Goal: Use online tool/utility: Use a website feature to perform a specific function

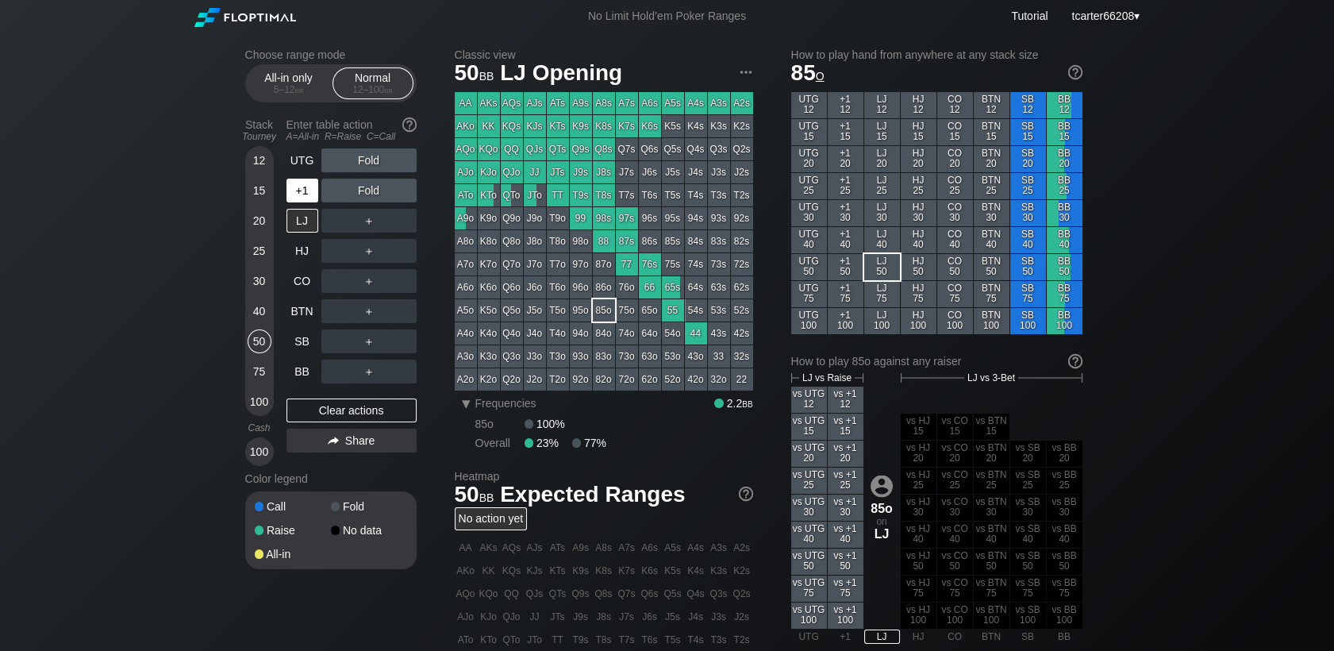
click at [305, 195] on div "+1" at bounding box center [302, 191] width 32 height 24
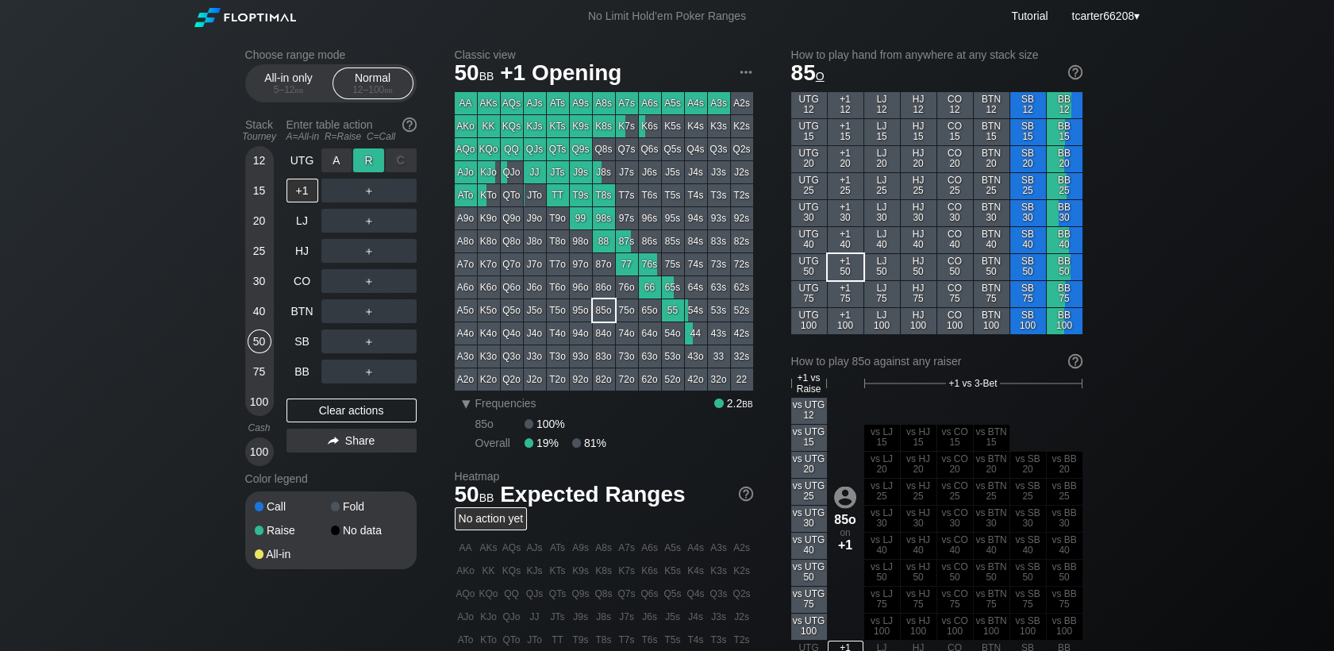
click at [374, 164] on div "R ✕" at bounding box center [368, 160] width 31 height 24
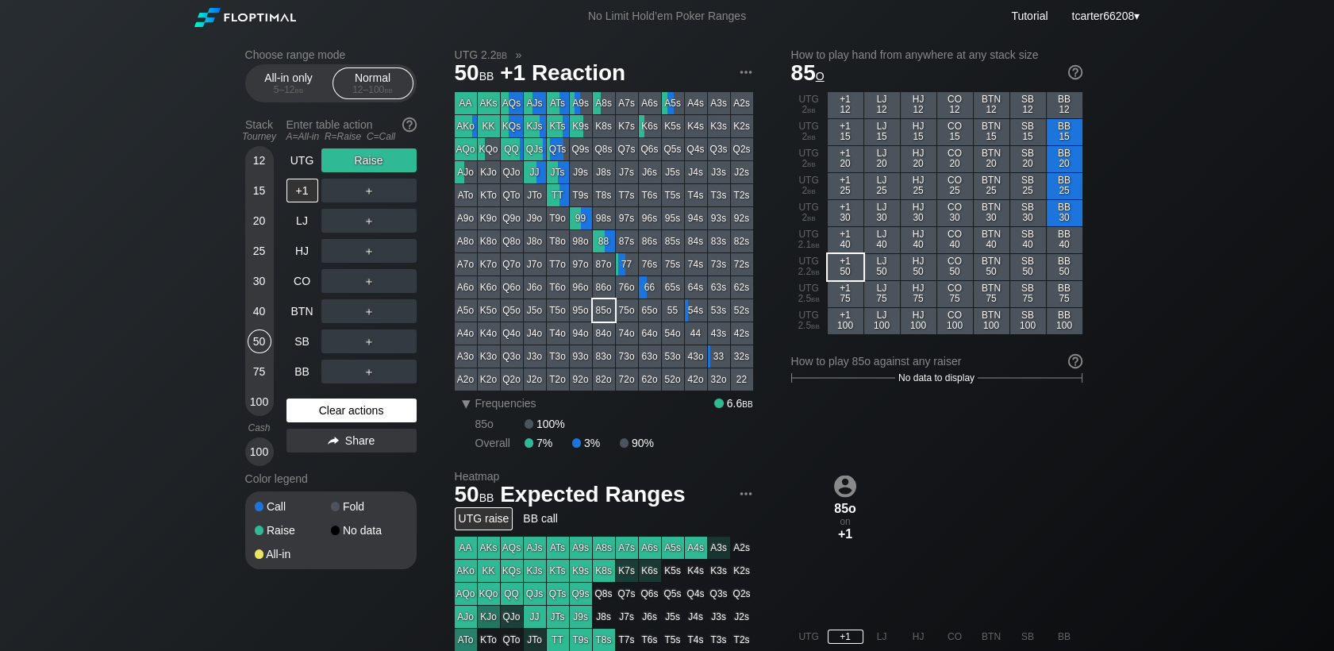
click at [360, 417] on div "Clear actions" at bounding box center [351, 410] width 130 height 24
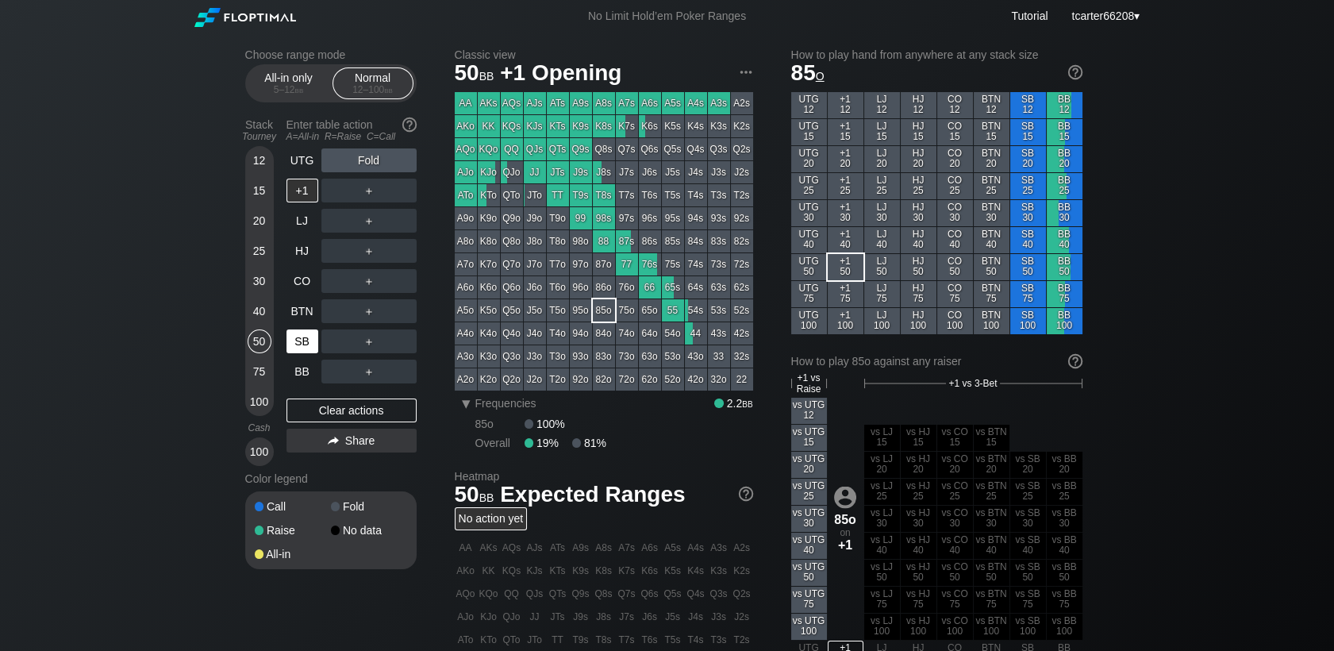
click at [260, 401] on div "100" at bounding box center [260, 402] width 24 height 24
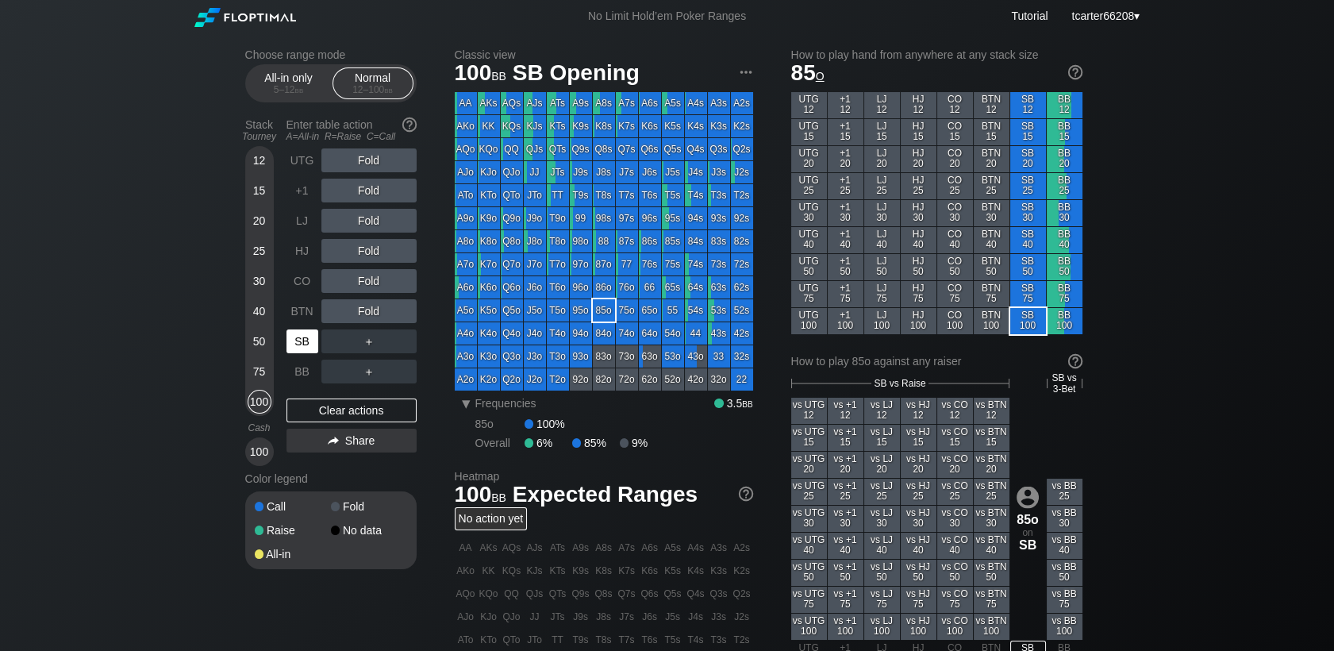
click at [302, 341] on div "SB" at bounding box center [302, 341] width 32 height 24
click at [373, 158] on div "R ✕" at bounding box center [368, 160] width 31 height 24
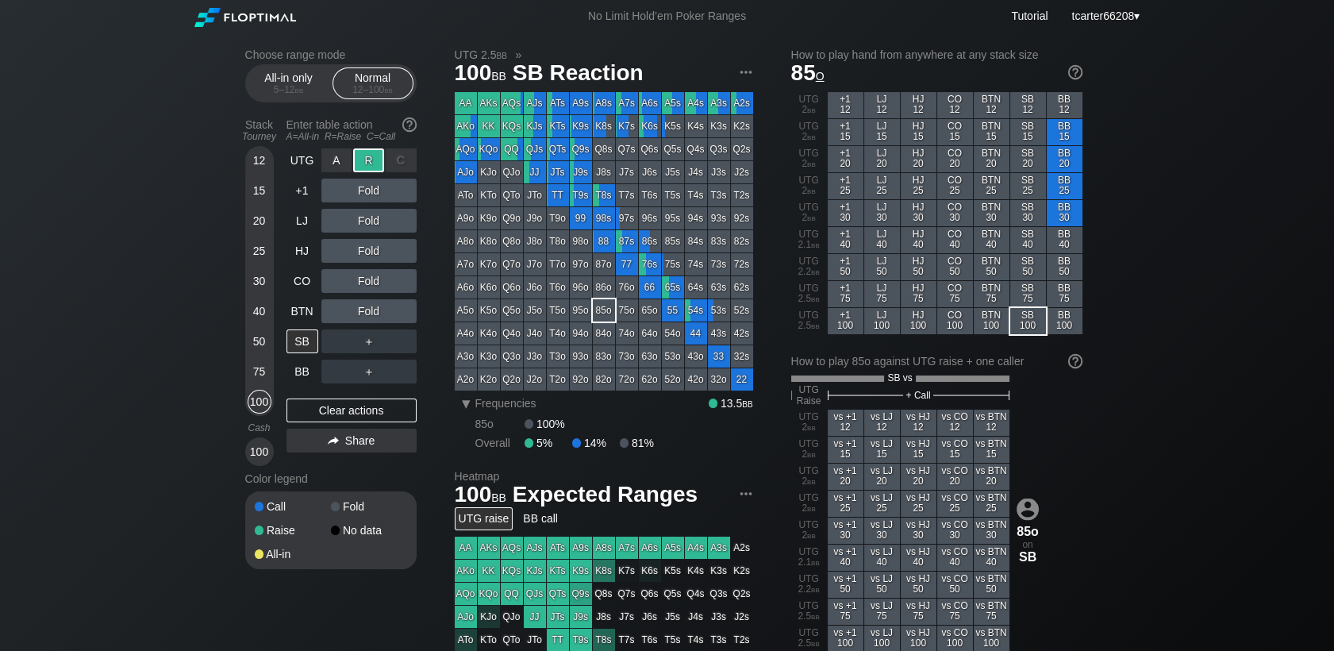
click at [373, 158] on div "R ✕" at bounding box center [368, 160] width 31 height 24
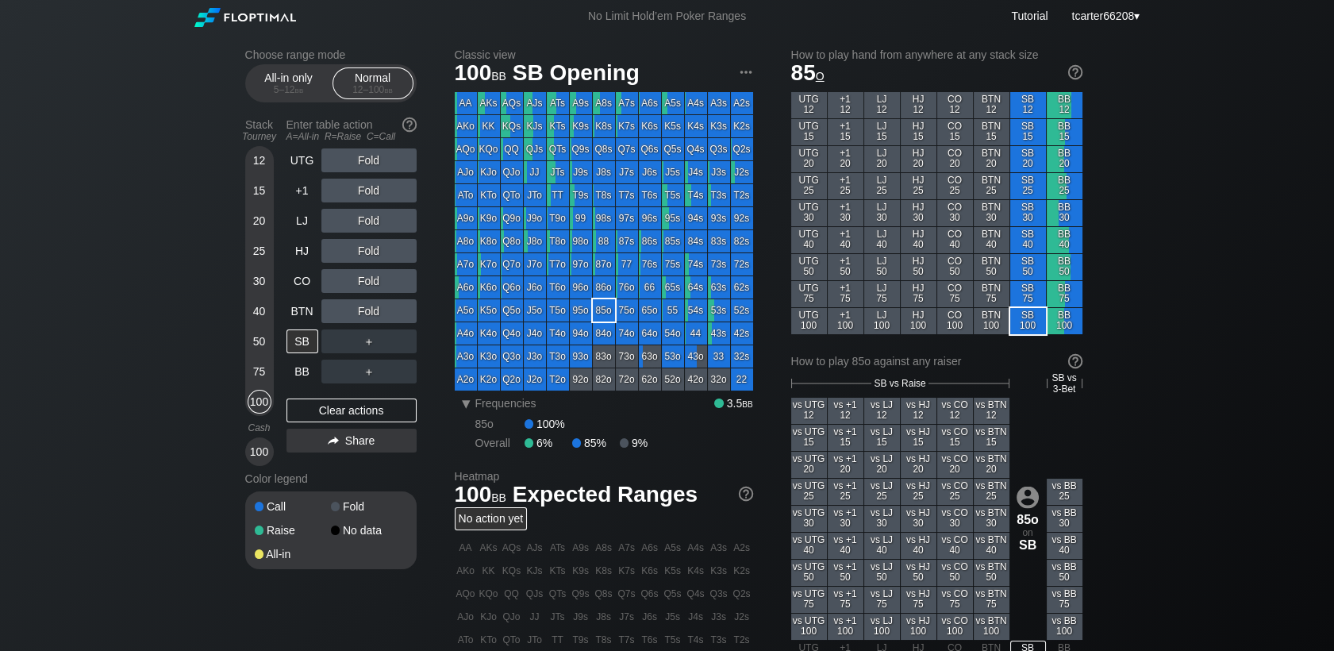
click at [259, 340] on div "50" at bounding box center [260, 341] width 24 height 24
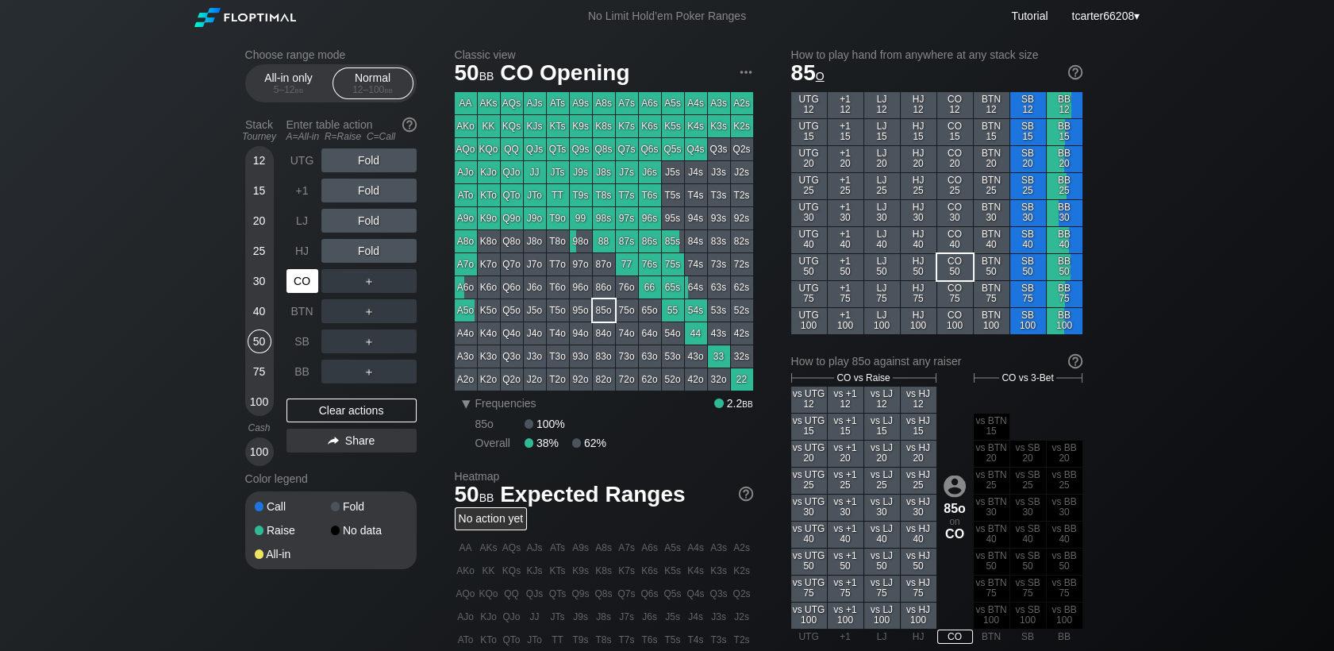
click at [303, 276] on div "CO" at bounding box center [302, 281] width 32 height 24
click at [346, 422] on div "Clear actions" at bounding box center [351, 410] width 130 height 24
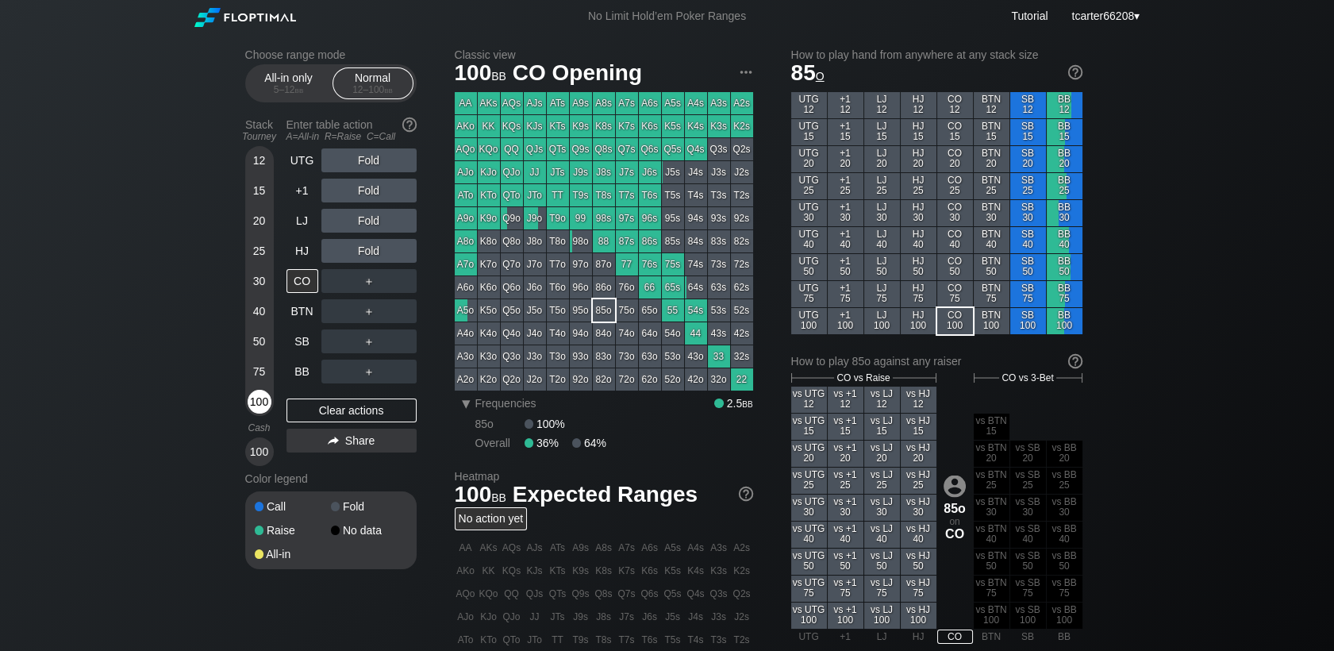
click at [260, 412] on div "100" at bounding box center [260, 402] width 24 height 24
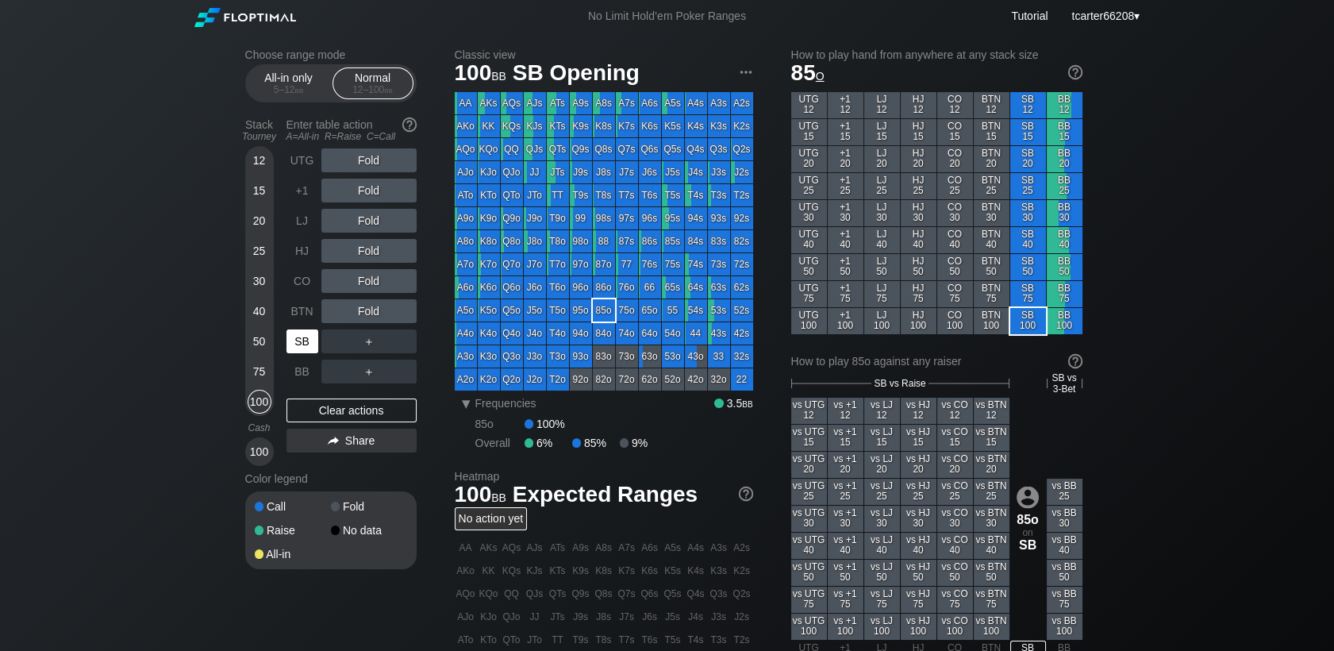
click at [306, 348] on div "SB" at bounding box center [302, 341] width 32 height 24
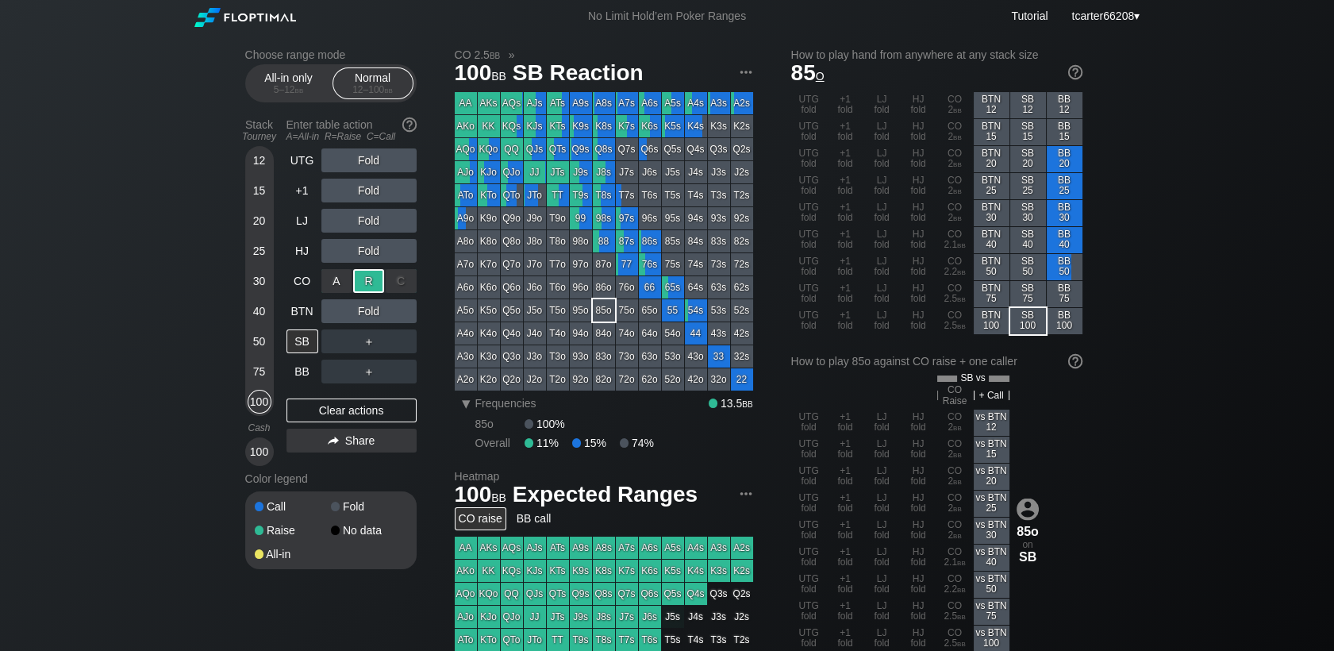
click at [371, 289] on div "R ✕" at bounding box center [368, 281] width 31 height 24
click at [416, 329] on div "Choose range mode All-in only 5 – 12 bb Normal 12 – 100 bb Stack Tourney Enter …" at bounding box center [343, 318] width 197 height 541
click at [409, 340] on div "C ✕" at bounding box center [401, 341] width 31 height 24
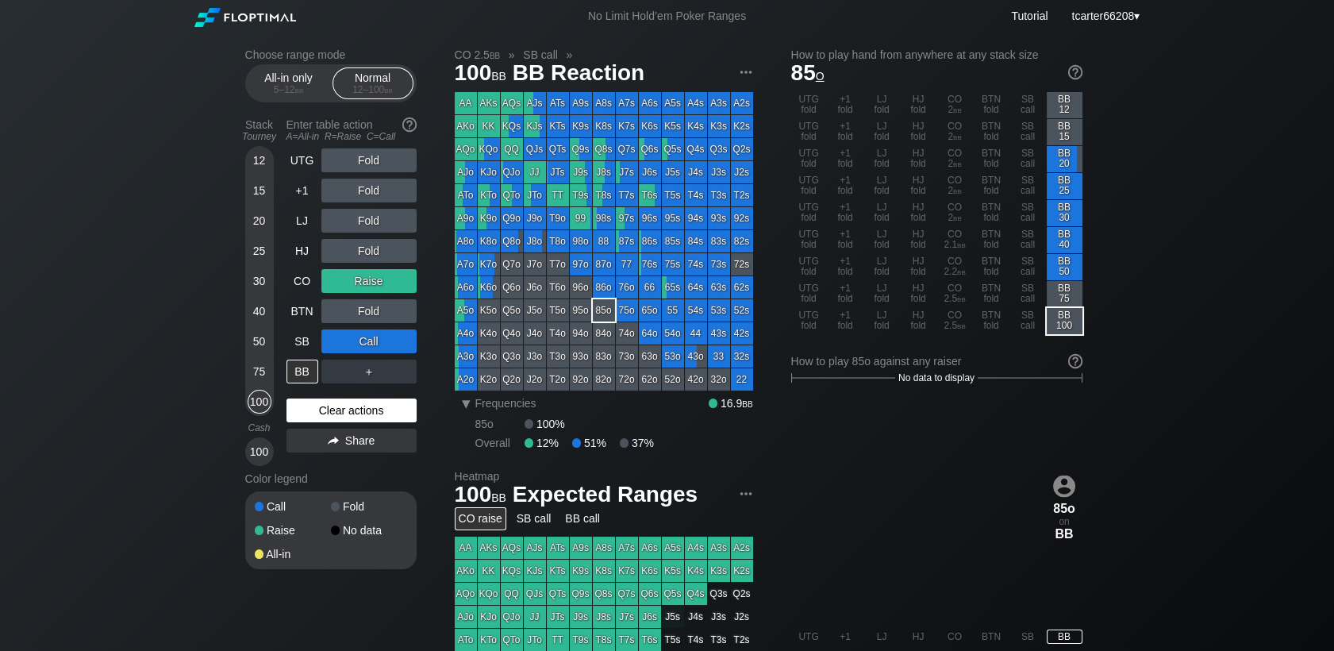
click at [387, 417] on div "Clear actions" at bounding box center [351, 410] width 130 height 24
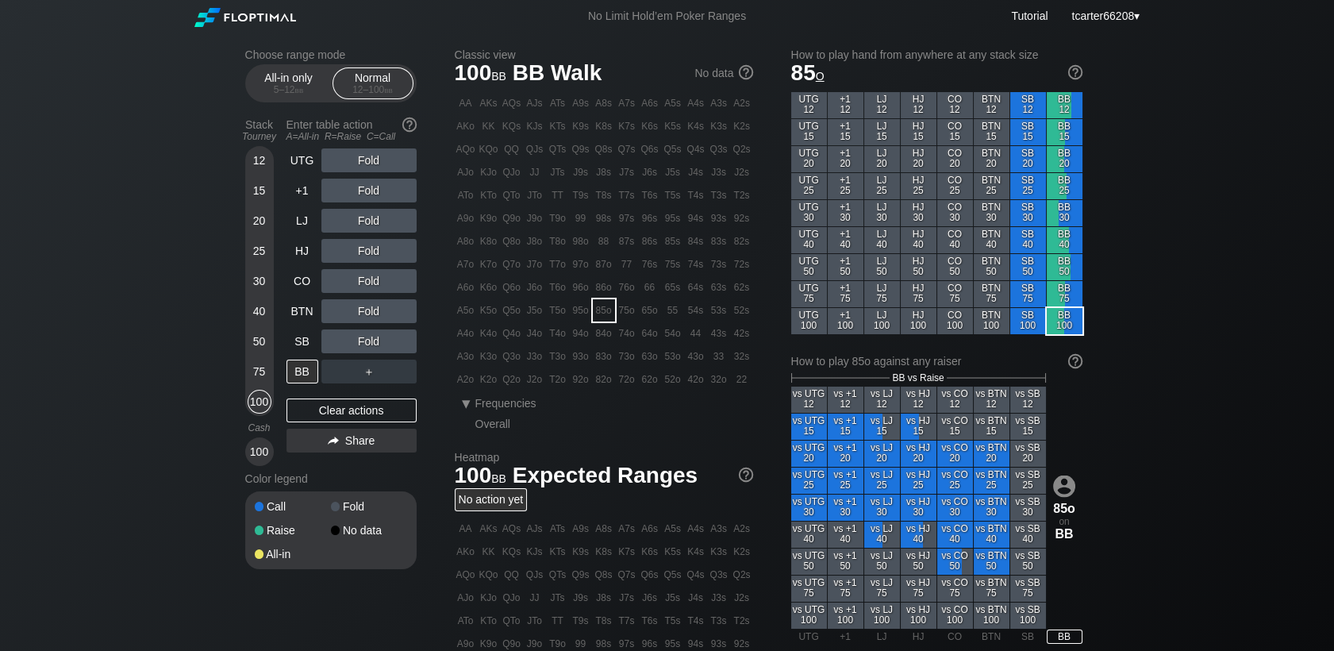
click at [261, 357] on div "50" at bounding box center [260, 344] width 24 height 30
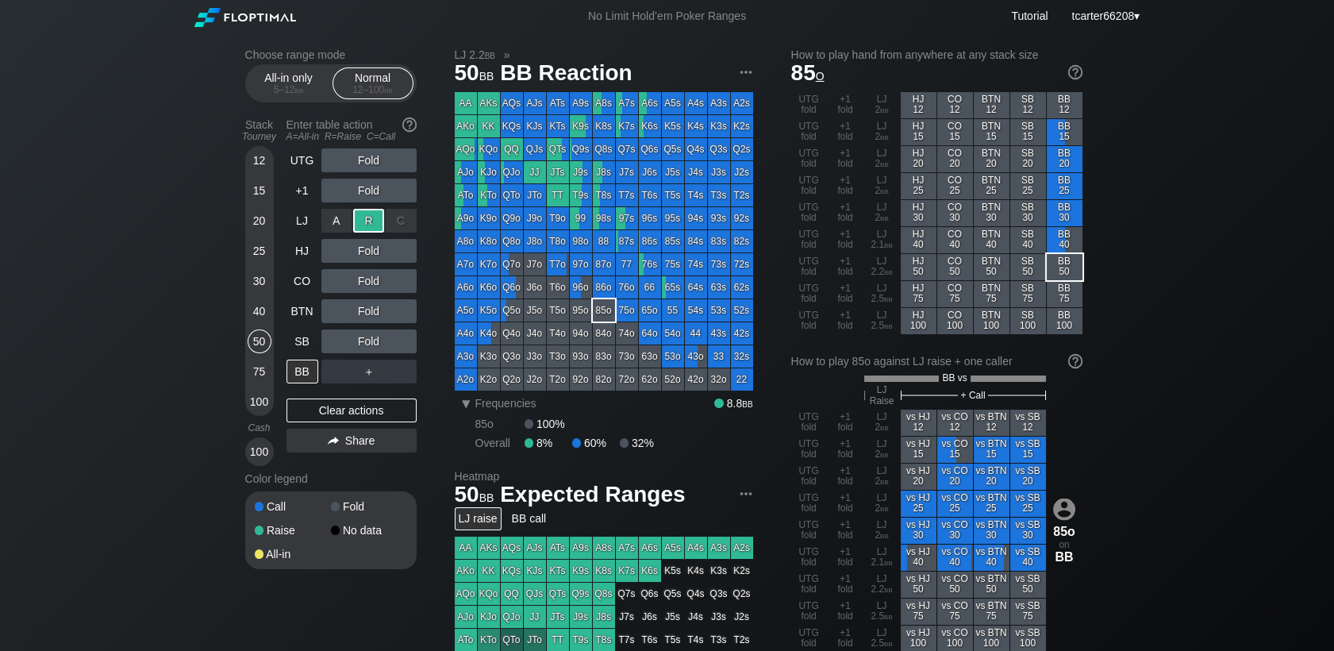
click at [378, 213] on div "R ✕" at bounding box center [368, 221] width 31 height 24
click at [407, 275] on div "C ✕" at bounding box center [401, 281] width 31 height 24
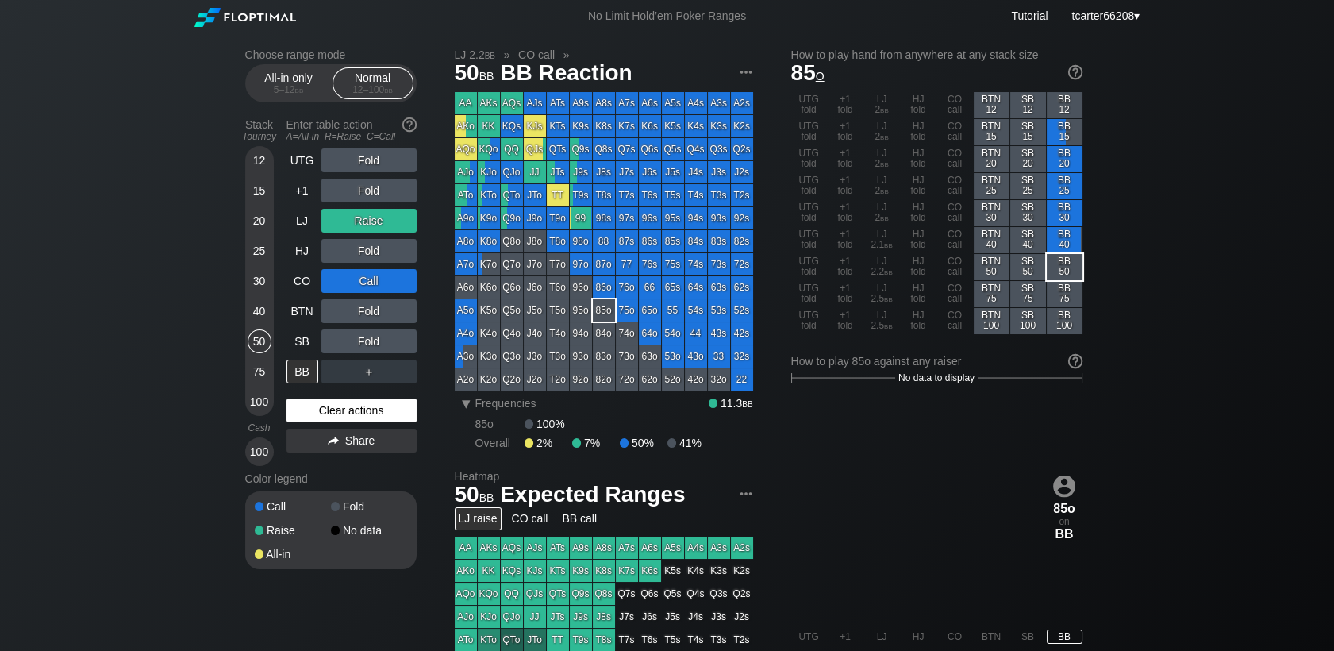
click at [384, 409] on div "Clear actions" at bounding box center [351, 410] width 130 height 24
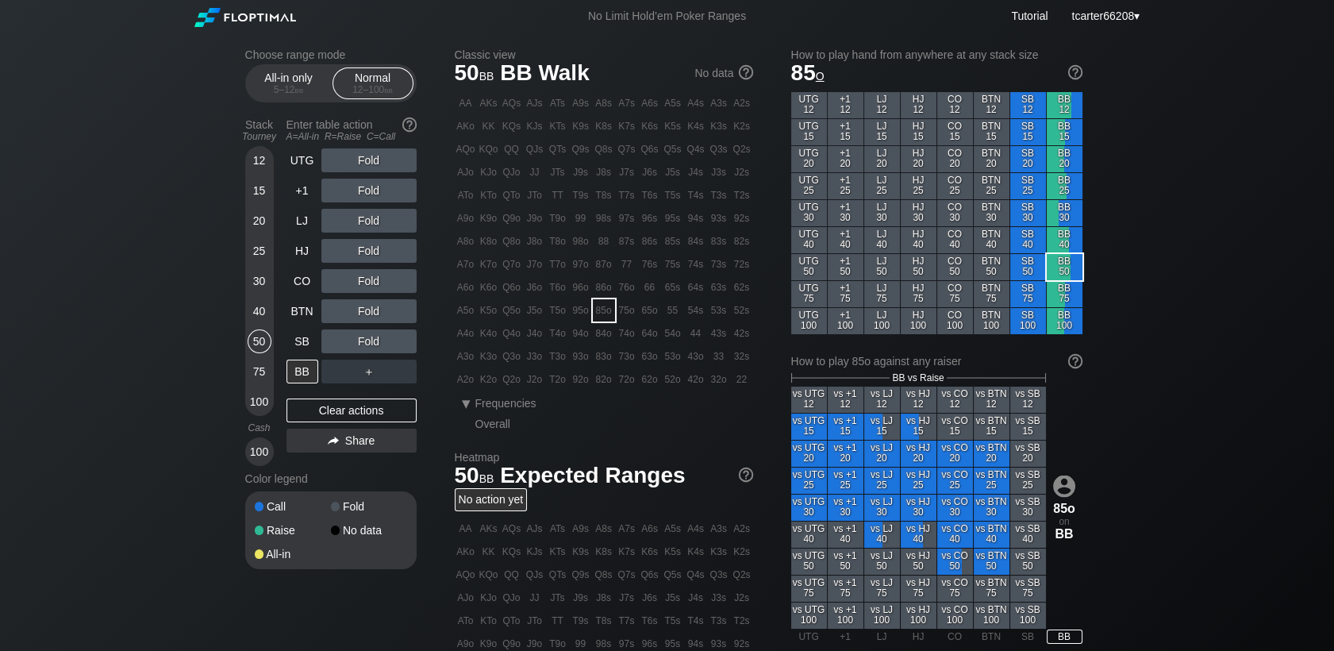
drag, startPoint x: 266, startPoint y: 401, endPoint x: 269, endPoint y: 391, distance: 10.0
click at [266, 401] on div "100" at bounding box center [260, 402] width 24 height 24
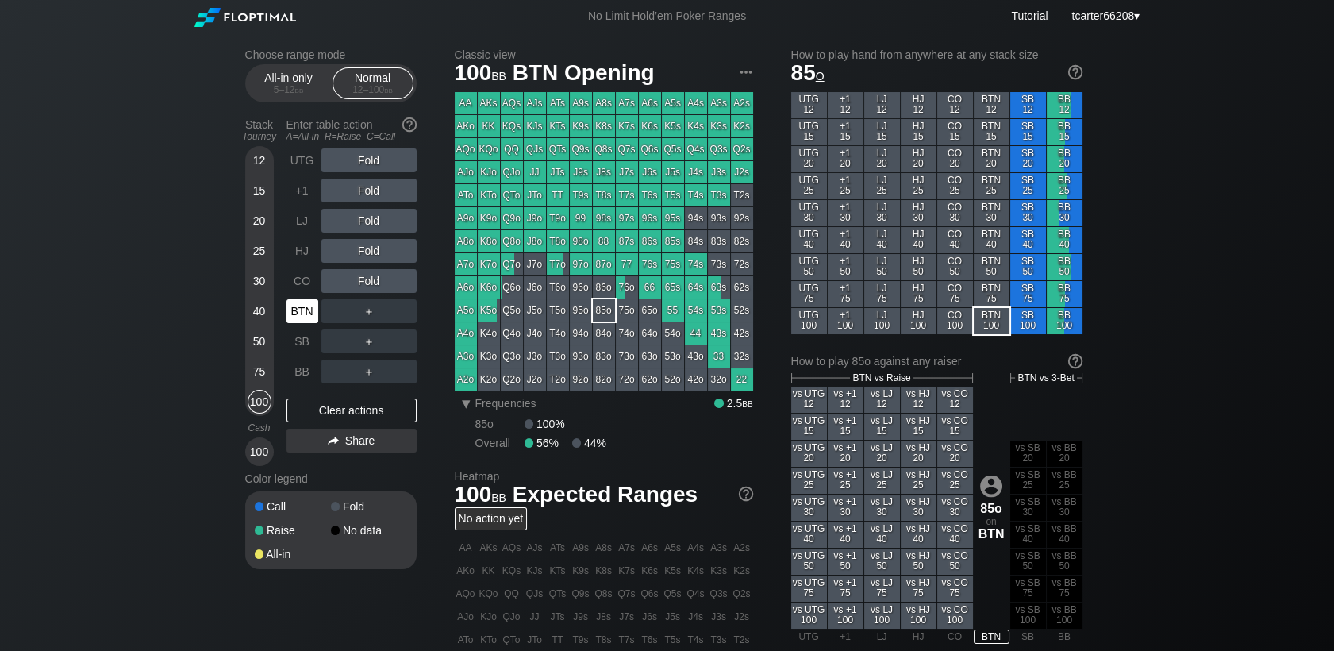
click at [309, 312] on div "BTN" at bounding box center [302, 311] width 32 height 24
click at [363, 188] on div "R ✕" at bounding box center [368, 191] width 31 height 24
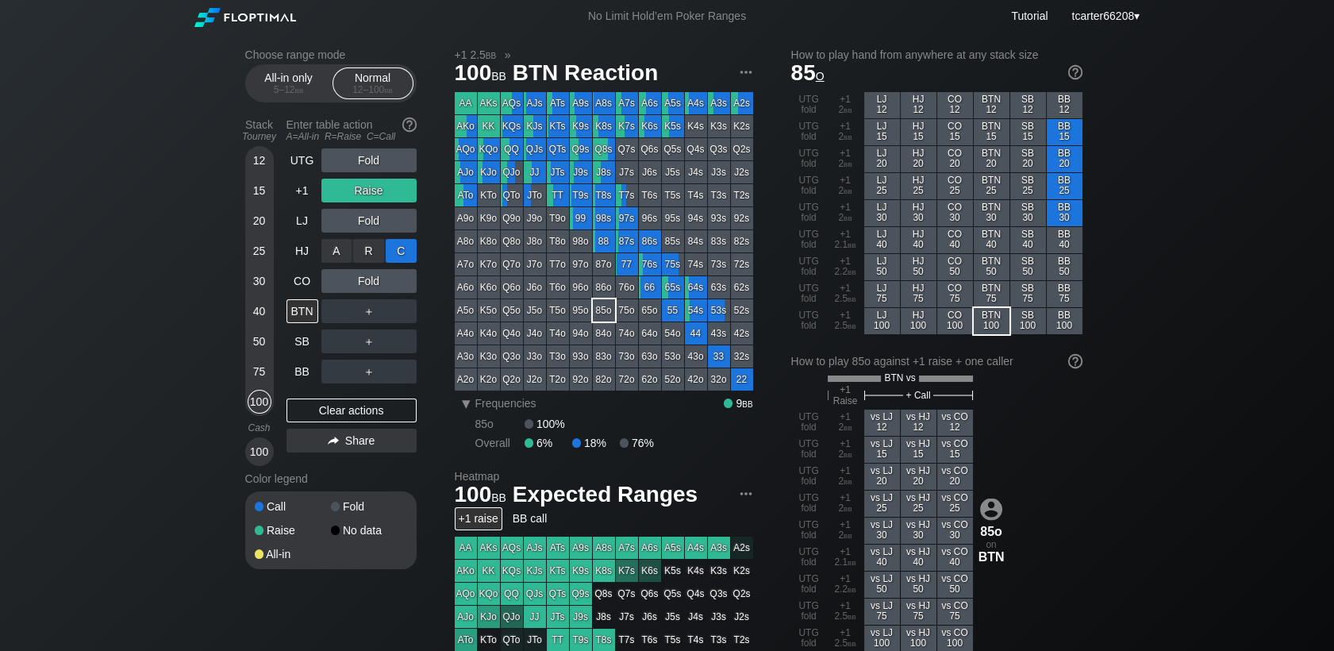
click at [404, 251] on div "C ✕" at bounding box center [401, 251] width 31 height 24
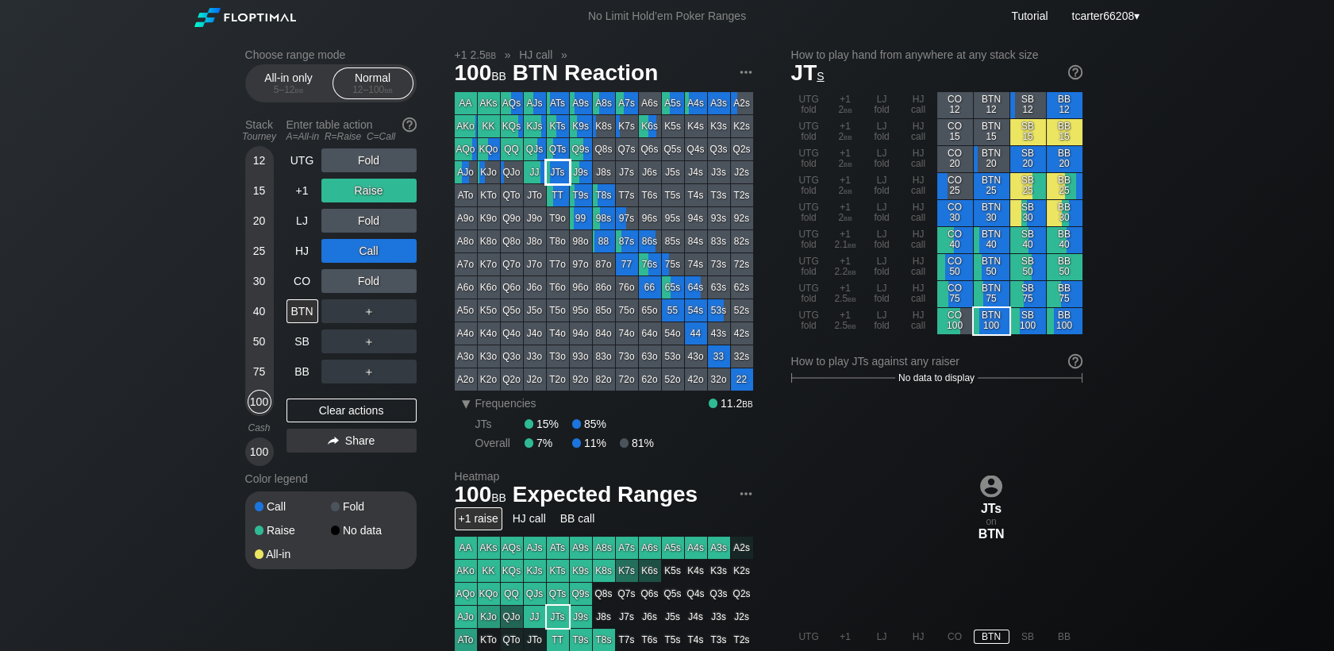
click at [552, 171] on div "JTs" at bounding box center [558, 172] width 22 height 22
drag, startPoint x: 309, startPoint y: 407, endPoint x: 290, endPoint y: 378, distance: 35.4
click at [310, 407] on div "Clear actions" at bounding box center [351, 410] width 130 height 24
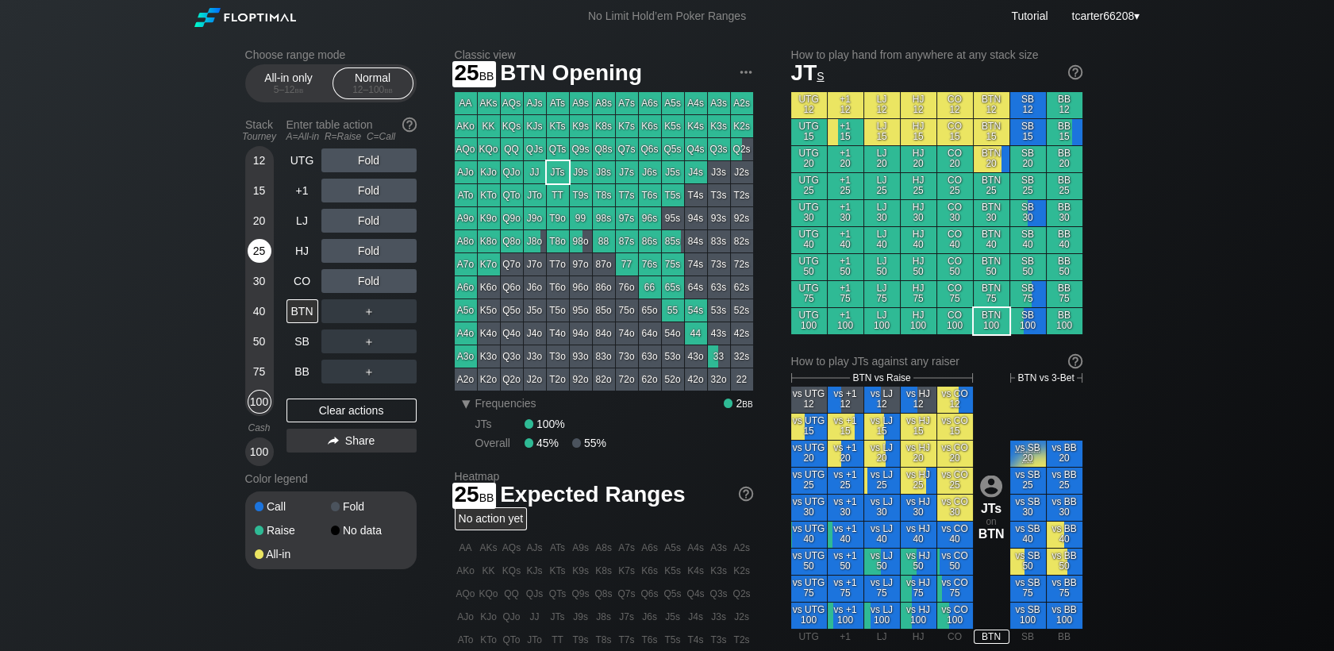
click at [254, 248] on div "25" at bounding box center [260, 251] width 24 height 24
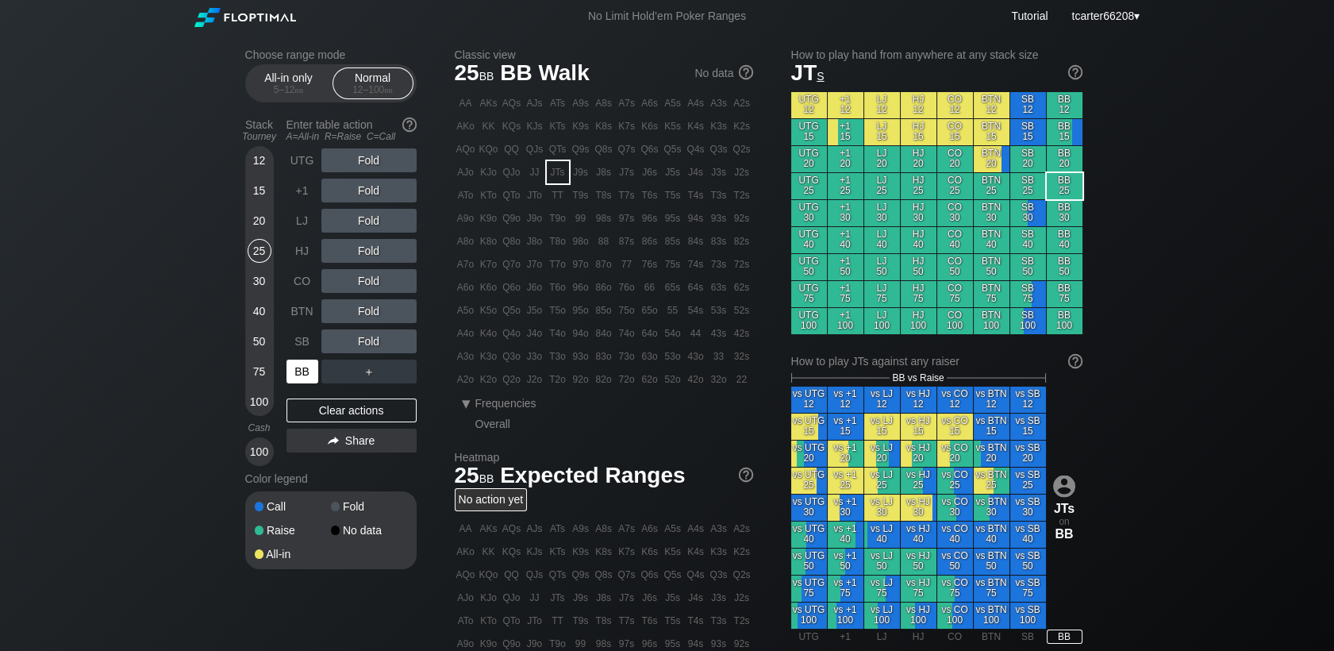
click at [305, 368] on div "BB" at bounding box center [302, 371] width 32 height 24
drag, startPoint x: 373, startPoint y: 302, endPoint x: 371, endPoint y: 310, distance: 8.9
click at [373, 306] on div "R ✕" at bounding box center [368, 311] width 31 height 24
click at [371, 310] on div "R ✕" at bounding box center [368, 311] width 31 height 24
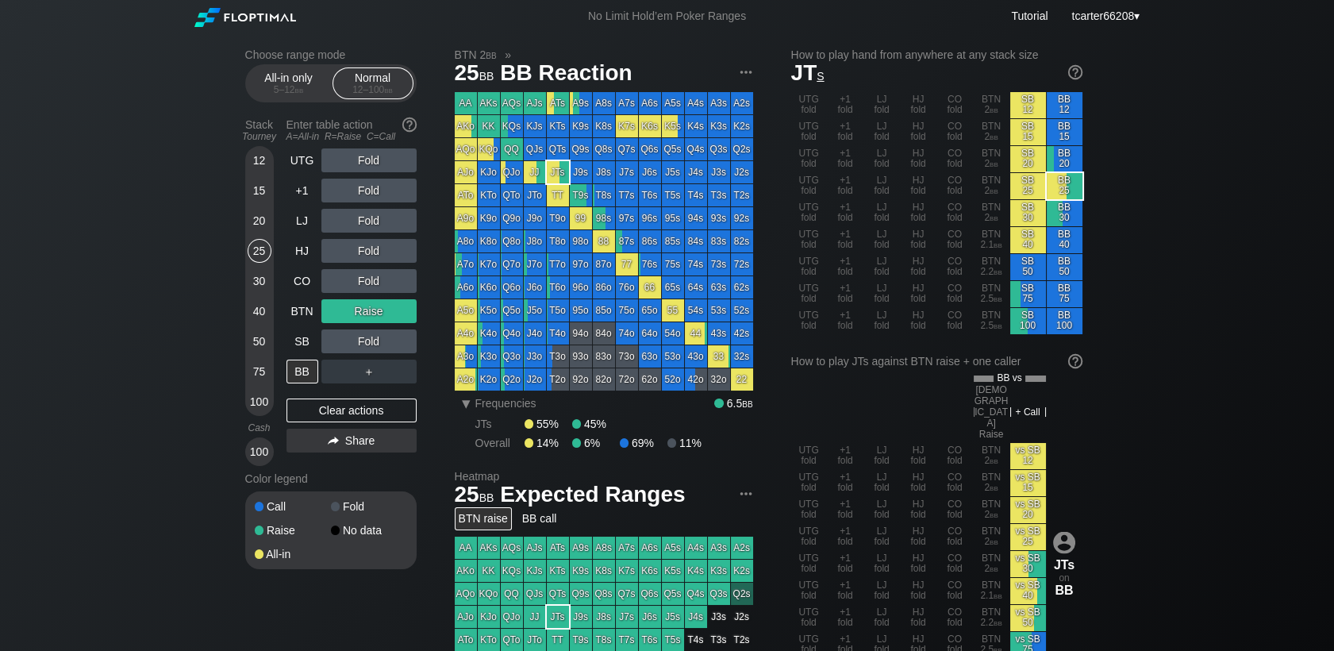
drag, startPoint x: 391, startPoint y: 412, endPoint x: 28, endPoint y: 309, distance: 377.6
click at [391, 412] on div "Clear actions" at bounding box center [351, 410] width 130 height 24
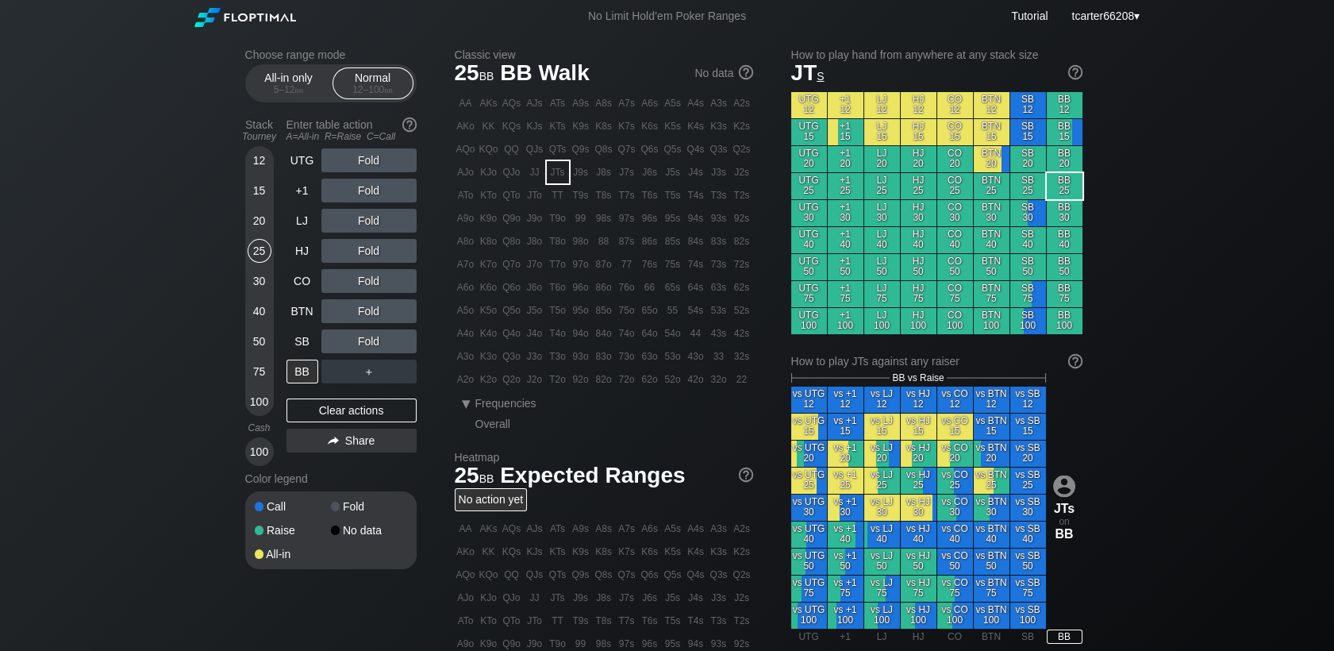
click at [251, 347] on div "50" at bounding box center [260, 341] width 24 height 24
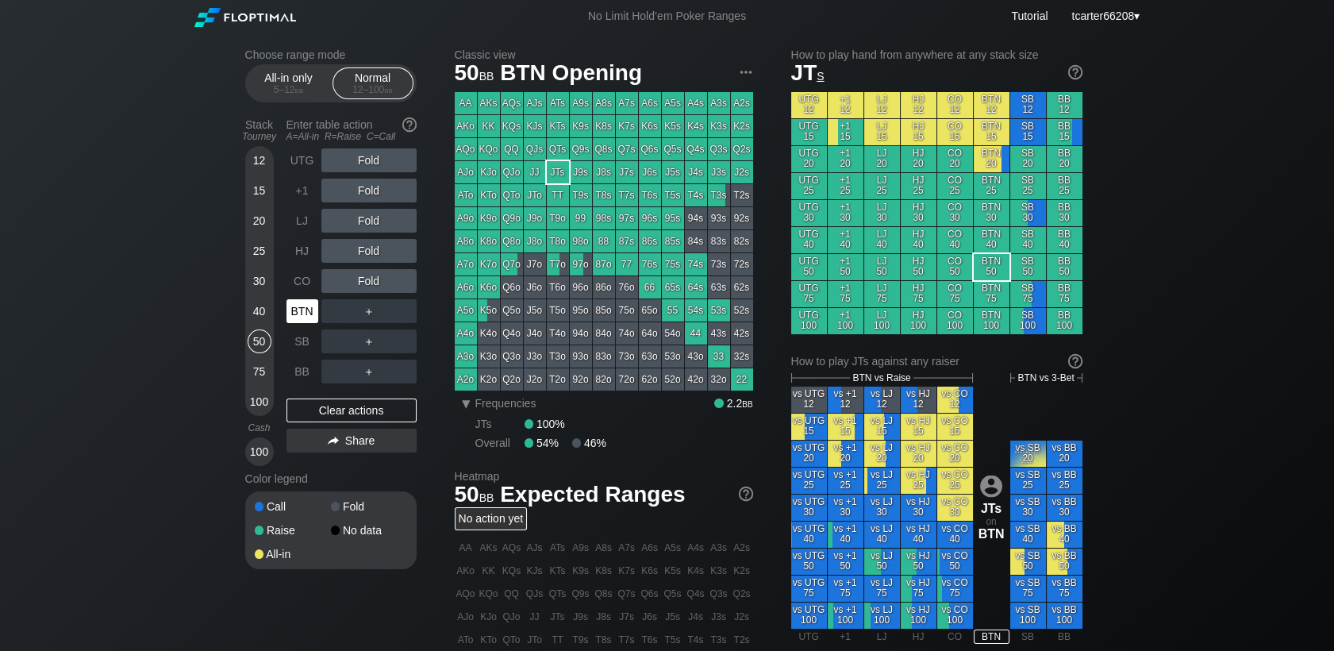
click at [292, 306] on div "BTN" at bounding box center [302, 311] width 32 height 24
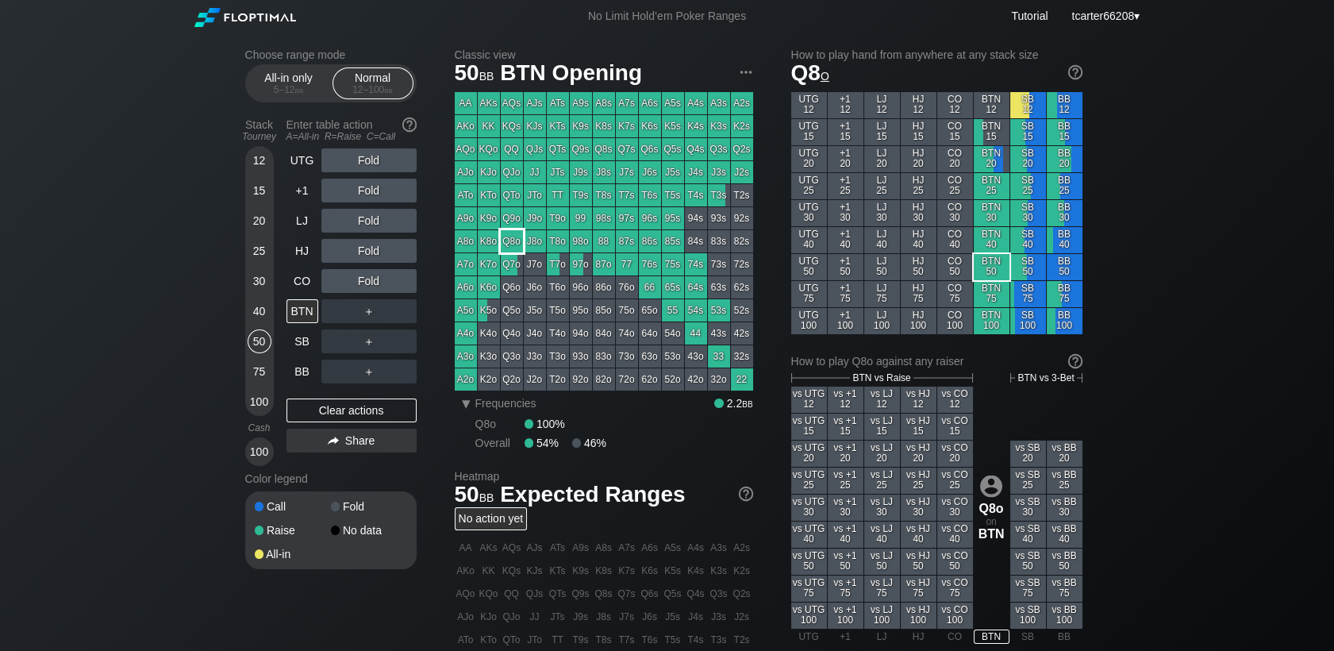
click at [501, 234] on div "Q8o" at bounding box center [512, 241] width 22 height 22
click at [302, 257] on div "HJ" at bounding box center [302, 251] width 32 height 24
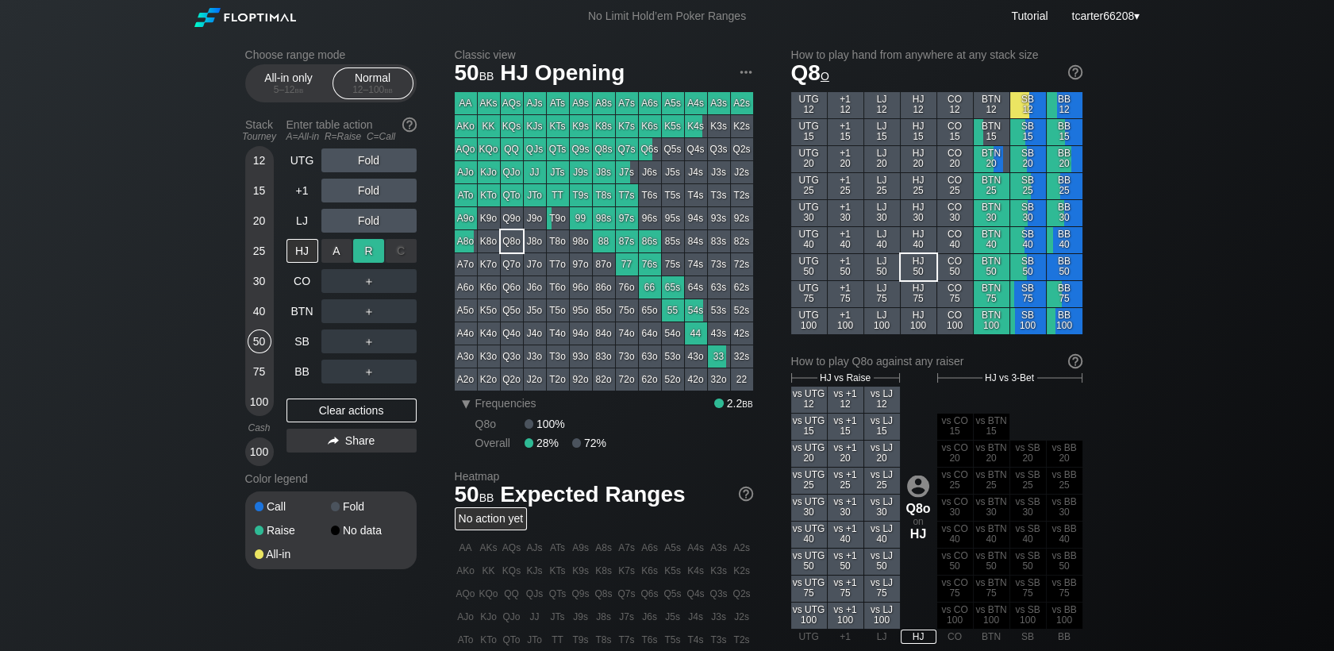
click at [383, 255] on div "R ✕" at bounding box center [368, 251] width 31 height 24
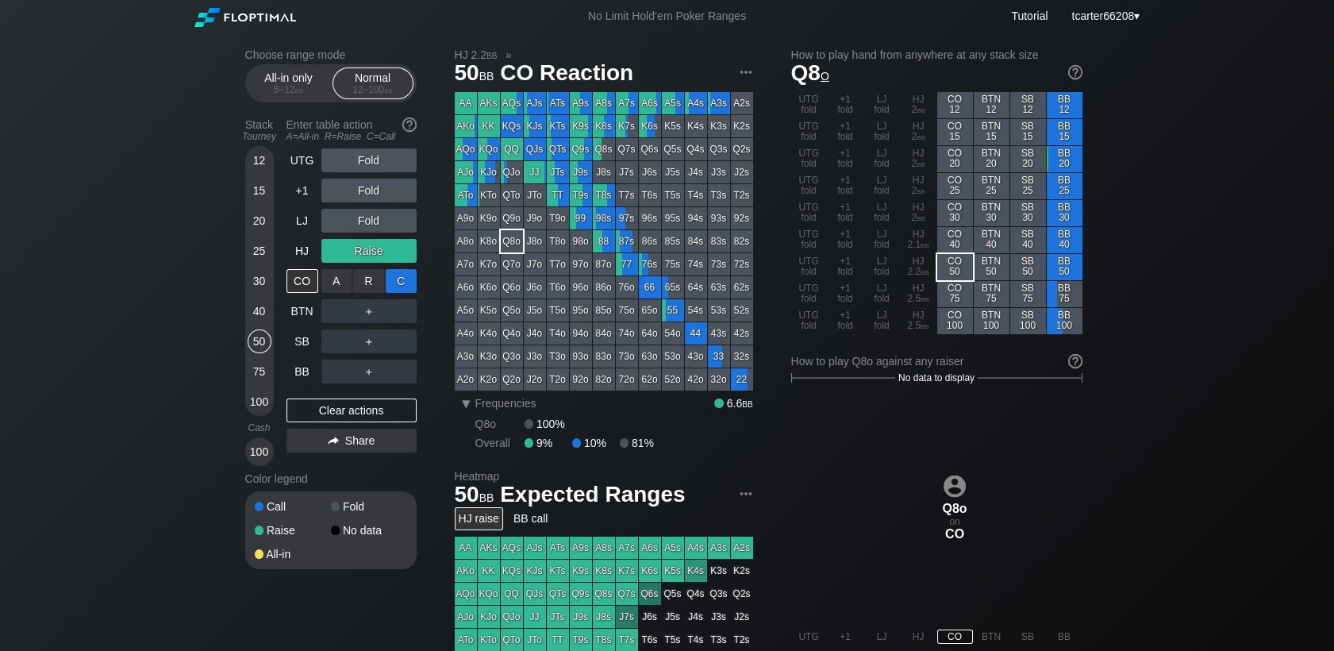
click at [395, 282] on div "C ✕" at bounding box center [401, 281] width 31 height 24
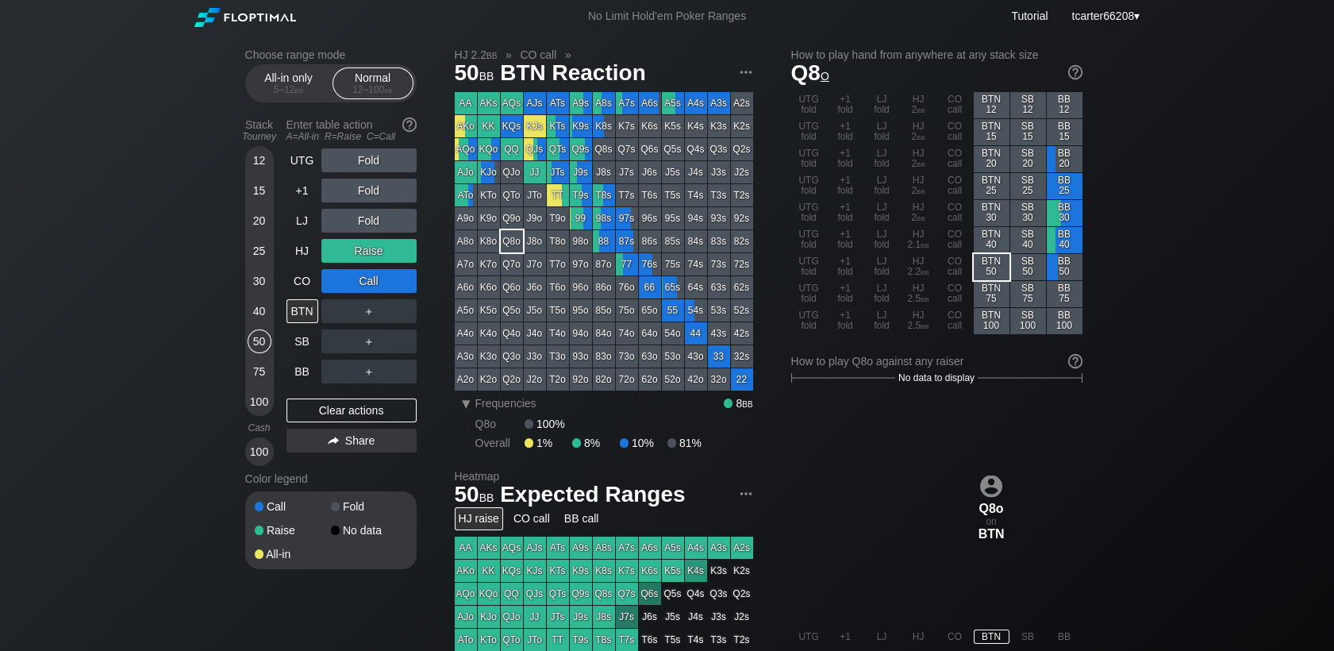
click at [371, 352] on div "＋" at bounding box center [368, 341] width 95 height 24
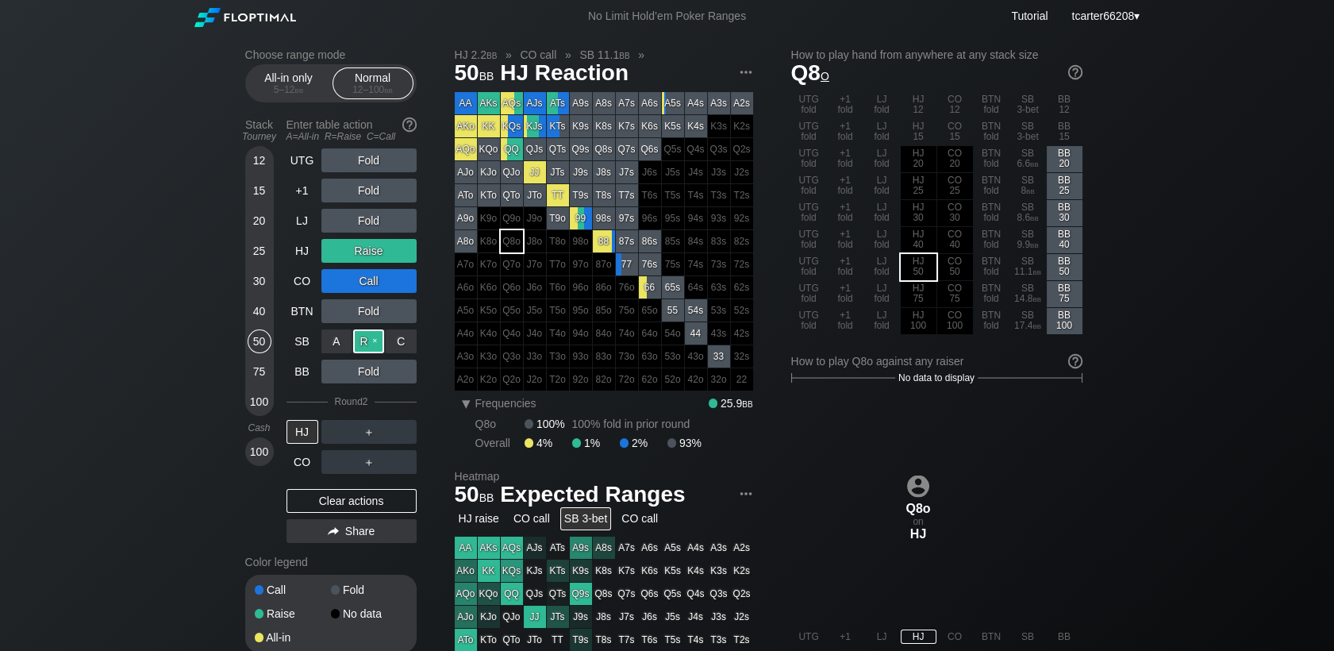
click at [371, 348] on div "R ✕" at bounding box center [368, 341] width 31 height 24
click at [387, 499] on div "Clear actions" at bounding box center [351, 501] width 130 height 24
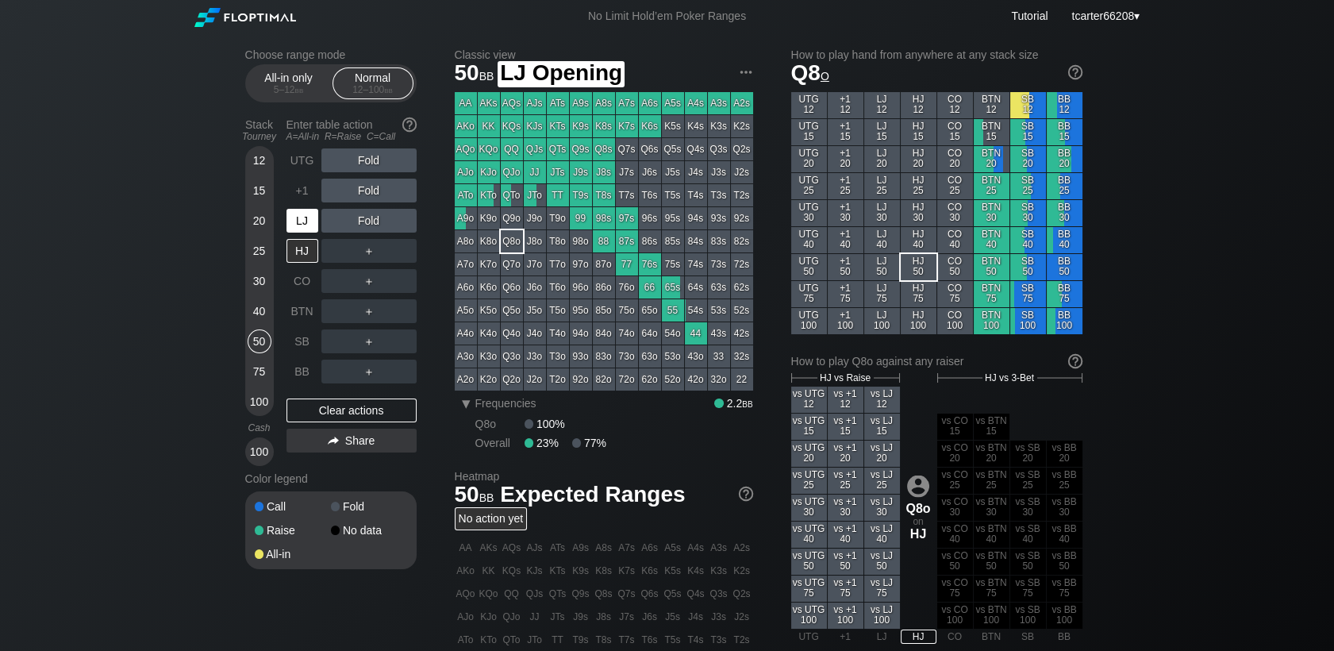
click at [300, 228] on div "LJ" at bounding box center [302, 221] width 32 height 24
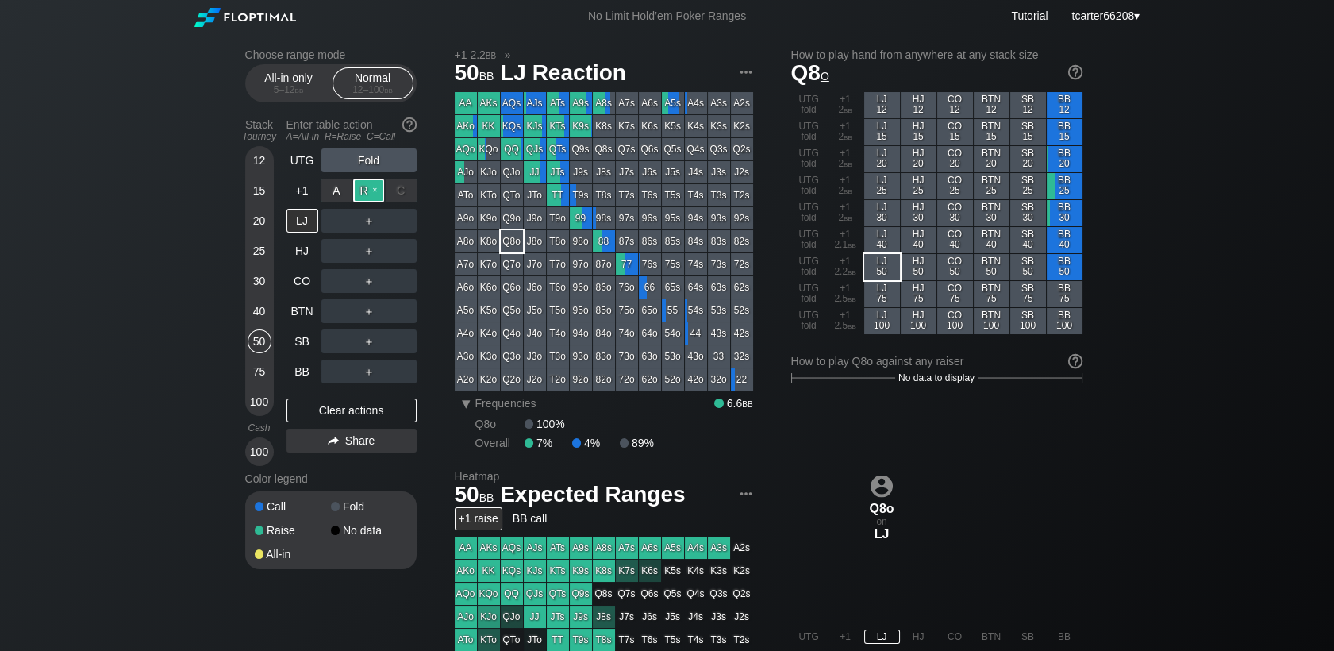
click at [375, 192] on div "R ✕" at bounding box center [368, 191] width 31 height 24
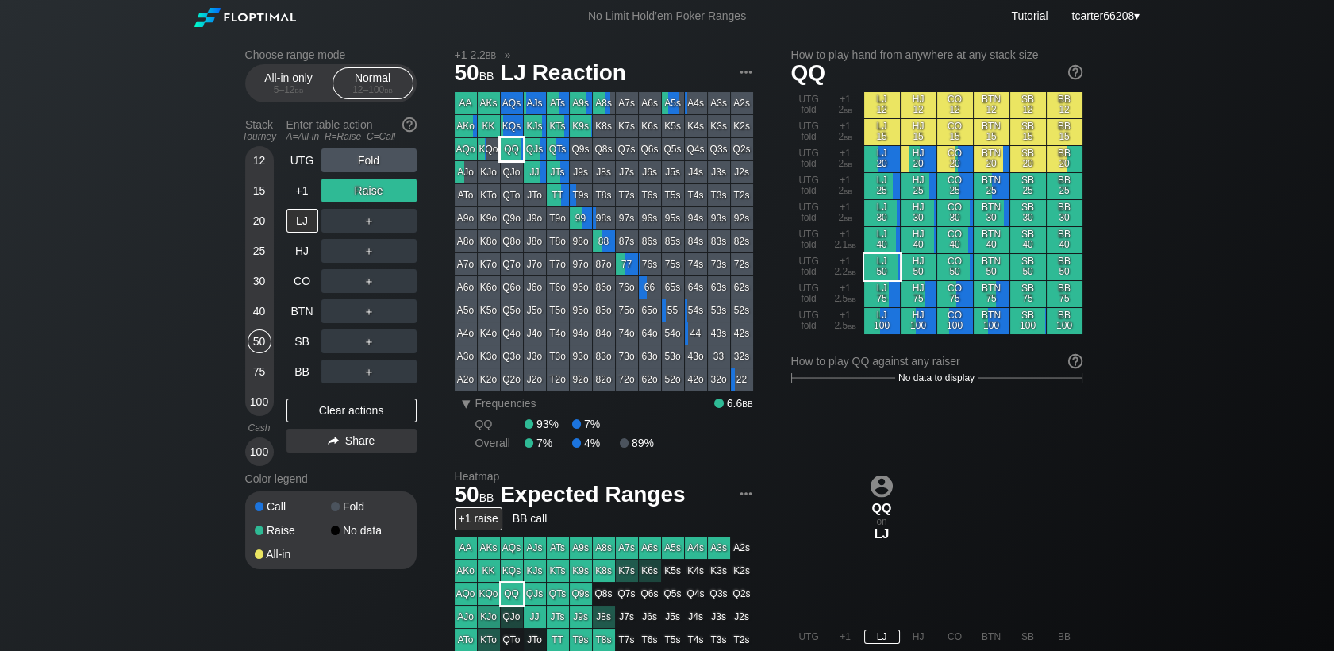
click at [506, 156] on div "QQ" at bounding box center [512, 149] width 22 height 22
drag, startPoint x: 260, startPoint y: 275, endPoint x: 290, endPoint y: 340, distance: 70.7
click at [260, 275] on div "30" at bounding box center [260, 281] width 24 height 24
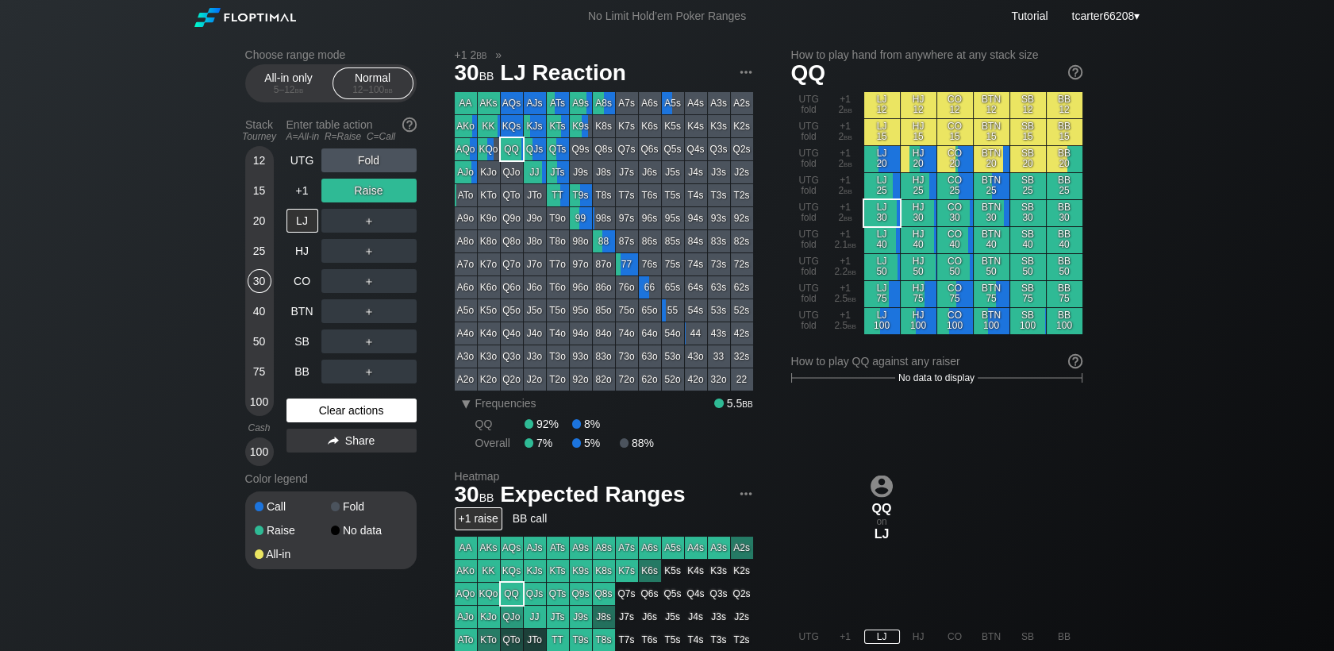
click at [324, 417] on div "Clear actions" at bounding box center [351, 410] width 130 height 24
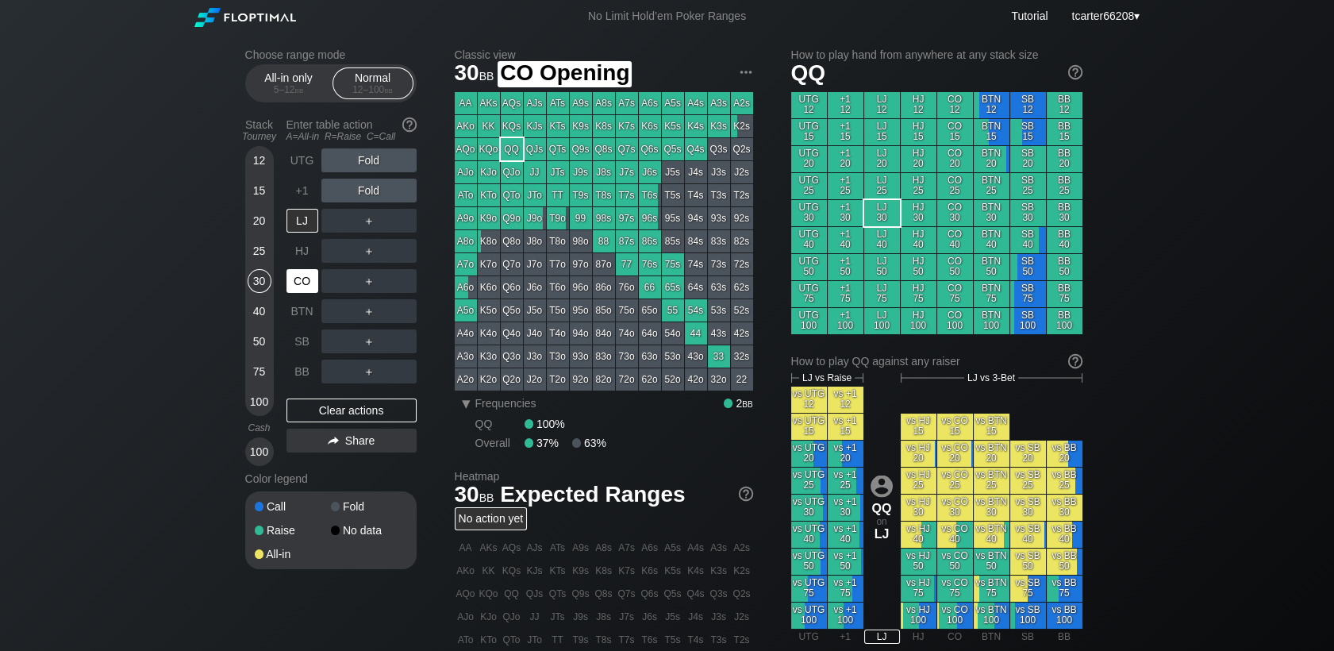
click at [311, 296] on div "CO" at bounding box center [303, 281] width 35 height 30
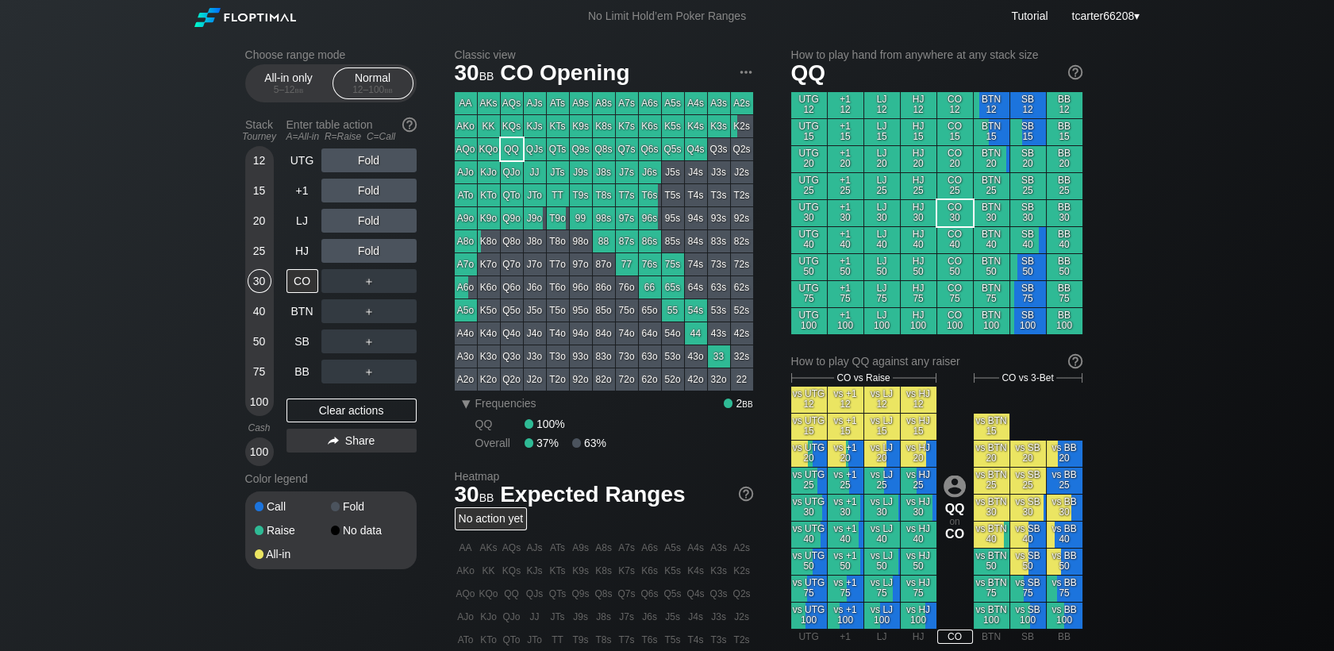
click at [255, 325] on div "40" at bounding box center [260, 314] width 24 height 30
drag, startPoint x: 258, startPoint y: 332, endPoint x: 259, endPoint y: 340, distance: 8.1
click at [259, 335] on div "50" at bounding box center [260, 341] width 24 height 24
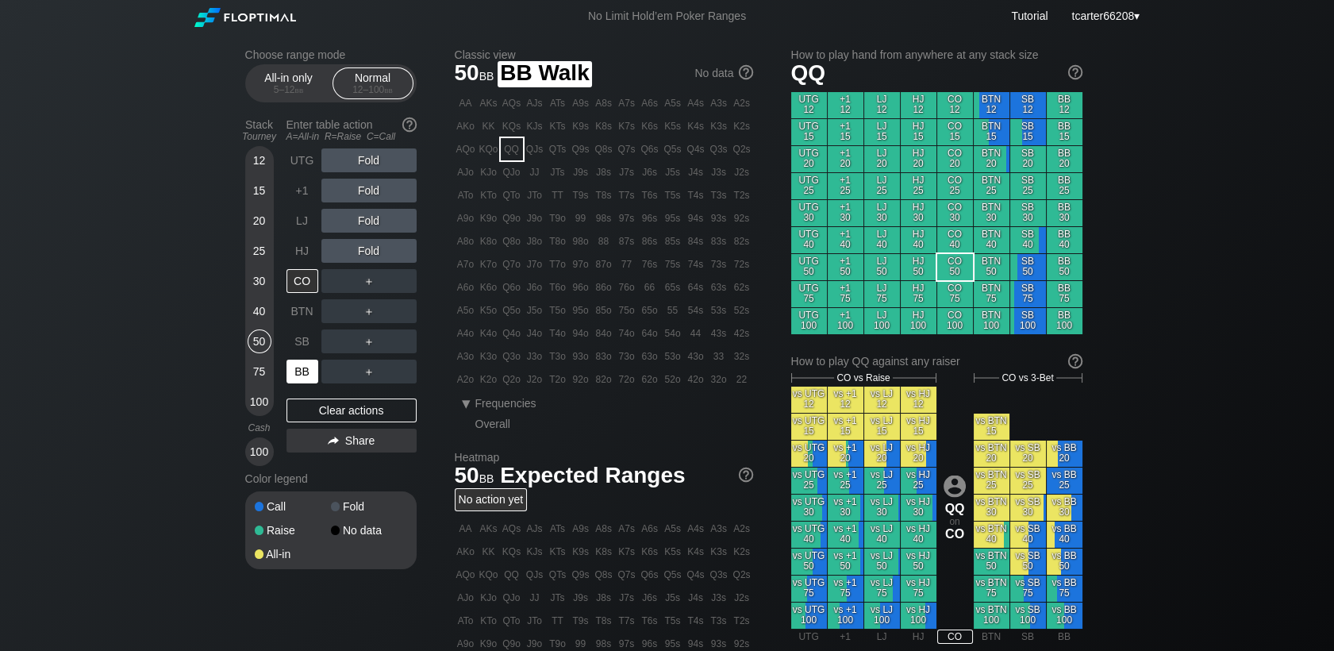
click at [291, 371] on div "BB" at bounding box center [302, 371] width 32 height 24
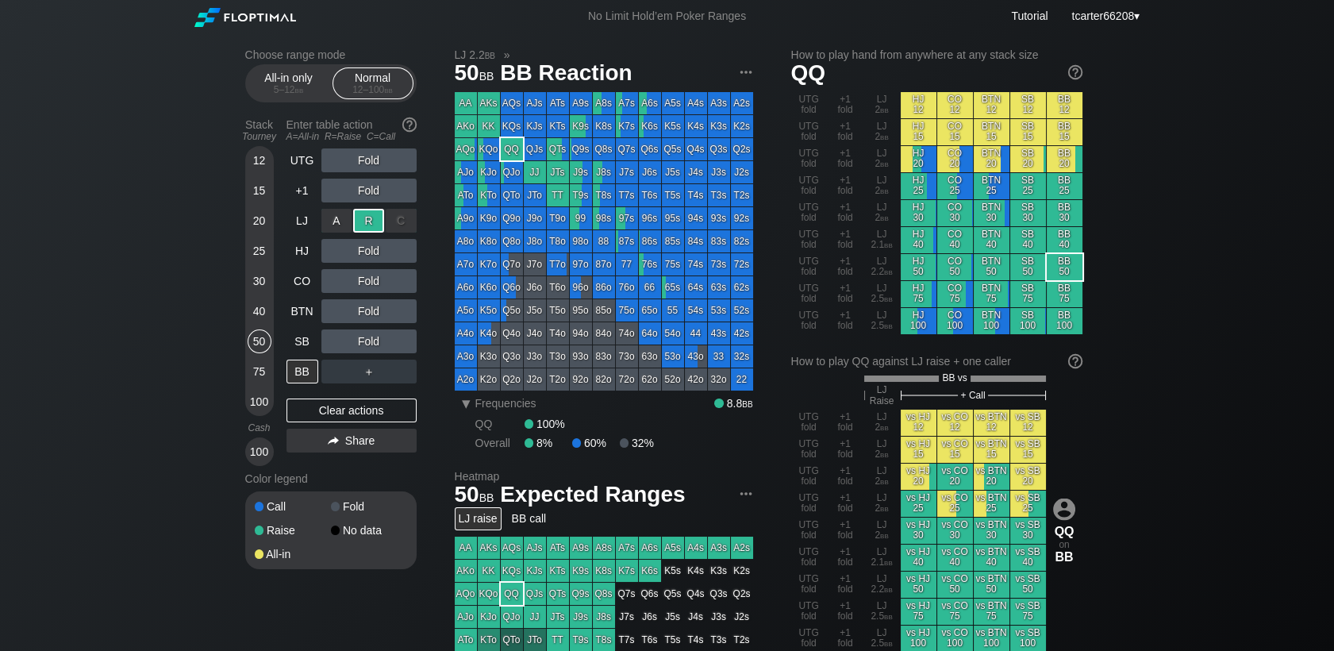
click at [371, 224] on div "R ✕" at bounding box center [368, 221] width 31 height 24
click at [399, 320] on div "C ✕" at bounding box center [401, 311] width 31 height 24
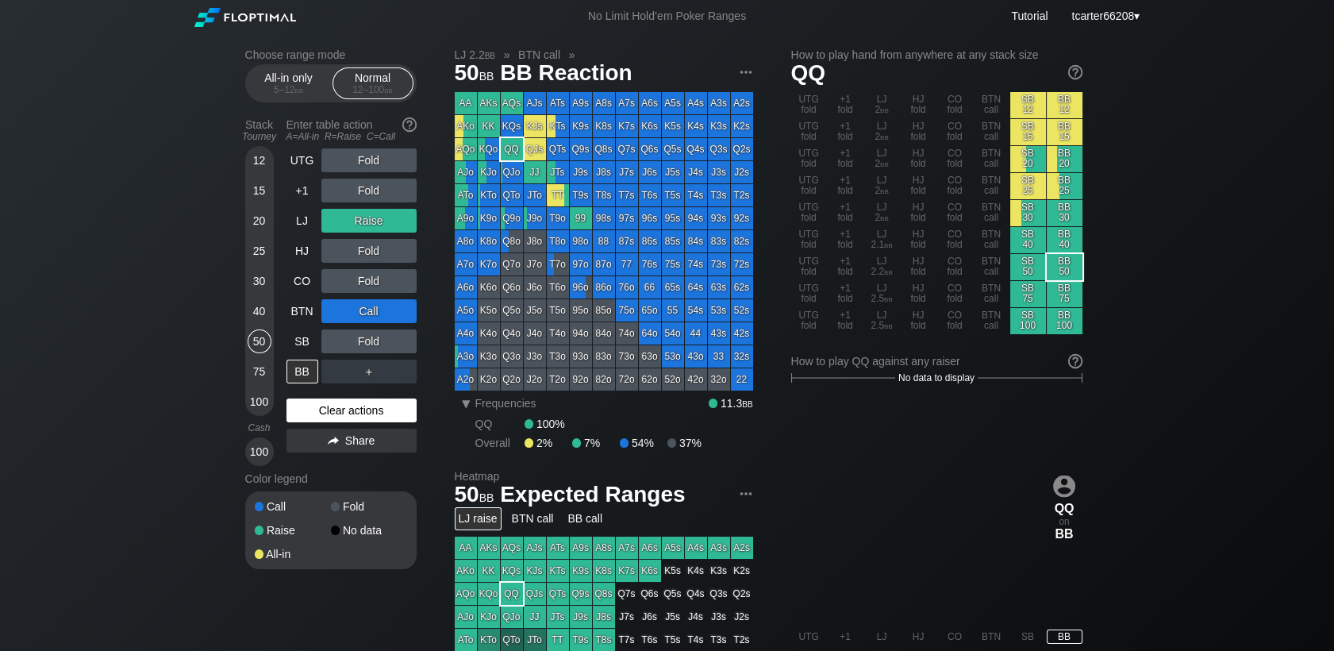
click at [340, 422] on div "Clear actions" at bounding box center [351, 410] width 130 height 24
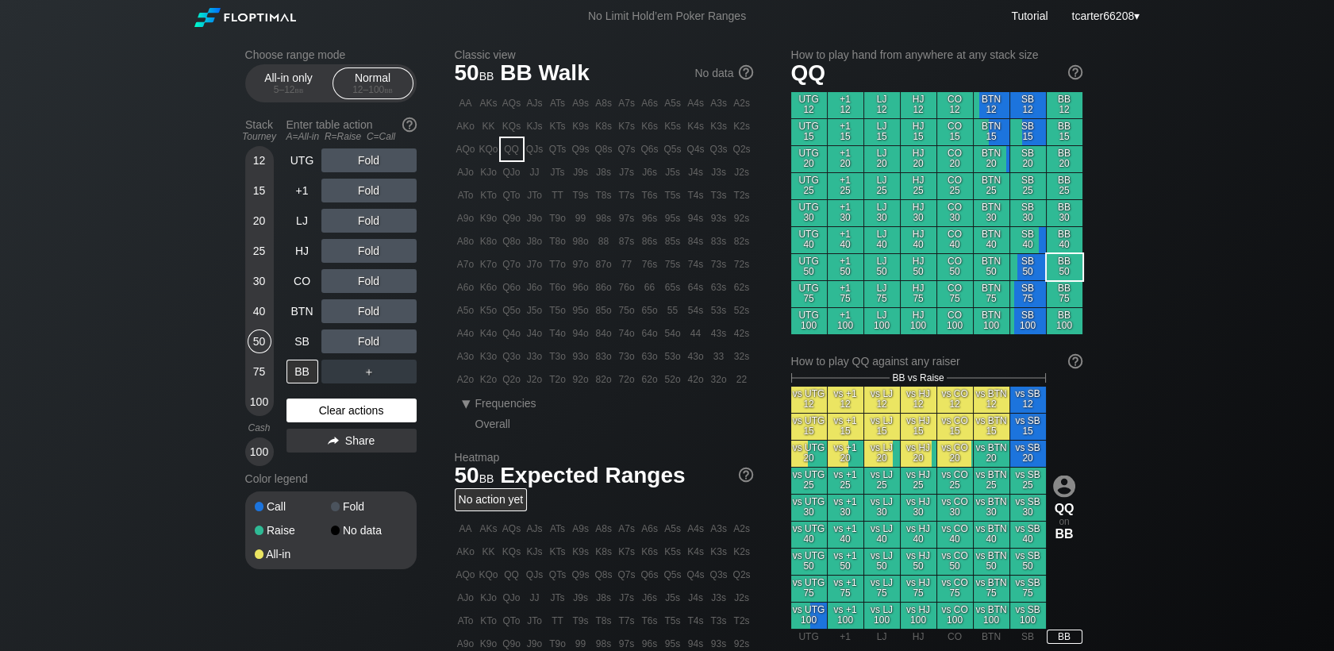
click at [401, 421] on div "Clear actions" at bounding box center [351, 410] width 130 height 24
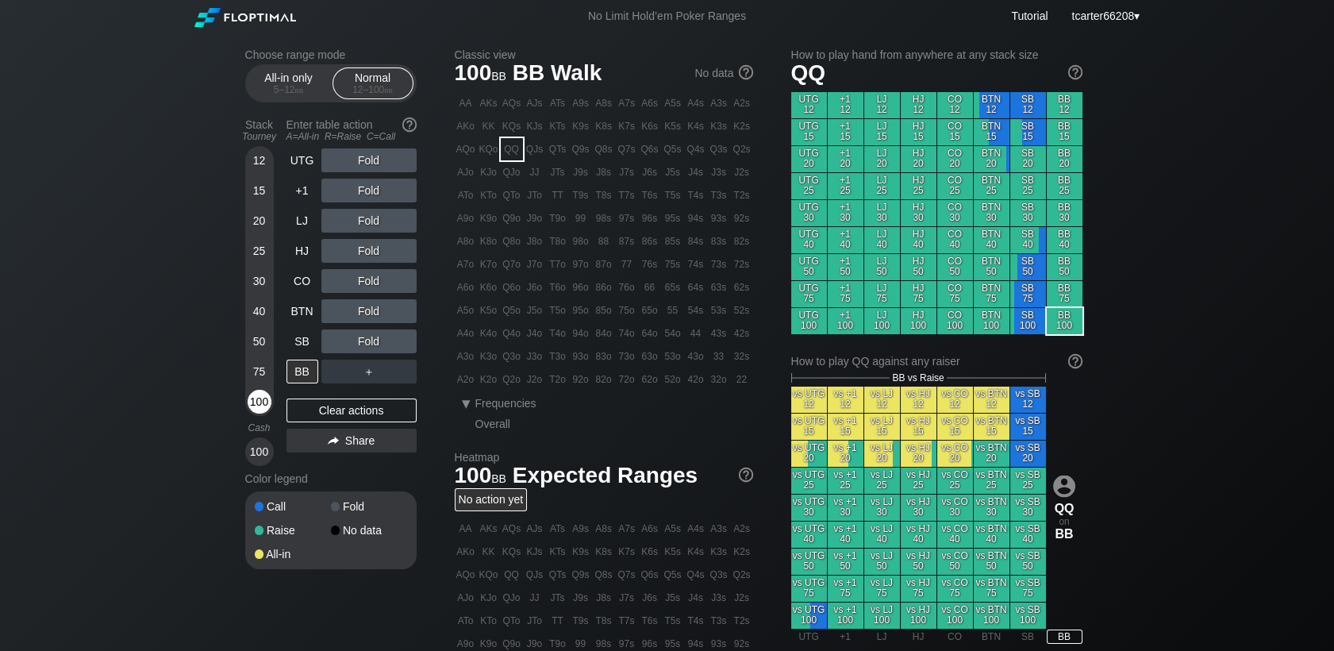
click at [265, 408] on div "100" at bounding box center [260, 402] width 24 height 24
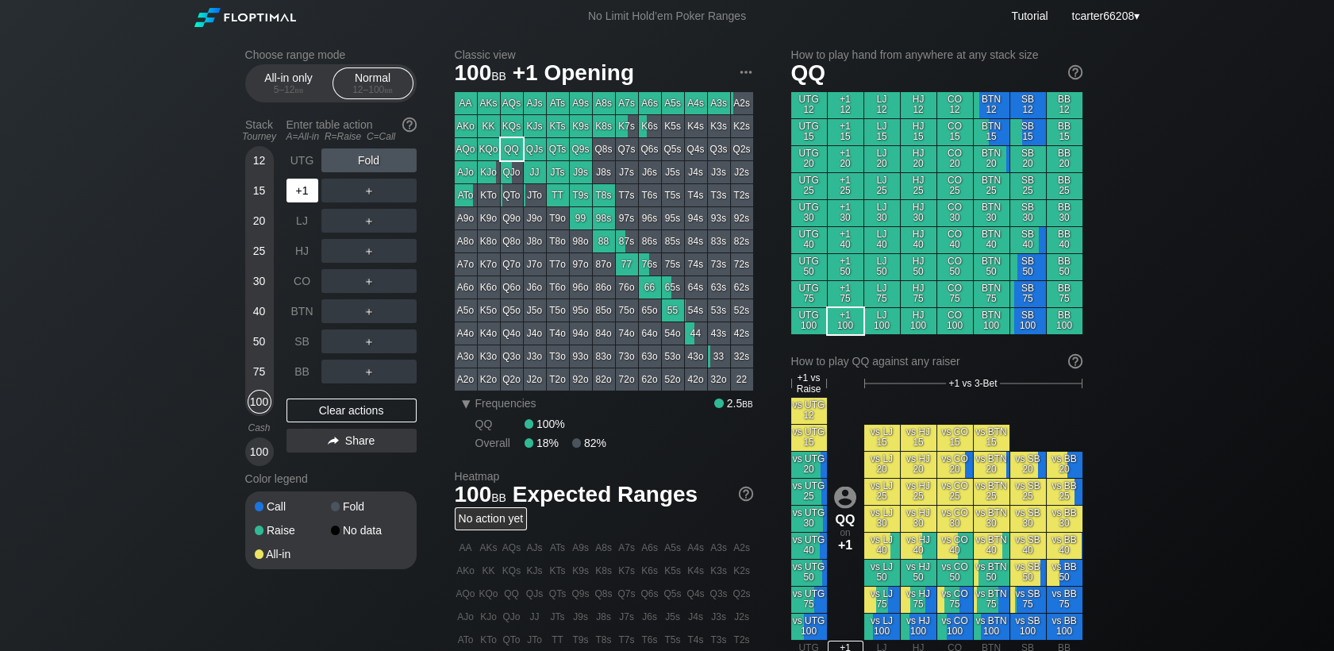
click at [305, 202] on div "+1" at bounding box center [302, 191] width 32 height 24
click at [255, 349] on div "50" at bounding box center [260, 341] width 24 height 24
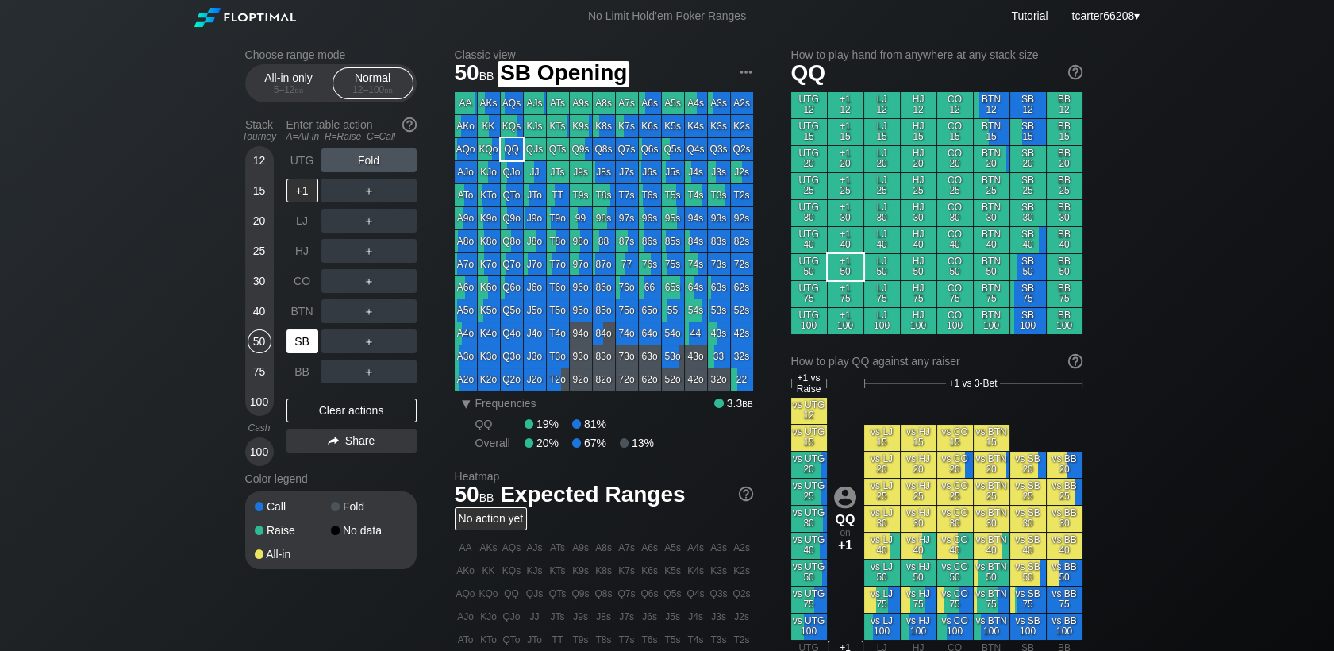
click at [289, 342] on div "SB" at bounding box center [302, 341] width 32 height 24
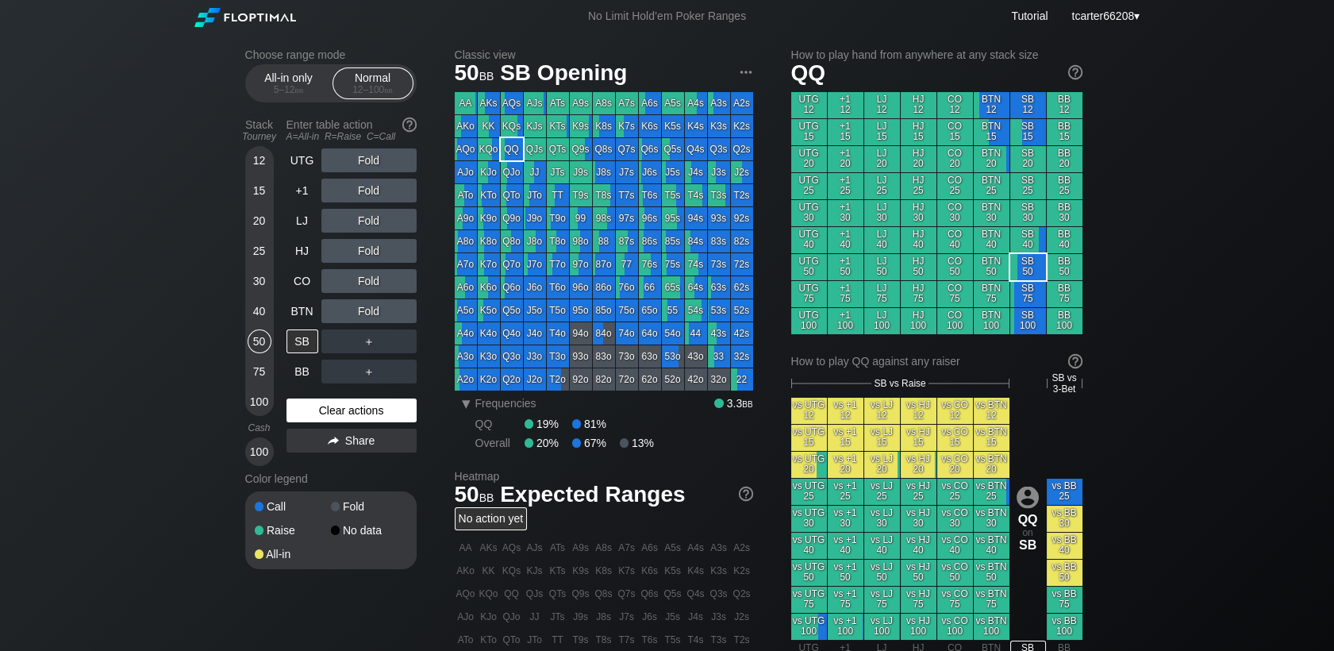
click at [311, 405] on div "Clear actions" at bounding box center [351, 410] width 130 height 24
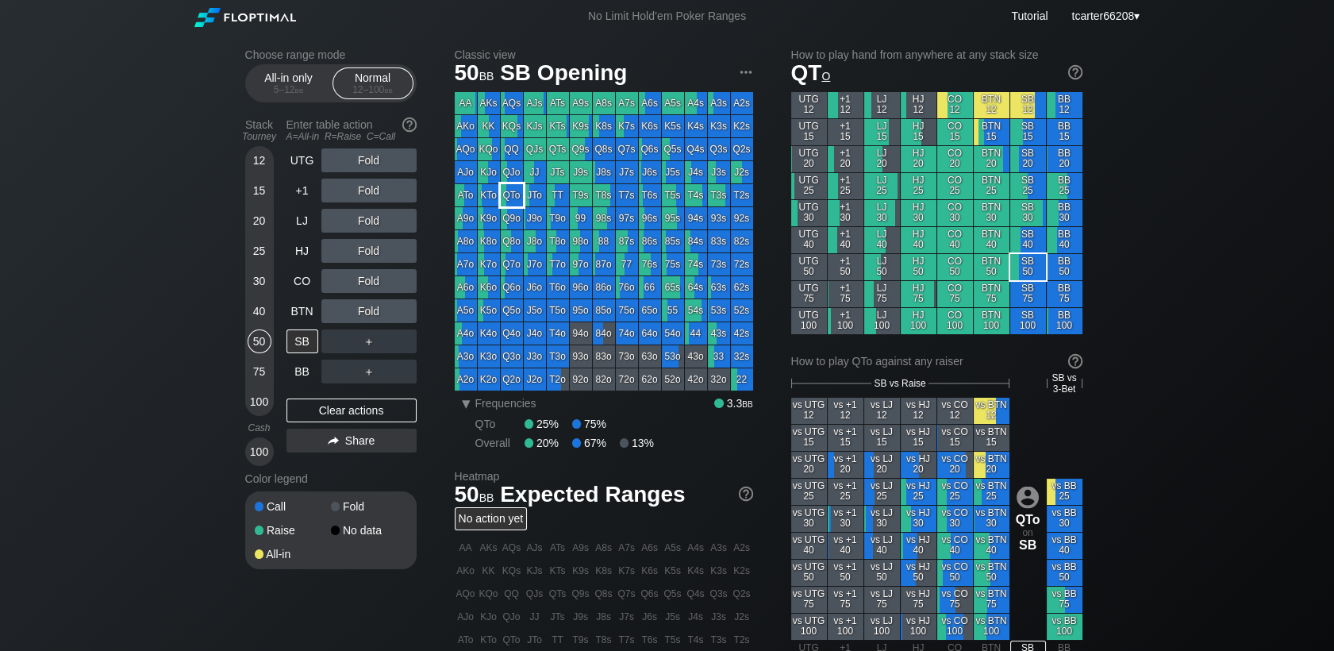
click at [508, 196] on div "QTo" at bounding box center [512, 195] width 22 height 22
click at [400, 333] on div "＋" at bounding box center [368, 341] width 95 height 24
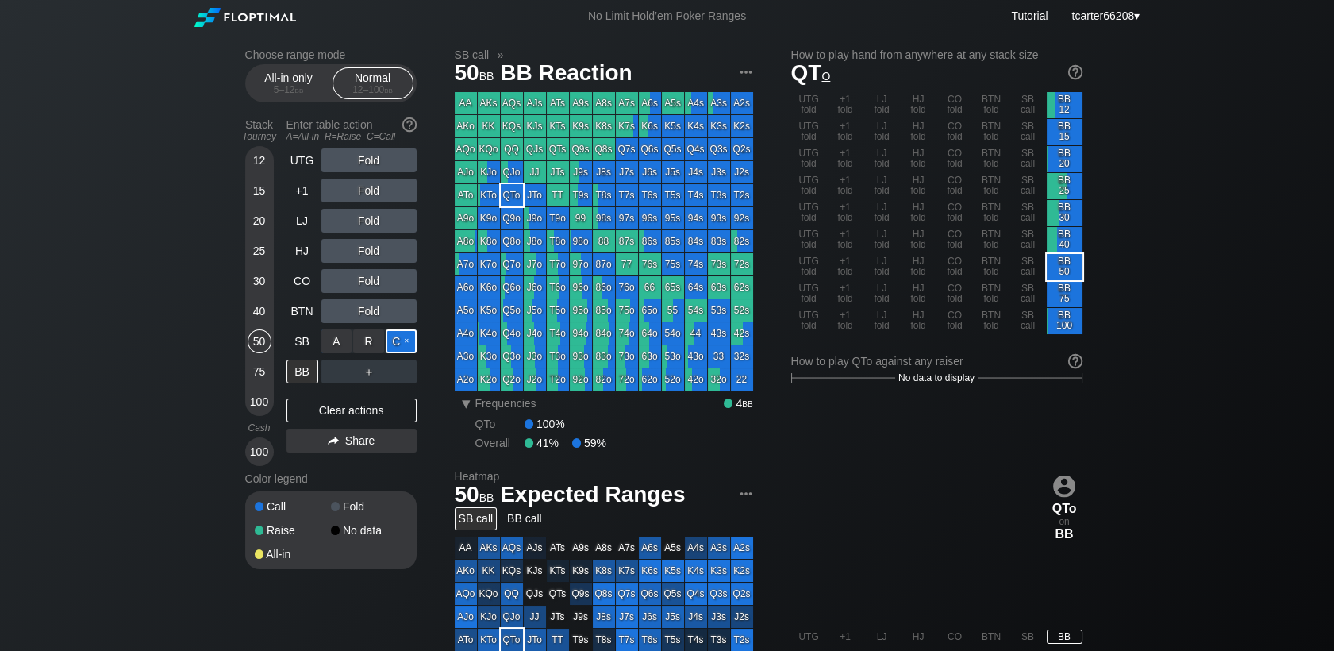
click at [402, 340] on div "C ✕" at bounding box center [401, 341] width 31 height 24
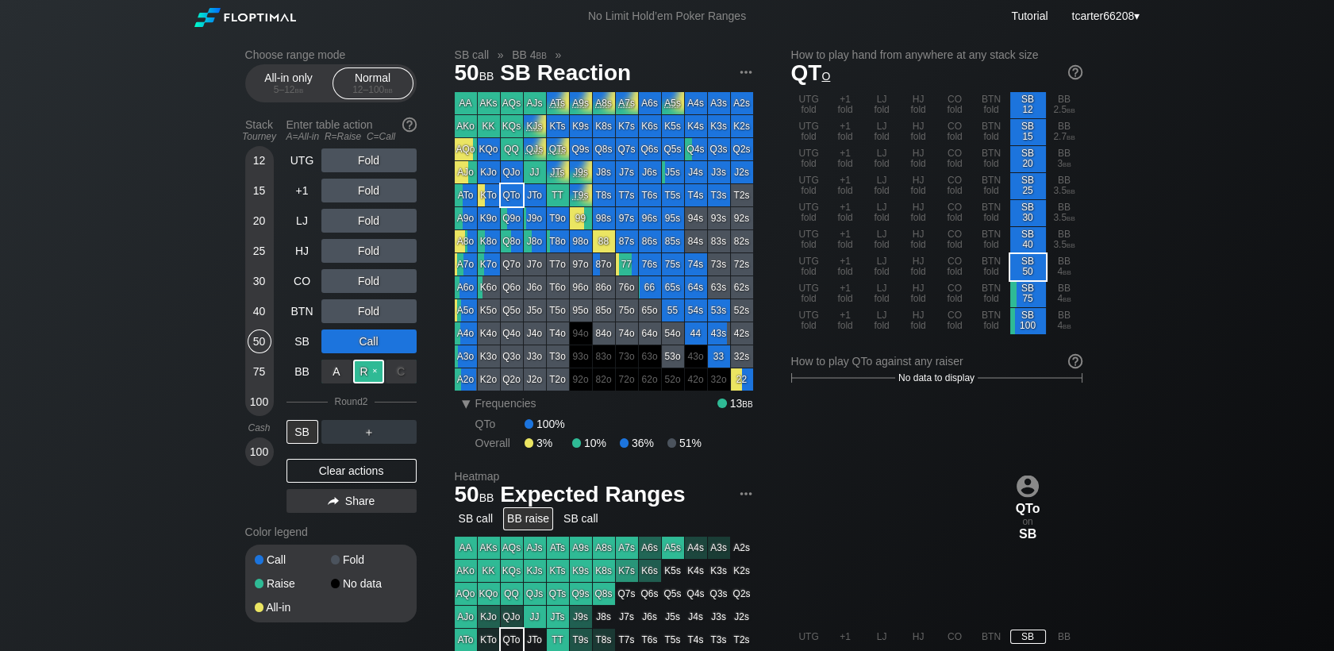
click at [369, 374] on div "R ✕" at bounding box center [368, 371] width 31 height 24
click at [353, 469] on div "Clear actions" at bounding box center [351, 471] width 130 height 24
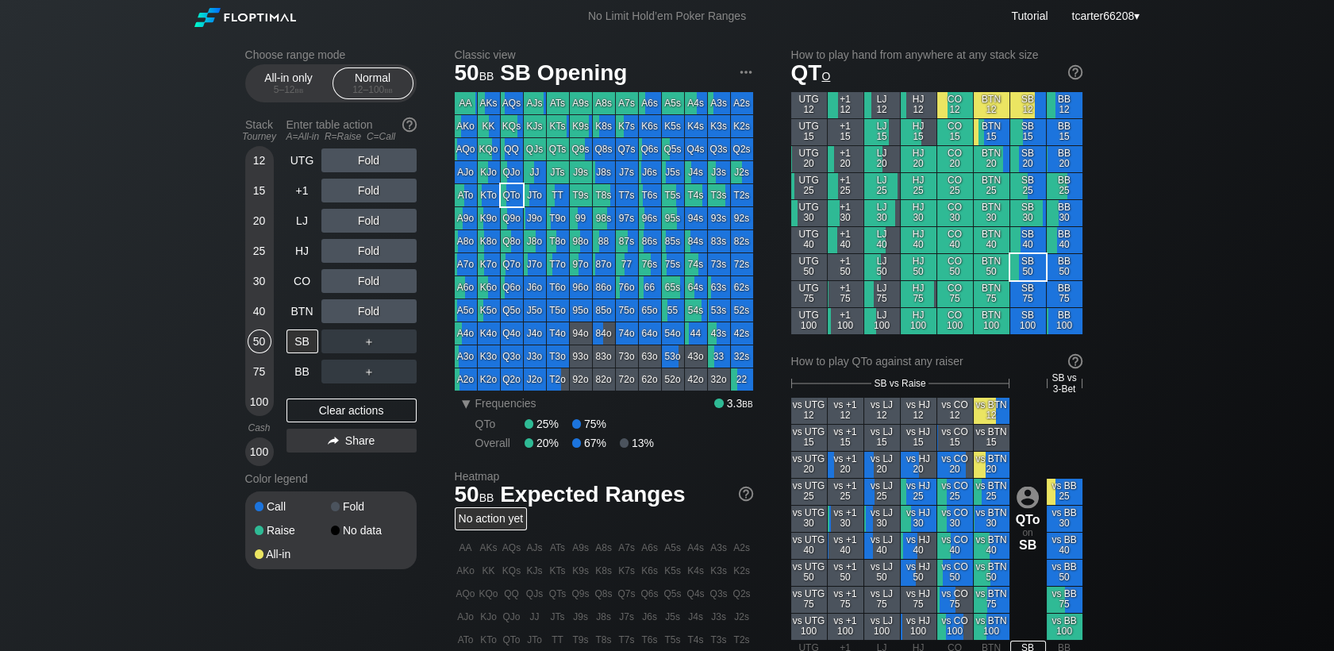
click at [261, 366] on div "75" at bounding box center [260, 371] width 24 height 24
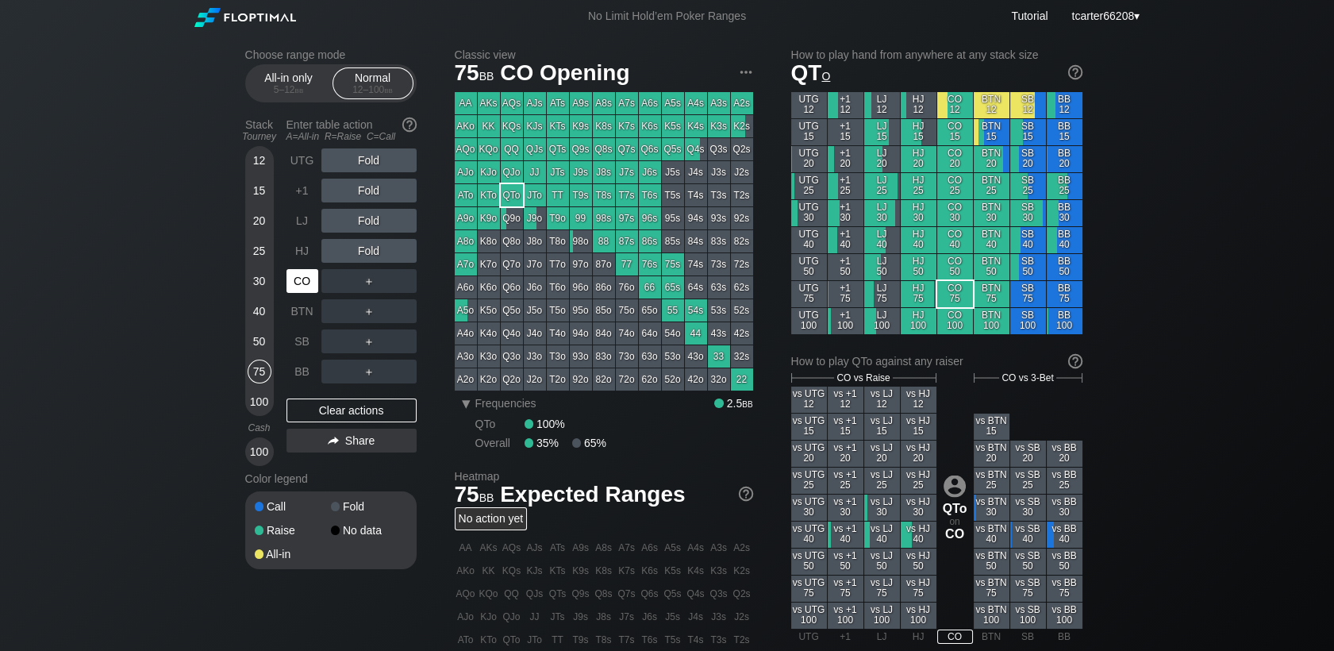
click at [295, 290] on div "CO" at bounding box center [302, 281] width 32 height 24
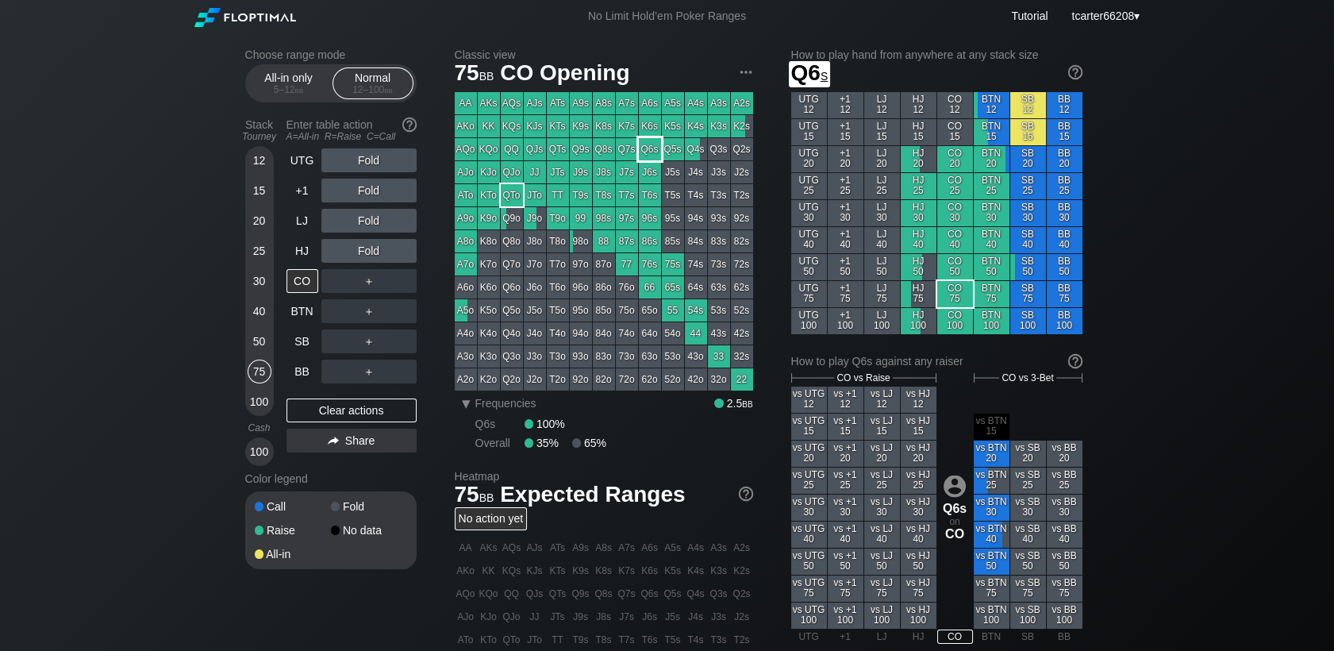
click at [643, 150] on div "Q6s" at bounding box center [650, 149] width 22 height 22
click at [303, 198] on div "+1" at bounding box center [302, 191] width 32 height 24
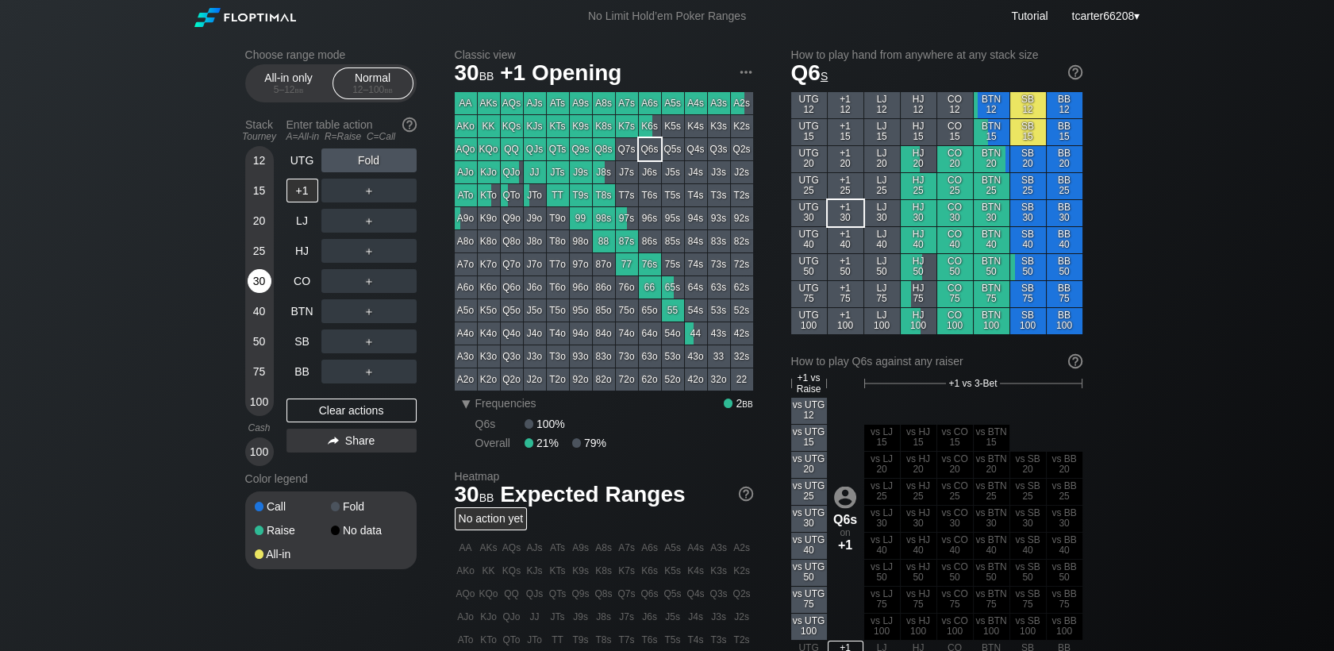
click at [252, 288] on div "30" at bounding box center [260, 281] width 24 height 24
click at [366, 272] on div "＋" at bounding box center [368, 281] width 95 height 24
click at [366, 272] on div "R ✕" at bounding box center [368, 281] width 31 height 24
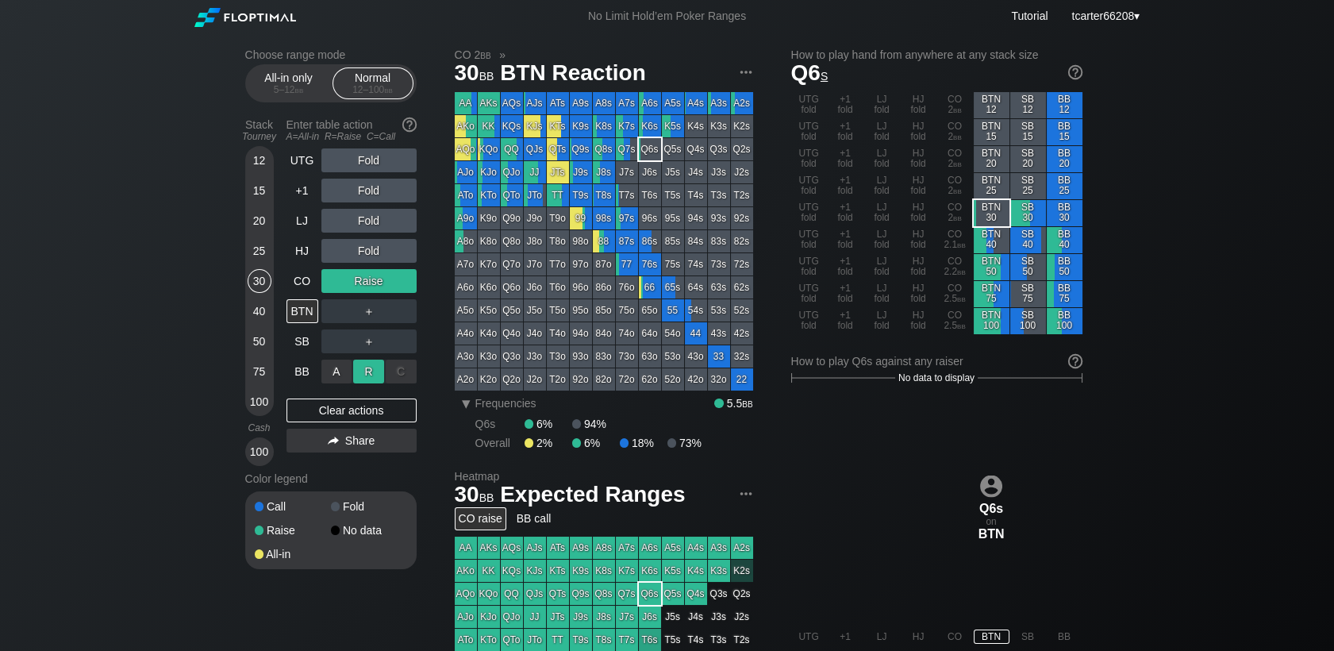
click at [366, 375] on div "R ✕" at bounding box center [368, 371] width 31 height 24
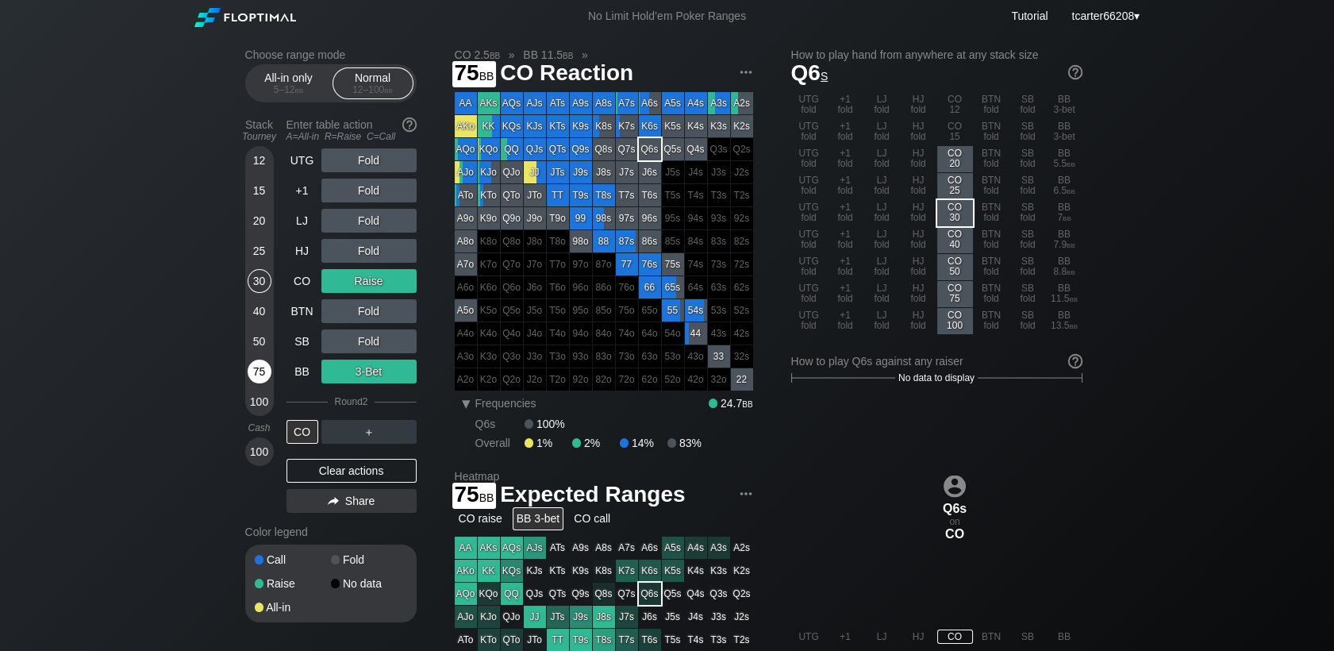
click at [261, 367] on div "75" at bounding box center [260, 371] width 24 height 24
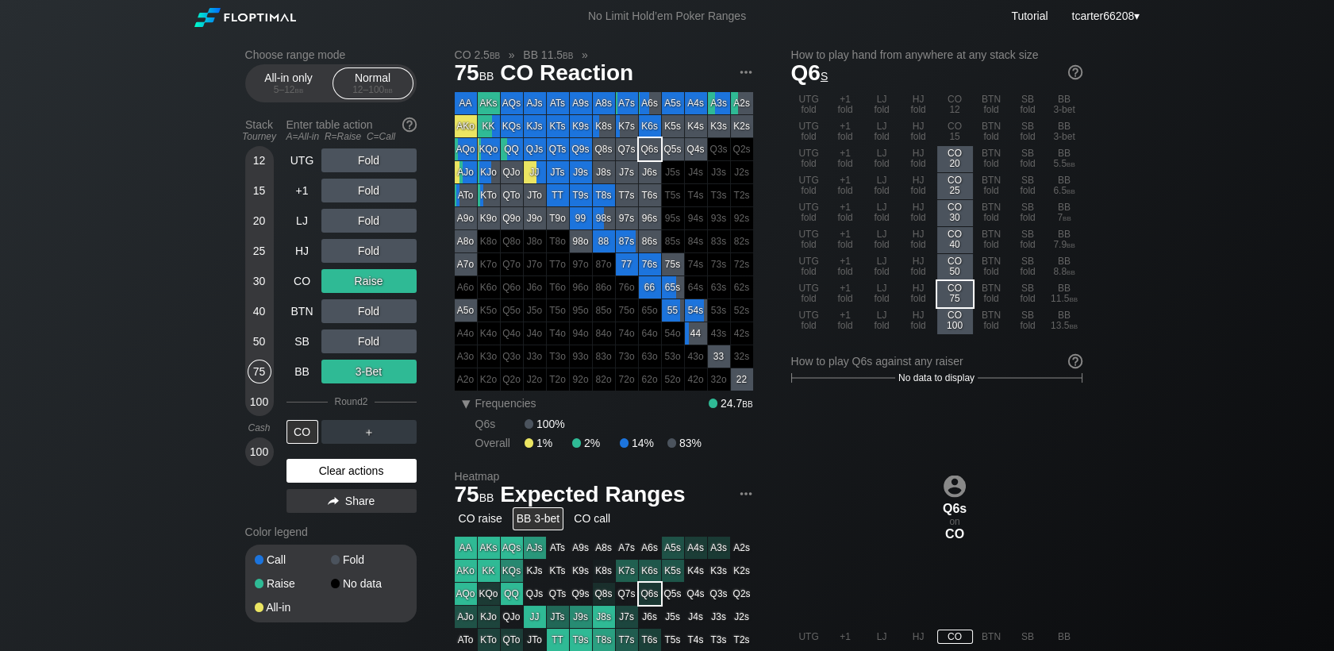
drag, startPoint x: 367, startPoint y: 464, endPoint x: 344, endPoint y: 453, distance: 26.3
click at [367, 464] on div "Clear actions" at bounding box center [351, 471] width 130 height 24
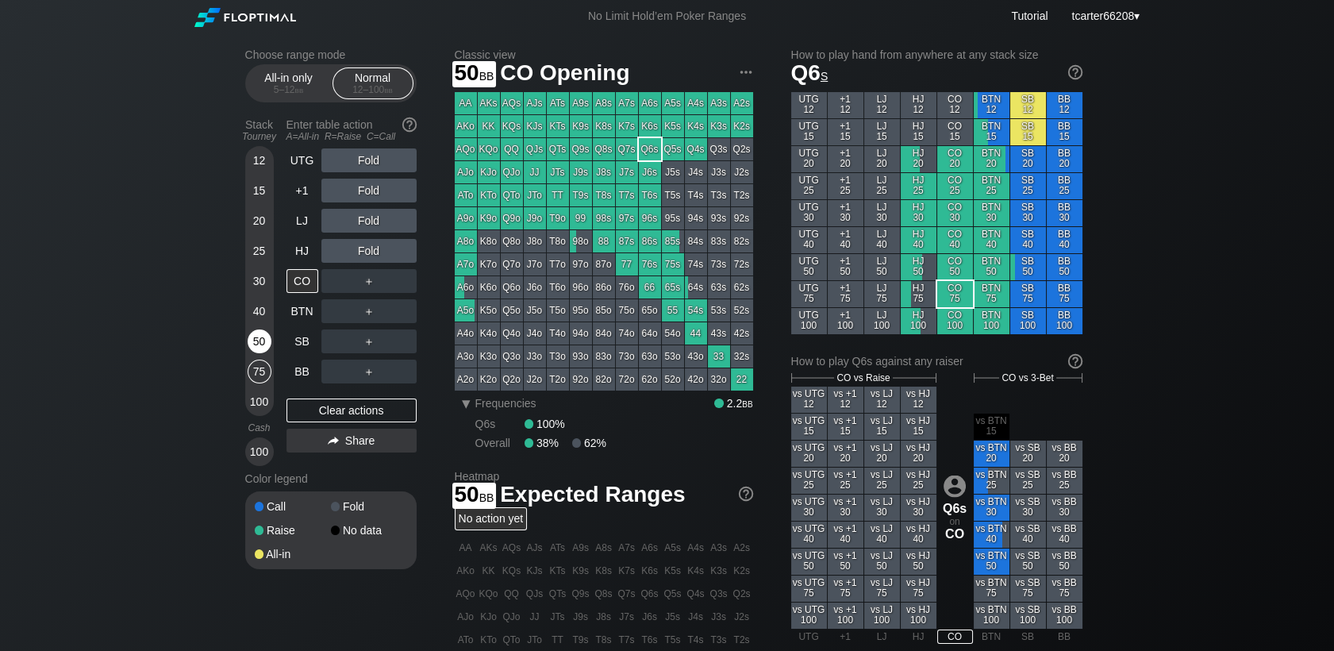
click at [263, 335] on div "50" at bounding box center [260, 341] width 24 height 24
click at [298, 340] on div "SB" at bounding box center [302, 341] width 32 height 24
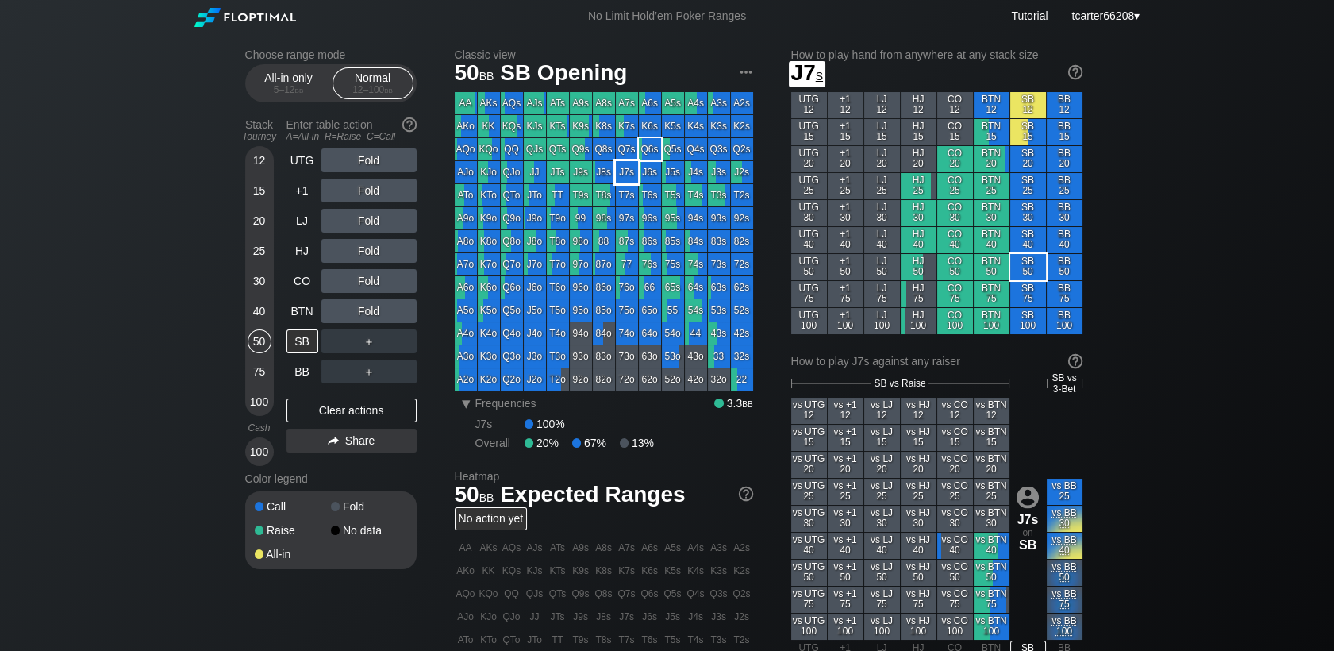
click at [620, 175] on div "J7s" at bounding box center [627, 172] width 22 height 22
click at [362, 251] on div "Fold" at bounding box center [368, 251] width 95 height 24
click at [362, 251] on div "R ✕" at bounding box center [368, 251] width 31 height 24
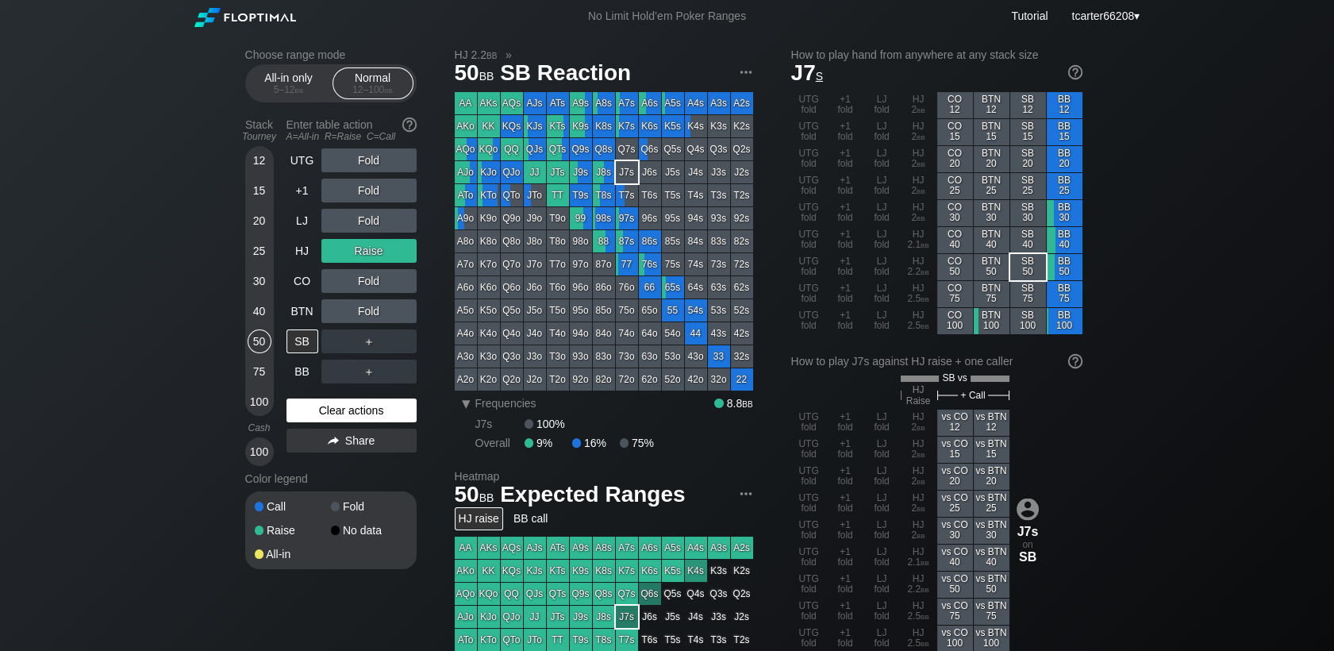
click at [311, 417] on div "Clear actions" at bounding box center [351, 410] width 130 height 24
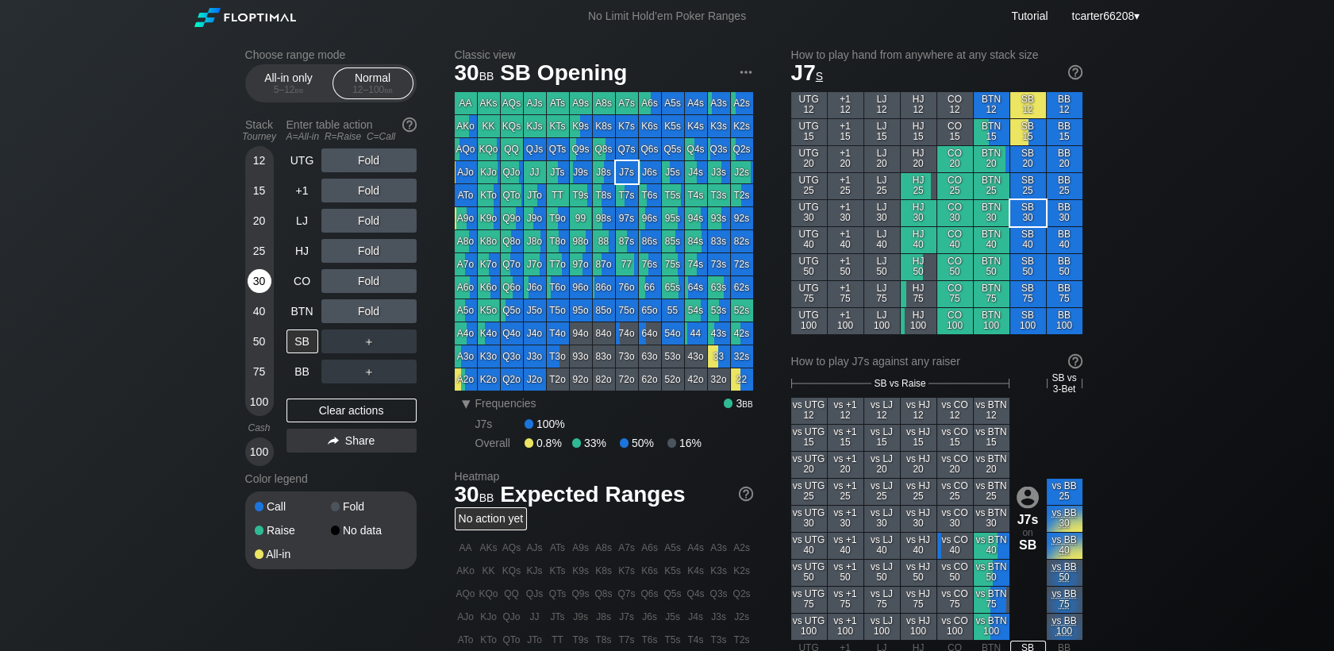
click at [258, 283] on div "30" at bounding box center [260, 281] width 24 height 24
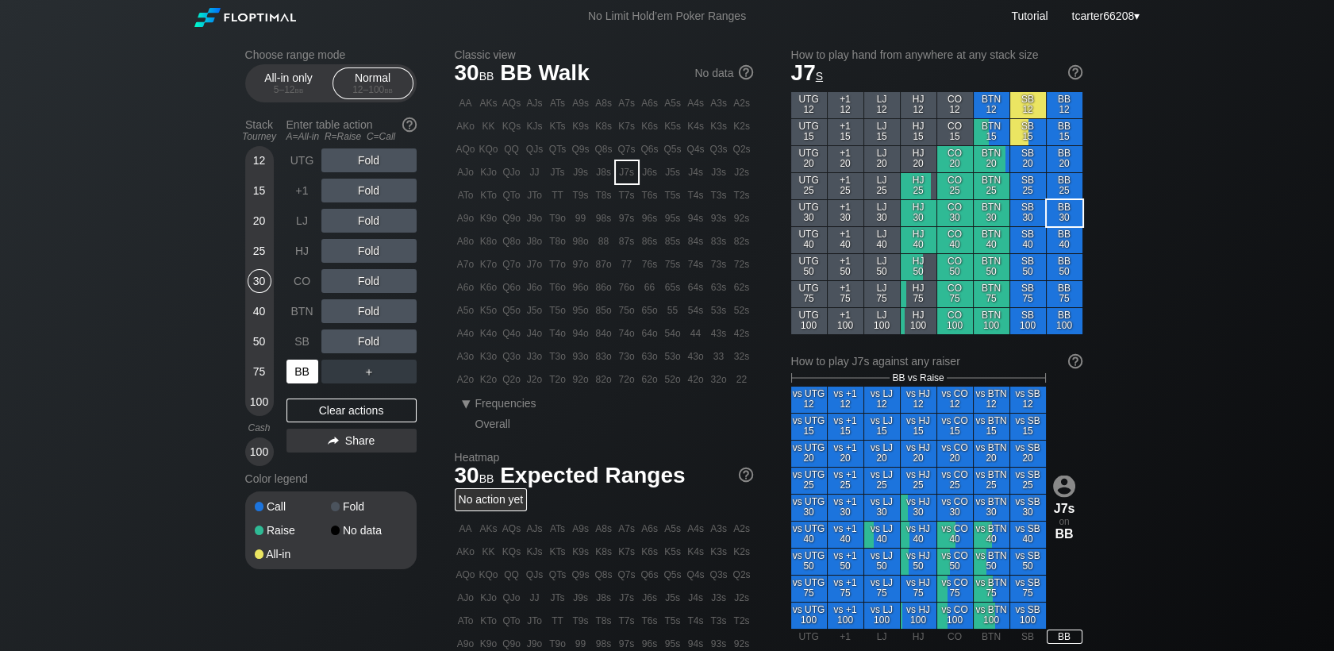
click at [293, 375] on div "BB" at bounding box center [302, 371] width 32 height 24
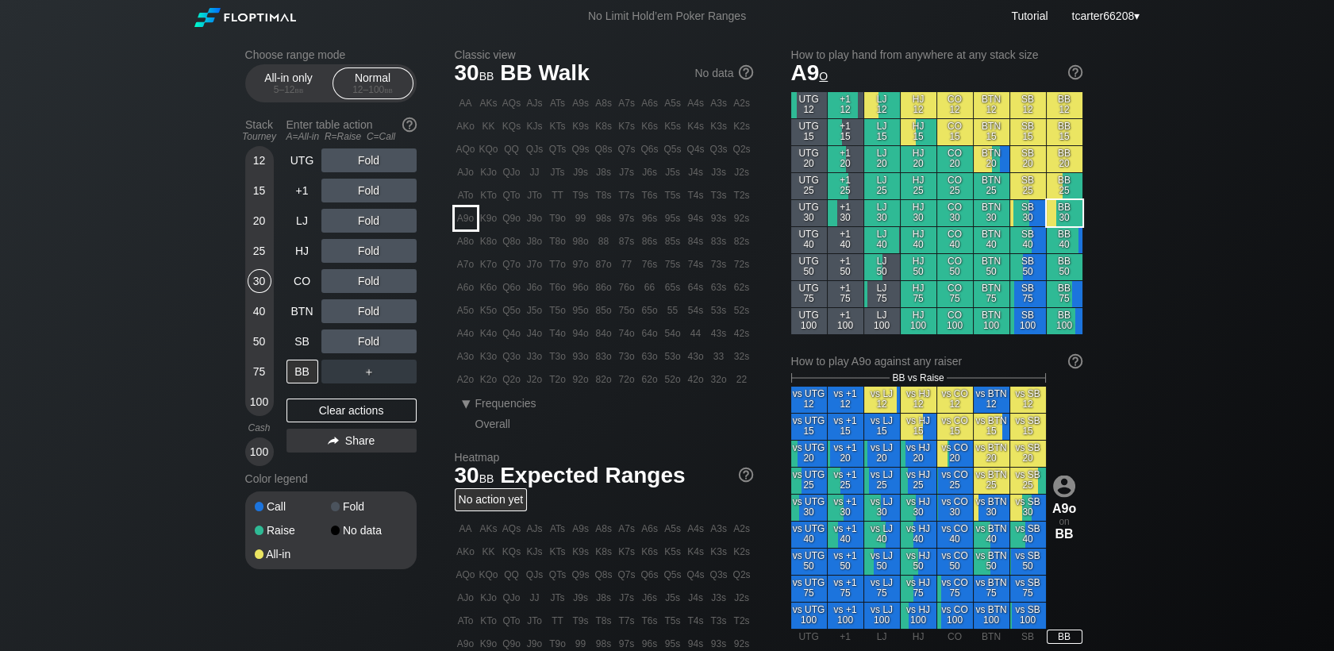
click at [466, 217] on div "A9o" at bounding box center [466, 218] width 22 height 22
click at [375, 245] on div "R ✕" at bounding box center [368, 251] width 31 height 24
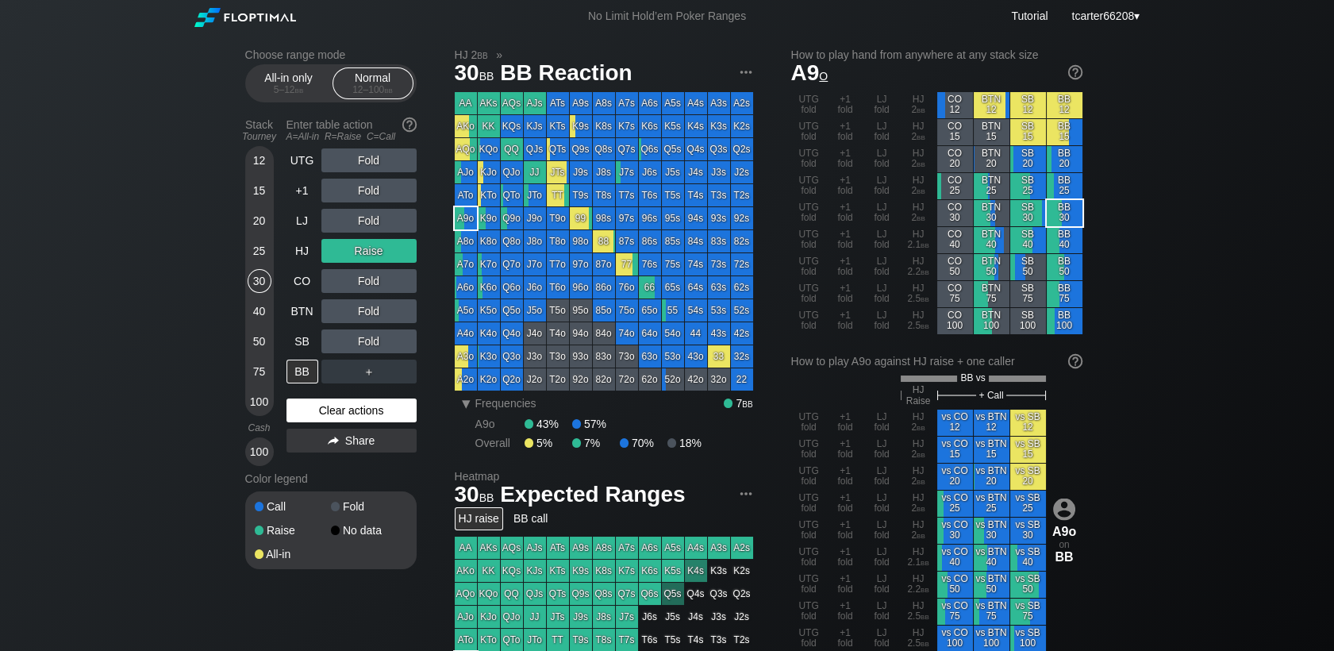
click at [330, 421] on div "Clear actions" at bounding box center [351, 410] width 130 height 24
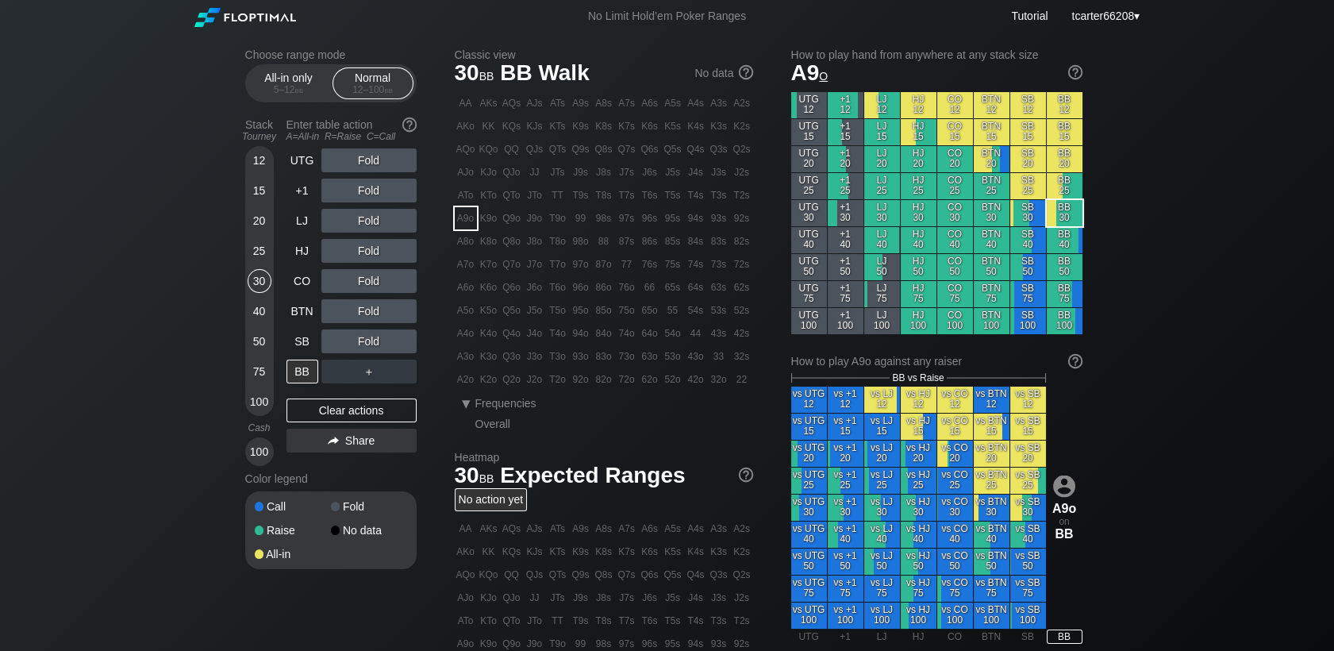
click at [249, 340] on div "50" at bounding box center [260, 341] width 24 height 24
drag, startPoint x: 250, startPoint y: 340, endPoint x: 300, endPoint y: 326, distance: 51.8
click at [258, 343] on div "50" at bounding box center [260, 341] width 24 height 24
click at [302, 322] on div "BTN" at bounding box center [302, 311] width 32 height 24
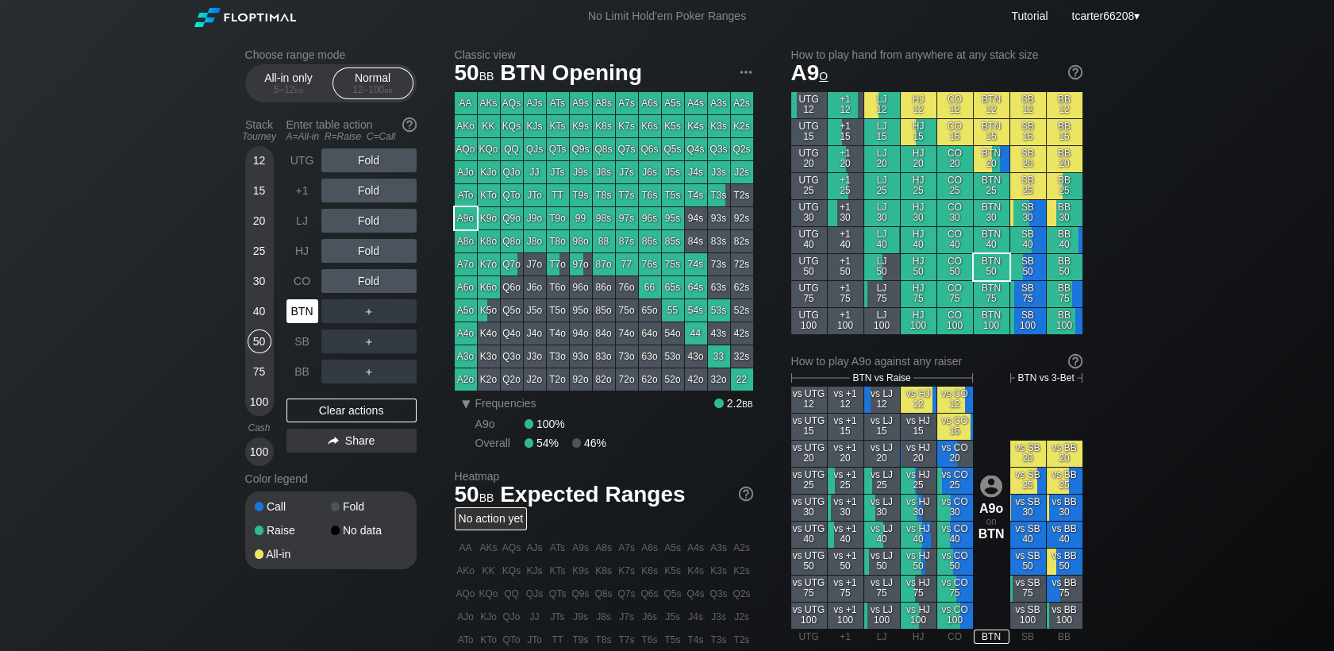
click at [302, 321] on div "BTN" at bounding box center [302, 311] width 32 height 24
drag, startPoint x: 257, startPoint y: 286, endPoint x: 259, endPoint y: 295, distance: 9.0
click at [257, 286] on div "30" at bounding box center [260, 281] width 24 height 24
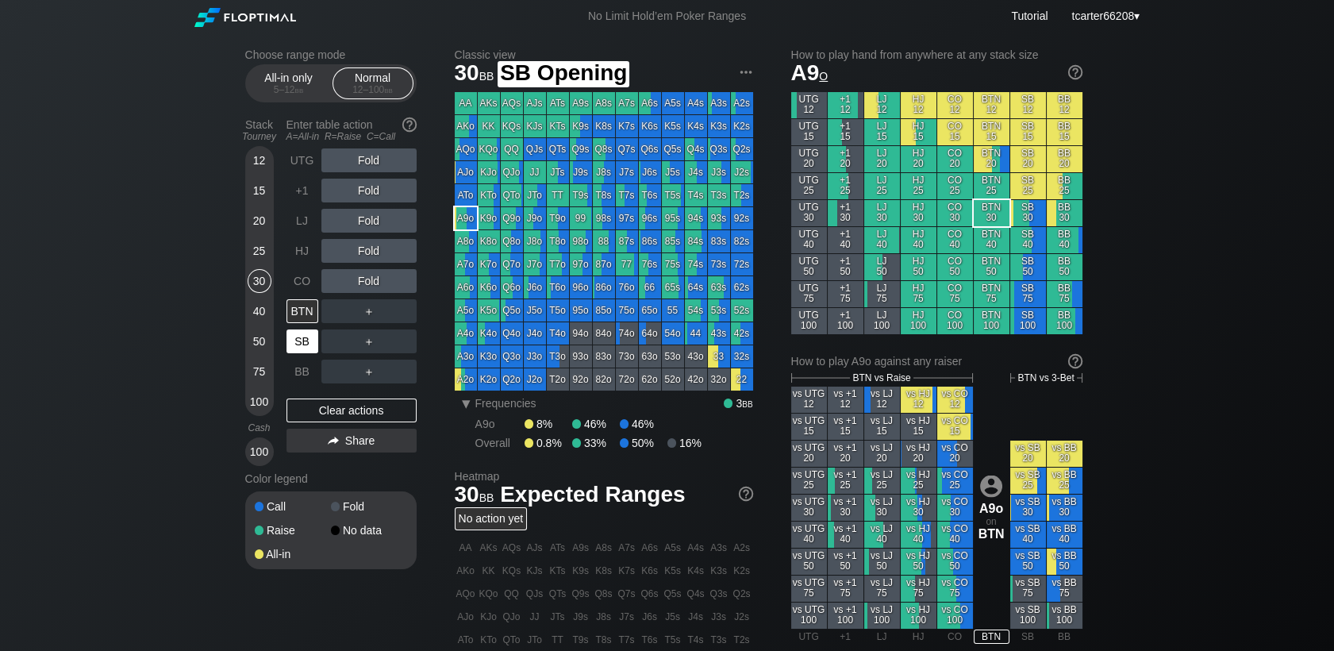
click at [293, 340] on div "SB" at bounding box center [302, 341] width 32 height 24
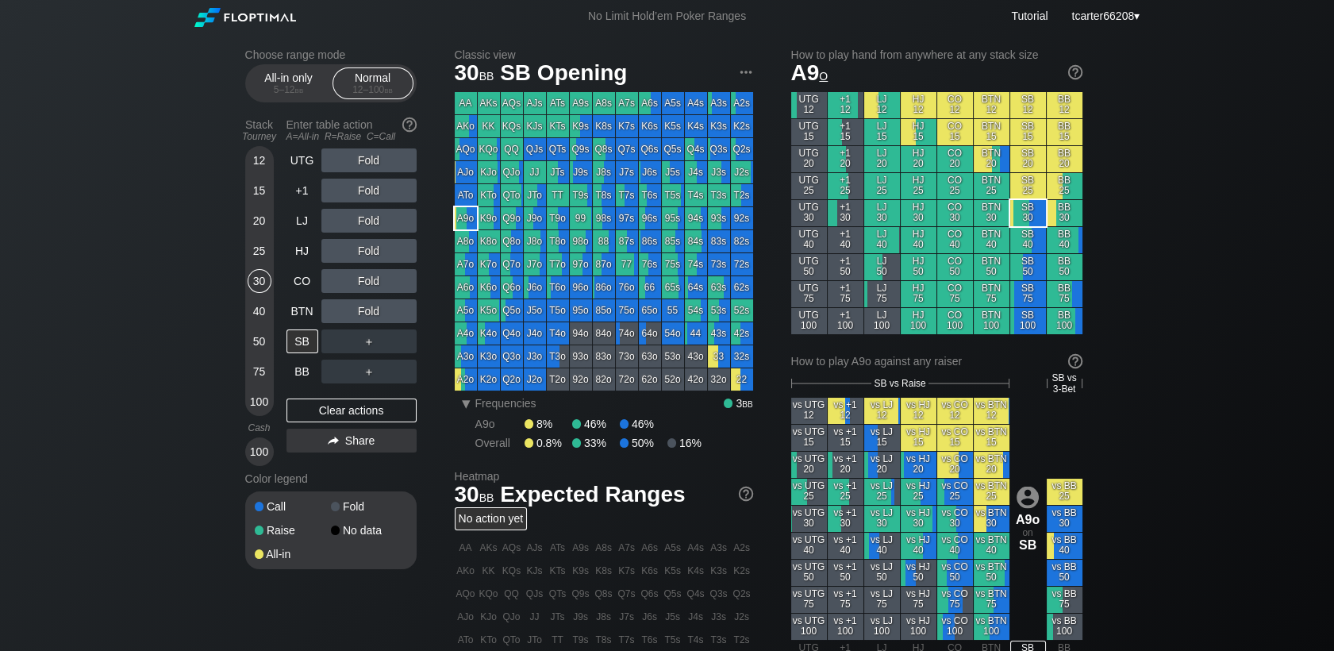
drag, startPoint x: 255, startPoint y: 341, endPoint x: 263, endPoint y: 304, distance: 38.0
click at [255, 341] on div "50" at bounding box center [260, 341] width 24 height 24
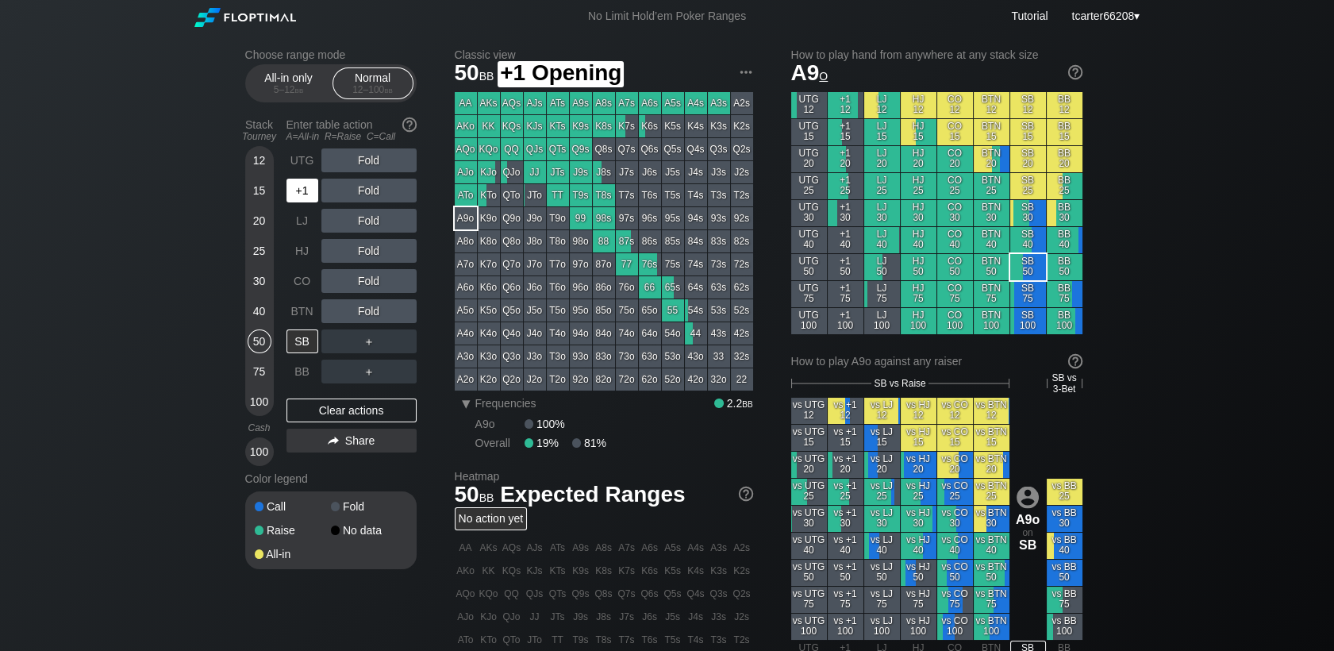
click at [302, 200] on div "+1" at bounding box center [302, 191] width 32 height 24
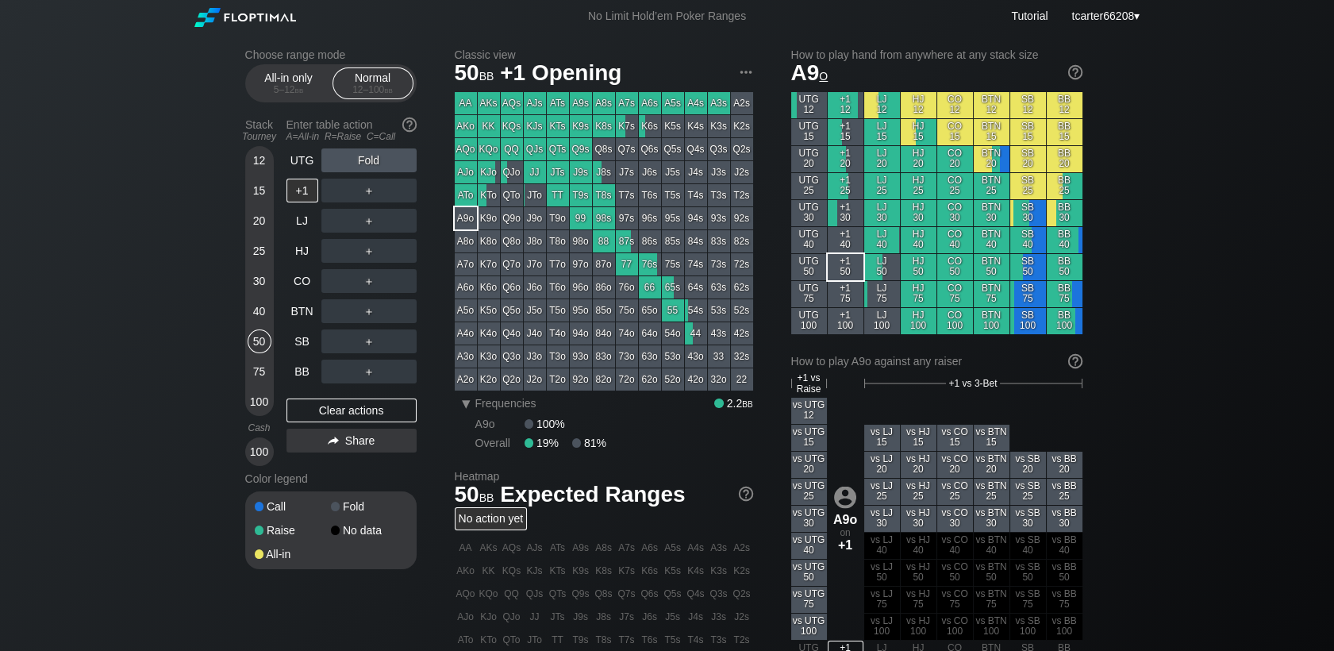
click at [244, 402] on div "Choose range mode All-in only 5 – 12 bb Normal 12 – 100 bb Stack Tourney Enter …" at bounding box center [667, 545] width 870 height 1024
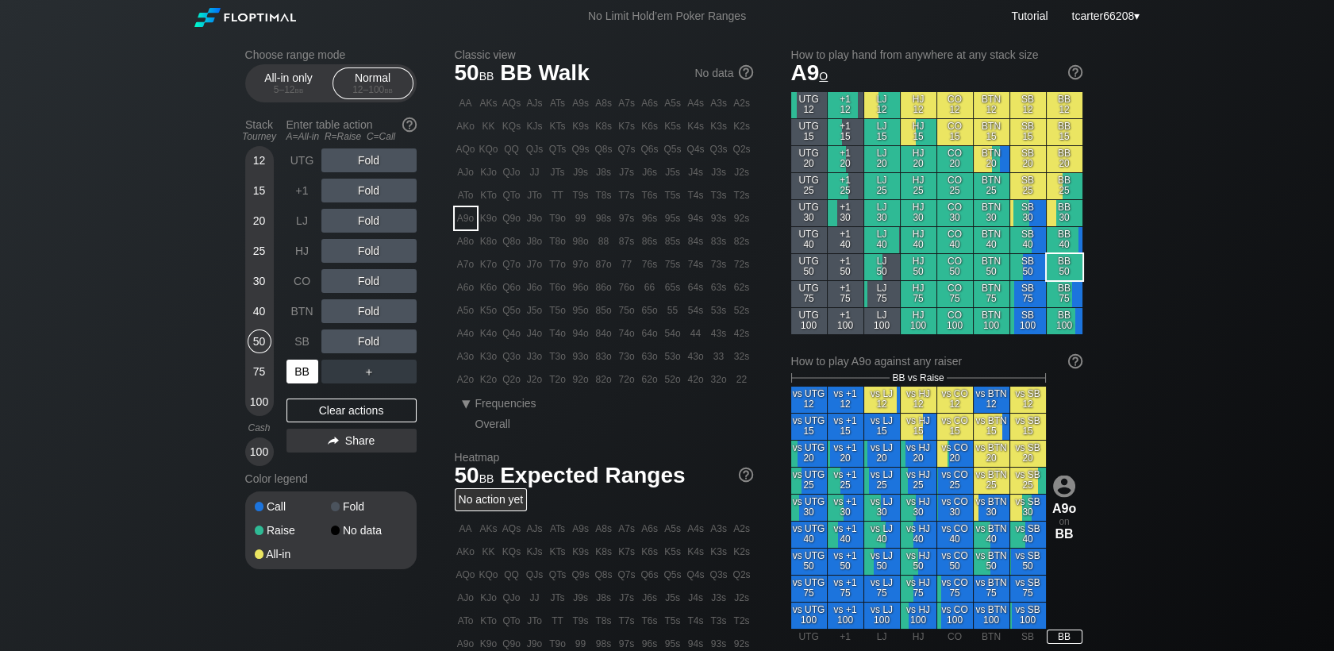
click at [309, 364] on div "BB" at bounding box center [302, 371] width 32 height 24
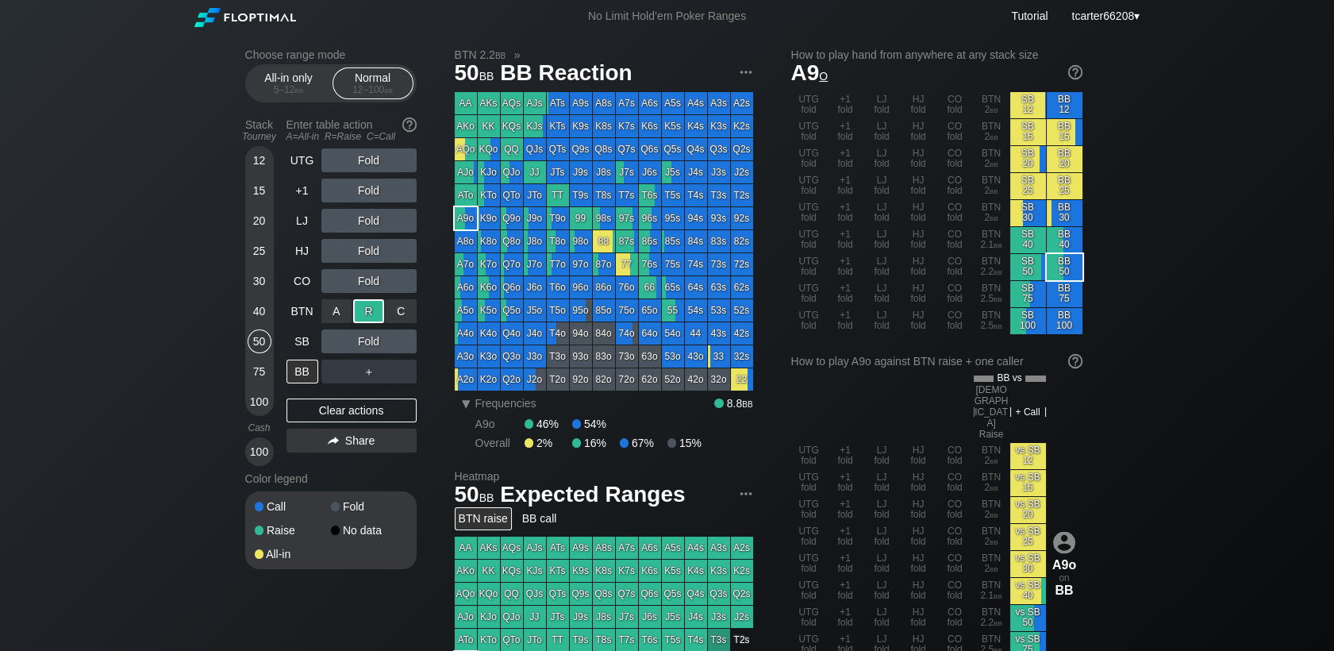
click at [362, 320] on div "R ✕" at bounding box center [368, 311] width 31 height 24
click at [398, 334] on div "C ✕" at bounding box center [401, 341] width 31 height 24
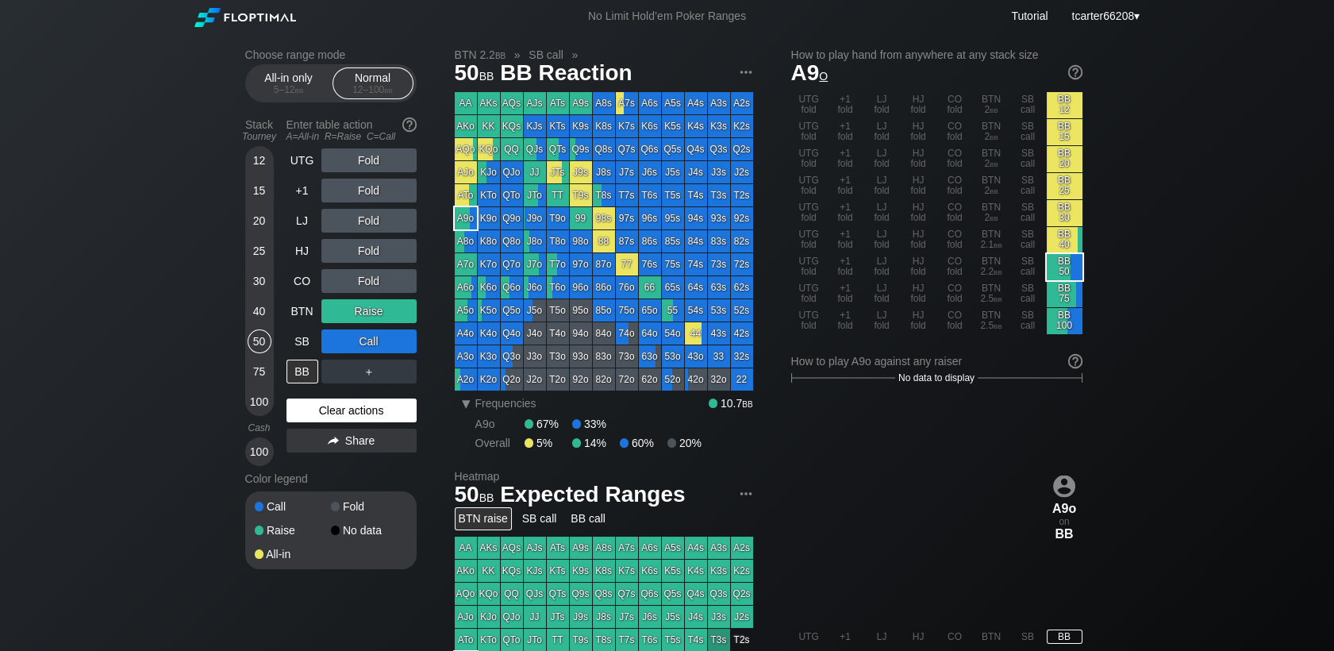
drag, startPoint x: 344, startPoint y: 421, endPoint x: 303, endPoint y: 405, distance: 43.2
click at [344, 421] on div "Clear actions" at bounding box center [351, 410] width 130 height 24
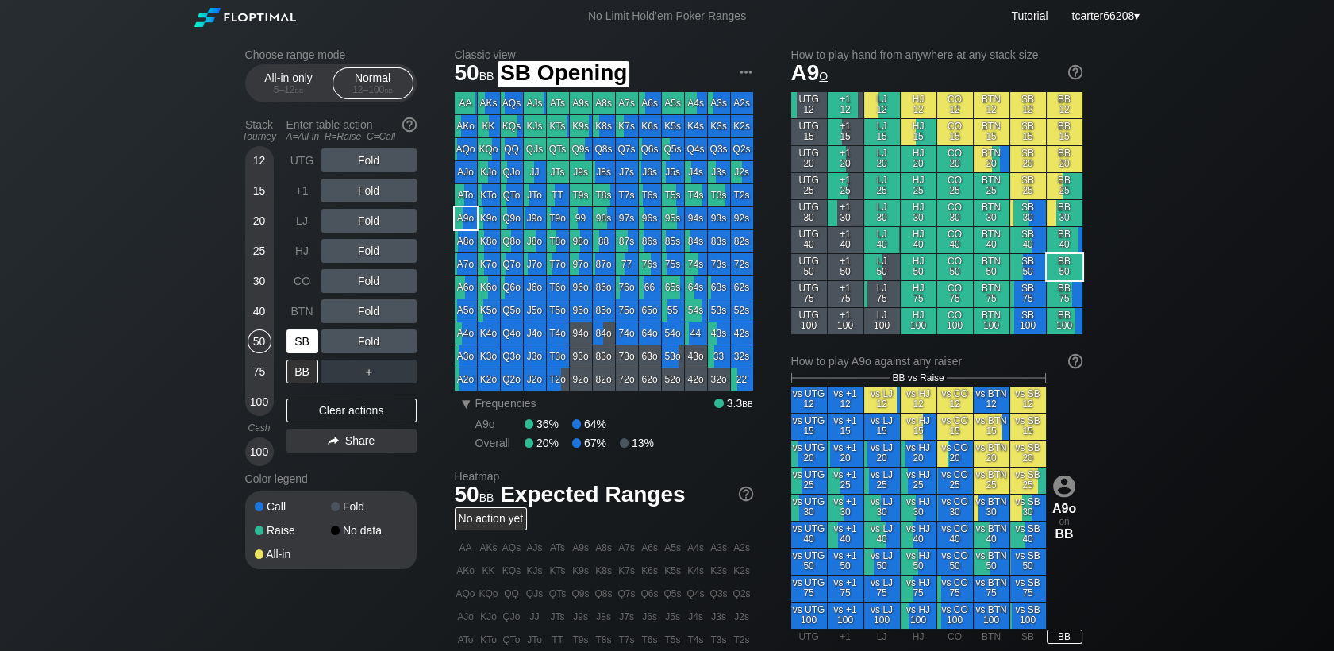
click at [300, 340] on div "SB" at bounding box center [302, 341] width 32 height 24
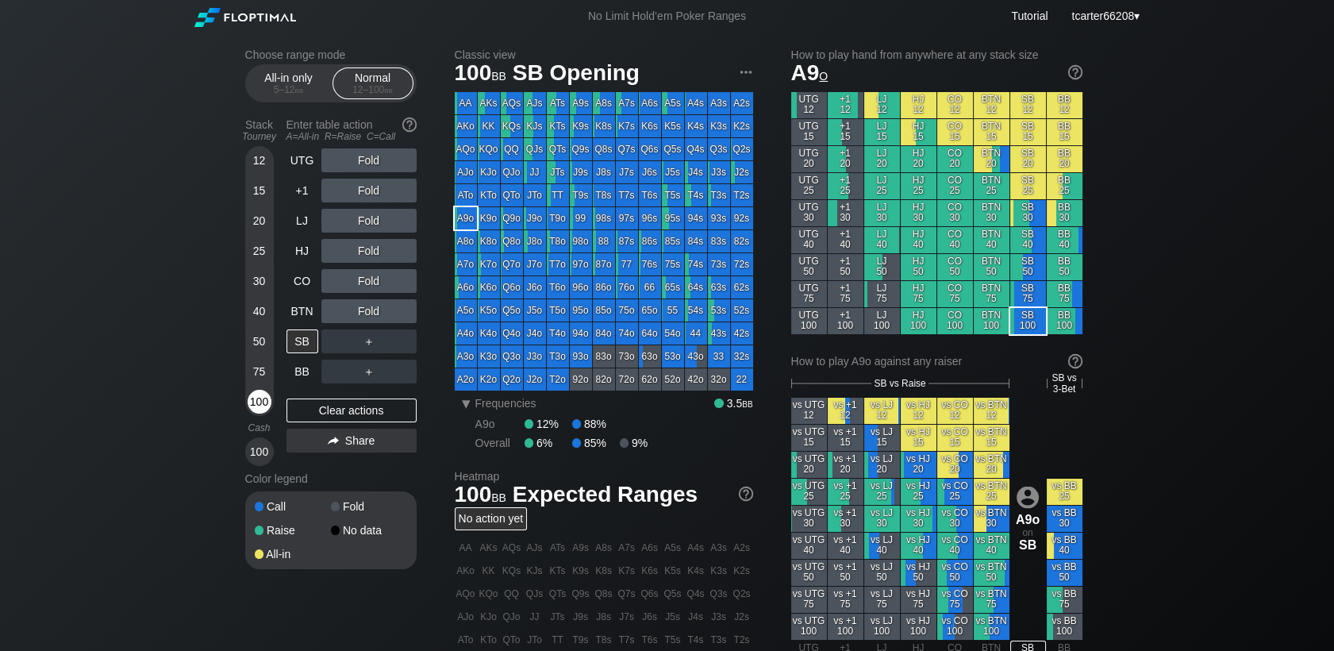
click at [268, 400] on div "100" at bounding box center [260, 402] width 24 height 24
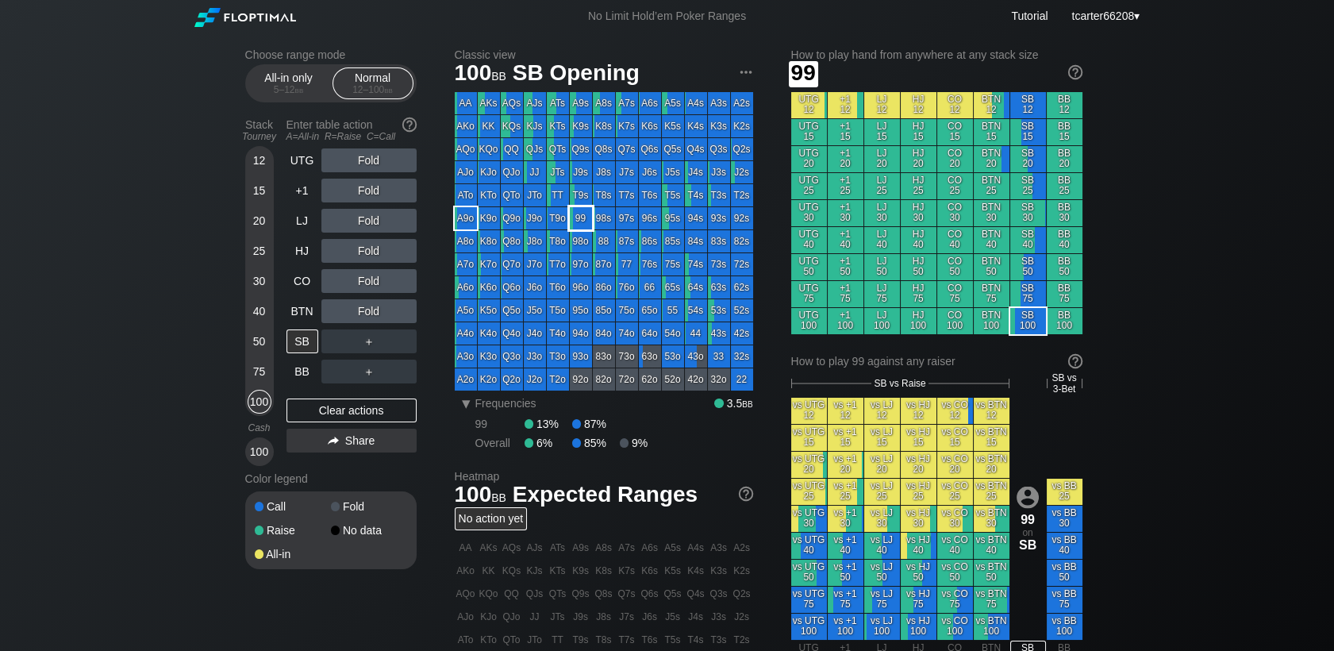
click at [586, 226] on div "99" at bounding box center [581, 218] width 22 height 22
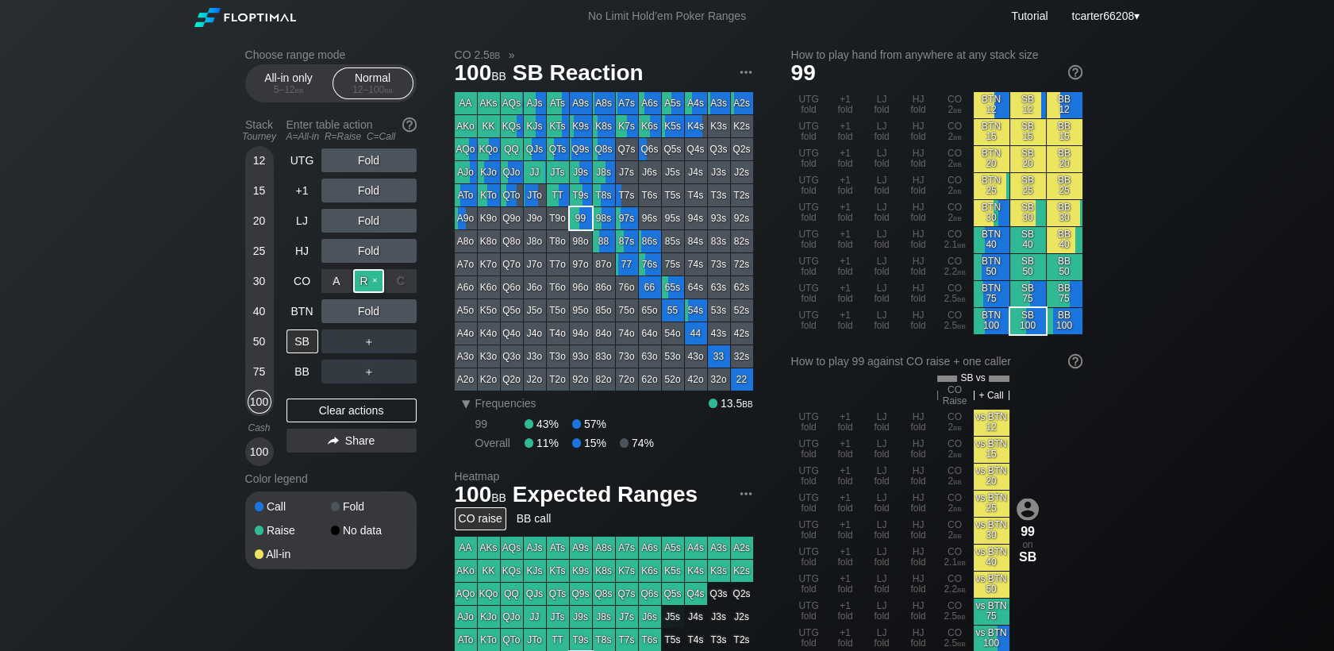
click at [371, 277] on div "R ✕" at bounding box center [368, 281] width 31 height 24
click at [343, 417] on div "Clear actions" at bounding box center [351, 410] width 130 height 24
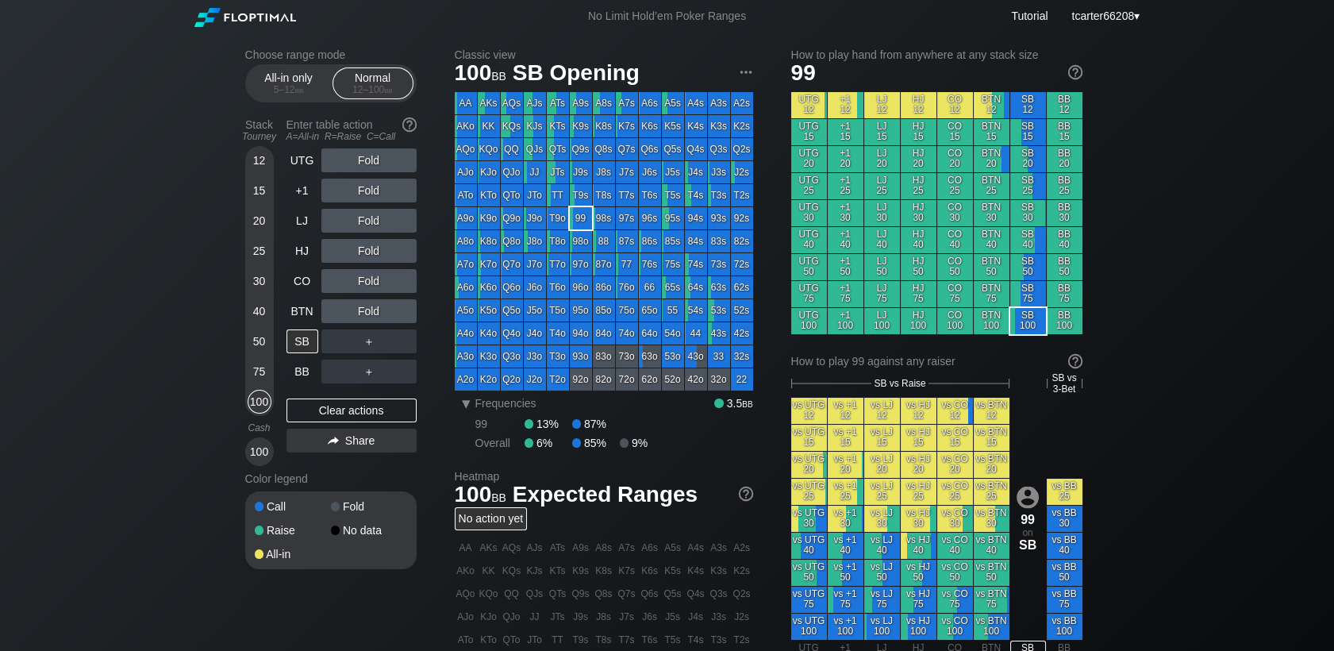
drag, startPoint x: 259, startPoint y: 295, endPoint x: 321, endPoint y: 337, distance: 74.8
click at [259, 295] on div "30" at bounding box center [260, 284] width 24 height 30
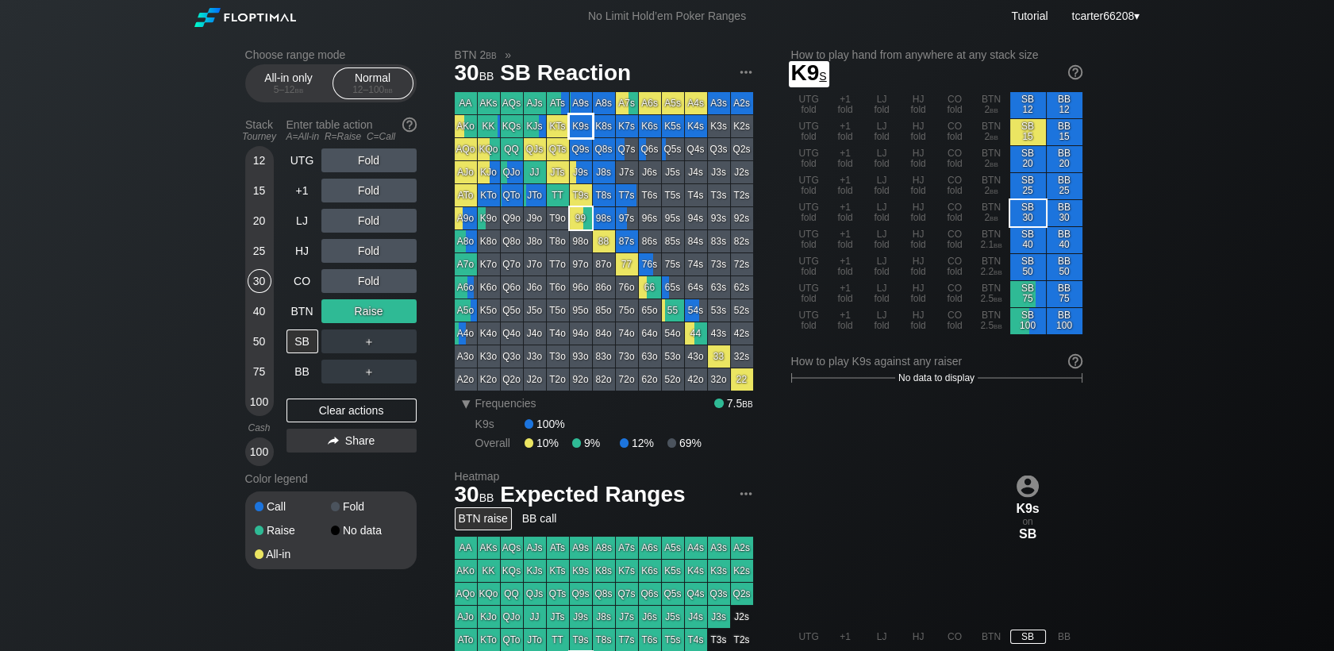
click at [588, 131] on div "K9s" at bounding box center [581, 126] width 22 height 22
drag, startPoint x: 254, startPoint y: 348, endPoint x: 270, endPoint y: 352, distance: 16.6
click at [254, 347] on div "50" at bounding box center [260, 341] width 24 height 24
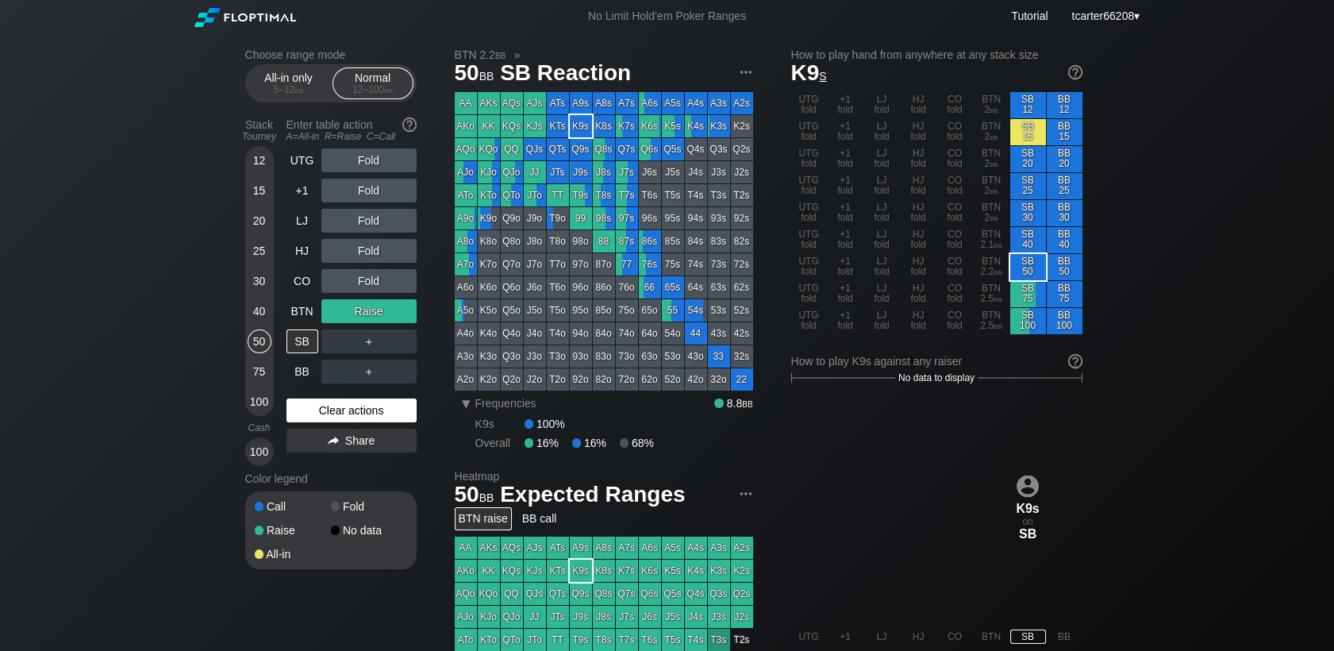
click at [336, 414] on div "Clear actions" at bounding box center [351, 410] width 130 height 24
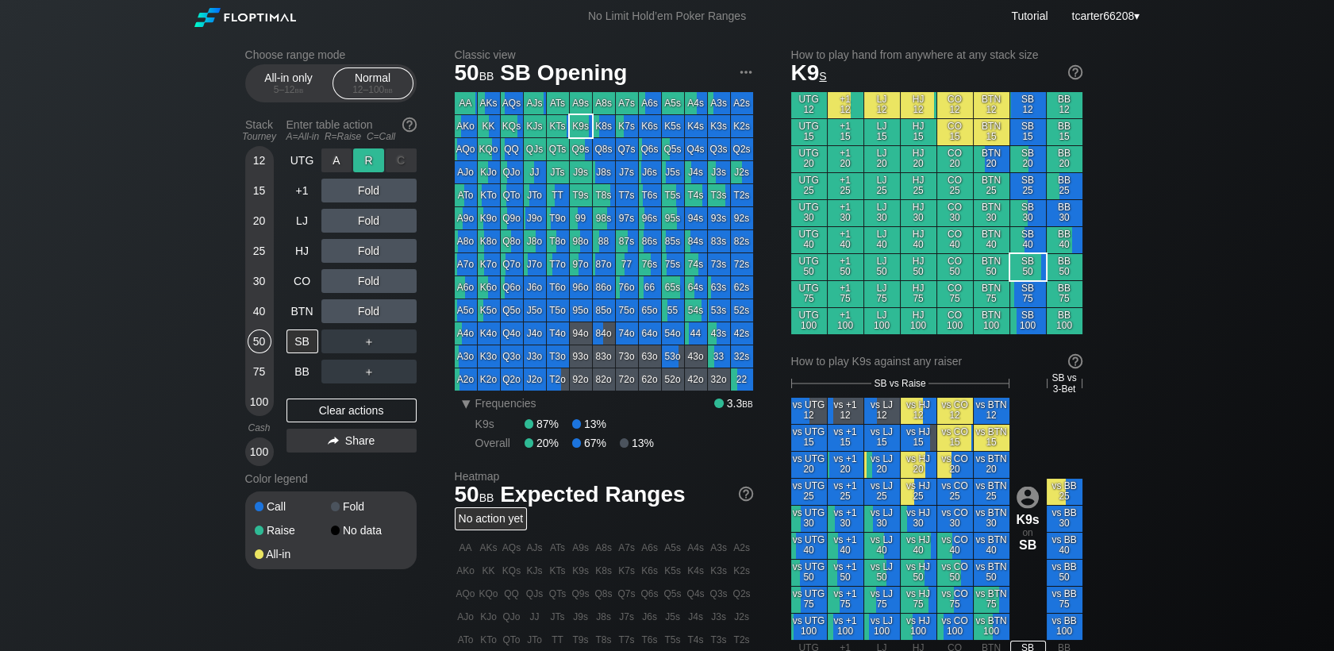
click at [372, 163] on div "R ✕" at bounding box center [368, 160] width 31 height 24
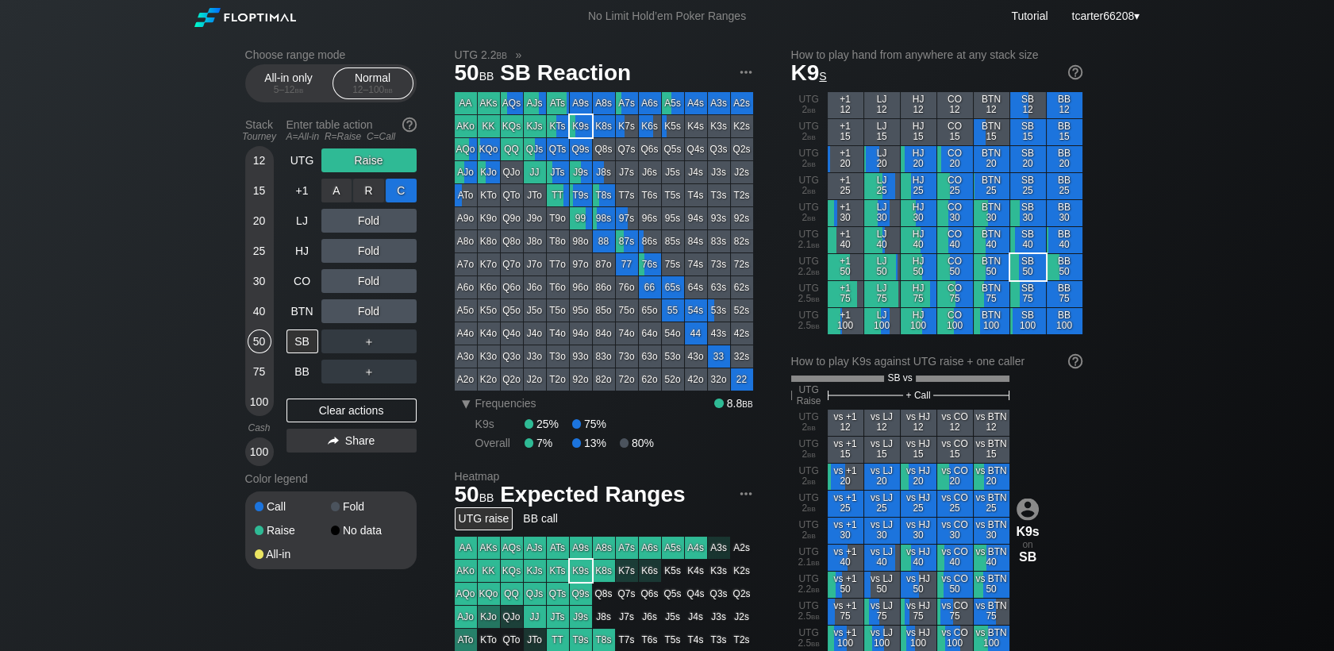
click at [400, 198] on div "C ✕" at bounding box center [401, 191] width 31 height 24
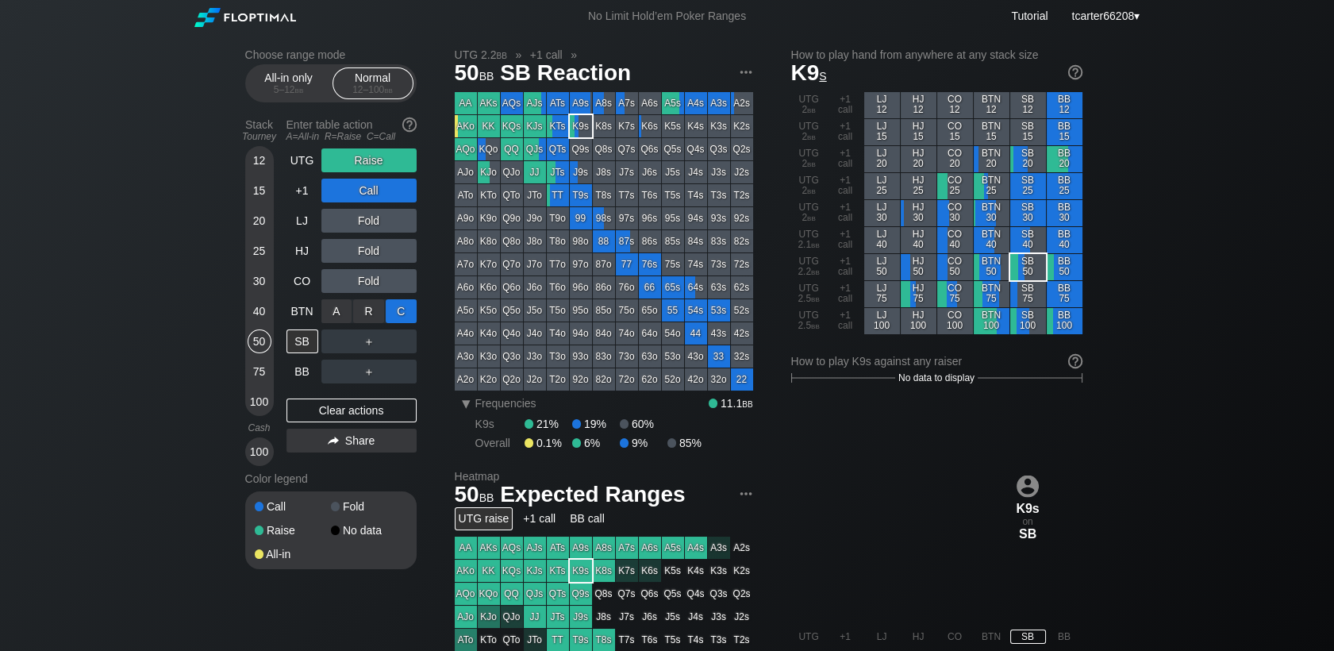
click at [399, 321] on div "C ✕" at bounding box center [401, 311] width 31 height 24
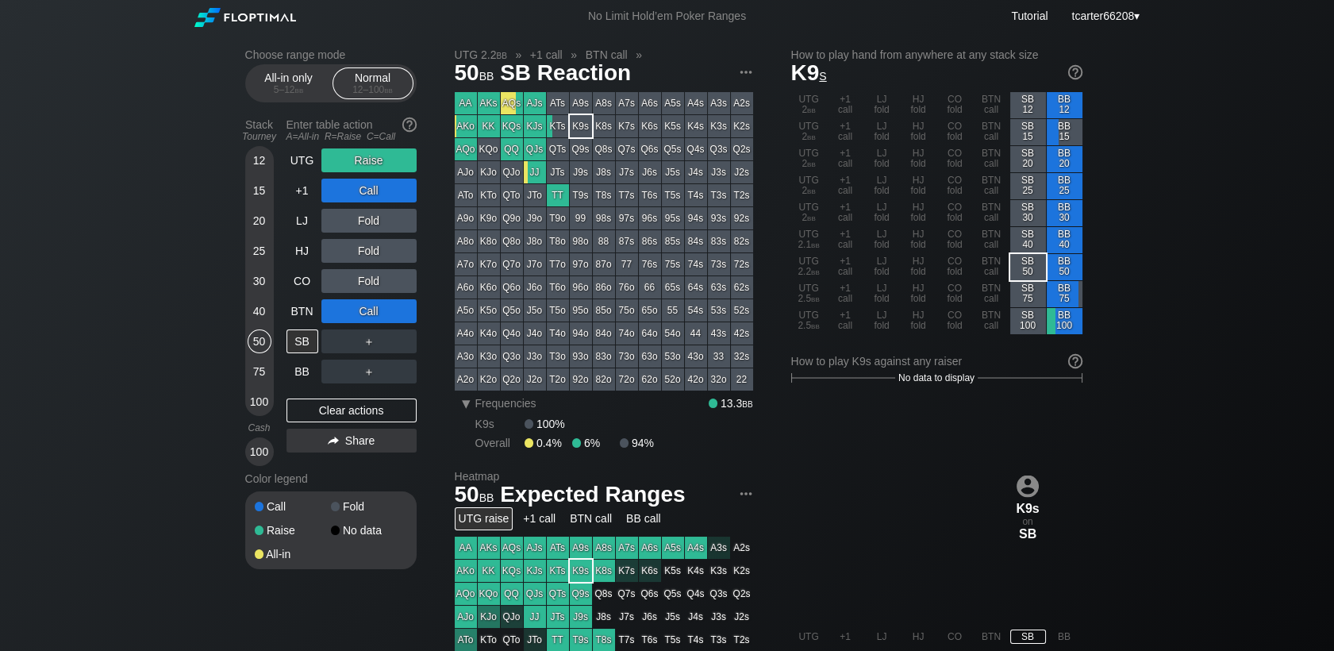
drag, startPoint x: 250, startPoint y: 310, endPoint x: 332, endPoint y: 371, distance: 102.0
click at [252, 310] on div "40" at bounding box center [260, 311] width 24 height 24
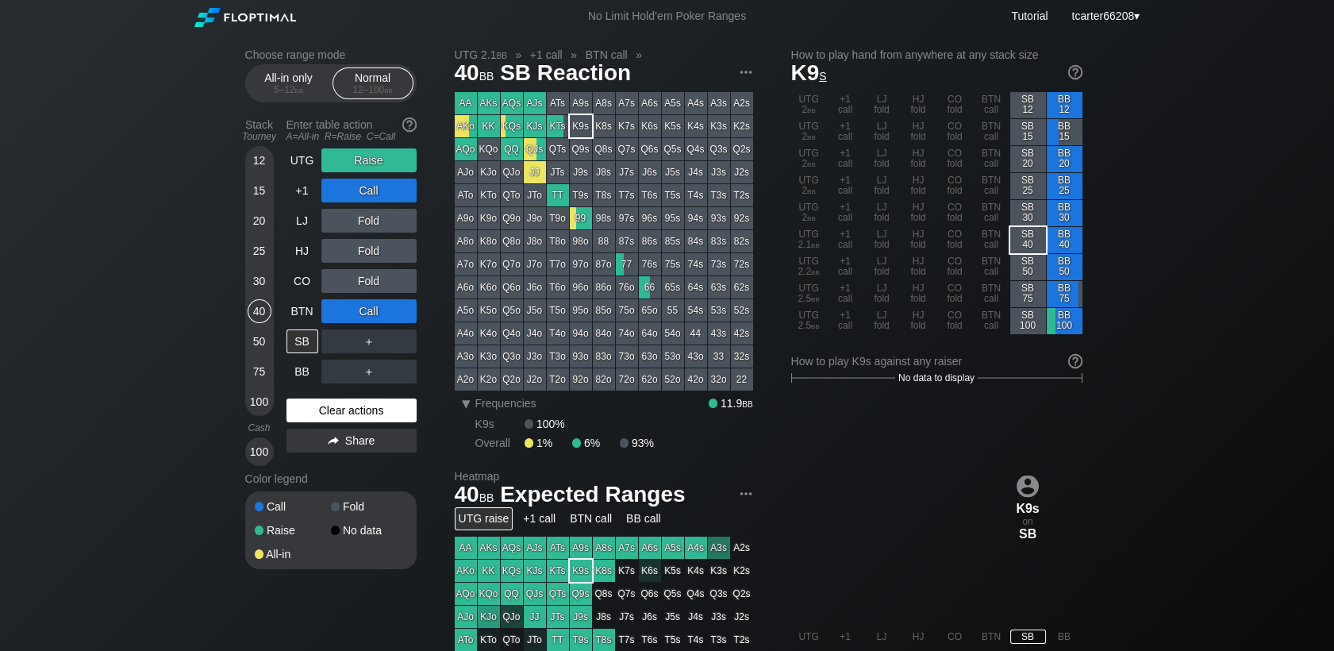
drag, startPoint x: 344, startPoint y: 405, endPoint x: 340, endPoint y: 418, distance: 13.6
click at [342, 416] on div "Clear actions" at bounding box center [351, 410] width 130 height 24
click at [340, 418] on div "Clear actions" at bounding box center [351, 410] width 130 height 24
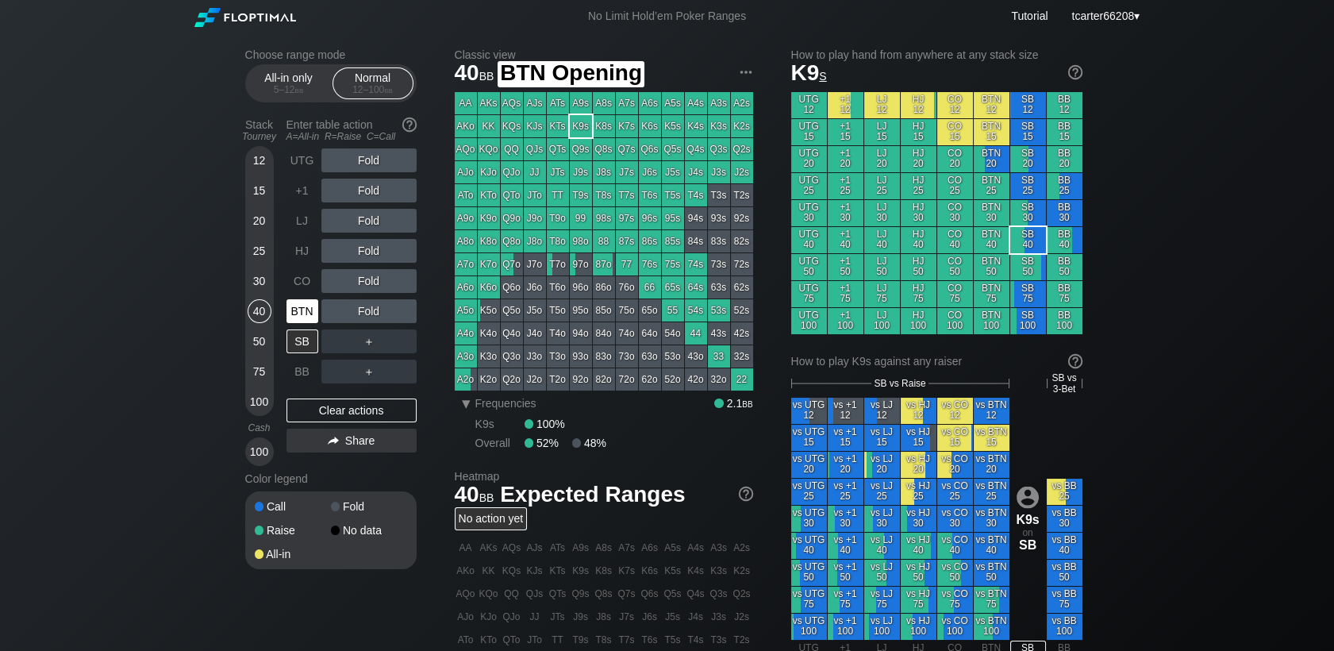
click at [306, 308] on div "BTN" at bounding box center [302, 311] width 32 height 24
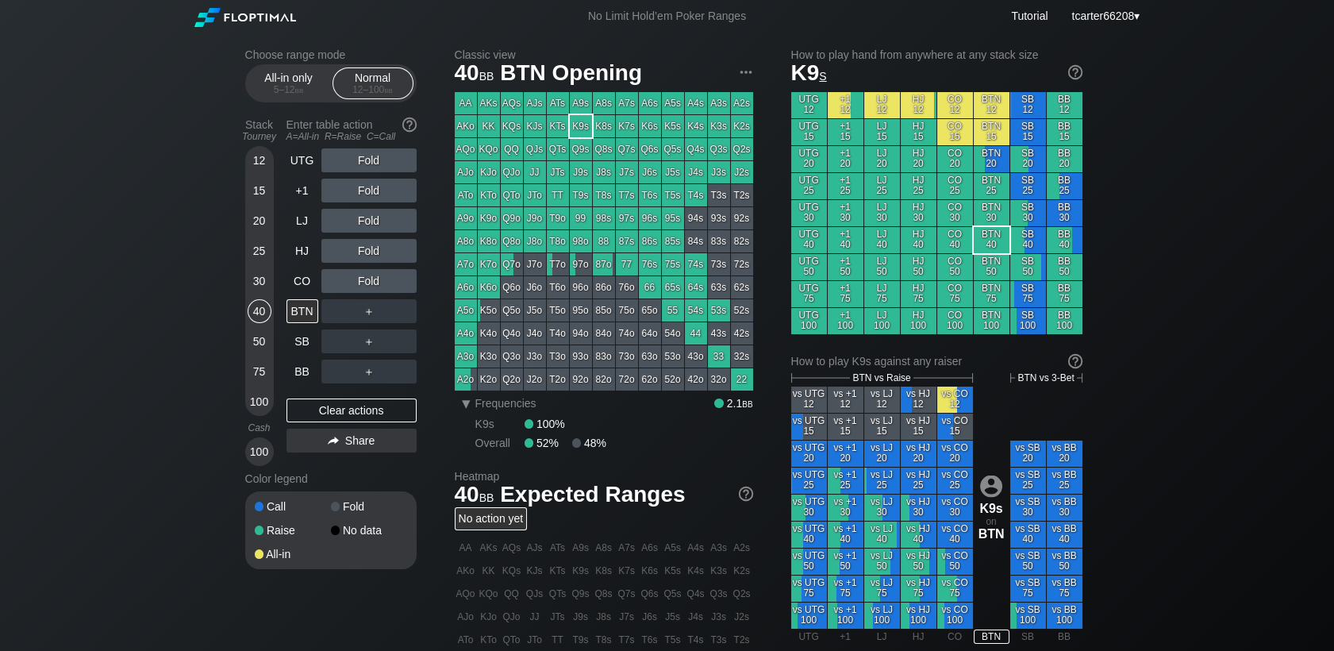
click at [255, 251] on div "25" at bounding box center [260, 251] width 24 height 24
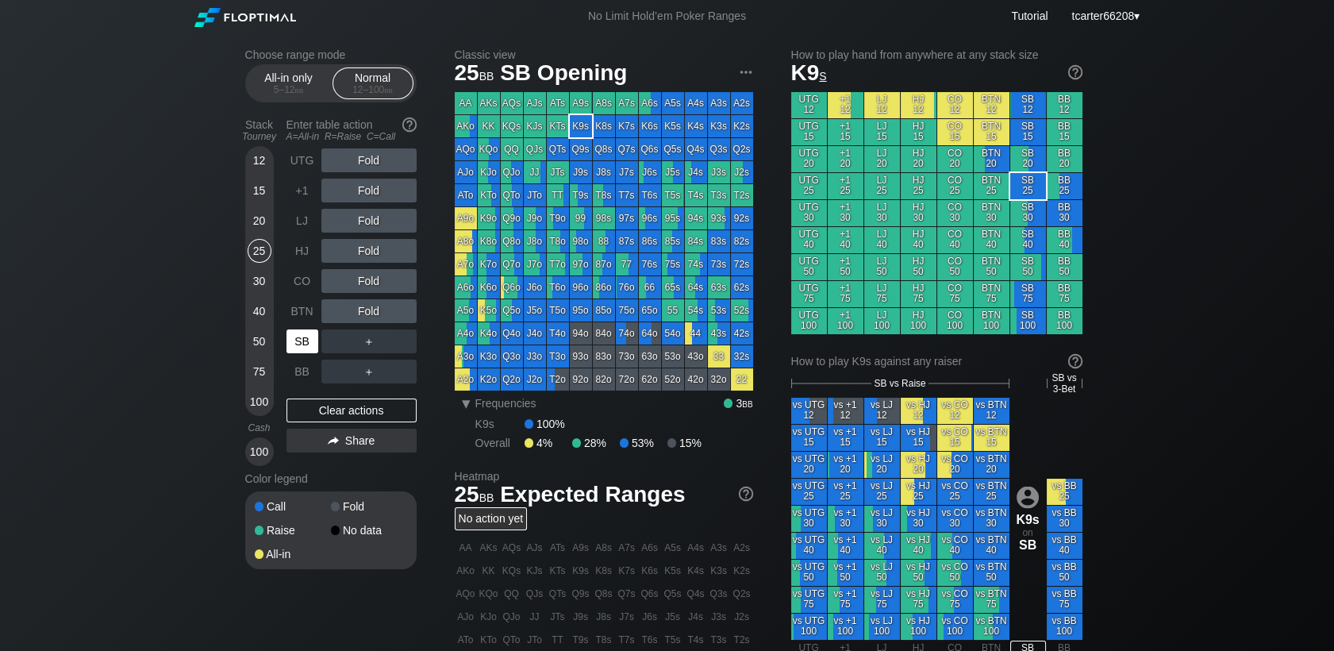
click at [309, 333] on div "SB" at bounding box center [302, 341] width 32 height 24
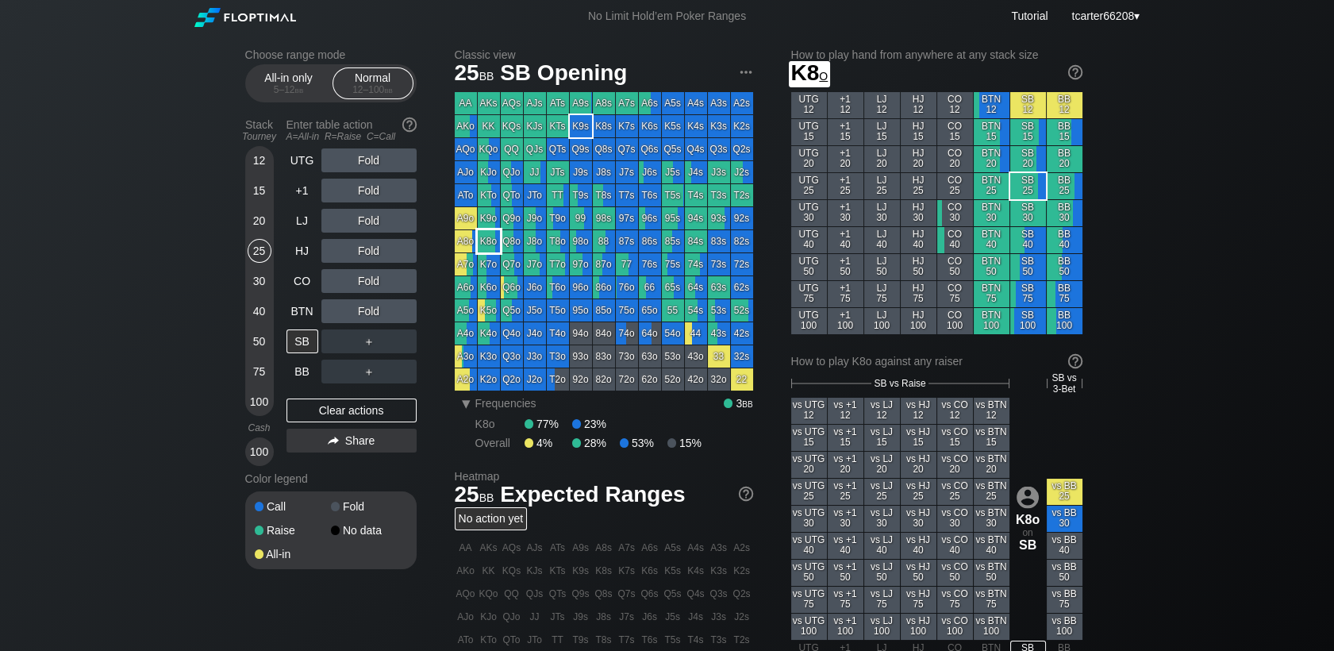
click at [486, 243] on div "K8o" at bounding box center [489, 241] width 22 height 22
click at [252, 416] on div "12 15 20 25 30 40 50 75 100" at bounding box center [259, 281] width 29 height 270
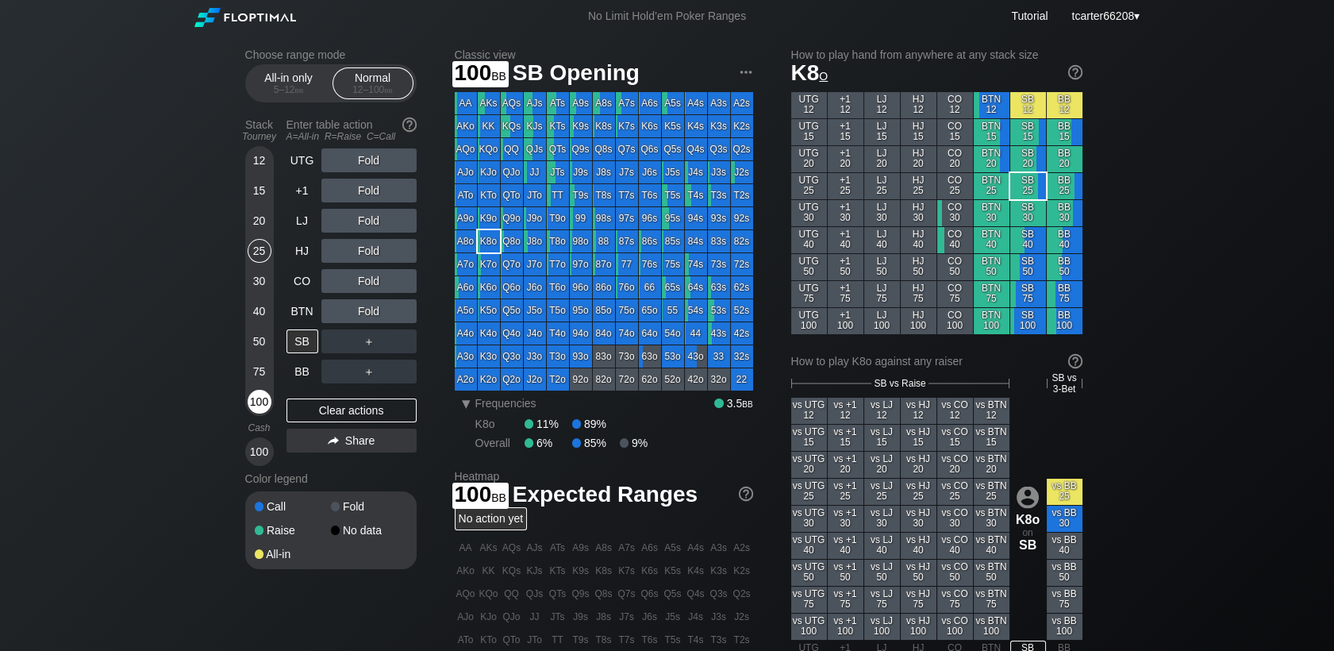
click at [258, 401] on div "100" at bounding box center [260, 402] width 24 height 24
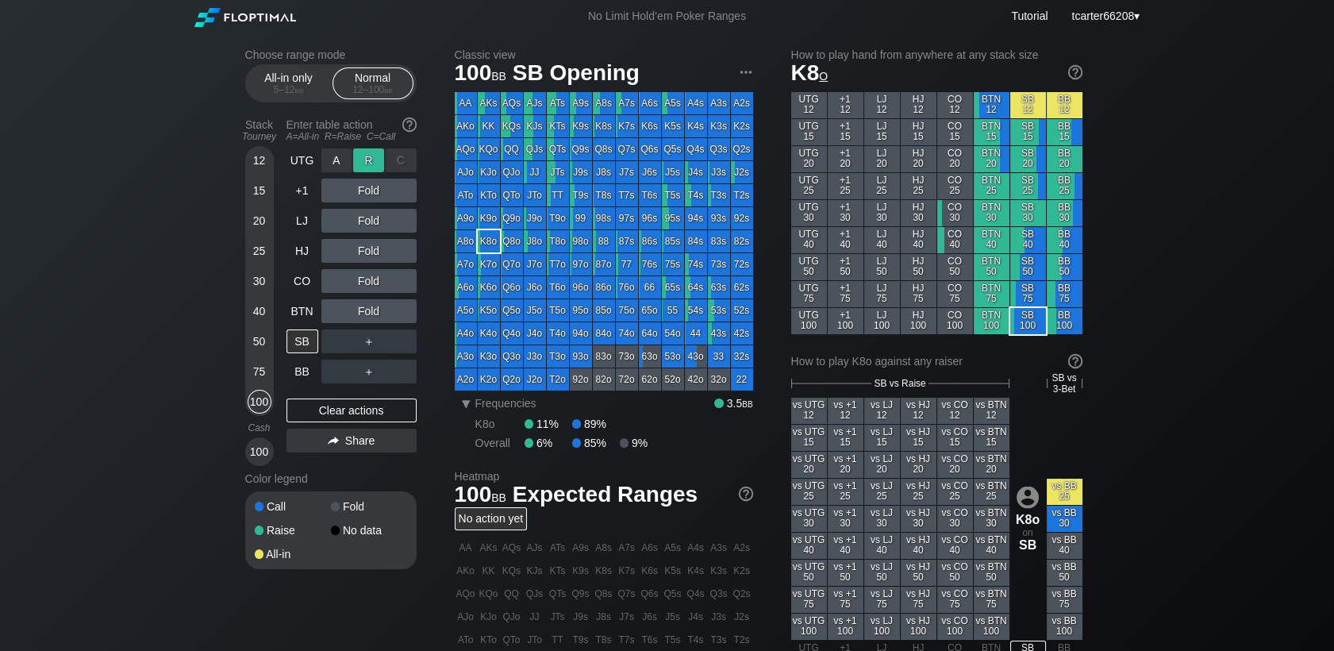
click at [375, 162] on div "R ✕" at bounding box center [368, 160] width 31 height 24
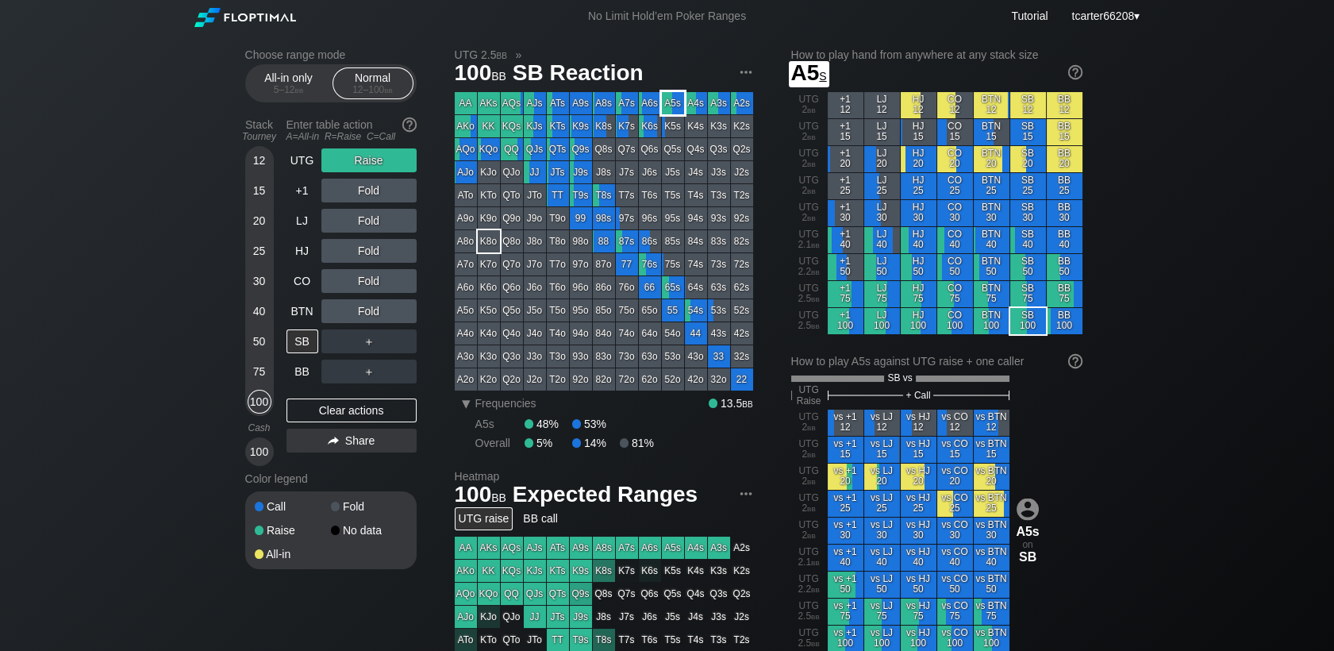
click at [674, 109] on div "A5s" at bounding box center [673, 103] width 22 height 22
click at [309, 310] on div "BTN" at bounding box center [302, 311] width 32 height 24
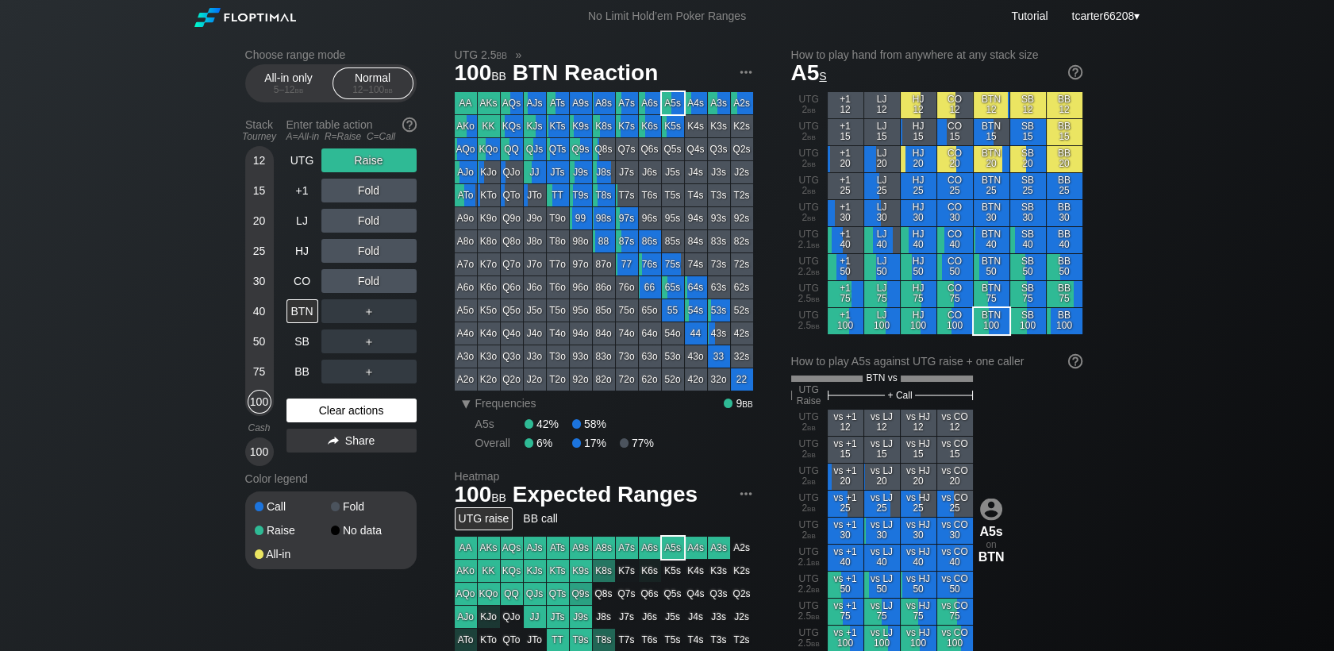
click at [364, 413] on div "Clear actions" at bounding box center [351, 410] width 130 height 24
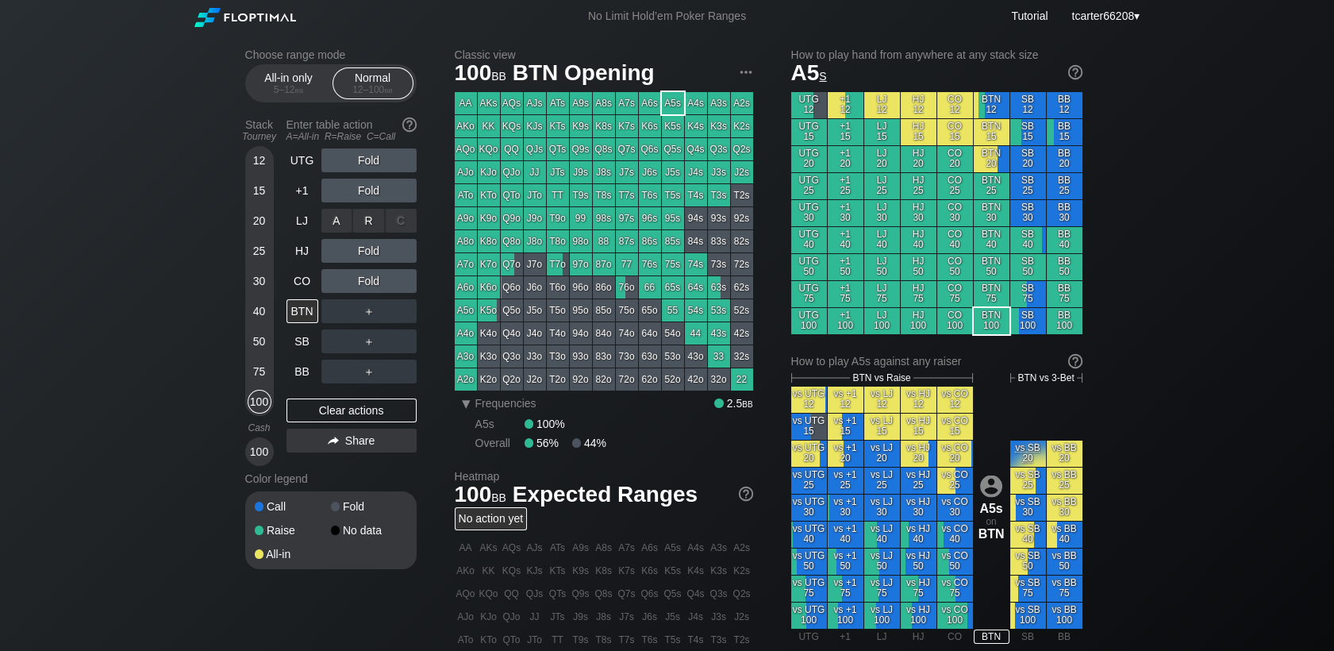
click at [367, 213] on div "R ✕" at bounding box center [368, 221] width 31 height 24
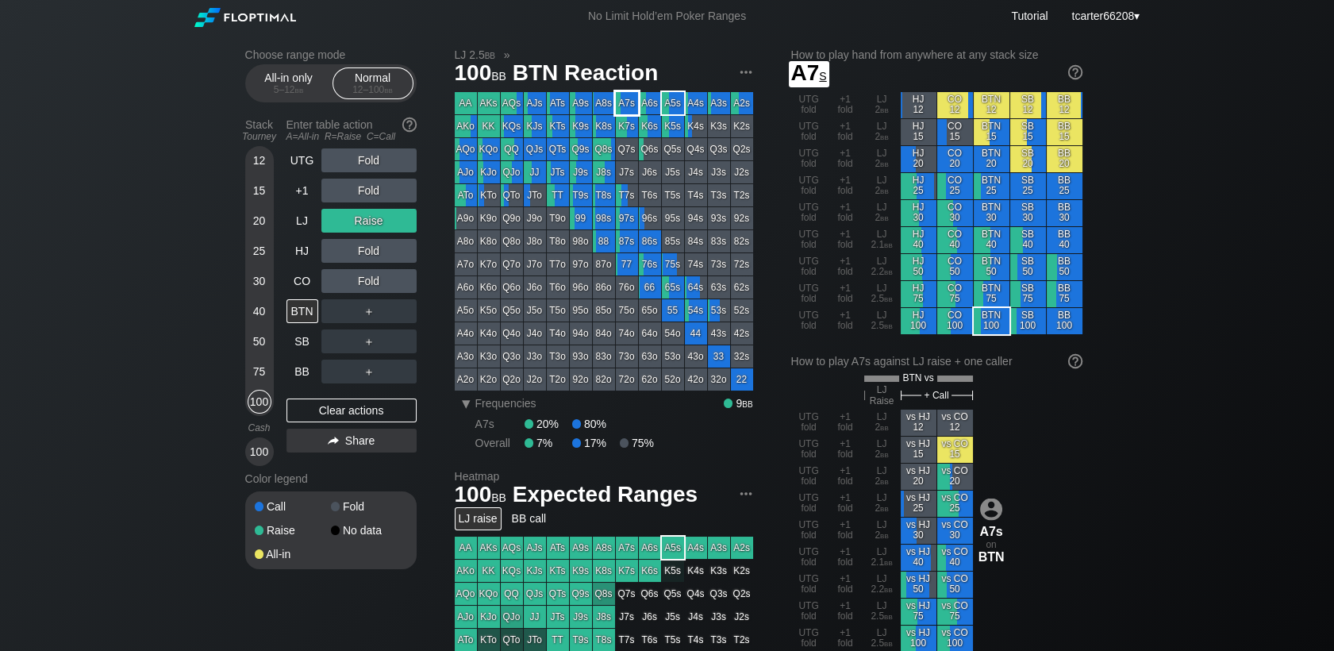
click at [619, 101] on div "A7s" at bounding box center [627, 103] width 22 height 22
drag, startPoint x: 255, startPoint y: 221, endPoint x: 282, endPoint y: 279, distance: 63.9
click at [255, 221] on div "20" at bounding box center [260, 221] width 24 height 24
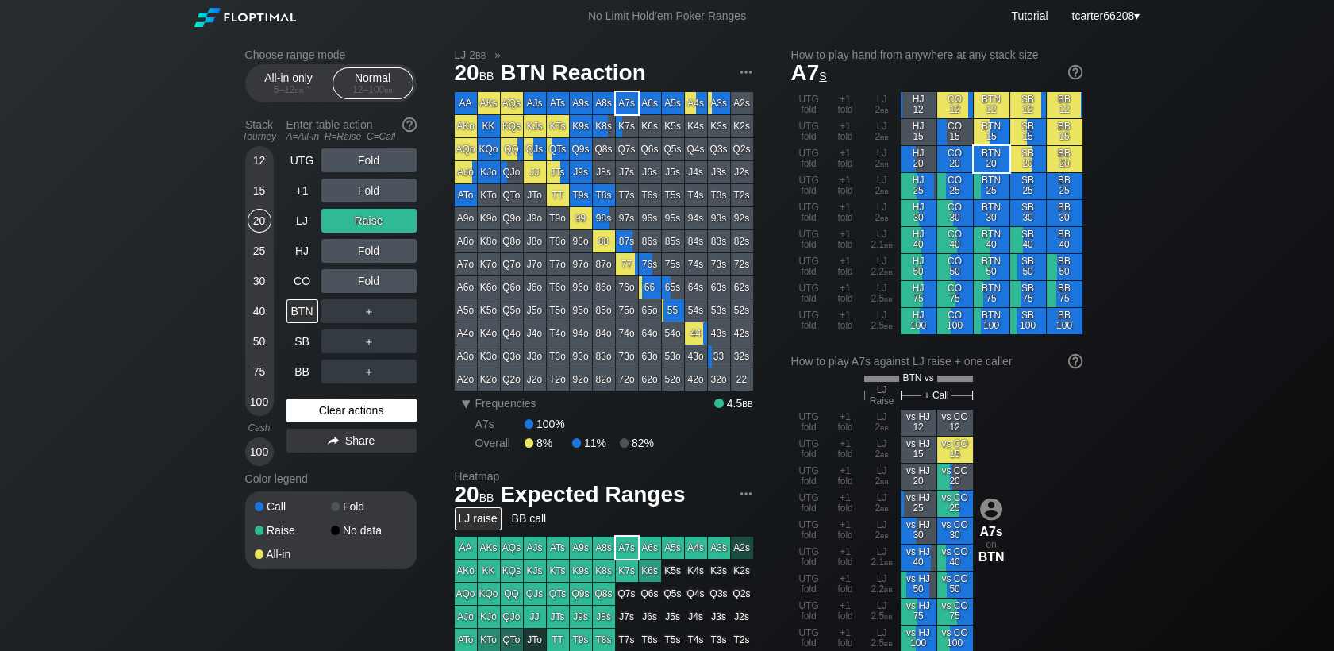
click at [340, 417] on div "Clear actions" at bounding box center [351, 410] width 130 height 24
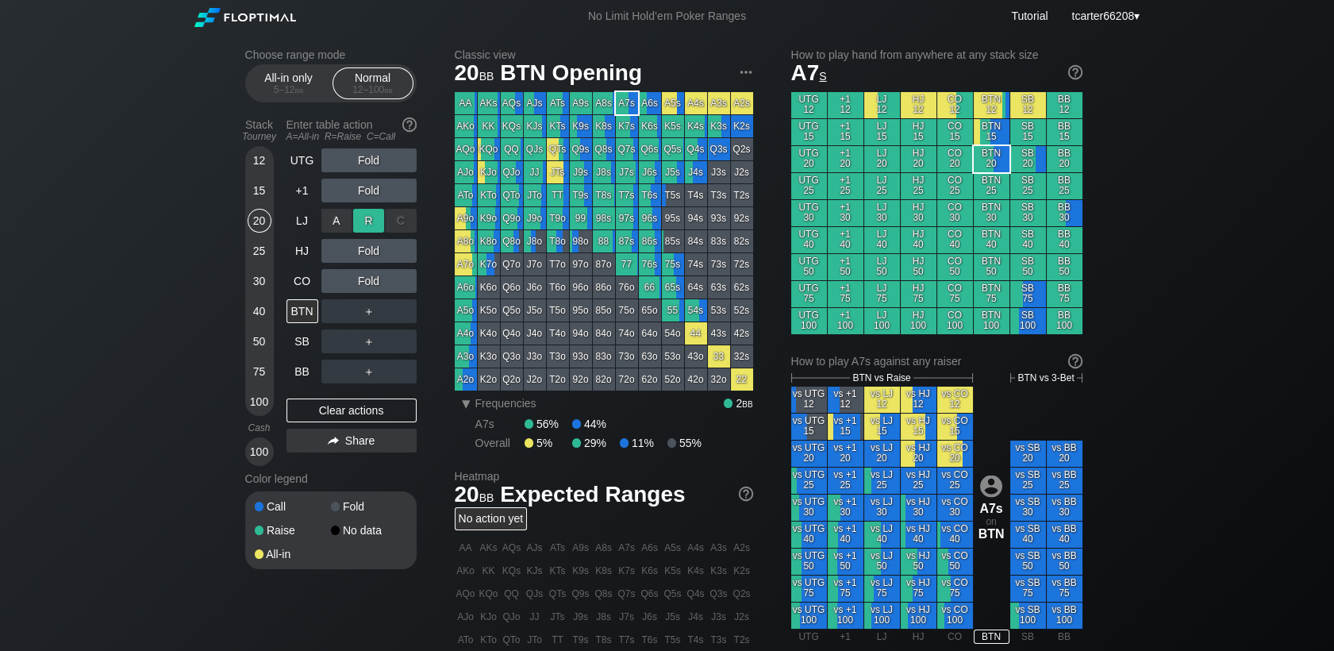
click at [370, 230] on div "R ✕" at bounding box center [368, 221] width 31 height 24
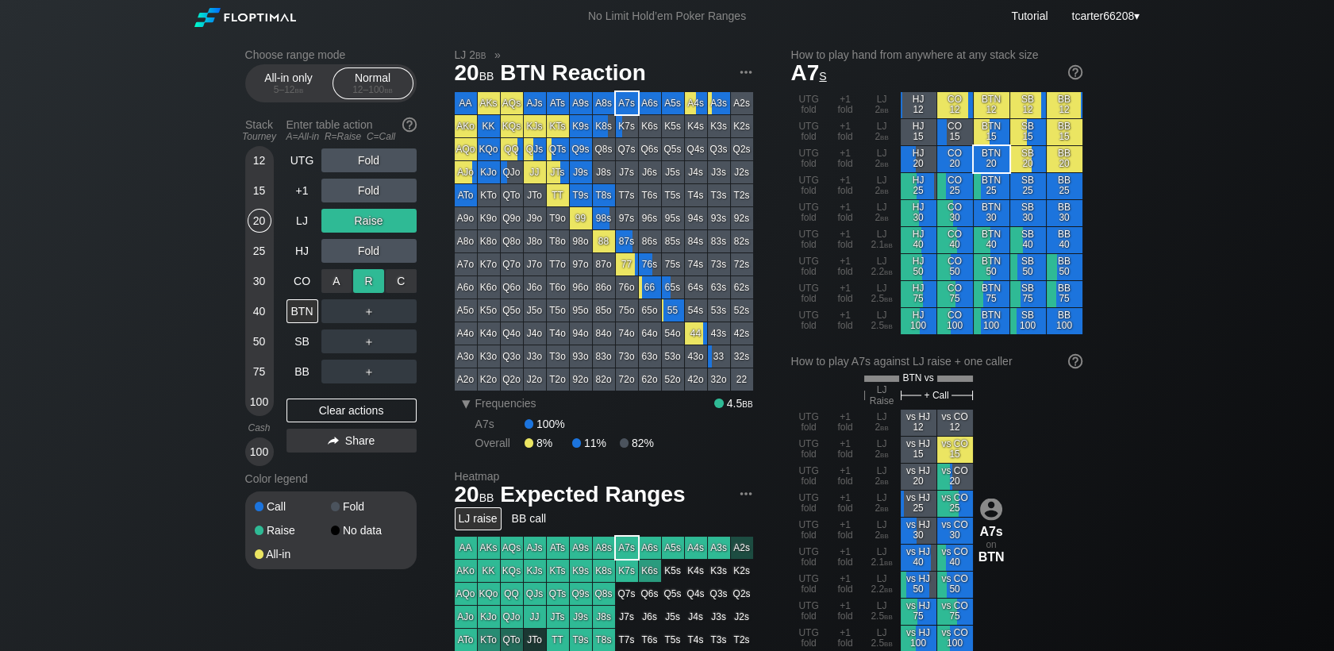
click at [377, 282] on div "R ✕" at bounding box center [368, 281] width 31 height 24
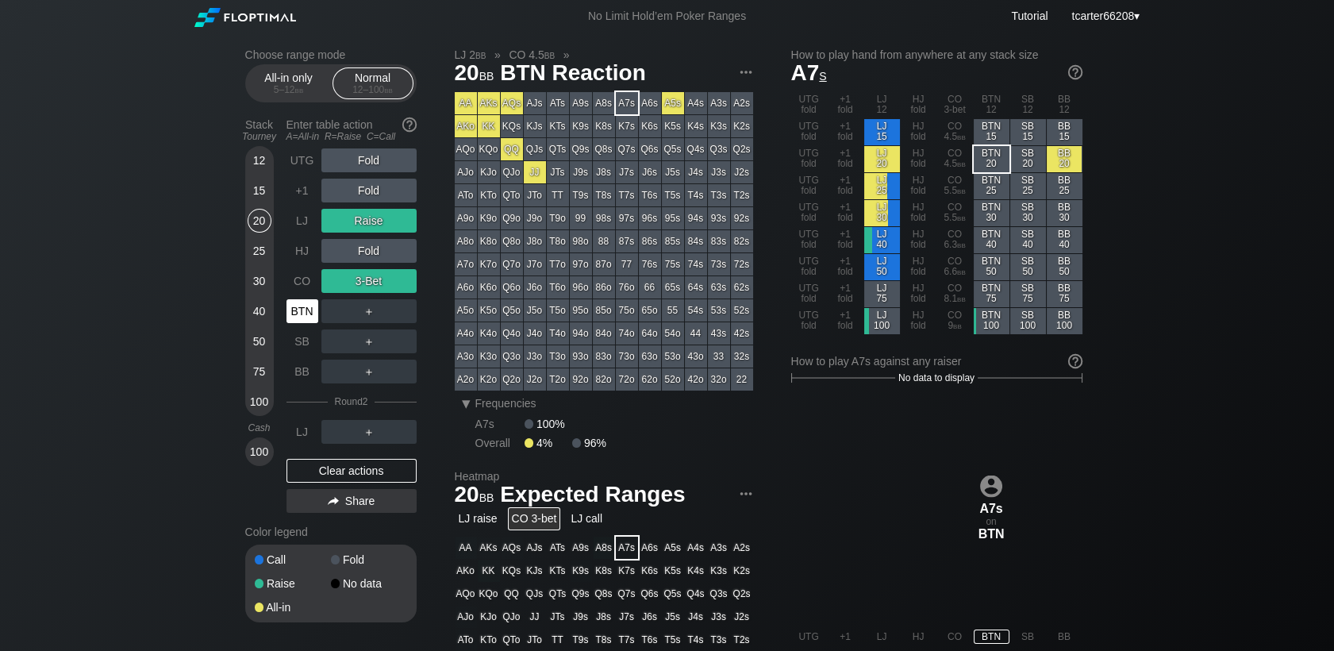
click at [311, 307] on div "BTN" at bounding box center [302, 311] width 32 height 24
click at [324, 474] on div "Clear actions" at bounding box center [351, 471] width 130 height 24
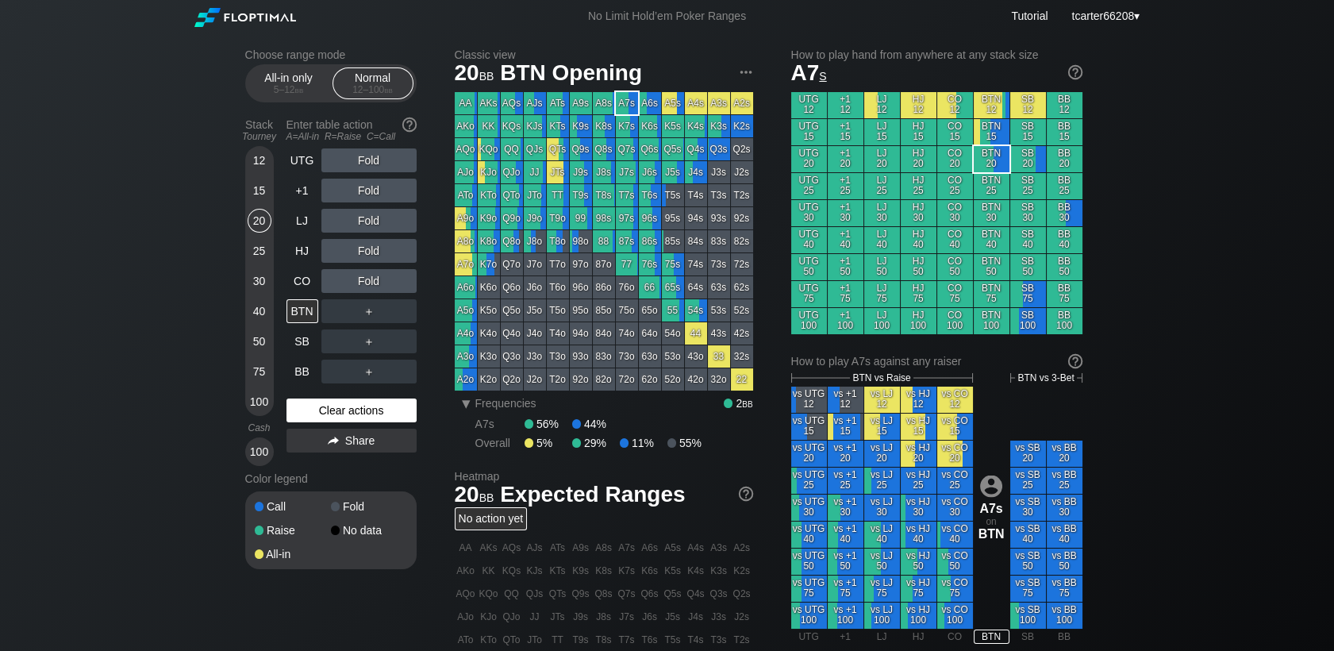
click at [378, 416] on div "Clear actions" at bounding box center [351, 410] width 130 height 24
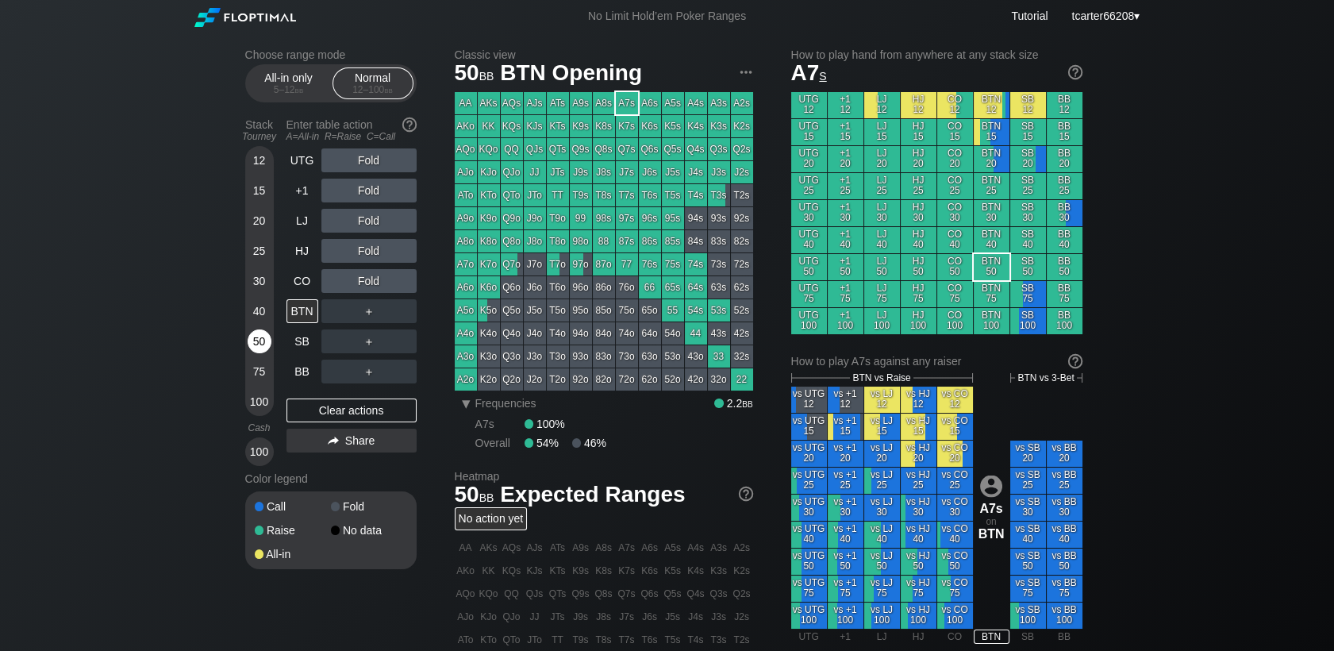
click at [255, 346] on div "50" at bounding box center [260, 341] width 24 height 24
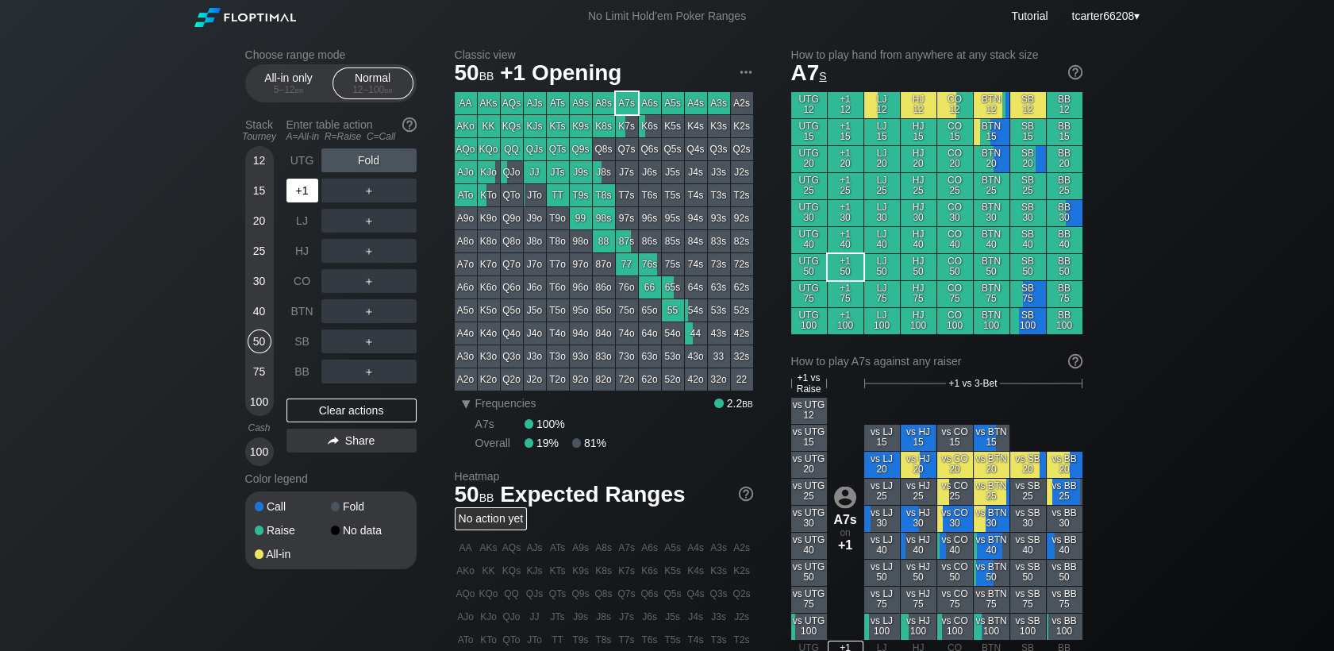
click at [302, 198] on div "+1" at bounding box center [302, 191] width 32 height 24
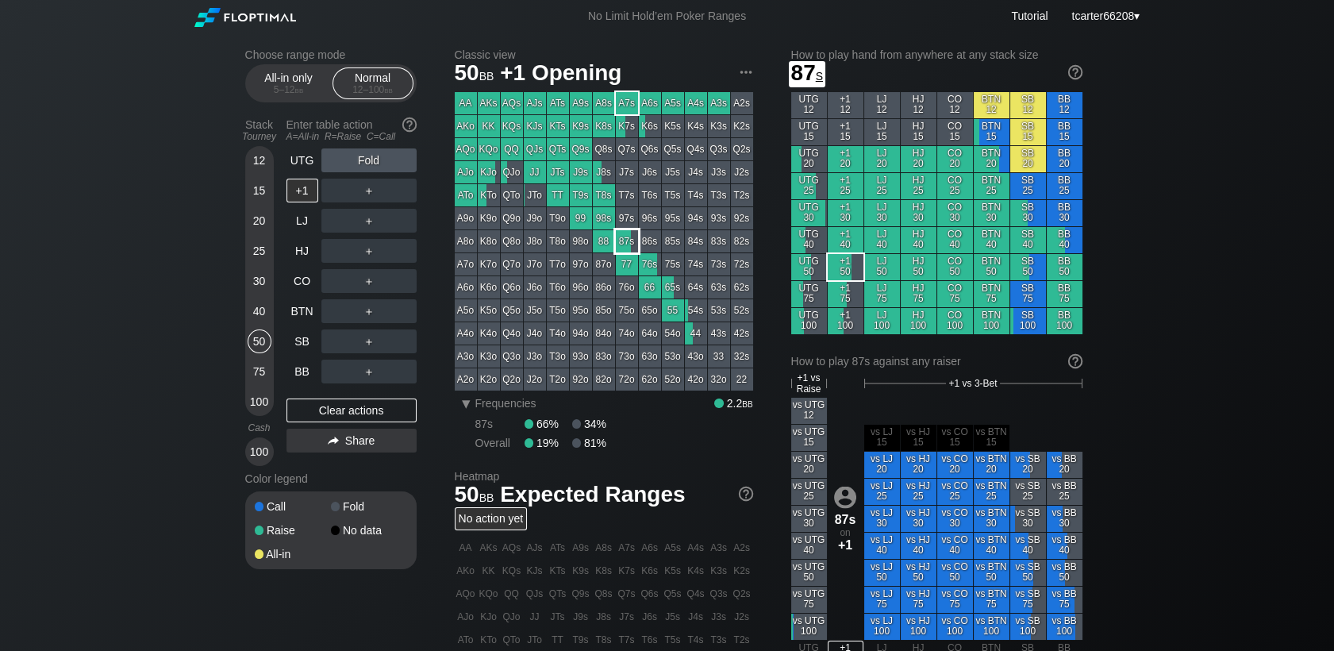
click at [625, 240] on div "87s" at bounding box center [627, 241] width 22 height 22
click at [373, 416] on div "Clear actions" at bounding box center [351, 410] width 130 height 24
click at [296, 175] on div "UTG" at bounding box center [303, 160] width 35 height 30
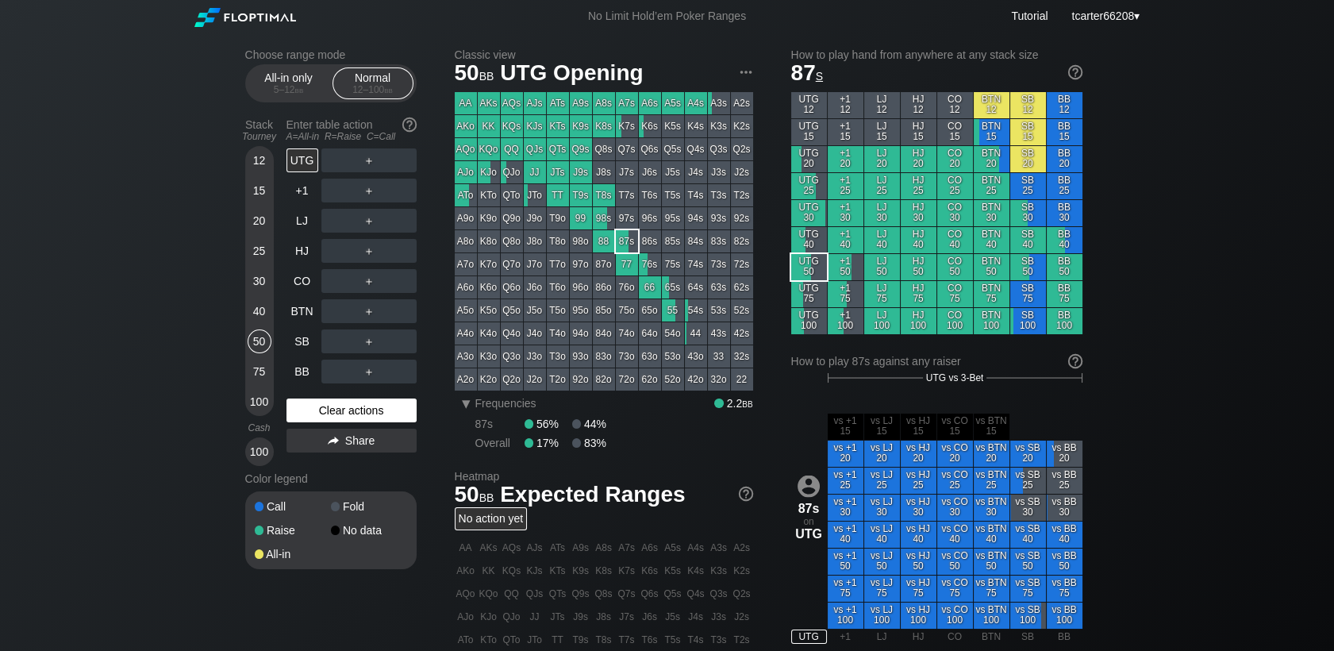
click at [392, 416] on div "Clear actions" at bounding box center [351, 410] width 130 height 24
click at [315, 416] on div "Clear actions" at bounding box center [351, 410] width 130 height 24
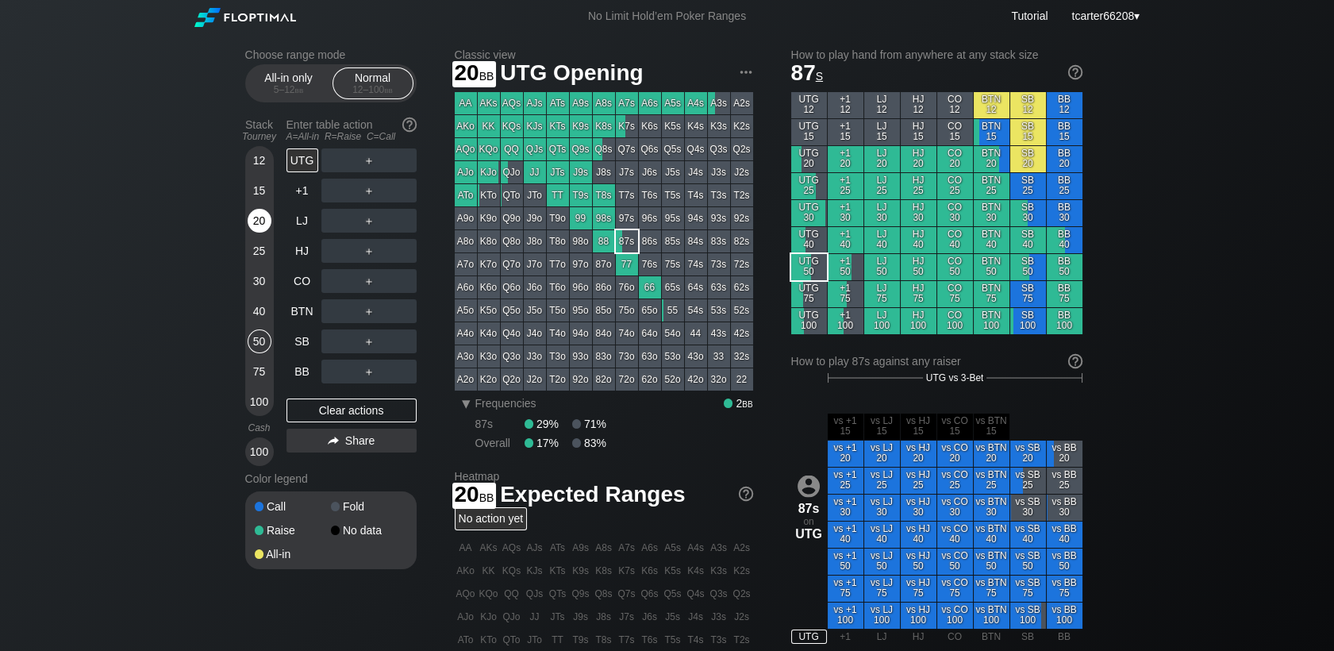
click at [260, 226] on div "20" at bounding box center [260, 221] width 24 height 24
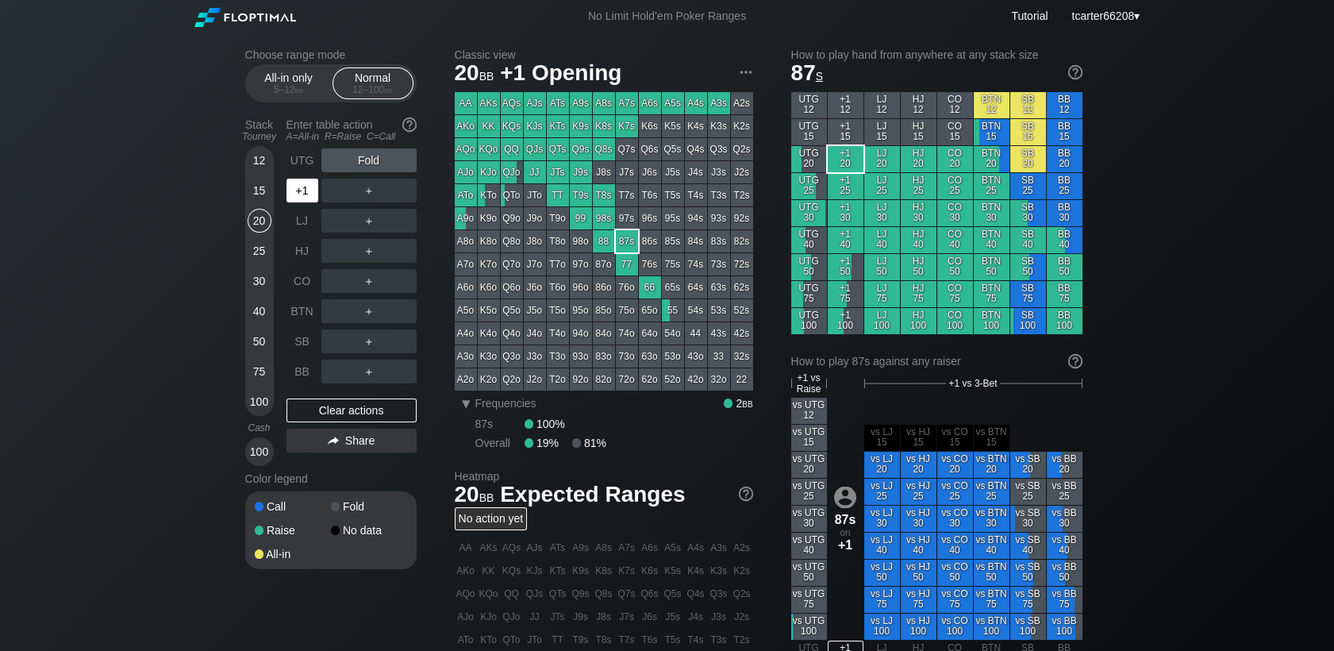
click at [306, 202] on div "+1" at bounding box center [302, 191] width 32 height 24
click at [390, 416] on div "Clear actions" at bounding box center [351, 410] width 130 height 24
click at [246, 190] on div "Choose range mode All-in only 5 – 12 bb Normal 12 – 100 bb Stack Tourney Enter …" at bounding box center [667, 545] width 870 height 1024
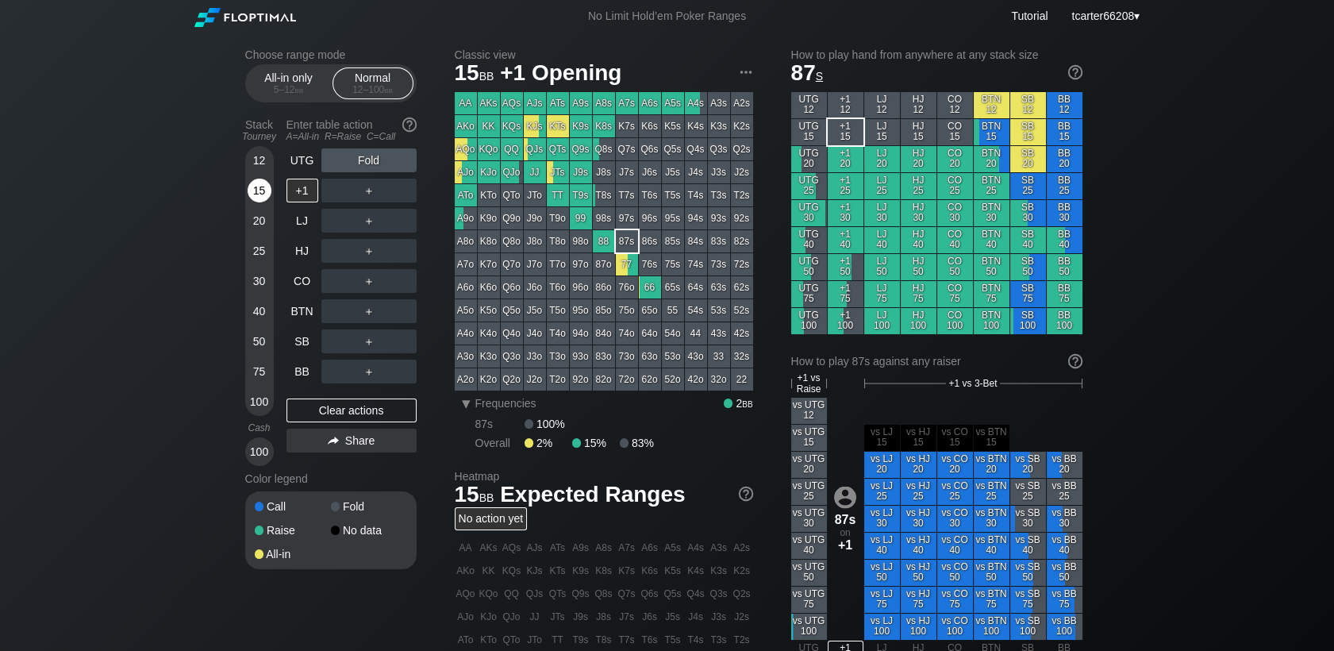
click at [248, 193] on div "15" at bounding box center [260, 191] width 24 height 24
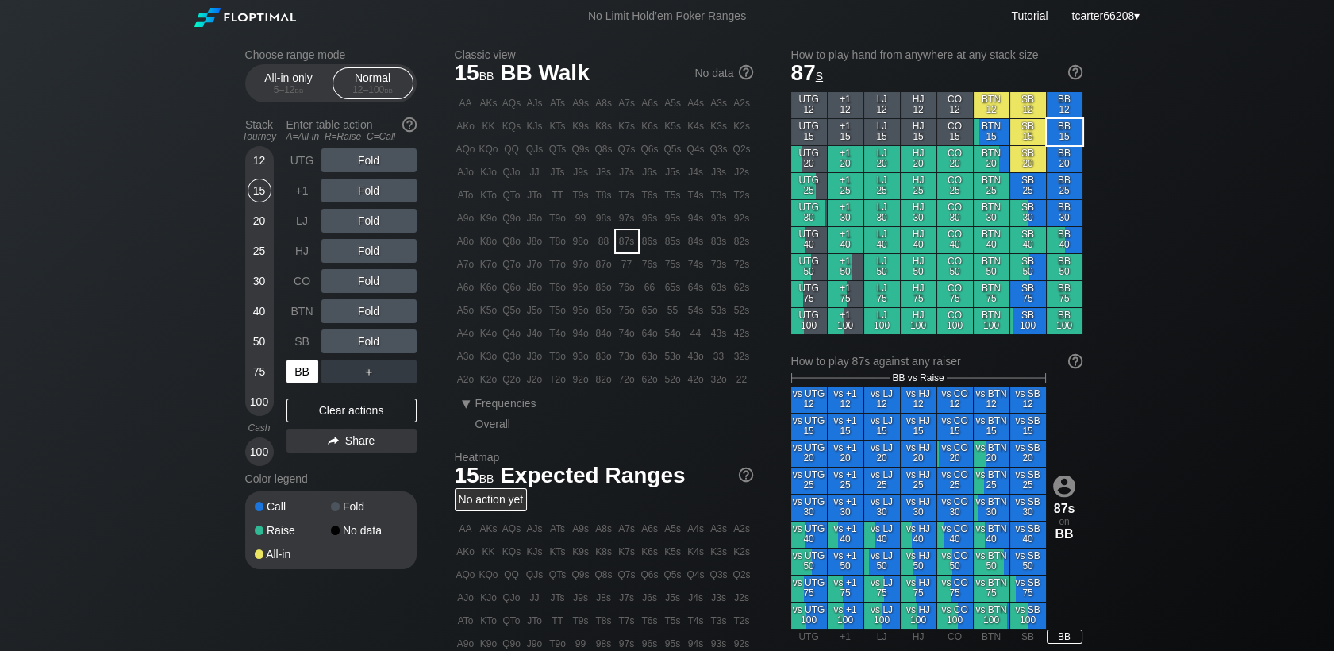
click at [294, 372] on div "BB" at bounding box center [302, 371] width 32 height 24
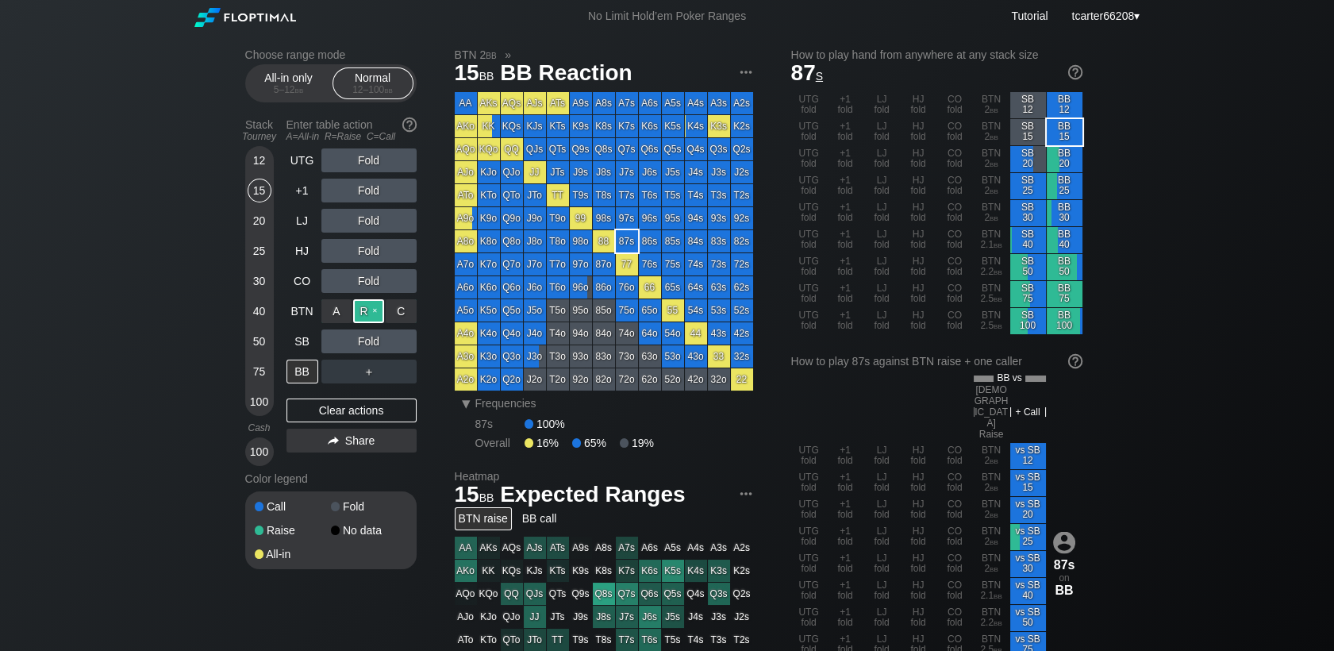
click at [356, 314] on div "R ✕" at bounding box center [368, 311] width 31 height 24
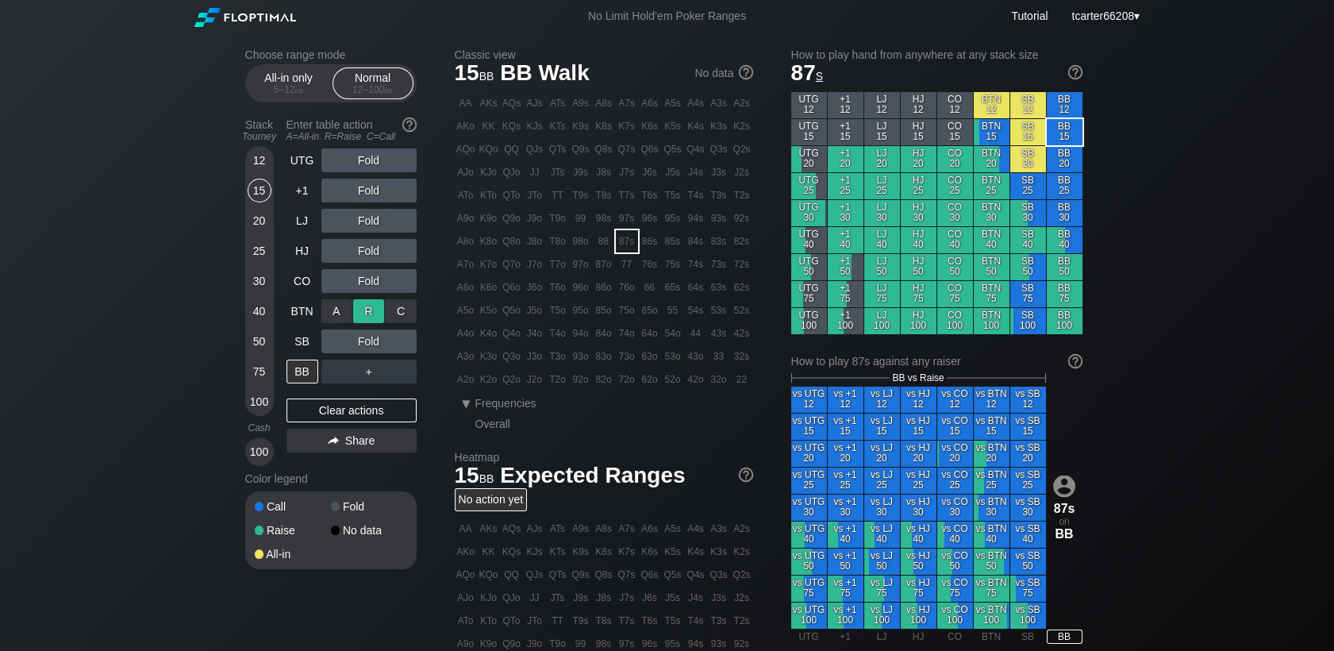
click at [356, 313] on div "R ✕" at bounding box center [368, 311] width 31 height 24
click at [367, 225] on div "R ✕" at bounding box center [368, 221] width 31 height 24
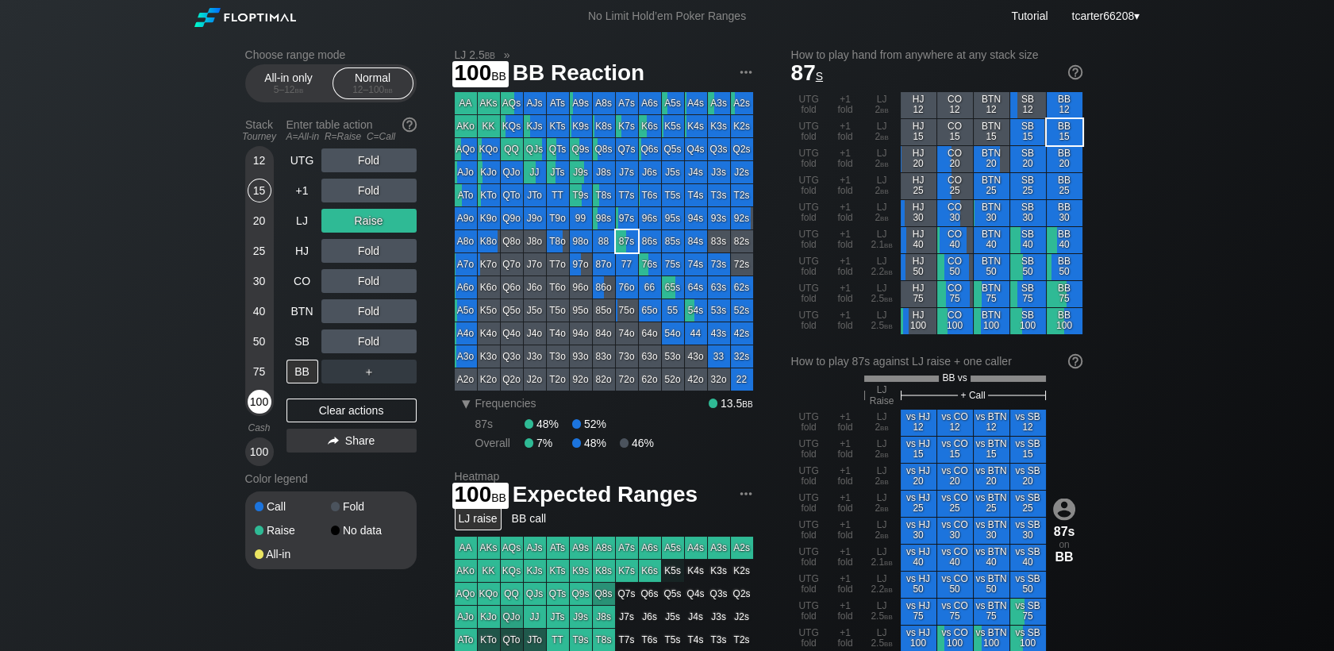
click at [254, 404] on div "100" at bounding box center [260, 402] width 24 height 24
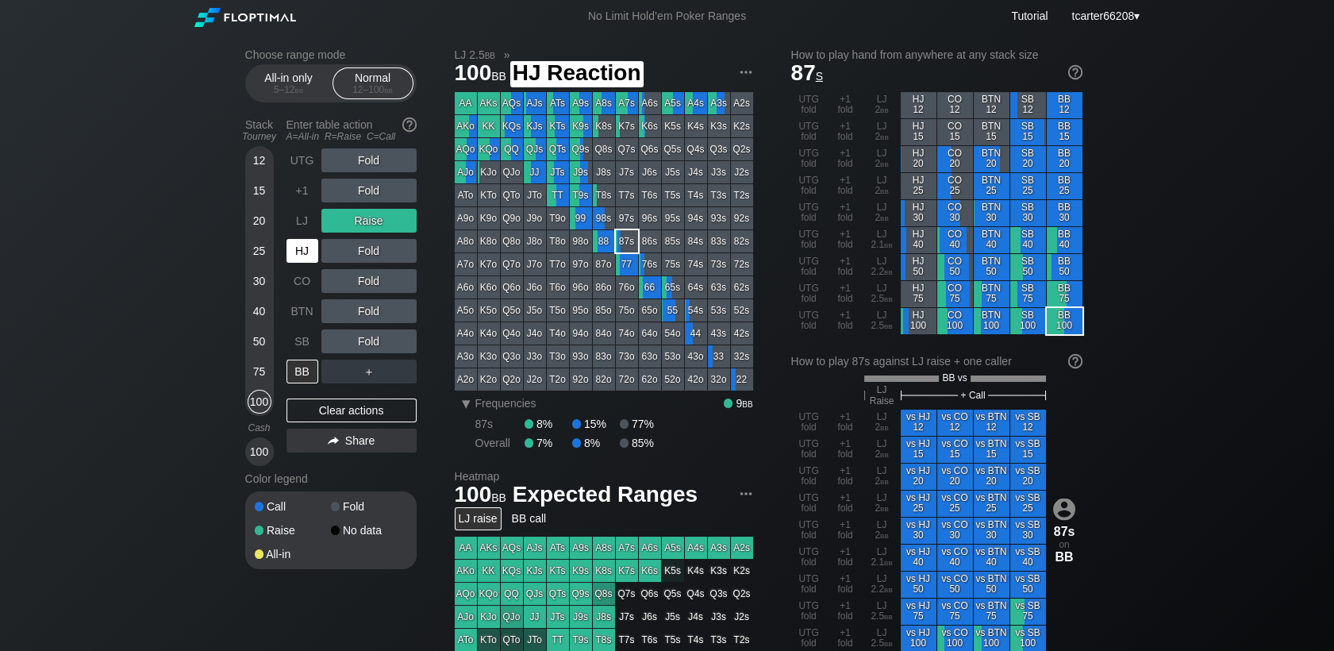
click at [302, 248] on div "HJ" at bounding box center [302, 251] width 32 height 24
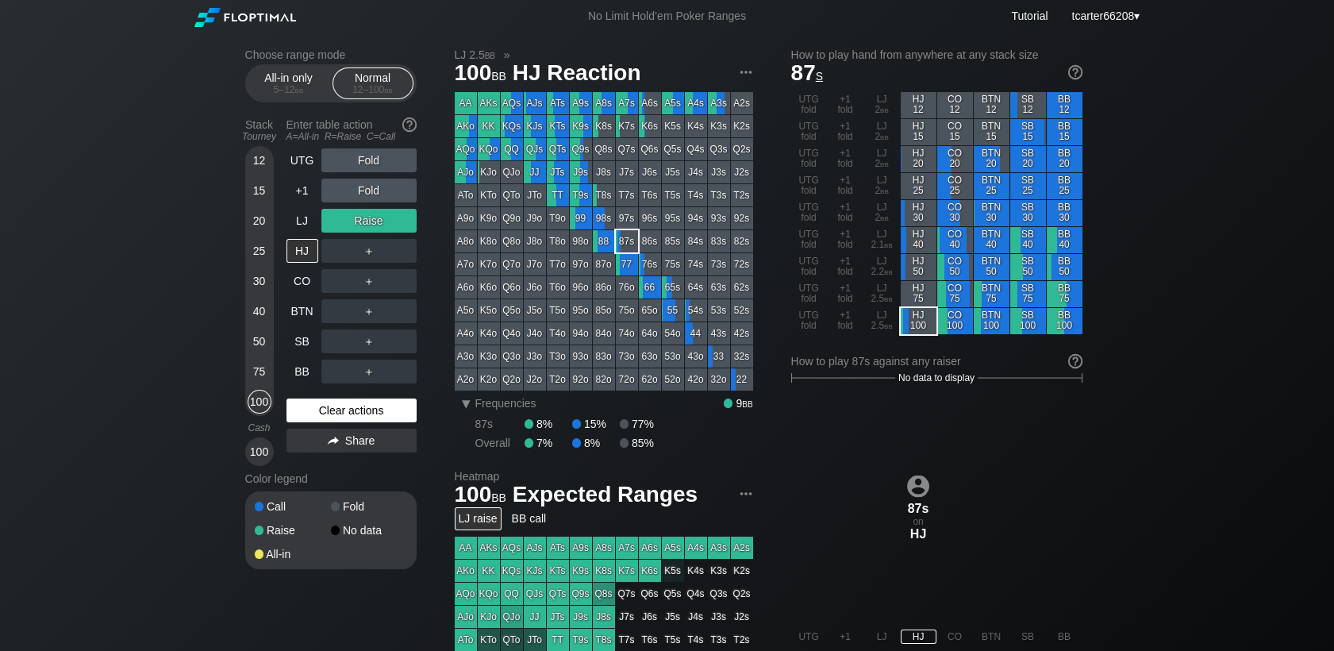
click at [349, 414] on div "Clear actions" at bounding box center [351, 410] width 130 height 24
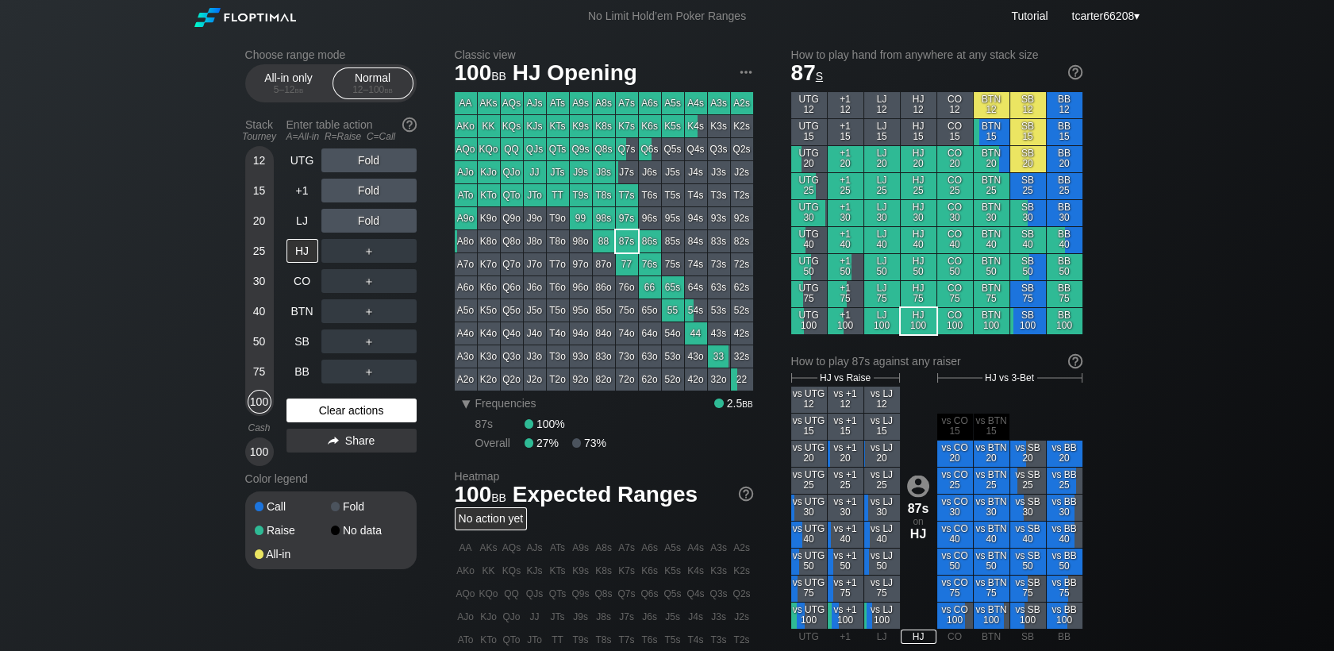
click at [368, 412] on div "Clear actions" at bounding box center [351, 410] width 130 height 24
click at [311, 187] on div "+1" at bounding box center [302, 191] width 32 height 24
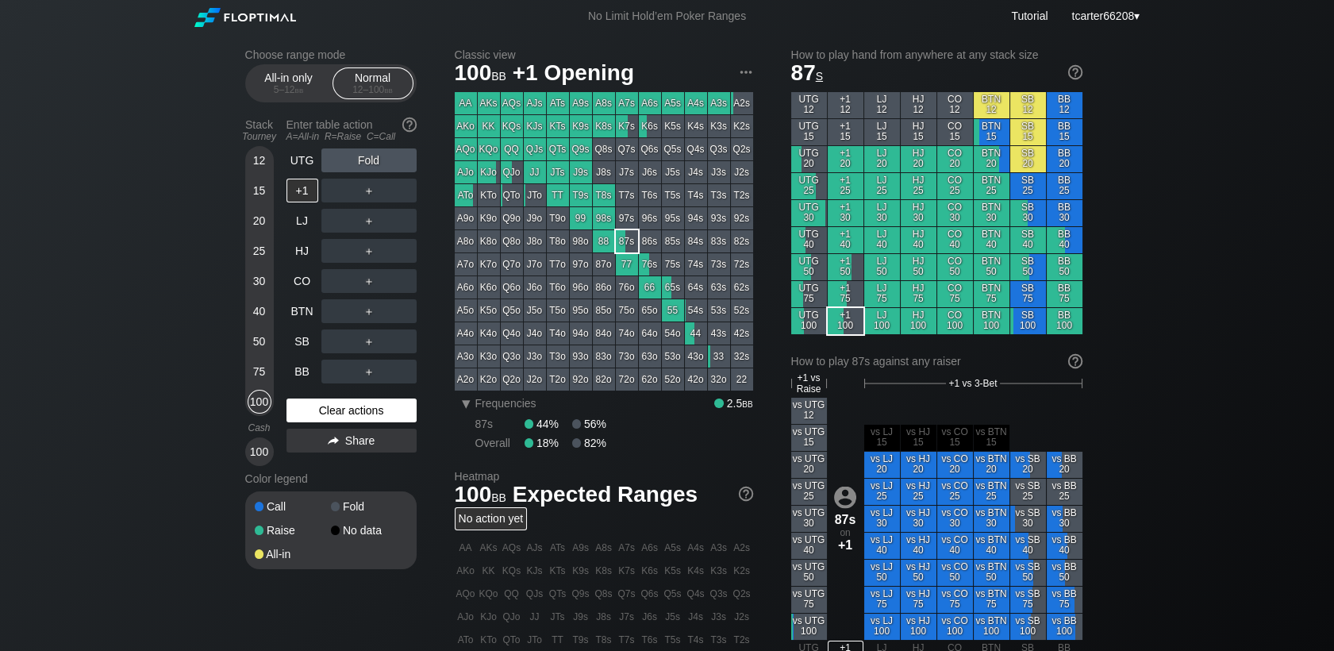
click at [394, 409] on div "Clear actions" at bounding box center [351, 410] width 130 height 24
click at [332, 415] on div "Clear actions" at bounding box center [351, 410] width 130 height 24
drag, startPoint x: 265, startPoint y: 335, endPoint x: 272, endPoint y: 329, distance: 9.0
click at [265, 335] on div "50" at bounding box center [260, 341] width 24 height 24
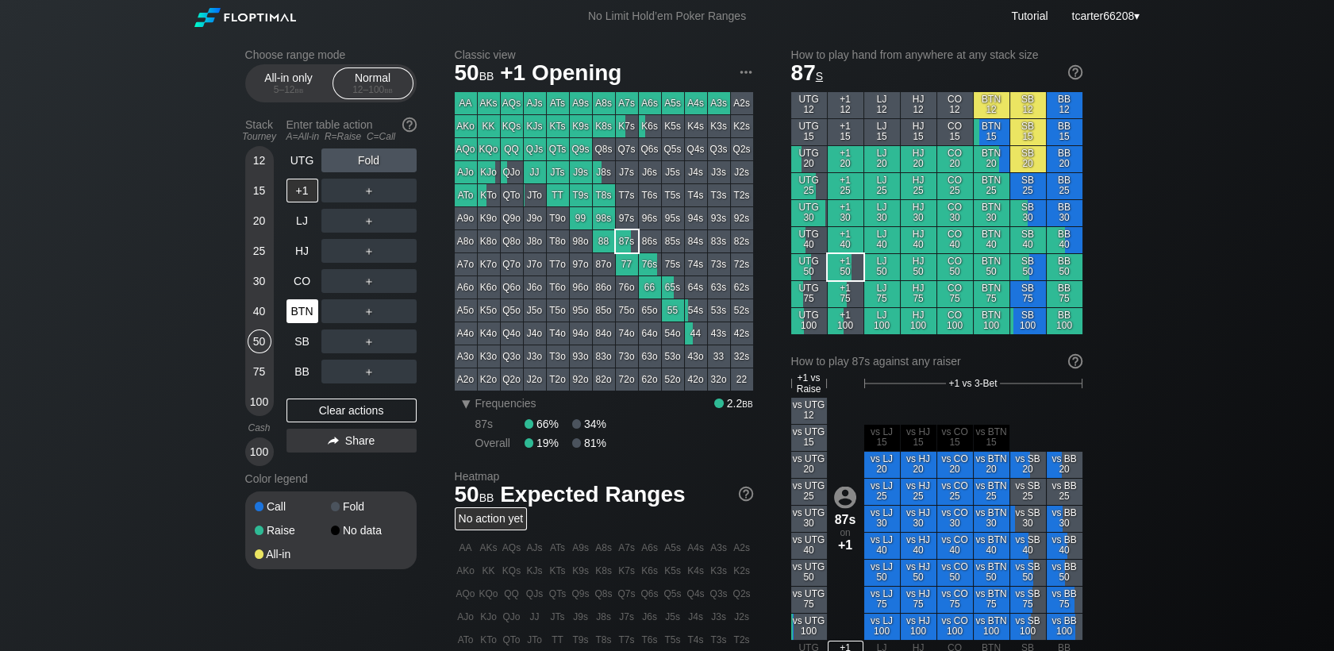
click at [286, 308] on div "BTN" at bounding box center [302, 311] width 32 height 24
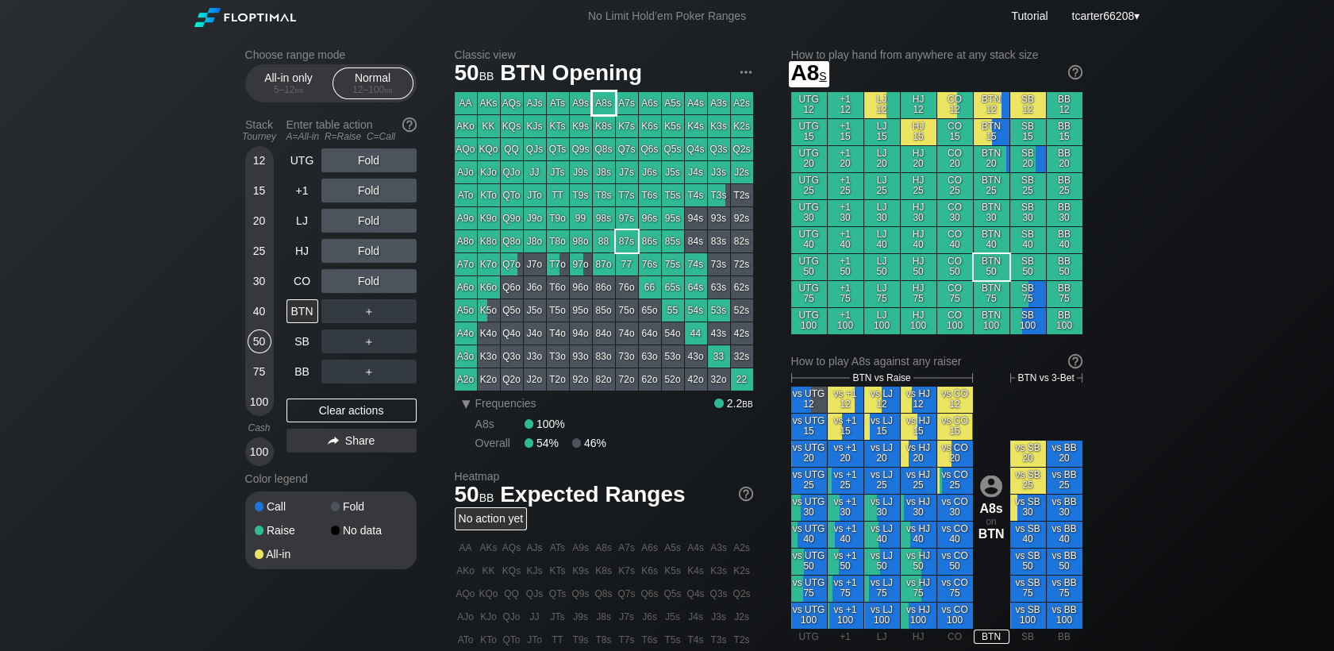
click at [594, 108] on div "A8s" at bounding box center [604, 103] width 22 height 22
drag, startPoint x: 352, startPoint y: 202, endPoint x: 354, endPoint y: 192, distance: 9.7
click at [354, 192] on div "R ✕" at bounding box center [368, 191] width 31 height 24
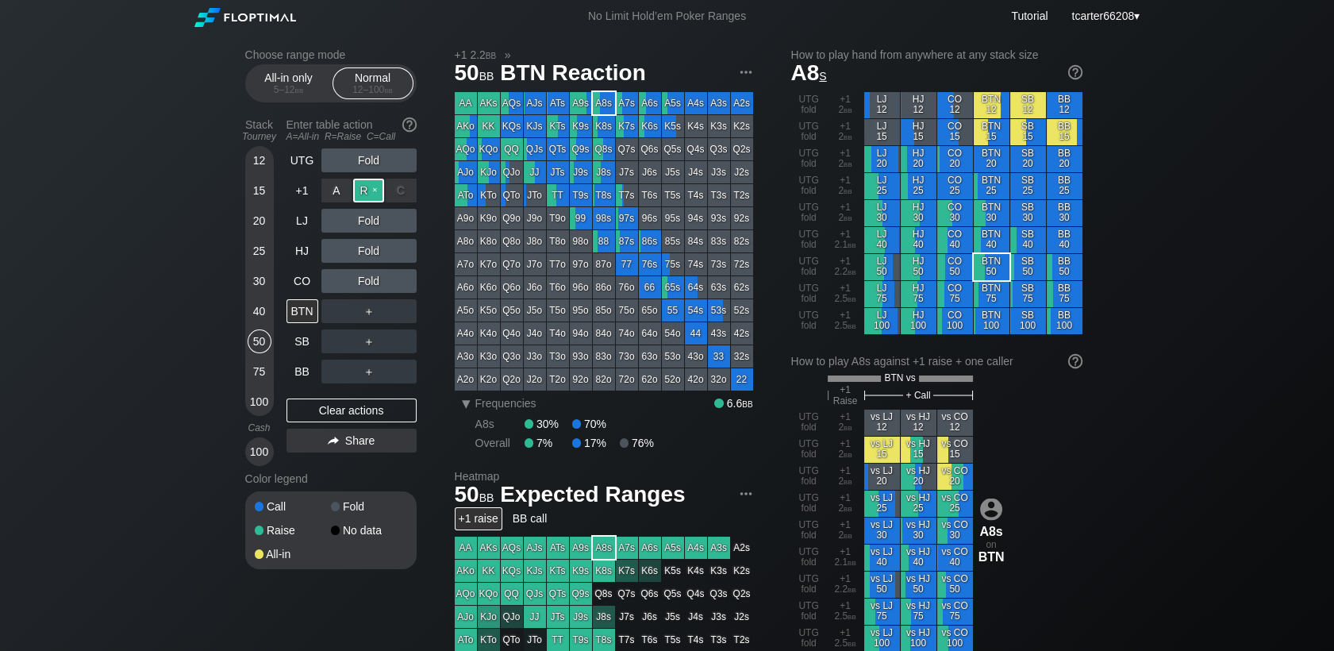
click at [354, 192] on div "R ✕" at bounding box center [368, 191] width 31 height 24
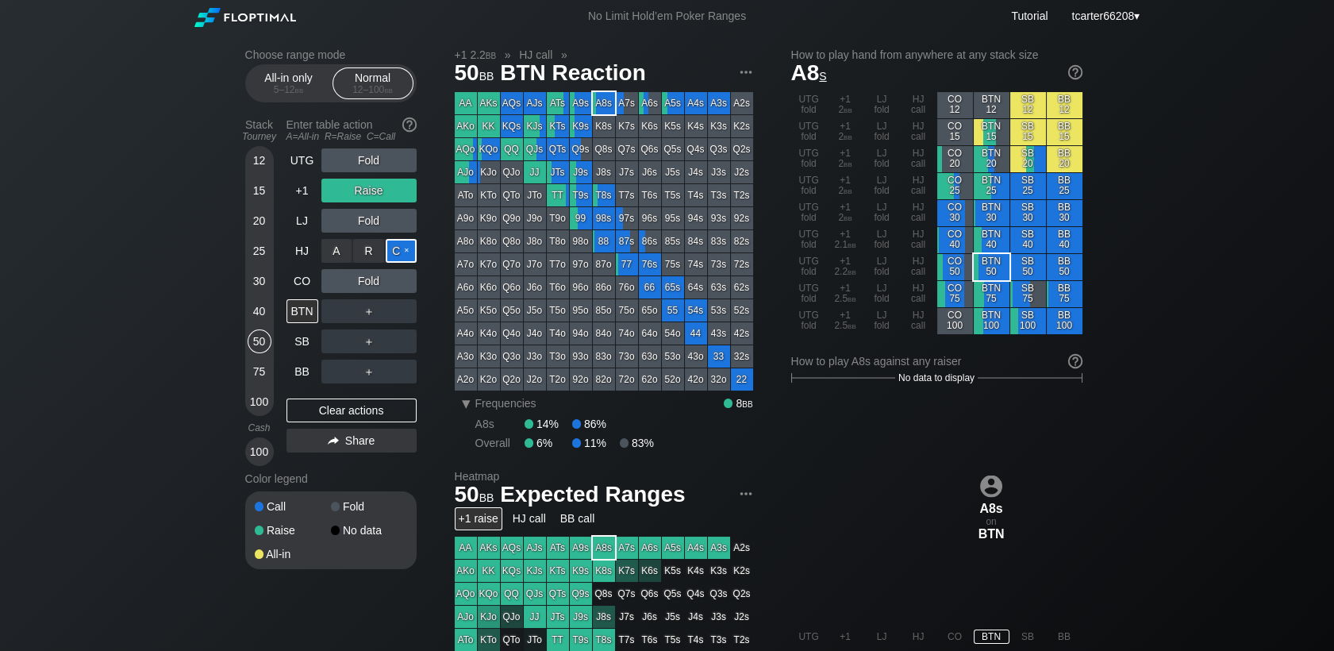
click at [398, 252] on div "C ✕" at bounding box center [401, 251] width 31 height 24
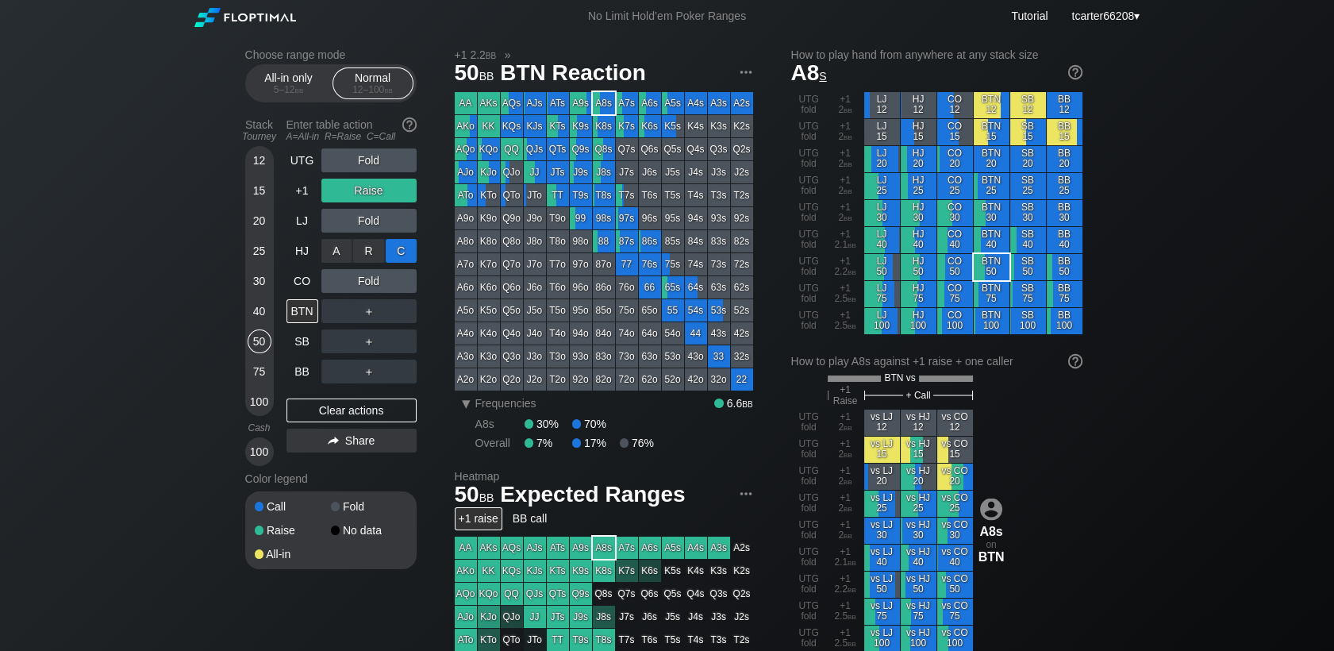
click at [398, 252] on div "C ✕" at bounding box center [401, 251] width 31 height 24
click at [395, 280] on div "C ✕" at bounding box center [401, 281] width 31 height 24
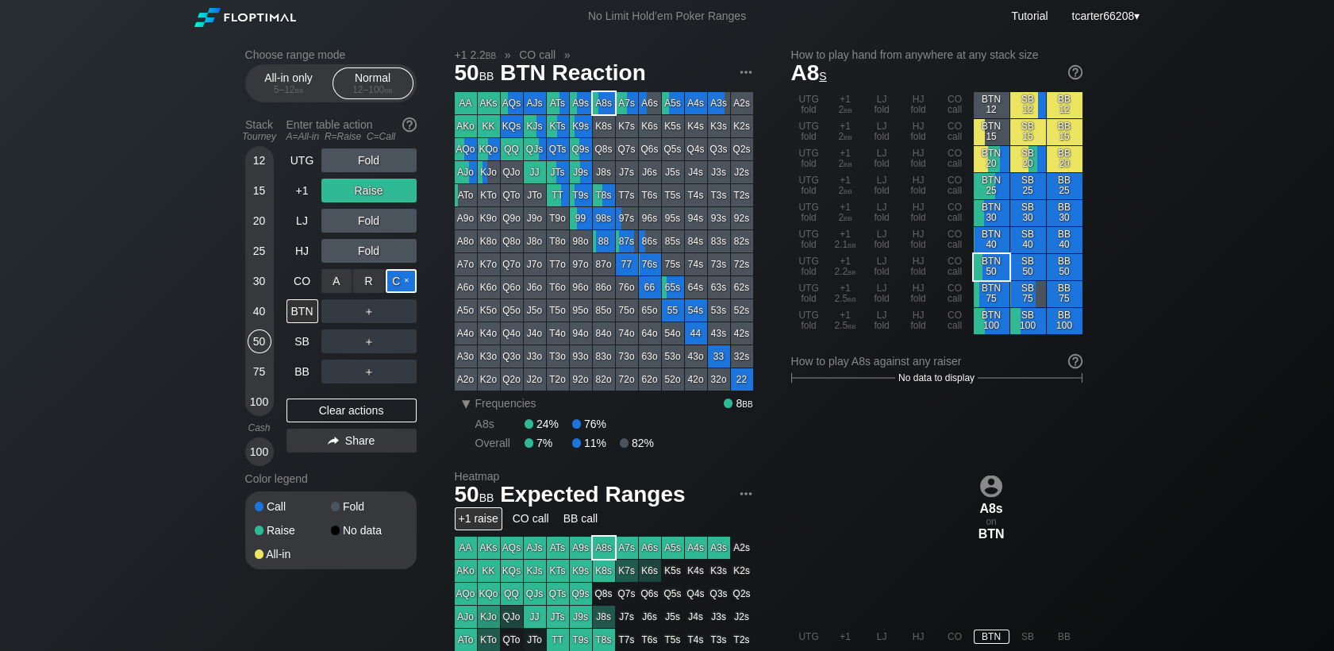
click at [395, 280] on div "C ✕" at bounding box center [401, 281] width 31 height 24
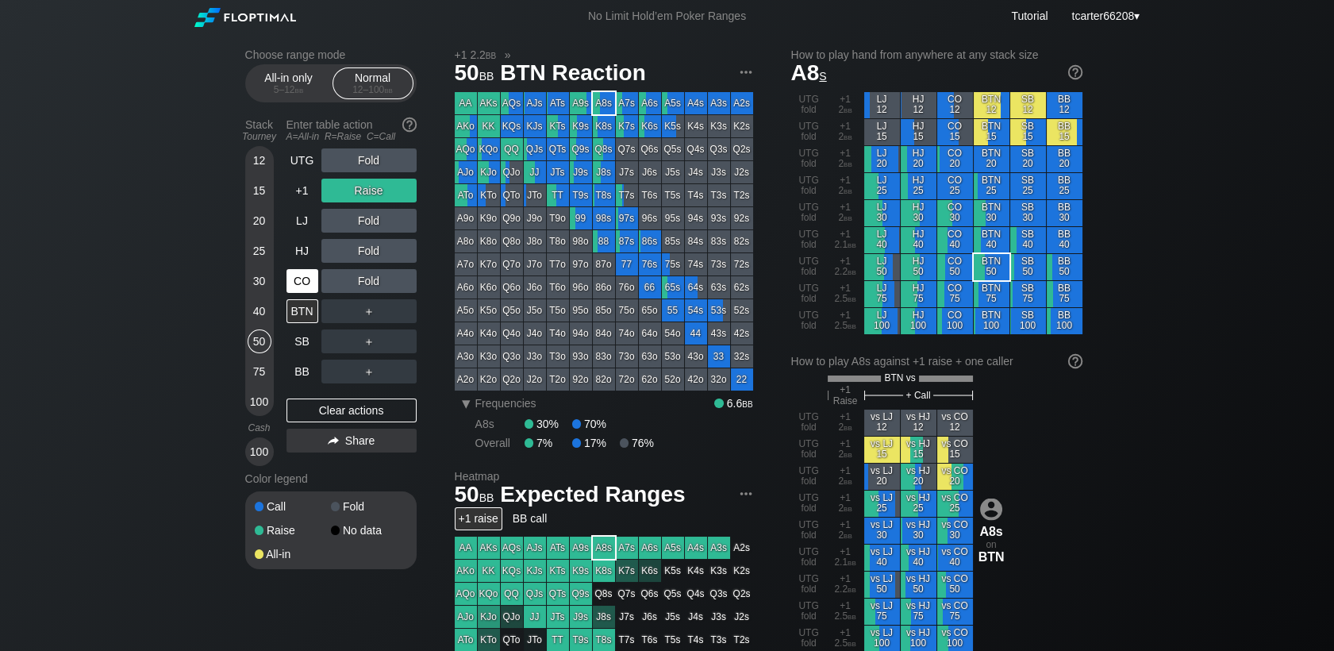
click at [305, 279] on div "CO" at bounding box center [302, 281] width 32 height 24
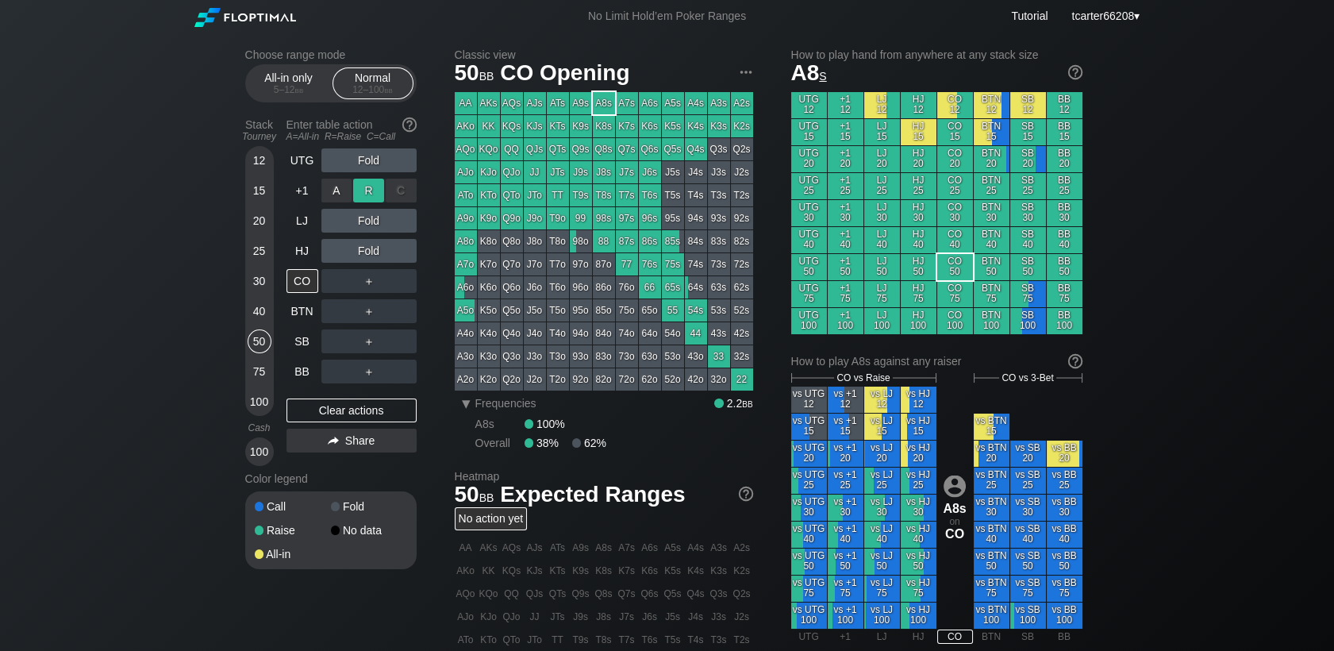
click at [359, 186] on div "R ✕" at bounding box center [368, 191] width 31 height 24
drag, startPoint x: 393, startPoint y: 409, endPoint x: 255, endPoint y: 403, distance: 137.4
click at [393, 409] on div "Clear actions" at bounding box center [351, 410] width 130 height 24
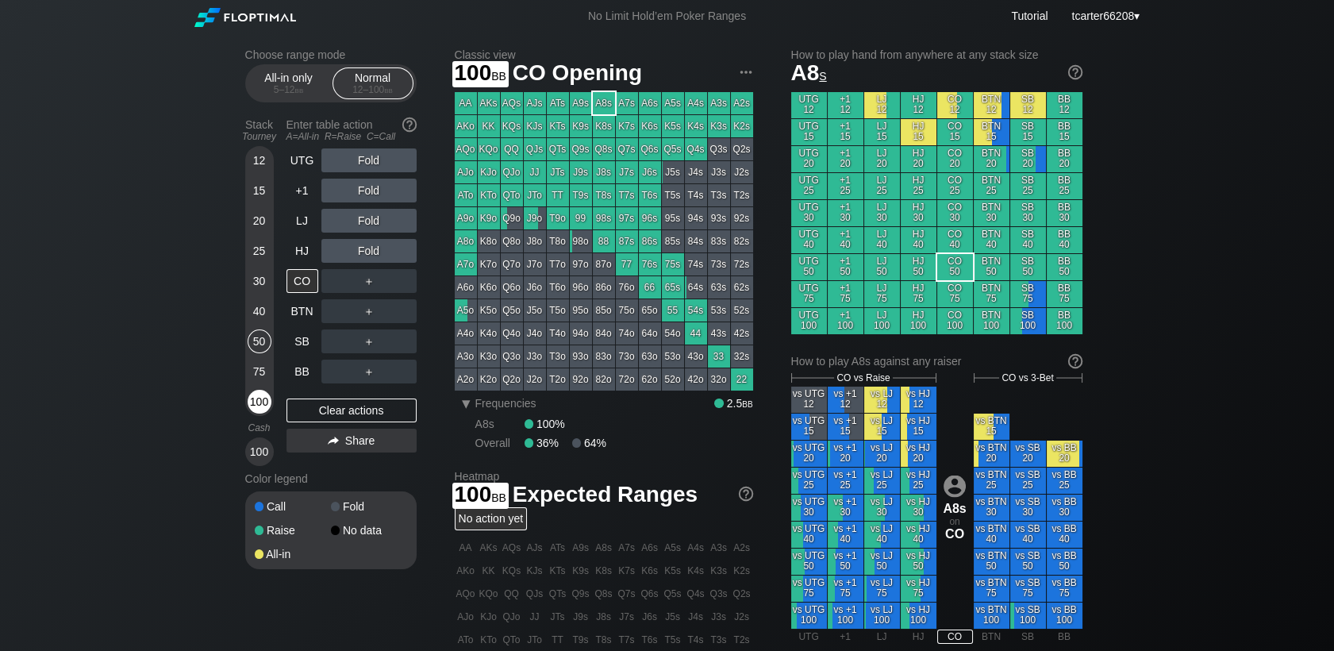
click at [248, 403] on div "100" at bounding box center [260, 402] width 24 height 24
click at [274, 378] on div "Stack Tourney Enter table action A=All-in R=Raise C=Call [PHONE_NUMBER] [PHONE_…" at bounding box center [330, 289] width 171 height 354
click at [281, 378] on div "Stack Tourney Enter table action A=All-in R=Raise C=Call [PHONE_NUMBER] [PHONE_…" at bounding box center [330, 289] width 171 height 354
click at [283, 378] on div "Stack Tourney Enter table action A=All-in R=Raise C=Call [PHONE_NUMBER] [PHONE_…" at bounding box center [330, 289] width 171 height 354
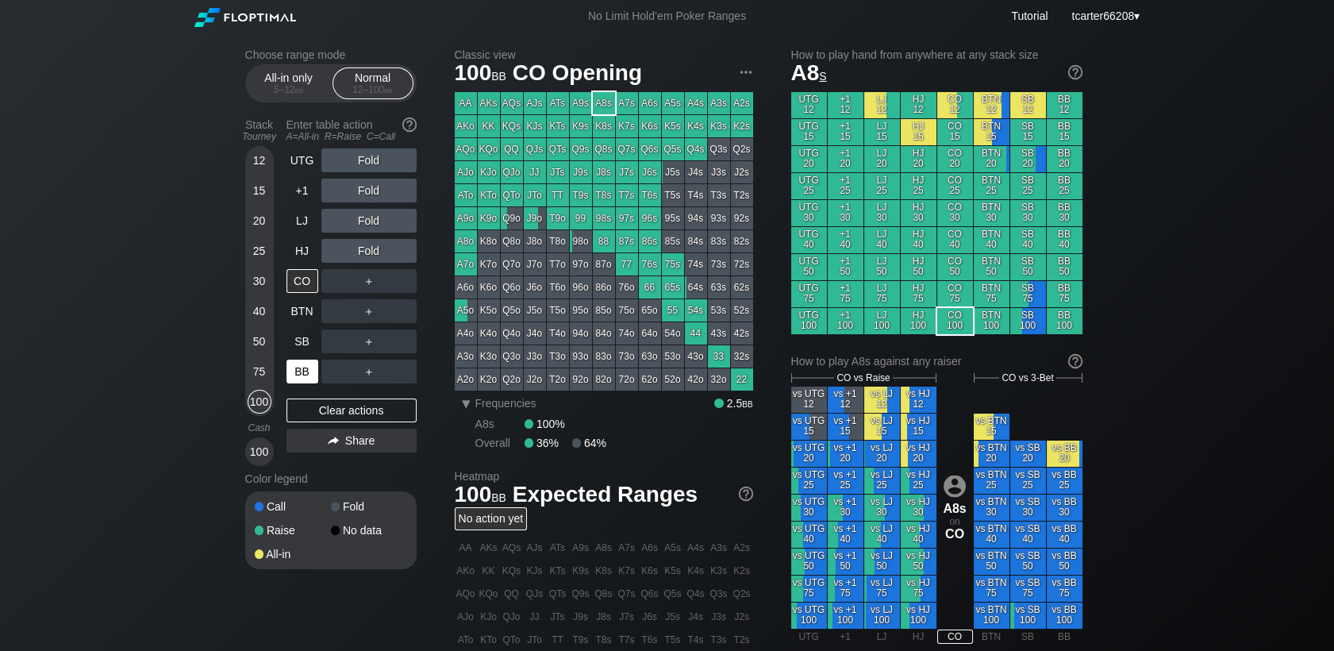
click at [286, 376] on div "BB" at bounding box center [302, 371] width 32 height 24
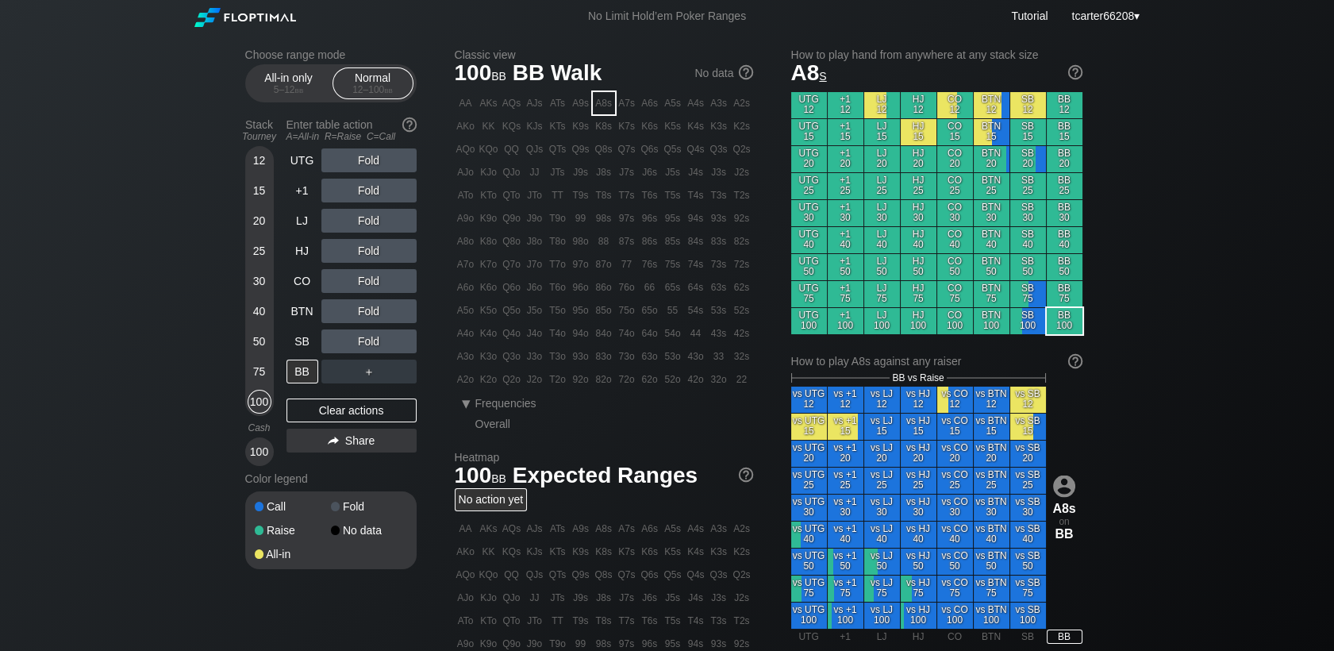
click at [373, 199] on div "Fold" at bounding box center [368, 191] width 95 height 24
click at [373, 199] on div "R ✕" at bounding box center [368, 191] width 31 height 24
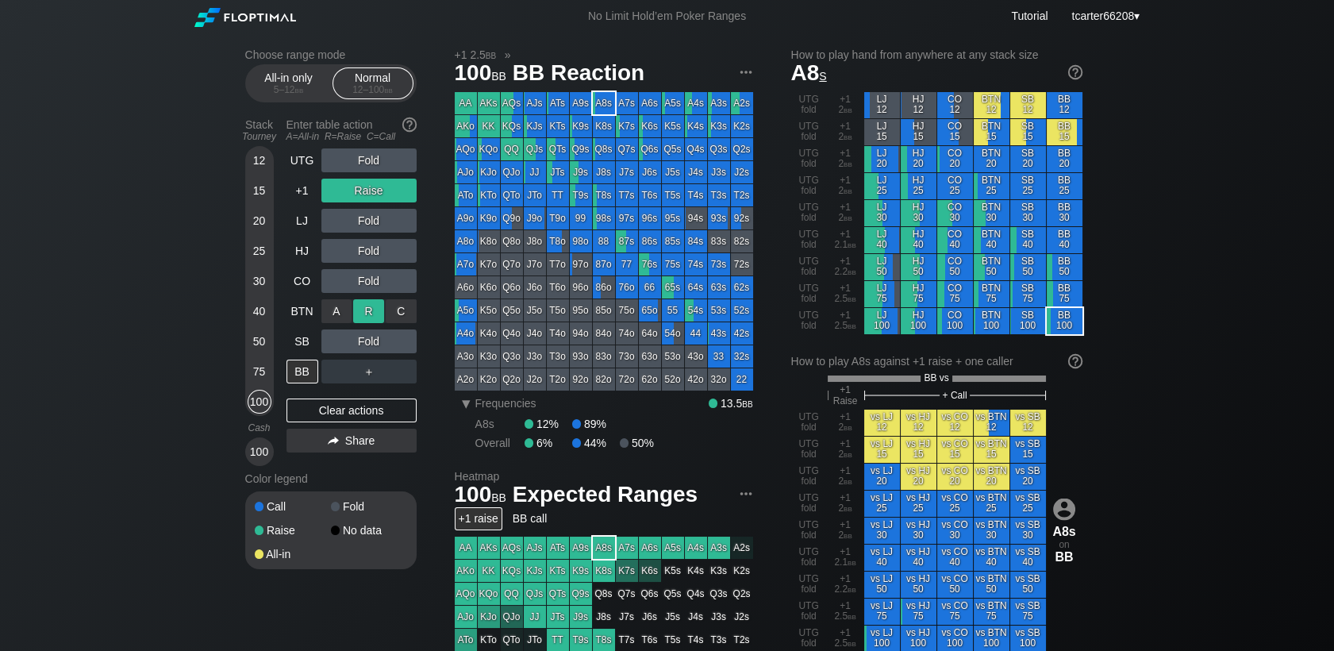
click at [369, 313] on div "R ✕" at bounding box center [368, 311] width 31 height 24
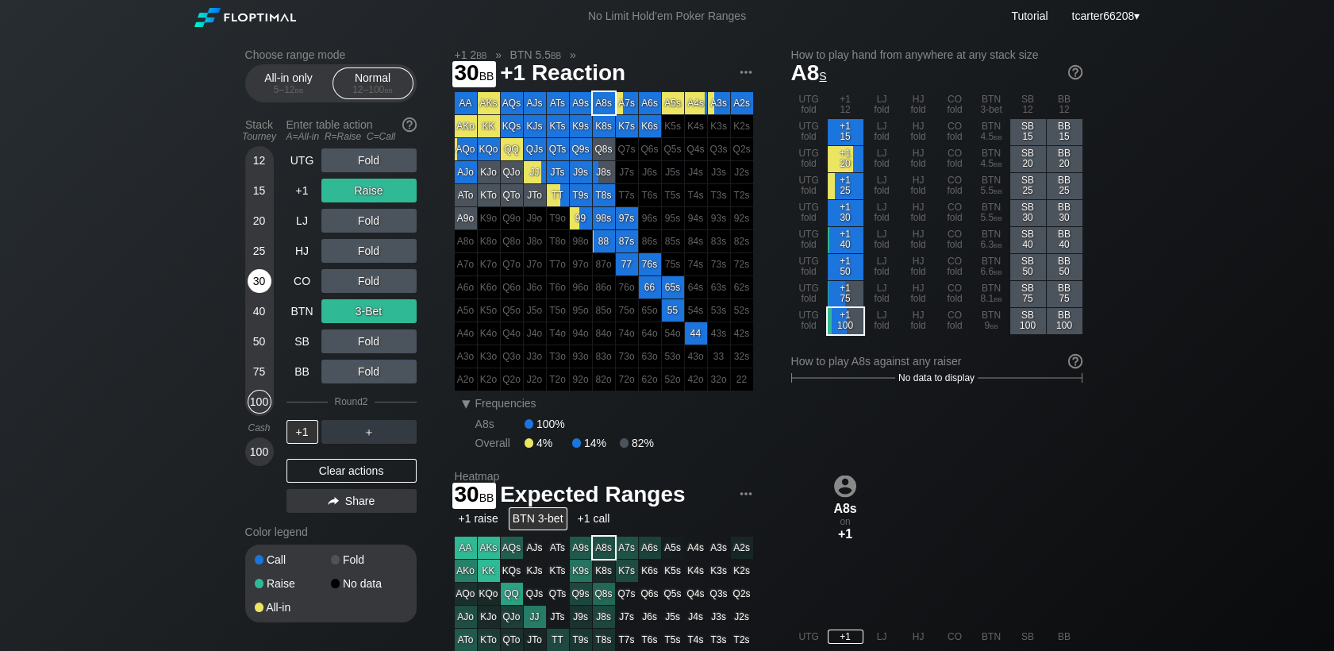
click at [264, 290] on div "30" at bounding box center [260, 281] width 24 height 24
drag, startPoint x: 394, startPoint y: 467, endPoint x: 347, endPoint y: 458, distance: 47.8
click at [394, 467] on div "Clear actions" at bounding box center [351, 471] width 130 height 24
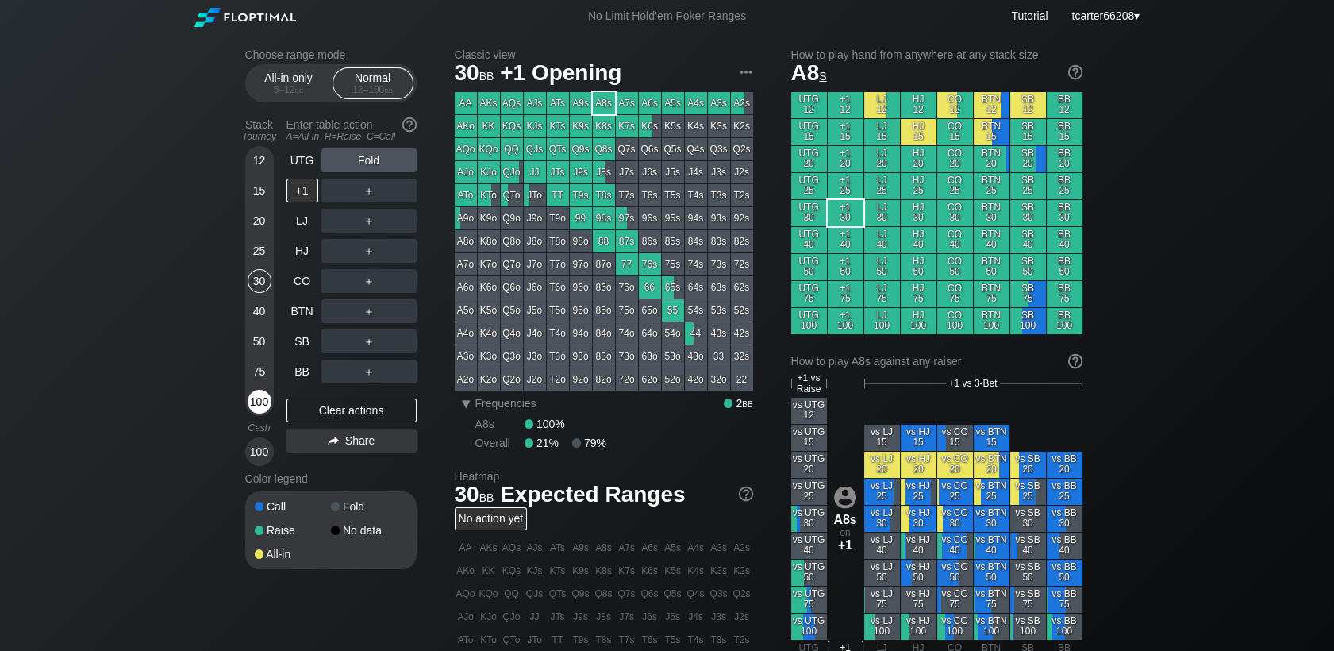
click at [251, 403] on div "100" at bounding box center [260, 402] width 24 height 24
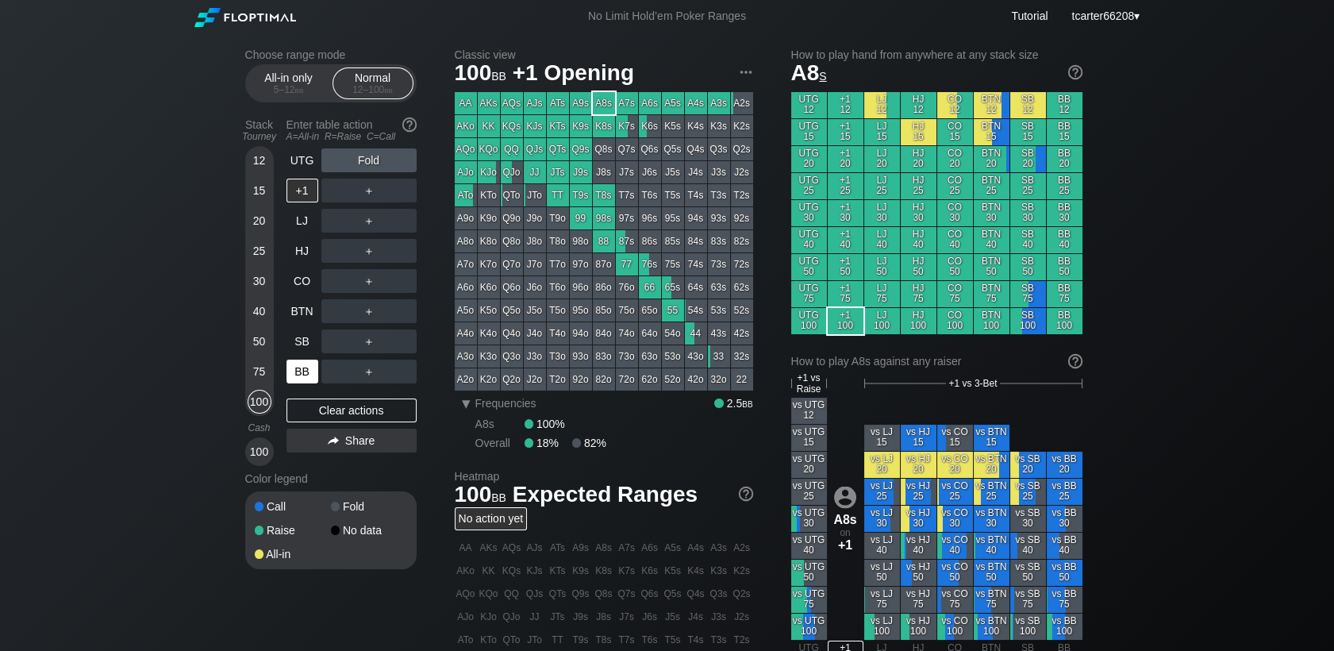
drag, startPoint x: 254, startPoint y: 403, endPoint x: 293, endPoint y: 379, distance: 45.6
click at [255, 403] on div "100" at bounding box center [260, 402] width 24 height 24
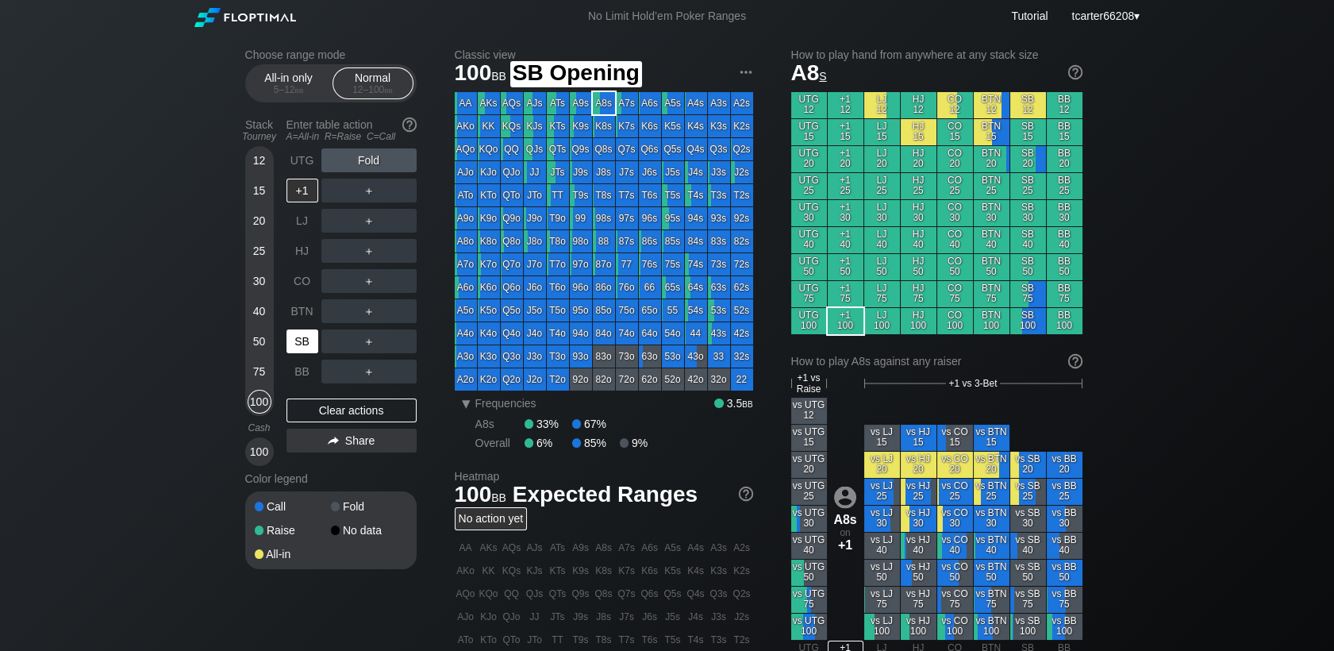
click at [311, 345] on div "SB" at bounding box center [302, 341] width 32 height 24
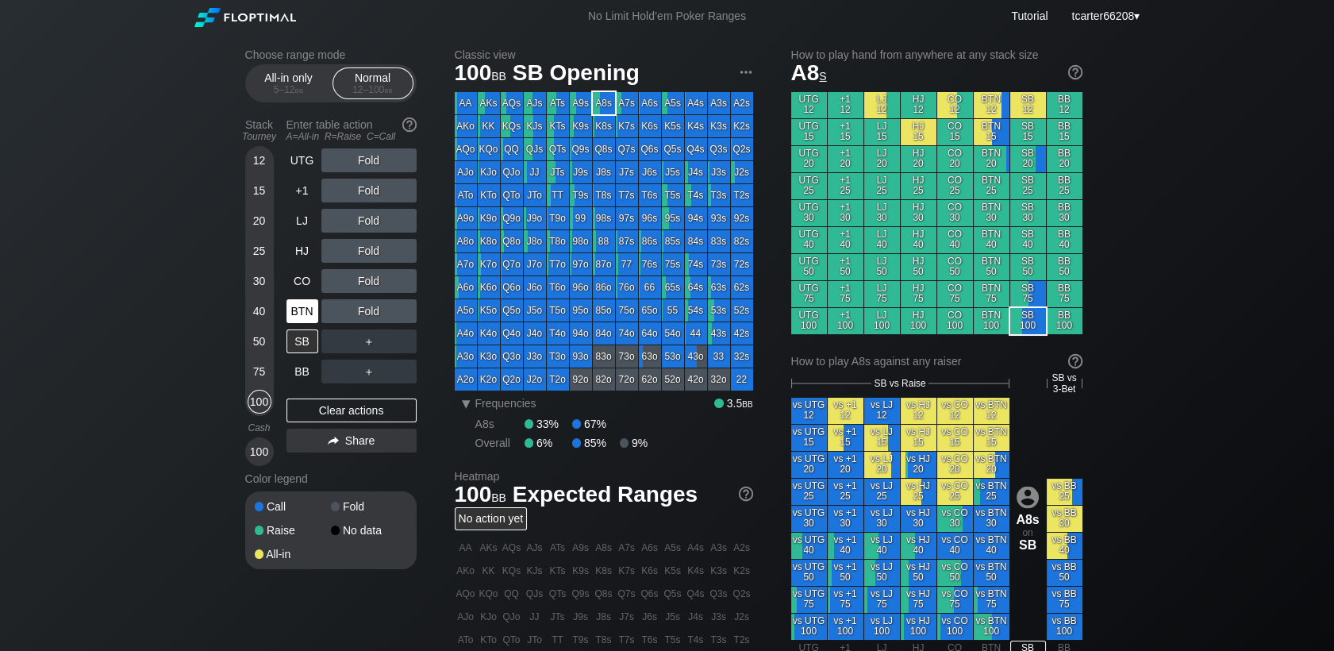
click at [311, 310] on div "BTN" at bounding box center [302, 311] width 32 height 24
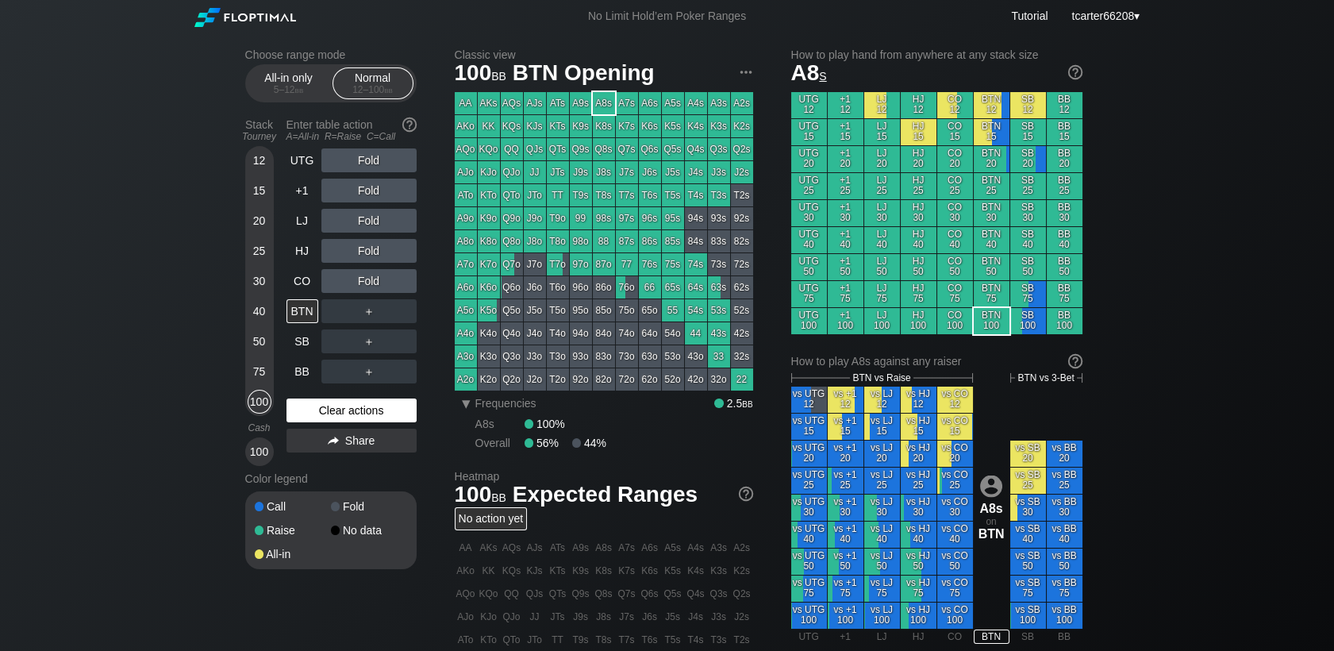
click at [349, 420] on div "Clear actions" at bounding box center [351, 410] width 130 height 24
click at [315, 279] on div "CO" at bounding box center [302, 281] width 32 height 24
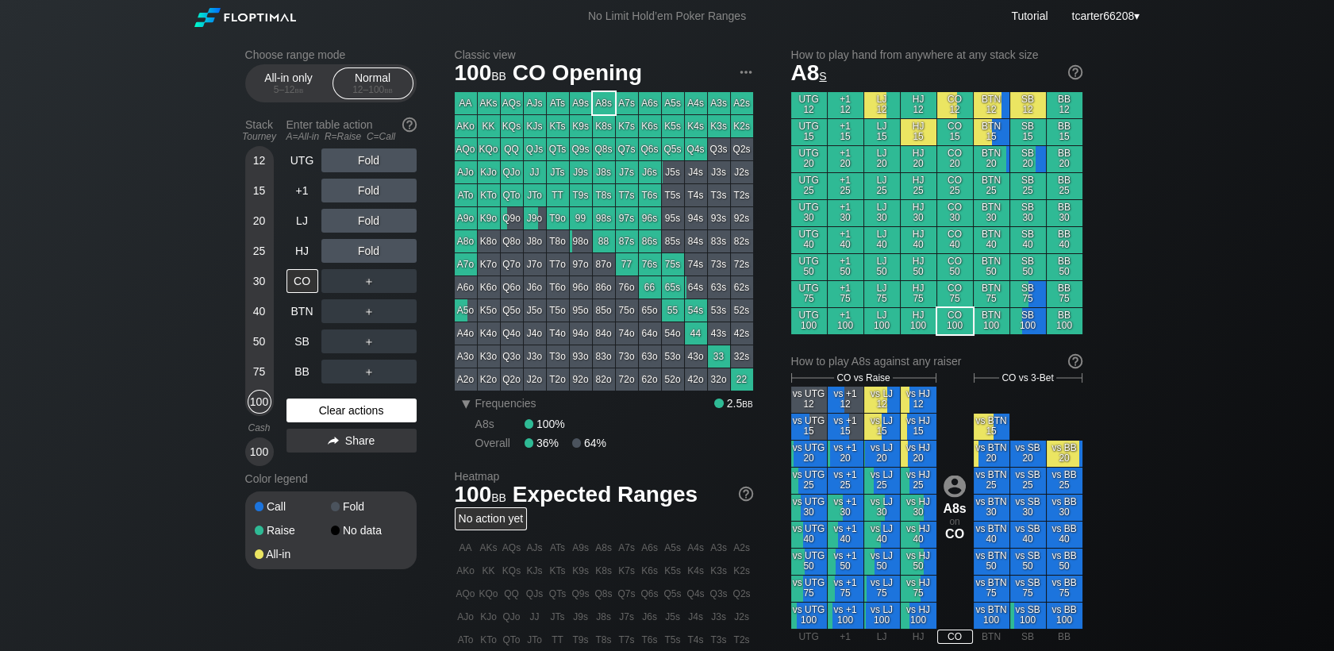
click at [343, 420] on div "Clear actions" at bounding box center [351, 410] width 130 height 24
drag, startPoint x: 286, startPoint y: 376, endPoint x: 324, endPoint y: 371, distance: 38.4
click at [287, 376] on div "BB" at bounding box center [302, 371] width 32 height 24
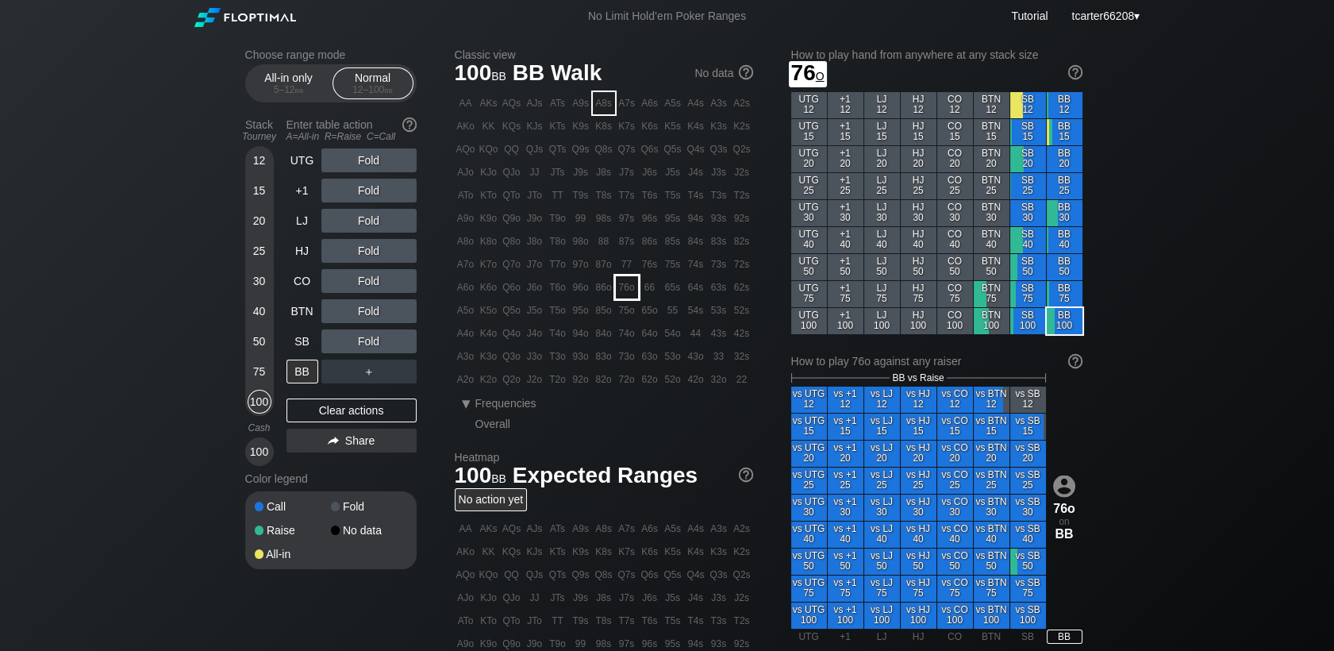
click at [642, 286] on div "66" at bounding box center [650, 287] width 22 height 22
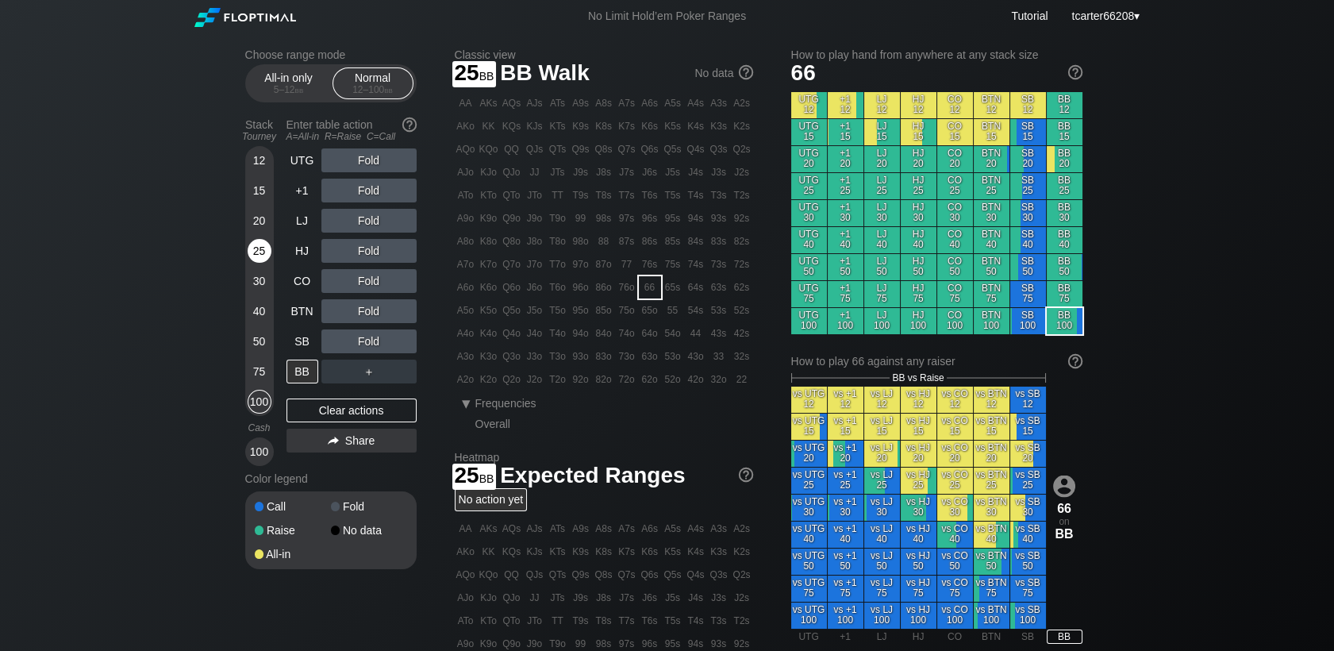
click at [263, 242] on div "25" at bounding box center [260, 251] width 24 height 24
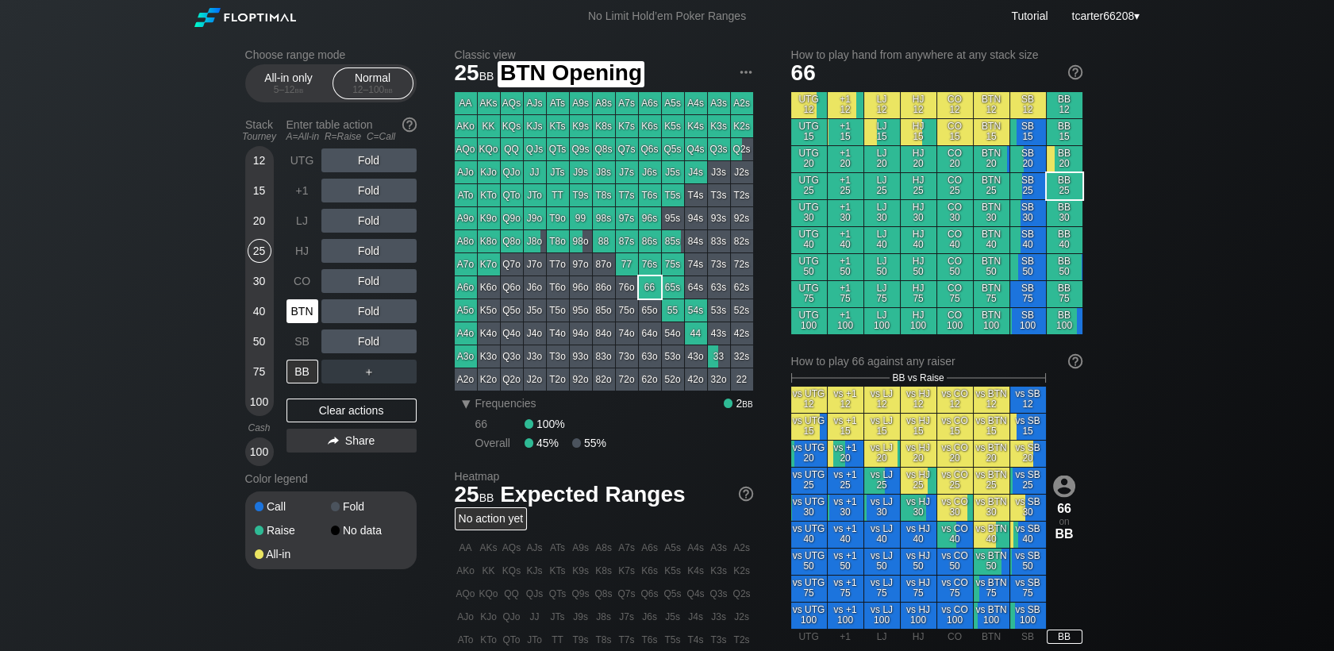
click at [299, 300] on div "BTN" at bounding box center [303, 311] width 35 height 30
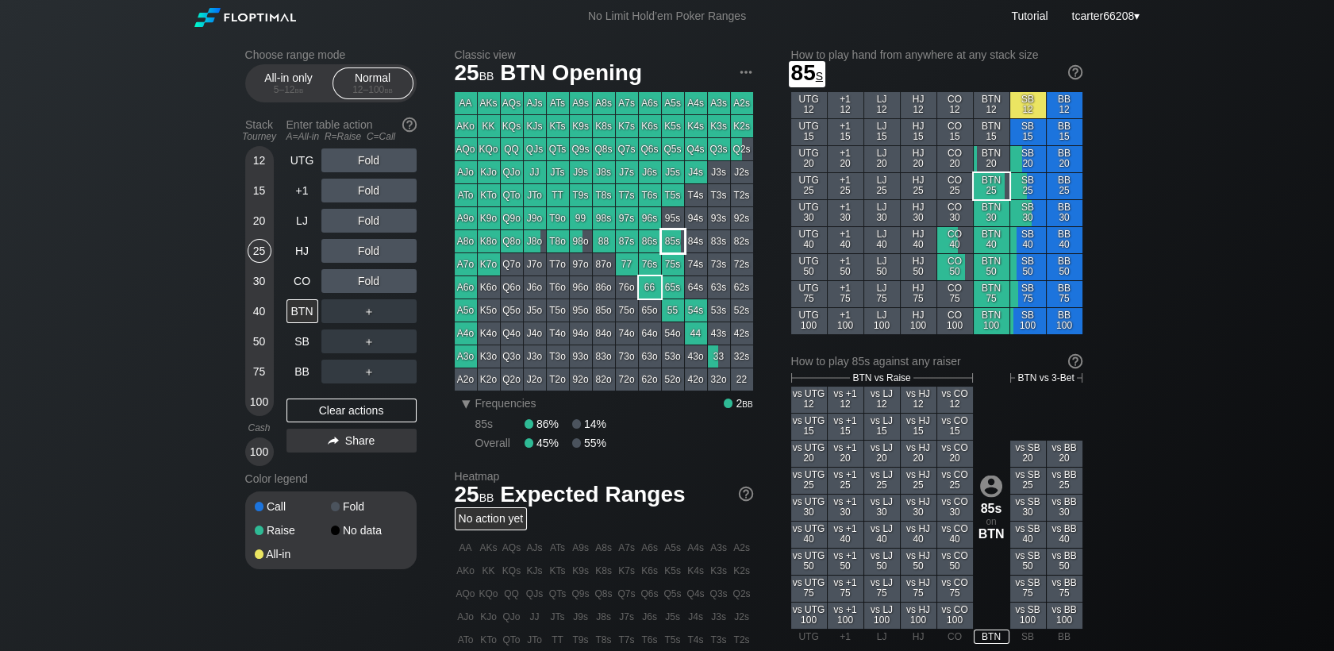
click at [680, 241] on div "85s" at bounding box center [673, 241] width 22 height 22
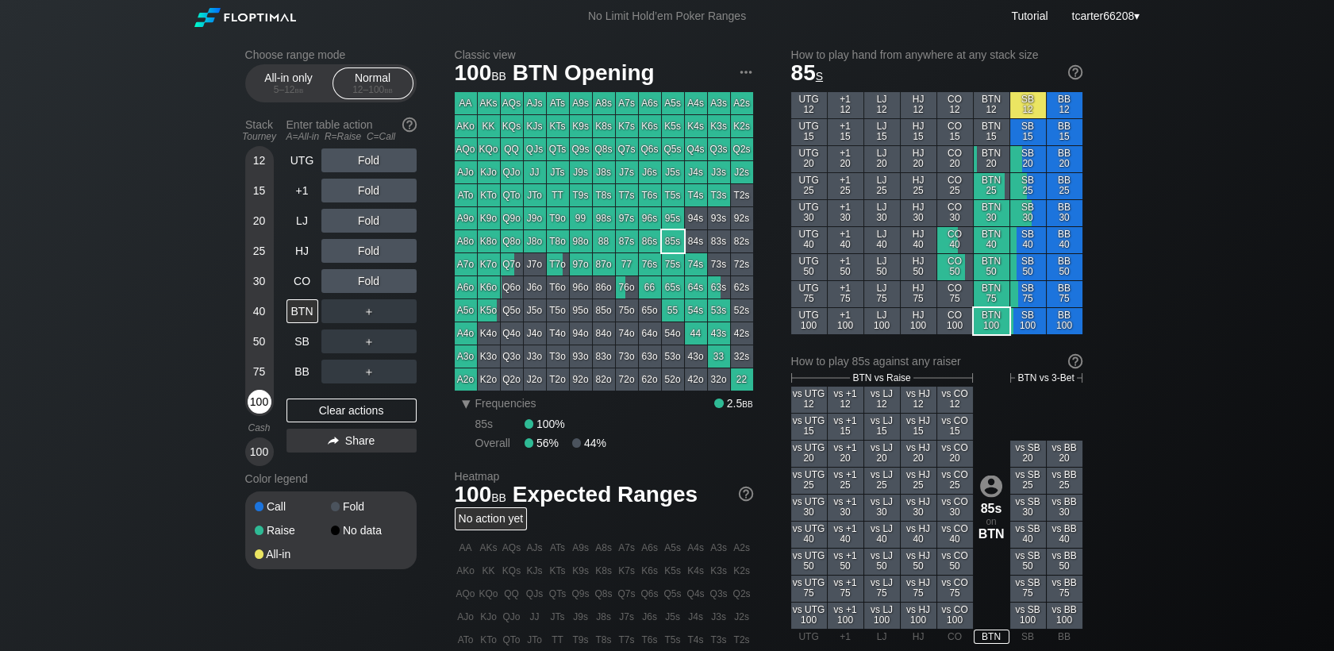
click at [265, 394] on div "100" at bounding box center [260, 402] width 24 height 24
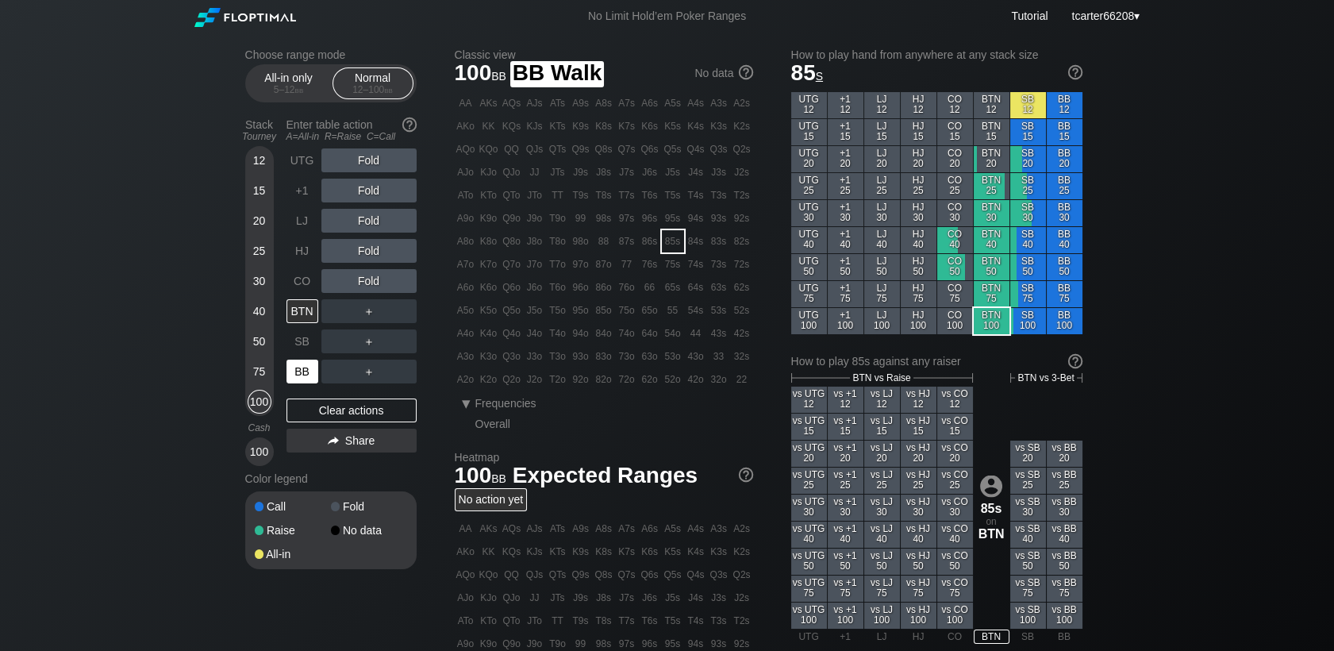
drag, startPoint x: 294, startPoint y: 375, endPoint x: 323, endPoint y: 355, distance: 35.4
click at [294, 375] on div "BB" at bounding box center [302, 371] width 32 height 24
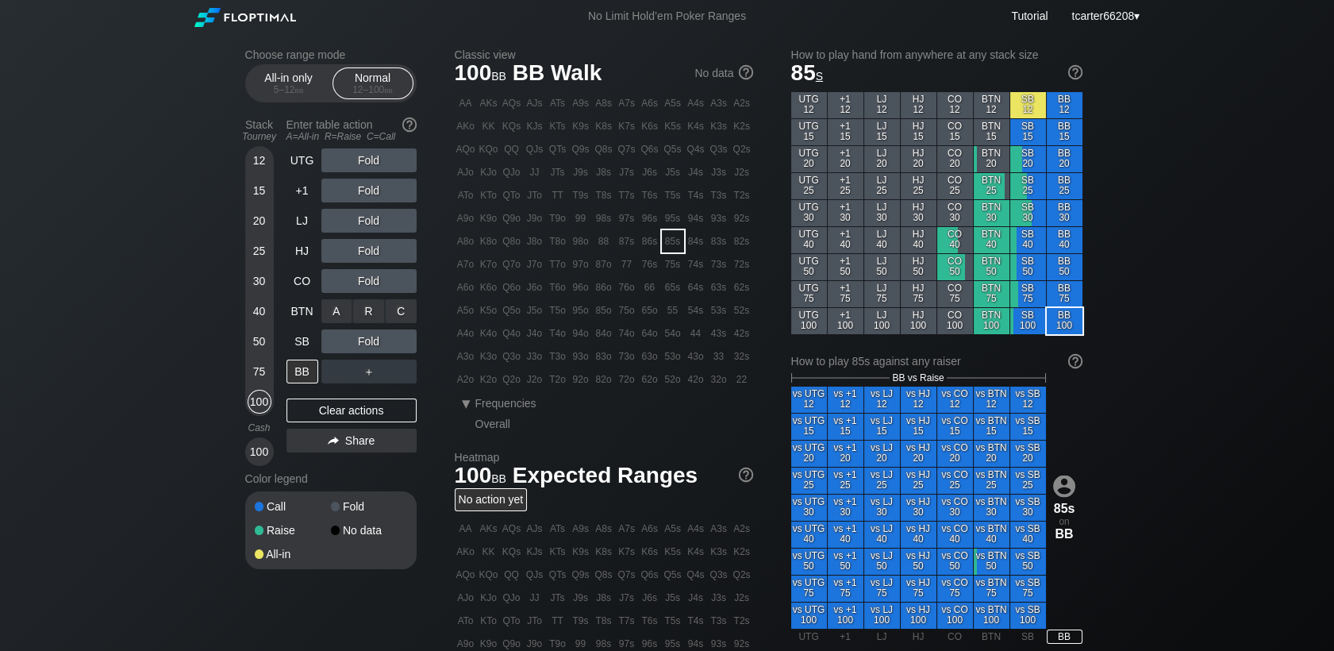
click at [363, 315] on div "R ✕" at bounding box center [368, 311] width 31 height 24
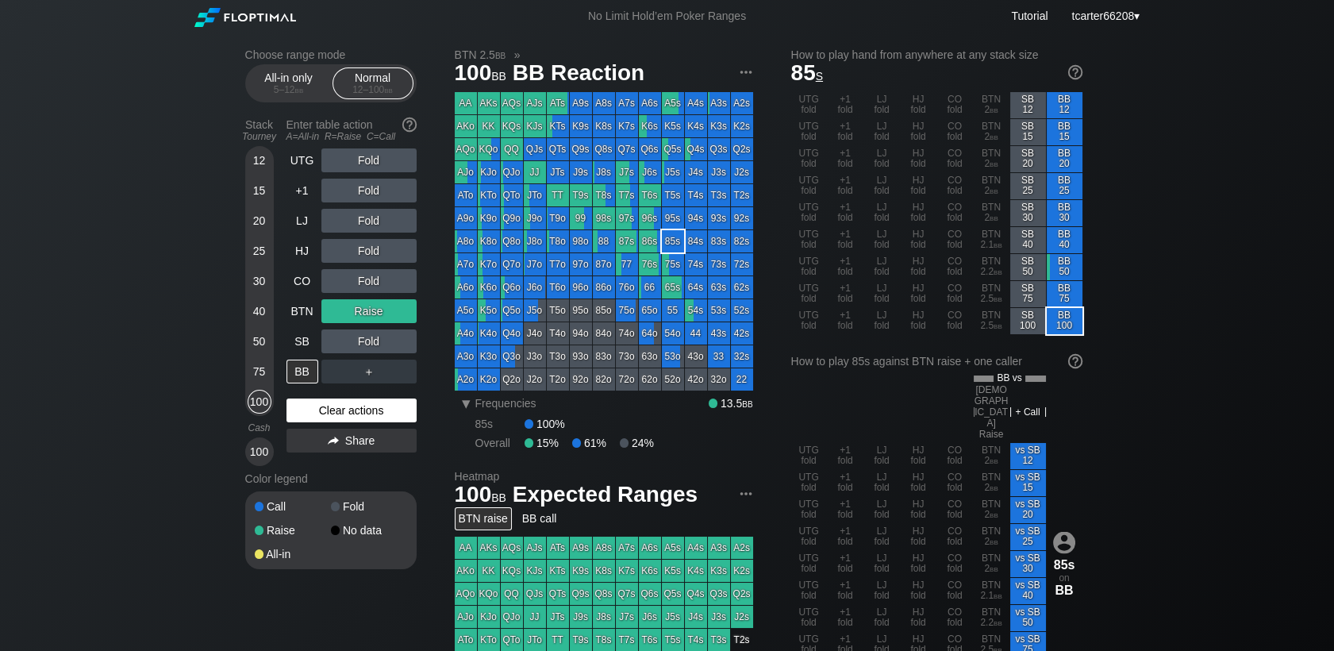
click at [368, 416] on div "Clear actions" at bounding box center [351, 410] width 130 height 24
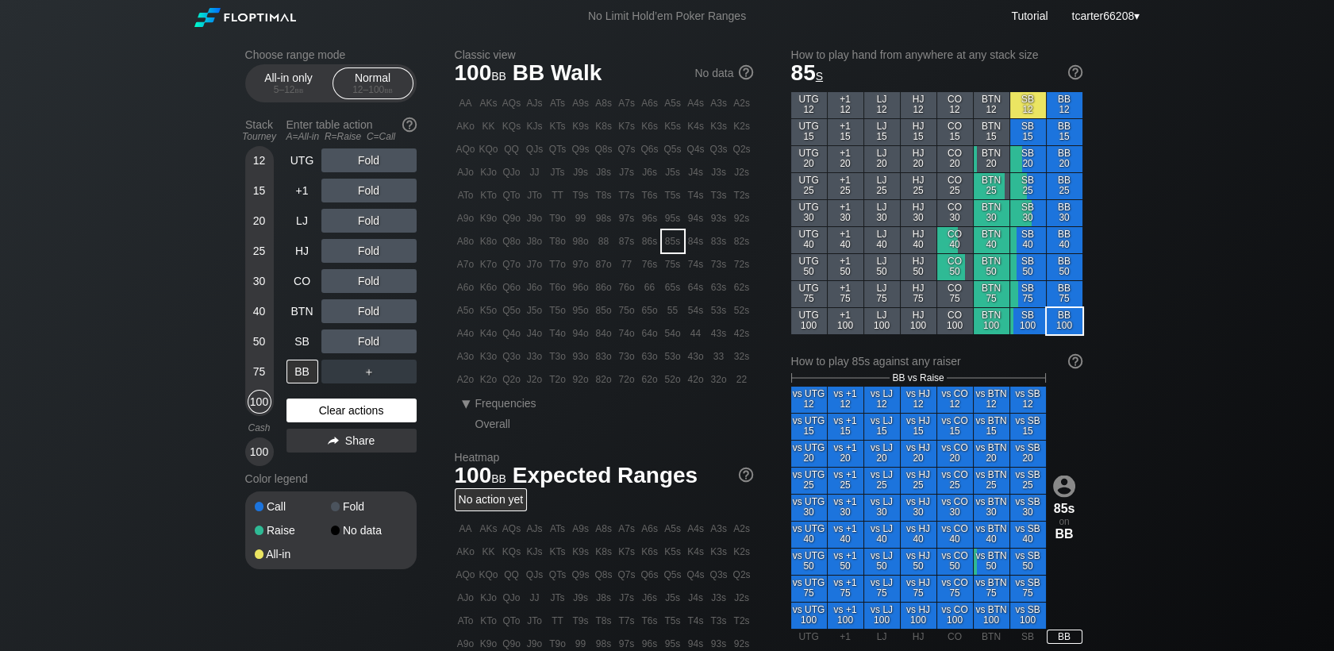
click at [336, 415] on div "Clear actions" at bounding box center [351, 410] width 130 height 24
click at [256, 162] on div "12" at bounding box center [260, 160] width 24 height 24
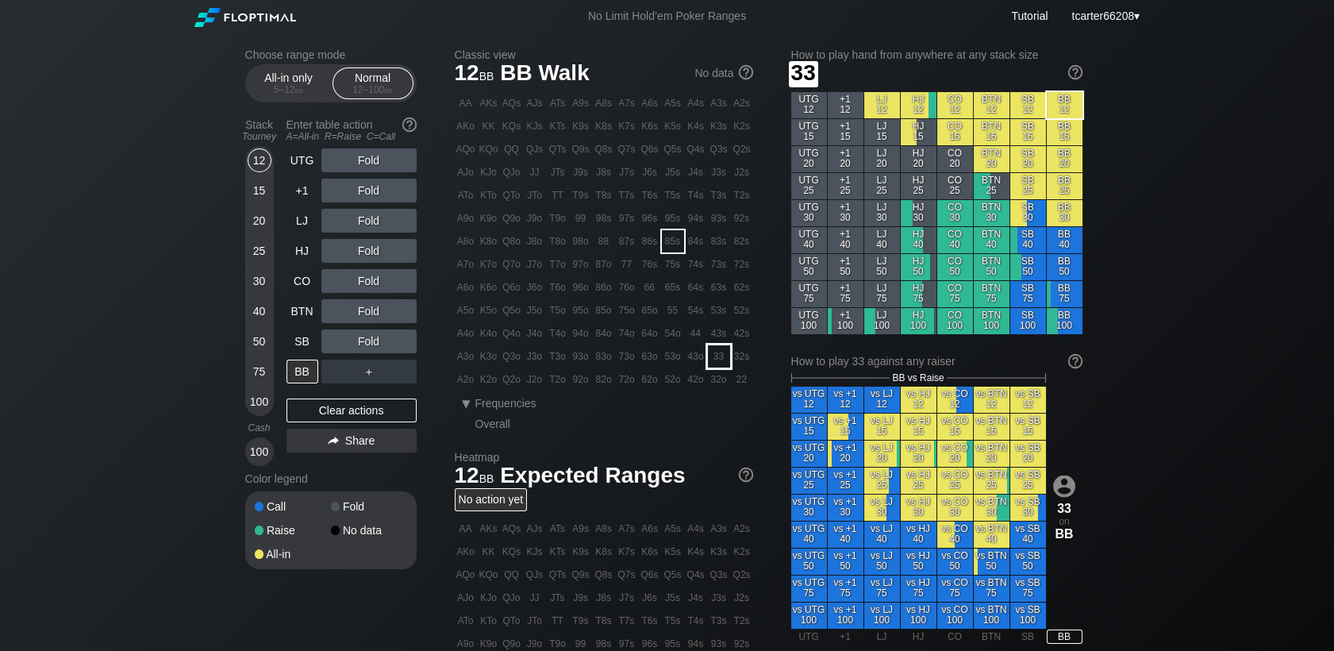
click at [724, 349] on div "33" at bounding box center [719, 356] width 22 height 22
click at [345, 336] on div "Fold" at bounding box center [368, 341] width 95 height 24
click at [340, 340] on div "A ✕" at bounding box center [336, 341] width 31 height 24
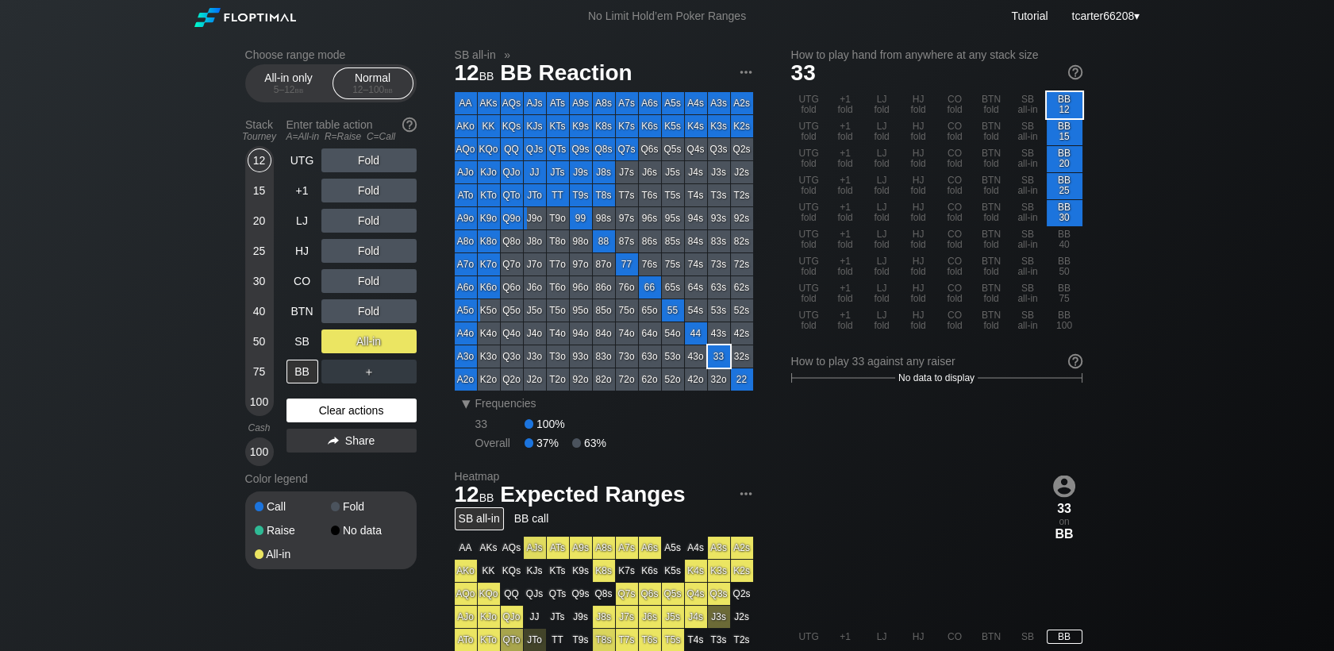
click at [363, 413] on div "Clear actions" at bounding box center [351, 410] width 130 height 24
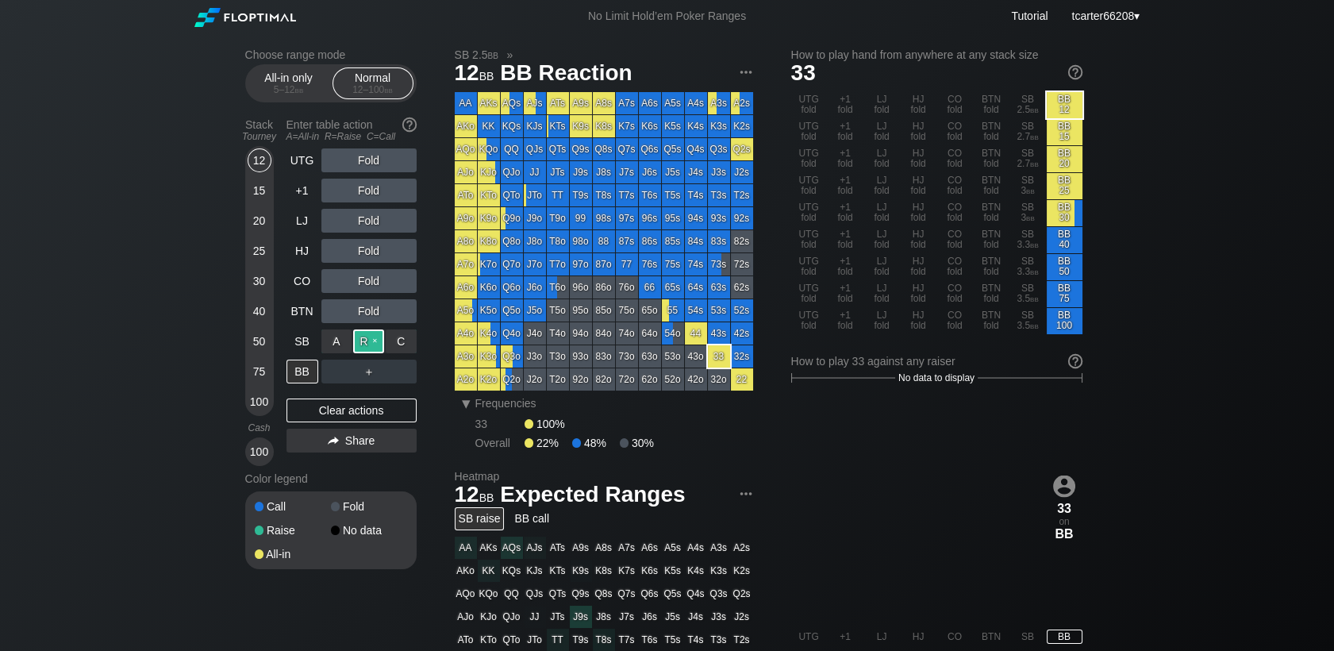
click at [366, 337] on div "R ✕" at bounding box center [368, 341] width 31 height 24
click at [371, 417] on div "Clear actions" at bounding box center [351, 410] width 130 height 24
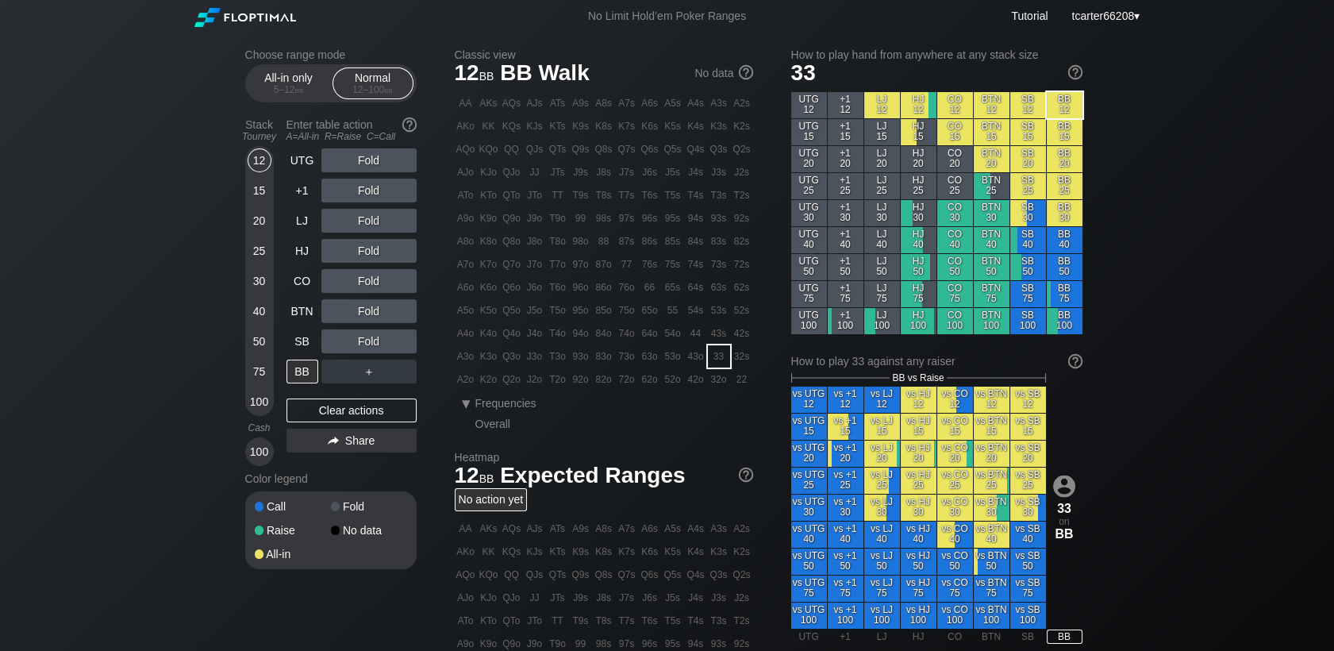
click at [344, 427] on div "UTG Fold +1 Fold LJ Fold HJ Fold CO Fold BTN Fold SB Fold BB ＋ Clear actions Sh…" at bounding box center [351, 306] width 130 height 317
click at [344, 422] on div "Clear actions" at bounding box center [351, 410] width 130 height 24
drag, startPoint x: 263, startPoint y: 193, endPoint x: 279, endPoint y: 216, distance: 28.4
click at [263, 193] on div "15" at bounding box center [260, 191] width 24 height 24
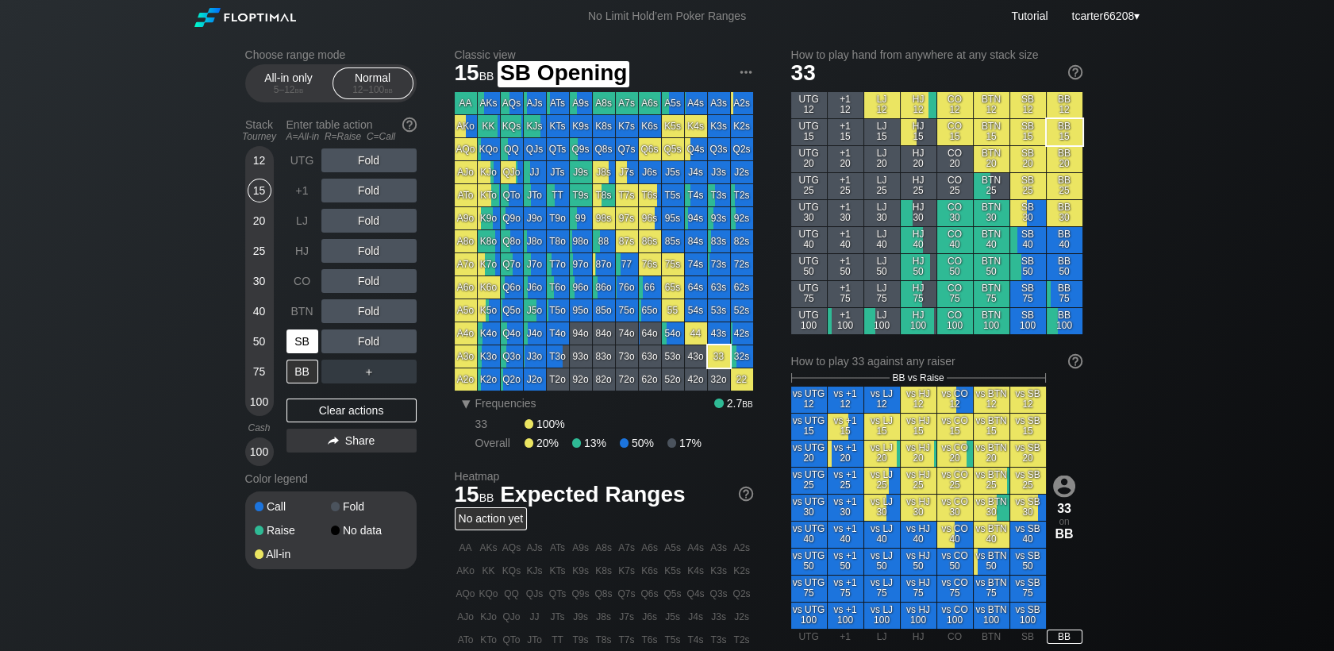
click at [308, 348] on div "SB" at bounding box center [302, 341] width 32 height 24
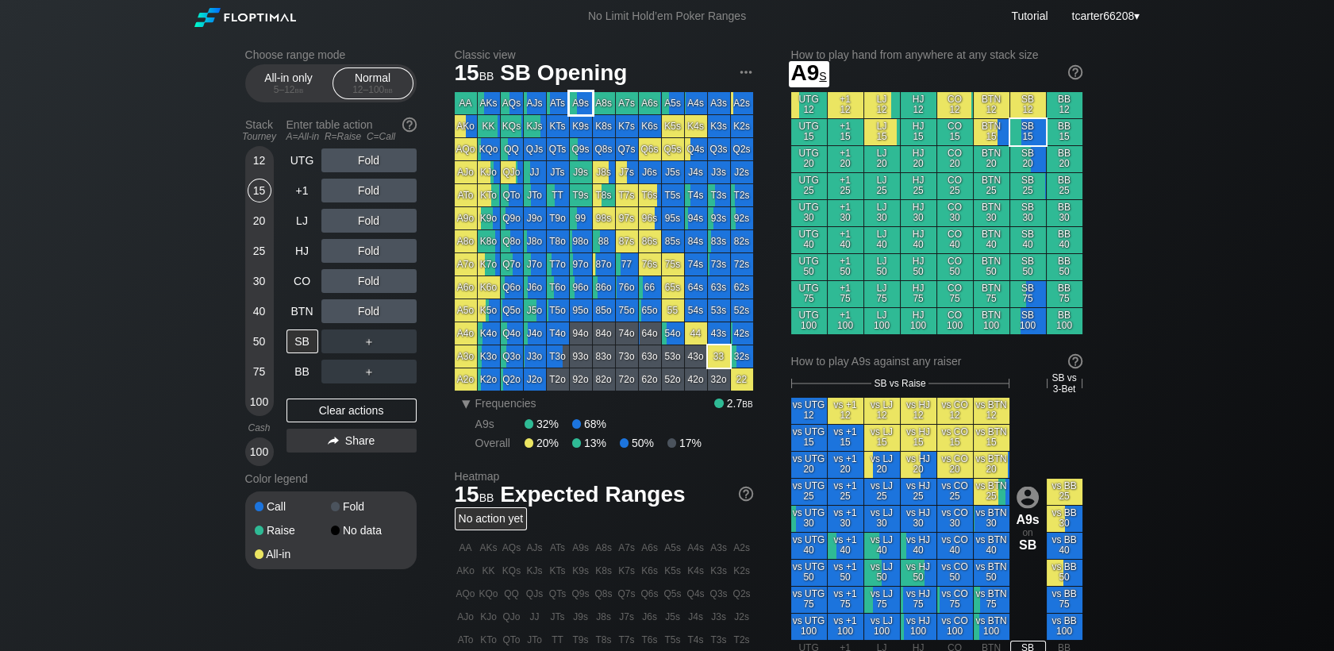
click at [584, 109] on div "A9s" at bounding box center [581, 103] width 22 height 22
click at [364, 253] on div "R ✕" at bounding box center [368, 251] width 31 height 24
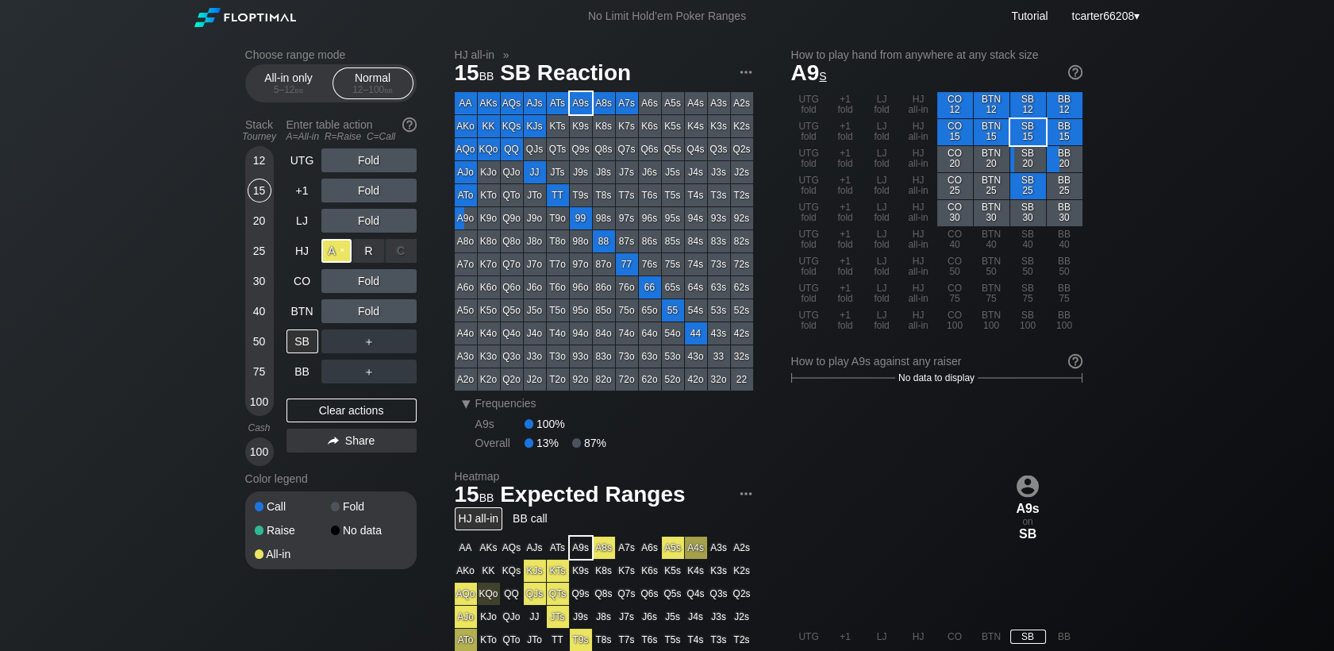
click at [334, 253] on div "A ✕" at bounding box center [336, 251] width 31 height 24
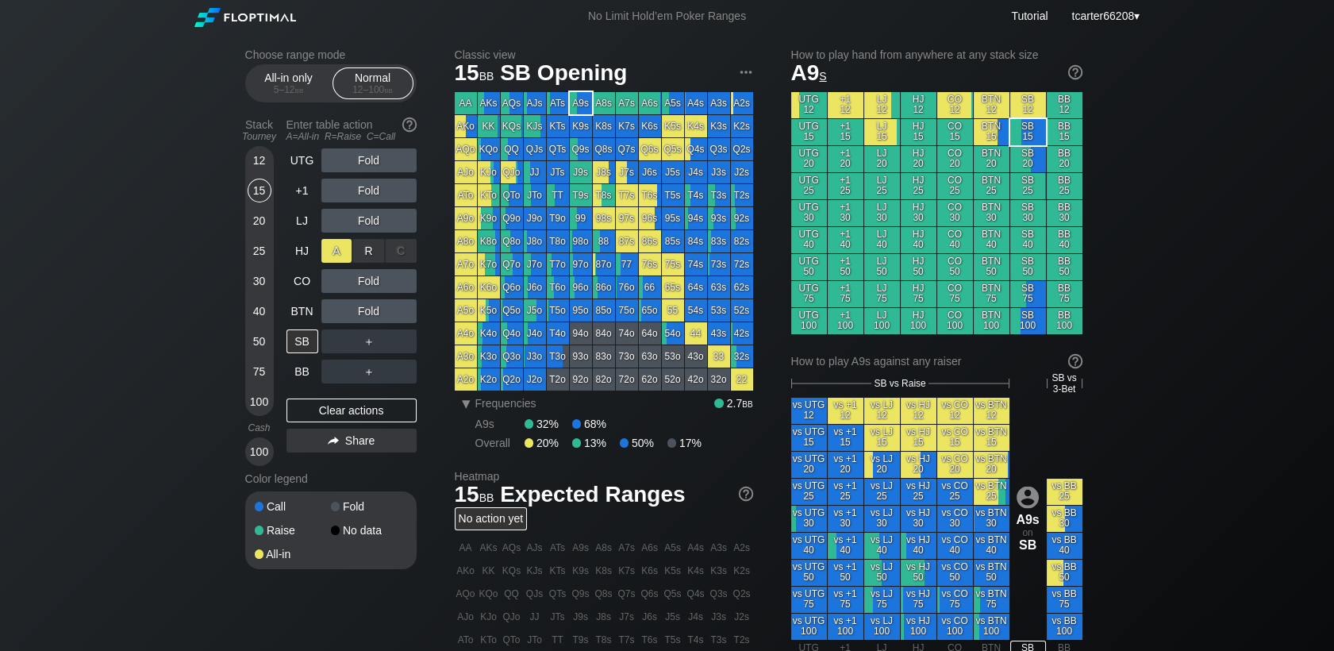
drag, startPoint x: 336, startPoint y: 253, endPoint x: 352, endPoint y: 254, distance: 15.9
click at [336, 253] on div "A ✕" at bounding box center [336, 251] width 31 height 24
click at [338, 289] on div "A ✕" at bounding box center [336, 281] width 31 height 24
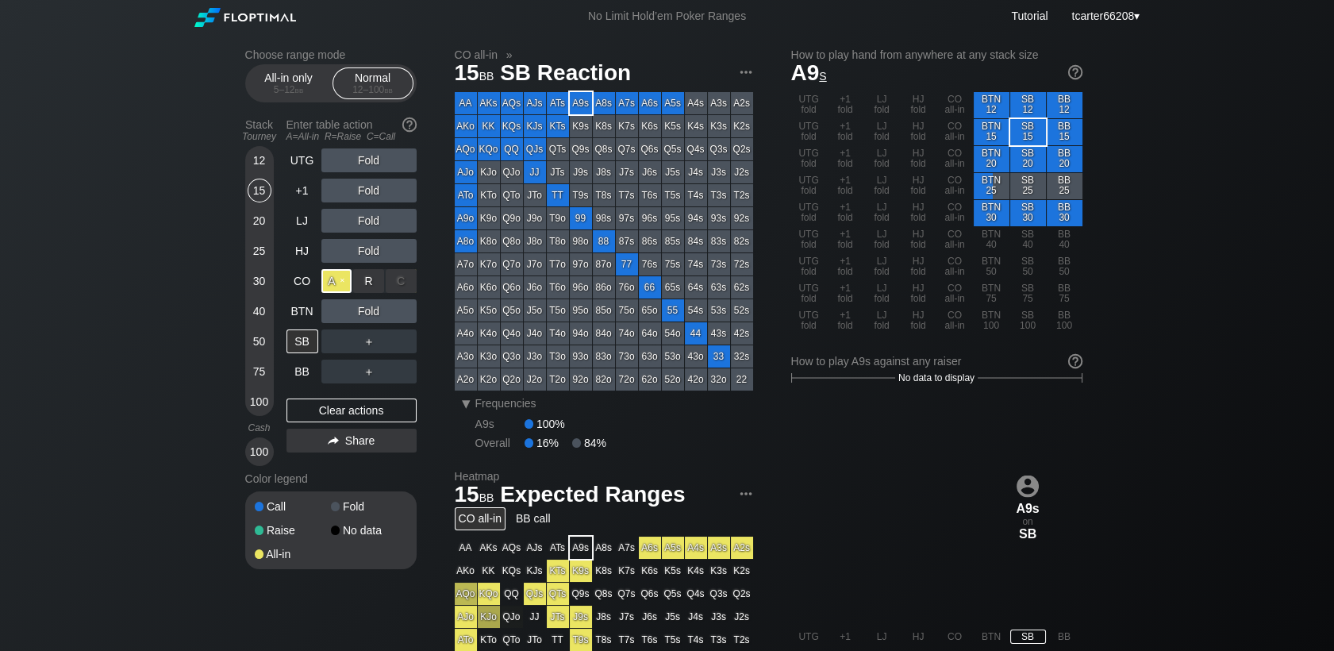
click at [338, 289] on div "A ✕" at bounding box center [336, 281] width 31 height 24
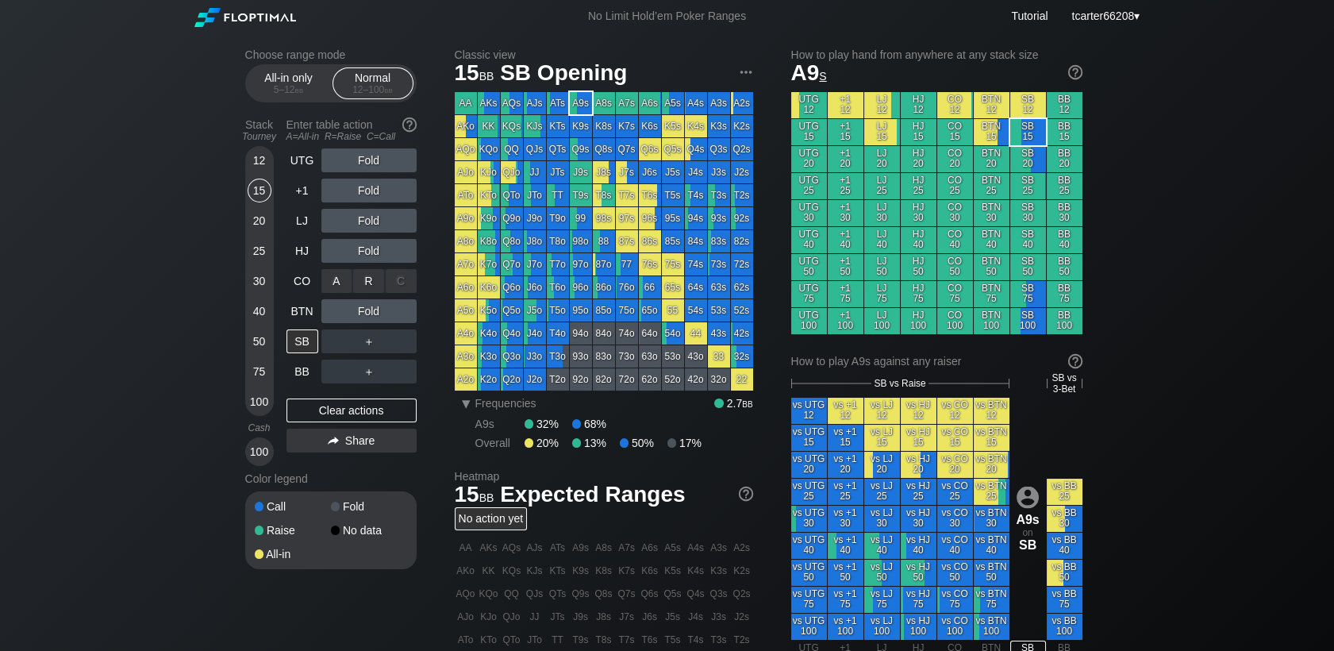
drag, startPoint x: 398, startPoint y: 289, endPoint x: 382, endPoint y: 292, distance: 17.0
click at [399, 289] on div "C ✕" at bounding box center [401, 281] width 31 height 24
click at [373, 289] on div "R ✕" at bounding box center [368, 281] width 31 height 24
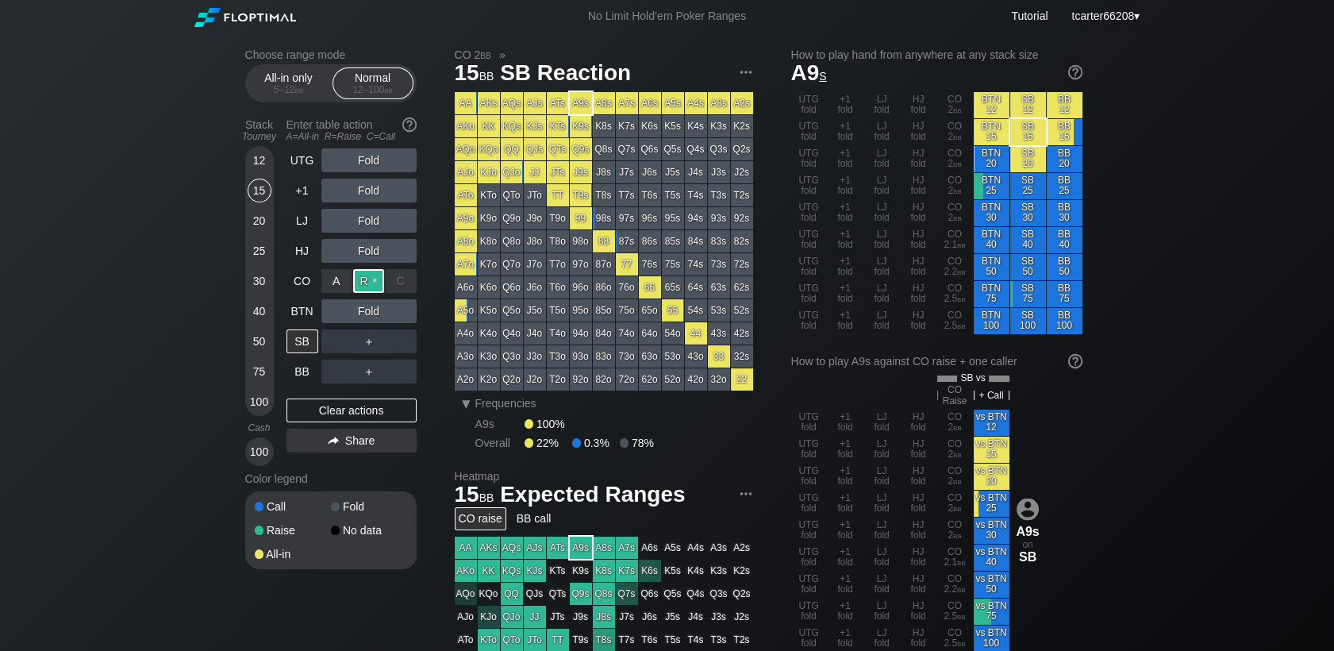
click at [373, 289] on div "R ✕" at bounding box center [368, 281] width 31 height 24
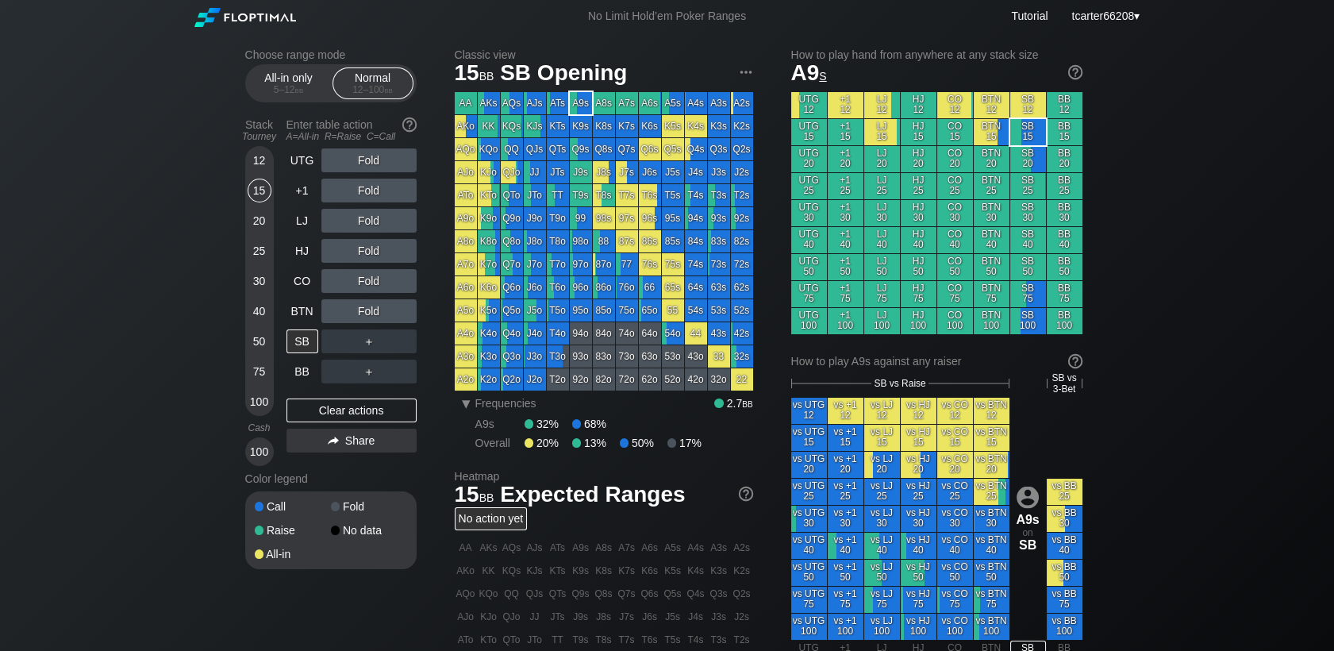
click at [374, 286] on div "Fold" at bounding box center [368, 281] width 95 height 24
click at [374, 286] on div "R ✕" at bounding box center [368, 281] width 31 height 24
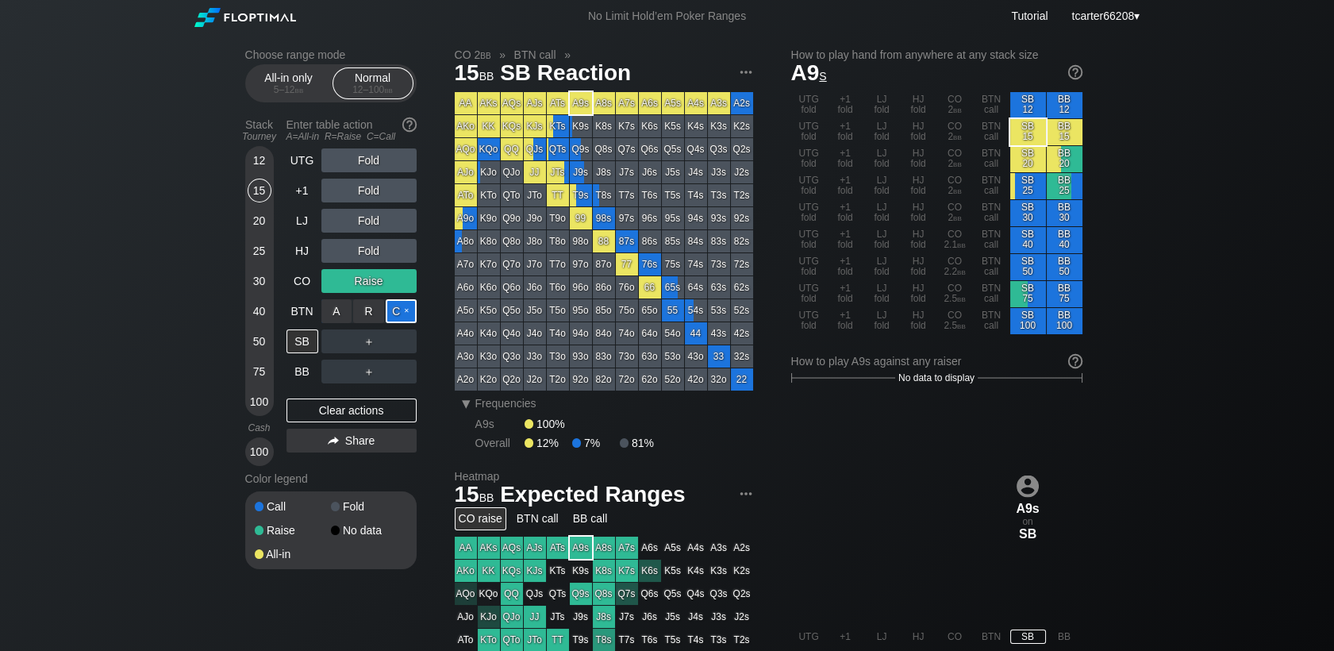
click at [405, 317] on div "C ✕" at bounding box center [401, 311] width 31 height 24
click at [382, 409] on div "Clear actions" at bounding box center [351, 410] width 130 height 24
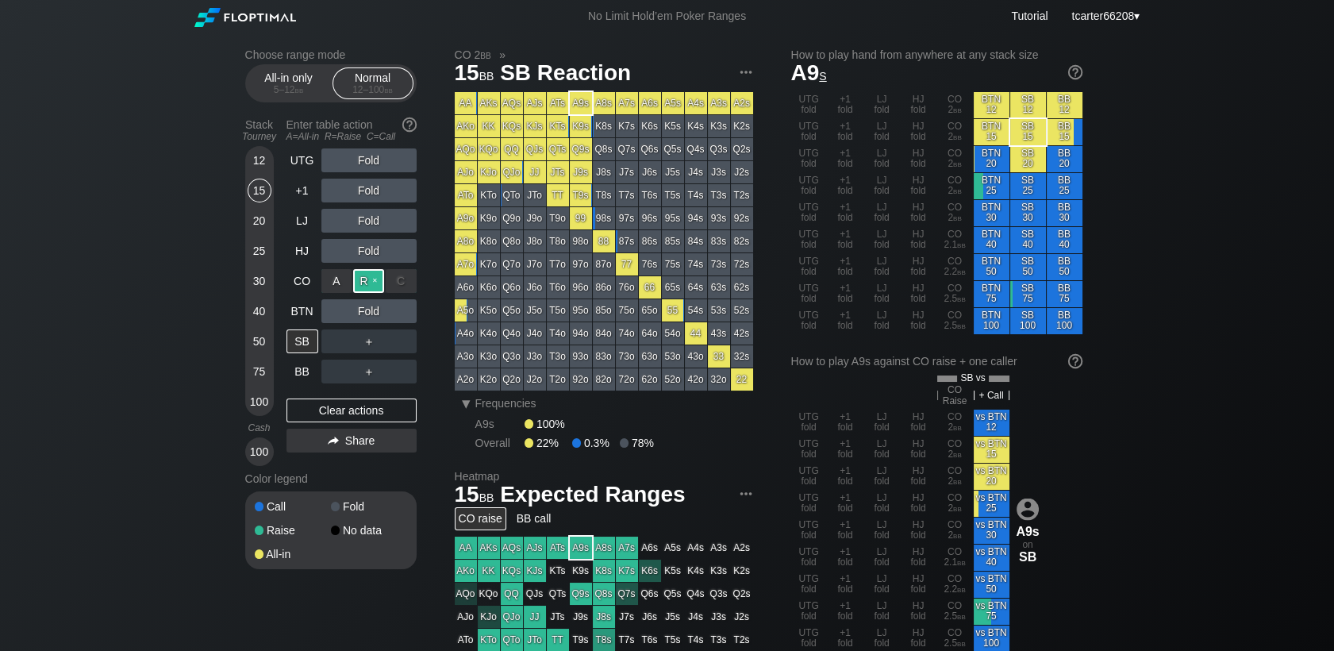
click at [373, 277] on div "R ✕" at bounding box center [368, 281] width 31 height 24
click at [375, 312] on div "R ✕" at bounding box center [368, 311] width 31 height 24
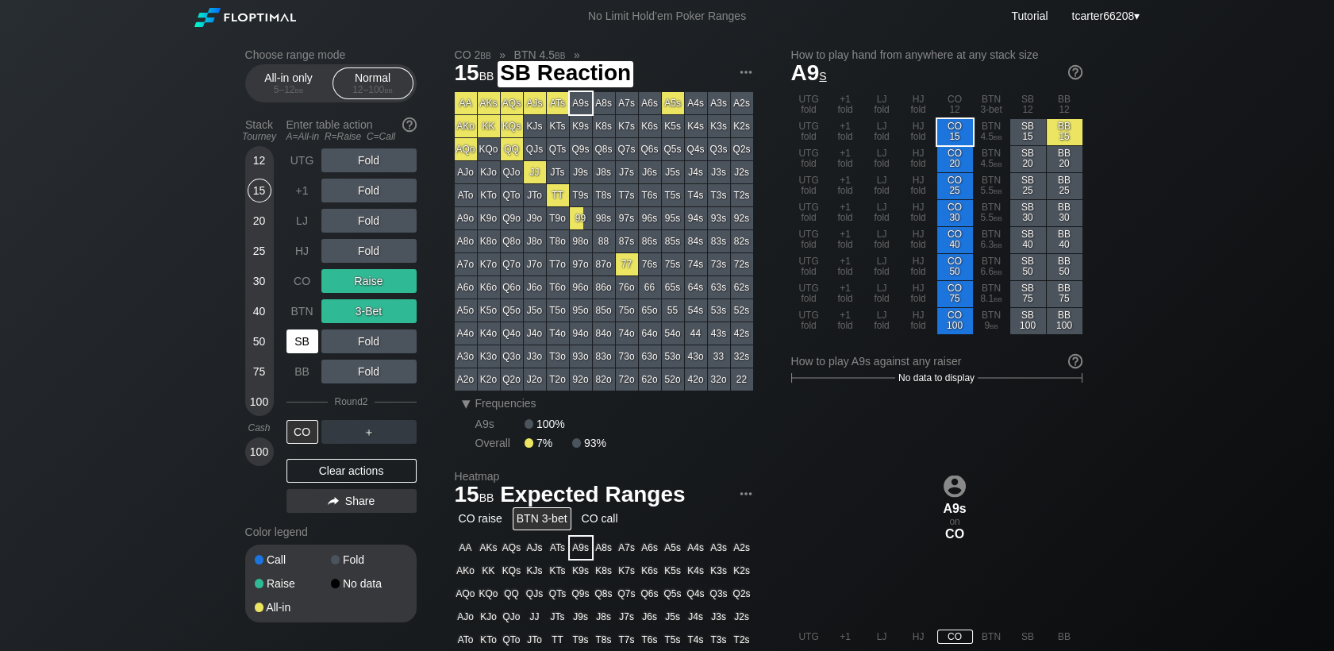
click at [295, 341] on div "SB" at bounding box center [302, 341] width 32 height 24
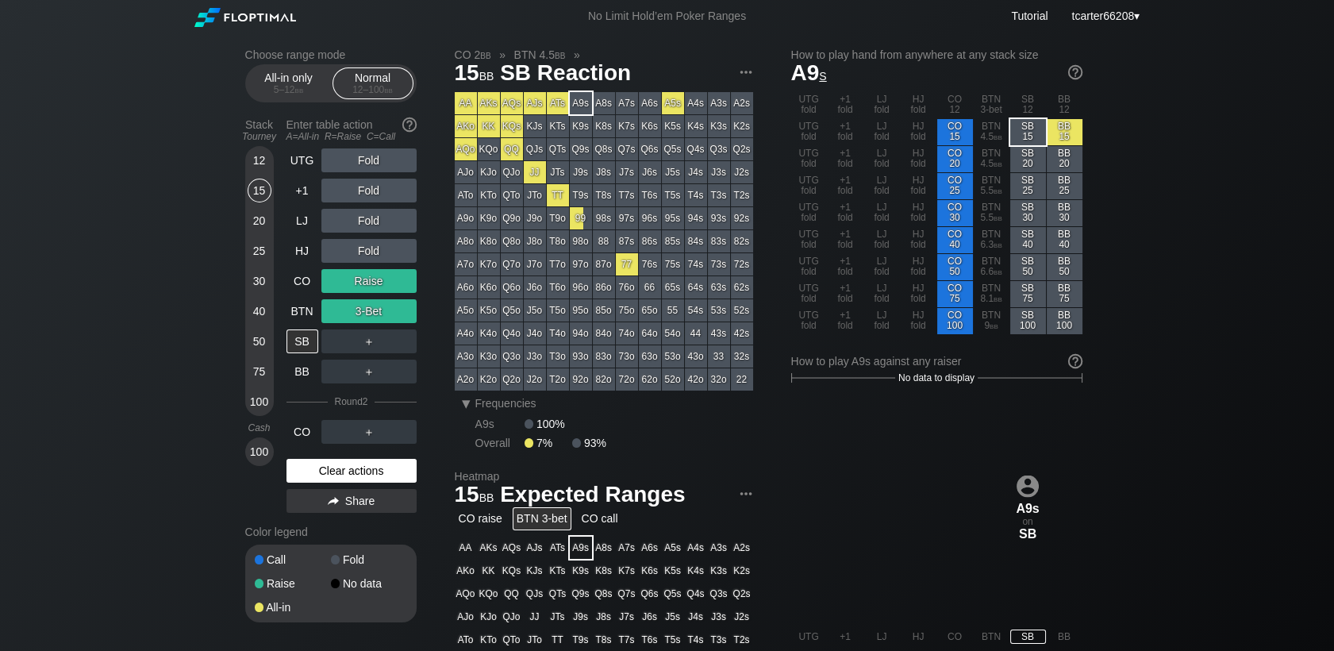
drag, startPoint x: 355, startPoint y: 467, endPoint x: 346, endPoint y: 462, distance: 10.6
click at [356, 467] on div "Clear actions" at bounding box center [351, 471] width 130 height 24
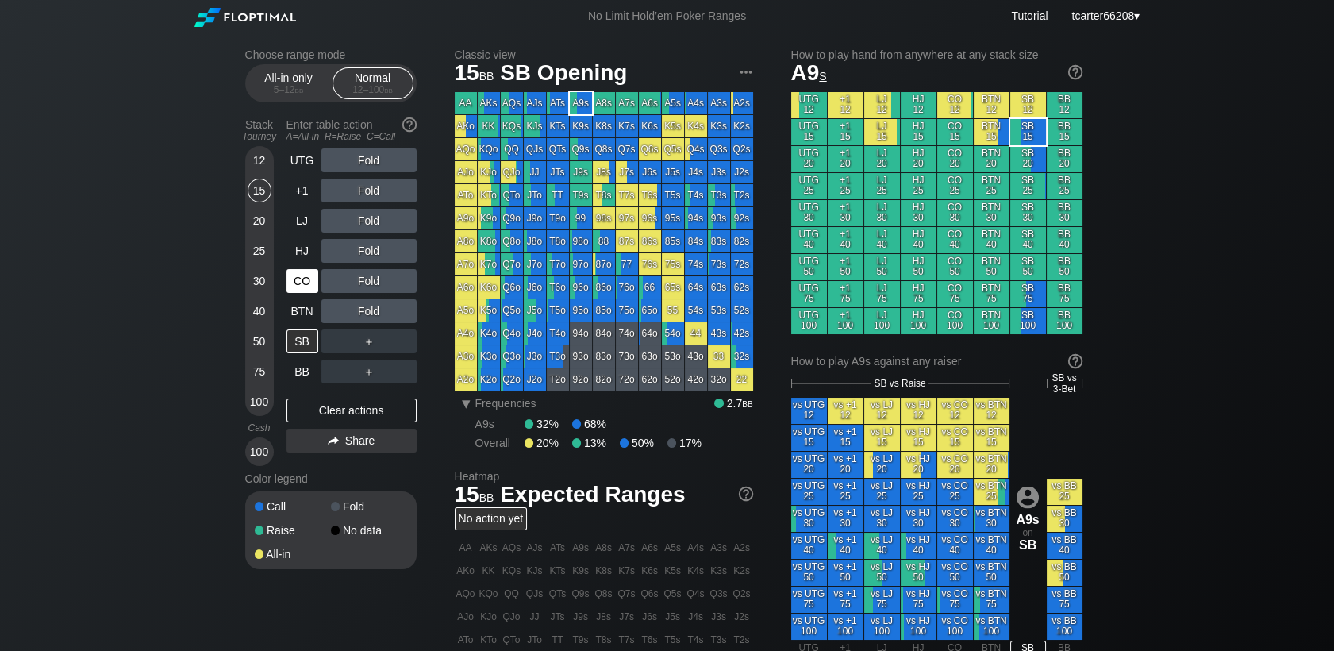
drag, startPoint x: 255, startPoint y: 397, endPoint x: 286, endPoint y: 279, distance: 121.6
click at [255, 397] on div "100" at bounding box center [260, 402] width 24 height 24
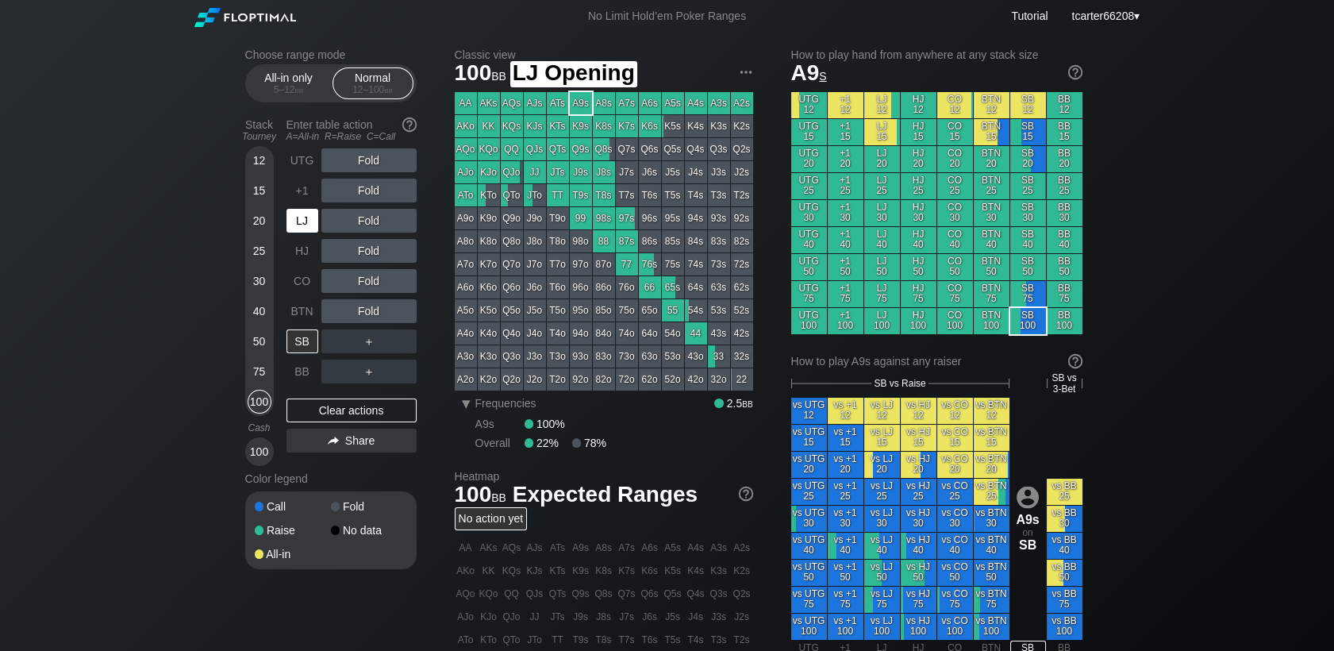
click at [291, 224] on div "LJ" at bounding box center [302, 221] width 32 height 24
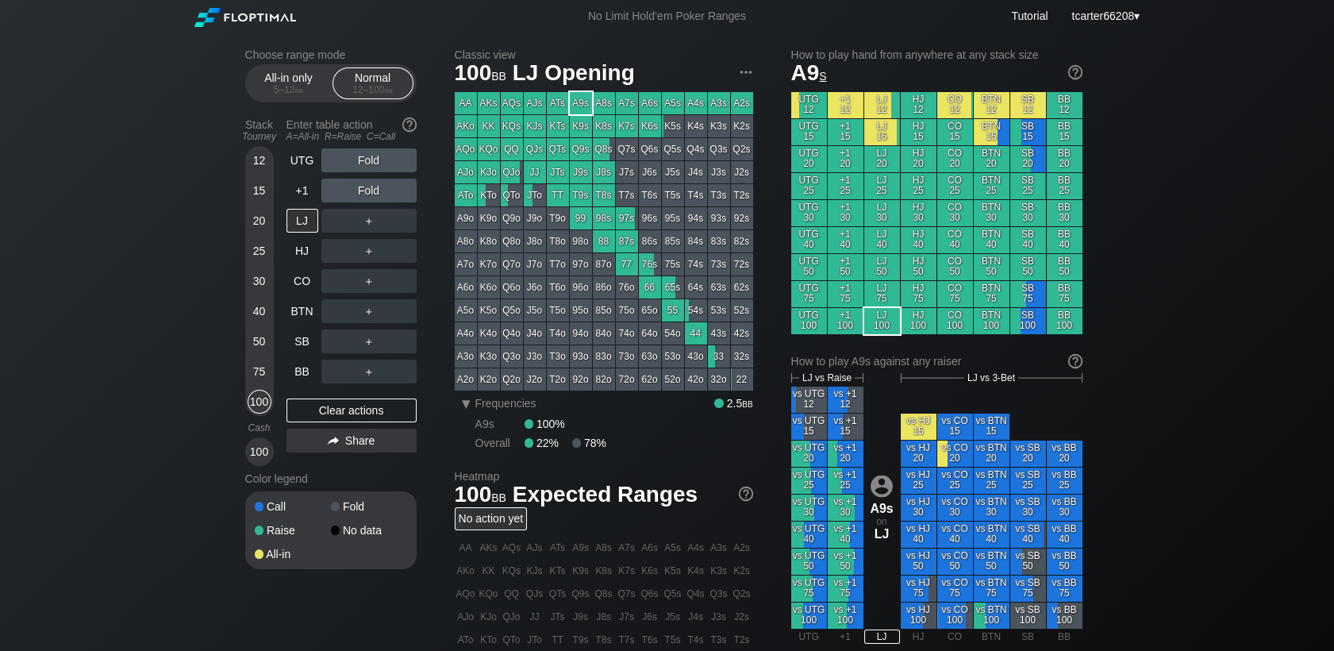
click at [358, 216] on div "＋" at bounding box center [368, 221] width 95 height 24
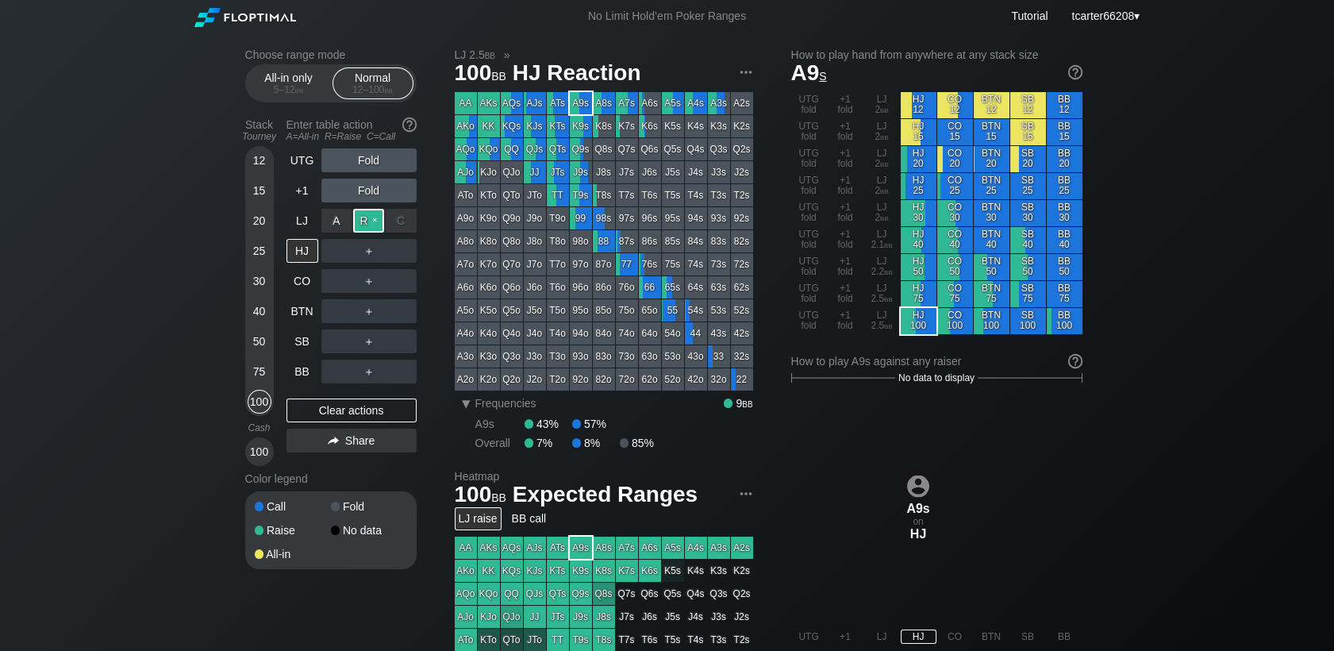
click at [367, 217] on div "R ✕" at bounding box center [368, 221] width 31 height 24
click at [367, 247] on div "R ✕" at bounding box center [368, 251] width 31 height 24
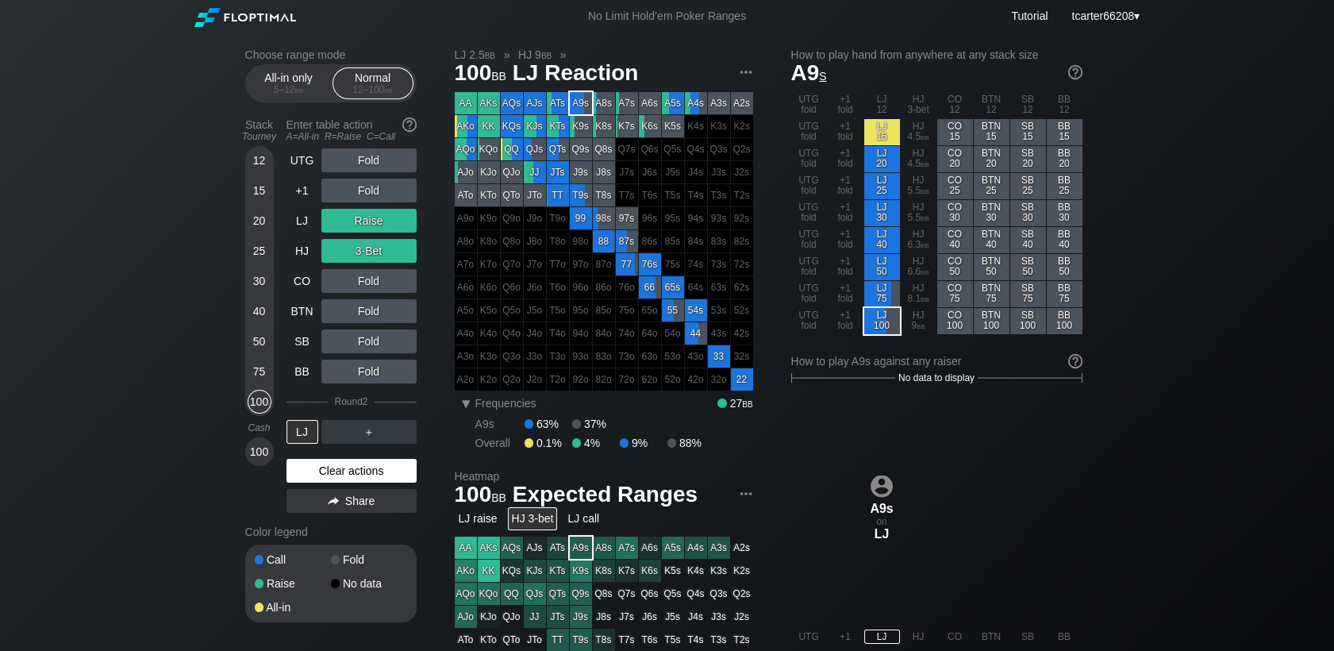
click at [325, 476] on div "Clear actions" at bounding box center [351, 471] width 130 height 24
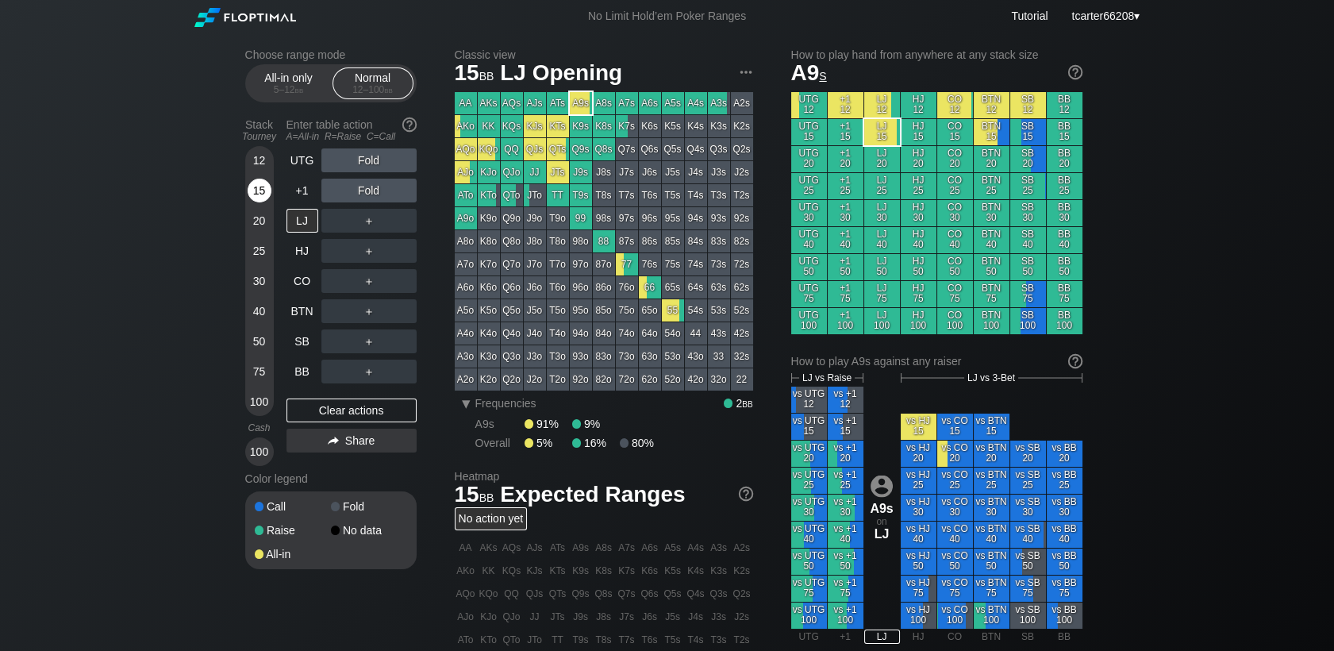
click at [264, 194] on div "15" at bounding box center [260, 191] width 24 height 24
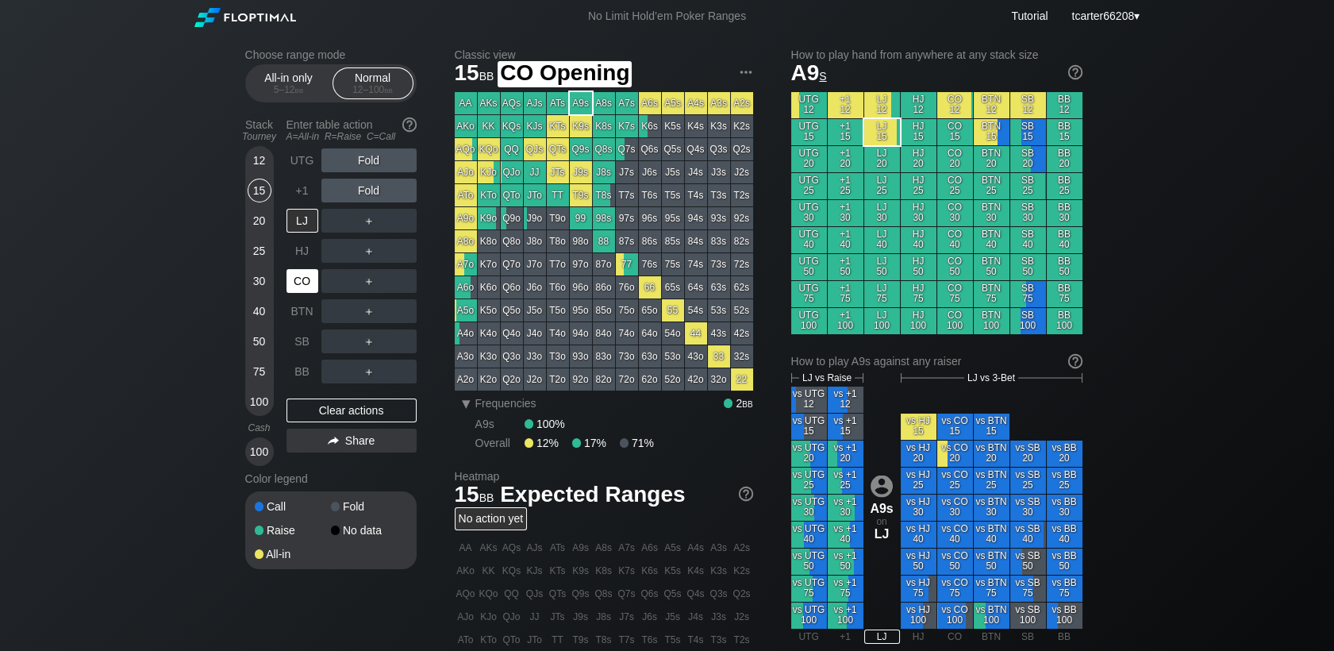
click at [296, 279] on div "CO" at bounding box center [302, 281] width 32 height 24
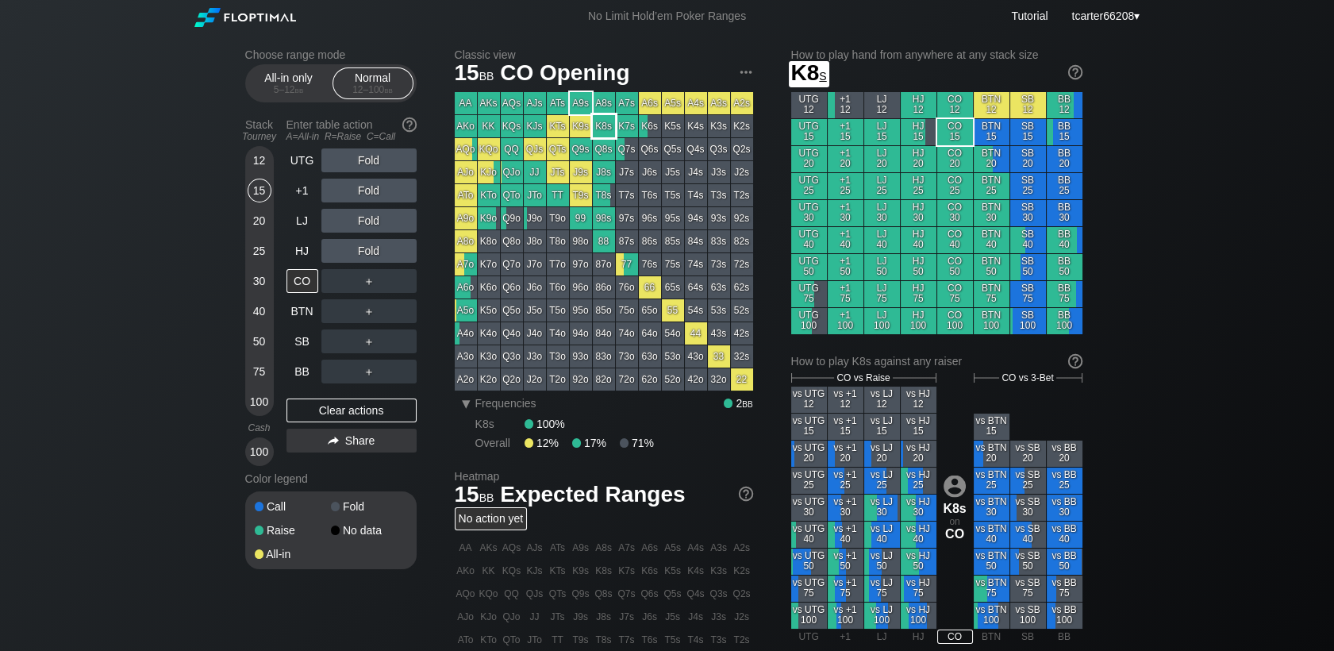
click at [600, 127] on div "K8s" at bounding box center [604, 126] width 22 height 22
click at [362, 282] on div "＋" at bounding box center [368, 281] width 95 height 24
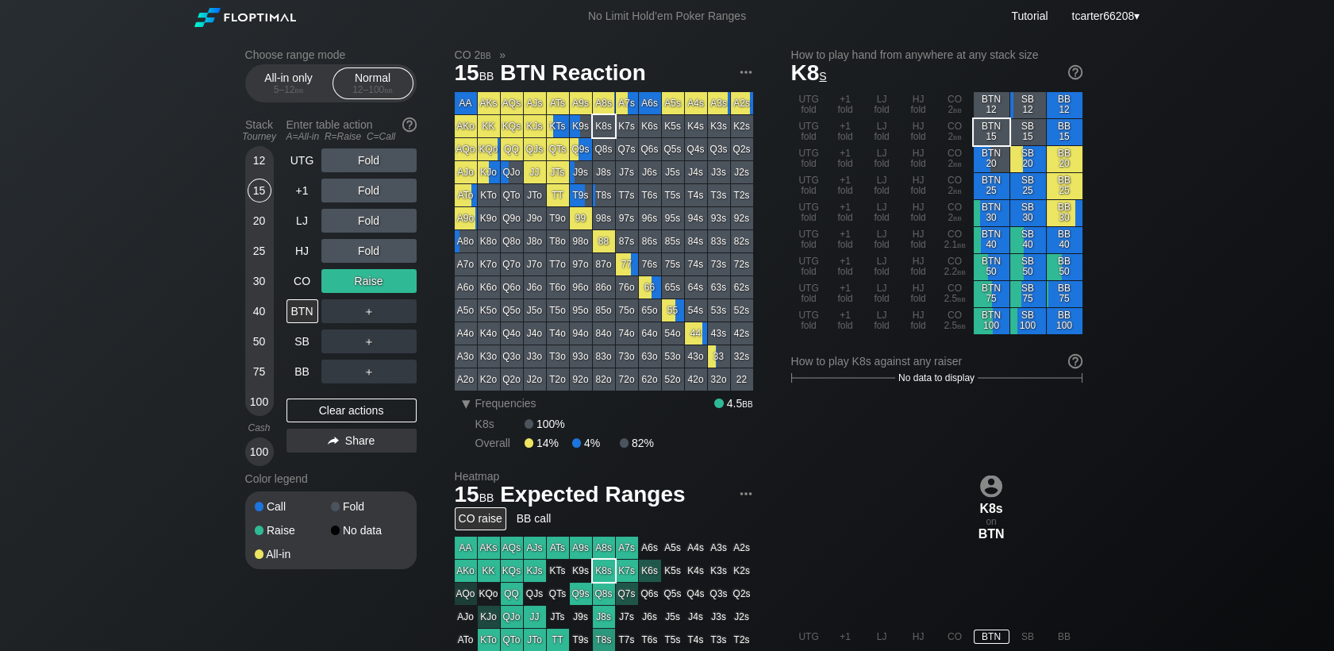
drag, startPoint x: 403, startPoint y: 414, endPoint x: 379, endPoint y: 373, distance: 47.6
click at [401, 413] on div "Clear actions" at bounding box center [351, 410] width 130 height 24
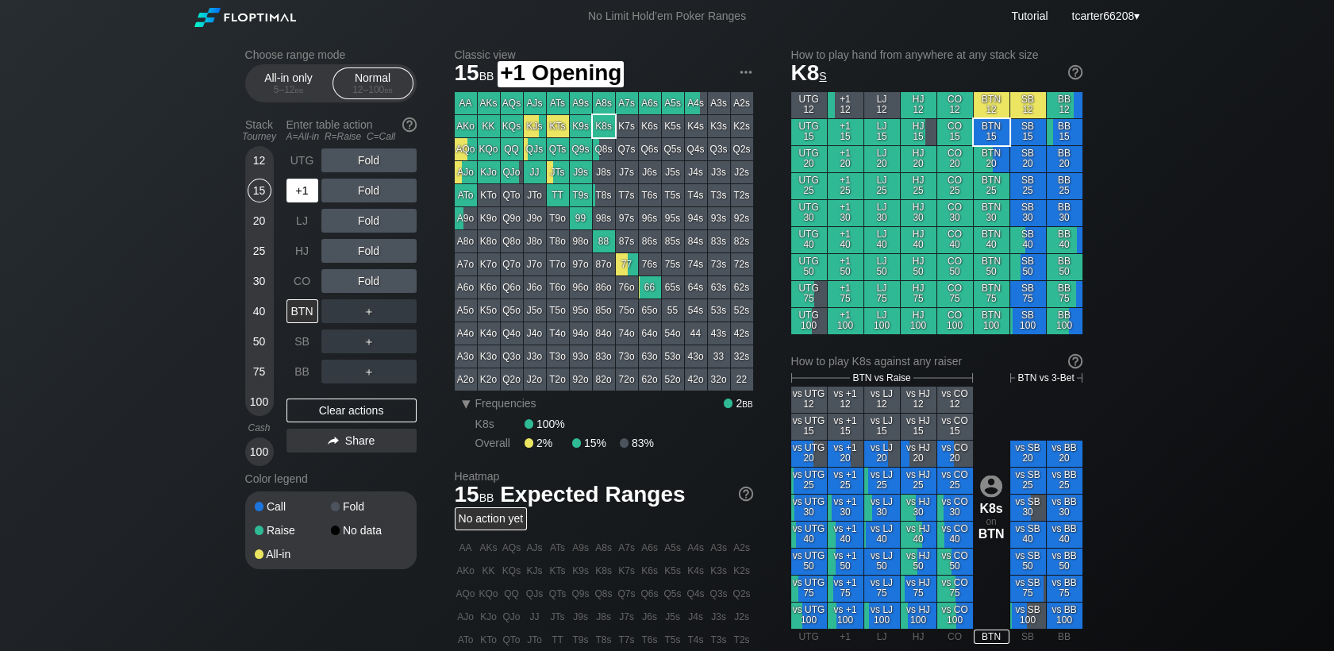
click at [303, 202] on div "+1" at bounding box center [302, 191] width 32 height 24
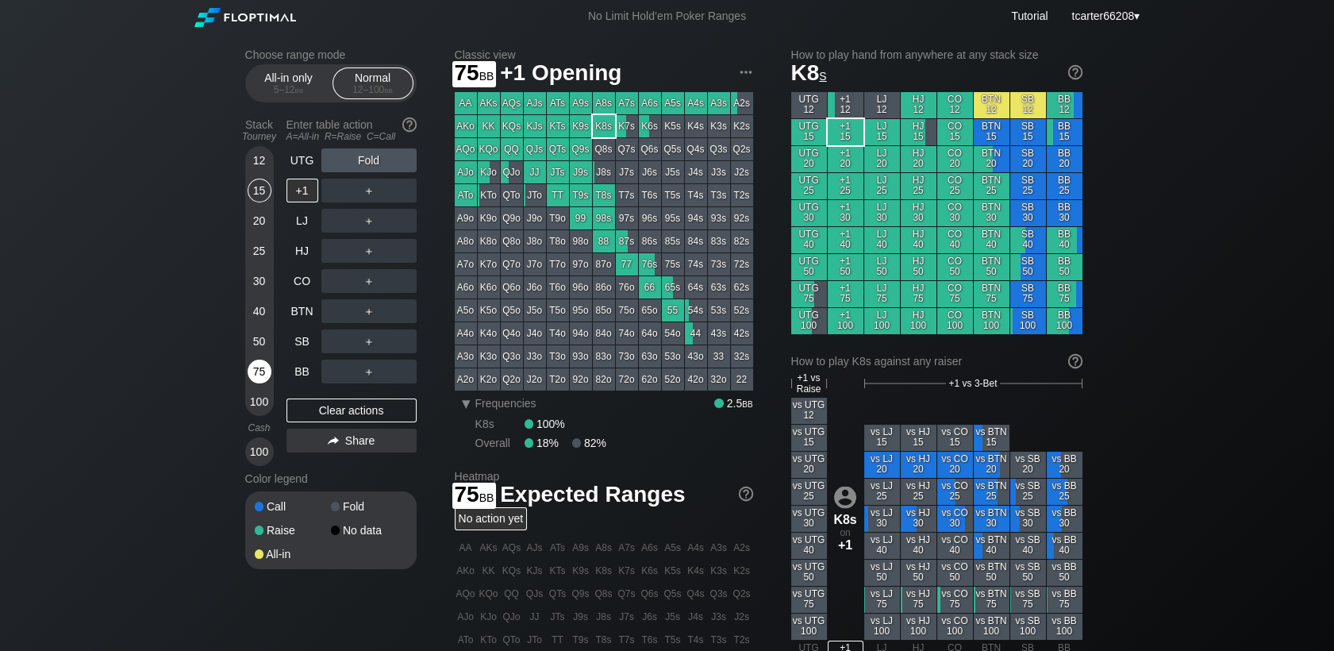
click at [259, 372] on div "75" at bounding box center [260, 371] width 24 height 24
click at [364, 195] on div "R ✕" at bounding box center [368, 191] width 31 height 24
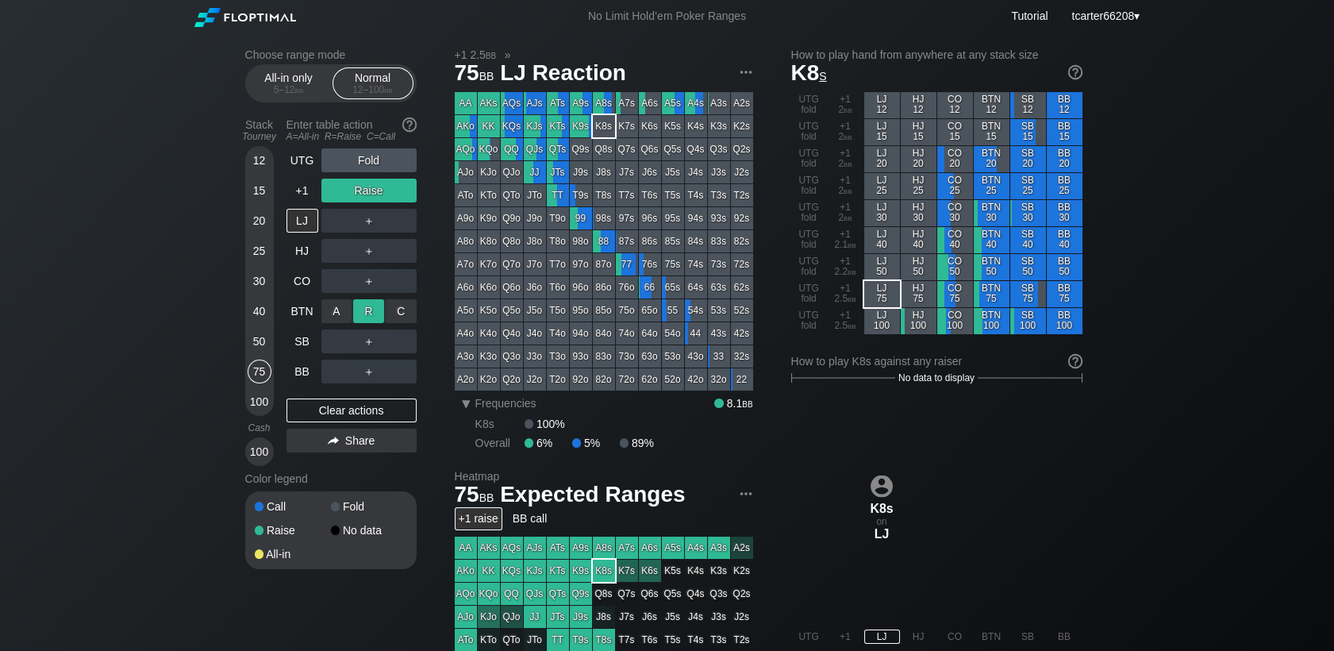
click at [366, 322] on div "R ✕" at bounding box center [368, 311] width 31 height 24
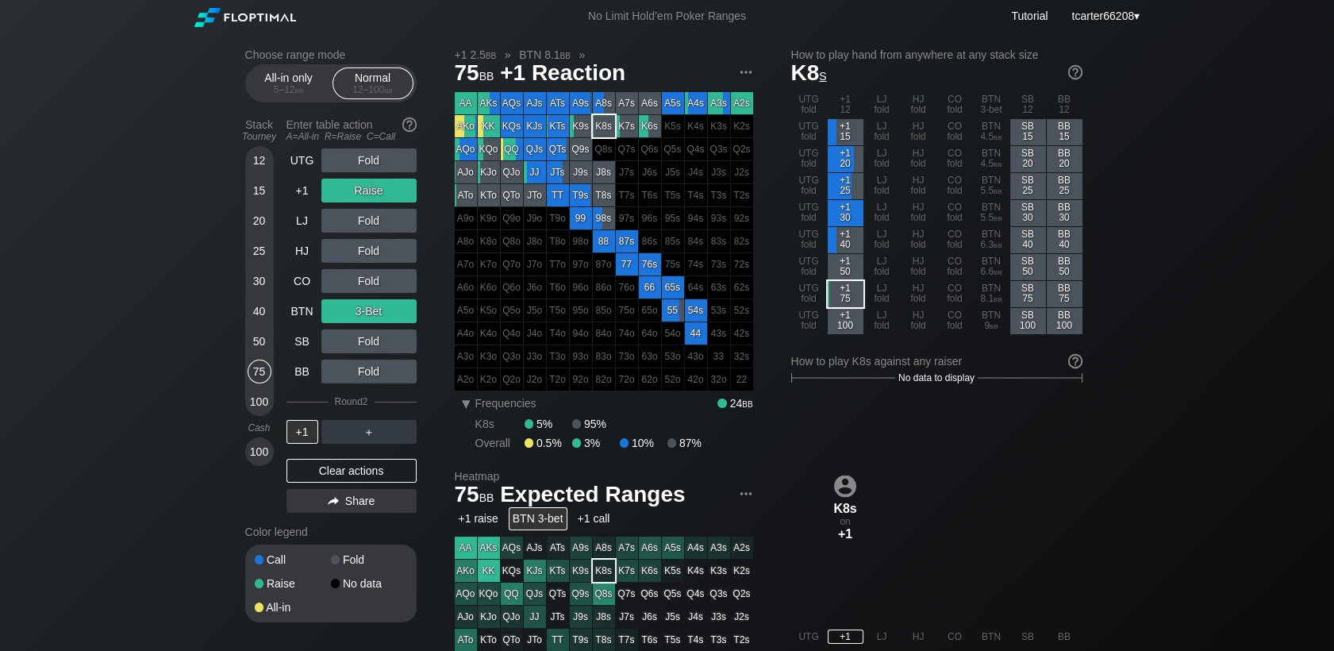
click at [340, 467] on div "Clear actions" at bounding box center [351, 471] width 130 height 24
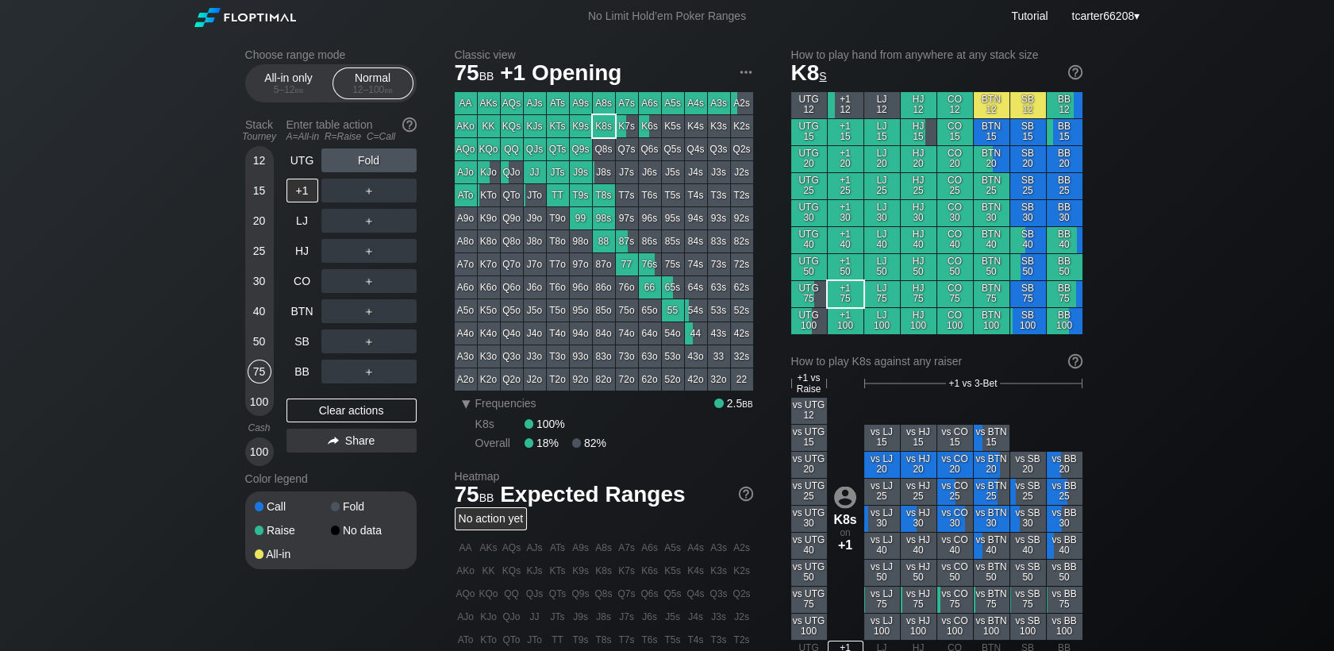
drag, startPoint x: 260, startPoint y: 215, endPoint x: 262, endPoint y: 233, distance: 18.3
click at [260, 216] on div "20" at bounding box center [260, 221] width 24 height 24
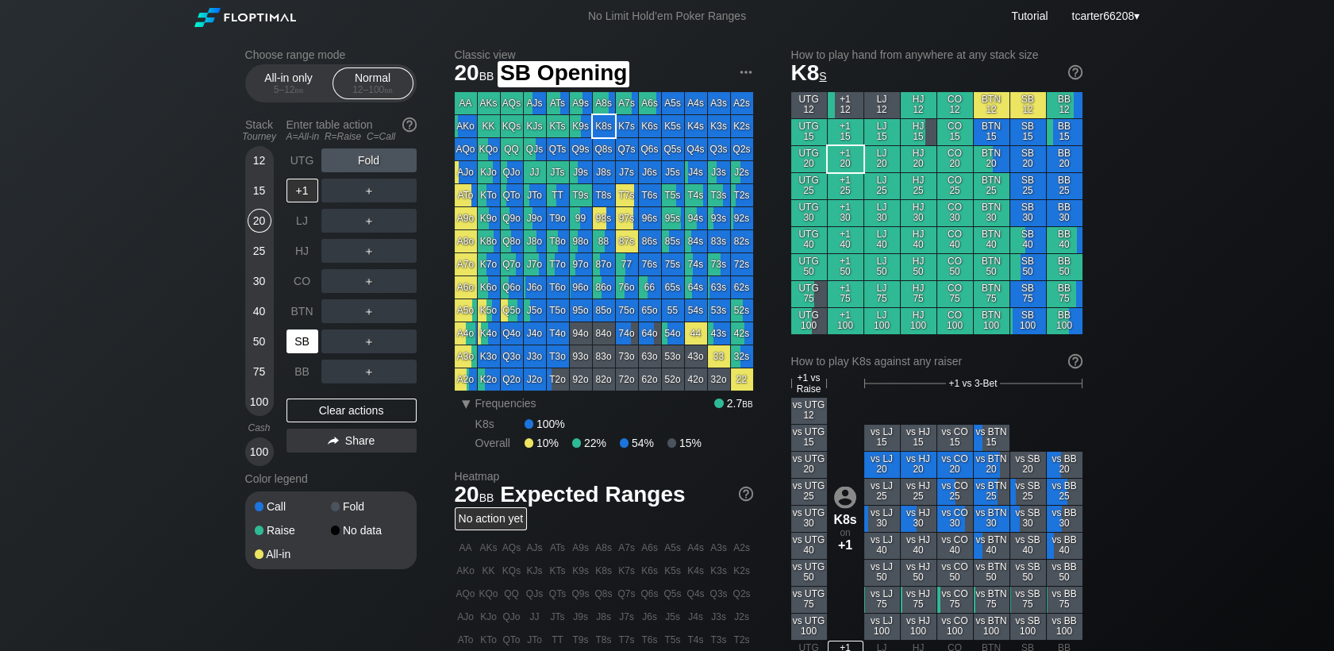
click at [296, 340] on div "SB" at bounding box center [302, 341] width 32 height 24
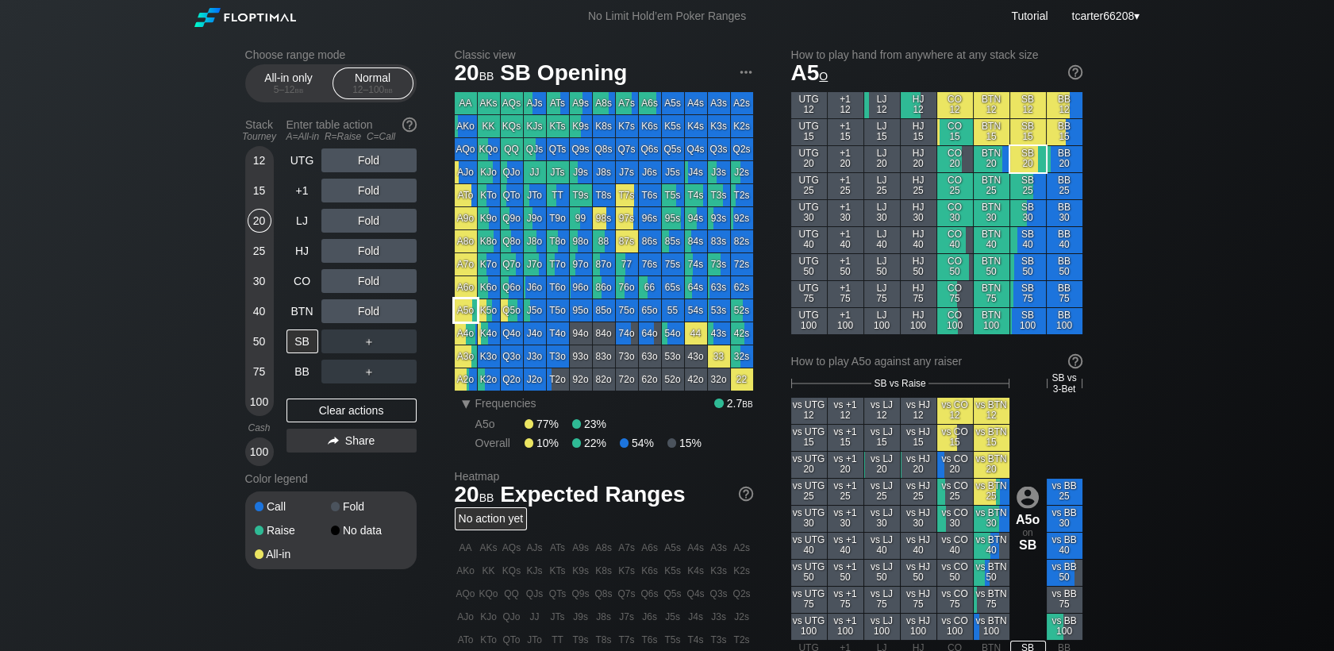
click at [470, 308] on div "A5o" at bounding box center [466, 310] width 22 height 22
click at [370, 285] on div "R ✕" at bounding box center [368, 281] width 31 height 24
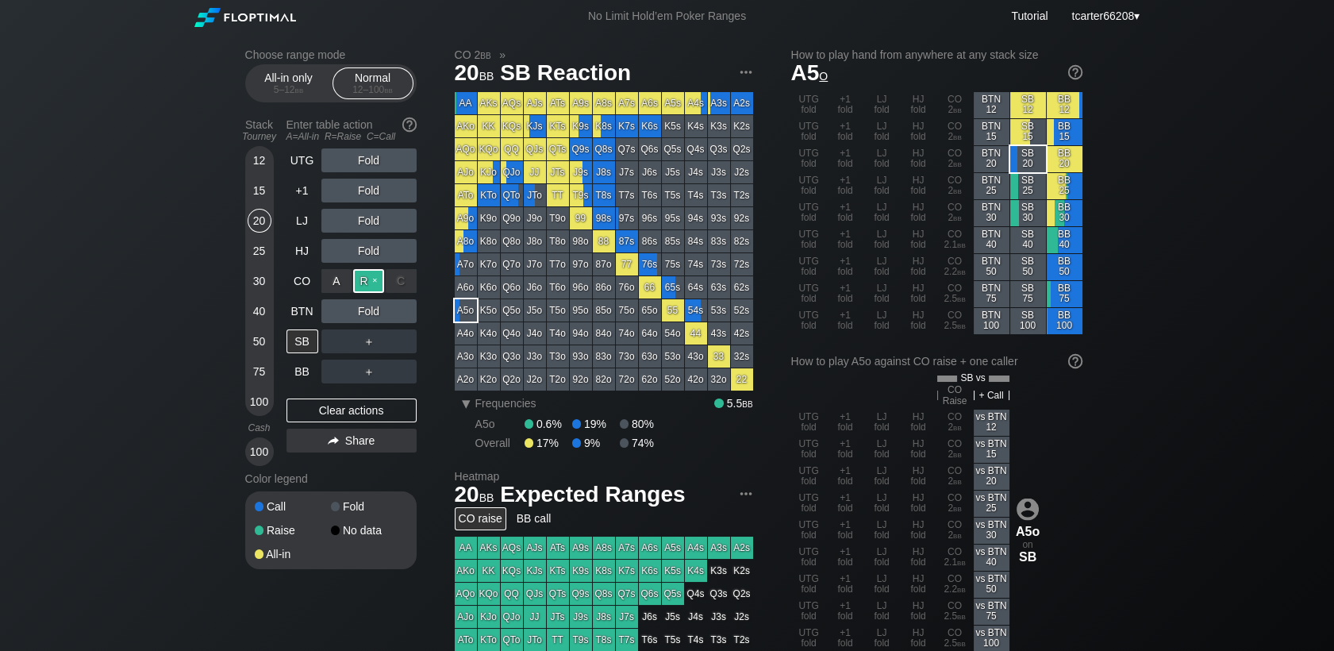
click at [370, 285] on div "R ✕" at bounding box center [368, 281] width 31 height 24
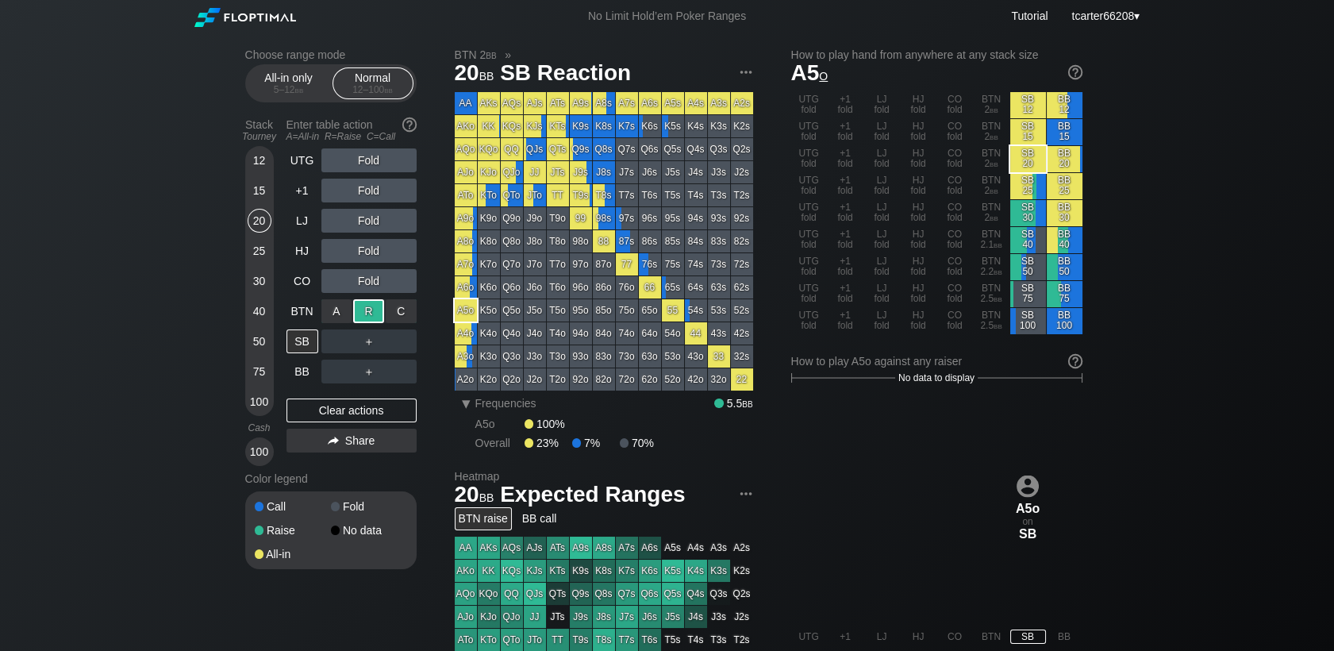
click at [375, 306] on div "R ✕" at bounding box center [368, 311] width 31 height 24
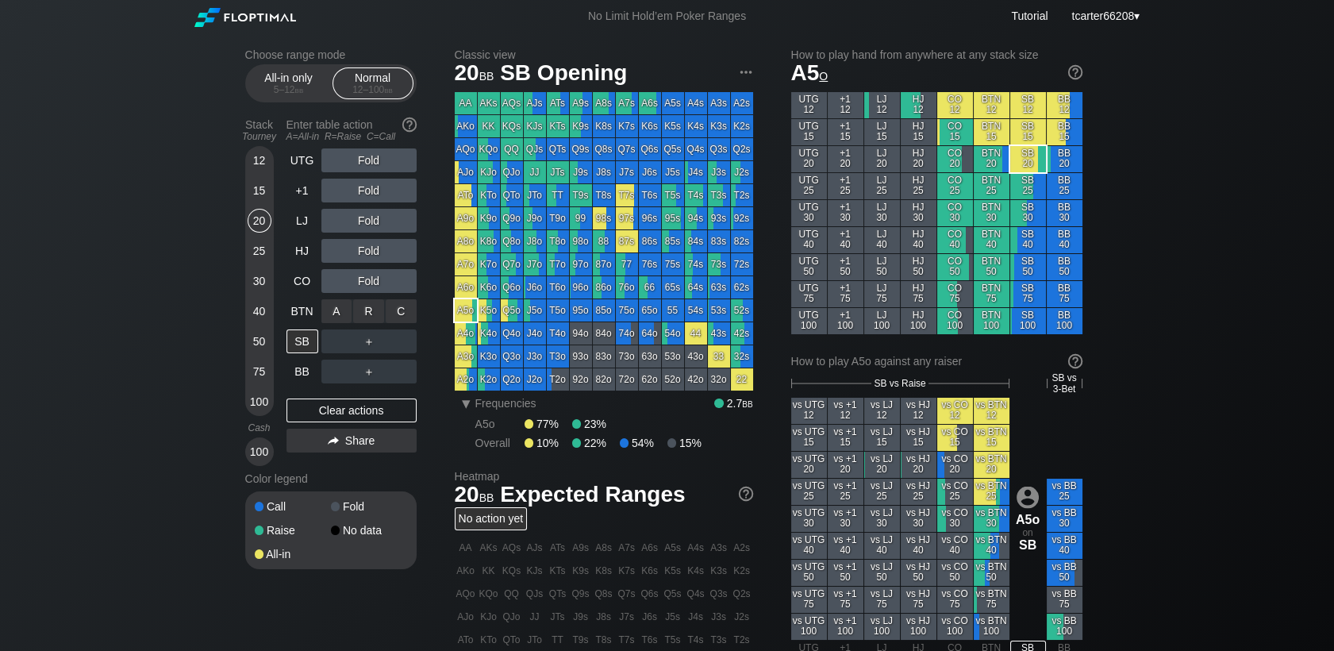
click at [375, 306] on div "R ✕" at bounding box center [368, 311] width 31 height 24
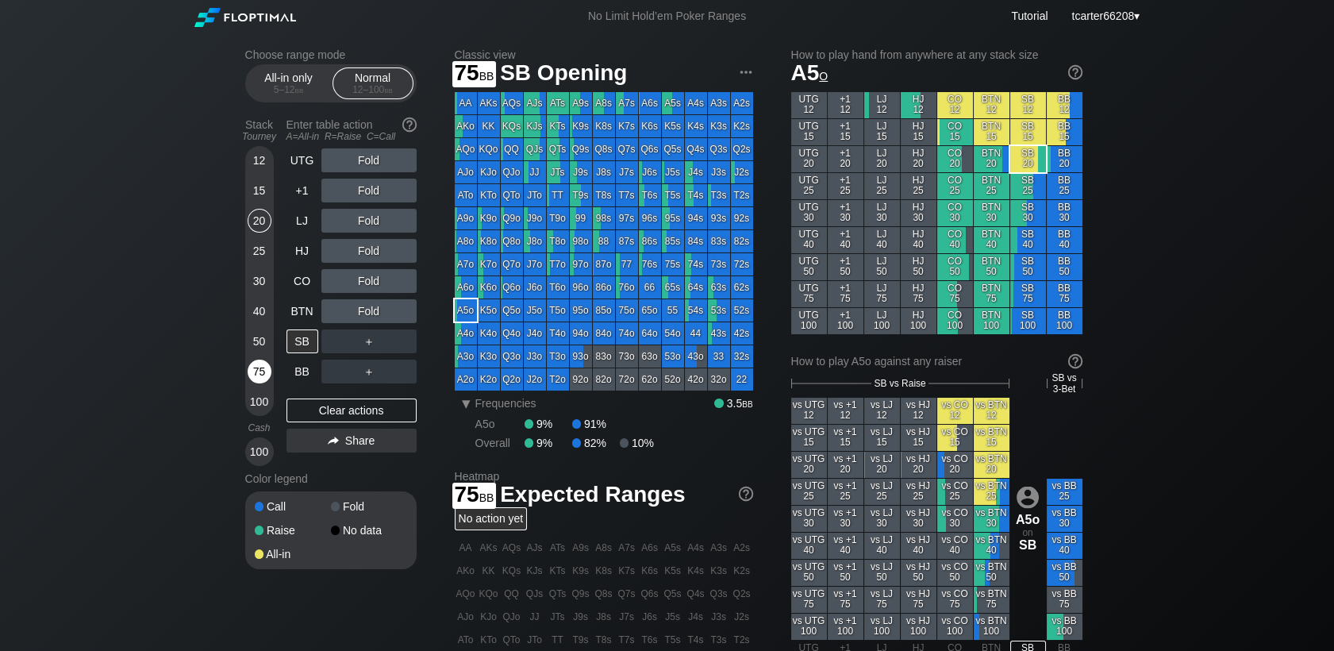
click at [267, 367] on div "75" at bounding box center [260, 371] width 24 height 24
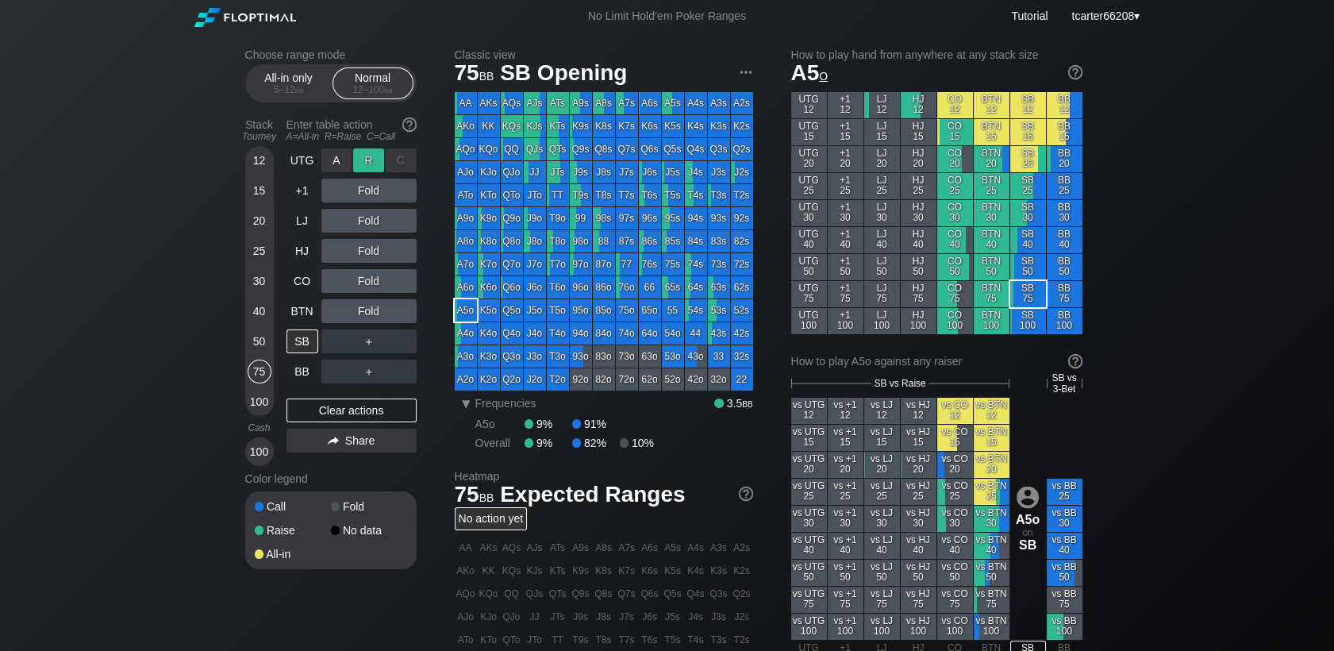
click at [380, 167] on div "R ✕" at bounding box center [368, 160] width 31 height 24
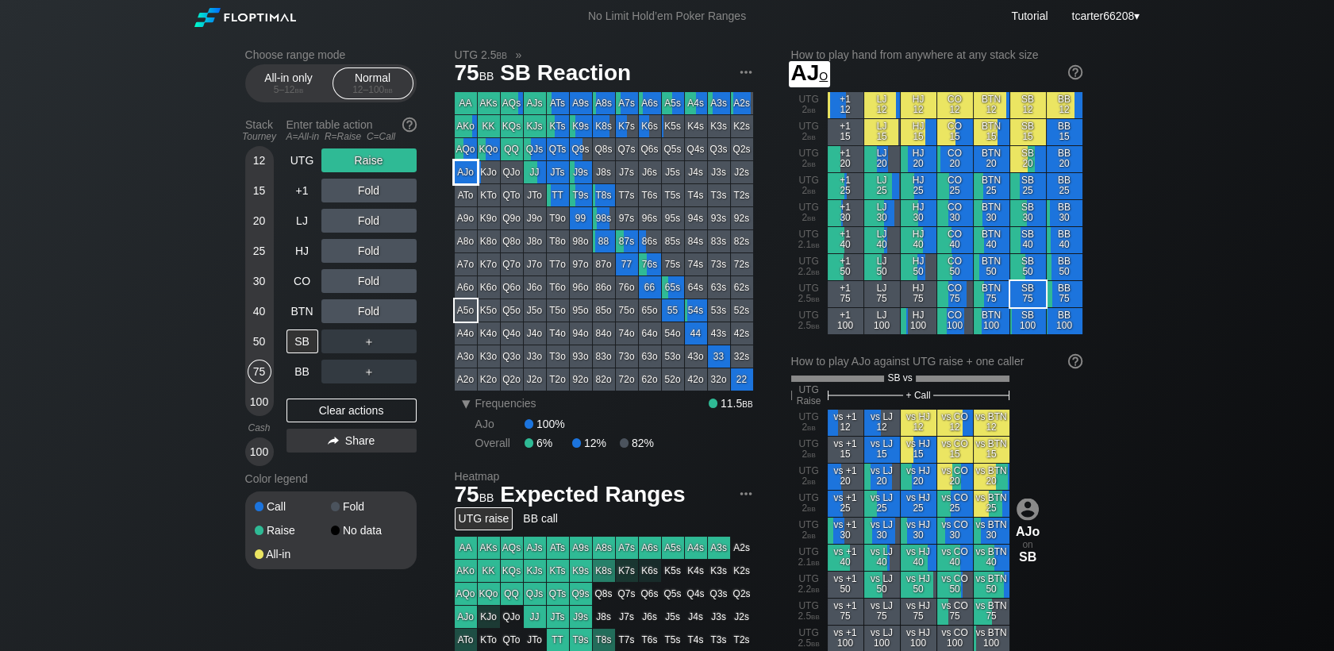
click at [474, 175] on div "AJo" at bounding box center [466, 172] width 22 height 22
click at [399, 256] on div "Fold" at bounding box center [368, 251] width 95 height 24
click at [399, 256] on div "C ✕" at bounding box center [401, 251] width 31 height 24
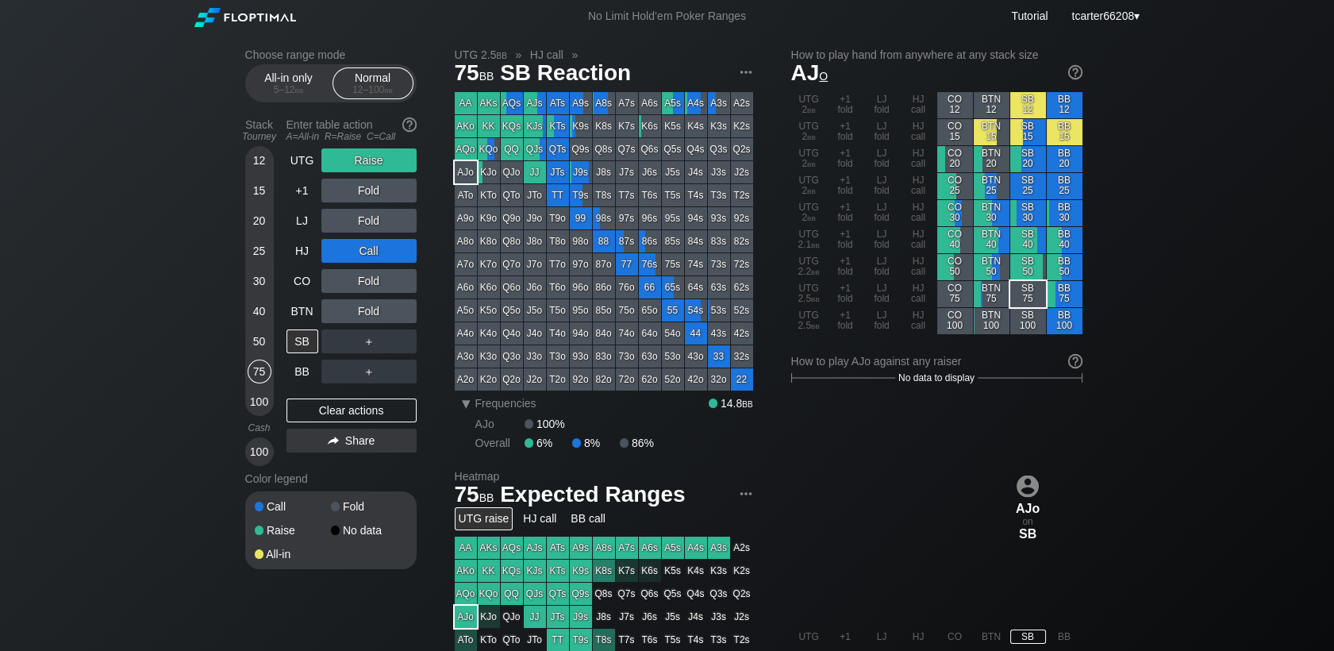
drag, startPoint x: 428, startPoint y: 276, endPoint x: 414, endPoint y: 276, distance: 14.3
click at [422, 276] on div "Choose range mode All-in only 5 – 12 bb Normal 12 – 100 bb Stack Tourney Enter …" at bounding box center [343, 318] width 197 height 541
click at [409, 276] on div "C ✕" at bounding box center [401, 281] width 31 height 24
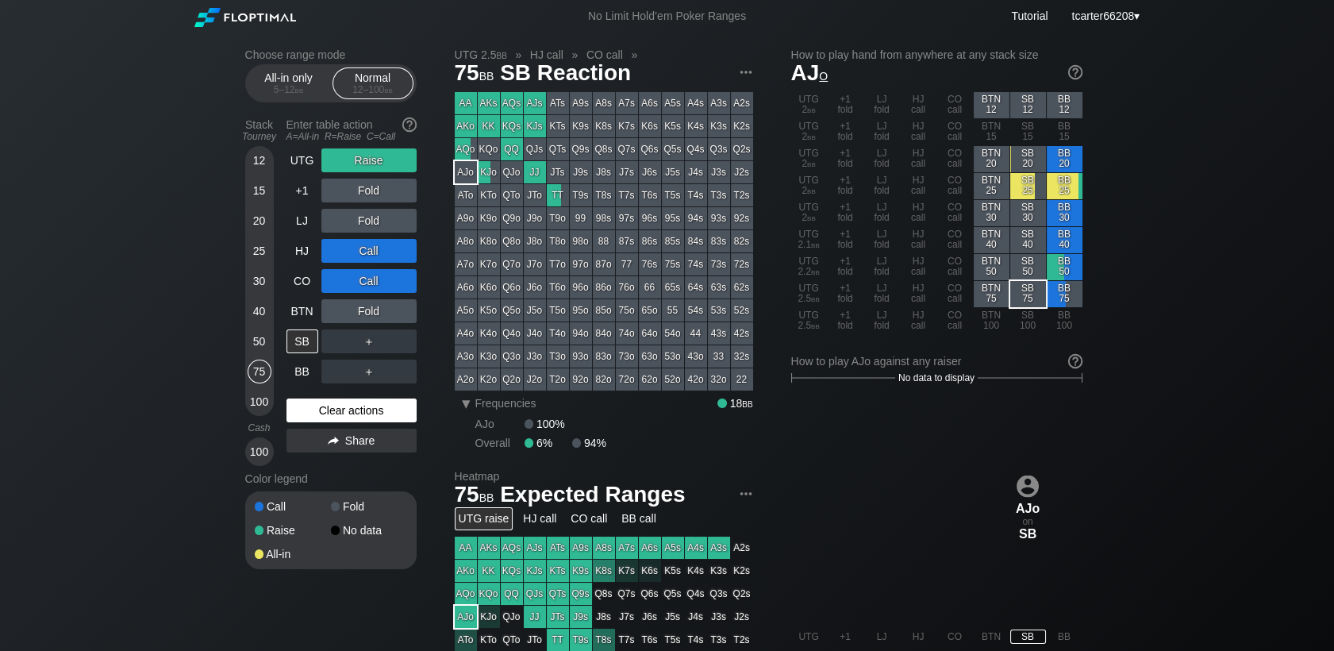
click at [374, 421] on div "Clear actions" at bounding box center [351, 410] width 130 height 24
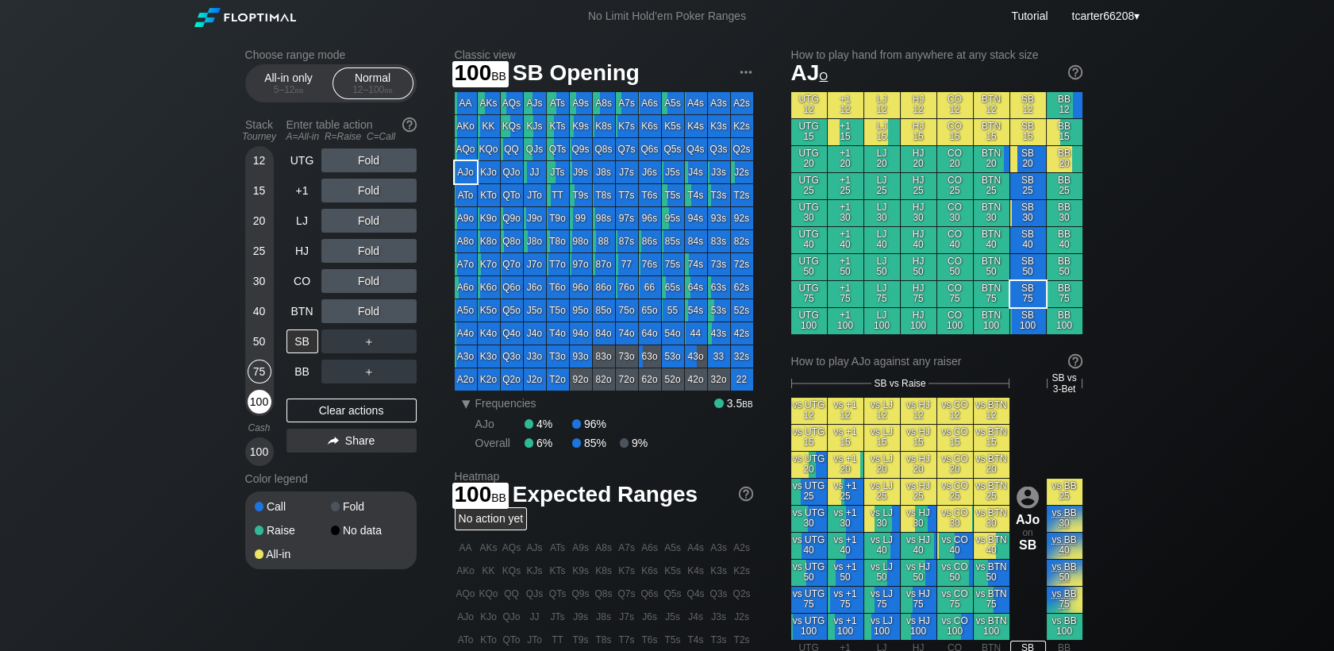
click at [258, 409] on div "100" at bounding box center [260, 402] width 24 height 24
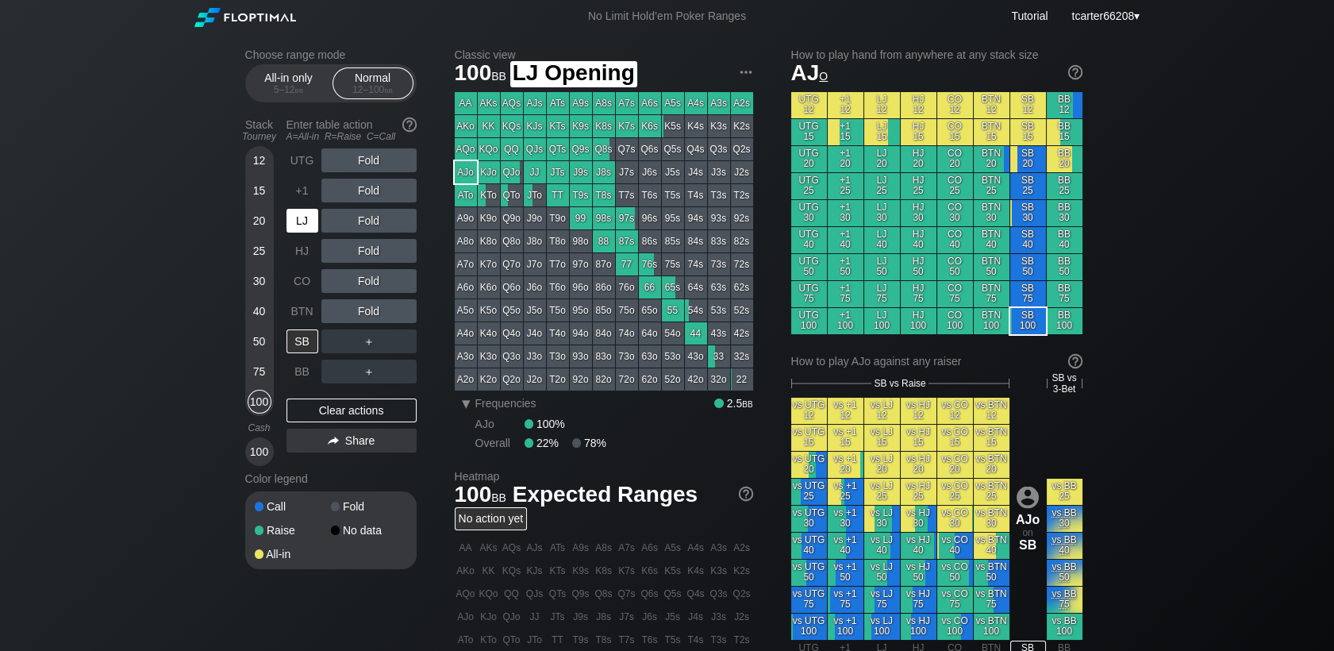
click at [305, 224] on div "LJ" at bounding box center [302, 221] width 32 height 24
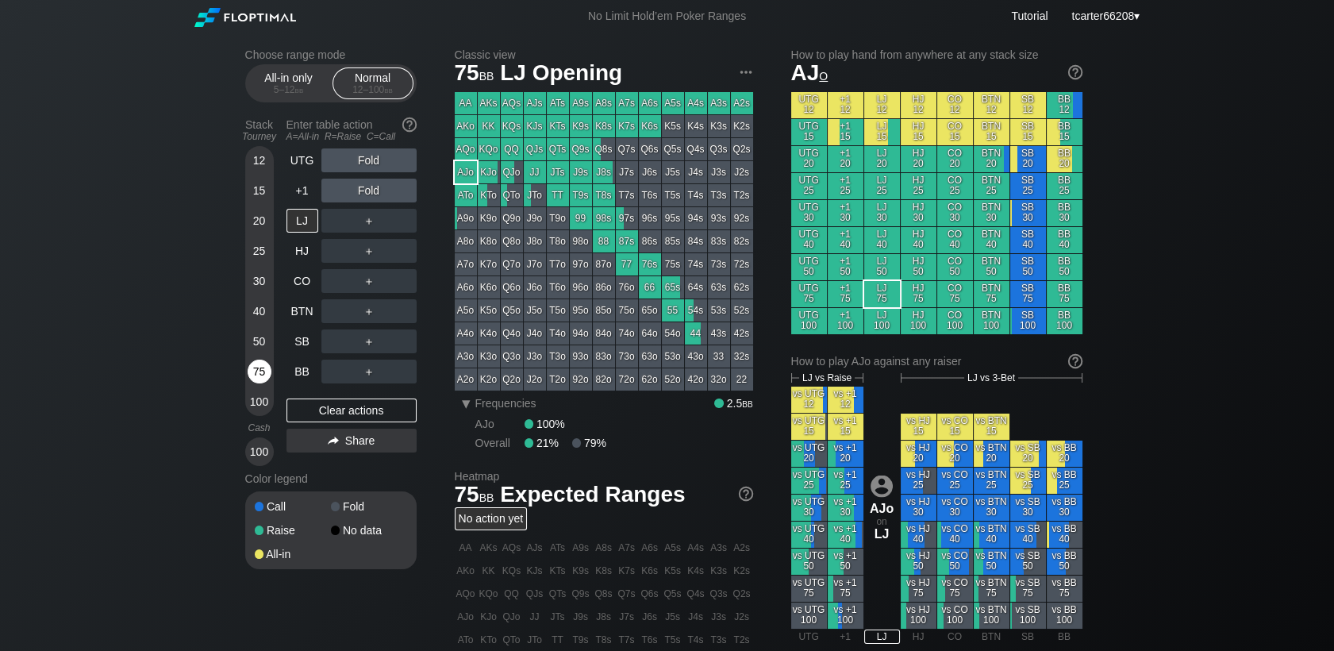
click at [259, 377] on div "75" at bounding box center [260, 371] width 24 height 24
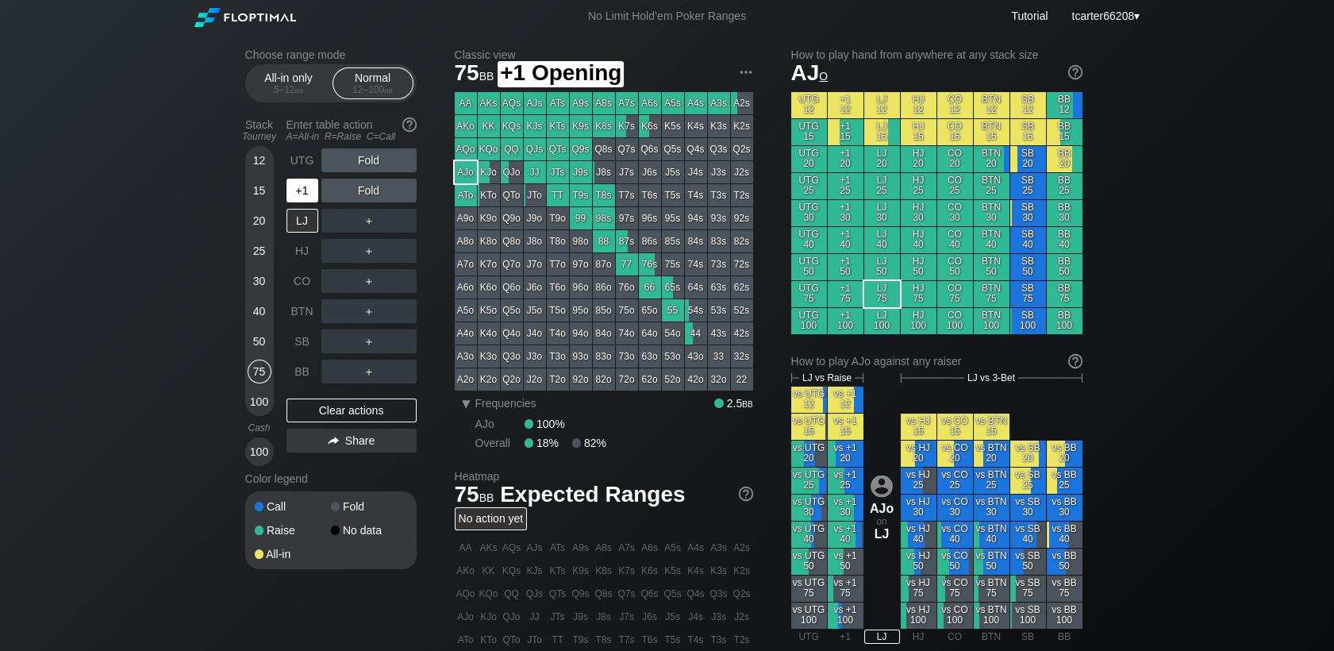
click at [310, 195] on div "+1" at bounding box center [302, 191] width 32 height 24
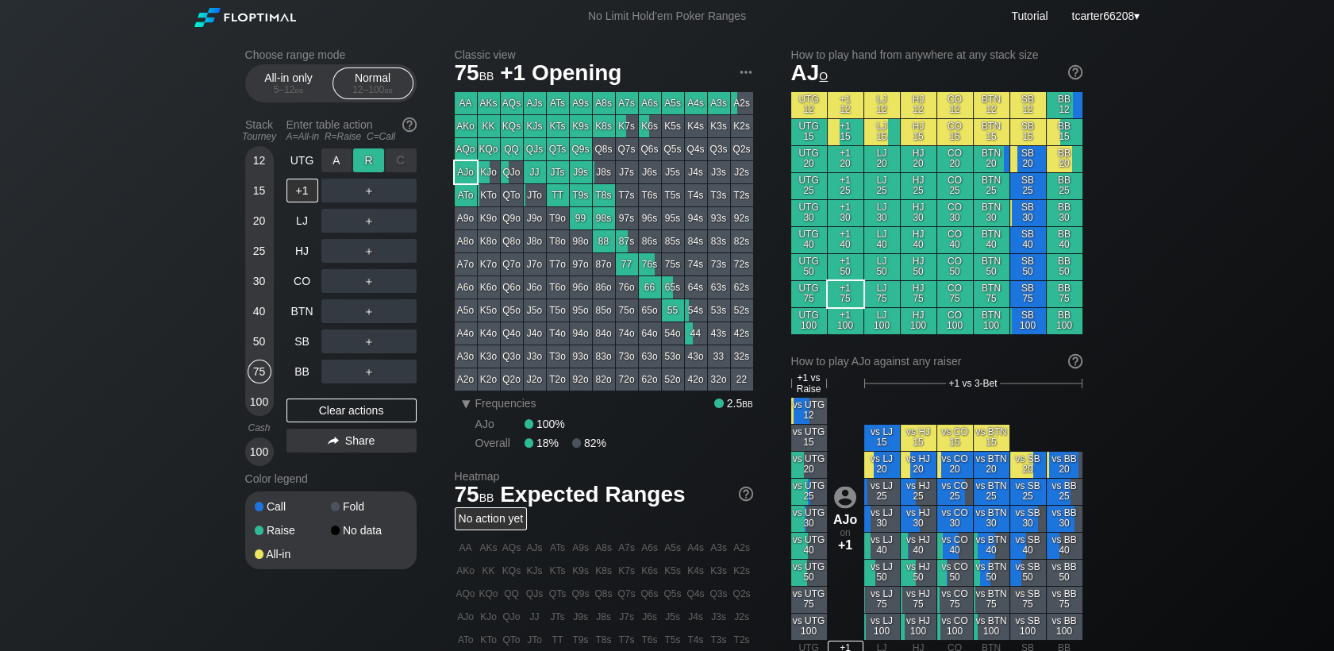
click at [360, 162] on div "R ✕" at bounding box center [368, 160] width 31 height 24
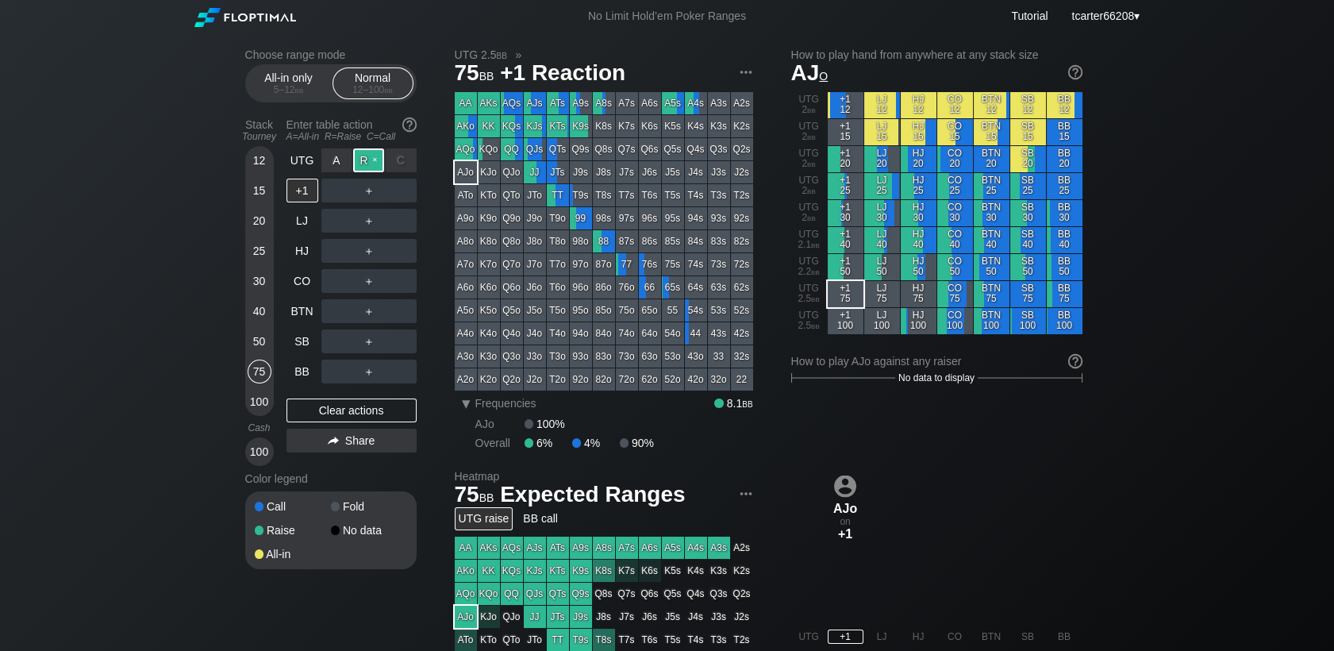
click at [360, 162] on div "R ✕" at bounding box center [368, 160] width 31 height 24
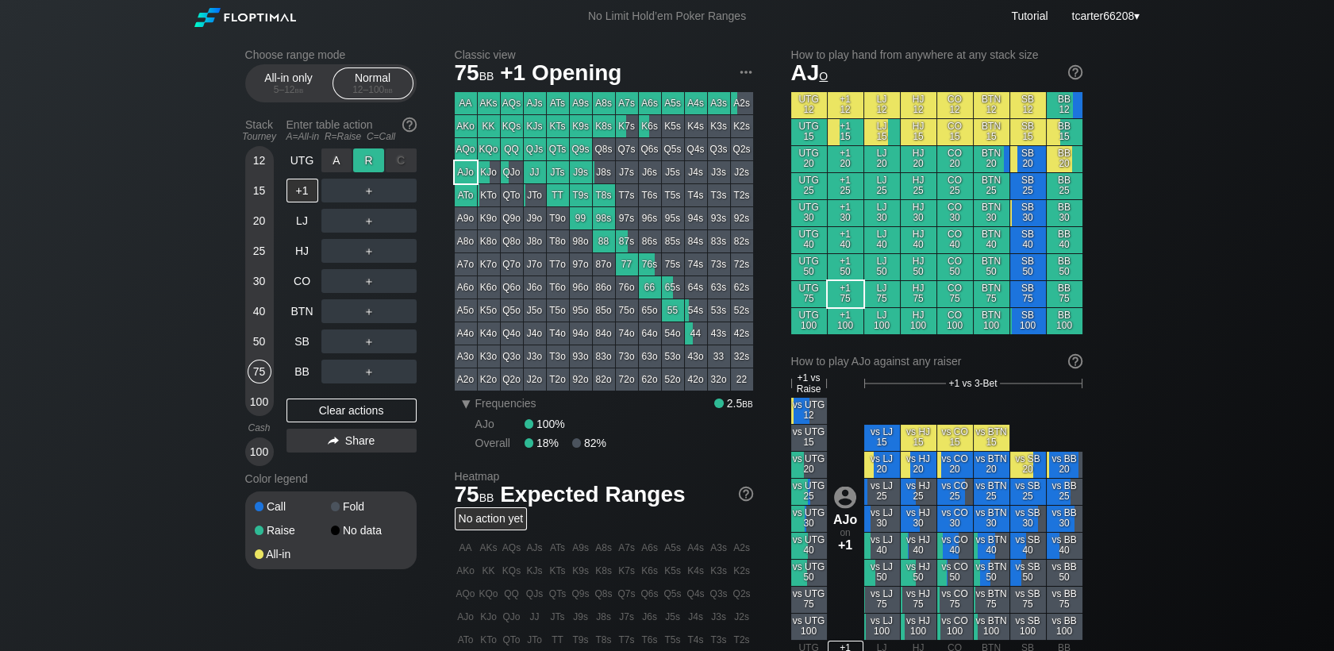
click at [360, 162] on div "R ✕" at bounding box center [368, 160] width 31 height 24
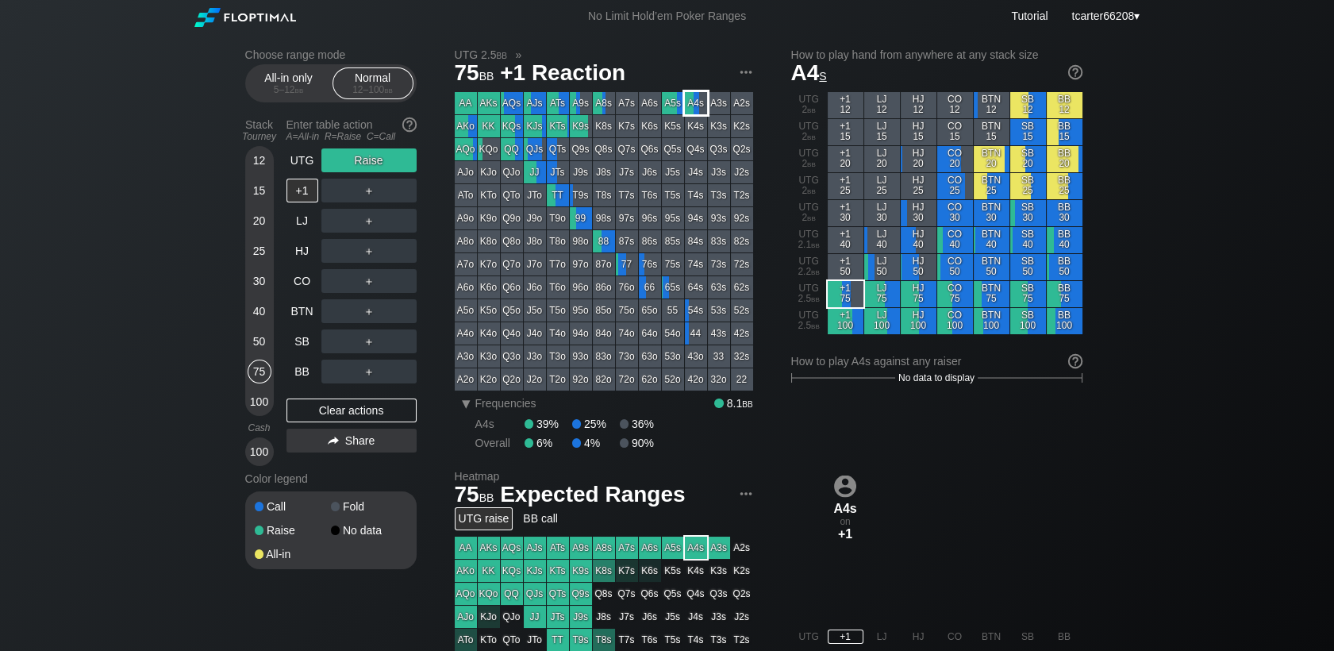
click at [693, 105] on div "A4s" at bounding box center [696, 103] width 22 height 22
click at [359, 187] on div "＋" at bounding box center [368, 191] width 95 height 24
click at [371, 200] on div "R ✕" at bounding box center [368, 191] width 31 height 24
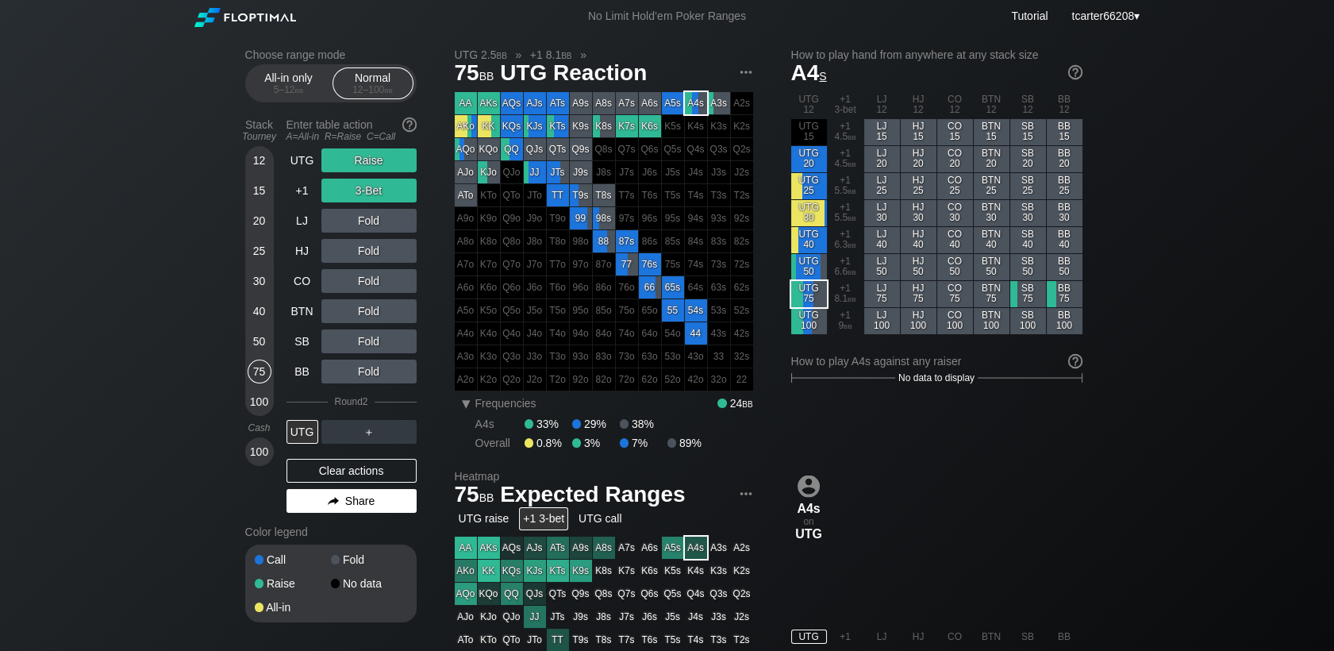
drag, startPoint x: 343, startPoint y: 467, endPoint x: 335, endPoint y: 449, distance: 19.2
click at [343, 467] on div "Clear actions" at bounding box center [351, 471] width 130 height 24
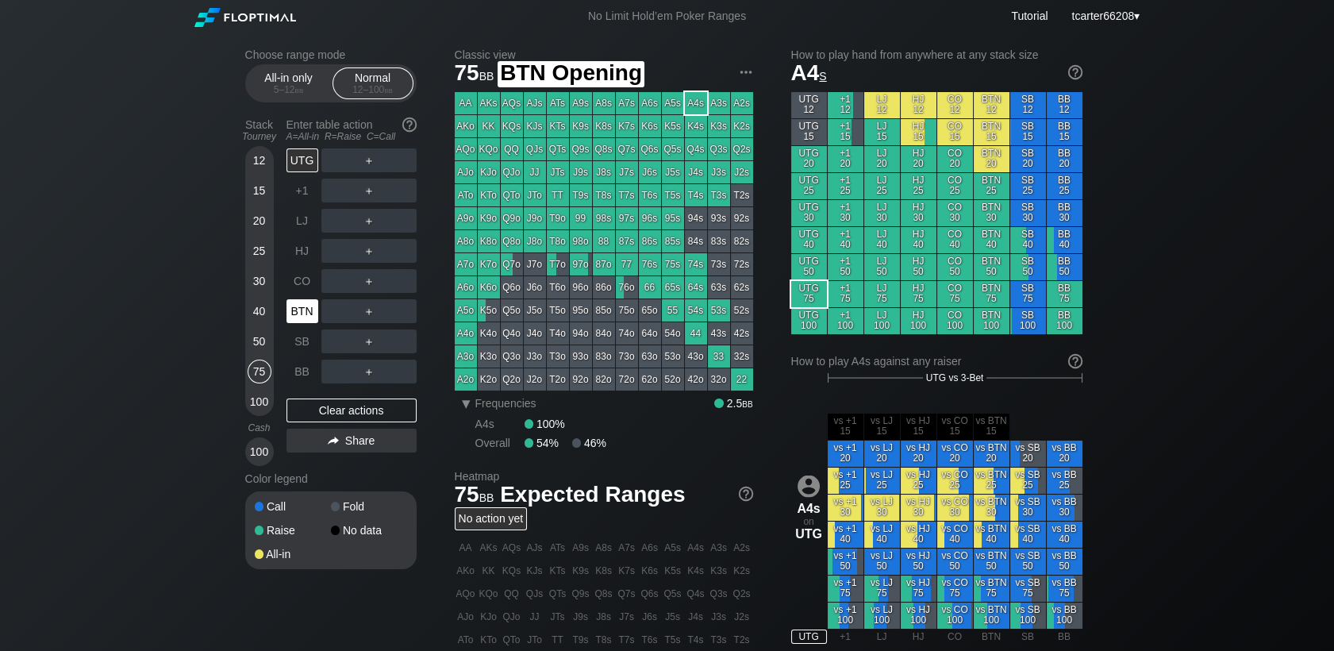
click at [306, 321] on div "BTN" at bounding box center [302, 311] width 32 height 24
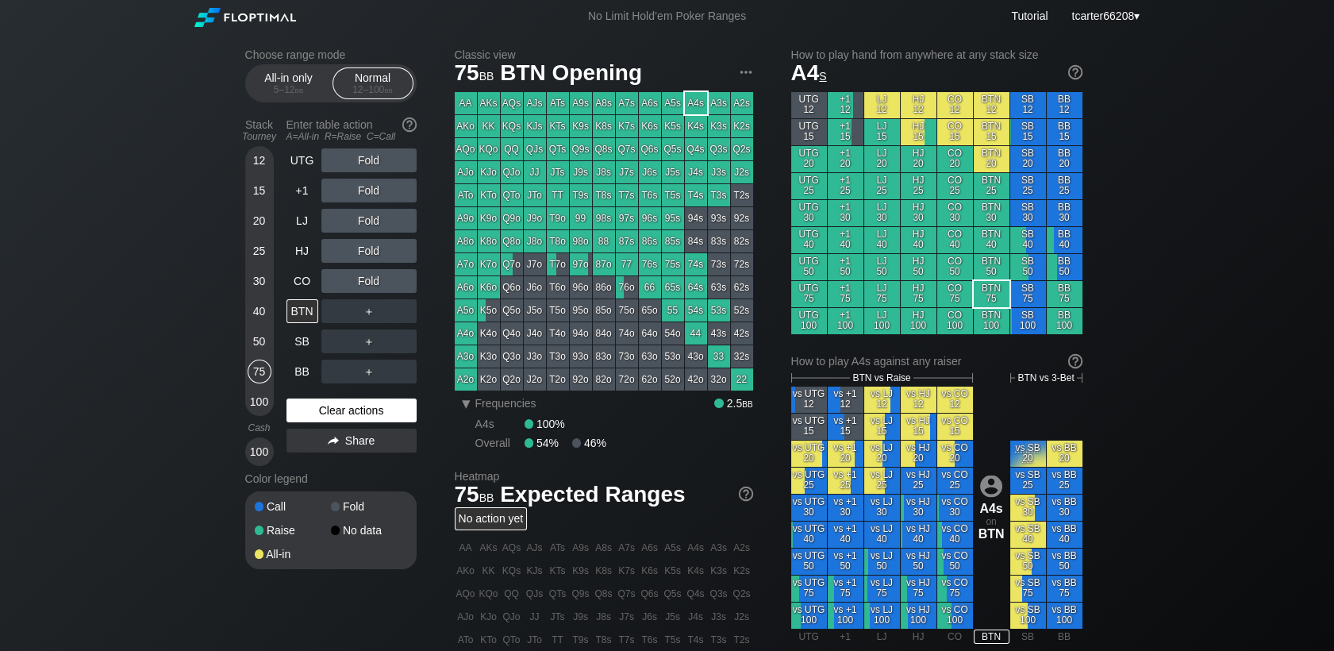
click at [373, 405] on div "Clear actions" at bounding box center [351, 410] width 130 height 24
drag, startPoint x: 290, startPoint y: 92, endPoint x: 279, endPoint y: 141, distance: 50.3
click at [290, 92] on div "5 – 12 bb" at bounding box center [288, 89] width 67 height 11
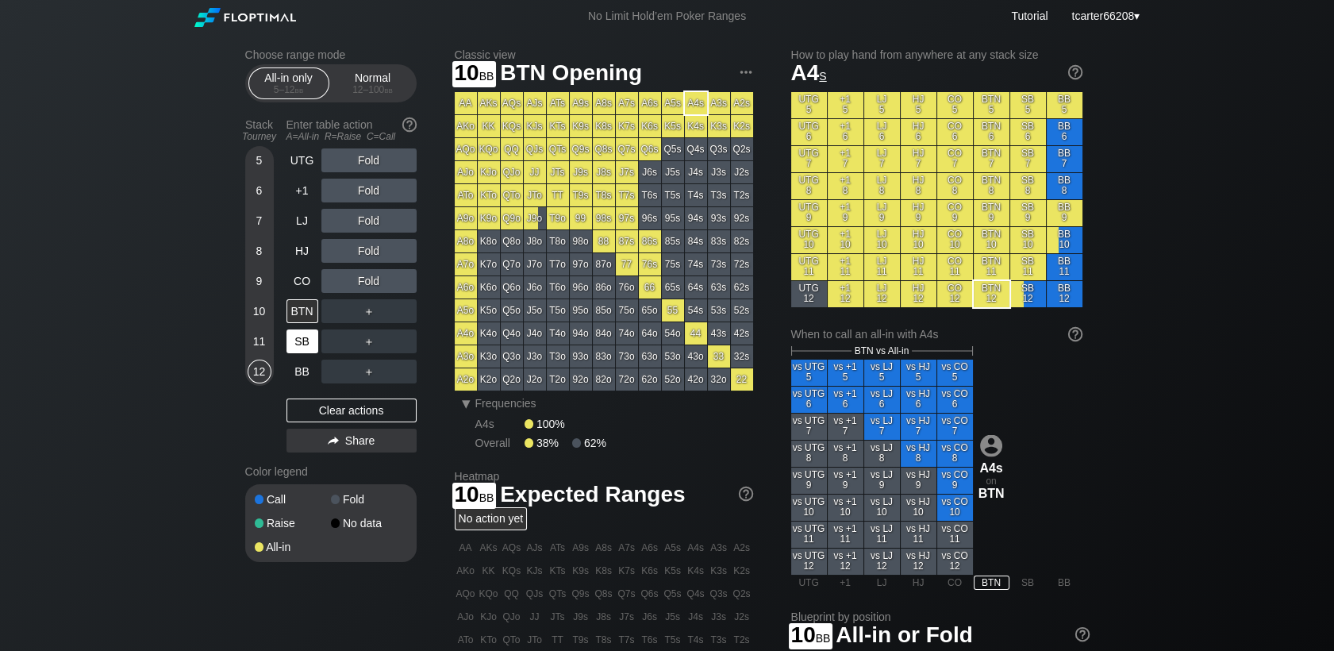
drag, startPoint x: 256, startPoint y: 312, endPoint x: 286, endPoint y: 334, distance: 37.5
click at [260, 312] on div "10" at bounding box center [260, 311] width 24 height 24
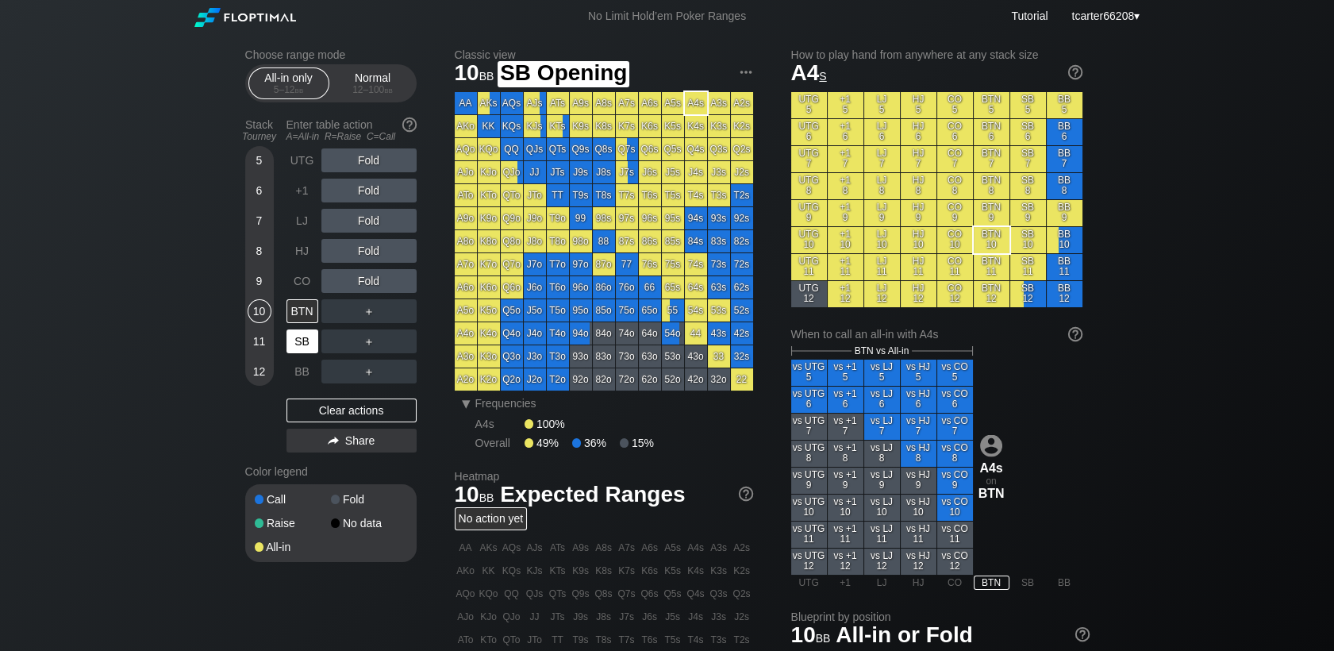
click at [301, 353] on div "SB" at bounding box center [302, 341] width 32 height 24
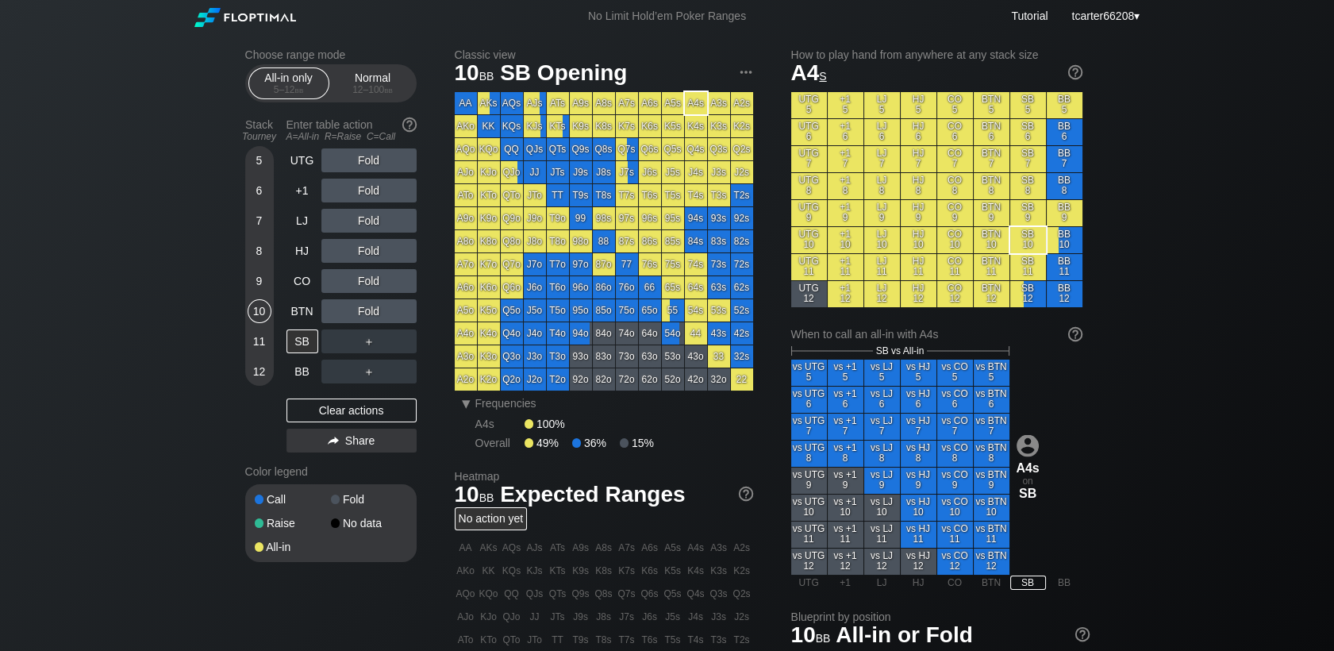
drag, startPoint x: 357, startPoint y: 421, endPoint x: 349, endPoint y: 371, distance: 51.4
click at [357, 421] on div "Clear actions" at bounding box center [351, 410] width 130 height 24
click at [351, 89] on div "Normal 12 – 100 bb" at bounding box center [372, 83] width 73 height 30
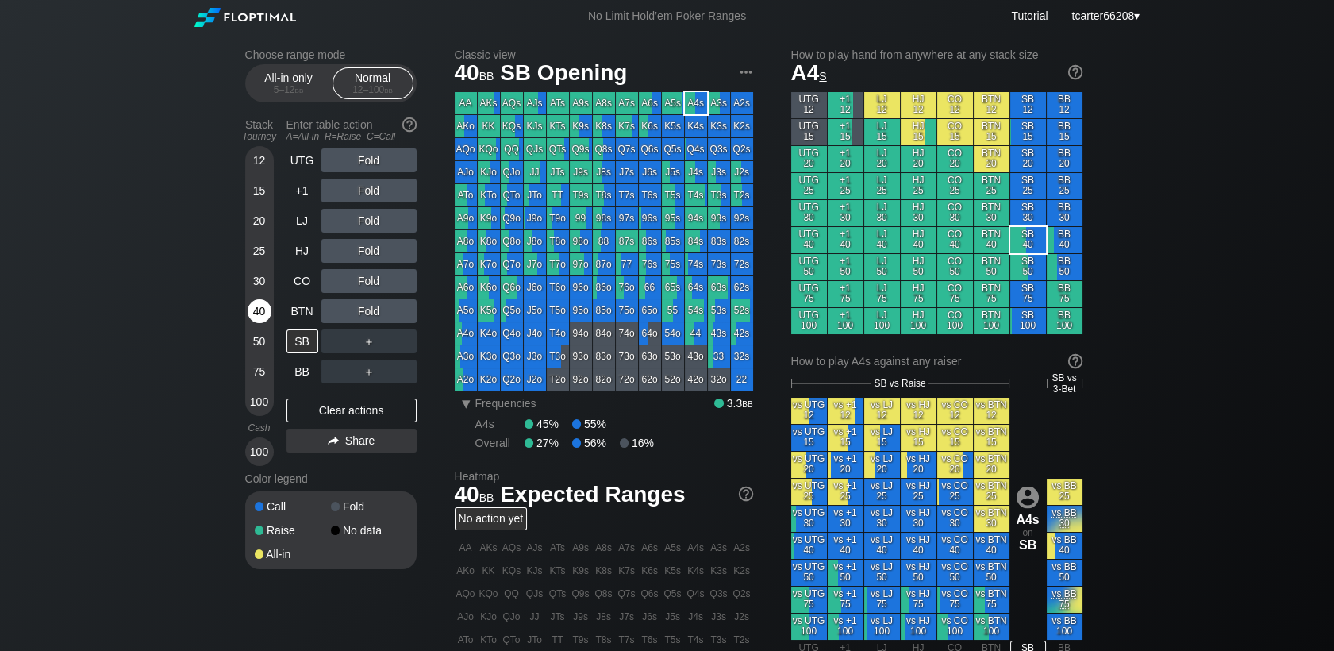
click at [259, 314] on div "40" at bounding box center [260, 311] width 24 height 24
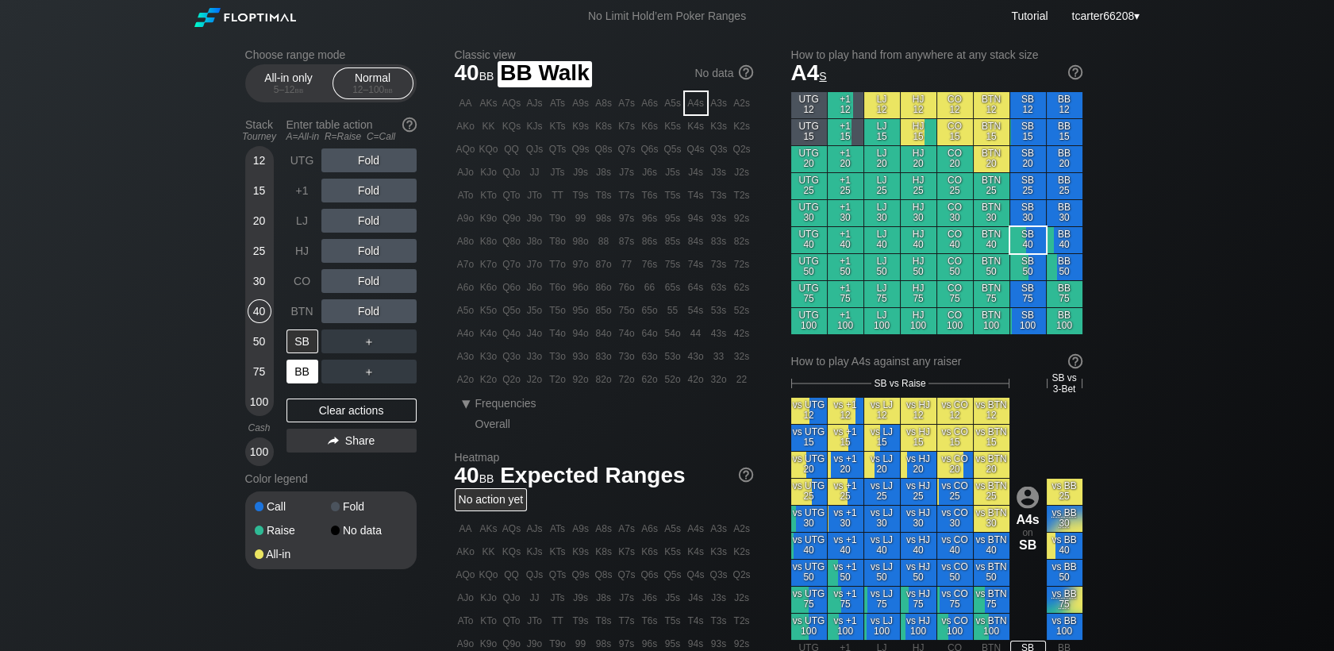
click at [310, 378] on div "BB" at bounding box center [302, 371] width 32 height 24
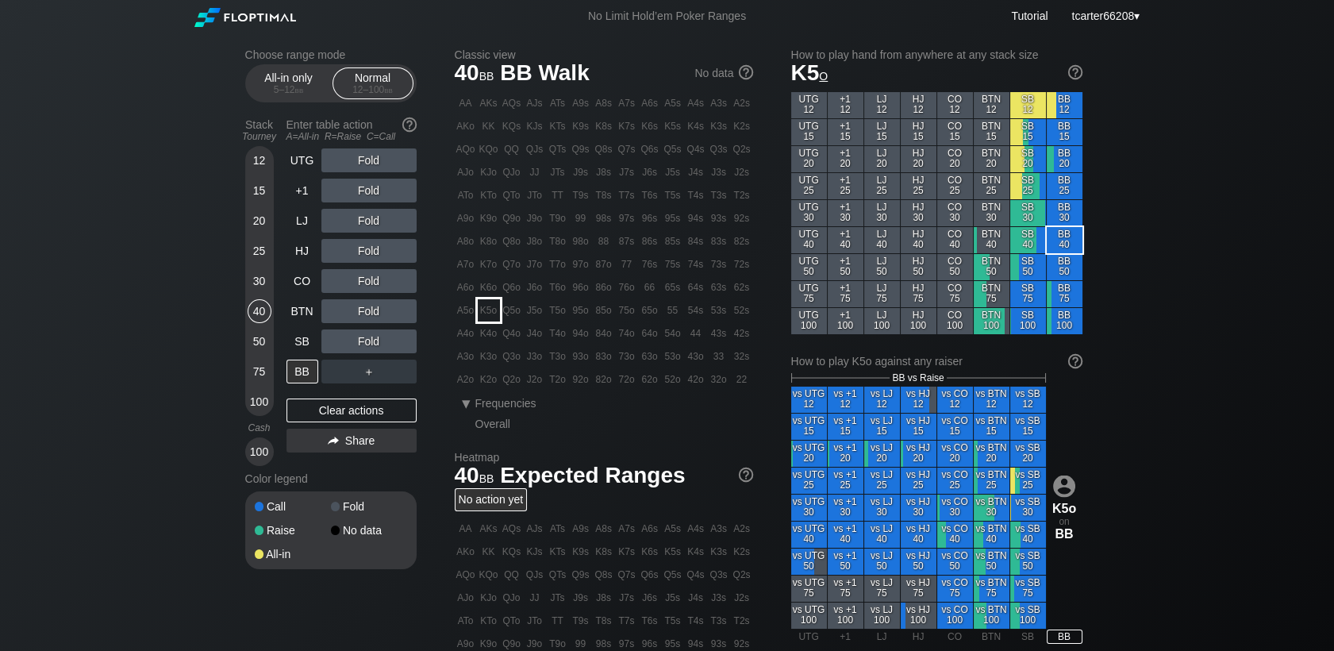
click at [485, 306] on div "K5o" at bounding box center [489, 310] width 22 height 22
click at [271, 92] on div "5 – 12 bb" at bounding box center [288, 89] width 67 height 11
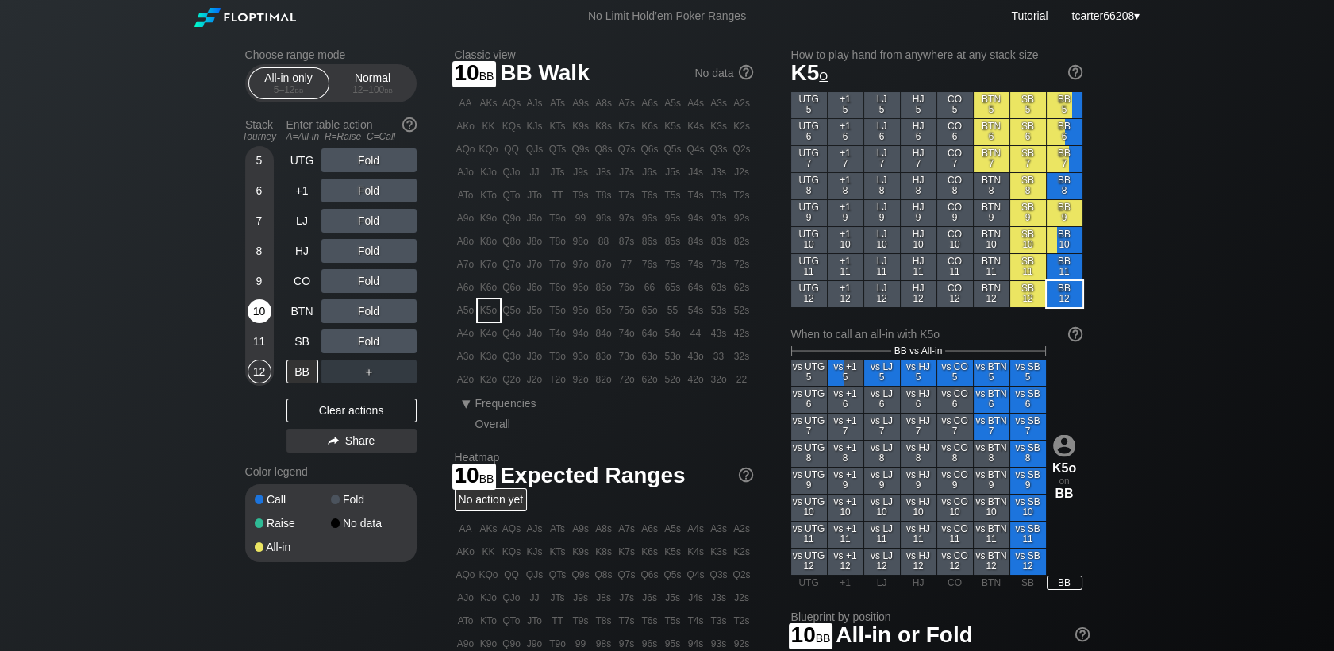
click at [264, 313] on div "10" at bounding box center [260, 311] width 24 height 24
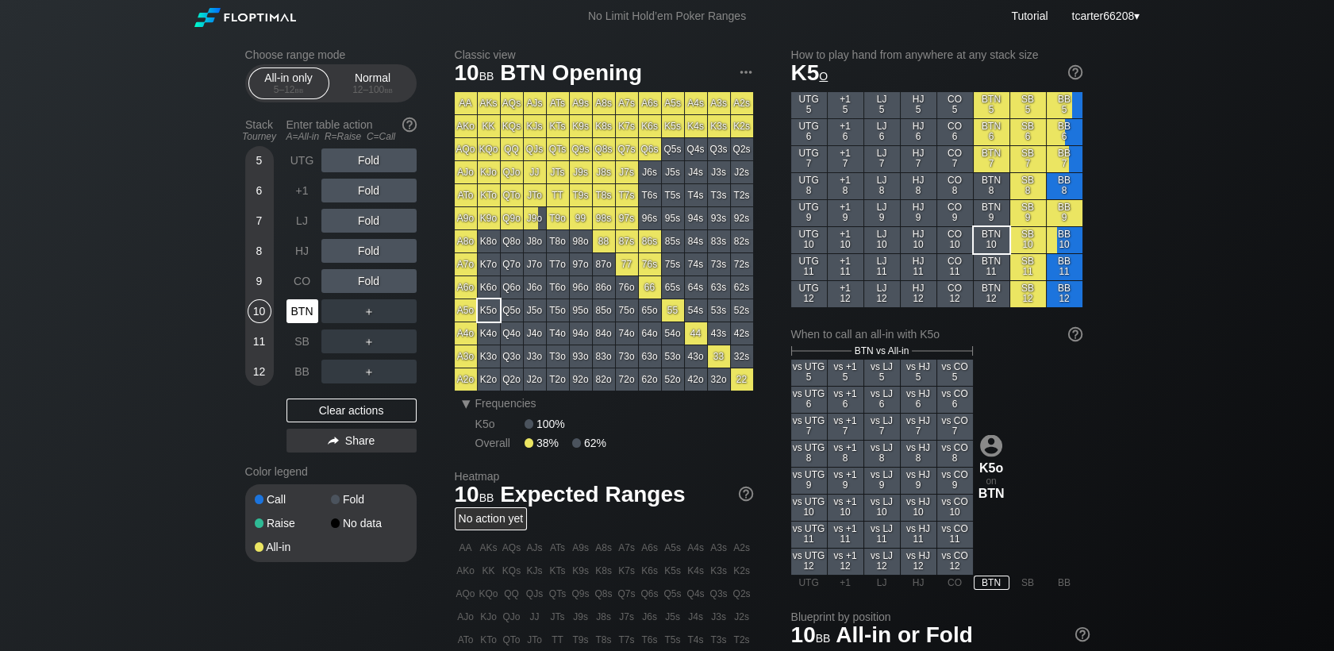
click at [286, 313] on div "BTN" at bounding box center [302, 311] width 32 height 24
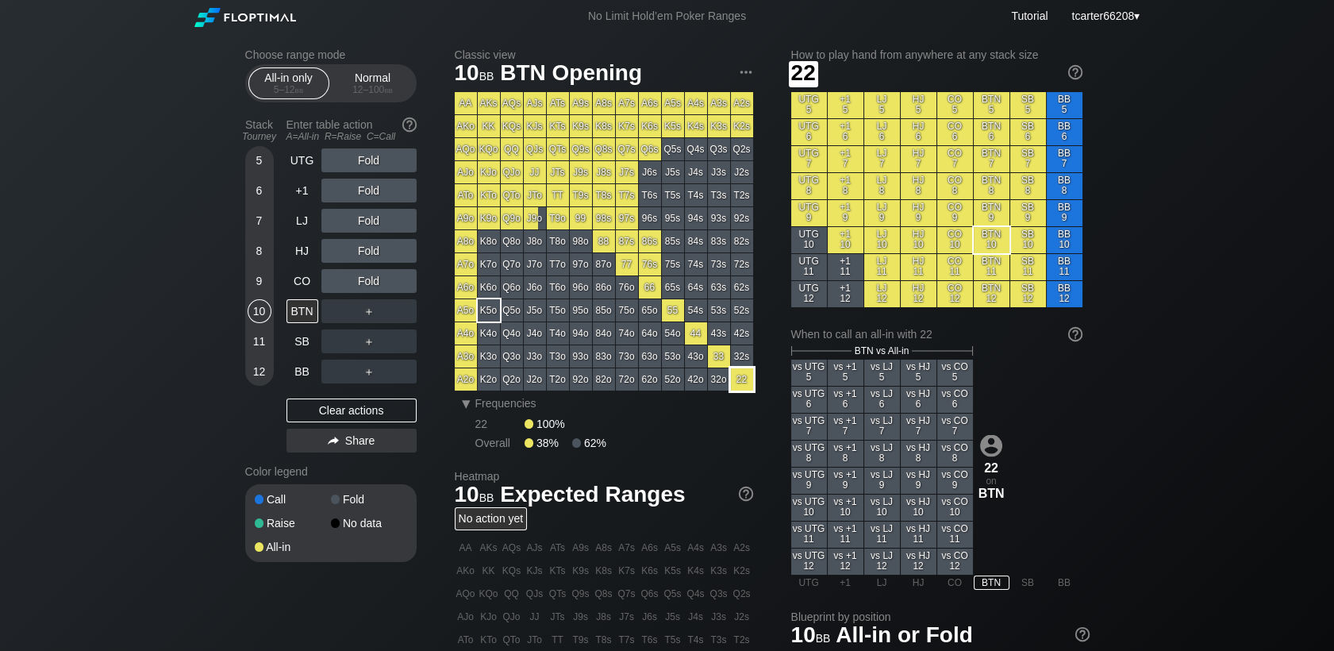
click at [737, 379] on div "22" at bounding box center [742, 379] width 22 height 22
drag, startPoint x: 325, startPoint y: 422, endPoint x: 363, endPoint y: 334, distance: 96.0
click at [325, 422] on div "Clear actions" at bounding box center [351, 410] width 130 height 24
click at [386, 93] on span "bb" at bounding box center [388, 89] width 9 height 11
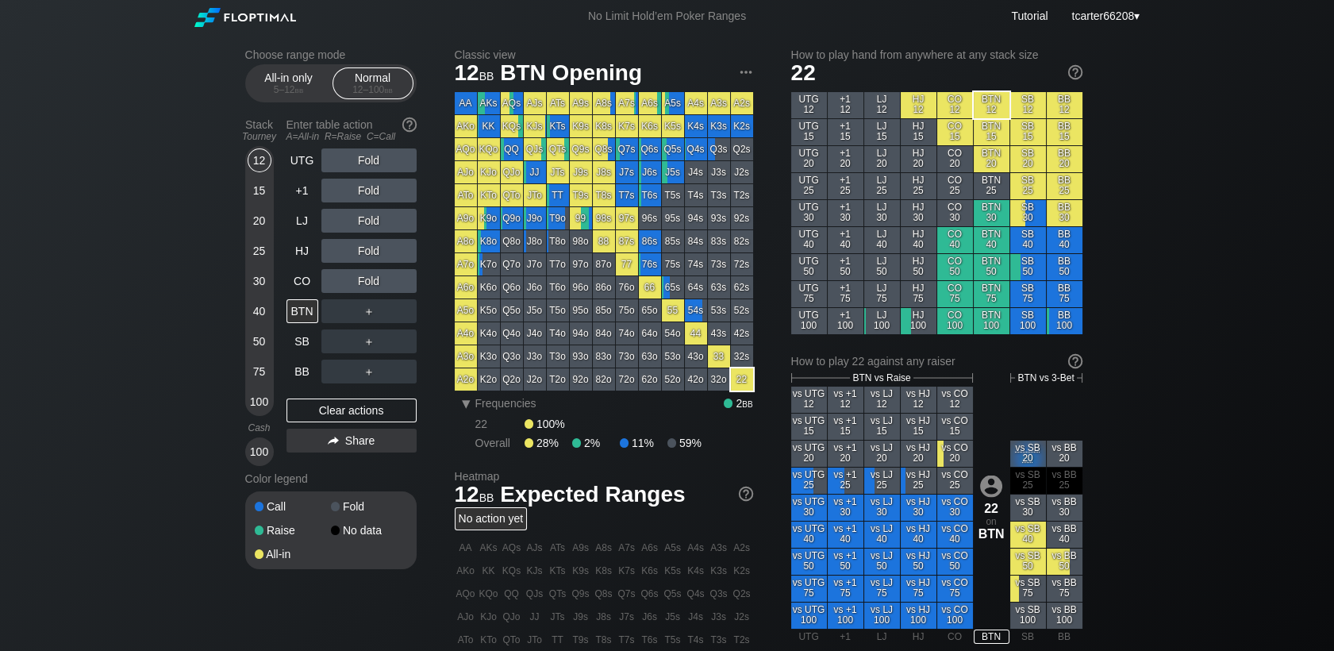
drag, startPoint x: 258, startPoint y: 222, endPoint x: 269, endPoint y: 232, distance: 14.6
click at [258, 222] on div "20" at bounding box center [260, 221] width 24 height 24
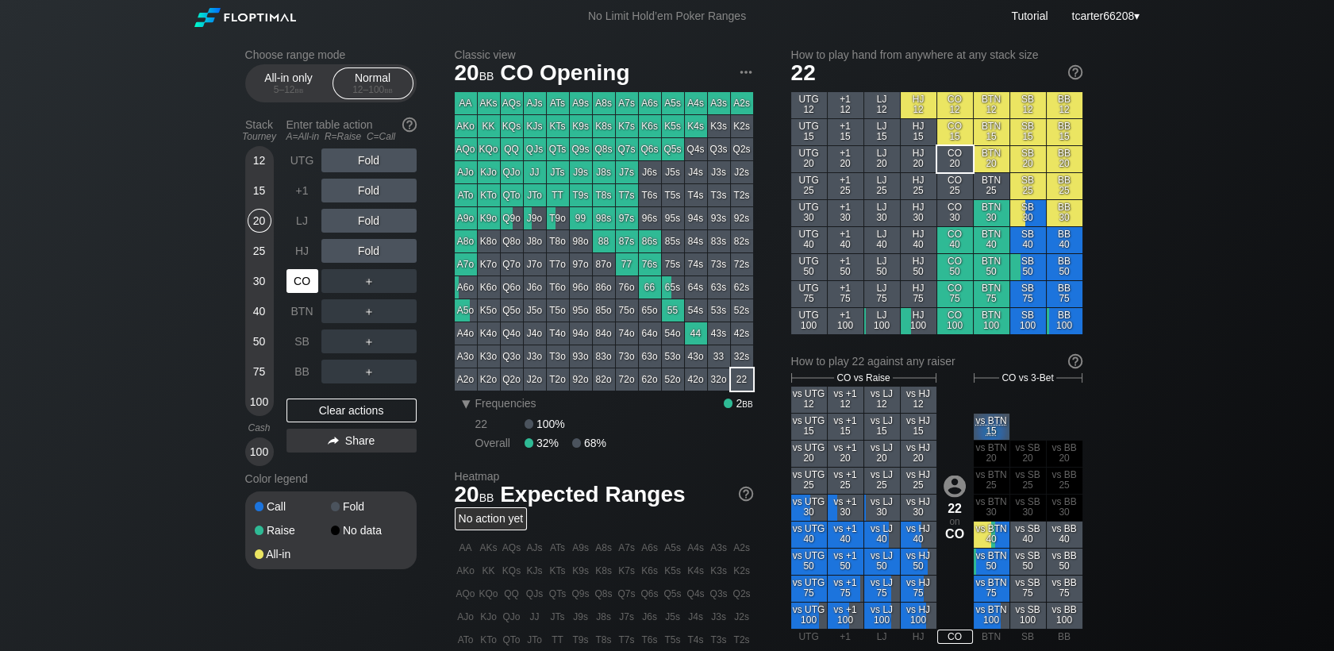
click at [302, 278] on div "CO" at bounding box center [302, 281] width 32 height 24
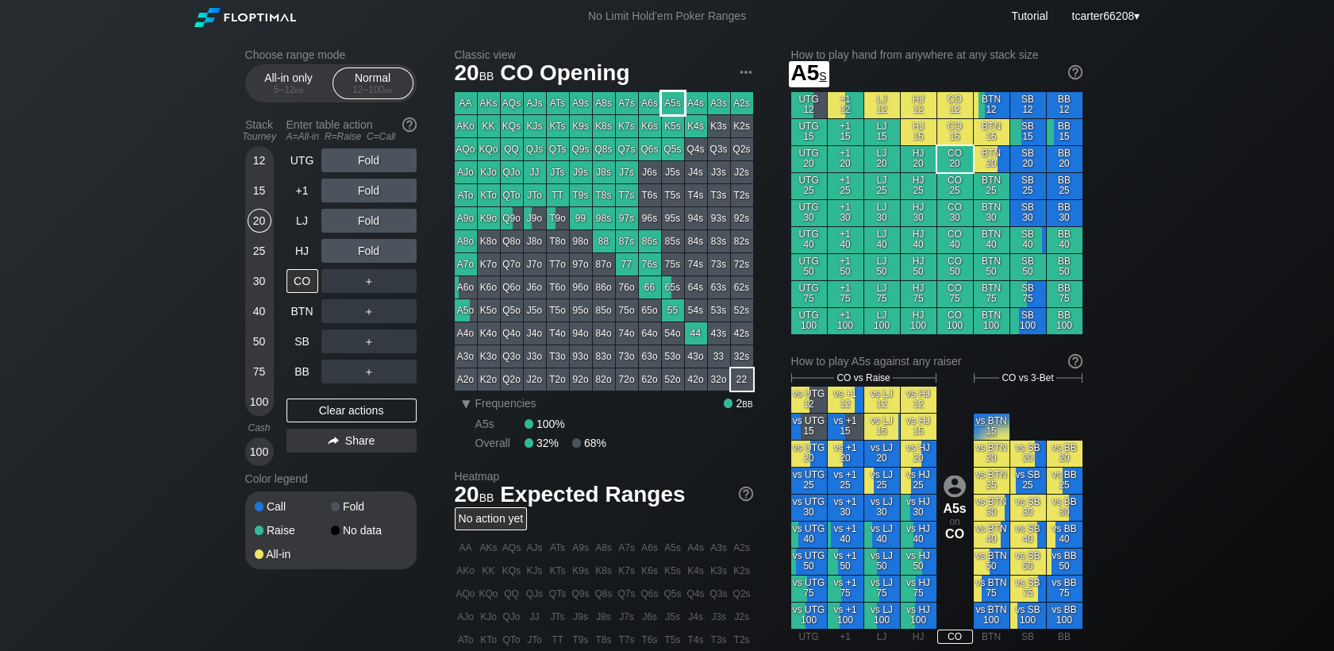
click at [667, 98] on div "A5s" at bounding box center [673, 103] width 22 height 22
click at [364, 276] on div "＋" at bounding box center [368, 281] width 95 height 24
click at [368, 285] on div "R ✕" at bounding box center [368, 281] width 31 height 24
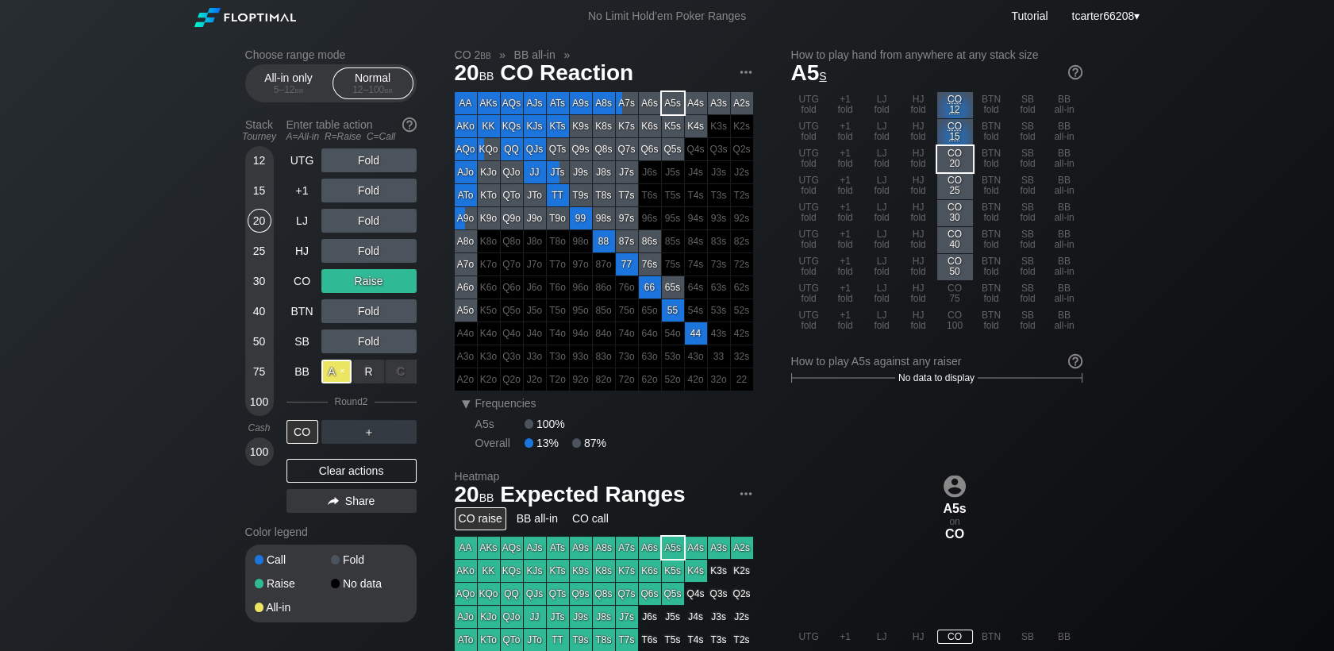
click at [328, 372] on div "A ✕" at bounding box center [336, 371] width 31 height 24
click at [341, 473] on div "Clear actions" at bounding box center [351, 471] width 130 height 24
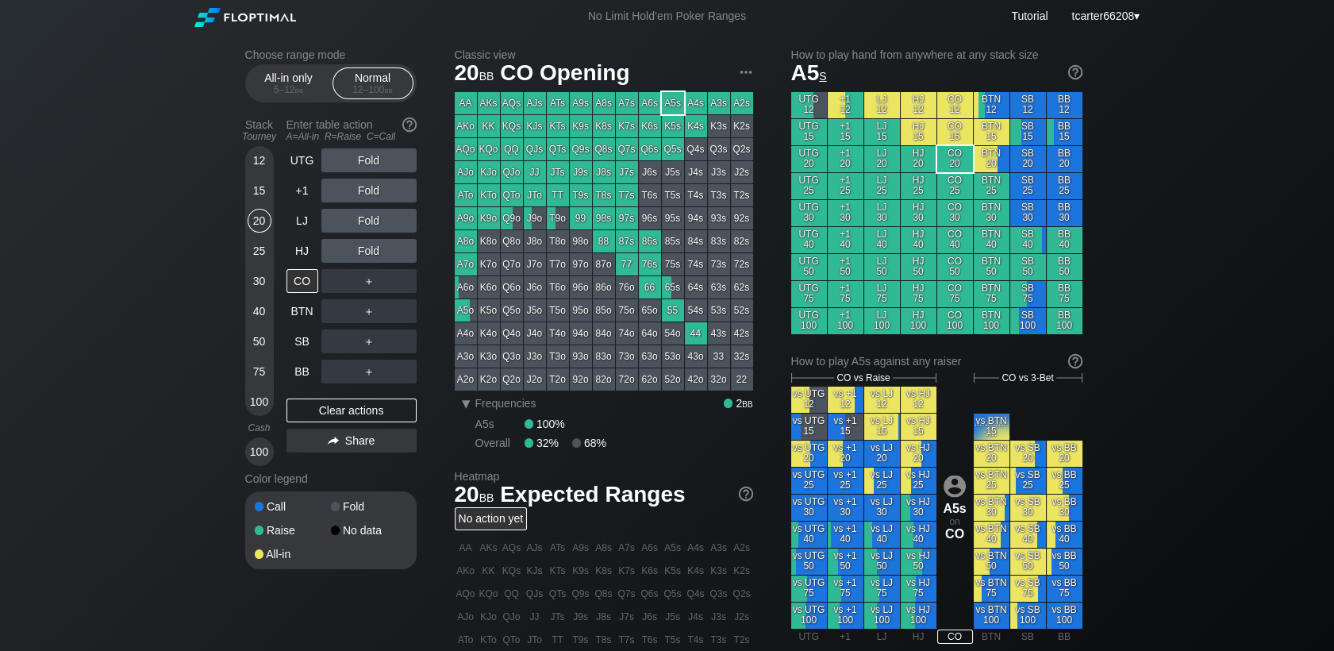
click at [252, 308] on div "40" at bounding box center [260, 311] width 24 height 24
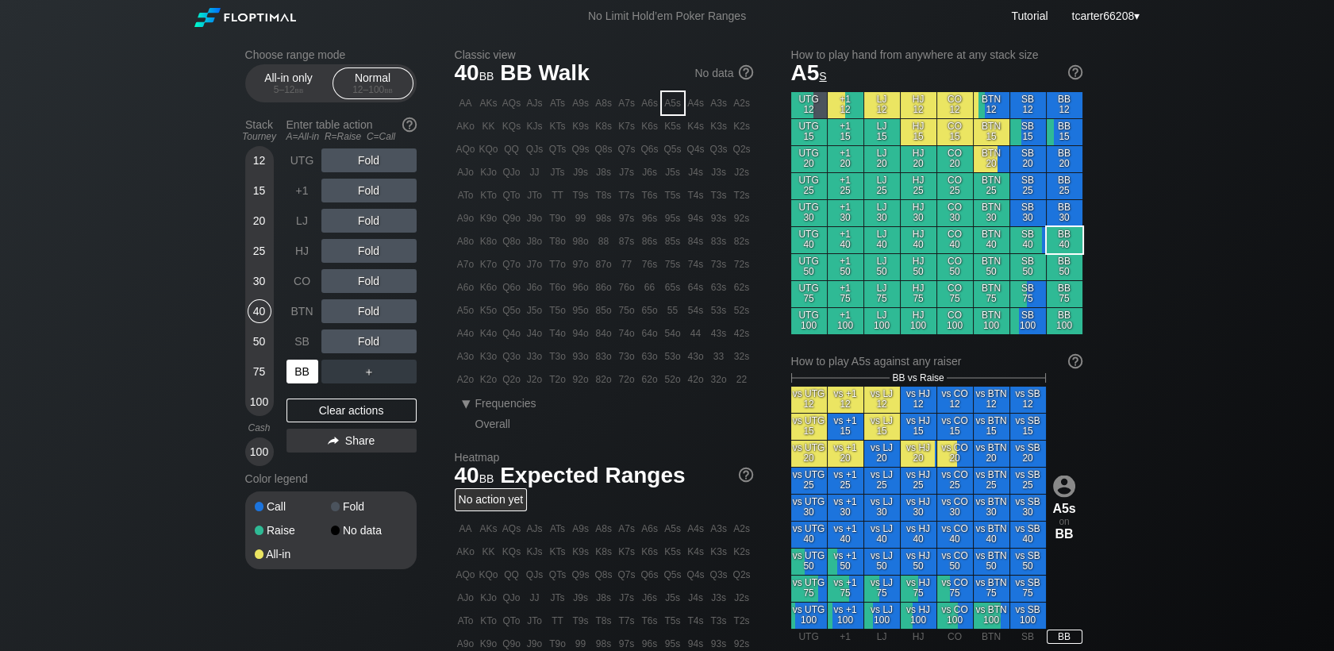
click at [305, 360] on div "BB" at bounding box center [303, 371] width 35 height 30
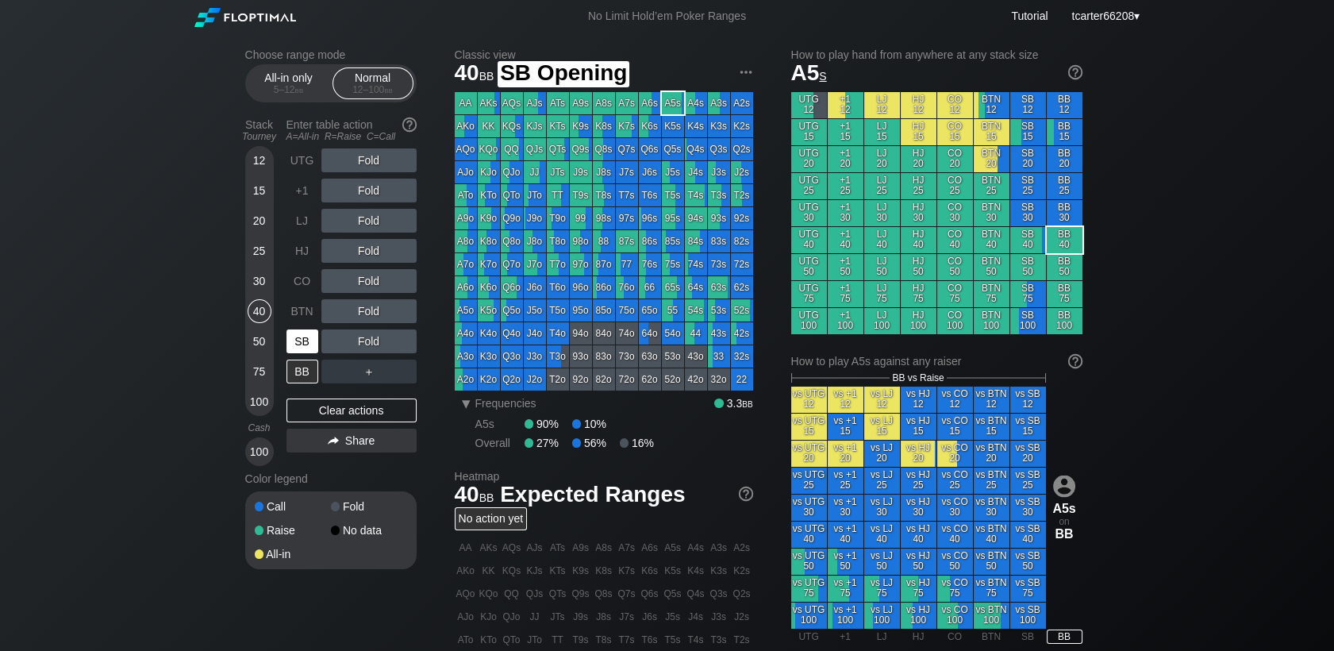
click at [307, 346] on div "SB" at bounding box center [302, 341] width 32 height 24
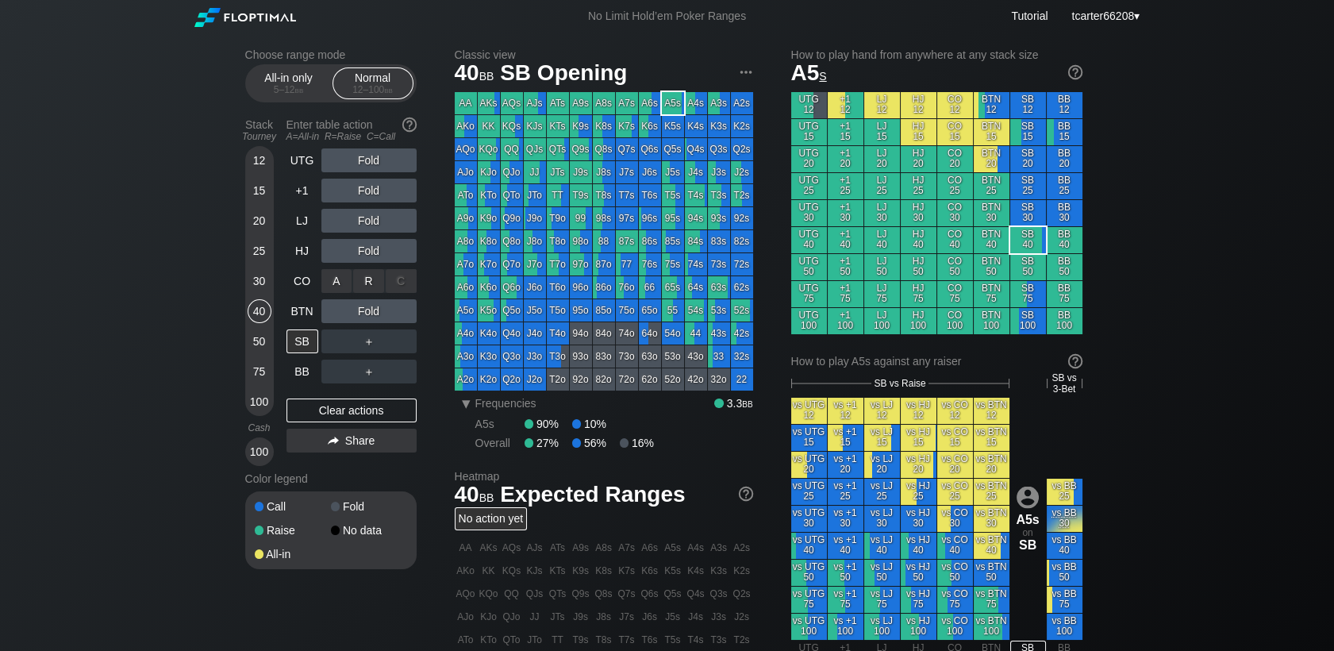
click at [367, 280] on div "R ✕" at bounding box center [368, 281] width 31 height 24
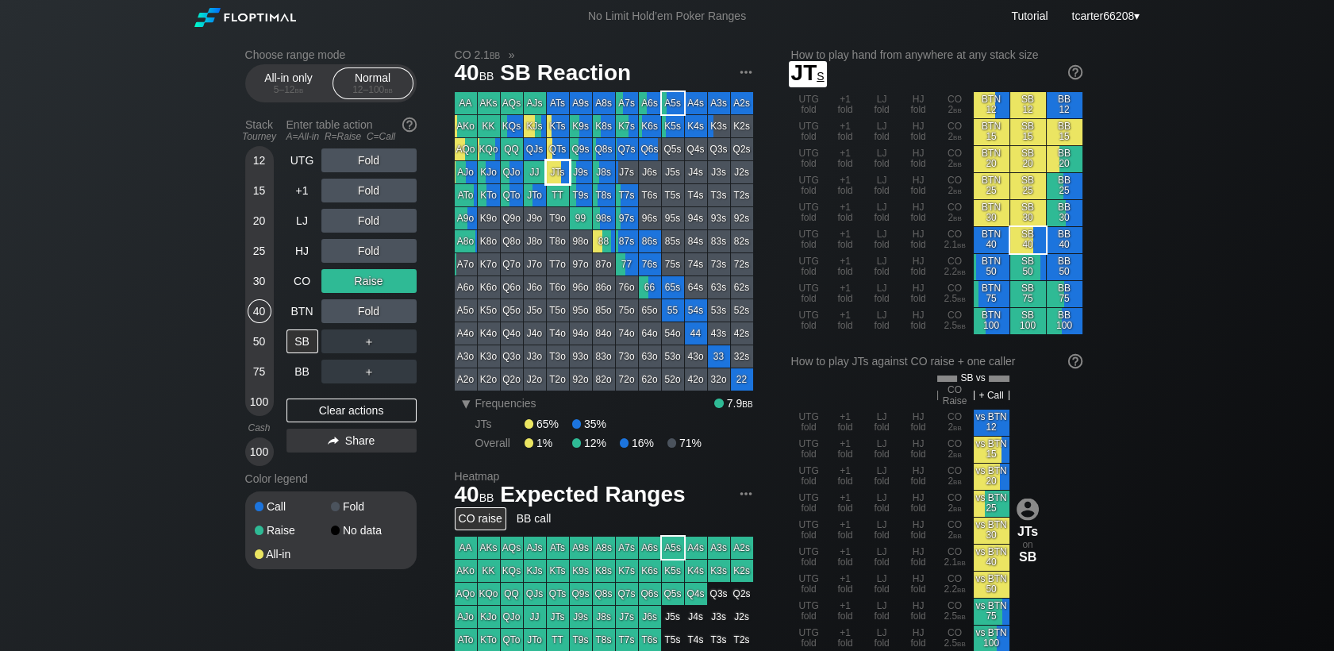
click at [553, 172] on div "JTs" at bounding box center [558, 172] width 22 height 22
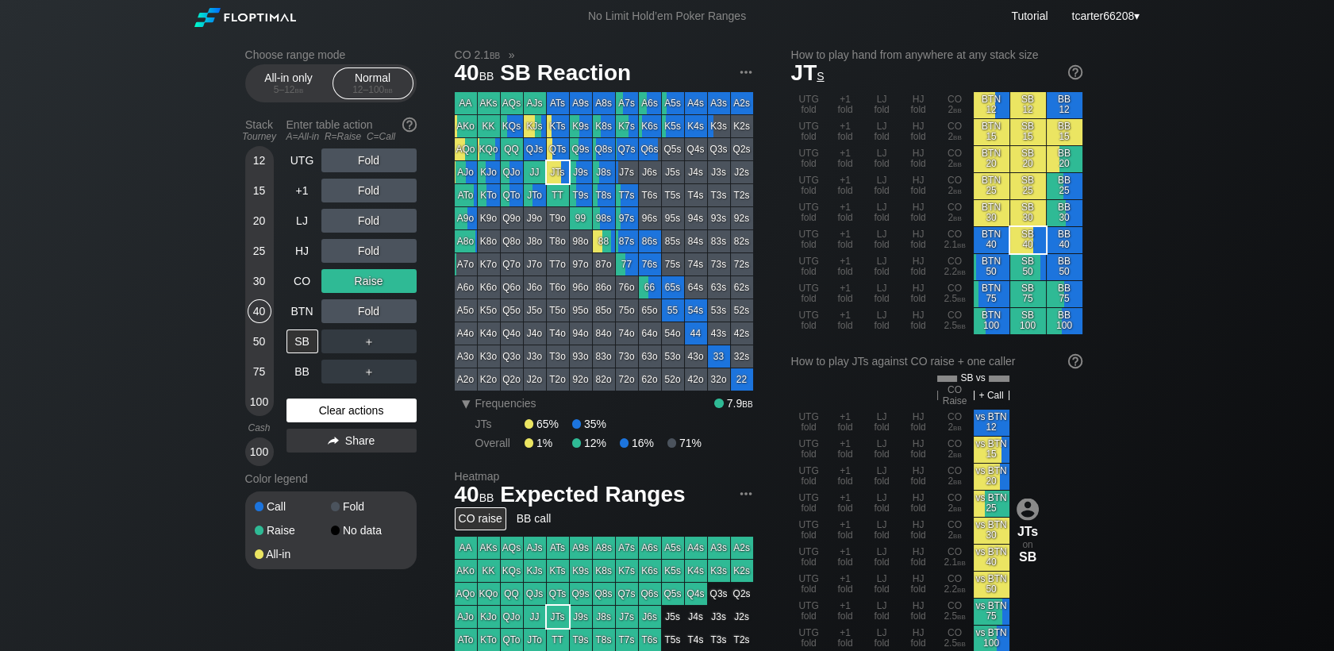
click at [394, 418] on div "Clear actions" at bounding box center [351, 410] width 130 height 24
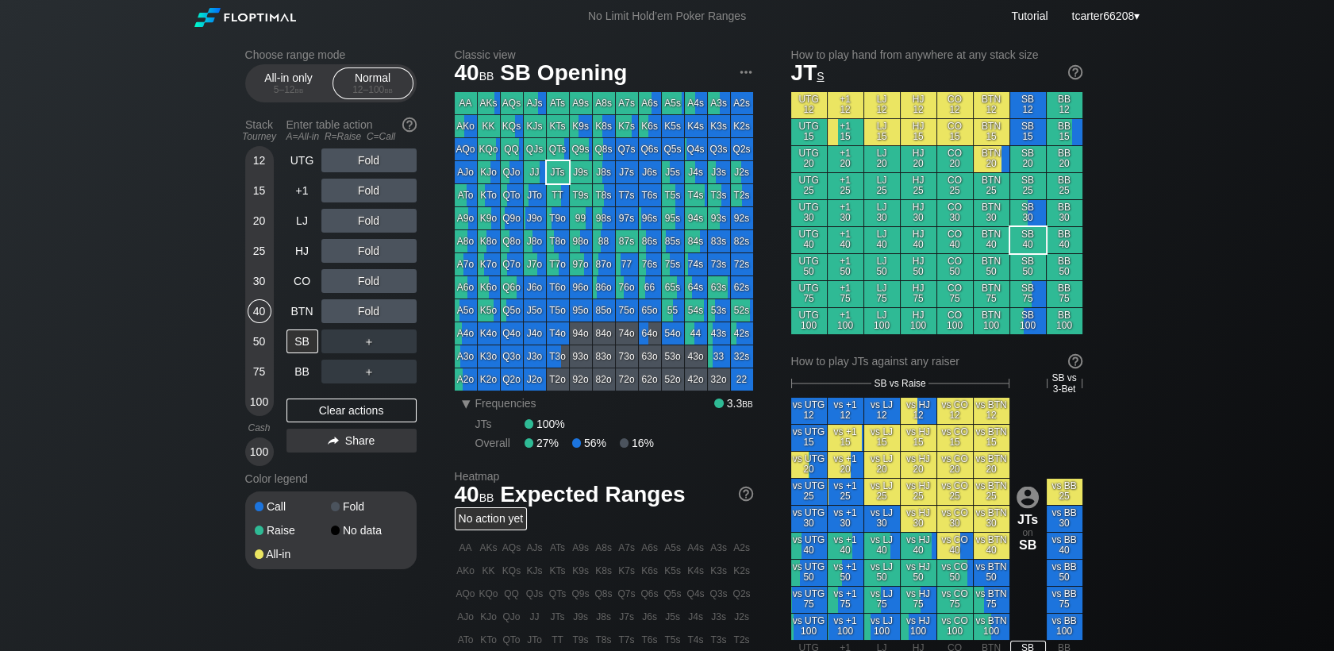
click at [260, 405] on div "100" at bounding box center [260, 402] width 24 height 24
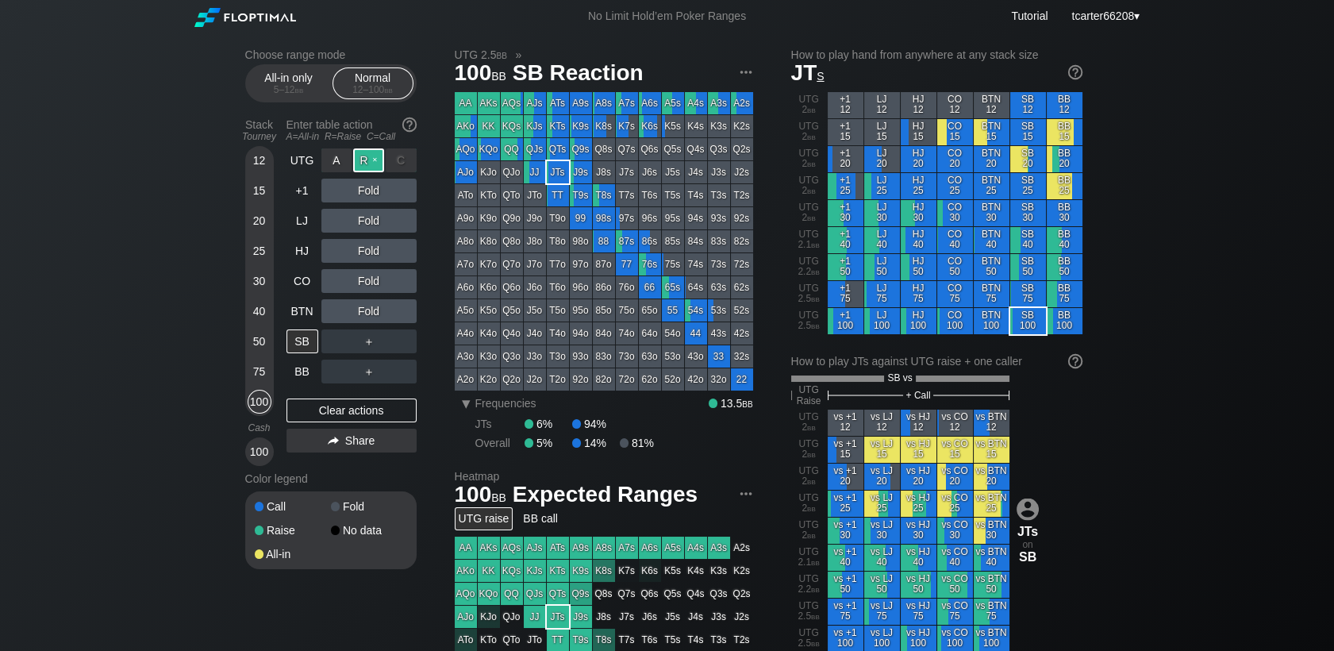
click at [368, 158] on div "R ✕" at bounding box center [368, 160] width 31 height 24
click at [413, 289] on div "C ✕" at bounding box center [401, 281] width 31 height 24
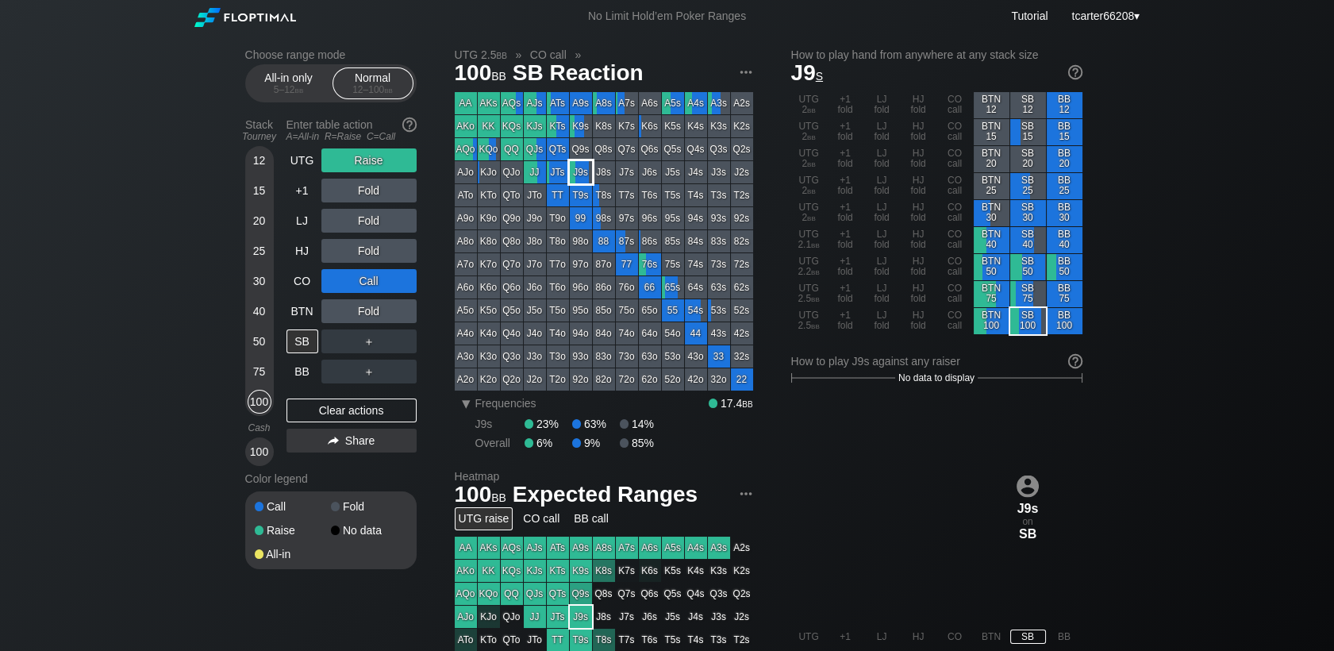
click at [586, 176] on div "J9s" at bounding box center [581, 172] width 22 height 22
drag, startPoint x: 249, startPoint y: 222, endPoint x: 279, endPoint y: 261, distance: 49.2
click at [250, 222] on div "20" at bounding box center [260, 221] width 24 height 24
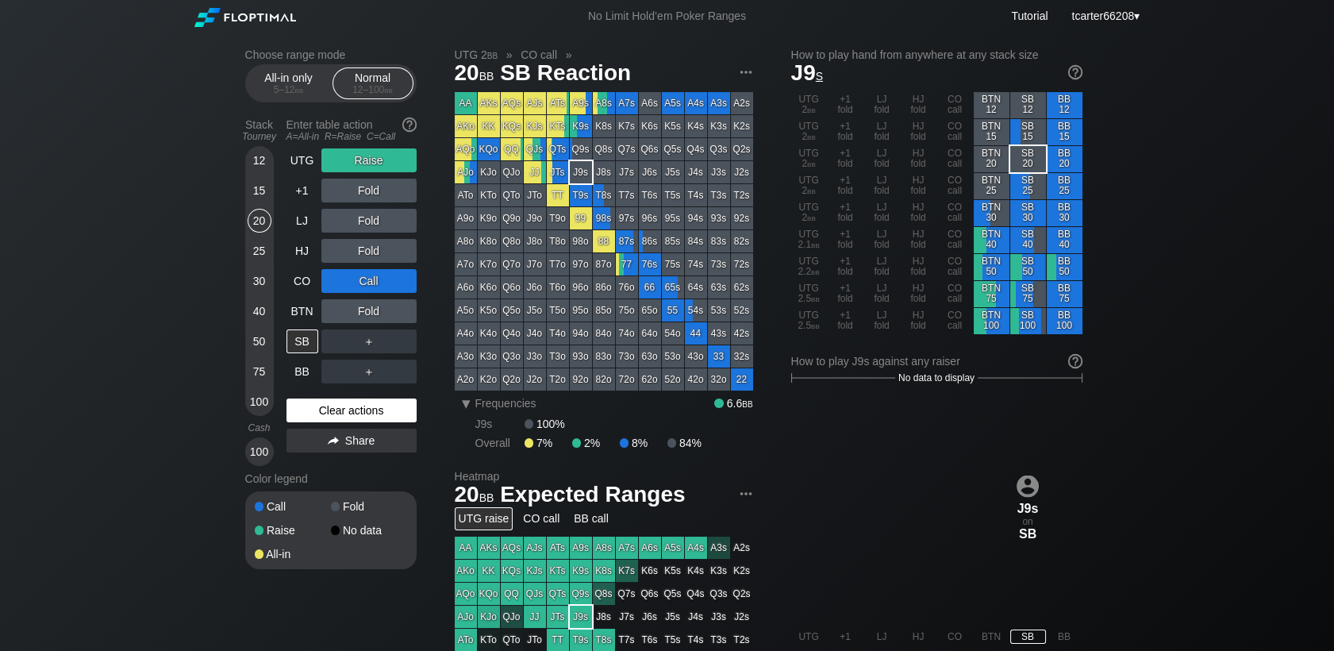
click at [317, 417] on div "Clear actions" at bounding box center [351, 410] width 130 height 24
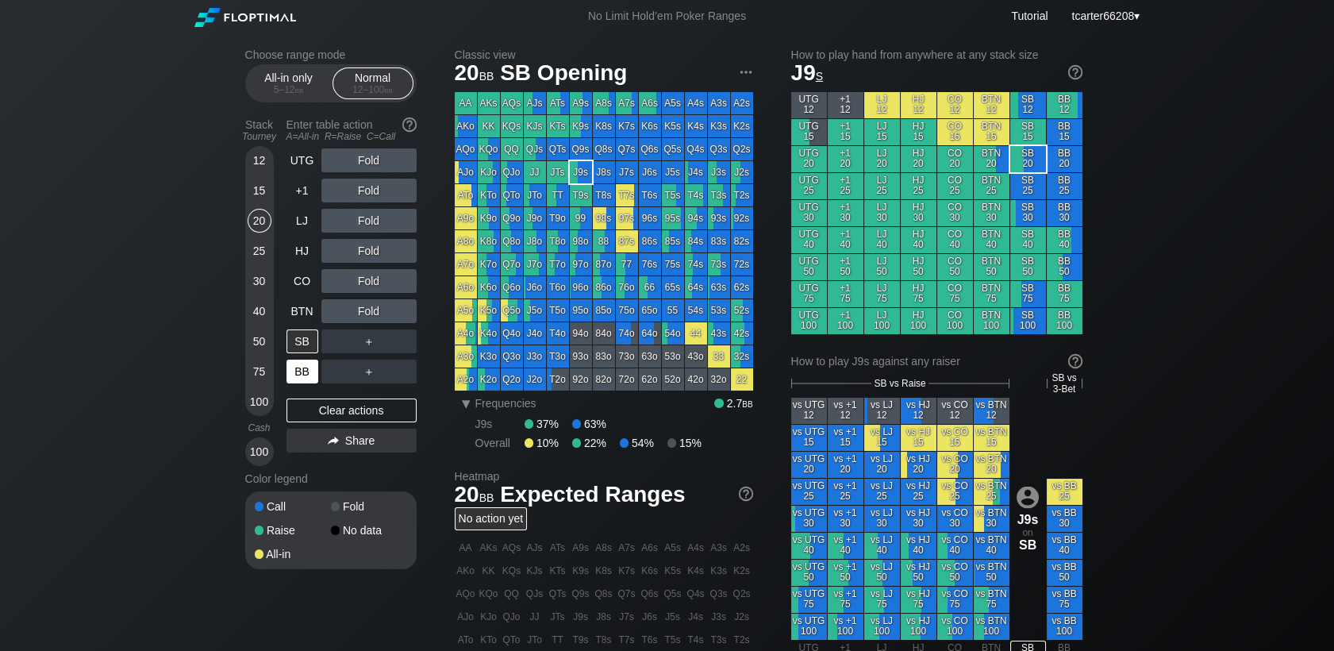
click at [304, 367] on div "BB" at bounding box center [302, 371] width 32 height 24
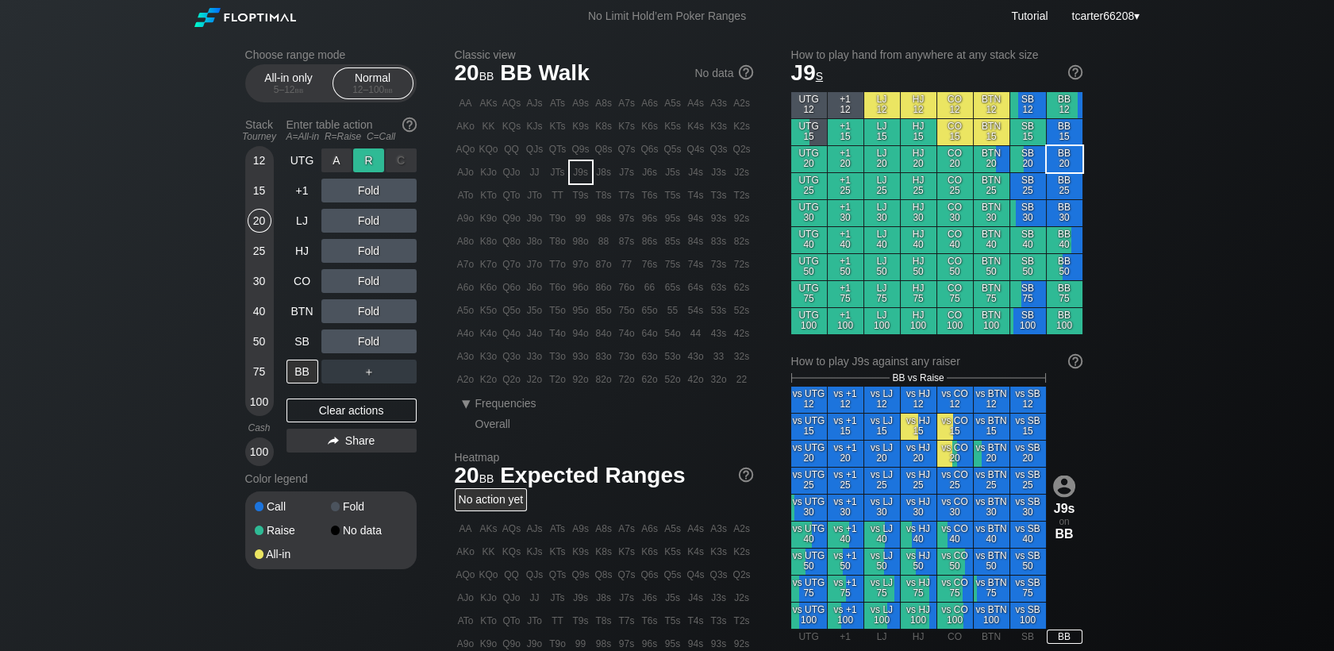
click at [373, 163] on div "R ✕" at bounding box center [368, 160] width 31 height 24
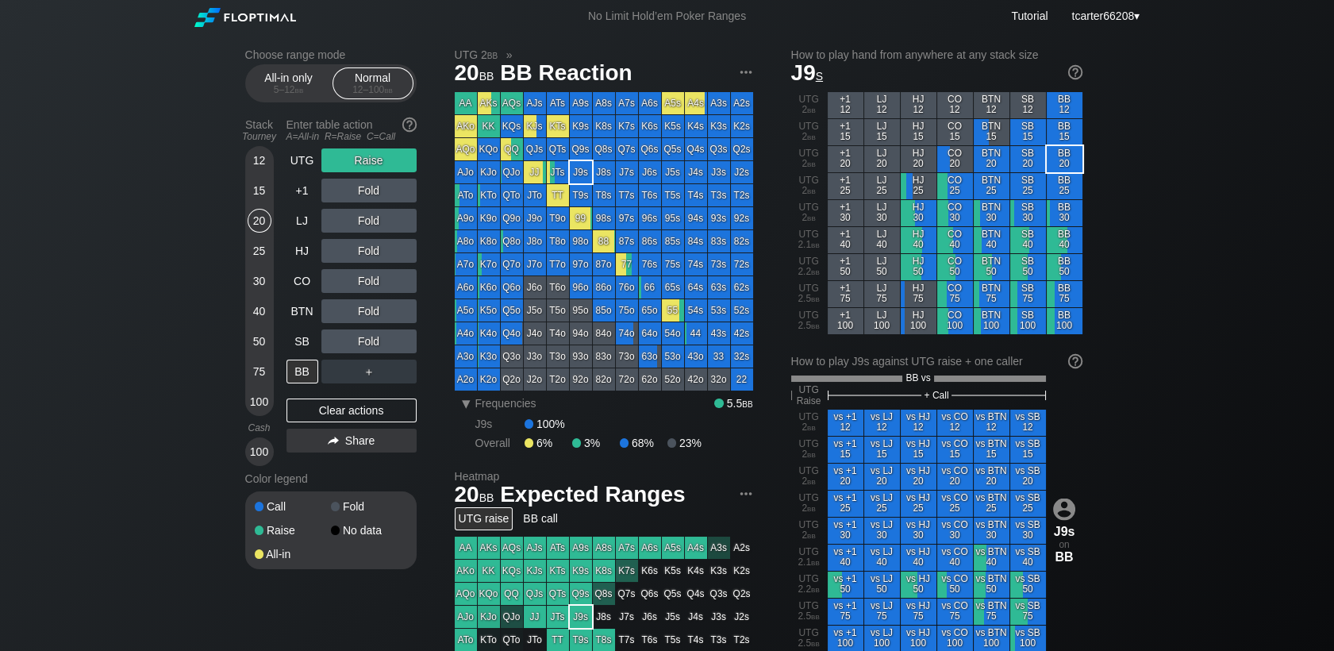
click at [255, 371] on div "75" at bounding box center [260, 371] width 24 height 24
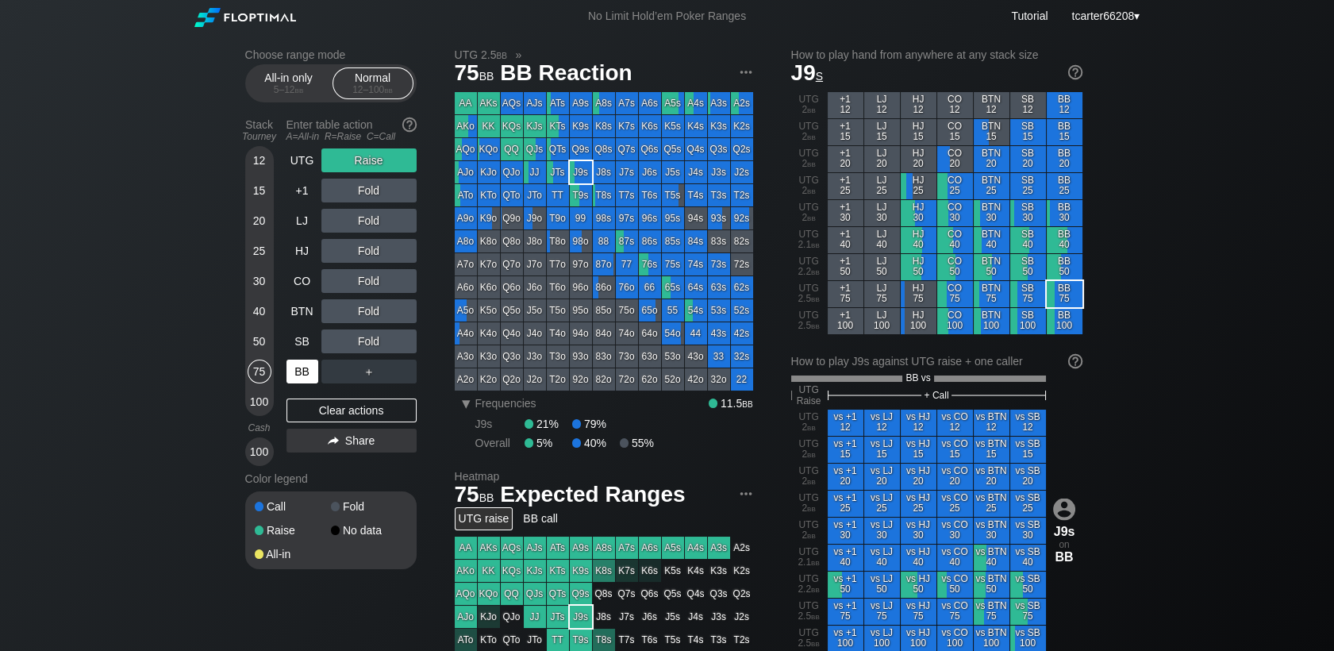
drag, startPoint x: 313, startPoint y: 410, endPoint x: 305, endPoint y: 378, distance: 33.3
click at [310, 408] on div "Clear actions" at bounding box center [351, 410] width 130 height 24
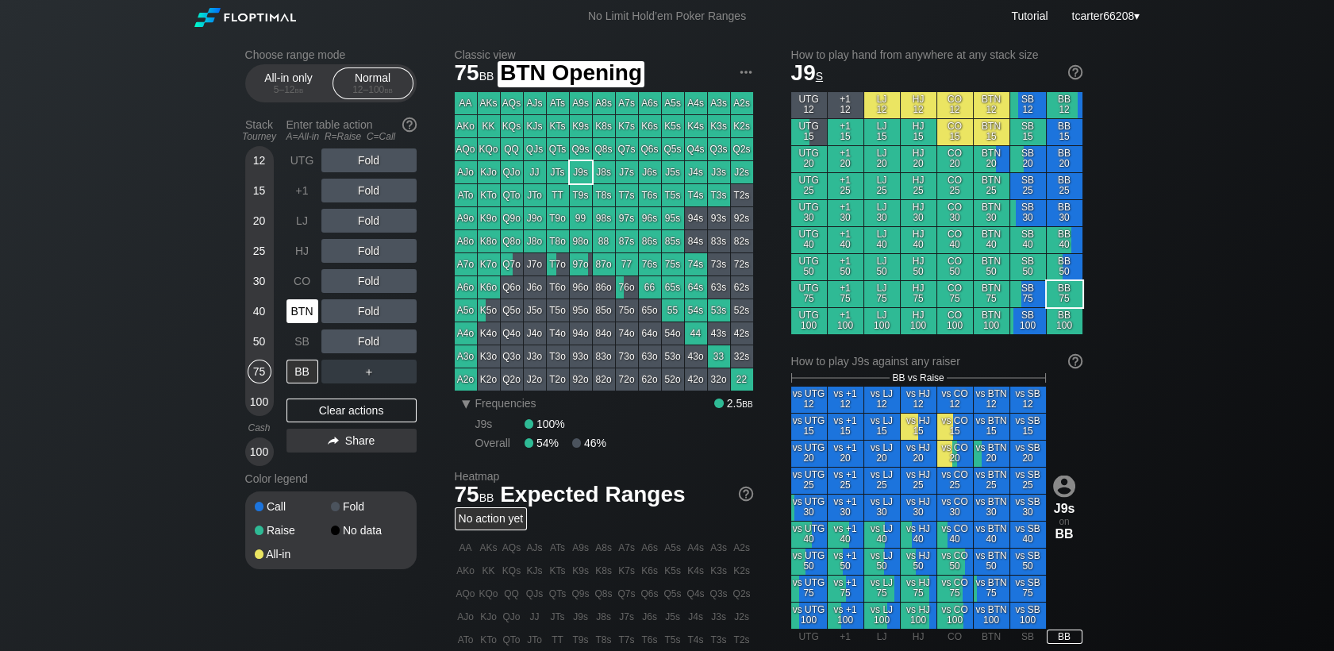
click at [309, 316] on div "BTN" at bounding box center [302, 311] width 32 height 24
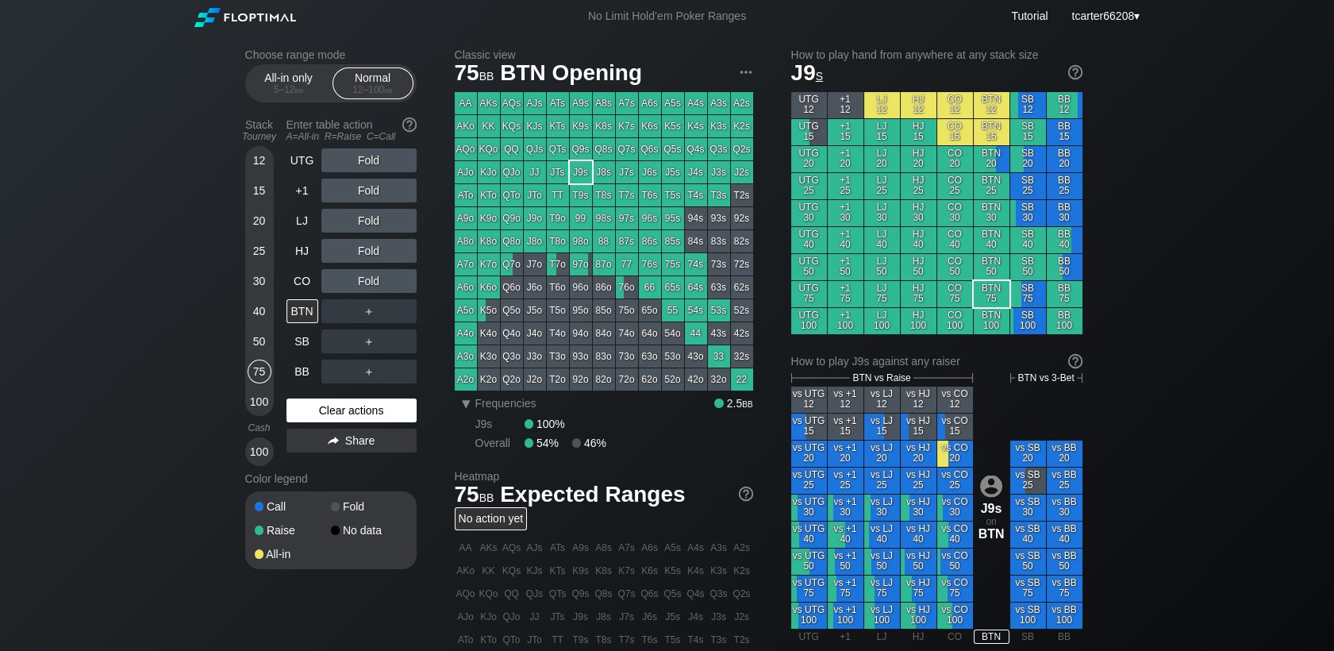
click at [286, 415] on div "Clear actions" at bounding box center [351, 410] width 130 height 24
click at [316, 403] on div "Clear actions" at bounding box center [351, 410] width 130 height 24
click at [248, 189] on div "15" at bounding box center [260, 191] width 24 height 24
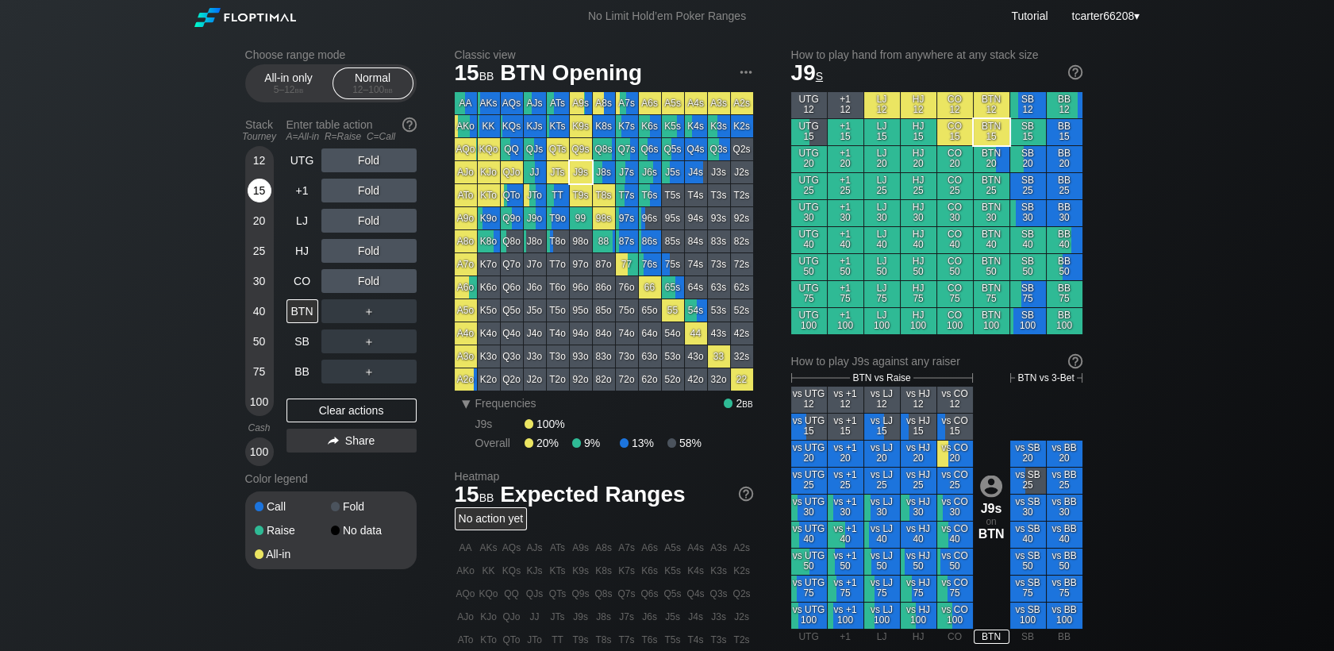
click at [251, 191] on div "15" at bounding box center [260, 191] width 24 height 24
click at [286, 337] on div "Stack Tourney Enter table action A=All-in R=Raise C=Call 12 15 20 25 30 40 50 7…" at bounding box center [330, 289] width 171 height 354
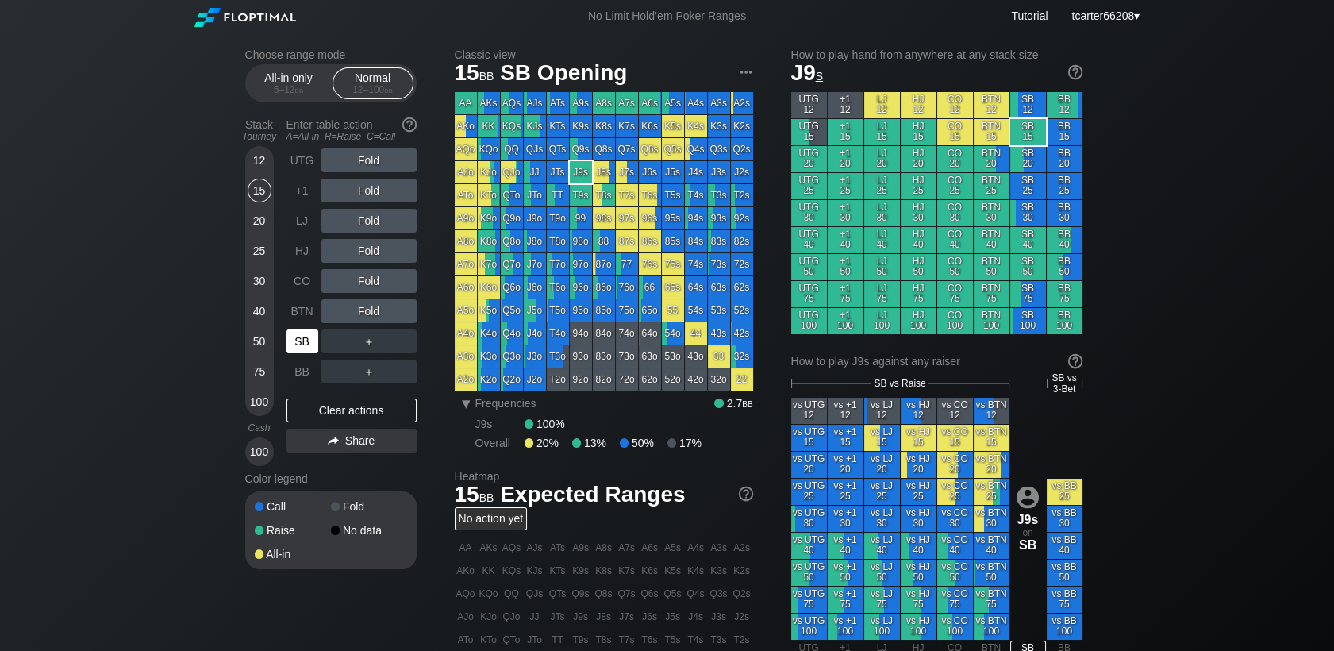
click at [294, 340] on div "SB" at bounding box center [302, 341] width 32 height 24
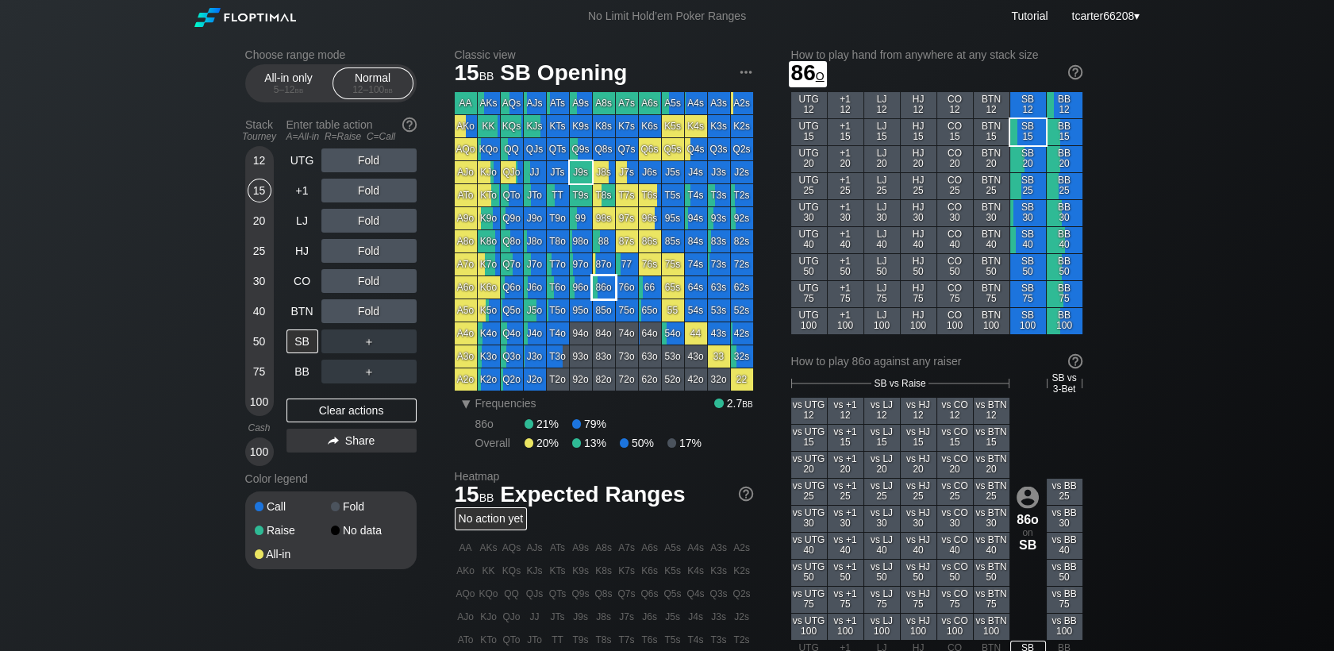
click at [608, 291] on div "86o" at bounding box center [604, 287] width 22 height 22
click at [367, 191] on div "A ✕ R ✕ C ✕ Fold" at bounding box center [368, 191] width 95 height 24
click at [368, 195] on div "R ✕" at bounding box center [368, 191] width 31 height 24
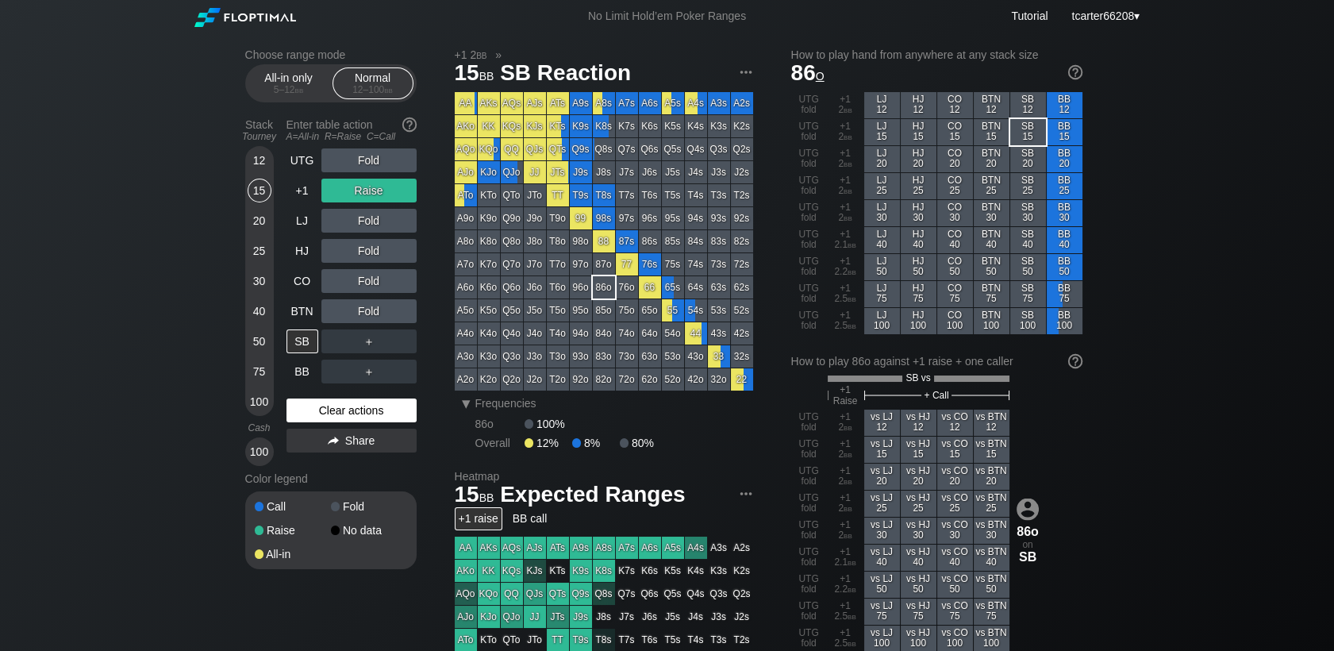
click at [355, 400] on div "UTG Fold +1 Raise LJ Fold HJ Fold CO Fold BTN Fold SB ＋ BB ＋ Clear actions Share" at bounding box center [351, 306] width 130 height 317
click at [355, 403] on div "Clear actions" at bounding box center [351, 410] width 130 height 24
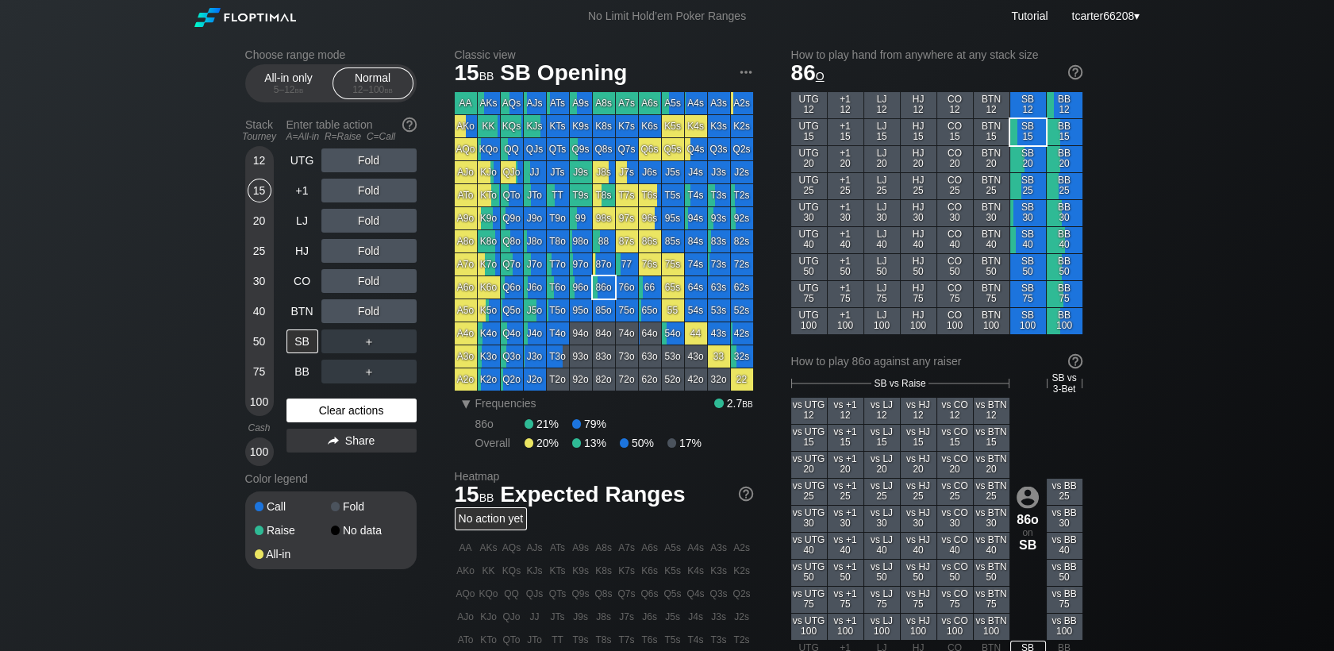
drag, startPoint x: 380, startPoint y: 413, endPoint x: 298, endPoint y: 270, distance: 165.0
click at [380, 413] on div "Clear actions" at bounding box center [351, 410] width 130 height 24
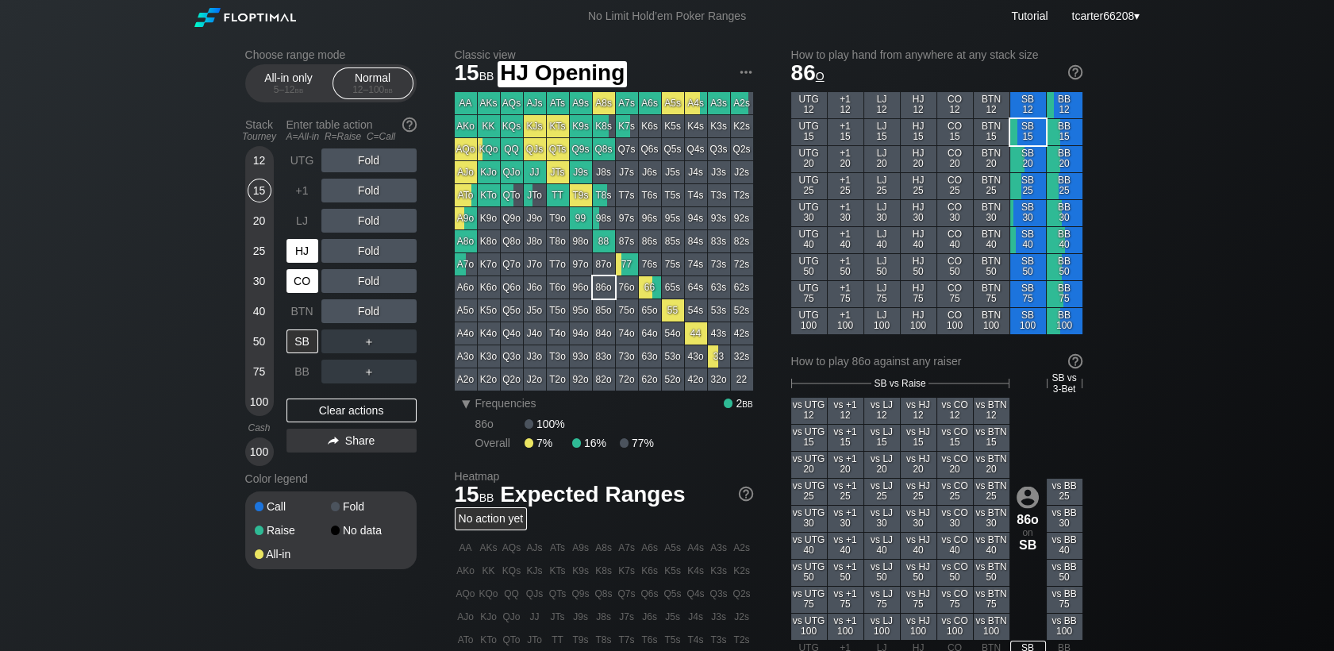
drag, startPoint x: 298, startPoint y: 260, endPoint x: 298, endPoint y: 273, distance: 12.7
click at [298, 262] on div "HJ" at bounding box center [302, 251] width 32 height 24
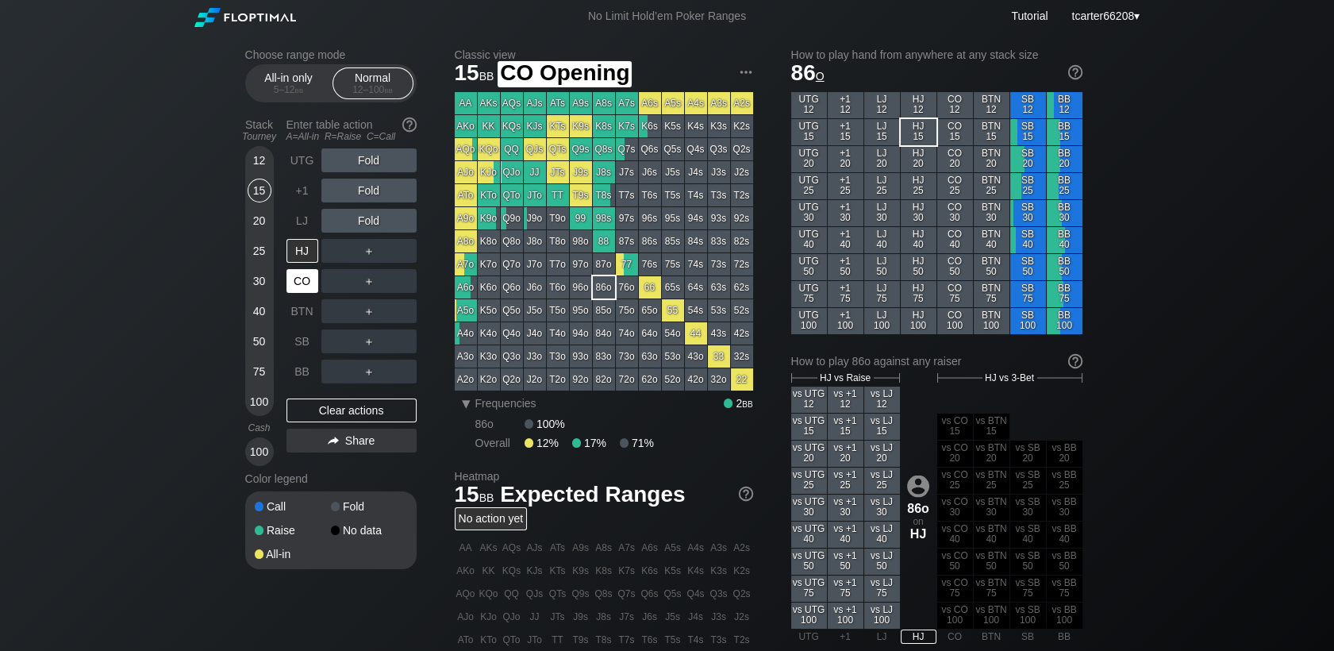
click at [298, 279] on div "CO" at bounding box center [302, 281] width 32 height 24
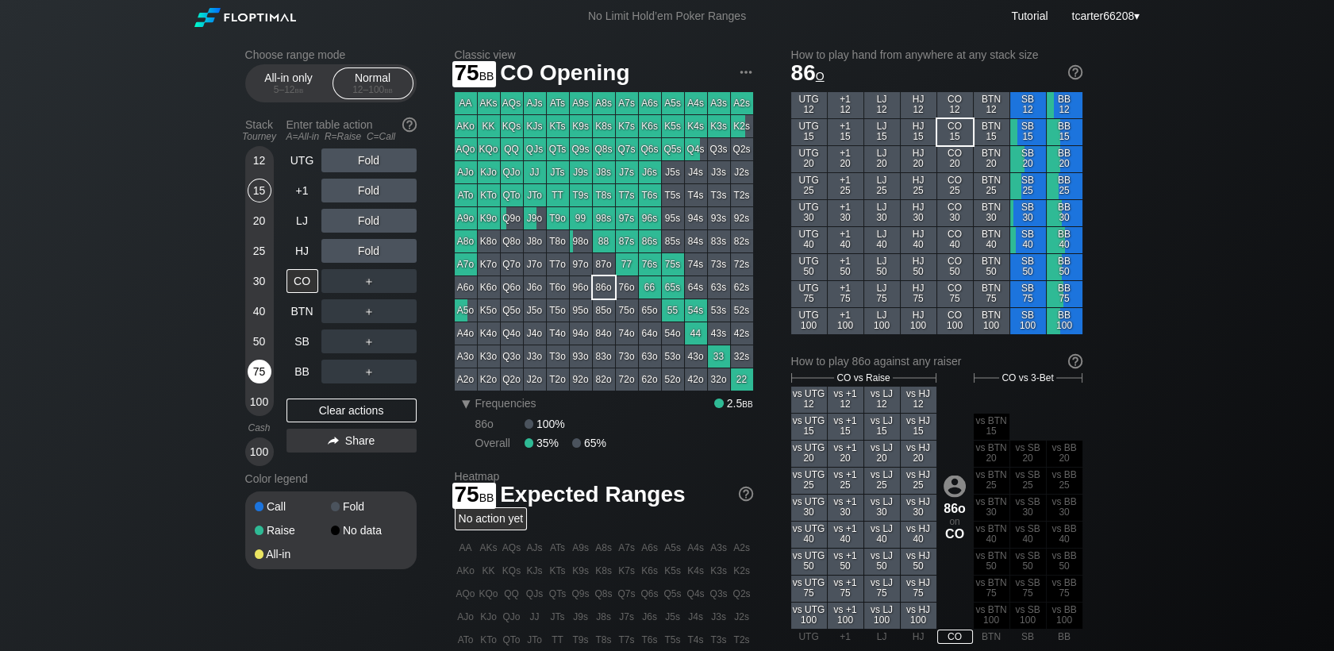
click at [260, 378] on div "75" at bounding box center [260, 371] width 24 height 24
click at [362, 290] on div "R ✕" at bounding box center [368, 281] width 31 height 24
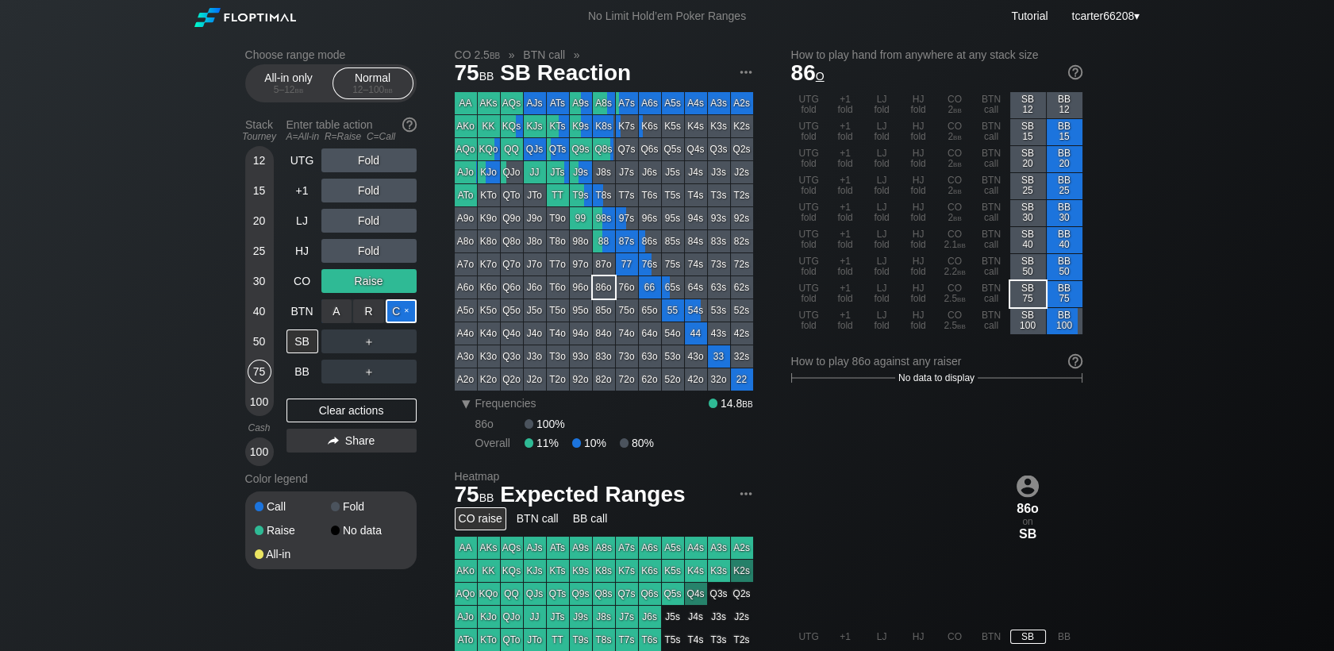
click at [401, 309] on div "C ✕" at bounding box center [401, 311] width 31 height 24
drag, startPoint x: 347, startPoint y: 417, endPoint x: 343, endPoint y: 403, distance: 14.1
click at [347, 417] on div "Clear actions" at bounding box center [351, 410] width 130 height 24
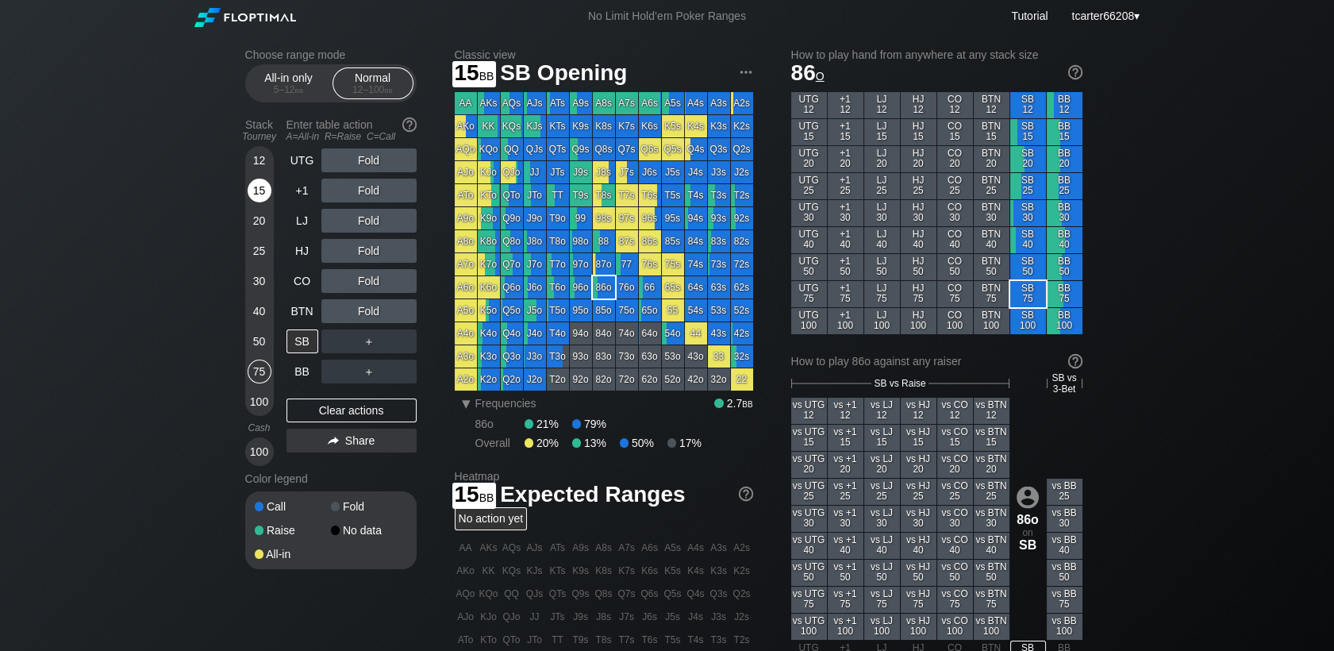
click at [260, 194] on div "15" at bounding box center [260, 191] width 24 height 24
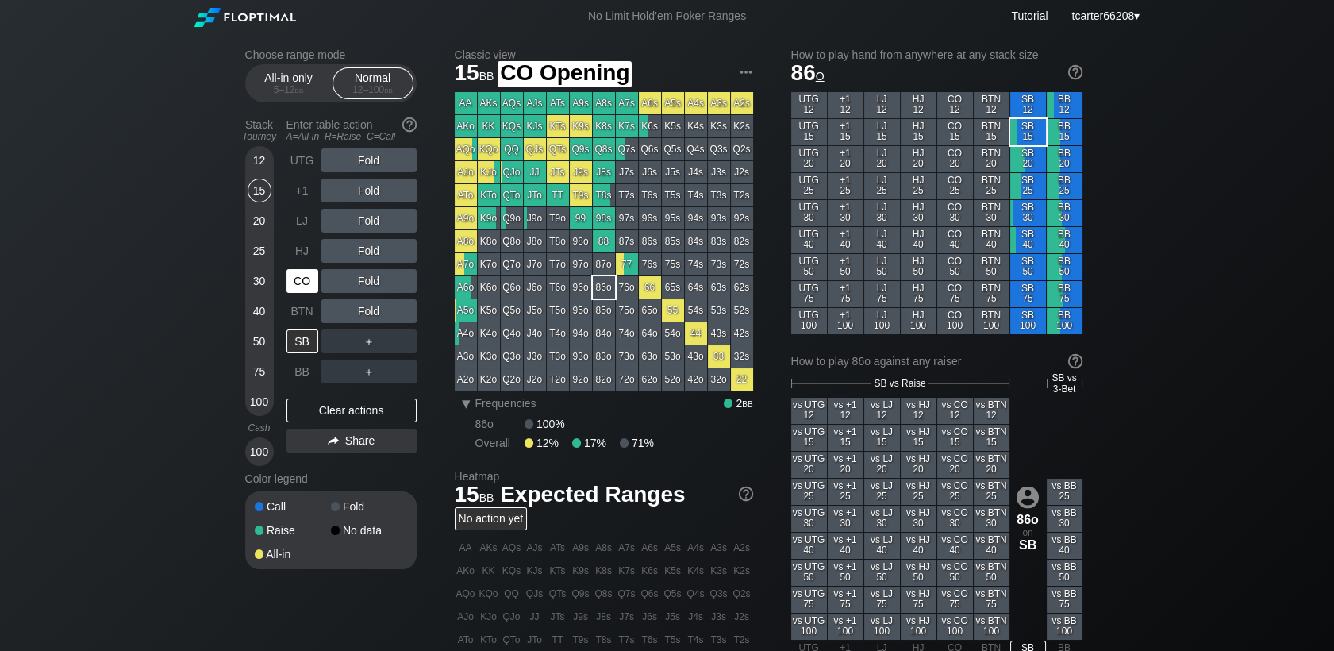
click at [312, 286] on div "CO" at bounding box center [302, 281] width 32 height 24
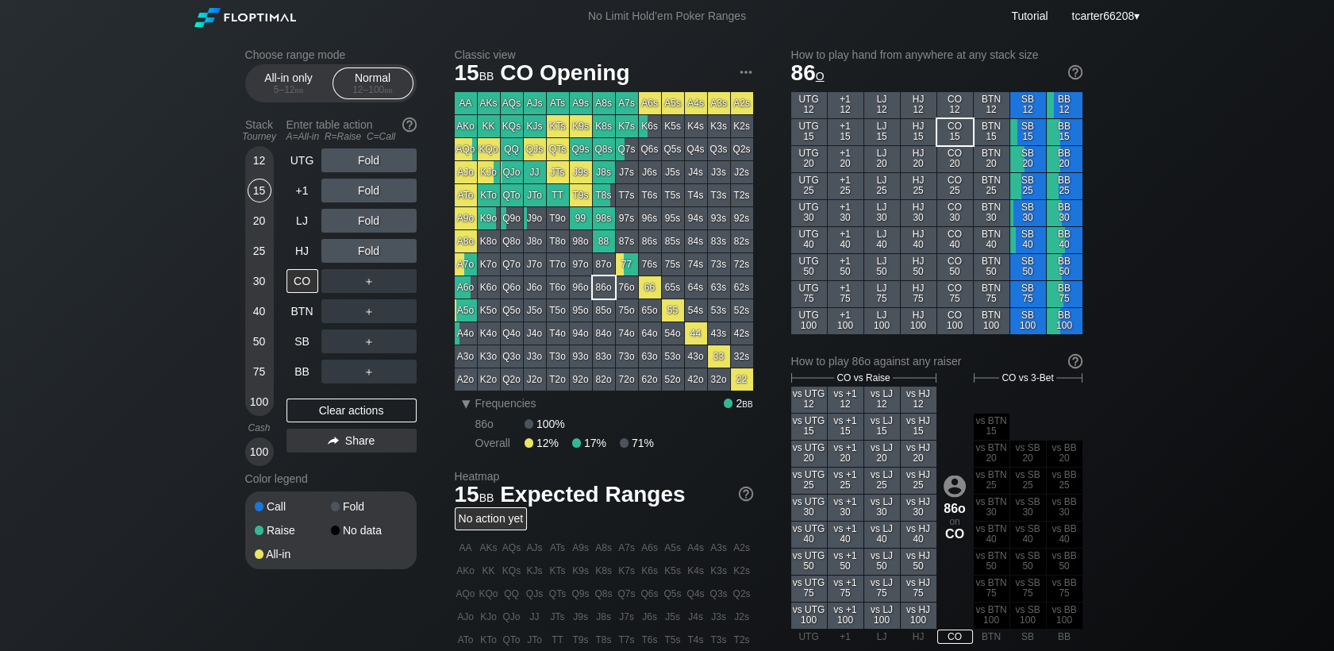
click at [259, 253] on div "25" at bounding box center [260, 251] width 24 height 24
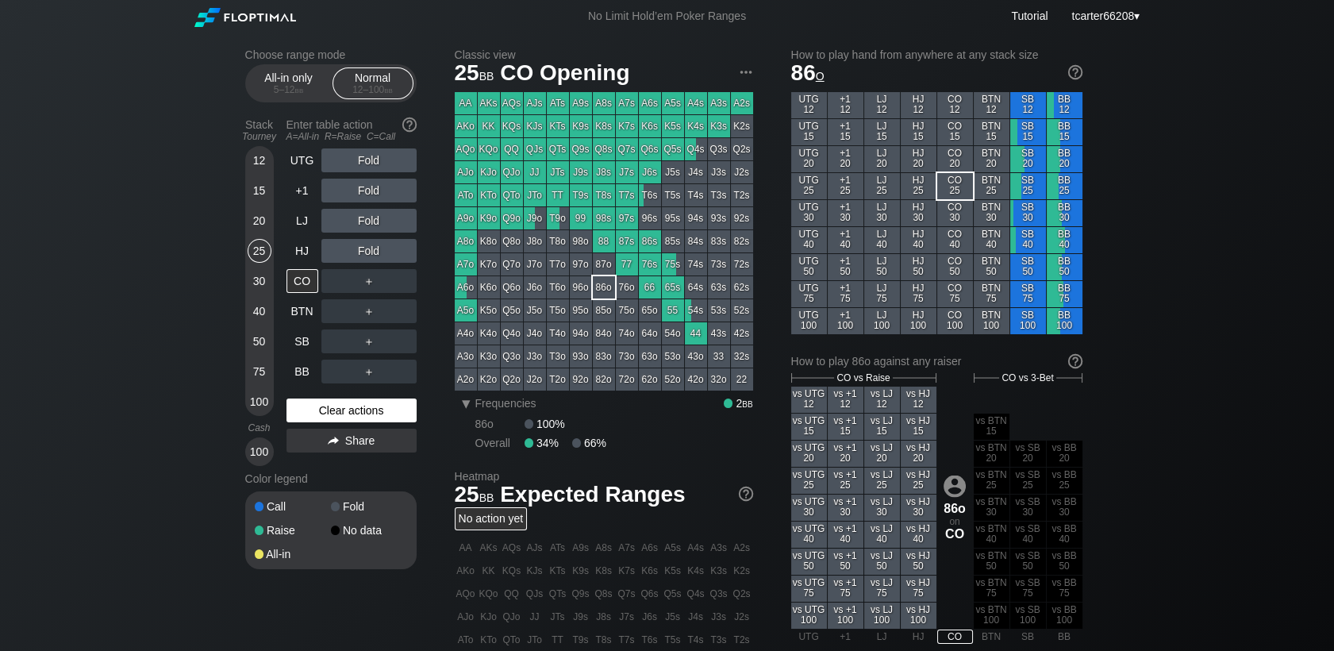
click at [357, 409] on div "Clear actions" at bounding box center [351, 410] width 130 height 24
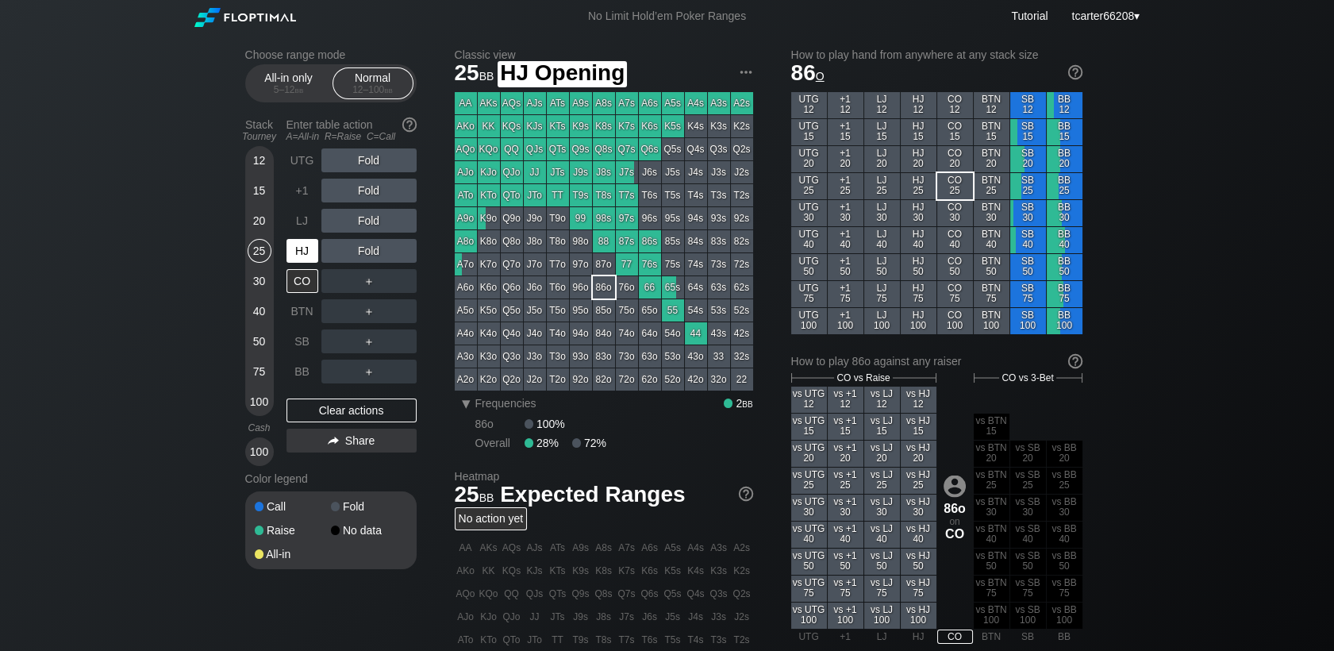
click at [300, 252] on div "HJ" at bounding box center [302, 251] width 32 height 24
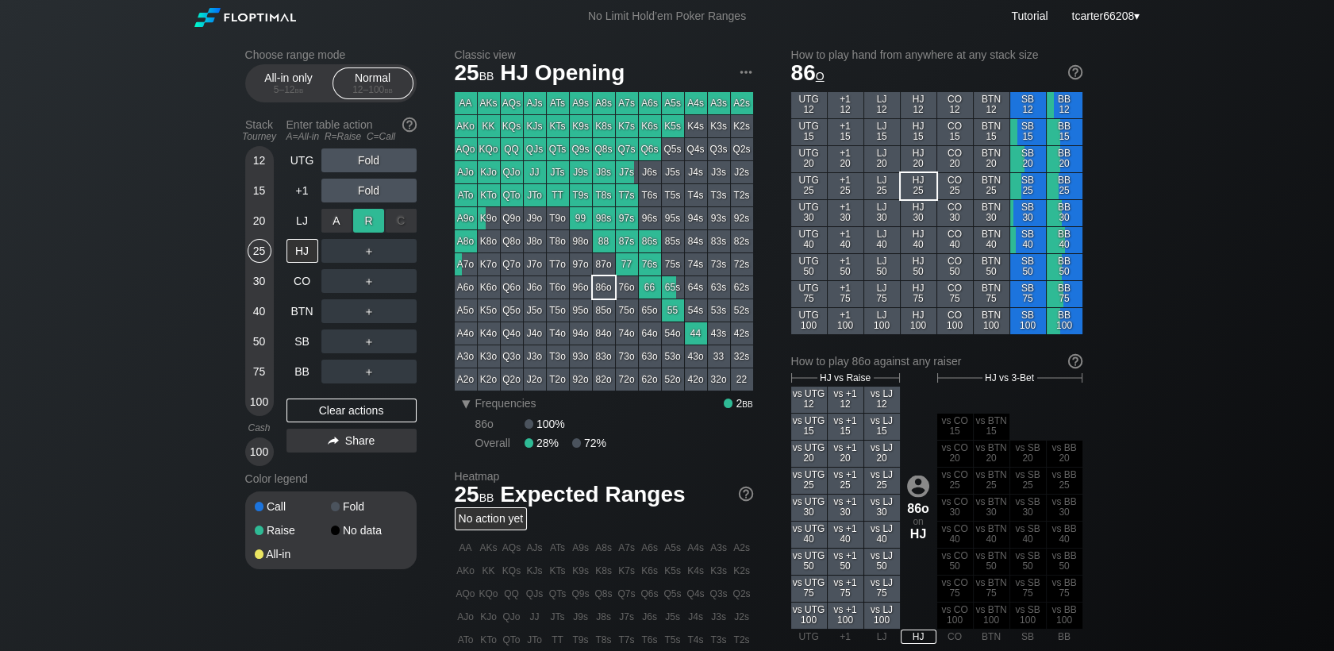
click at [368, 227] on div "R ✕" at bounding box center [368, 221] width 31 height 24
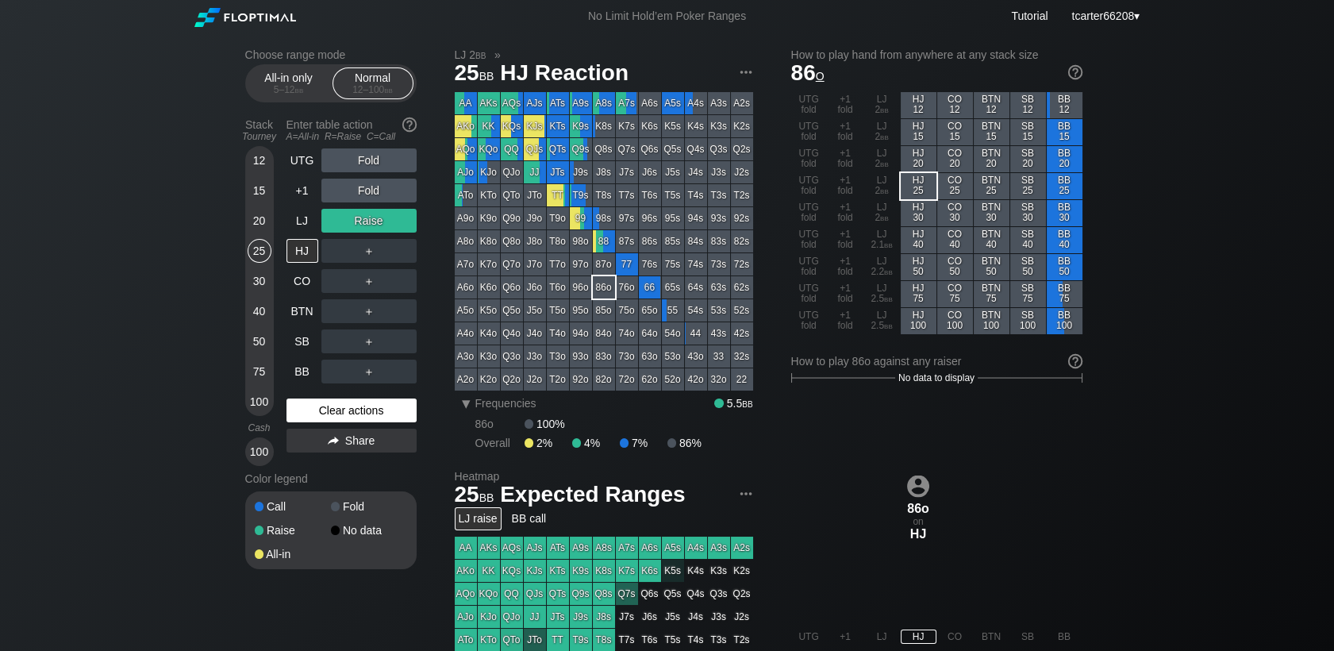
click at [318, 413] on div "Clear actions" at bounding box center [351, 410] width 130 height 24
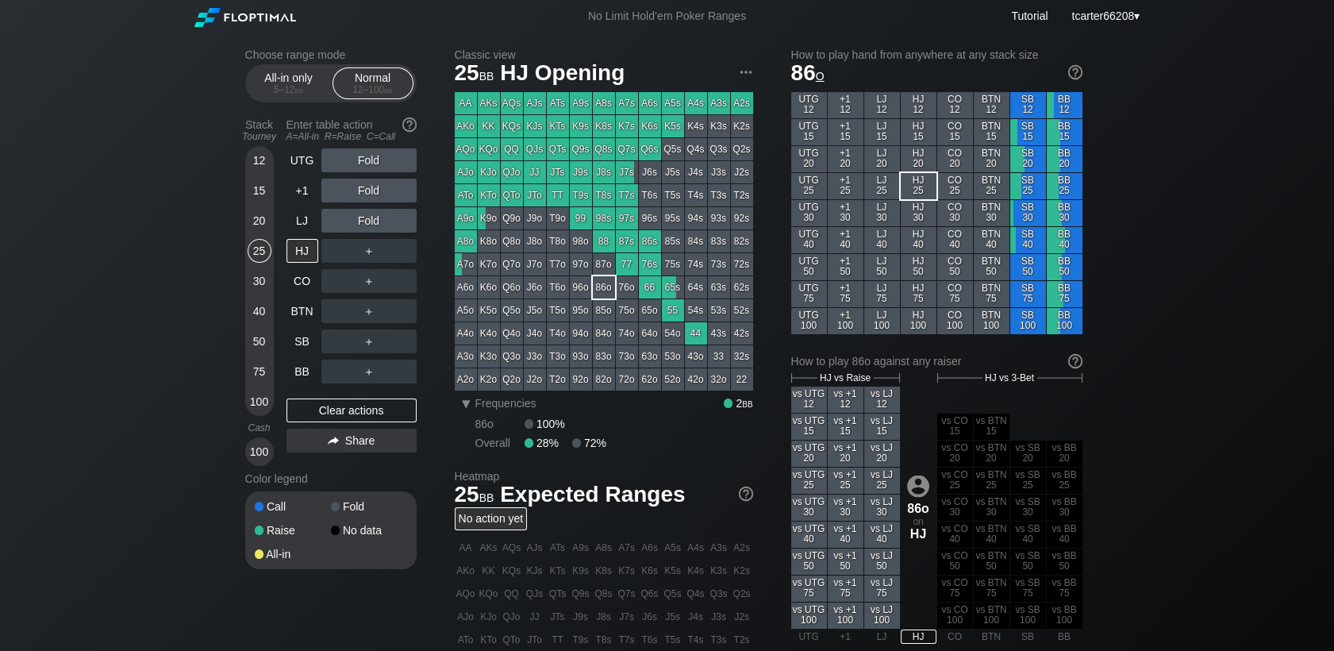
drag, startPoint x: 263, startPoint y: 401, endPoint x: 268, endPoint y: 338, distance: 63.7
click at [263, 401] on div "100" at bounding box center [260, 402] width 24 height 24
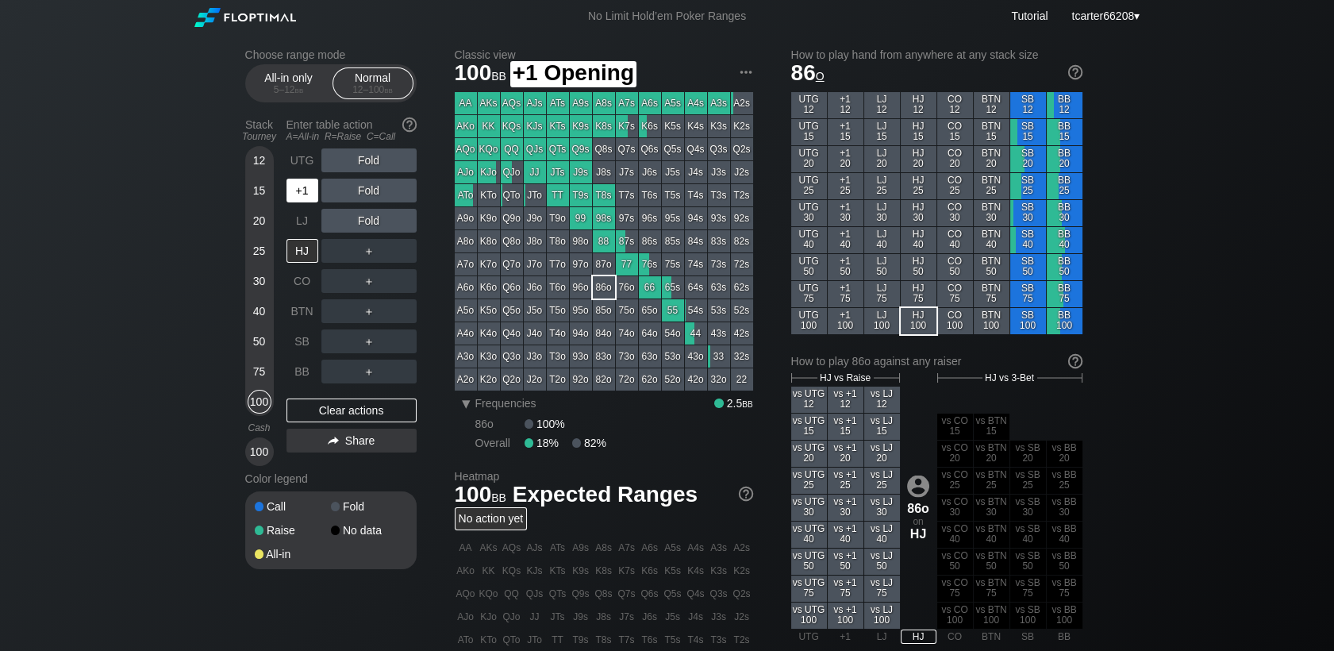
click at [303, 202] on div "+1" at bounding box center [302, 191] width 32 height 24
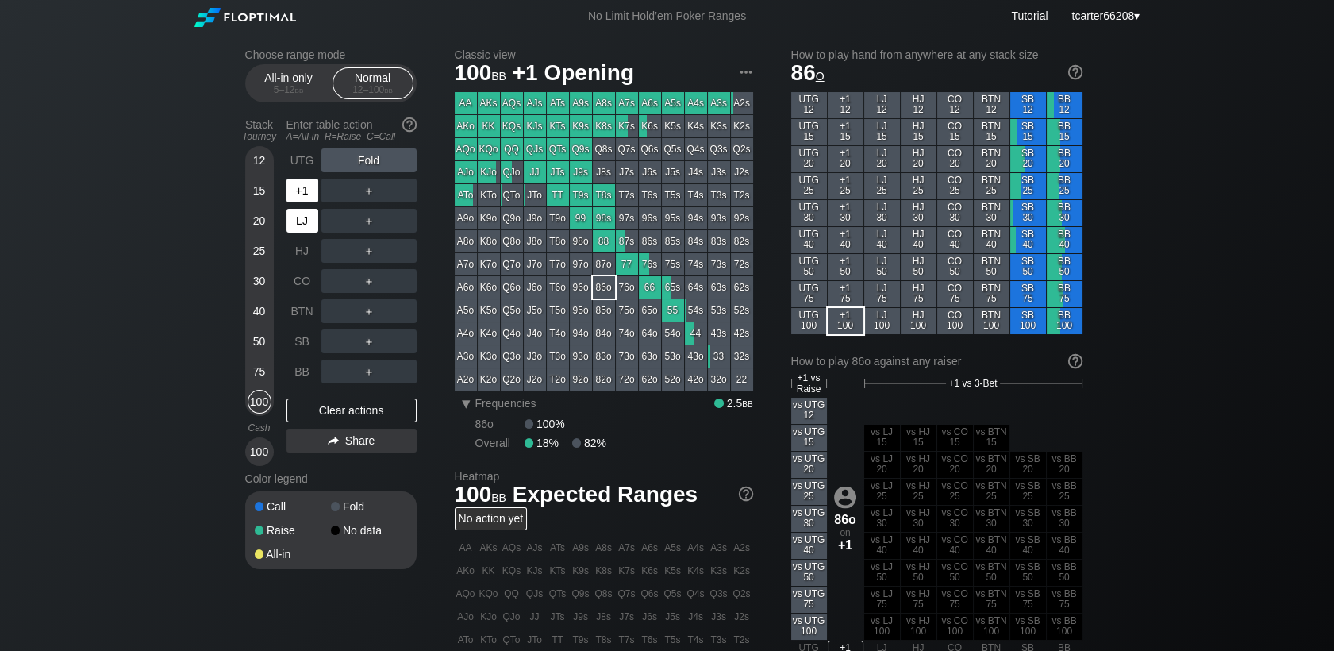
click at [302, 225] on div "LJ" at bounding box center [302, 221] width 32 height 24
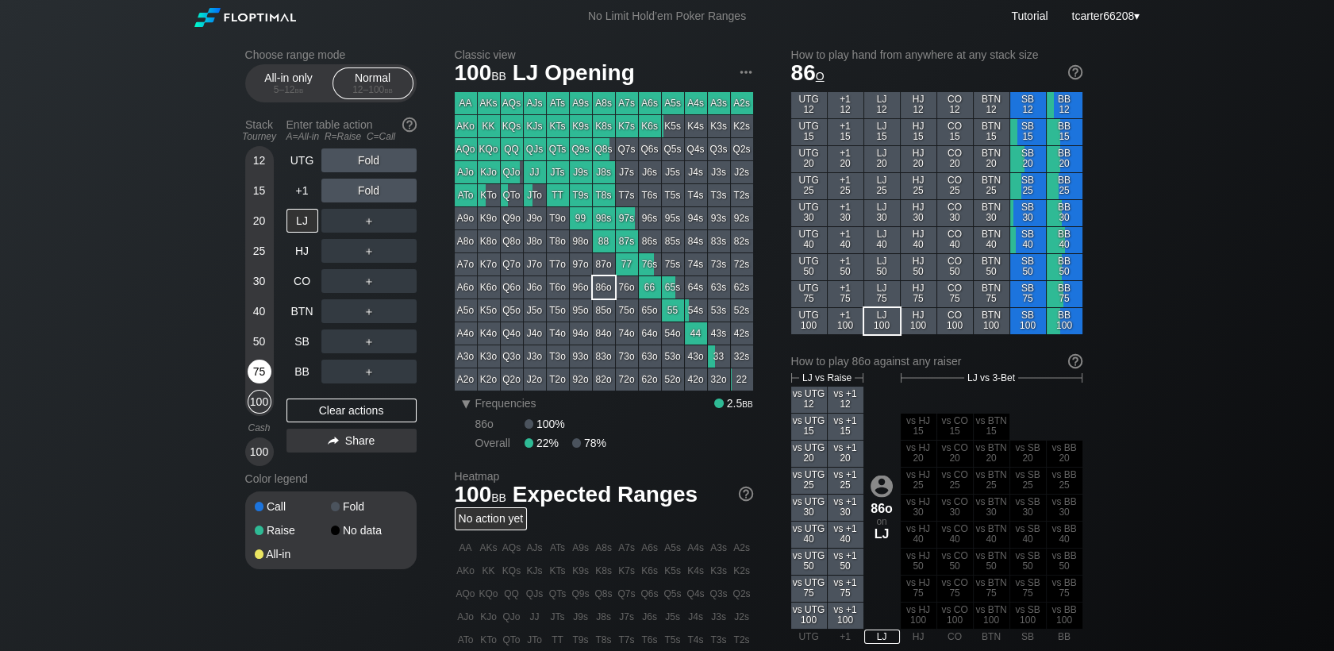
click at [261, 369] on div "75" at bounding box center [260, 371] width 24 height 24
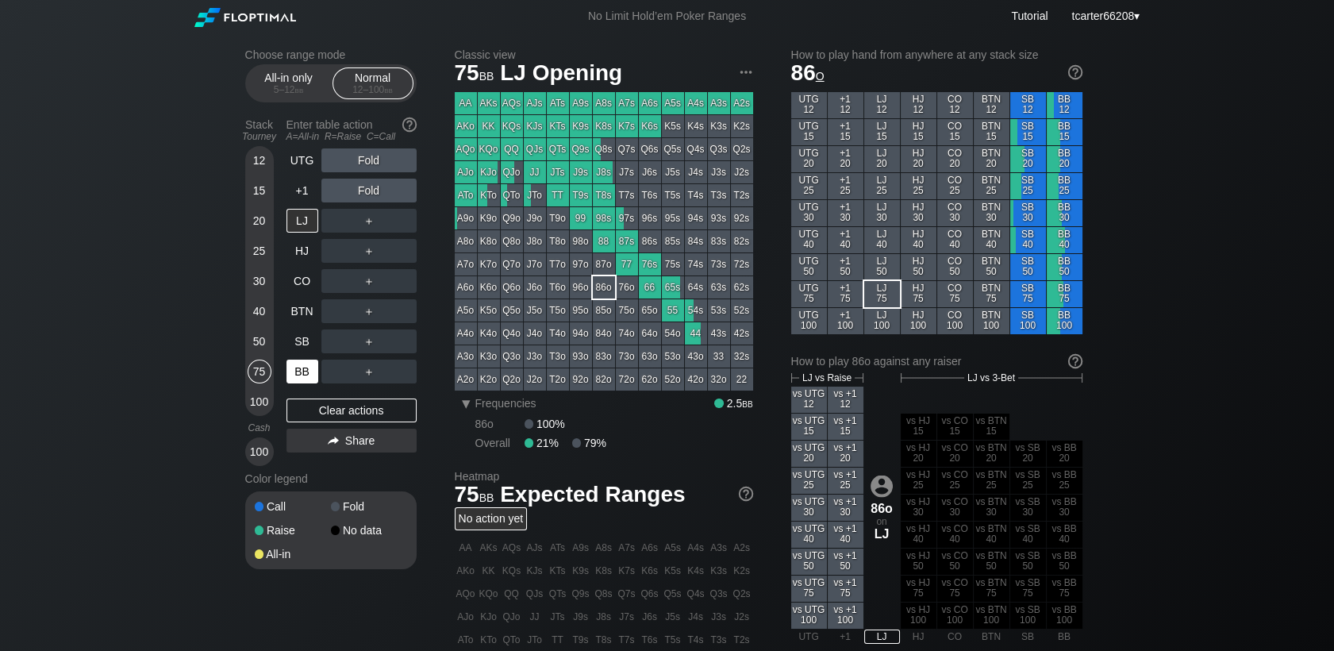
click at [294, 379] on div "BB" at bounding box center [302, 371] width 32 height 24
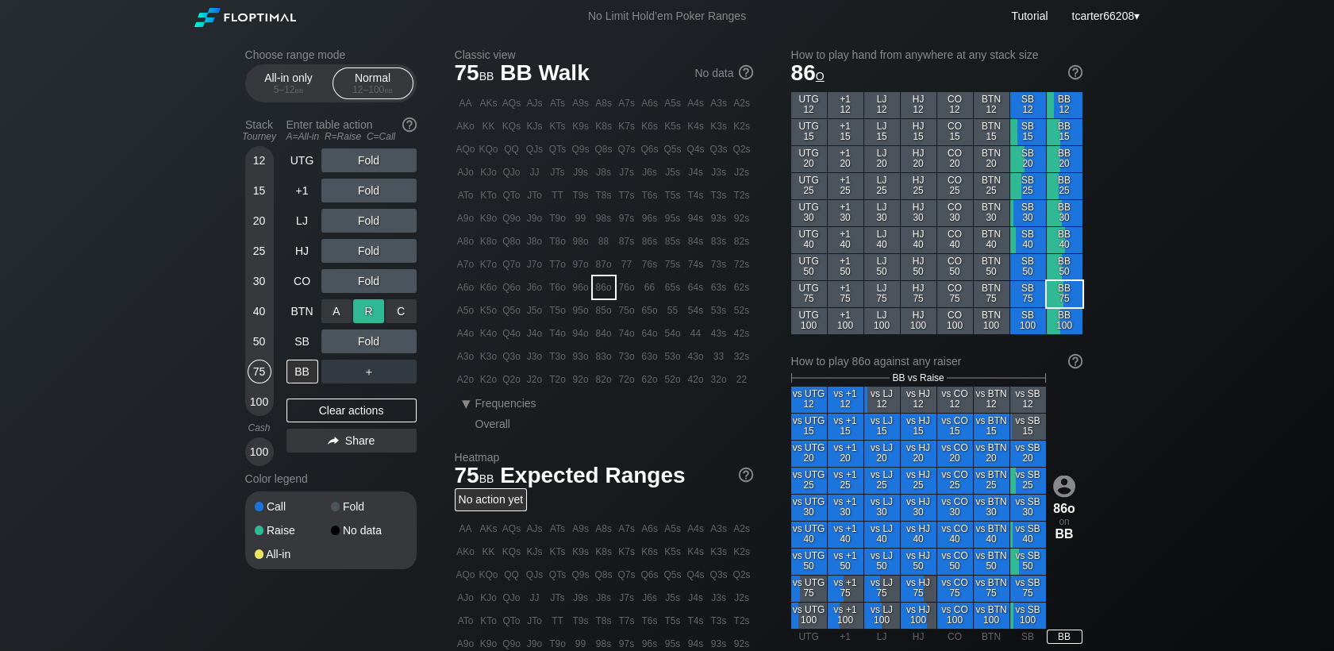
click at [378, 314] on div "R ✕" at bounding box center [368, 311] width 31 height 24
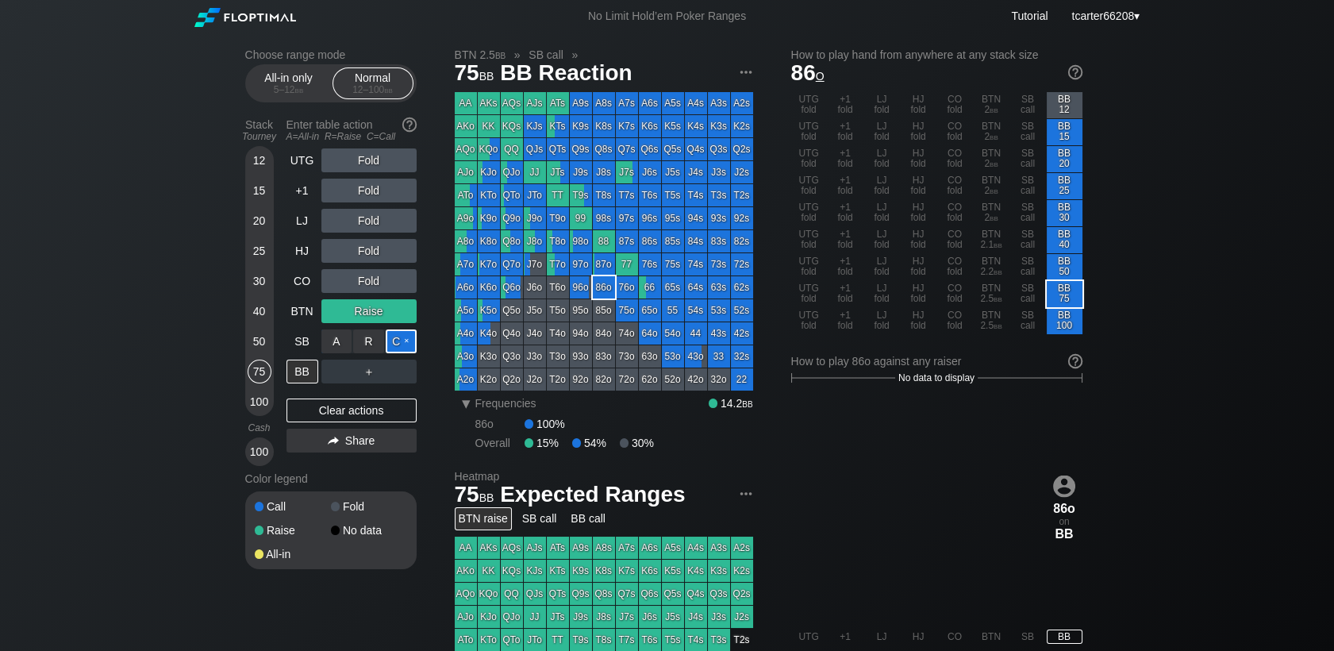
click at [392, 346] on div "C ✕" at bounding box center [401, 341] width 31 height 24
click at [382, 415] on div "Clear actions" at bounding box center [351, 410] width 130 height 24
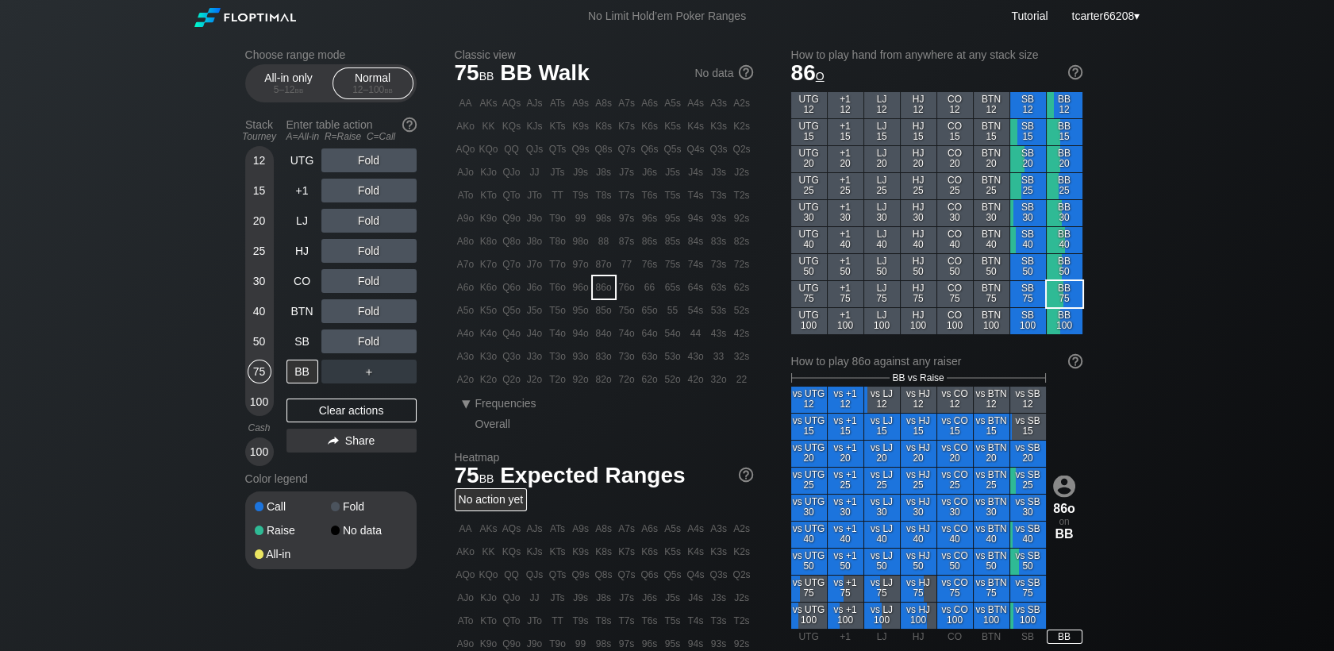
click at [254, 405] on div "100" at bounding box center [260, 402] width 24 height 24
click at [303, 142] on div "A=All-in R=Raise C=Call" at bounding box center [351, 136] width 130 height 11
click at [298, 165] on div "UTG" at bounding box center [302, 160] width 32 height 24
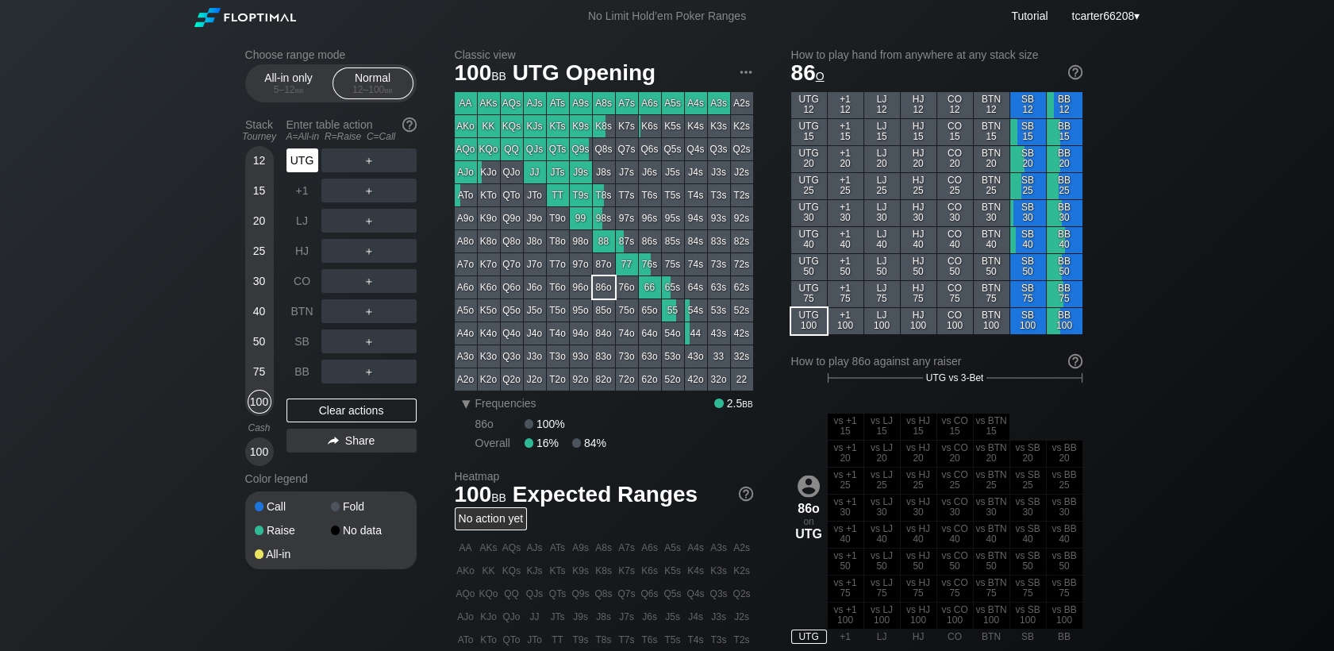
click at [298, 165] on div "UTG" at bounding box center [302, 160] width 32 height 24
click at [249, 342] on div "50" at bounding box center [260, 341] width 24 height 24
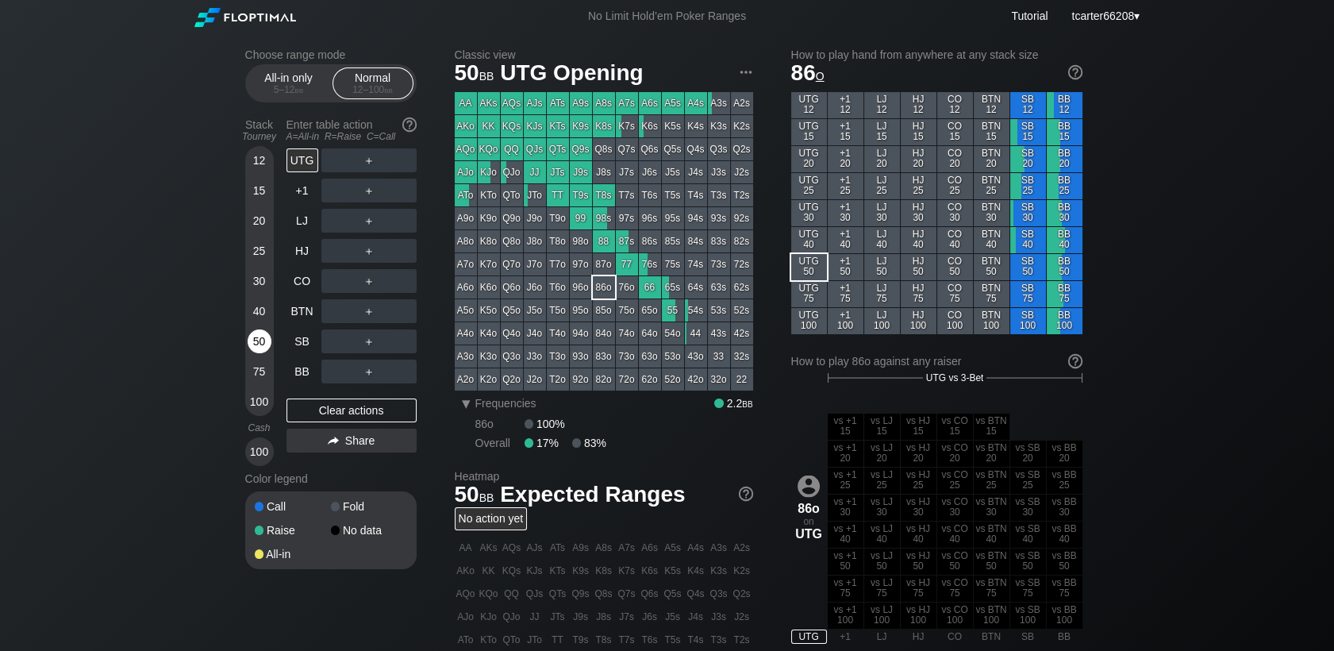
click at [251, 341] on div "50" at bounding box center [260, 341] width 24 height 24
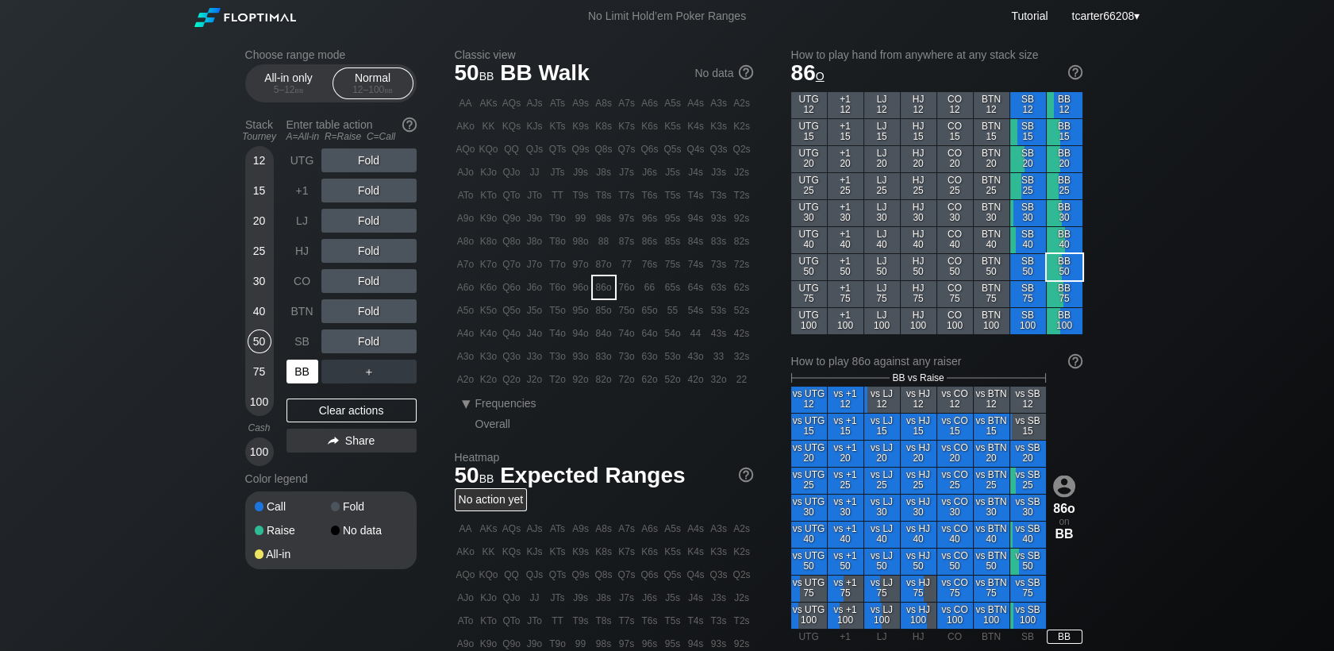
click at [292, 362] on div "BB" at bounding box center [302, 371] width 32 height 24
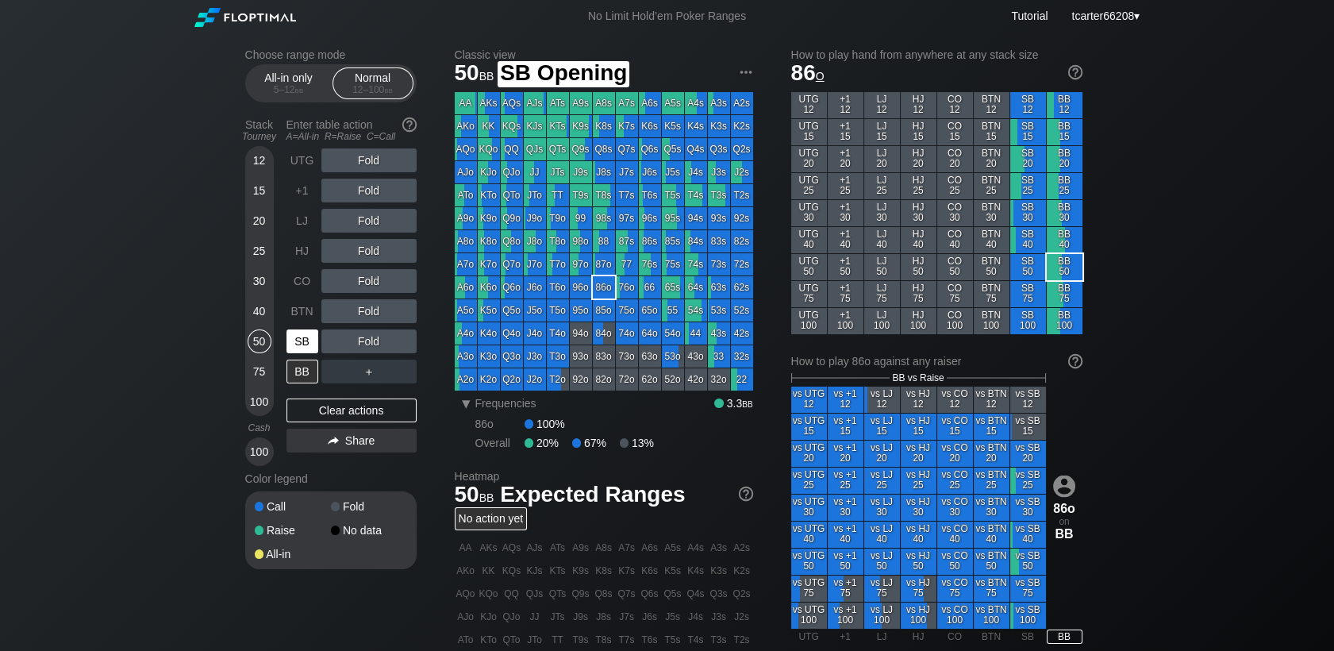
click at [313, 348] on div "SB" at bounding box center [302, 341] width 32 height 24
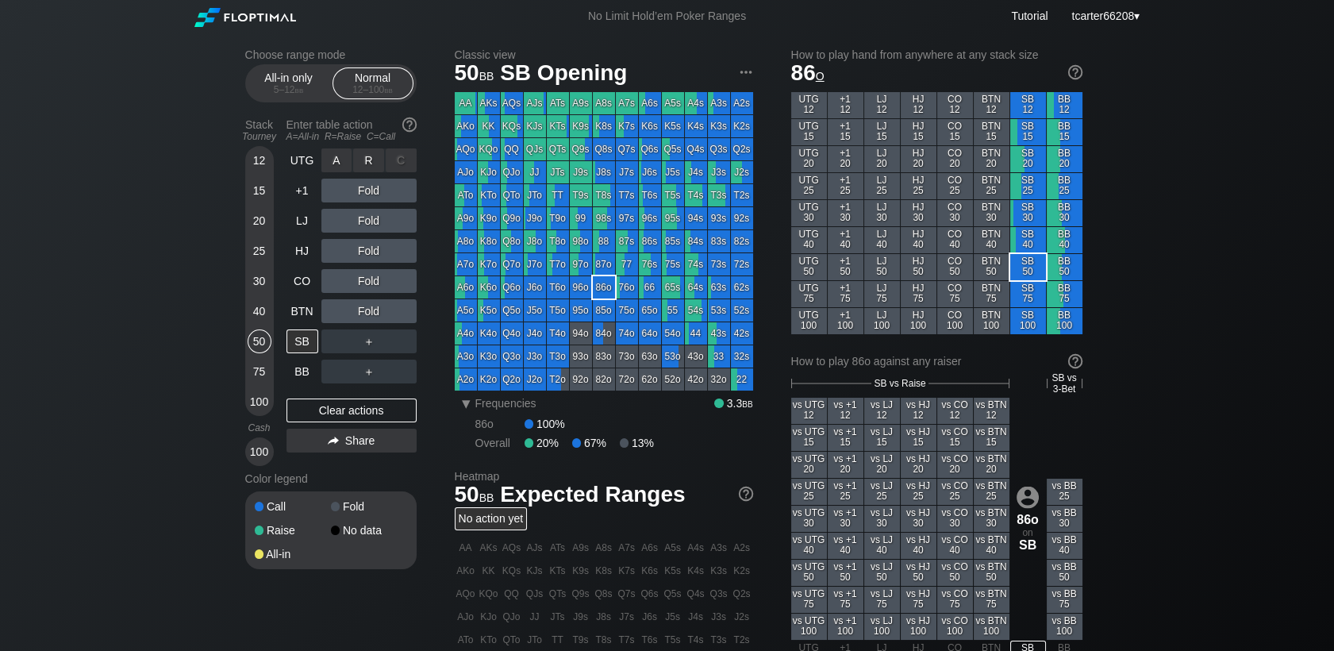
click at [382, 164] on div "R ✕" at bounding box center [368, 160] width 31 height 24
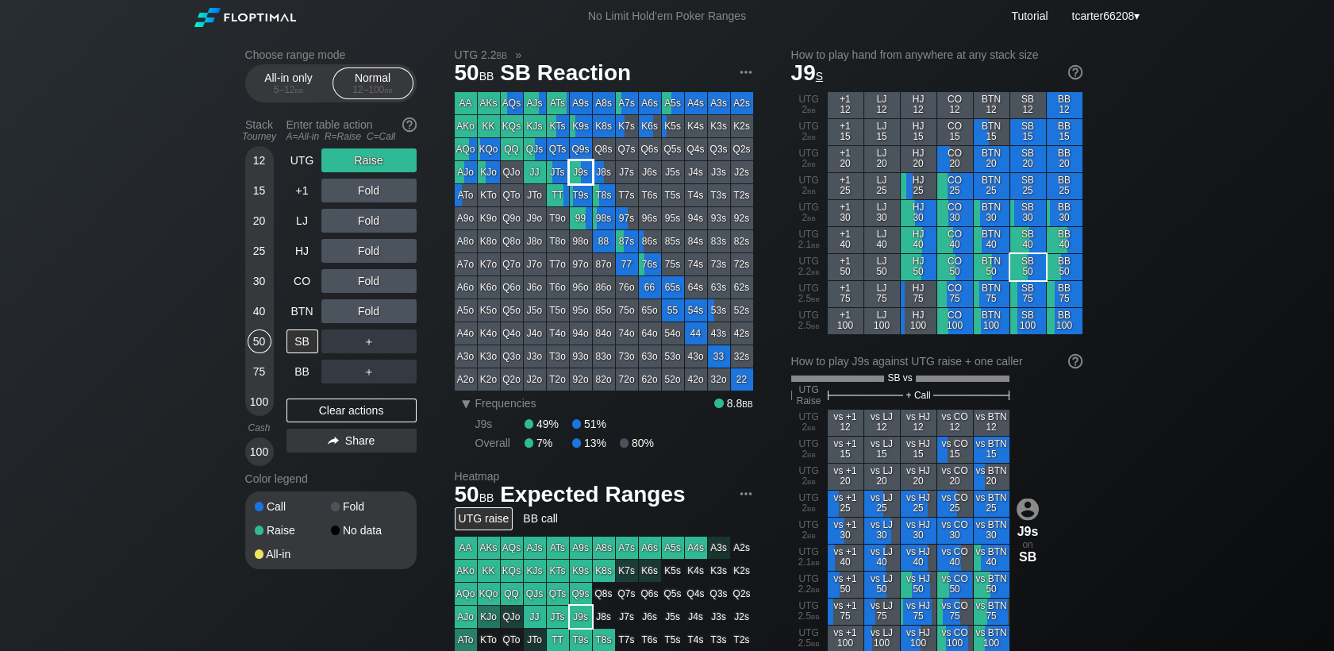
click at [570, 172] on div "J9s" at bounding box center [581, 172] width 22 height 22
click at [573, 172] on div "J9s" at bounding box center [581, 172] width 22 height 22
click at [574, 172] on div "J9s" at bounding box center [581, 172] width 22 height 22
click at [400, 194] on div "C ✕" at bounding box center [401, 191] width 31 height 24
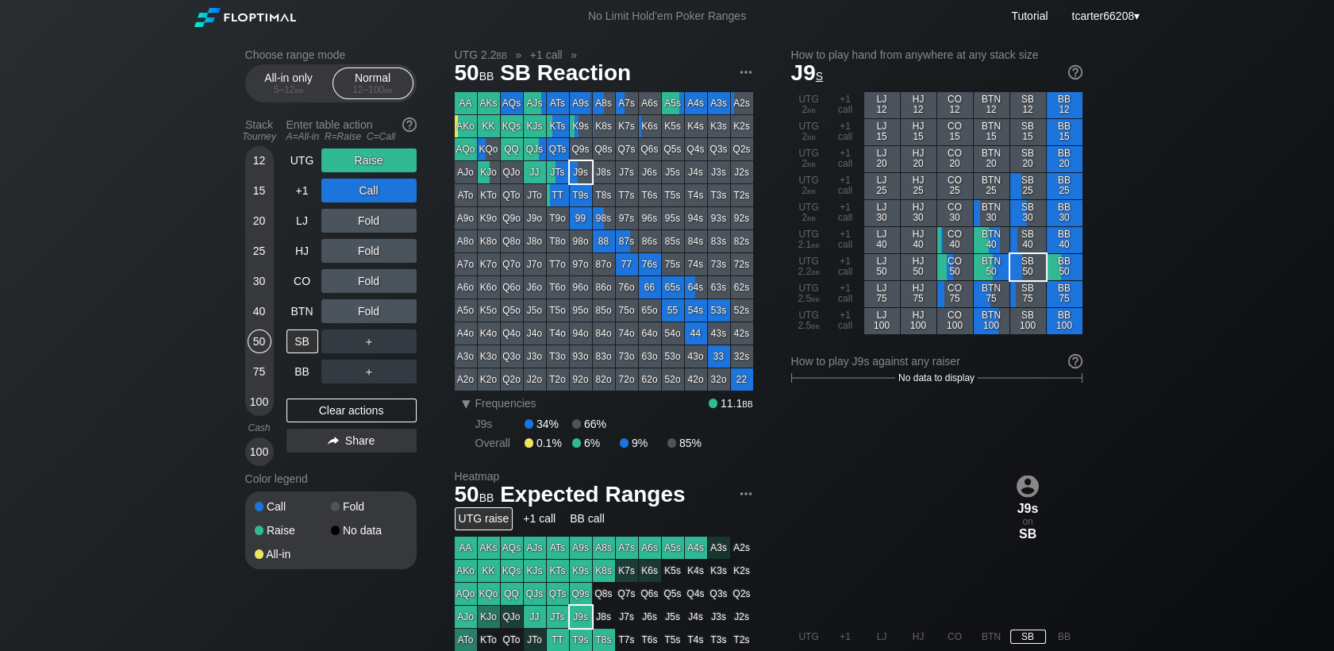
drag, startPoint x: 386, startPoint y: 412, endPoint x: 367, endPoint y: 266, distance: 147.1
click at [386, 412] on div "Clear actions" at bounding box center [351, 410] width 130 height 24
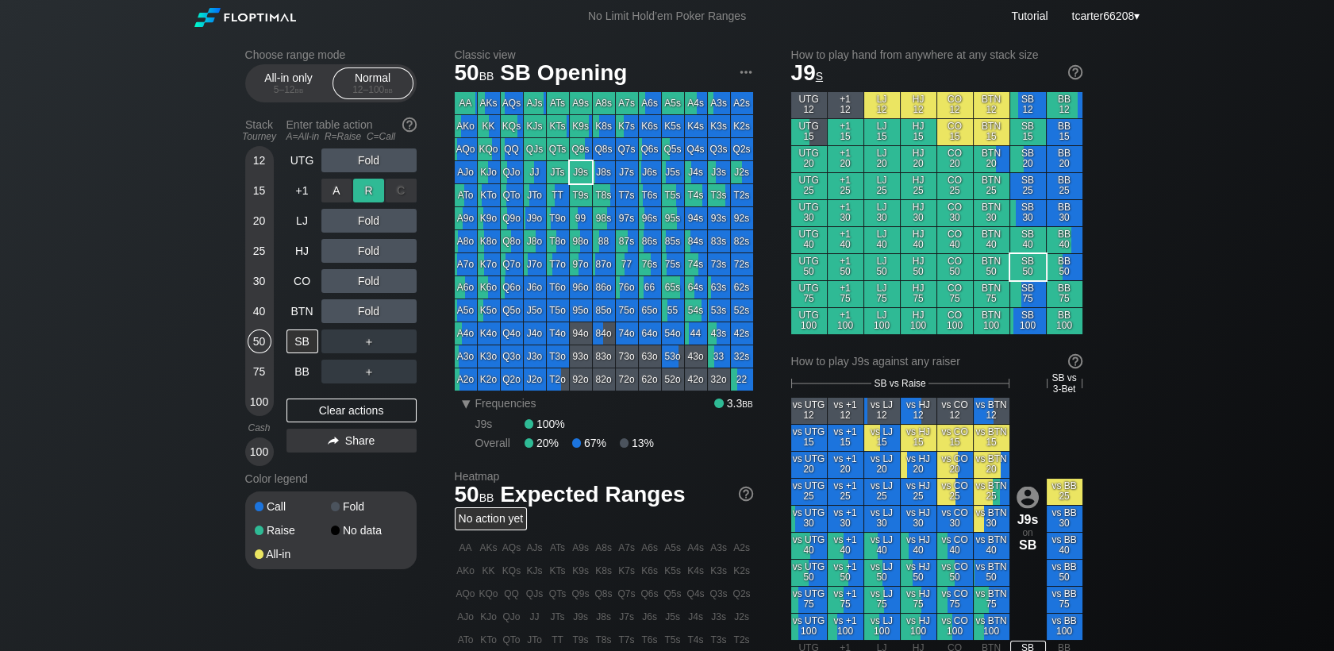
click at [371, 196] on div "R ✕" at bounding box center [368, 191] width 31 height 24
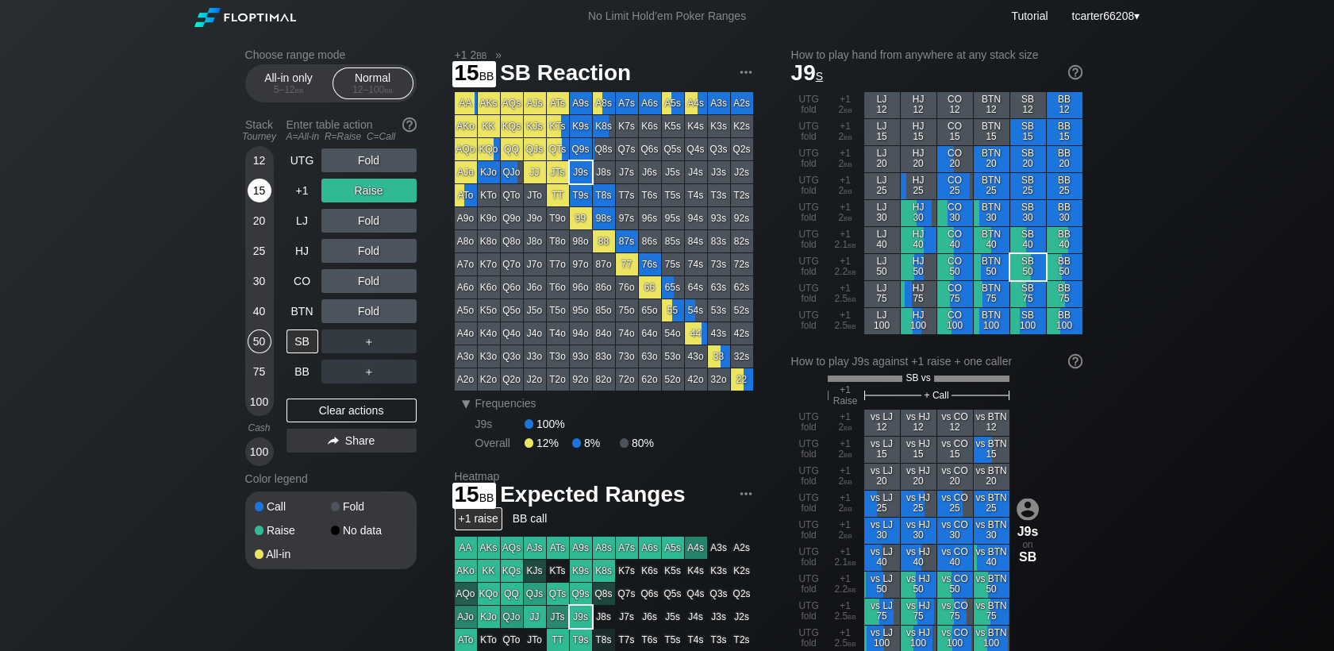
click at [253, 194] on div "15" at bounding box center [260, 191] width 24 height 24
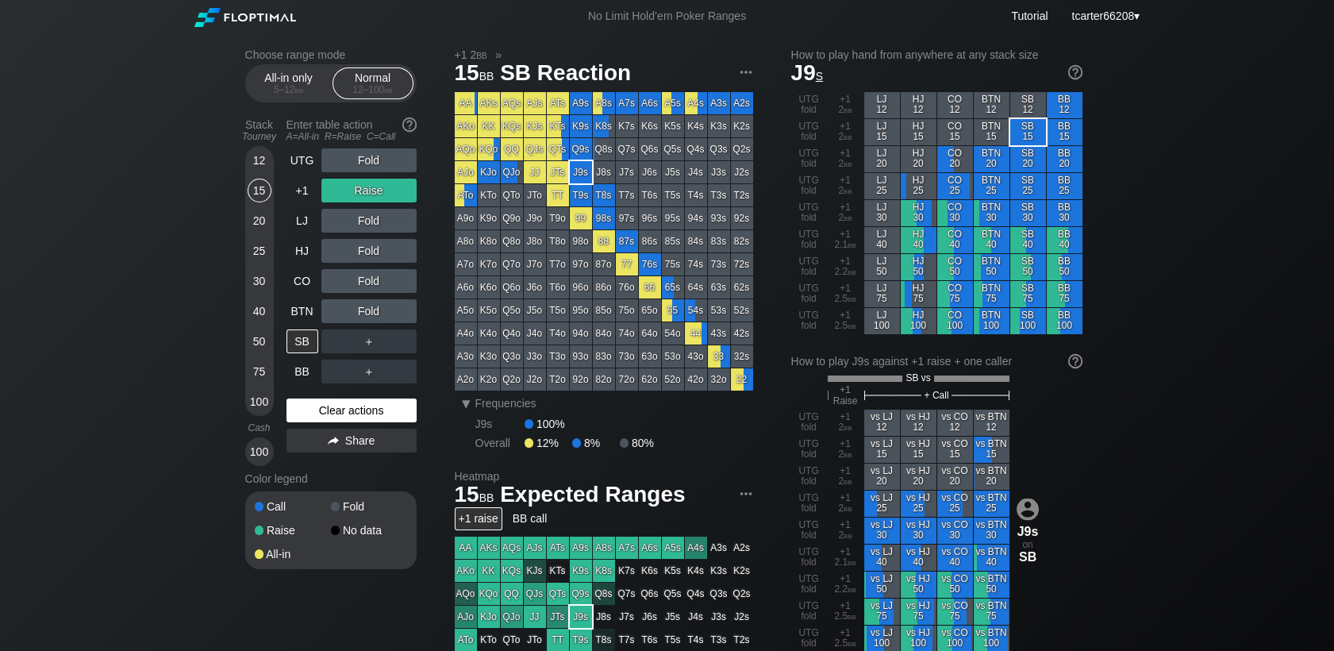
click at [375, 421] on div "Clear actions" at bounding box center [351, 410] width 130 height 24
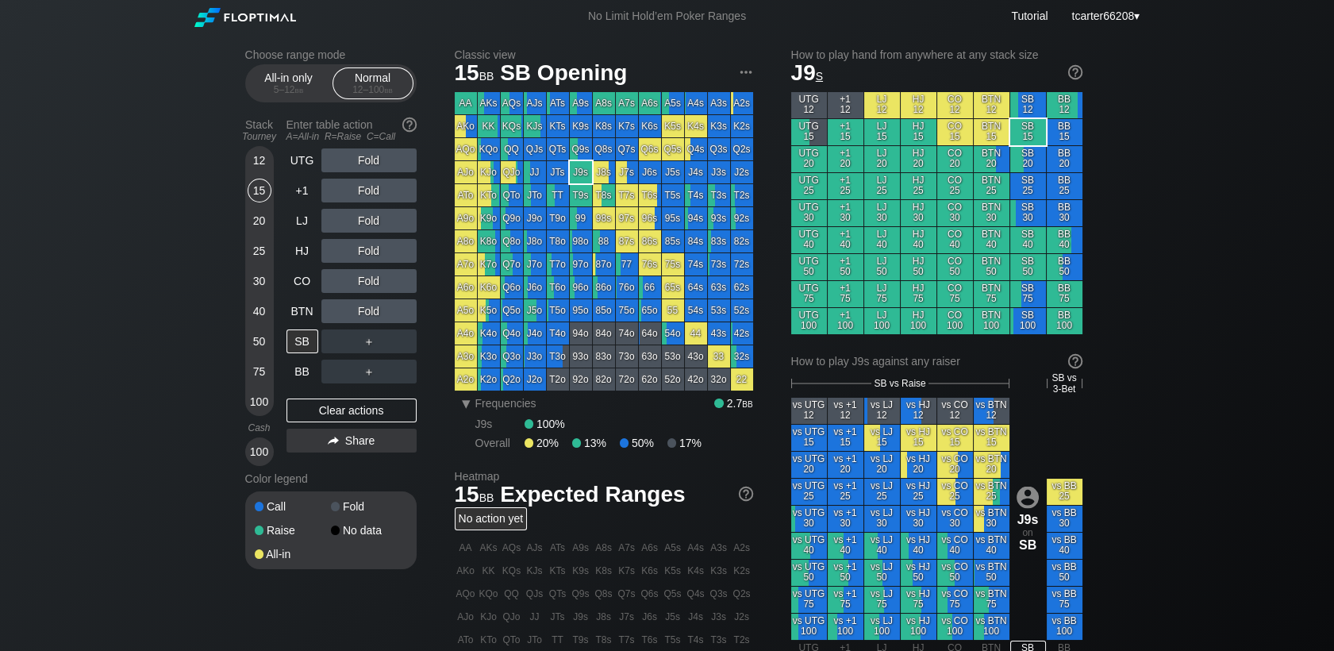
click at [267, 154] on div "12" at bounding box center [260, 160] width 24 height 24
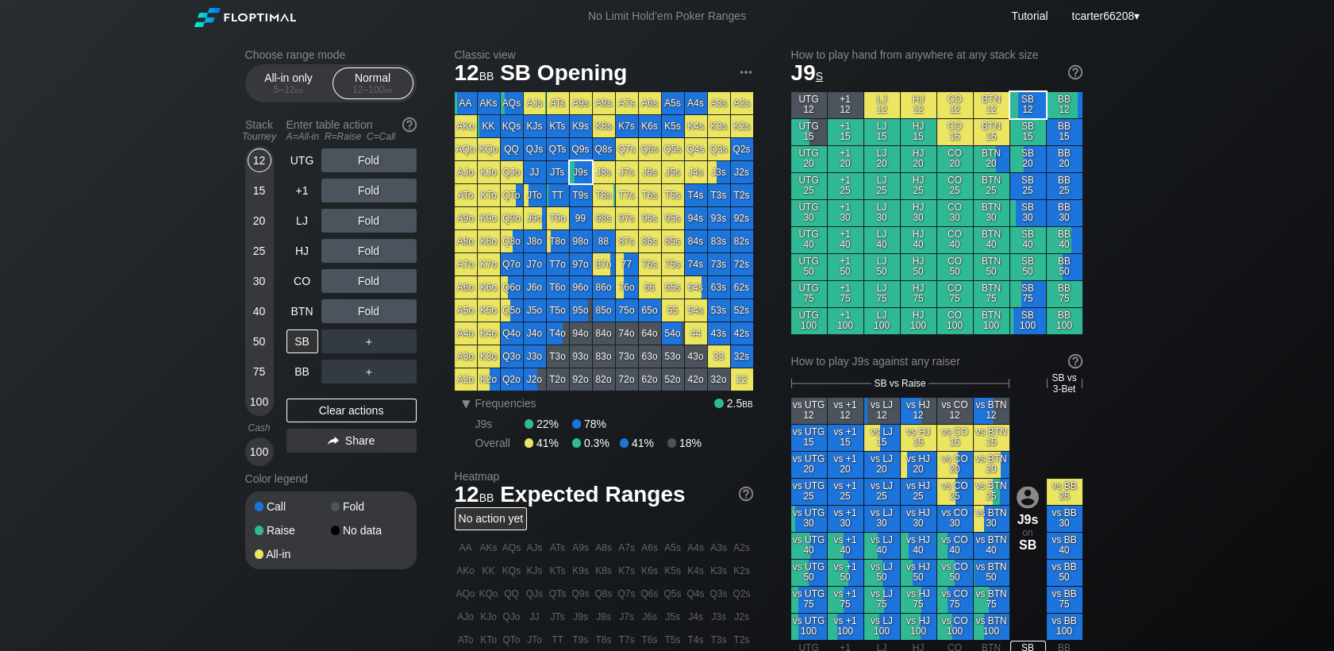
click at [646, 159] on div "Q6s" at bounding box center [650, 149] width 22 height 22
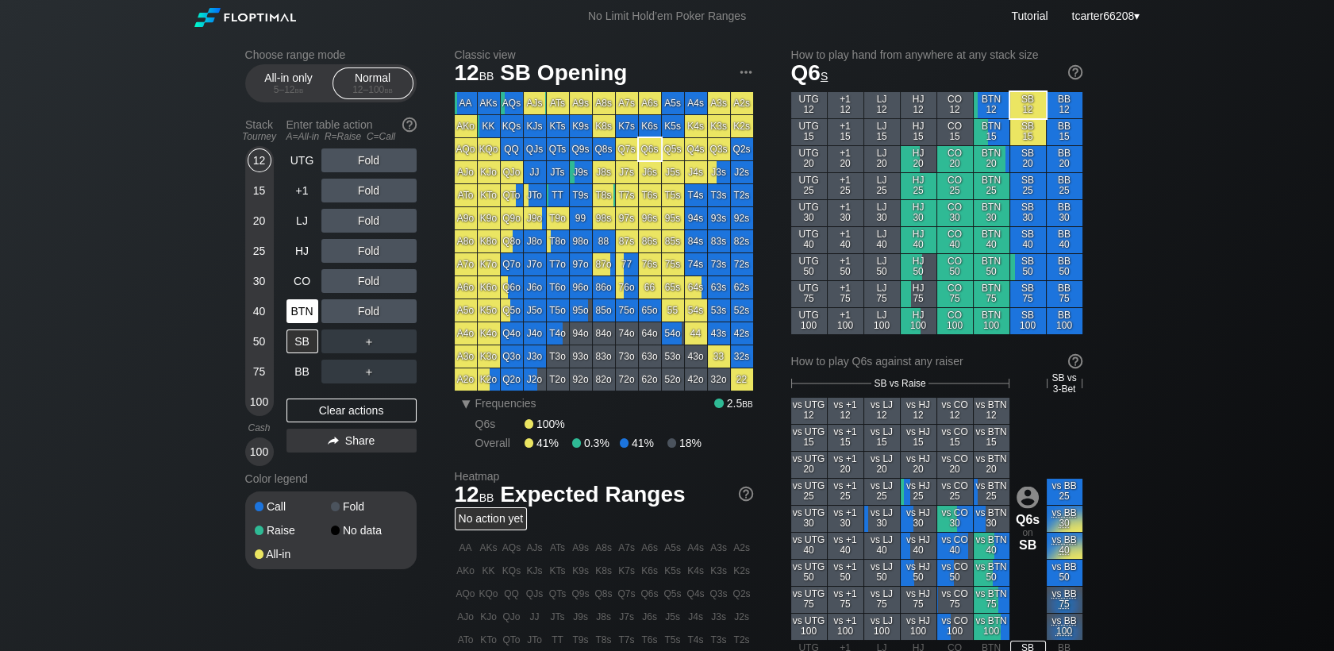
click at [290, 317] on div "BTN" at bounding box center [302, 311] width 32 height 24
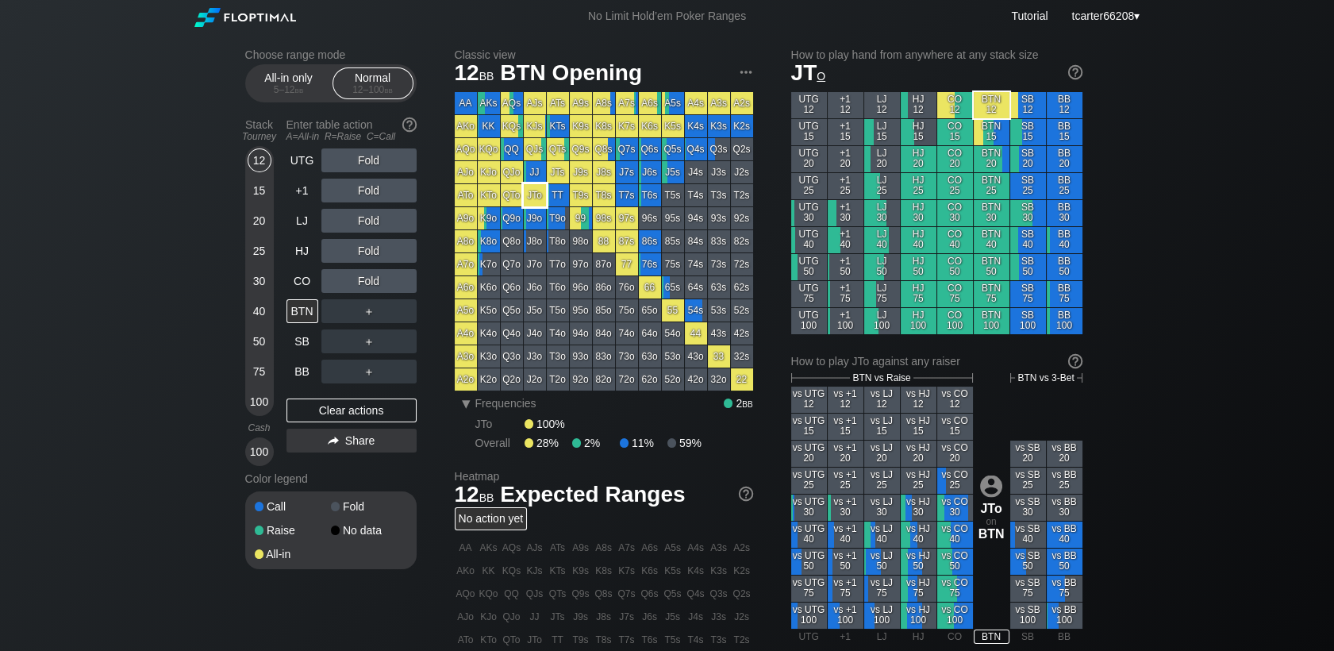
click at [532, 195] on div "JTo" at bounding box center [535, 195] width 22 height 22
click at [367, 411] on div "Clear actions" at bounding box center [351, 410] width 130 height 24
click at [259, 259] on div "25" at bounding box center [260, 251] width 24 height 24
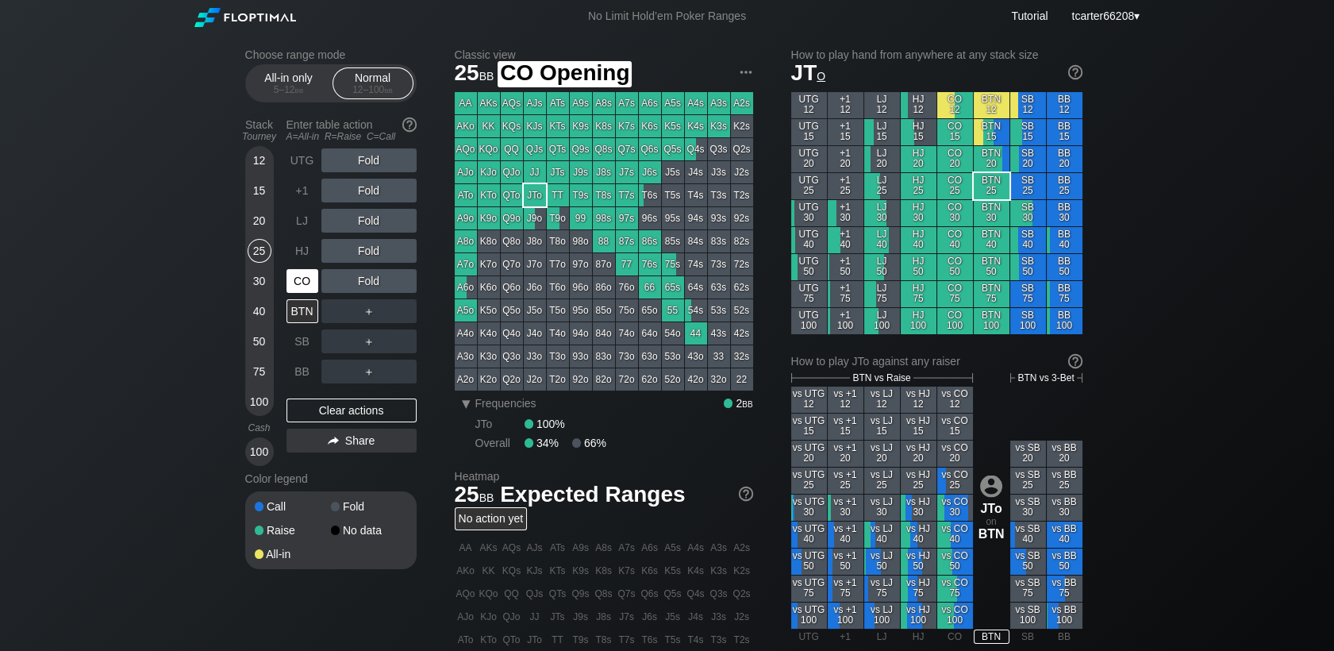
click at [301, 291] on div "CO" at bounding box center [302, 281] width 32 height 24
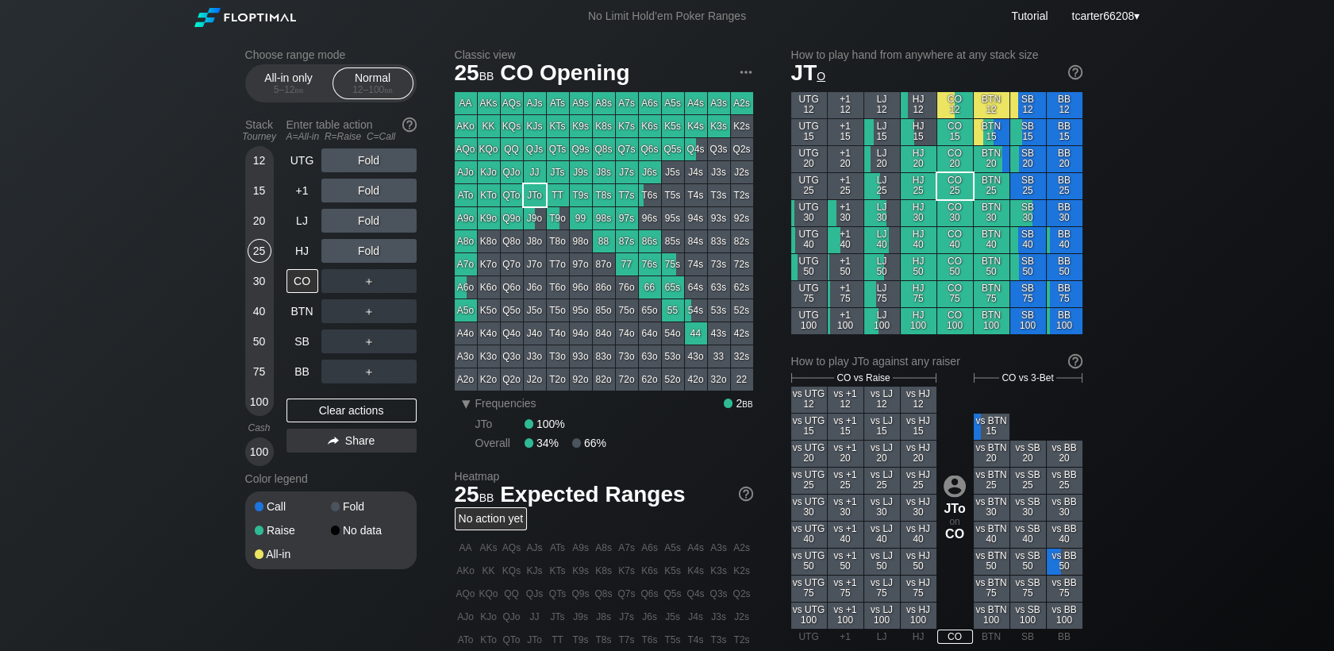
click at [249, 398] on div "100" at bounding box center [260, 402] width 24 height 24
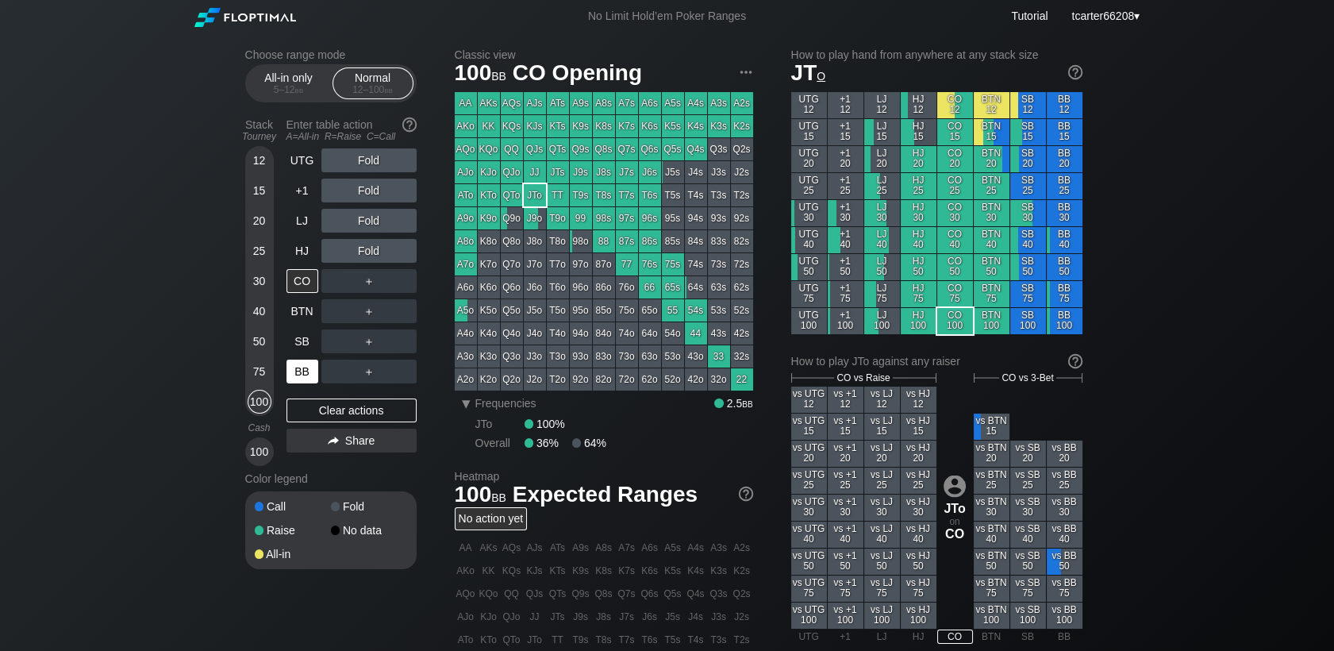
click at [292, 368] on div "BB" at bounding box center [302, 371] width 32 height 24
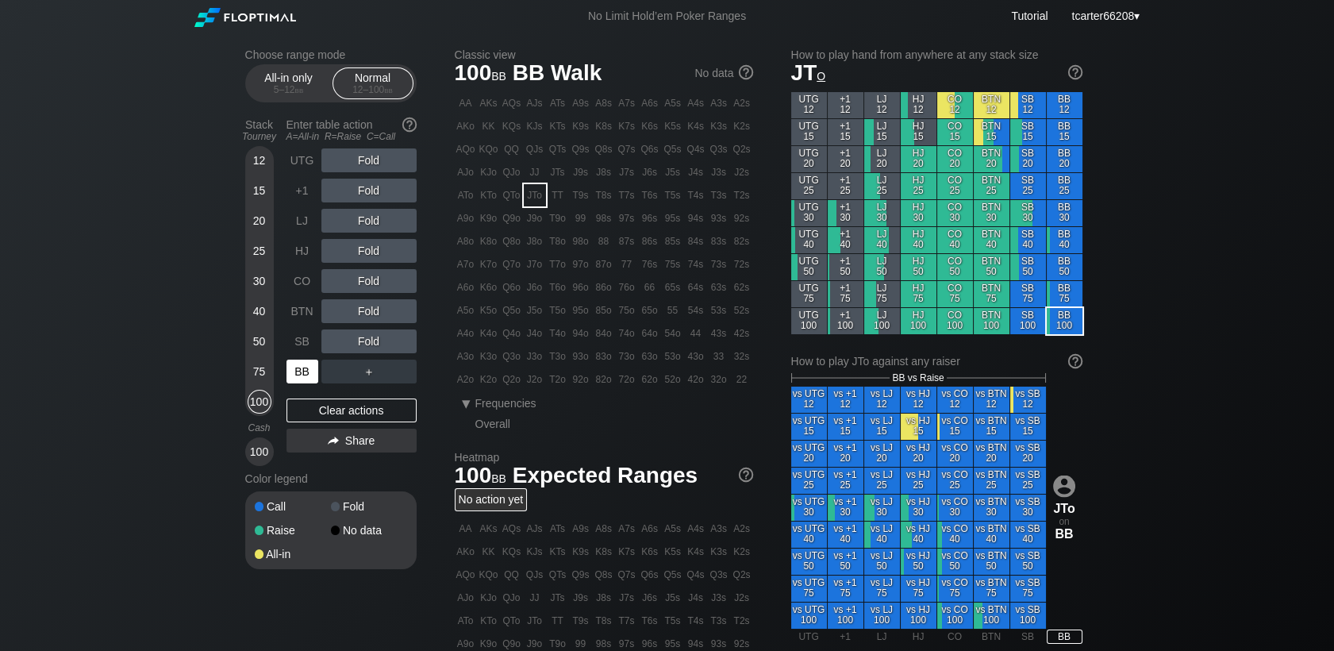
click at [292, 368] on div "BB" at bounding box center [302, 371] width 32 height 24
click at [392, 340] on div "C ✕" at bounding box center [401, 341] width 31 height 24
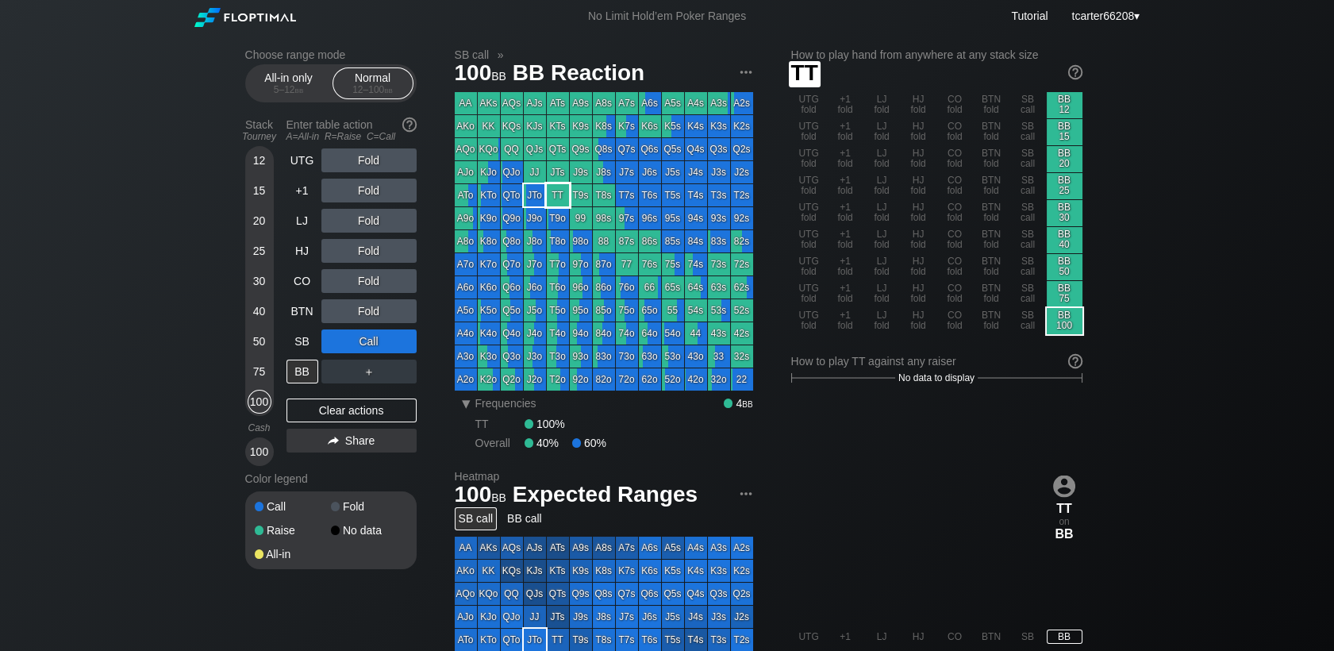
click at [557, 193] on div "TT" at bounding box center [558, 195] width 22 height 22
drag, startPoint x: 387, startPoint y: 416, endPoint x: 34, endPoint y: 390, distance: 354.1
click at [387, 416] on div "Clear actions" at bounding box center [351, 410] width 130 height 24
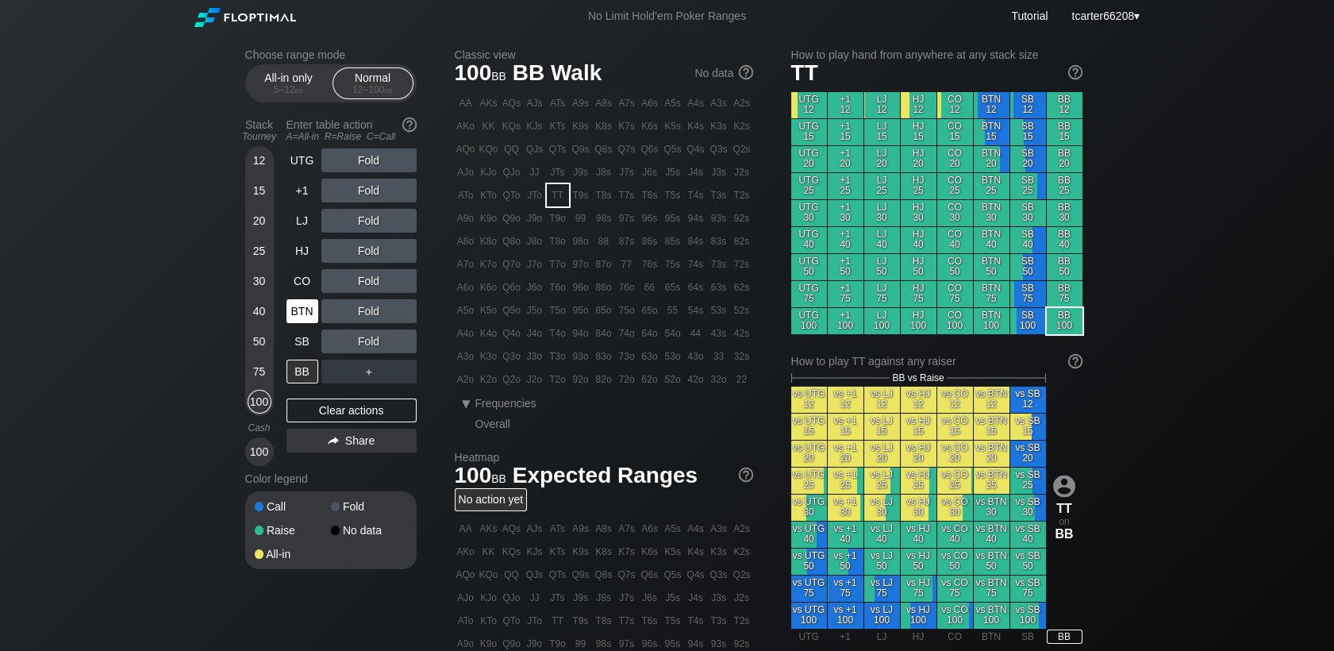
click at [309, 318] on div "BTN" at bounding box center [302, 311] width 32 height 24
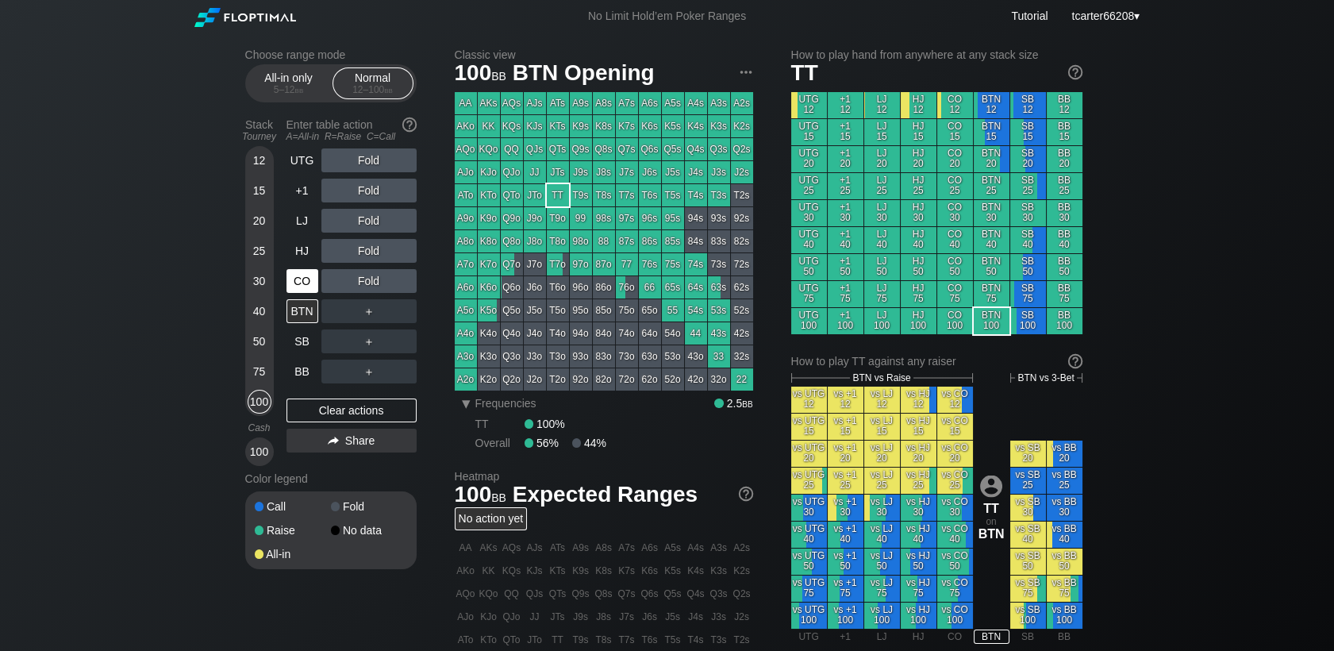
click at [303, 277] on div "CO" at bounding box center [302, 281] width 32 height 24
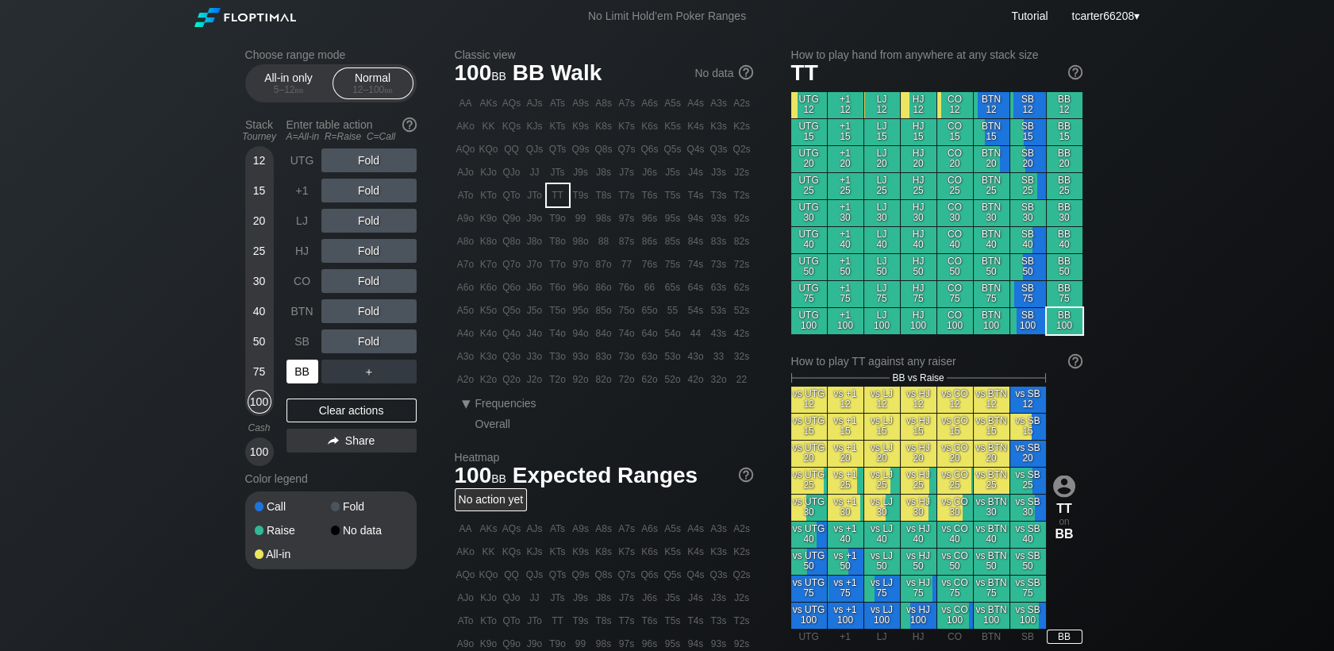
click at [304, 376] on div "BB" at bounding box center [302, 371] width 32 height 24
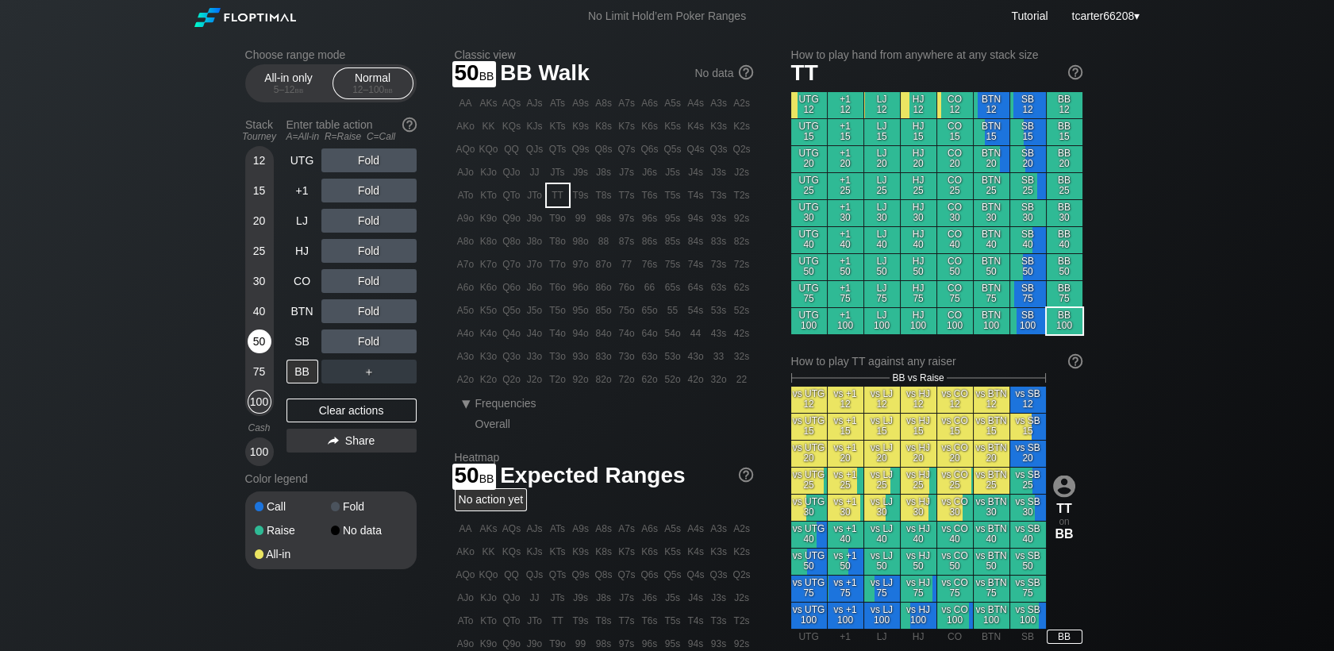
click at [257, 341] on div "50" at bounding box center [260, 341] width 24 height 24
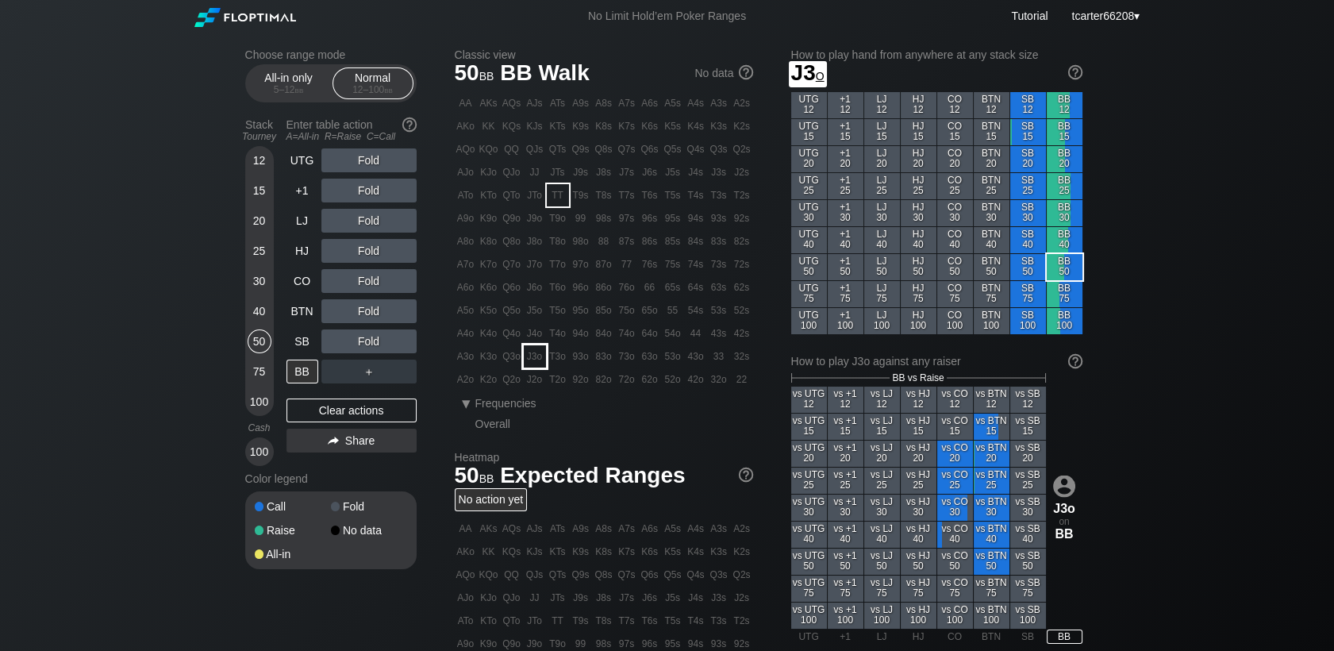
click at [540, 359] on div "J3o" at bounding box center [535, 356] width 22 height 22
click at [352, 296] on div "Fold" at bounding box center [368, 311] width 95 height 36
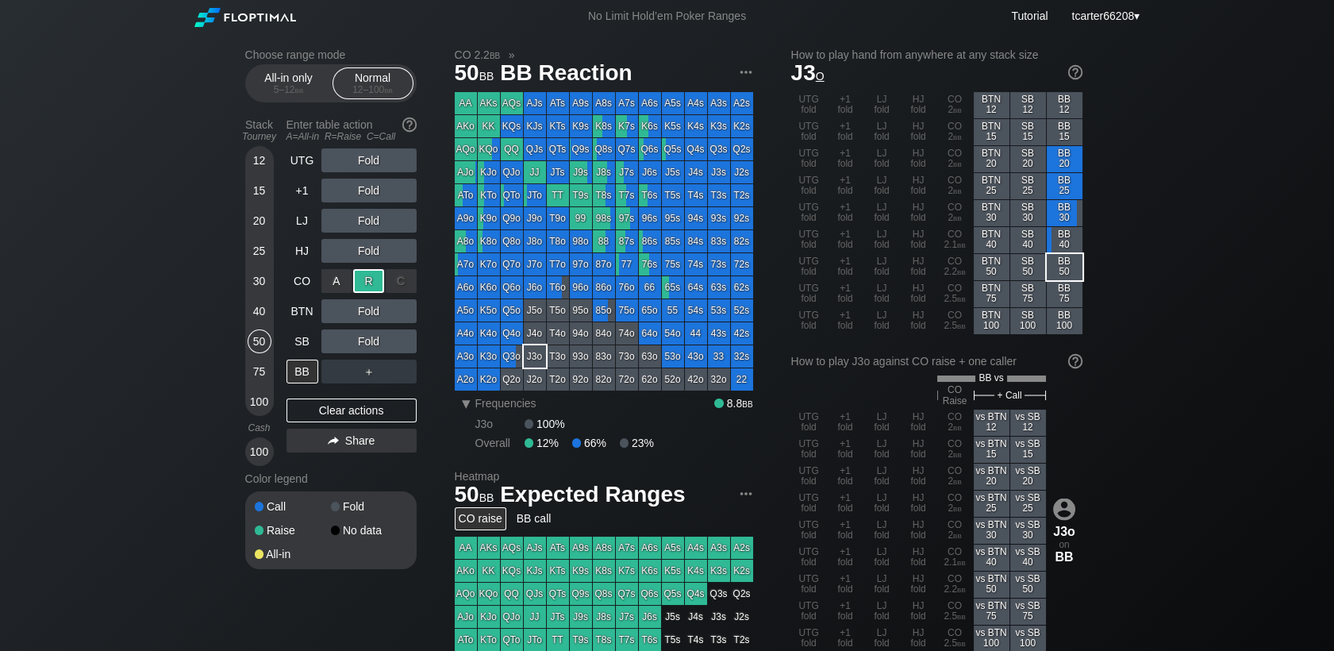
click at [367, 278] on div "R ✕" at bounding box center [368, 281] width 31 height 24
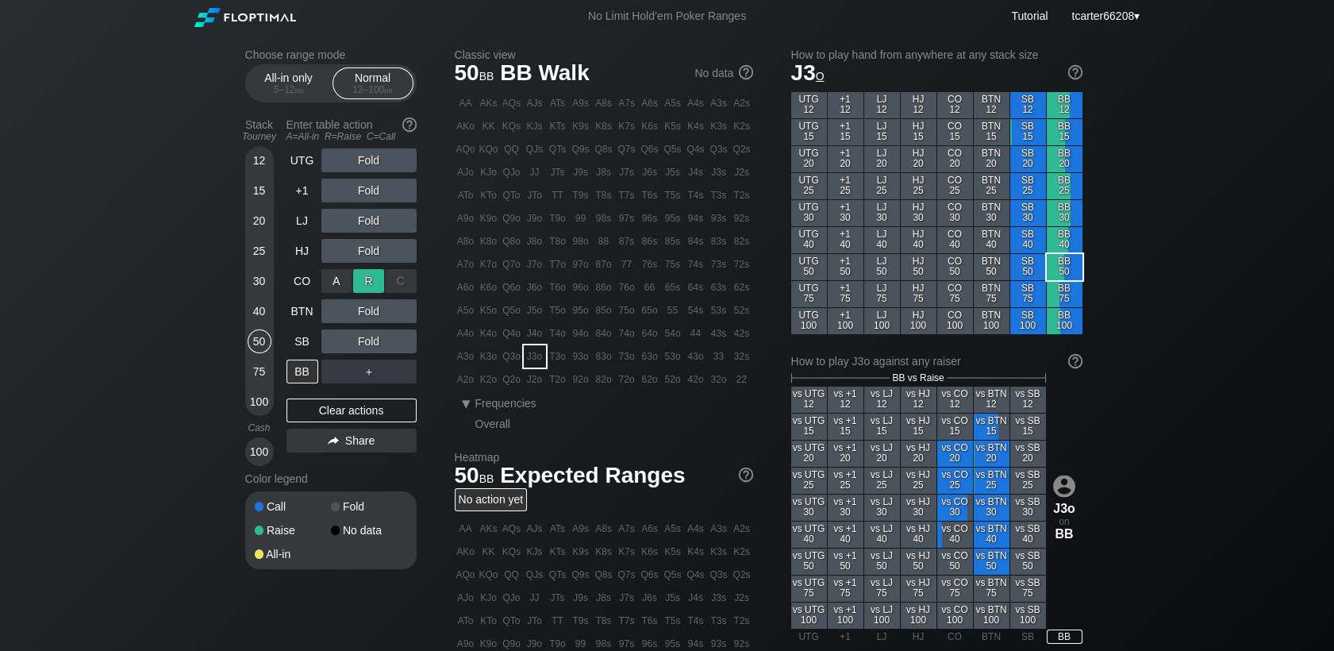
drag, startPoint x: 354, startPoint y: 292, endPoint x: 367, endPoint y: 280, distance: 18.0
click at [367, 279] on div "R ✕" at bounding box center [368, 281] width 31 height 24
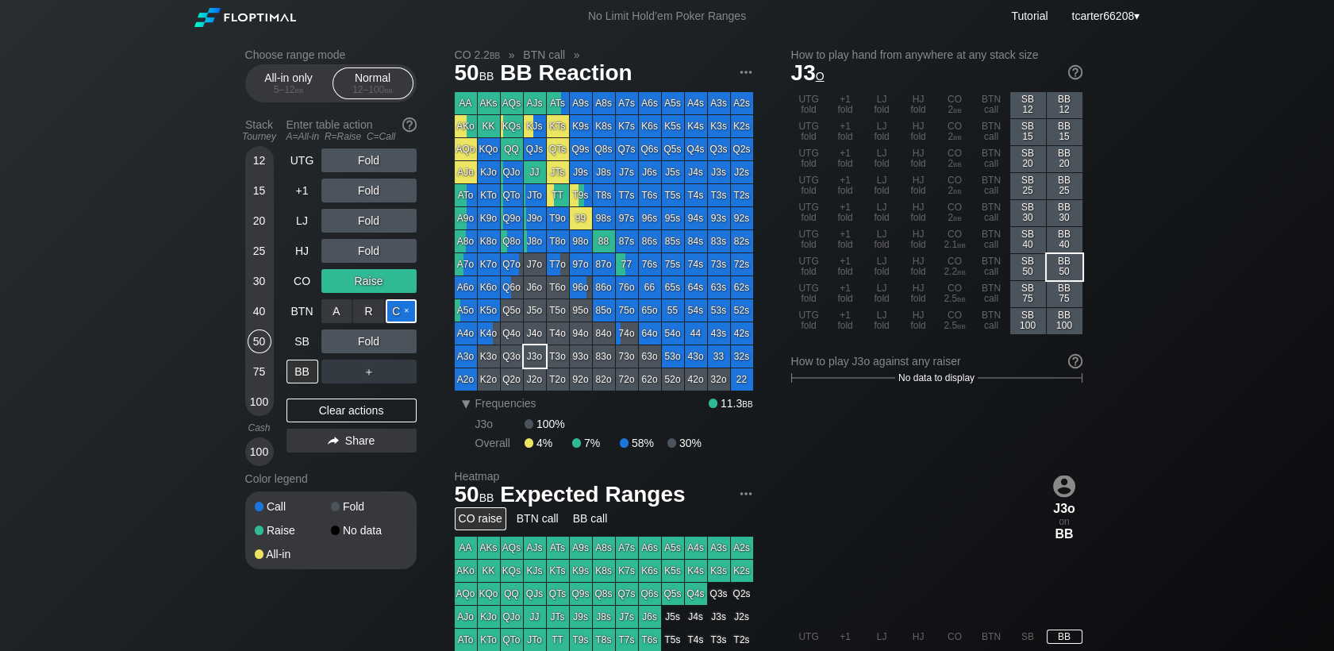
click at [404, 311] on div "C ✕" at bounding box center [401, 311] width 31 height 24
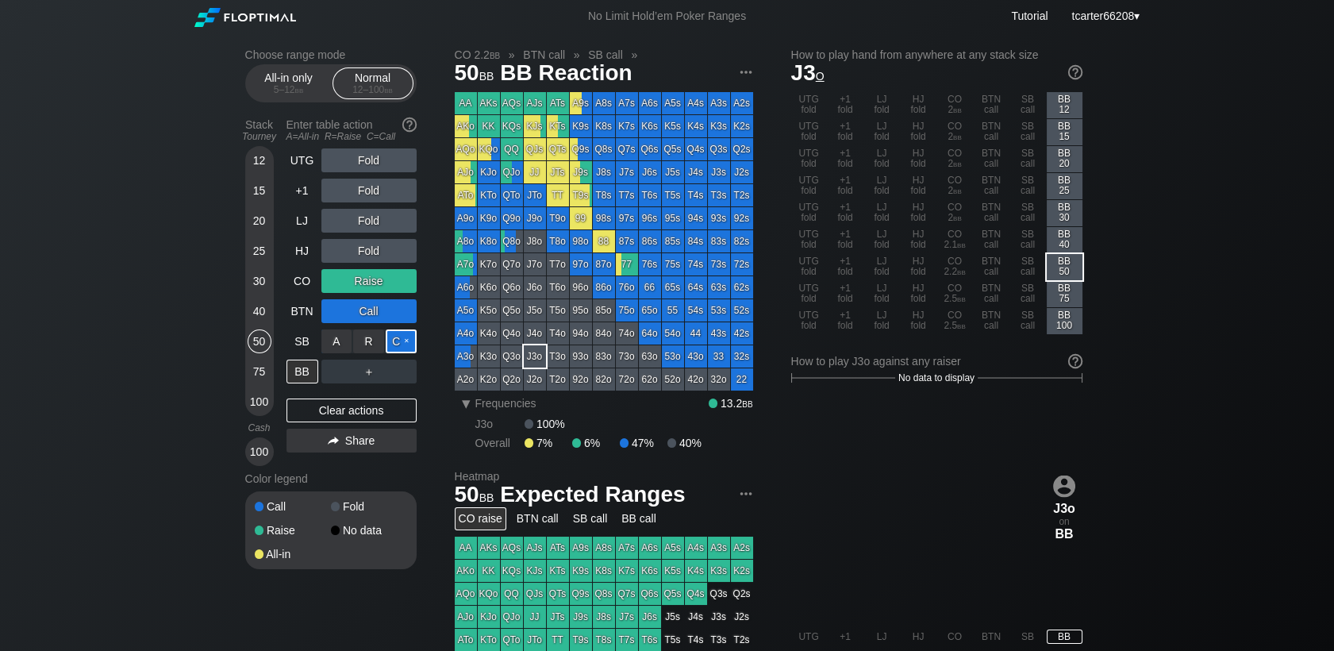
click at [413, 347] on div "C ✕" at bounding box center [401, 341] width 31 height 24
click at [386, 405] on div "Clear actions" at bounding box center [351, 410] width 130 height 24
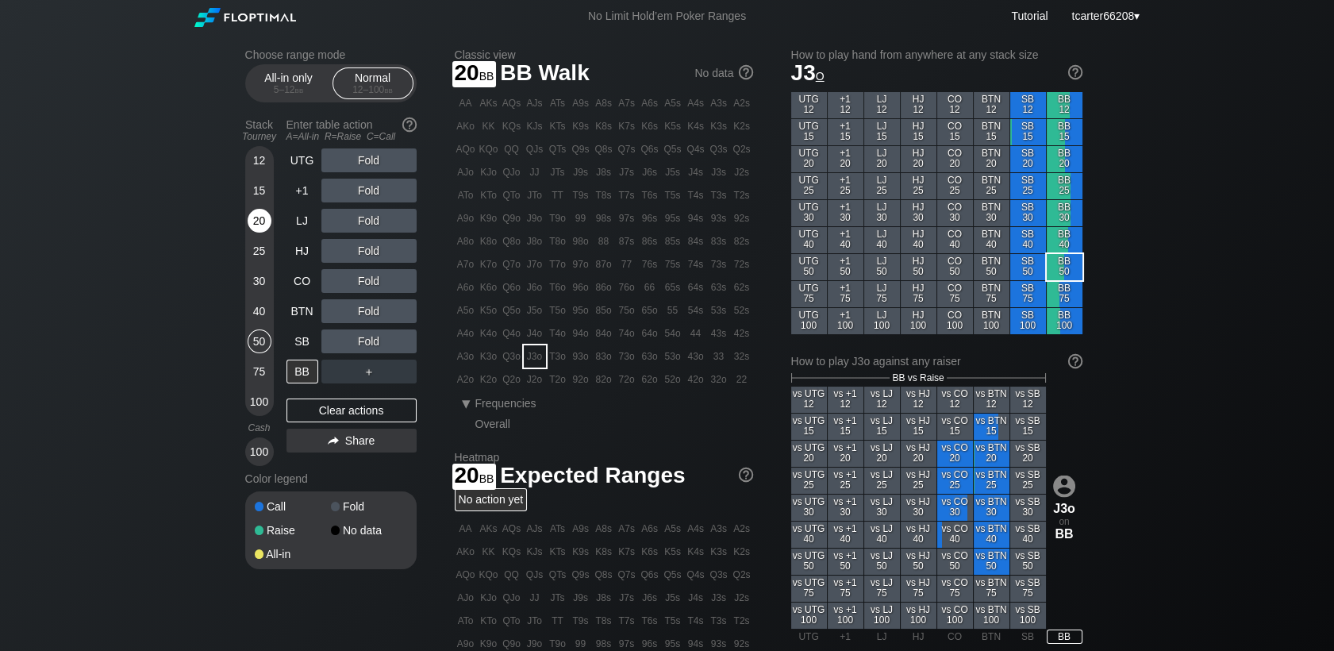
click at [257, 232] on div "20" at bounding box center [260, 221] width 24 height 24
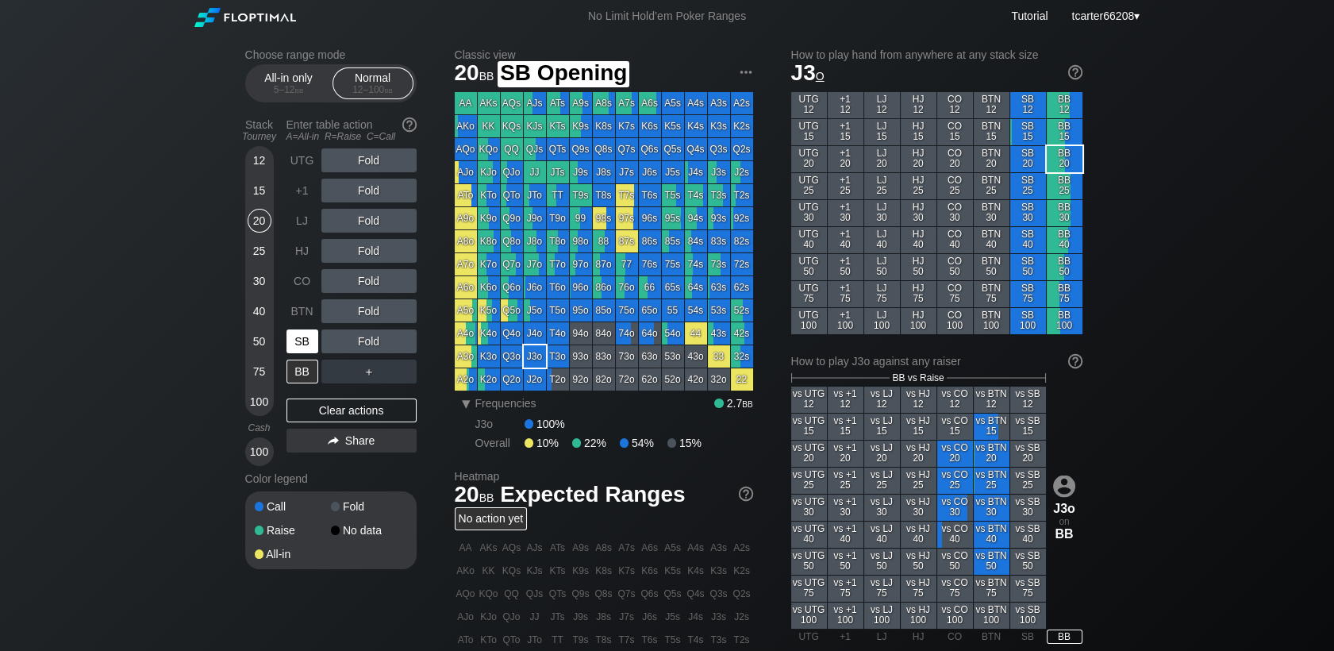
click at [301, 342] on div "SB" at bounding box center [302, 341] width 32 height 24
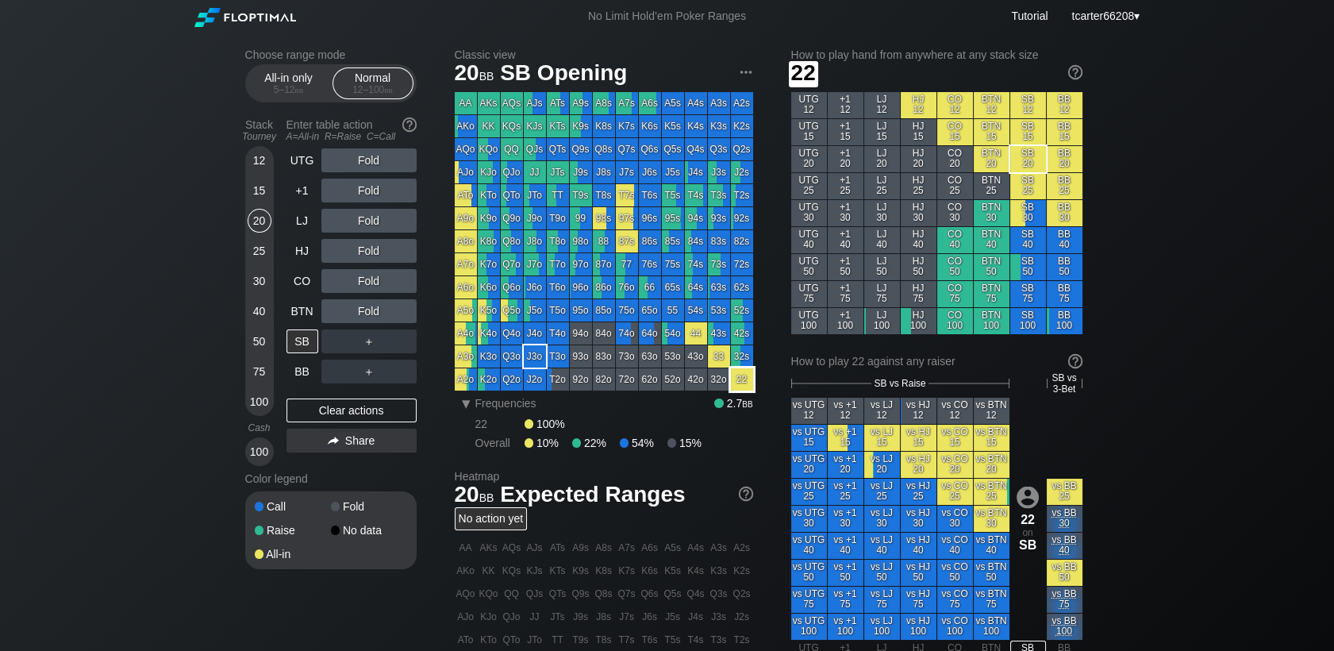
click at [740, 379] on div "22" at bounding box center [742, 379] width 22 height 22
click at [270, 399] on div "100" at bounding box center [260, 402] width 24 height 24
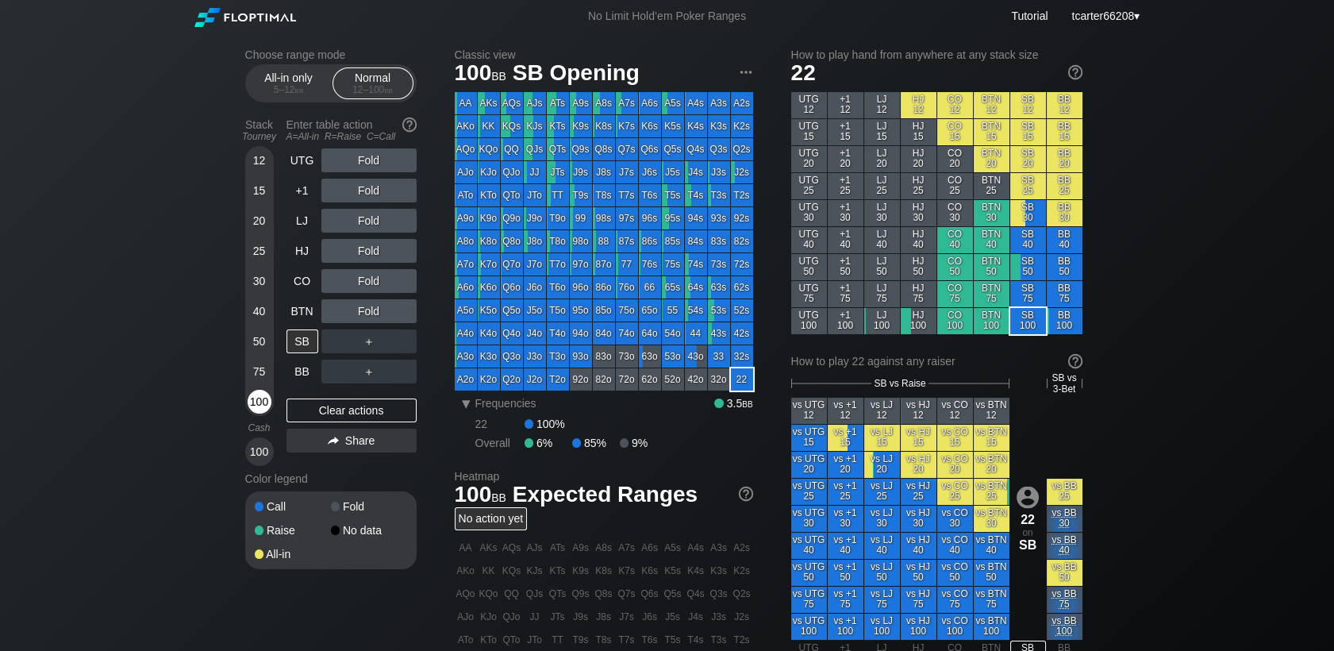
click at [263, 401] on div "100" at bounding box center [260, 402] width 24 height 24
click at [262, 289] on div "30" at bounding box center [260, 281] width 24 height 24
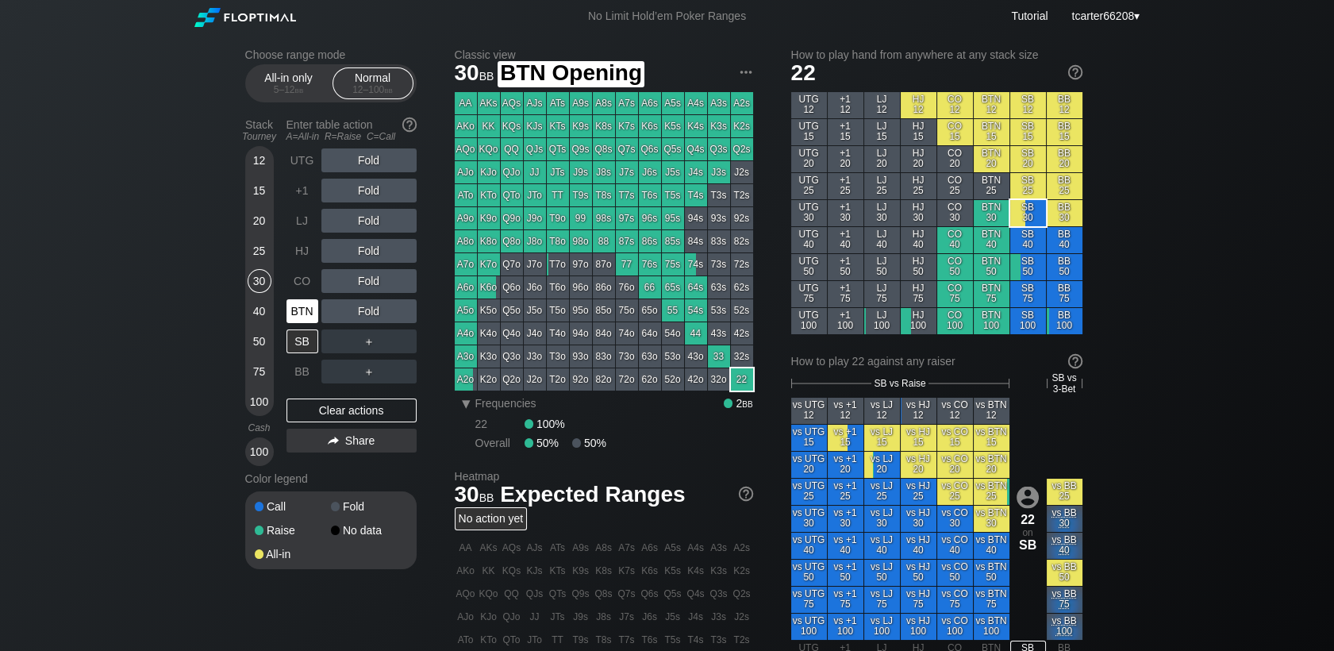
click at [290, 310] on div "BTN" at bounding box center [302, 311] width 32 height 24
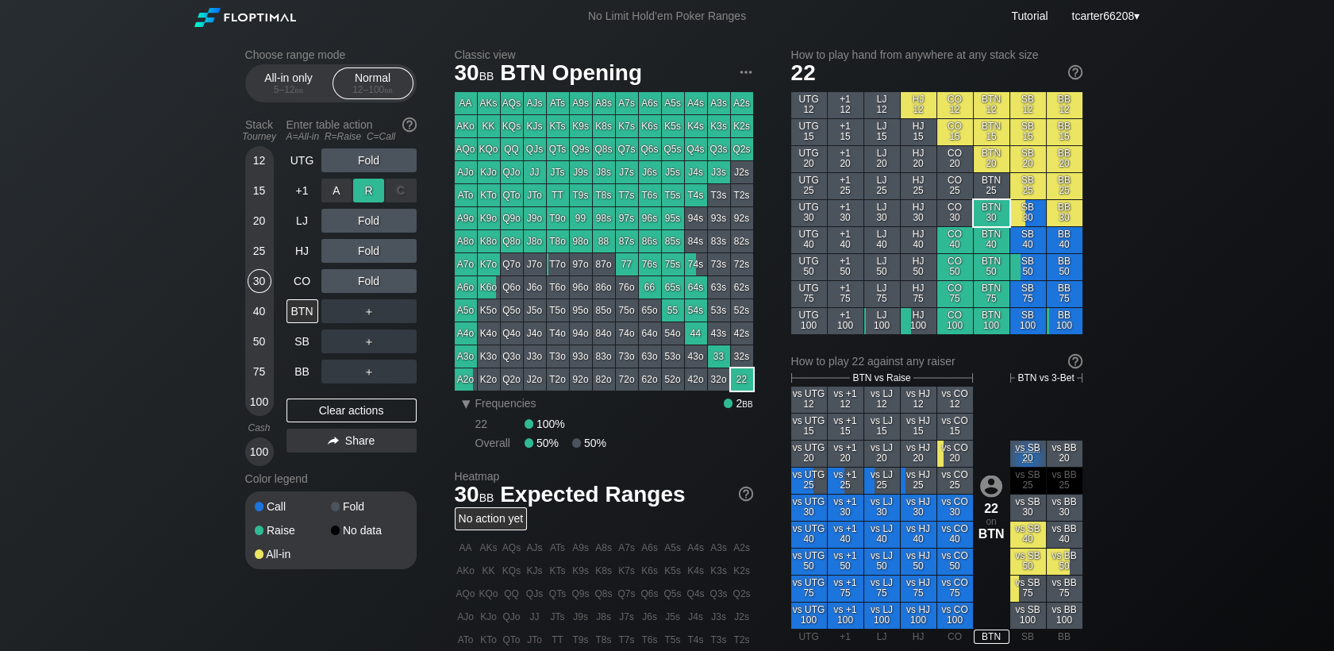
click at [368, 197] on div "R ✕" at bounding box center [368, 191] width 31 height 24
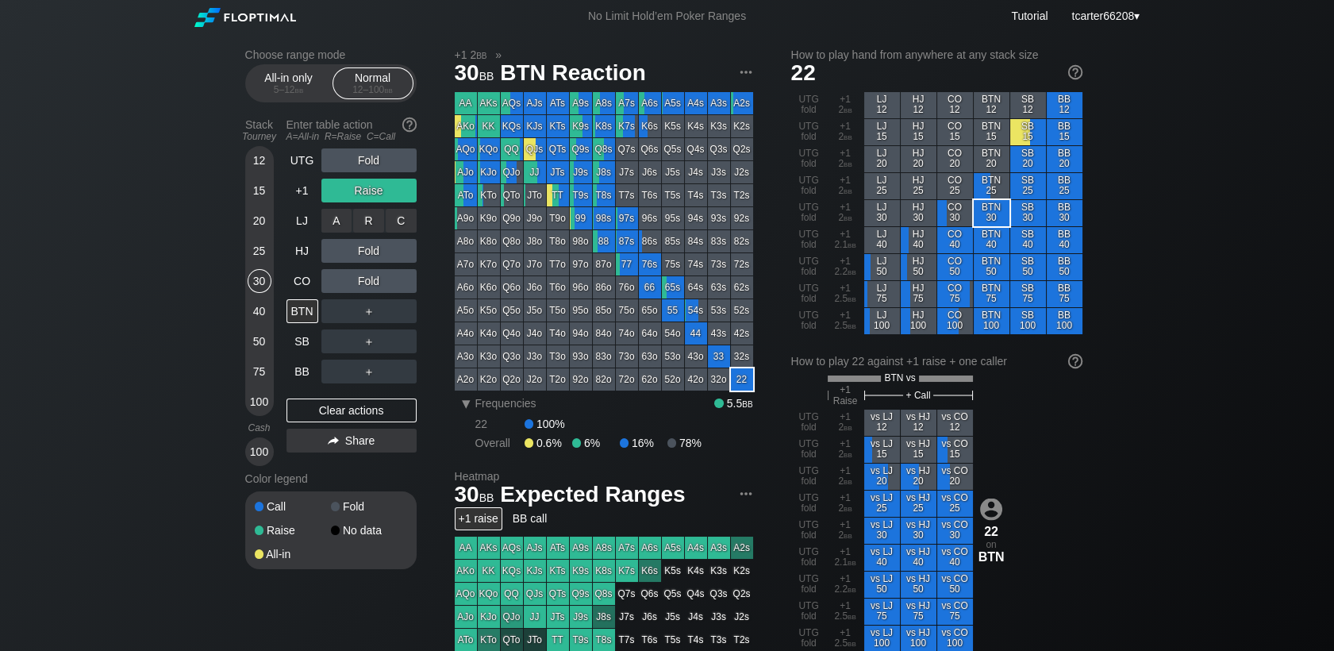
click at [404, 213] on div "C ✕" at bounding box center [401, 221] width 31 height 24
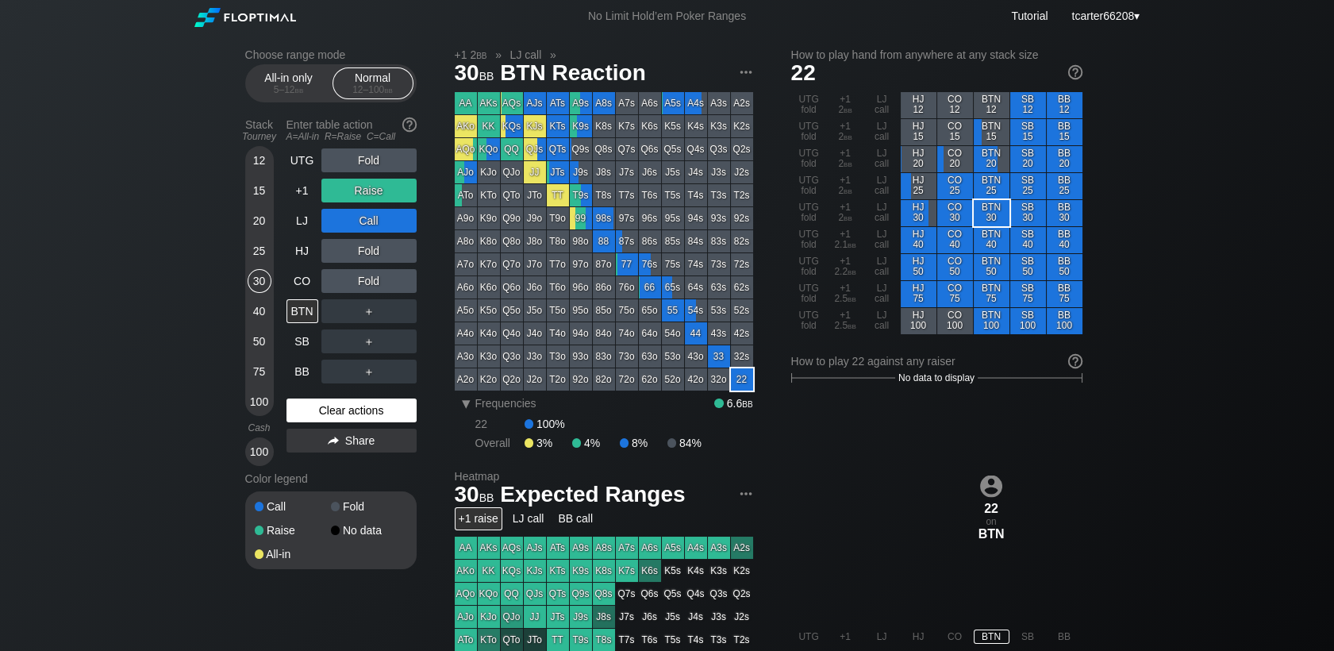
click at [363, 417] on div "Clear actions" at bounding box center [351, 410] width 130 height 24
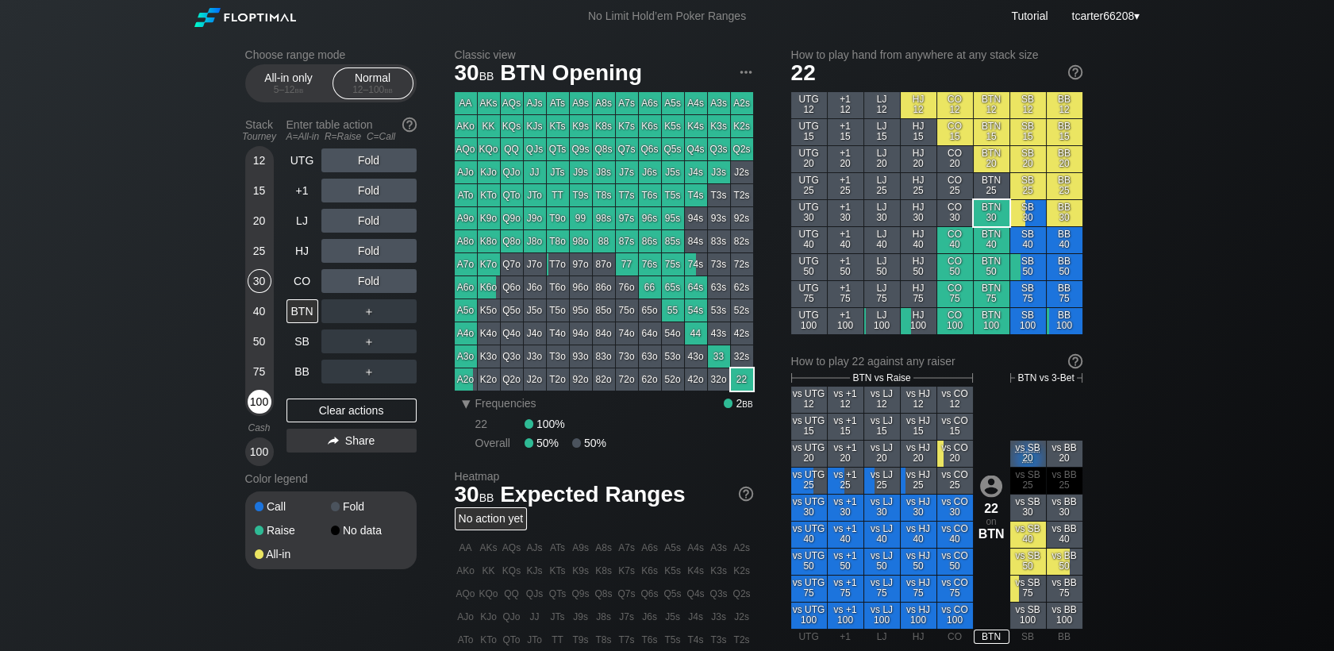
click at [250, 399] on div "100" at bounding box center [260, 402] width 24 height 24
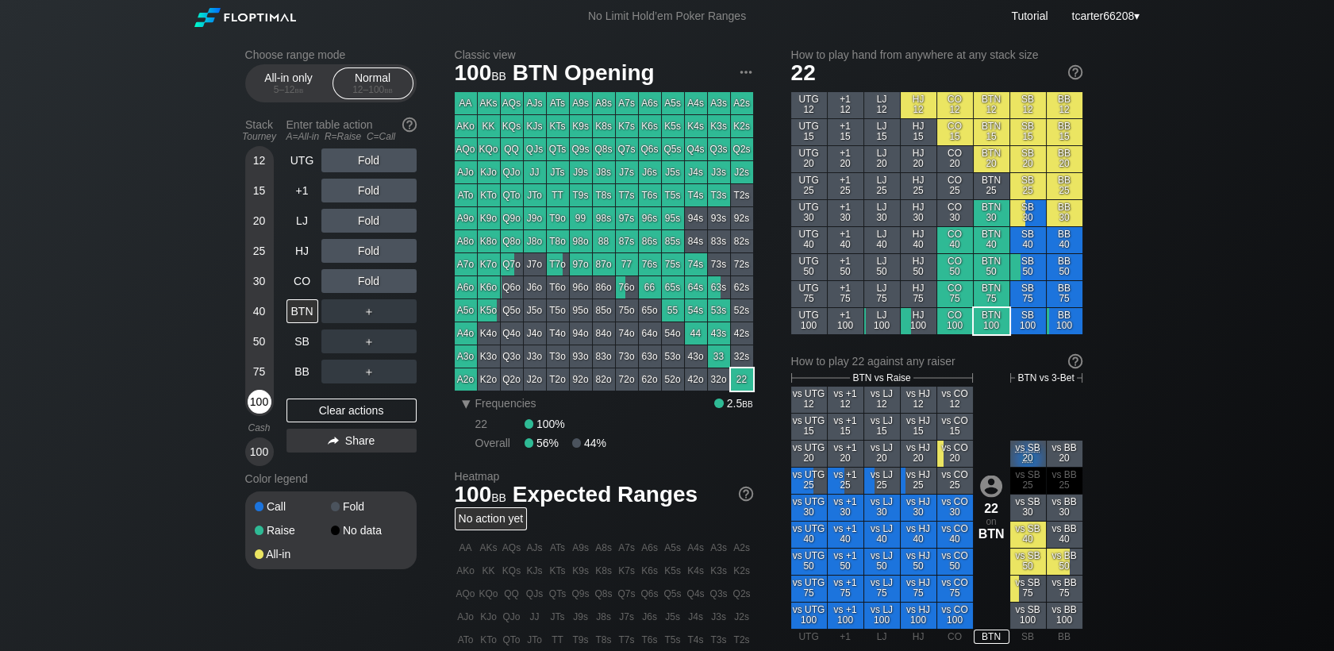
click at [252, 401] on div "100" at bounding box center [260, 402] width 24 height 24
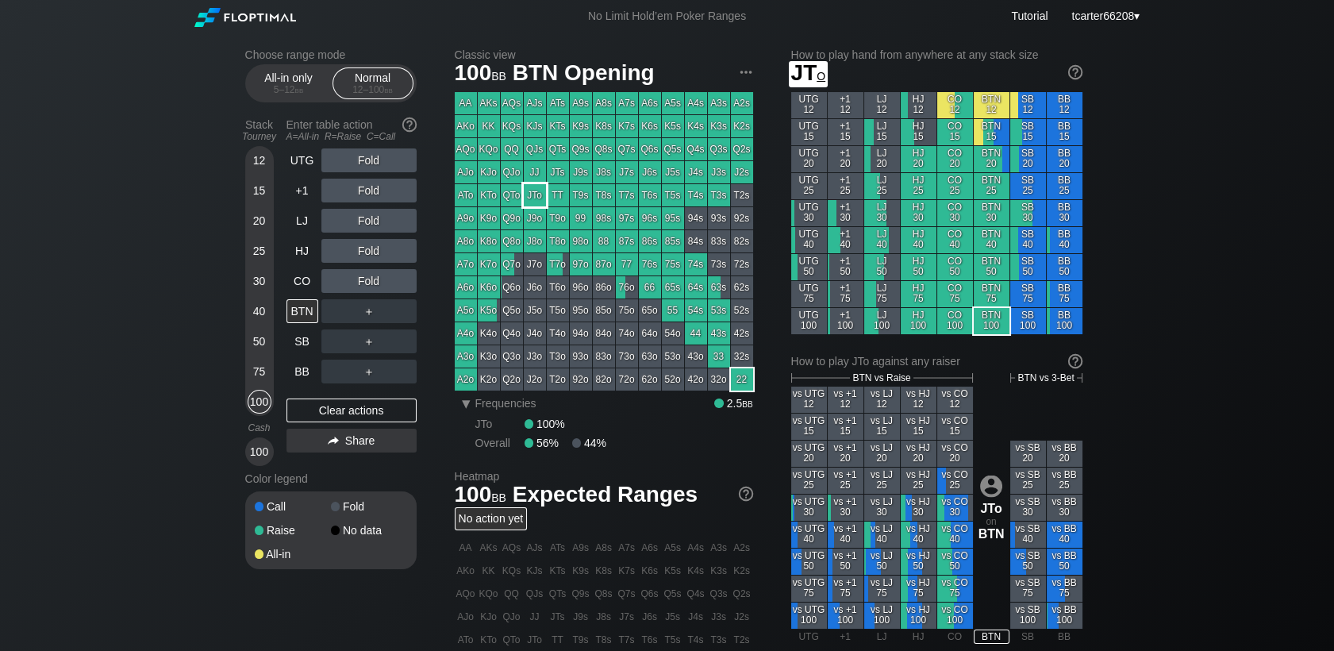
click at [525, 193] on div "JTo" at bounding box center [535, 195] width 22 height 22
drag, startPoint x: 256, startPoint y: 340, endPoint x: 286, endPoint y: 312, distance: 41.0
click at [258, 340] on div "50" at bounding box center [260, 341] width 24 height 24
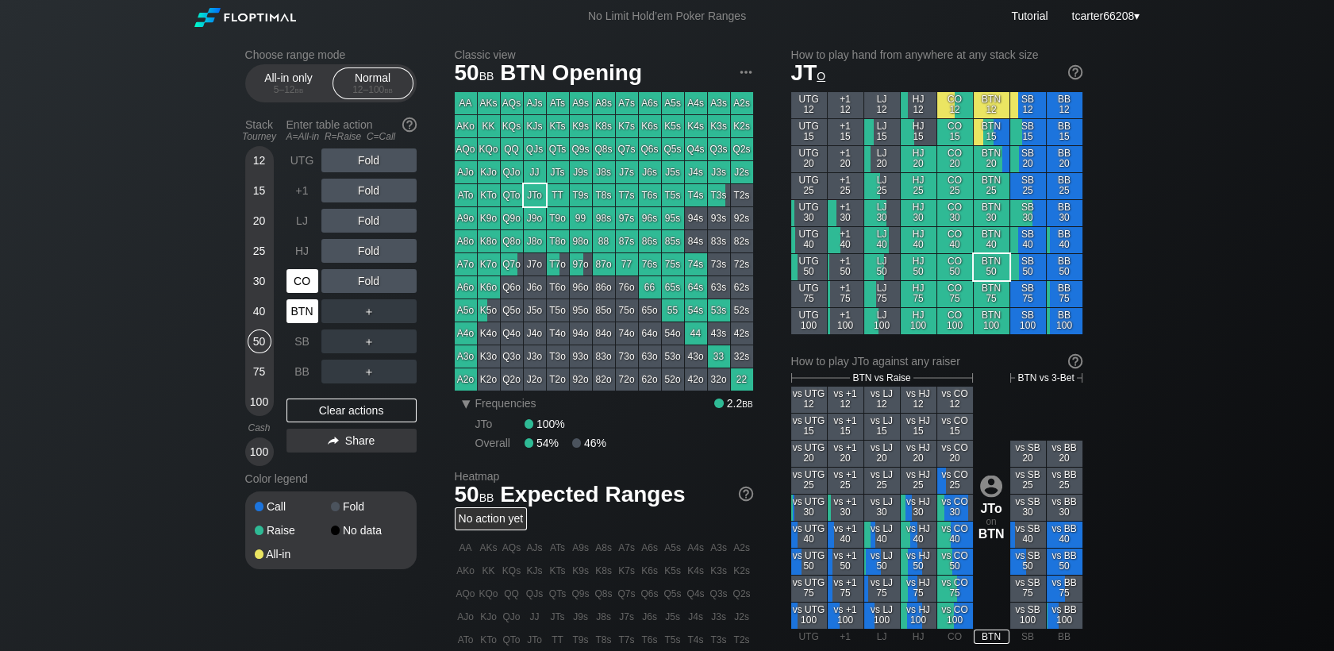
click at [298, 291] on div "CO" at bounding box center [302, 281] width 32 height 24
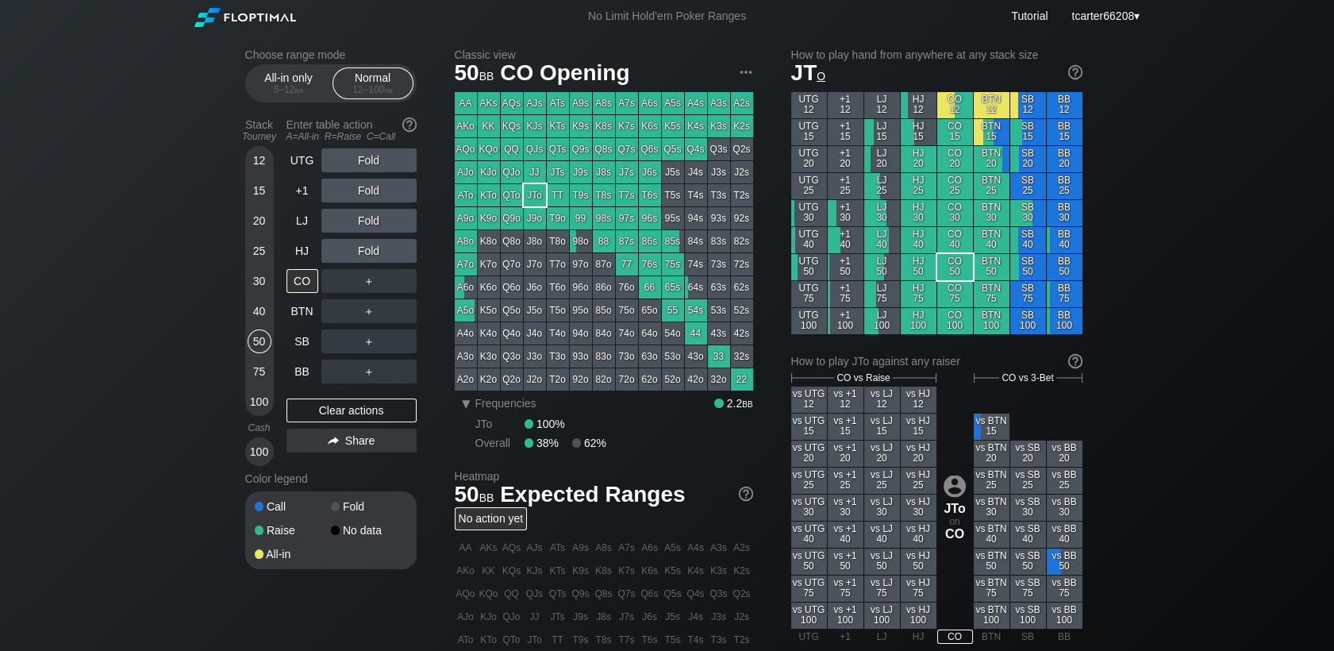
click at [262, 408] on div "100" at bounding box center [260, 402] width 24 height 24
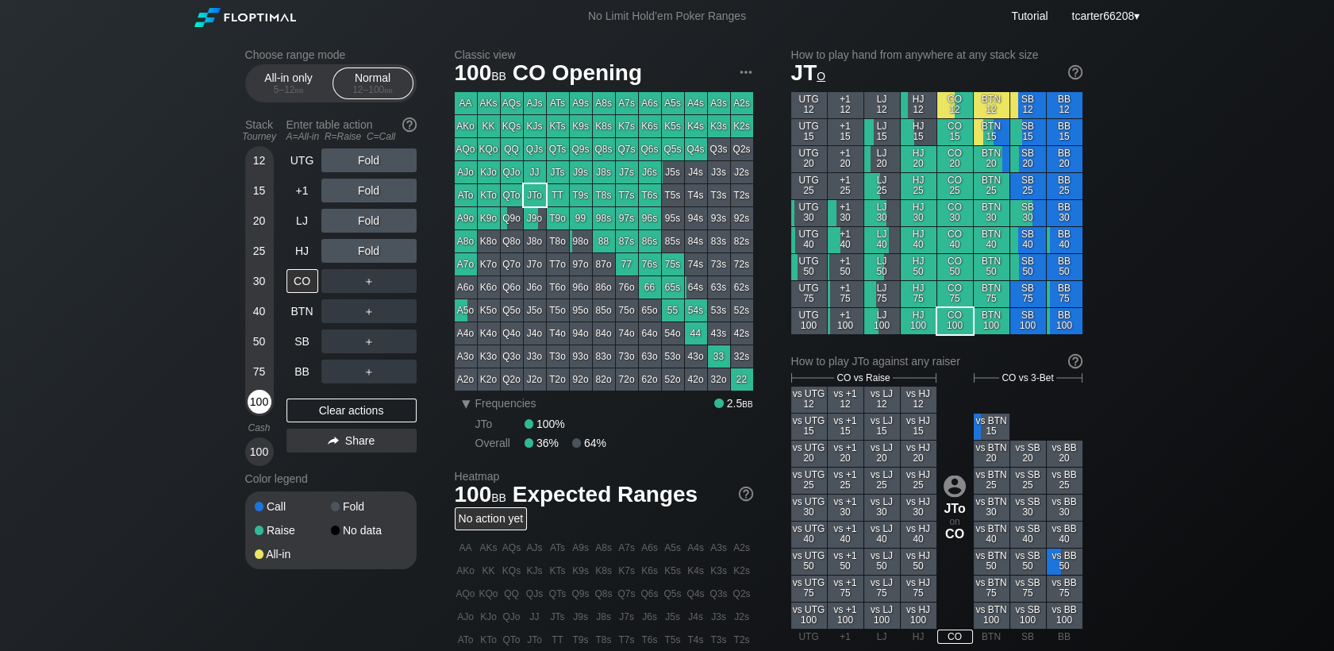
click at [262, 405] on div "100" at bounding box center [260, 402] width 24 height 24
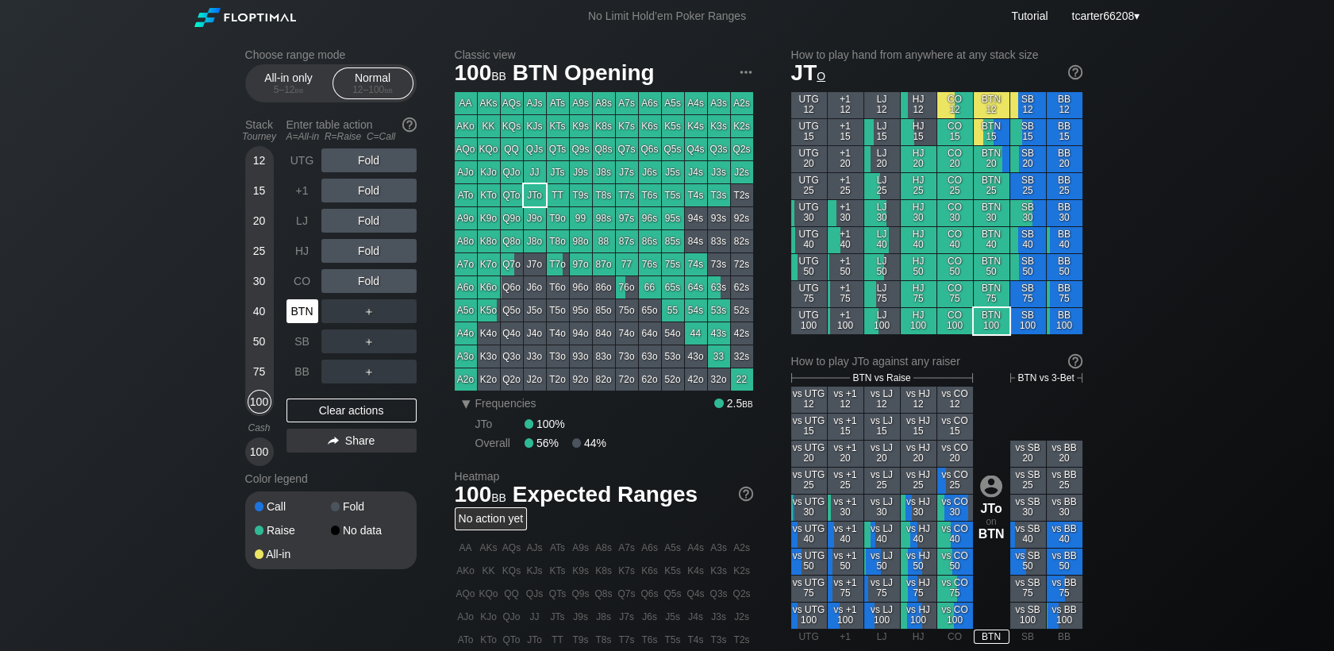
click at [305, 310] on div "BTN" at bounding box center [302, 311] width 32 height 24
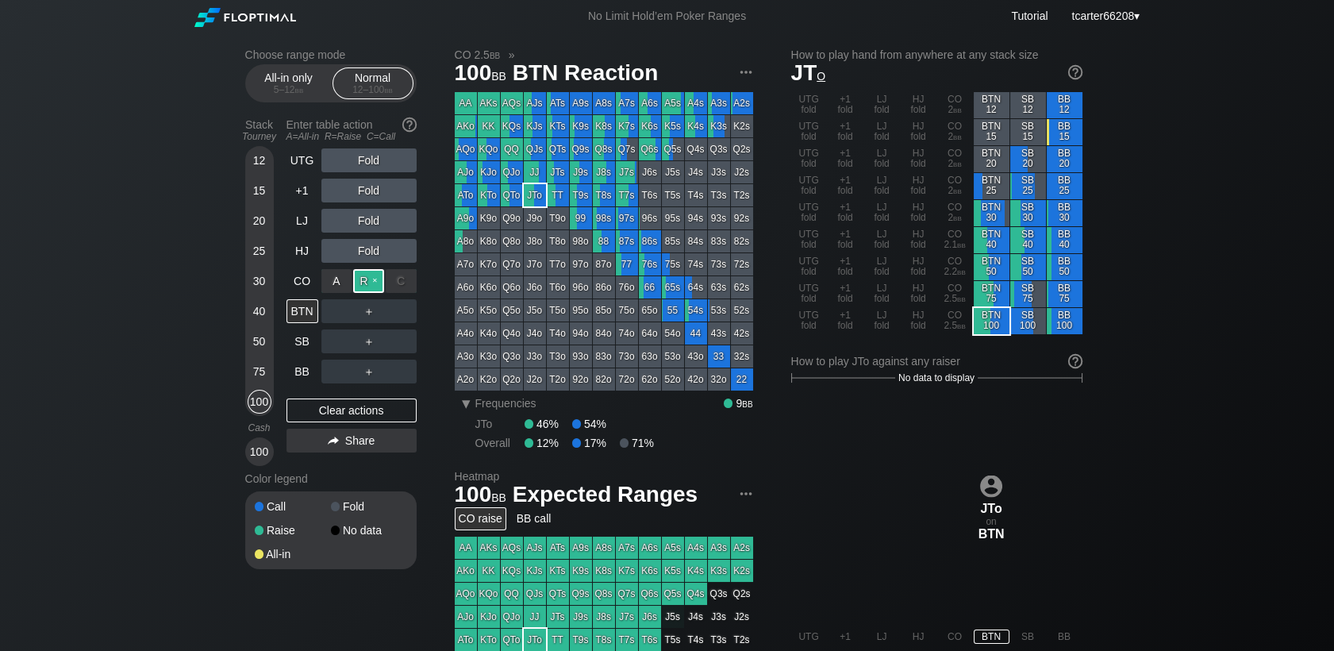
click at [371, 279] on div "R ✕" at bounding box center [368, 281] width 31 height 24
click at [262, 308] on div "40" at bounding box center [260, 311] width 24 height 24
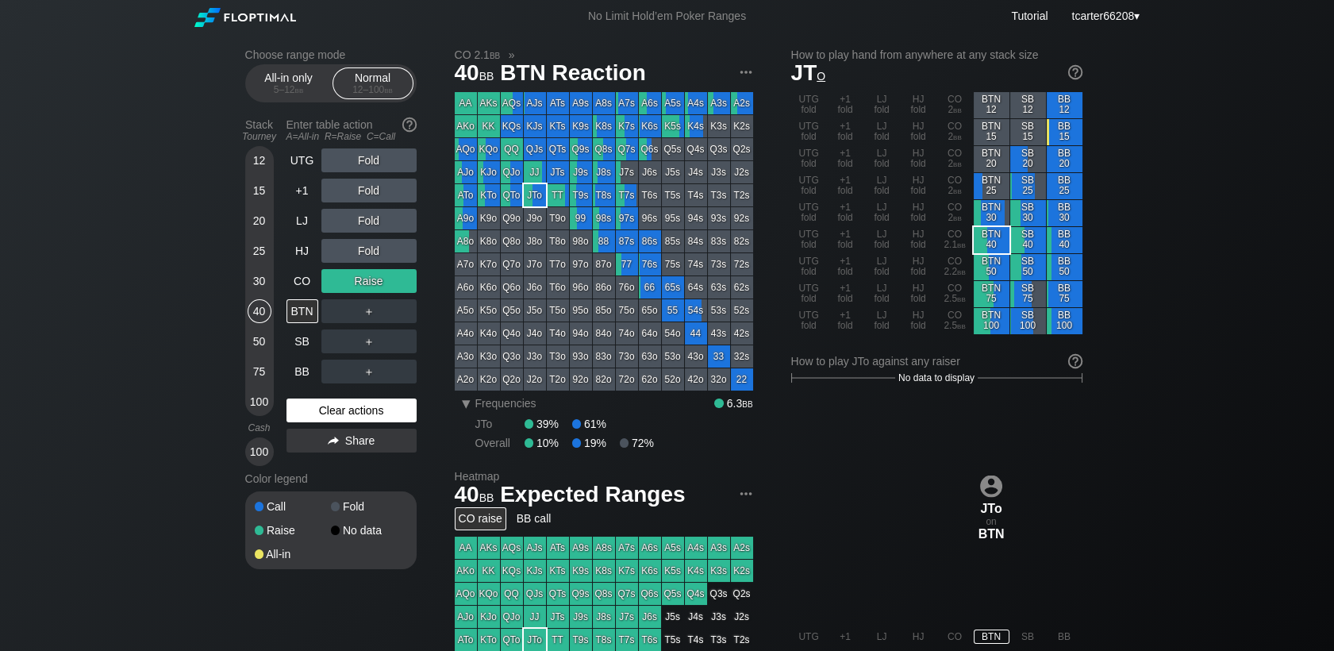
click at [317, 406] on div "Clear actions" at bounding box center [351, 410] width 130 height 24
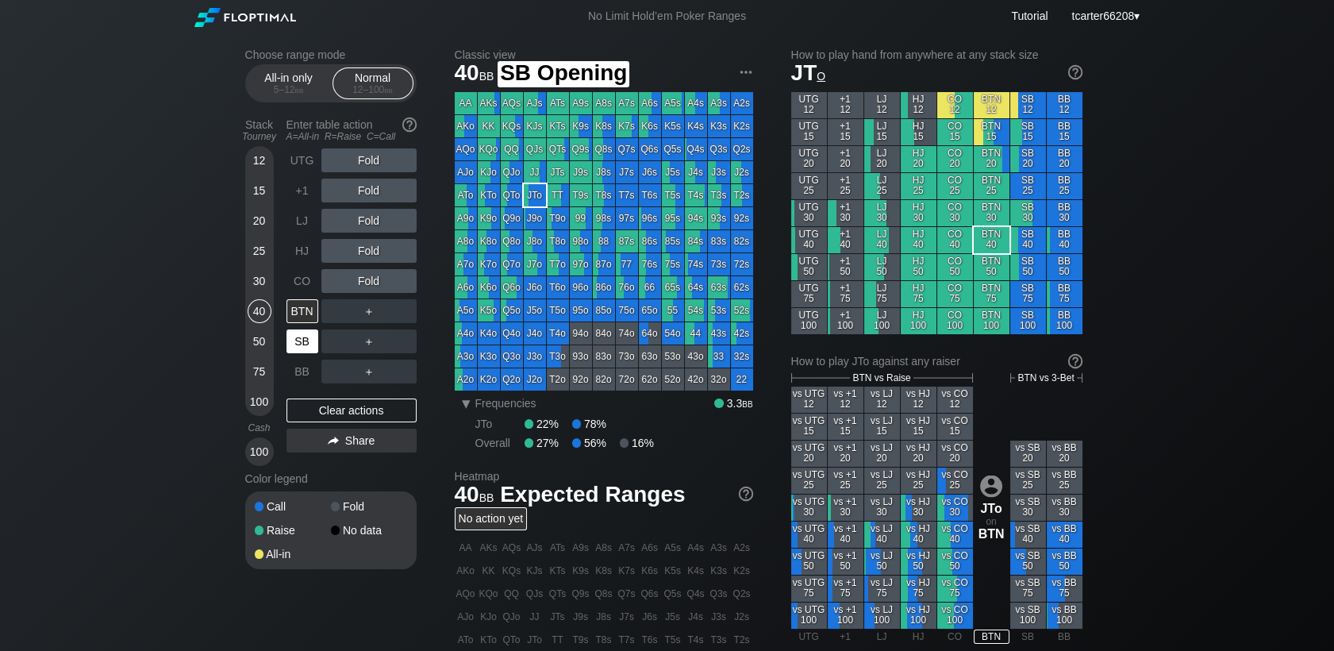
click at [312, 341] on div "SB" at bounding box center [302, 341] width 32 height 24
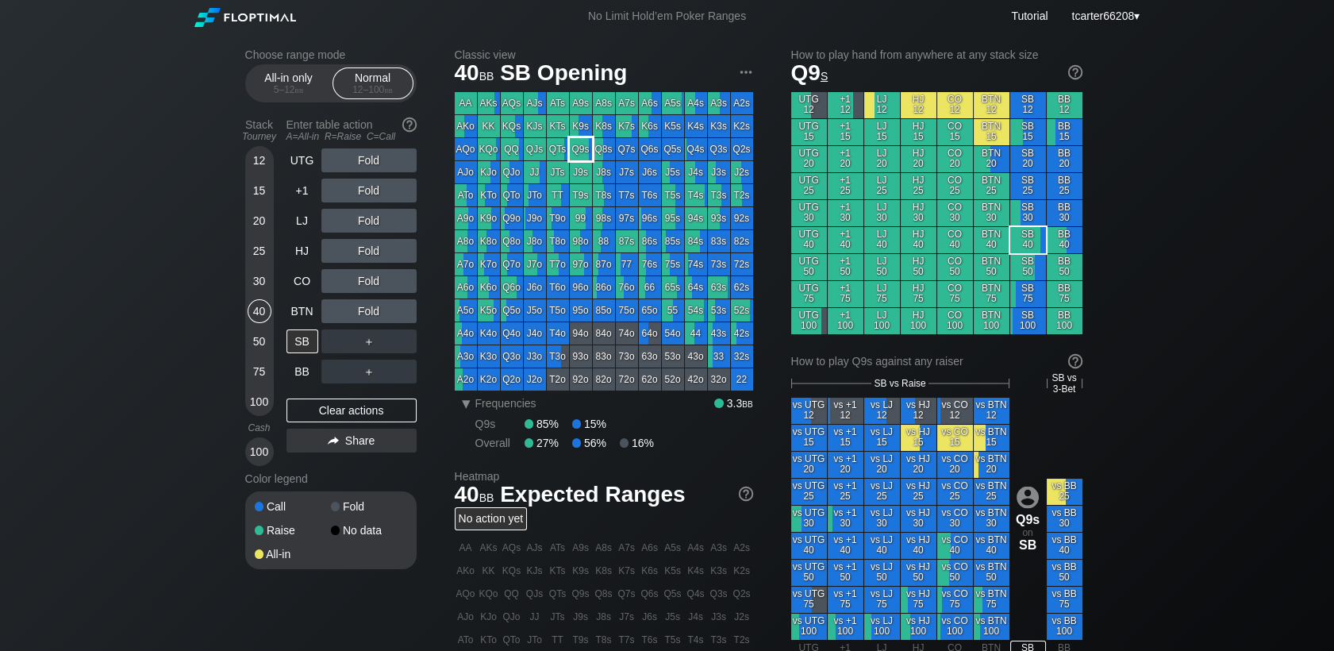
click at [582, 155] on div "Q9s" at bounding box center [581, 149] width 22 height 22
click at [364, 285] on div "R ✕" at bounding box center [368, 281] width 31 height 24
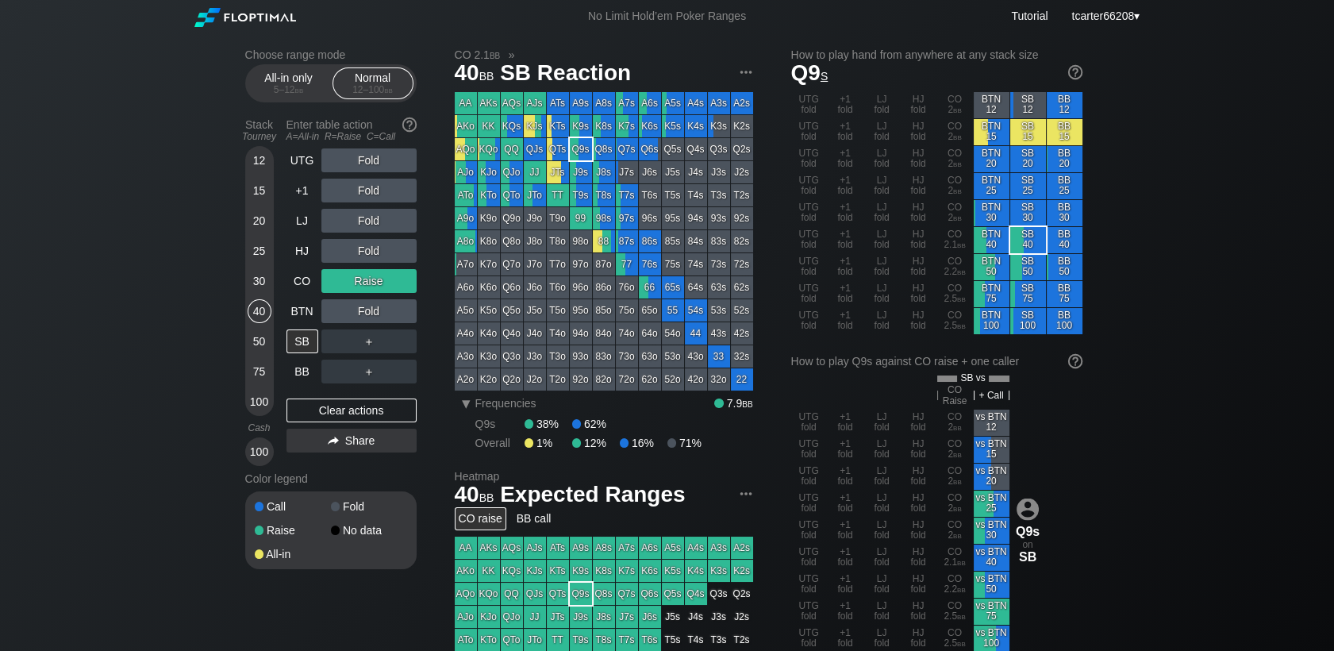
click at [404, 340] on div "＋" at bounding box center [368, 341] width 95 height 24
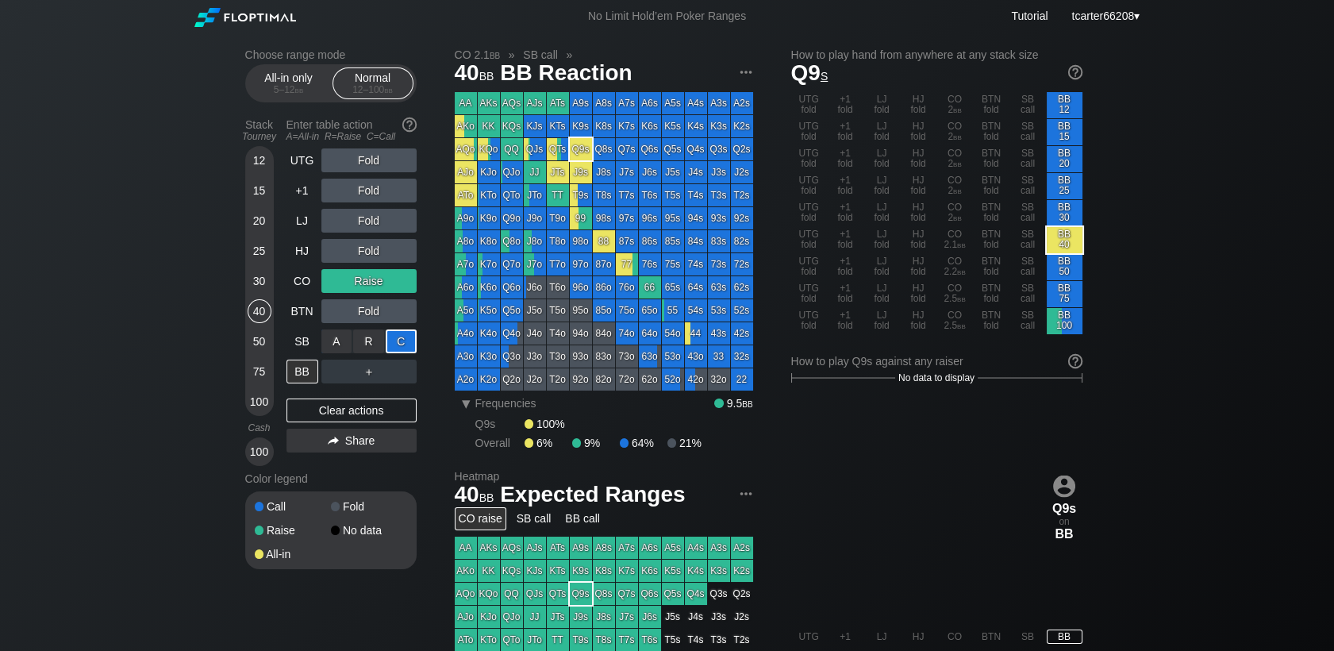
click at [403, 342] on div "C ✕" at bounding box center [401, 341] width 31 height 24
click at [332, 413] on div "Clear actions" at bounding box center [351, 410] width 130 height 24
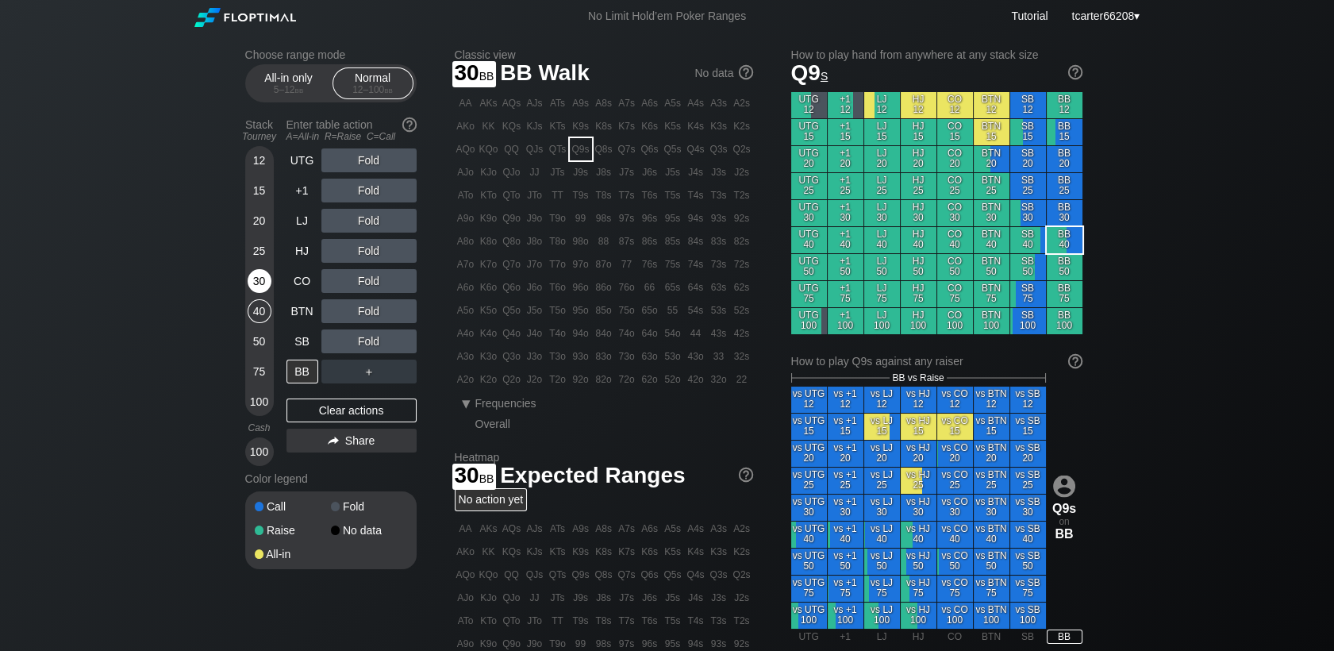
click at [267, 283] on div "30" at bounding box center [260, 281] width 24 height 24
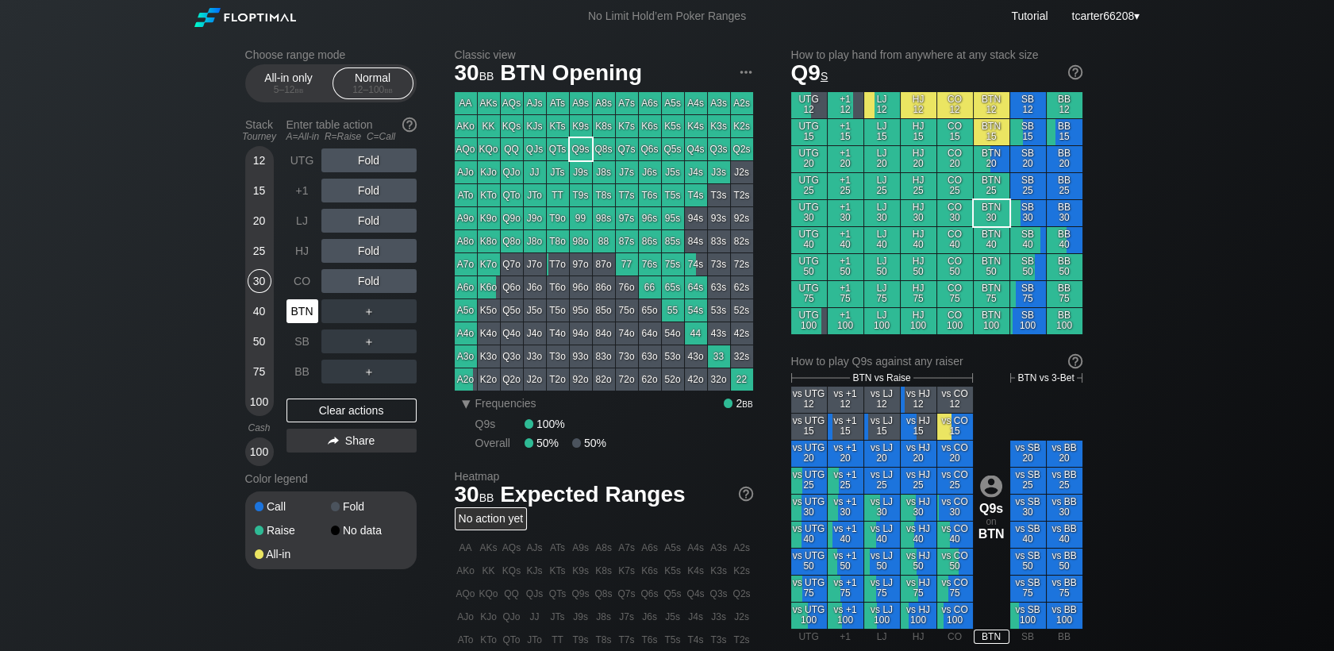
click at [293, 305] on div "BTN" at bounding box center [302, 311] width 32 height 24
click at [305, 221] on div "LJ" at bounding box center [302, 221] width 32 height 24
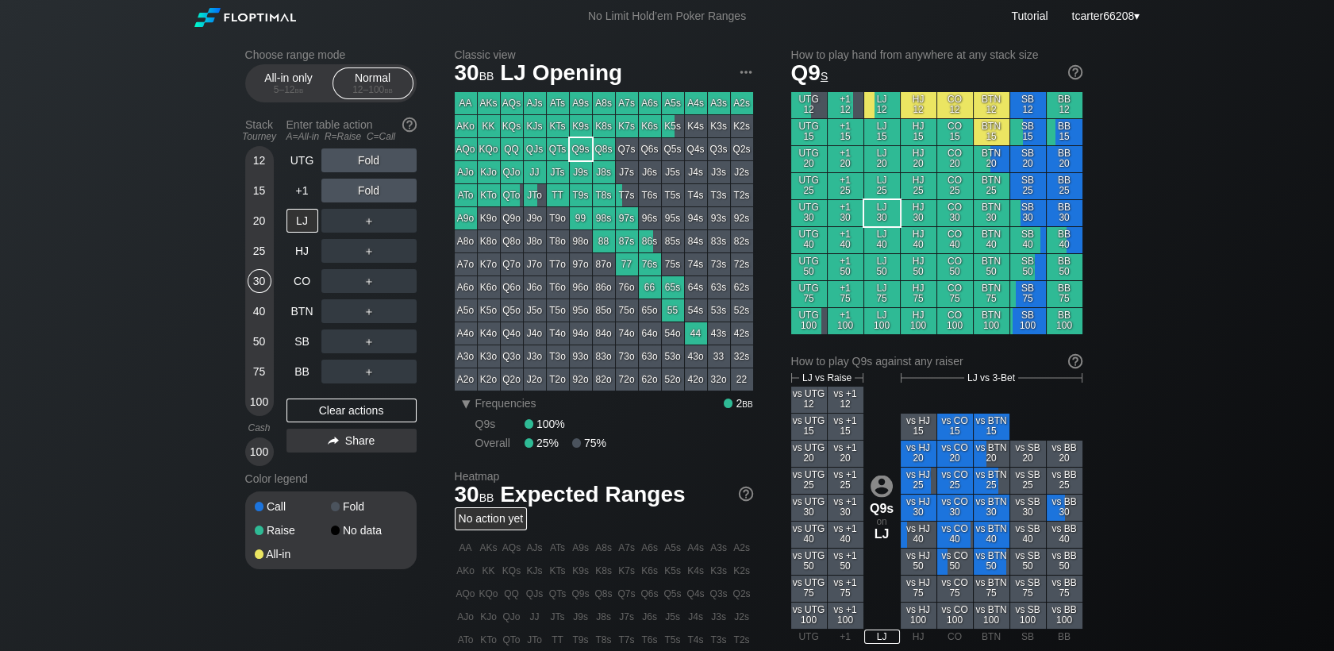
click at [605, 221] on div "98s" at bounding box center [604, 218] width 22 height 22
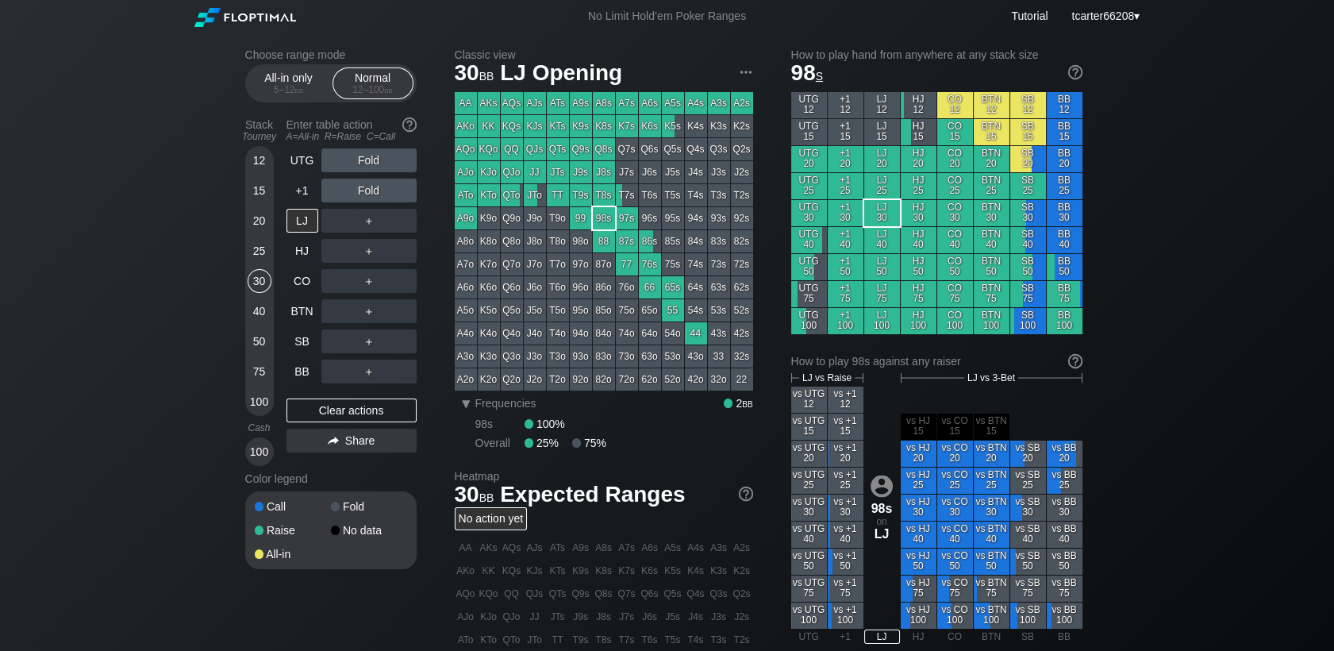
click at [260, 225] on div "20" at bounding box center [260, 221] width 24 height 24
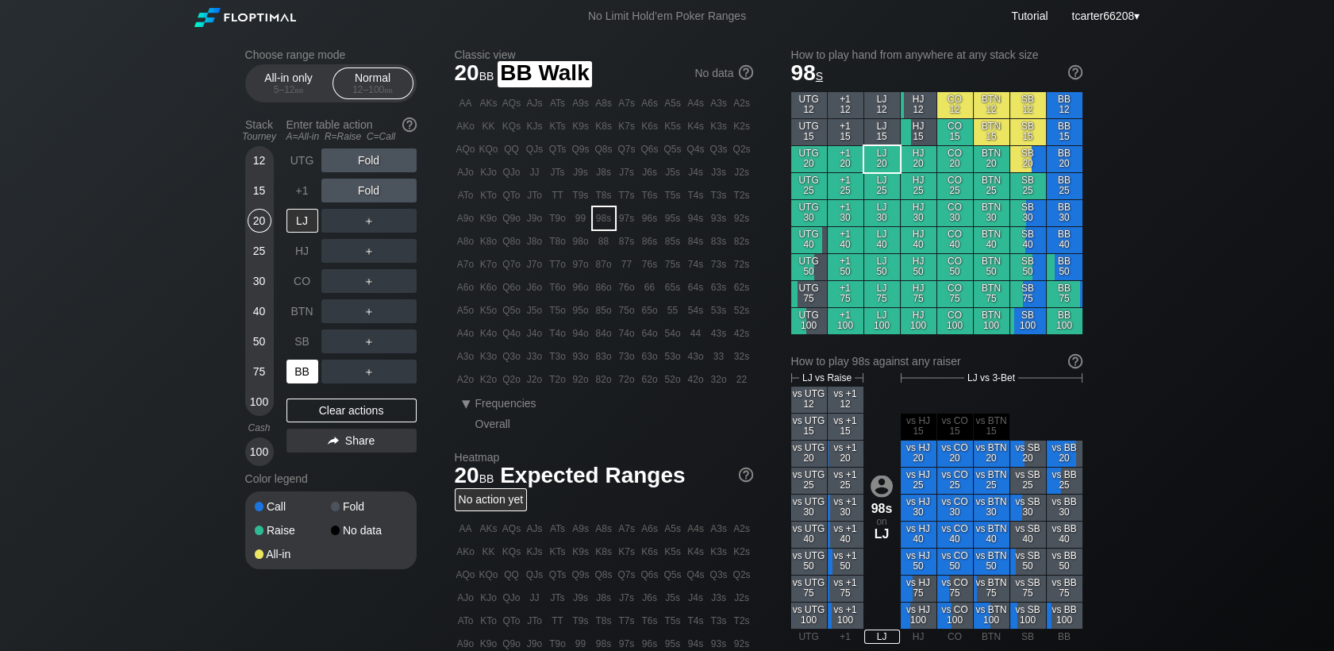
click at [305, 380] on div "BB" at bounding box center [302, 371] width 32 height 24
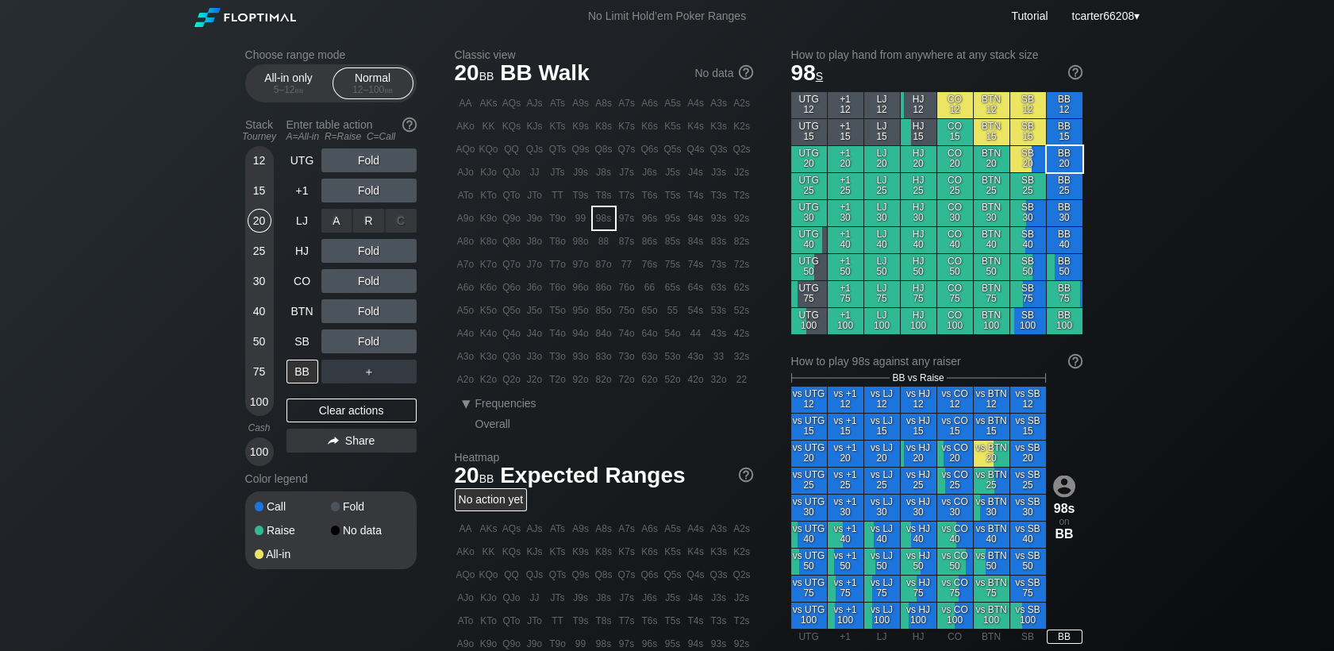
click at [367, 224] on div "R ✕" at bounding box center [368, 221] width 31 height 24
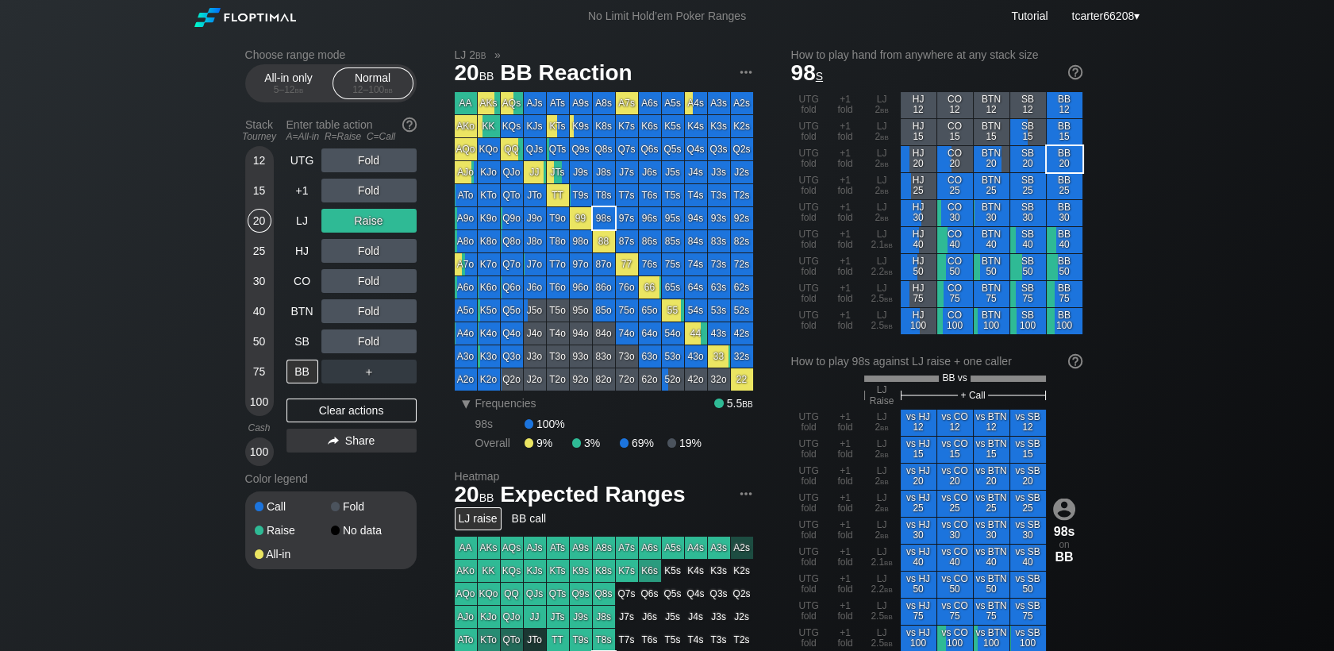
drag, startPoint x: 334, startPoint y: 404, endPoint x: 230, endPoint y: 386, distance: 105.5
click at [334, 404] on div "Clear actions" at bounding box center [351, 410] width 130 height 24
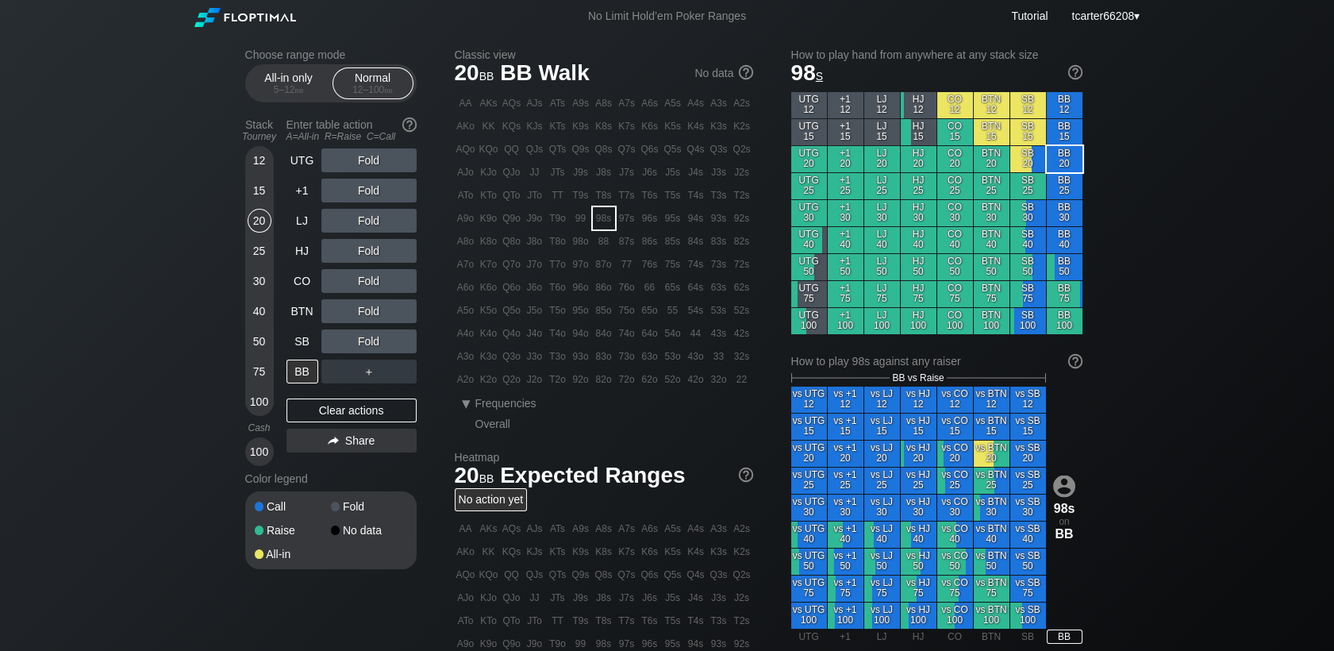
drag, startPoint x: 255, startPoint y: 286, endPoint x: 259, endPoint y: 273, distance: 13.6
click at [255, 286] on div "30" at bounding box center [260, 281] width 24 height 24
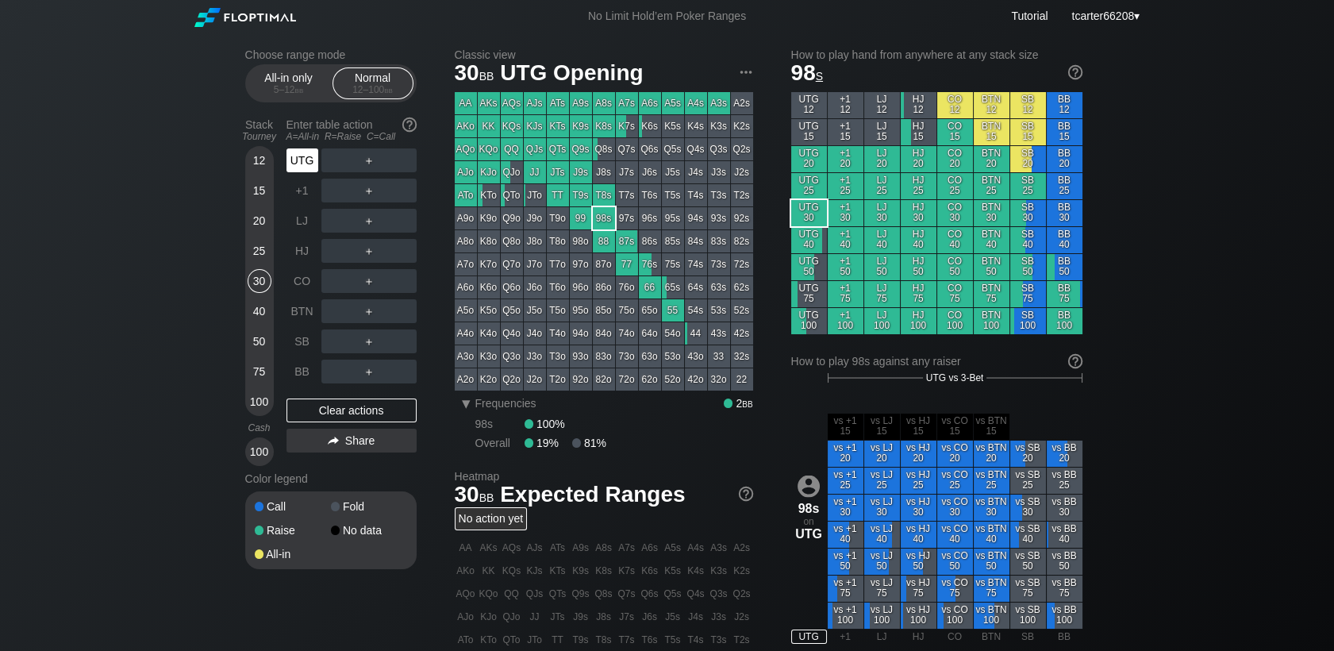
click at [301, 166] on div "UTG" at bounding box center [302, 160] width 32 height 24
click at [260, 255] on div "25" at bounding box center [260, 251] width 24 height 24
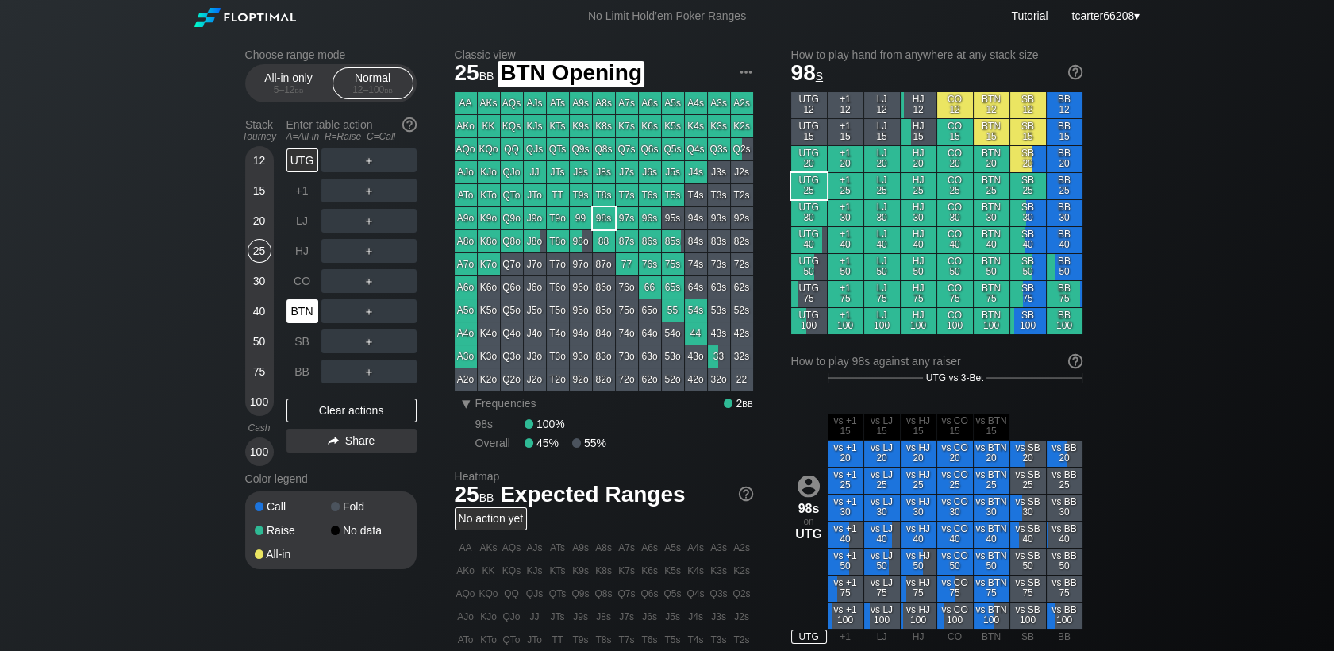
click at [298, 321] on div "BTN" at bounding box center [302, 311] width 32 height 24
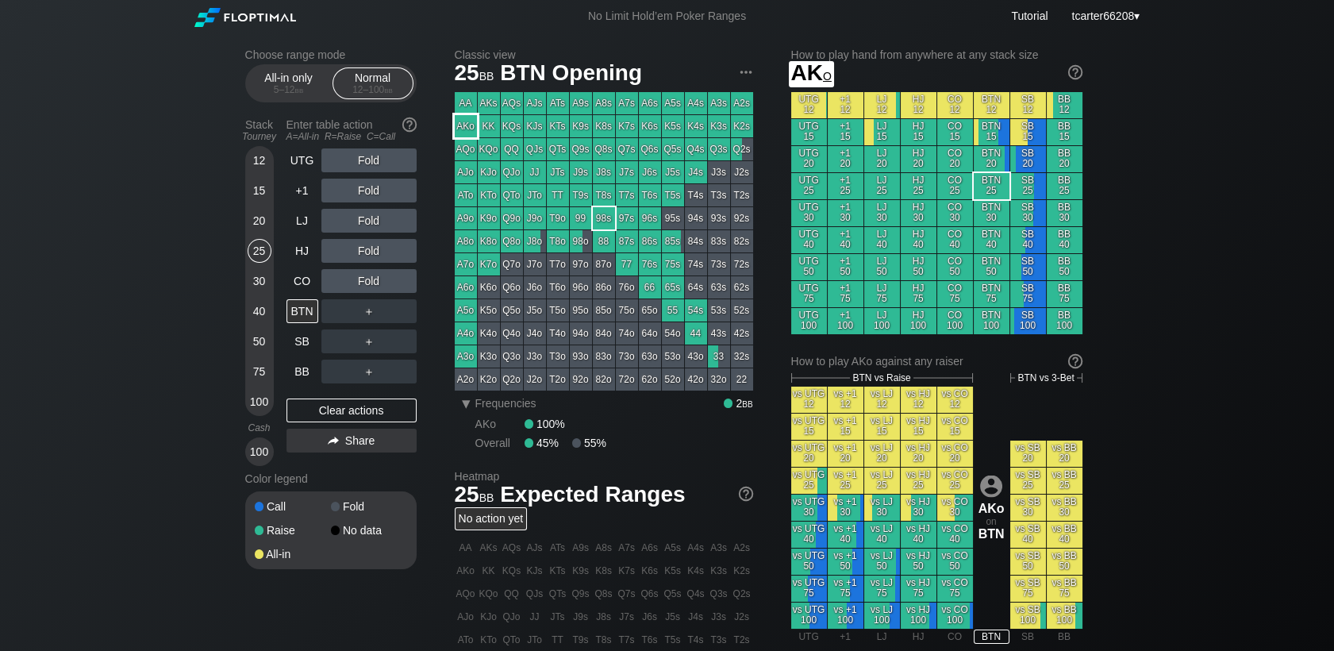
click at [466, 125] on div "AKo" at bounding box center [466, 126] width 22 height 22
click at [355, 278] on div "Fold" at bounding box center [368, 281] width 95 height 24
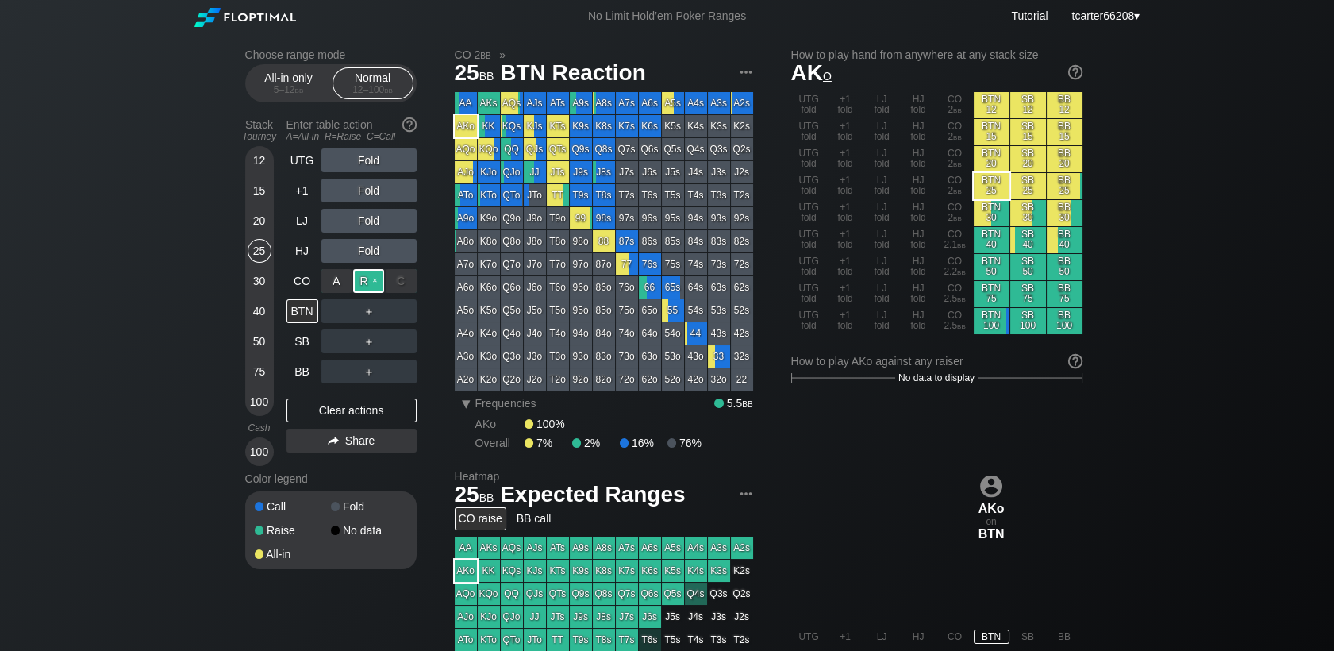
click at [368, 284] on div "R ✕" at bounding box center [368, 281] width 31 height 24
drag, startPoint x: 309, startPoint y: 411, endPoint x: 309, endPoint y: 379, distance: 31.7
click at [310, 411] on div "Clear actions" at bounding box center [351, 410] width 130 height 24
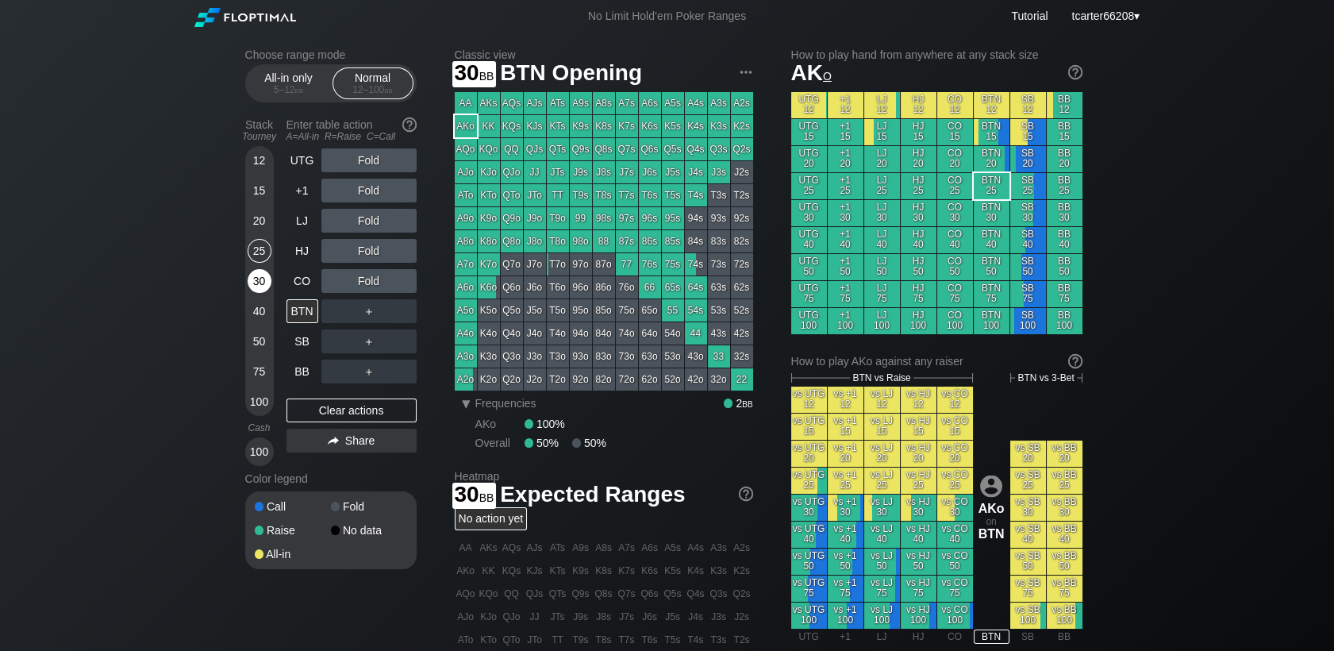
click at [257, 291] on div "30" at bounding box center [260, 281] width 24 height 24
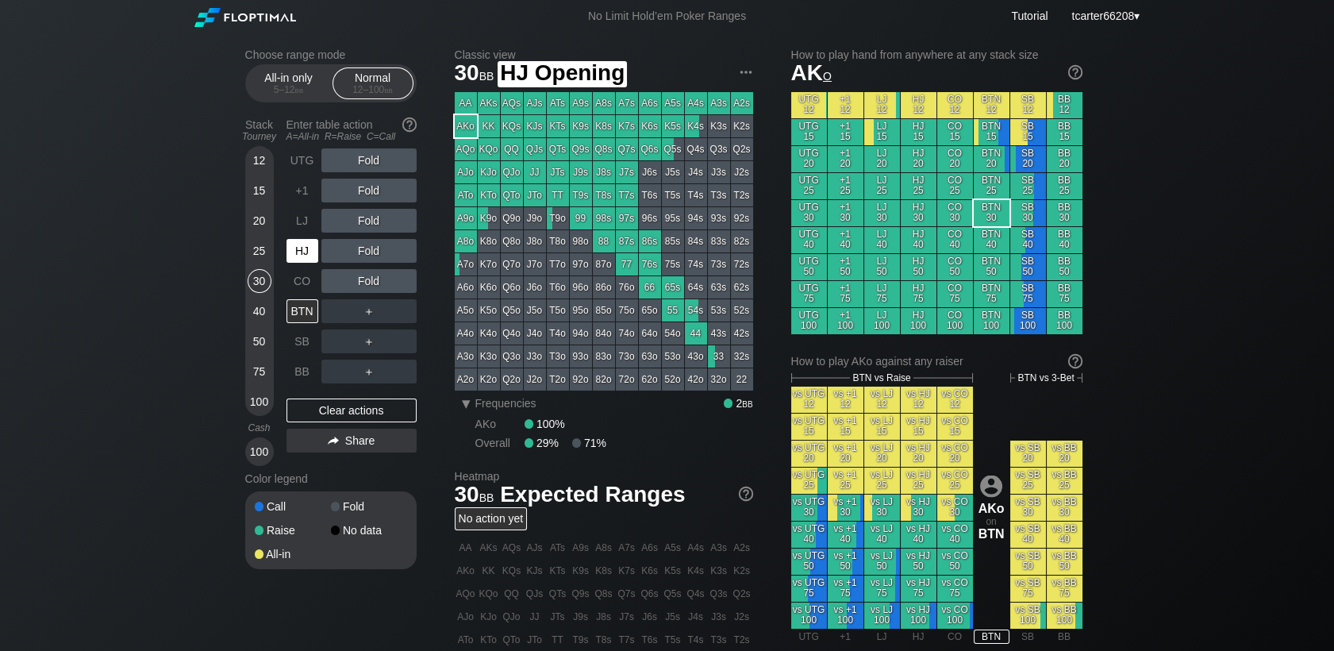
click at [297, 252] on div "HJ" at bounding box center [302, 251] width 32 height 24
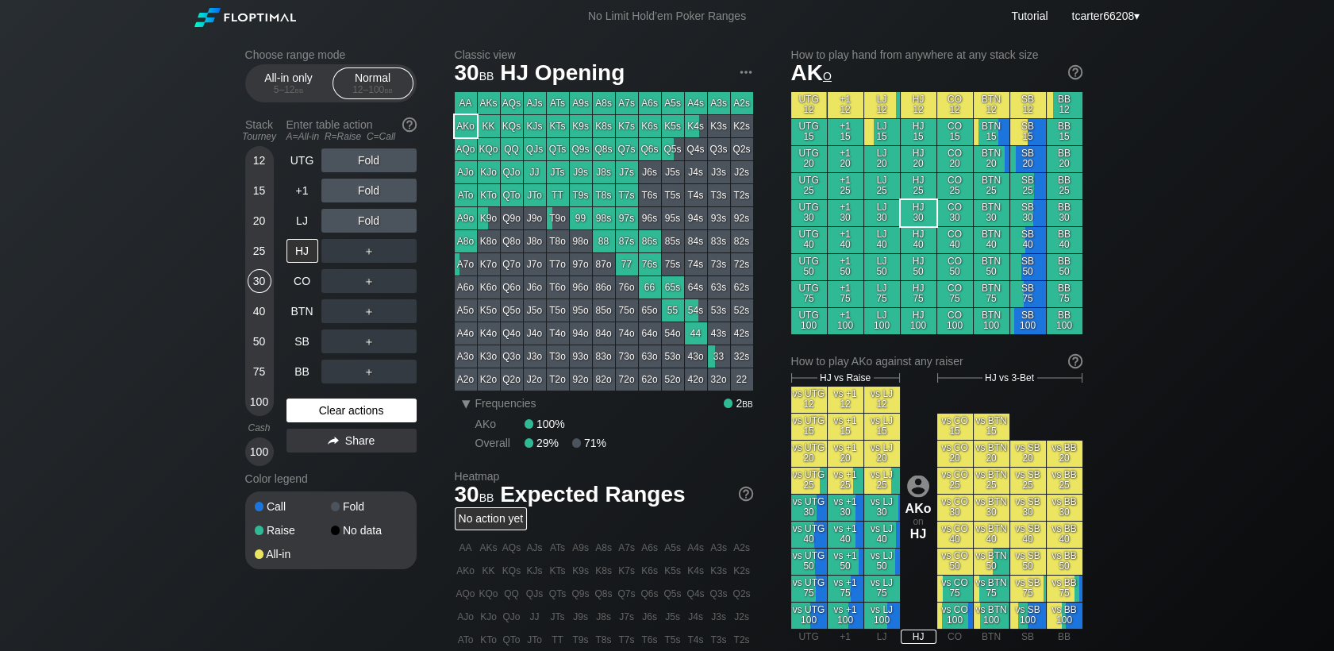
click at [343, 411] on div "Clear actions" at bounding box center [351, 410] width 130 height 24
drag, startPoint x: 284, startPoint y: 319, endPoint x: 293, endPoint y: 328, distance: 12.9
click at [285, 321] on div "Stack Tourney Enter table action A=All-in R=Raise C=Call 12 15 20 25 30 40 50 7…" at bounding box center [330, 289] width 171 height 354
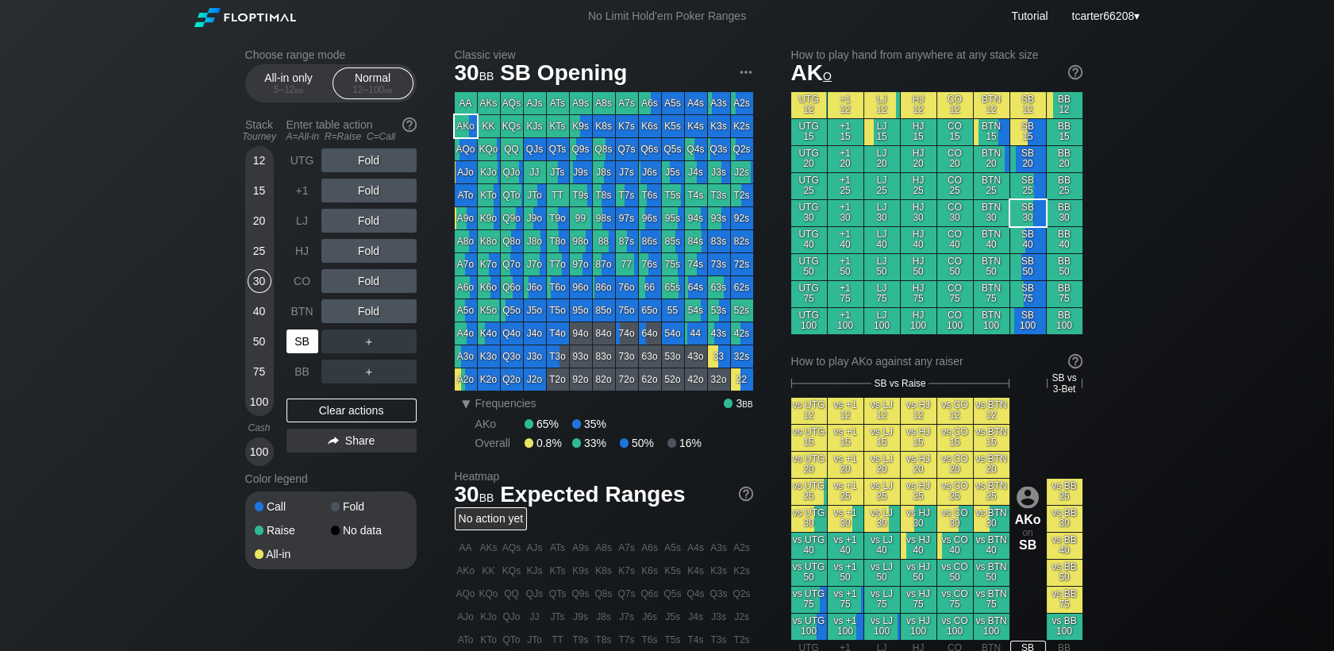
click at [296, 331] on div "SB" at bounding box center [303, 341] width 35 height 30
click at [296, 345] on div "SB" at bounding box center [302, 341] width 32 height 24
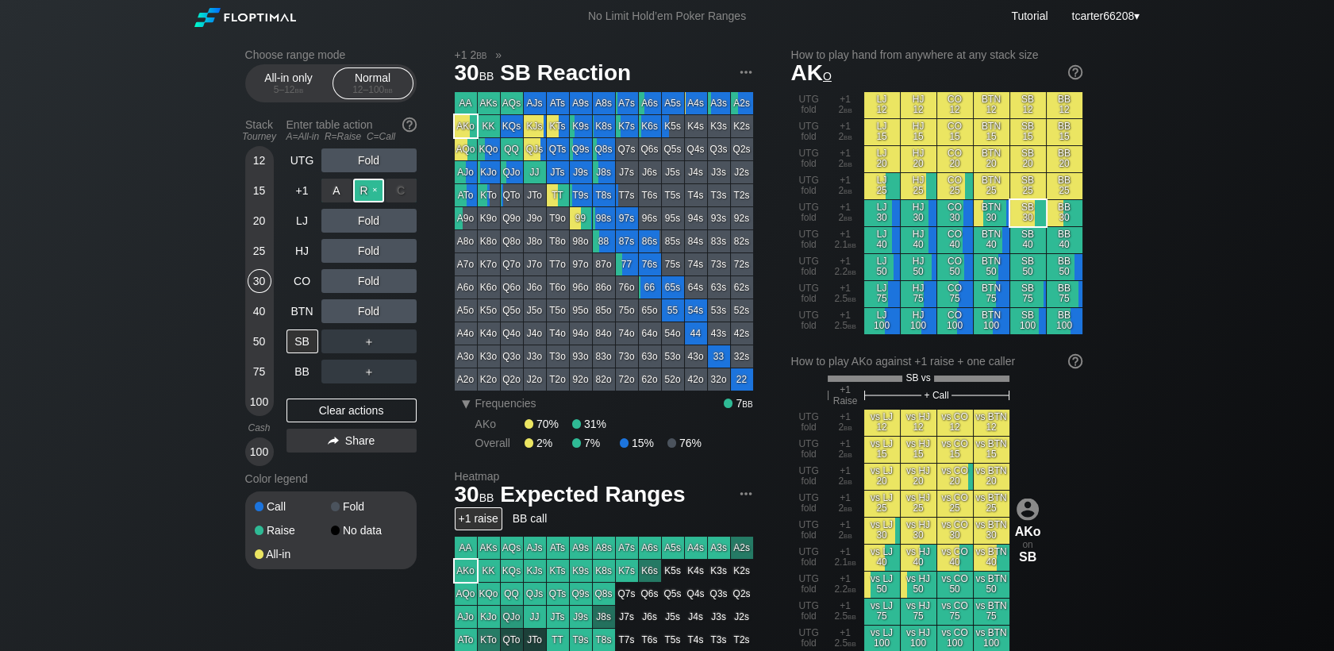
click at [369, 194] on div "R ✕" at bounding box center [368, 191] width 31 height 24
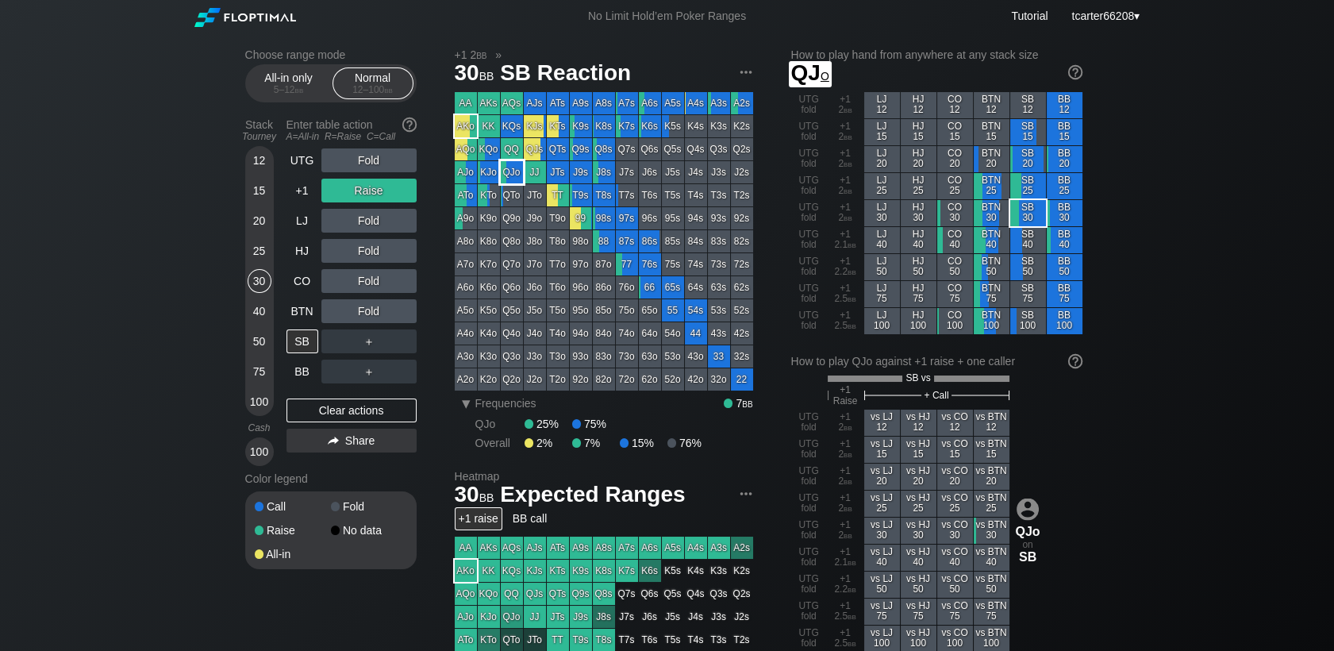
click at [513, 154] on div "QQ" at bounding box center [512, 149] width 22 height 22
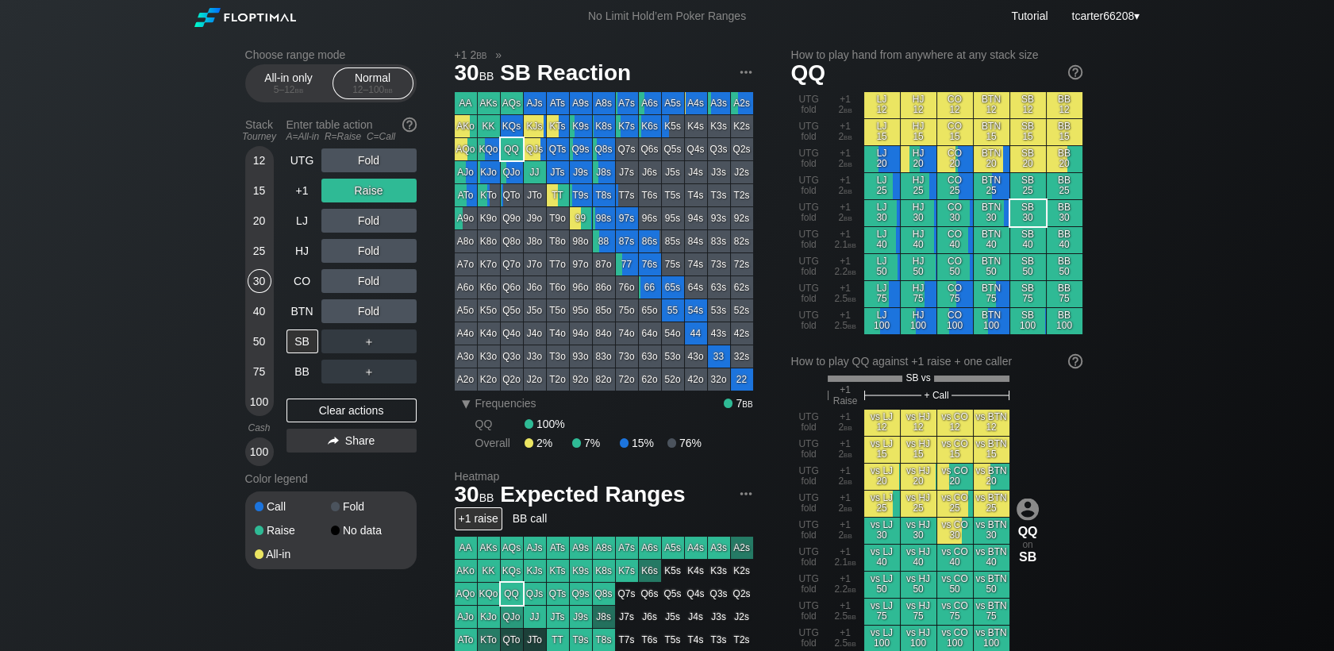
drag, startPoint x: 258, startPoint y: 225, endPoint x: 261, endPoint y: 202, distance: 24.0
click at [258, 225] on div "20" at bounding box center [260, 221] width 24 height 24
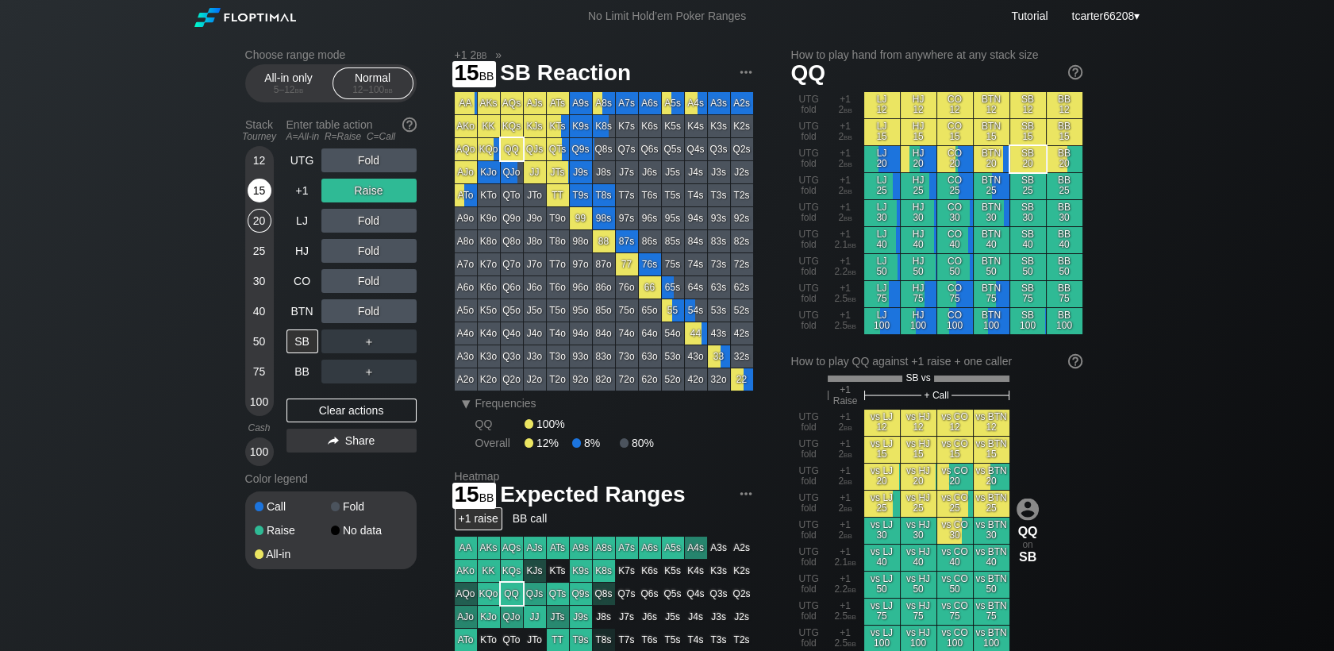
click at [261, 201] on div "15" at bounding box center [260, 191] width 24 height 24
drag, startPoint x: 332, startPoint y: 409, endPoint x: 320, endPoint y: 372, distance: 39.1
click at [330, 409] on div "Clear actions" at bounding box center [351, 410] width 130 height 24
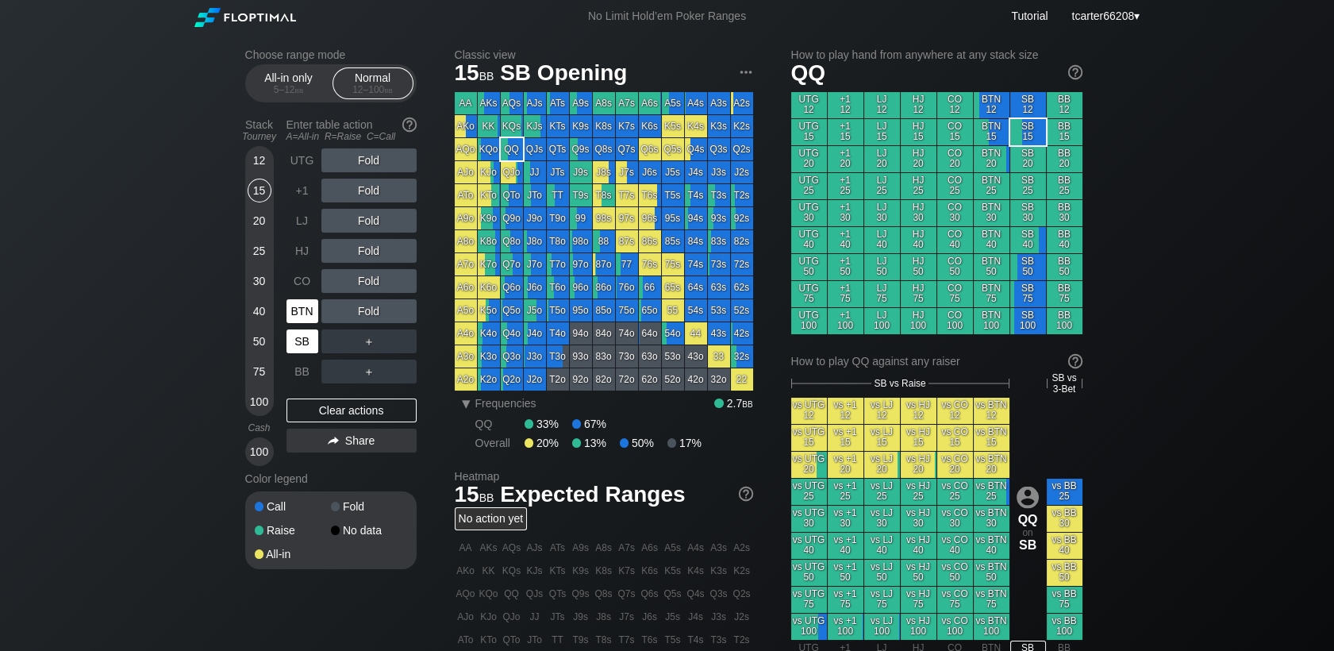
click at [301, 299] on div "BTN" at bounding box center [303, 311] width 35 height 30
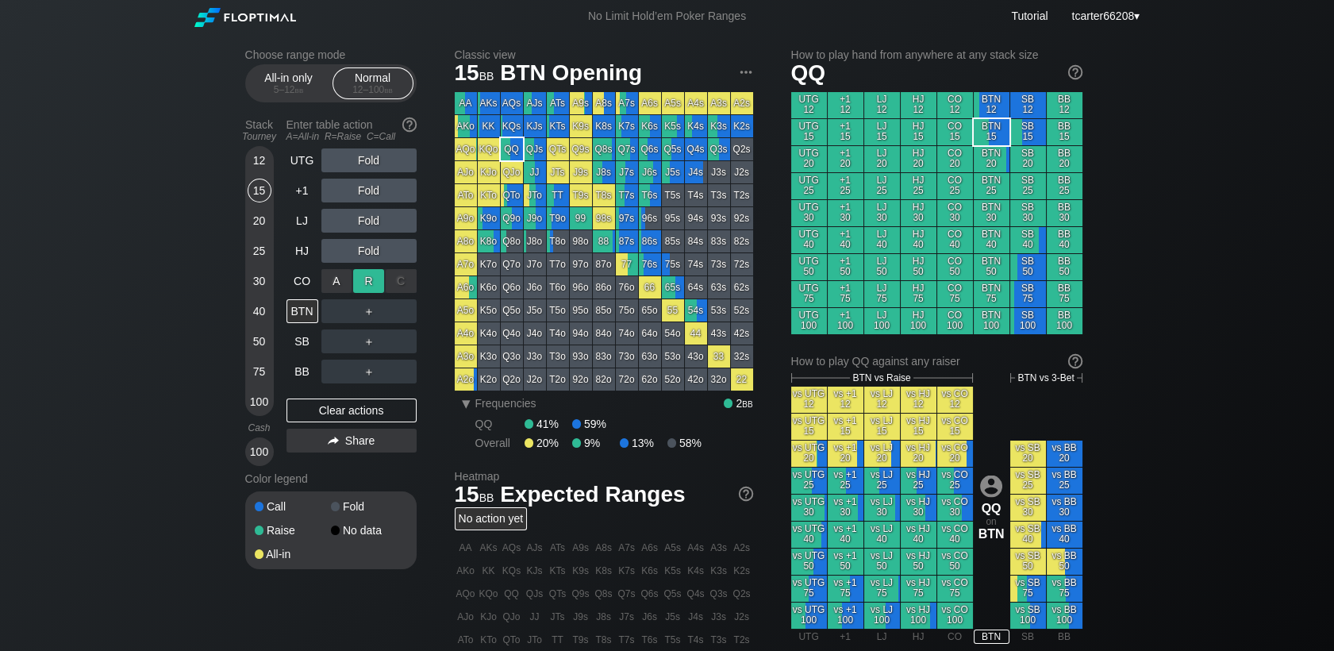
click at [360, 284] on div "R ✕" at bounding box center [368, 281] width 31 height 24
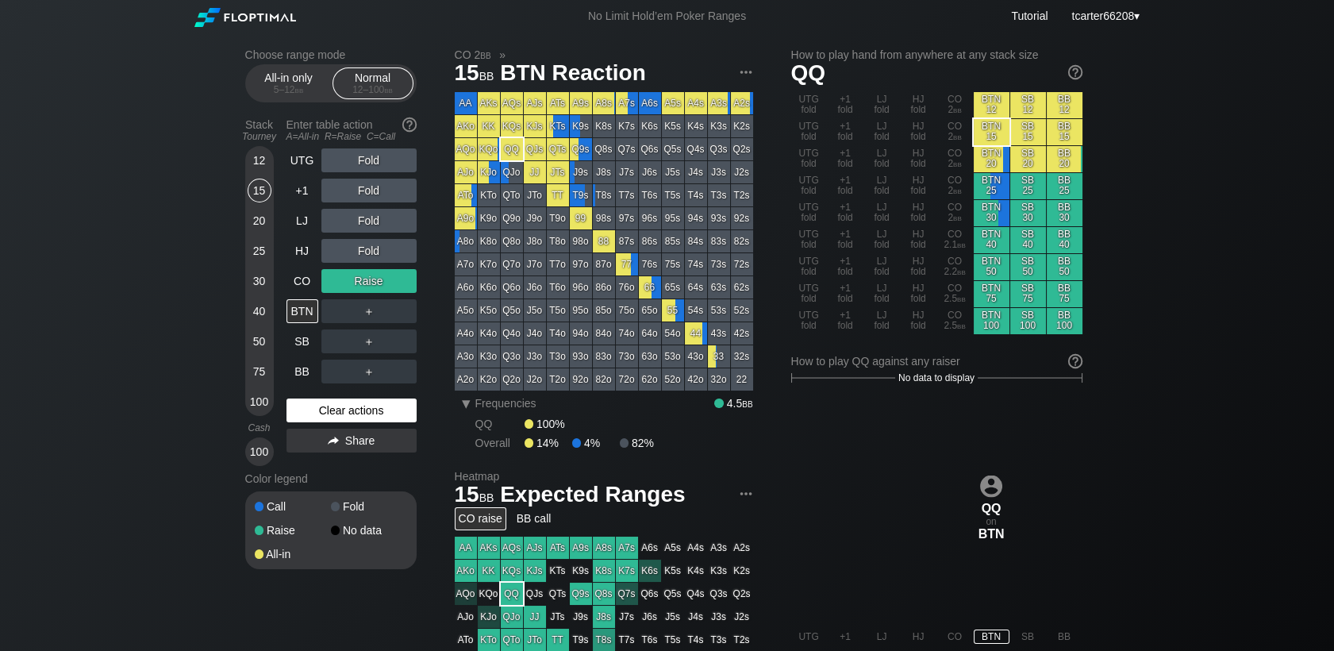
click at [391, 415] on div "Clear actions" at bounding box center [351, 410] width 130 height 24
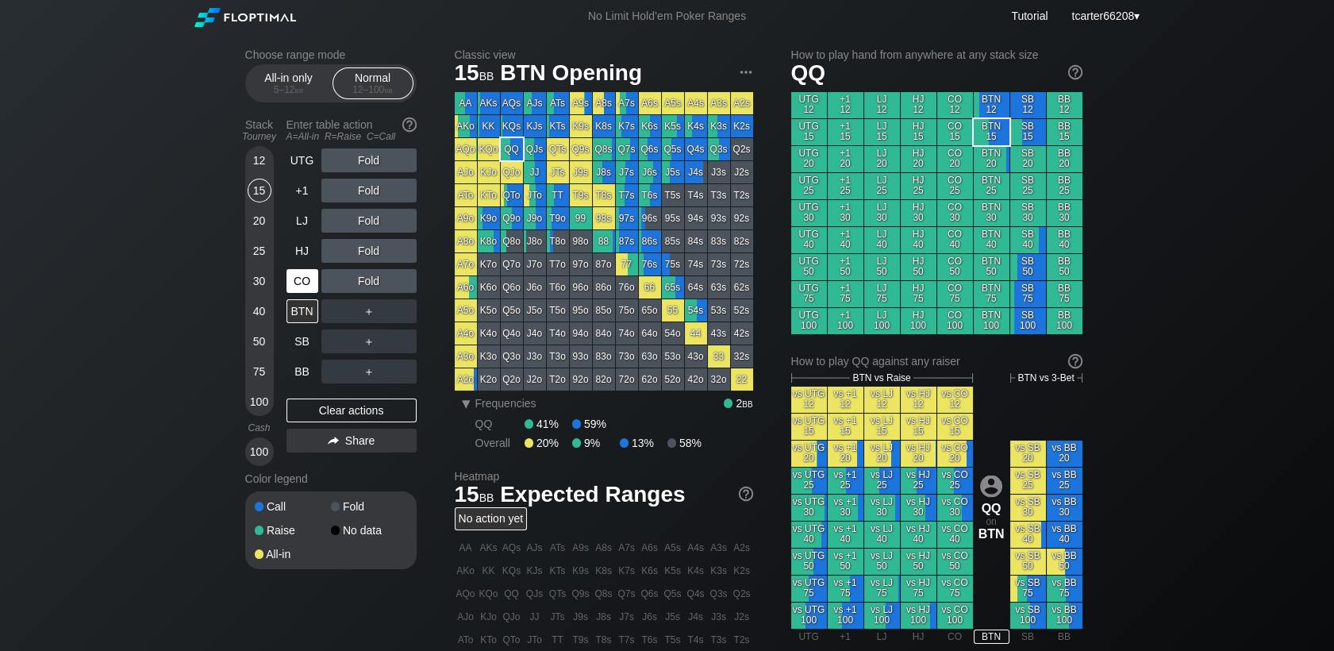
click at [305, 279] on div "CO" at bounding box center [302, 281] width 32 height 24
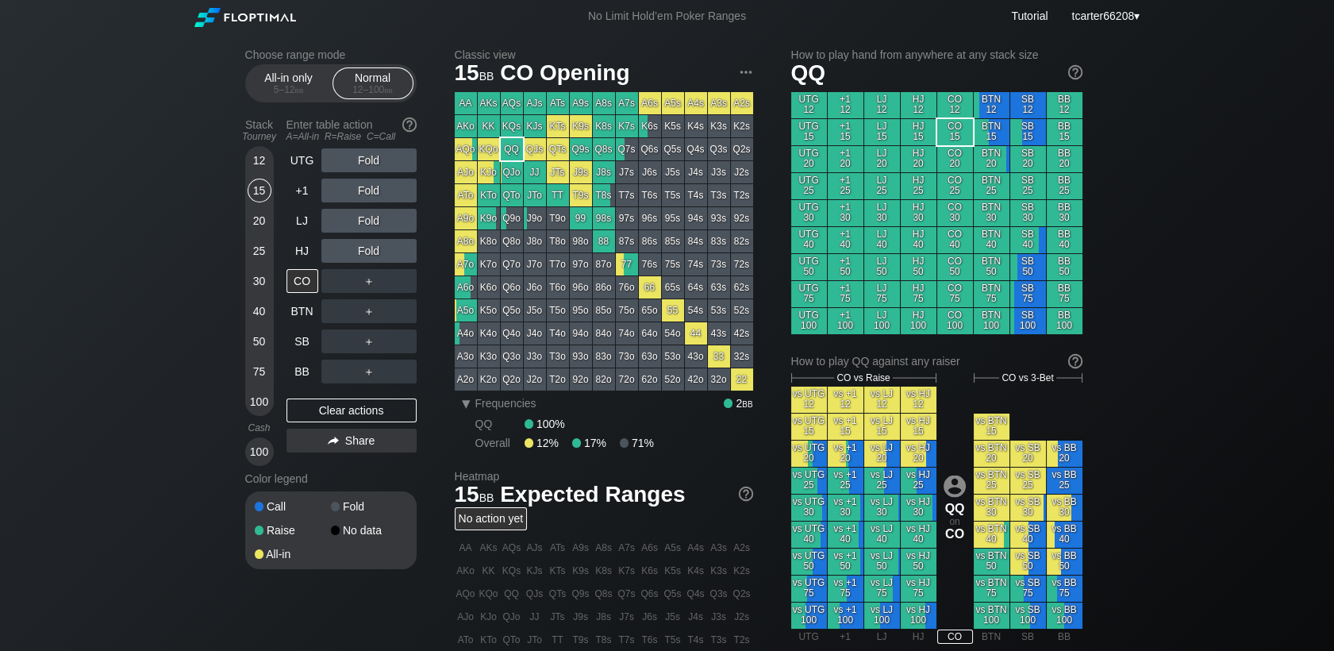
click at [370, 213] on div "Fold" at bounding box center [368, 221] width 95 height 24
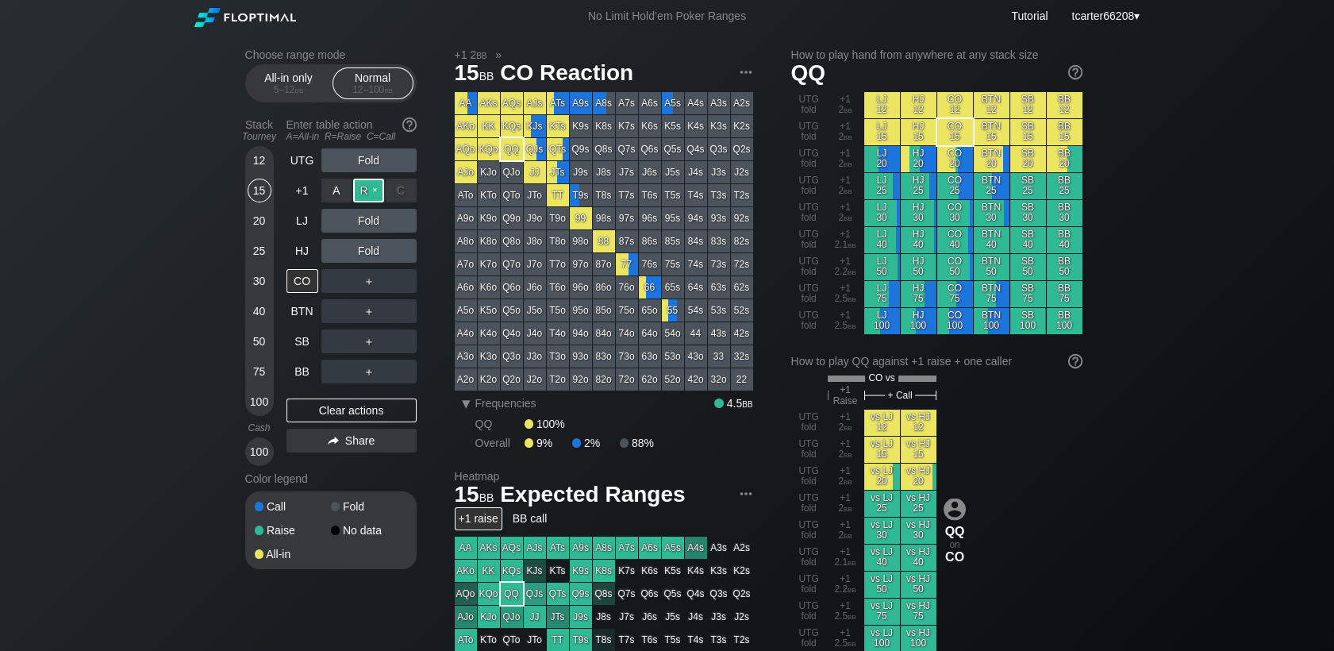
click at [367, 200] on div "R ✕" at bounding box center [368, 191] width 31 height 24
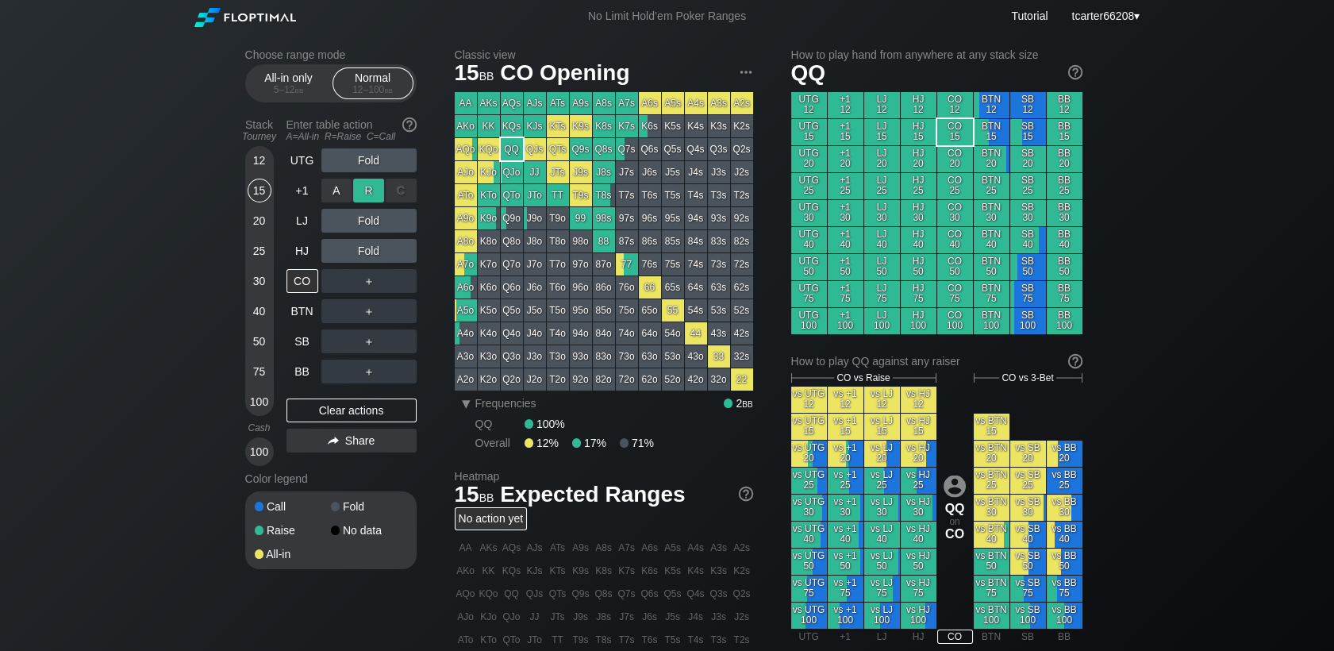
click at [367, 195] on div "R ✕" at bounding box center [368, 191] width 31 height 24
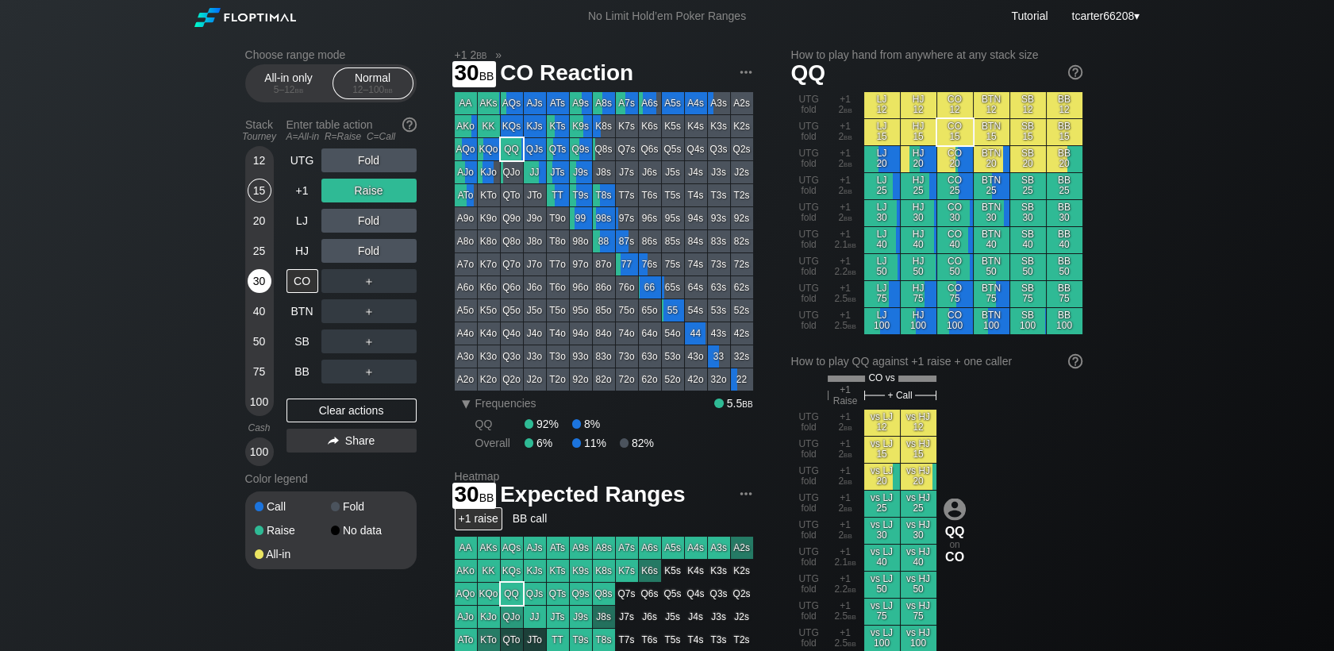
click at [256, 293] on div "30" at bounding box center [260, 281] width 24 height 24
click at [371, 286] on div "R ✕" at bounding box center [368, 281] width 31 height 24
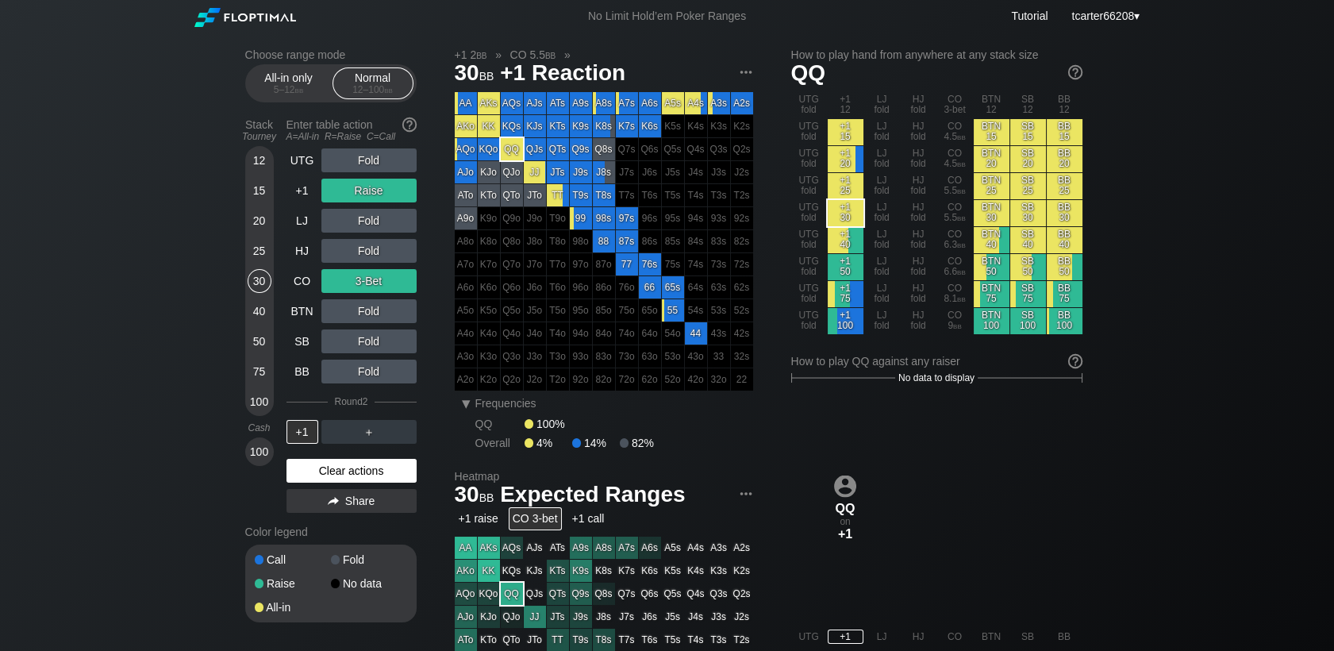
click at [335, 466] on div "Clear actions" at bounding box center [351, 471] width 130 height 24
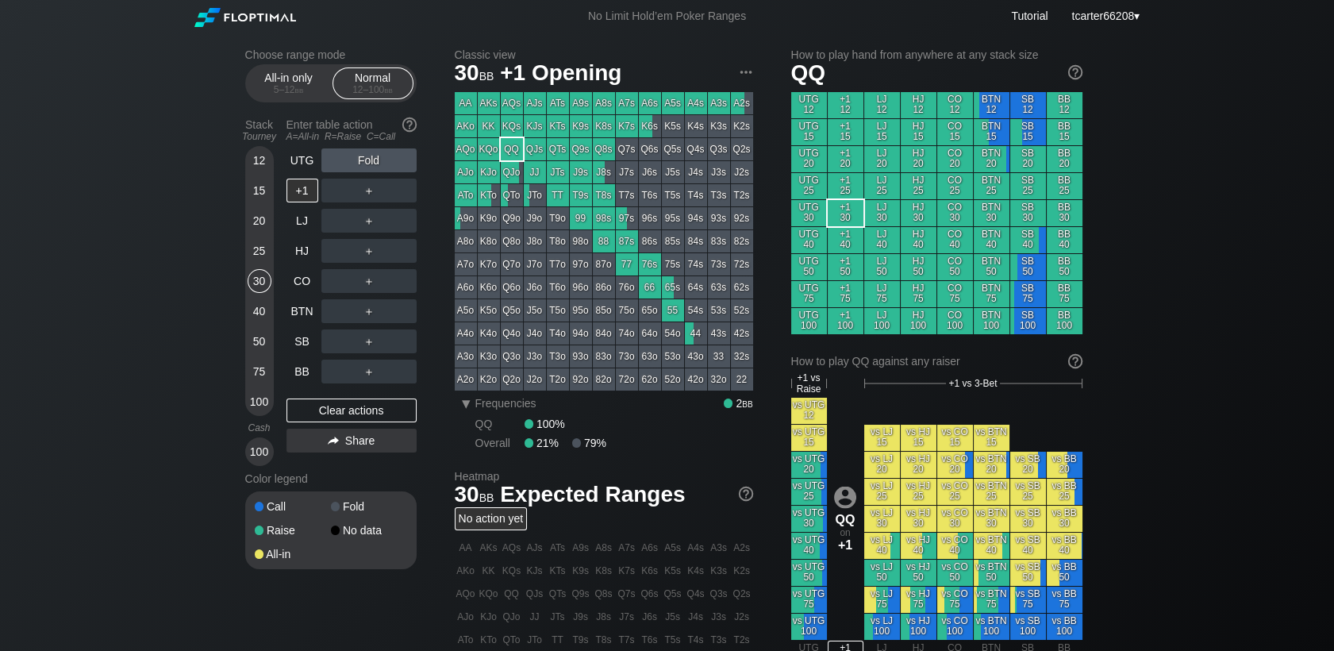
click at [263, 251] on div "25" at bounding box center [260, 251] width 24 height 24
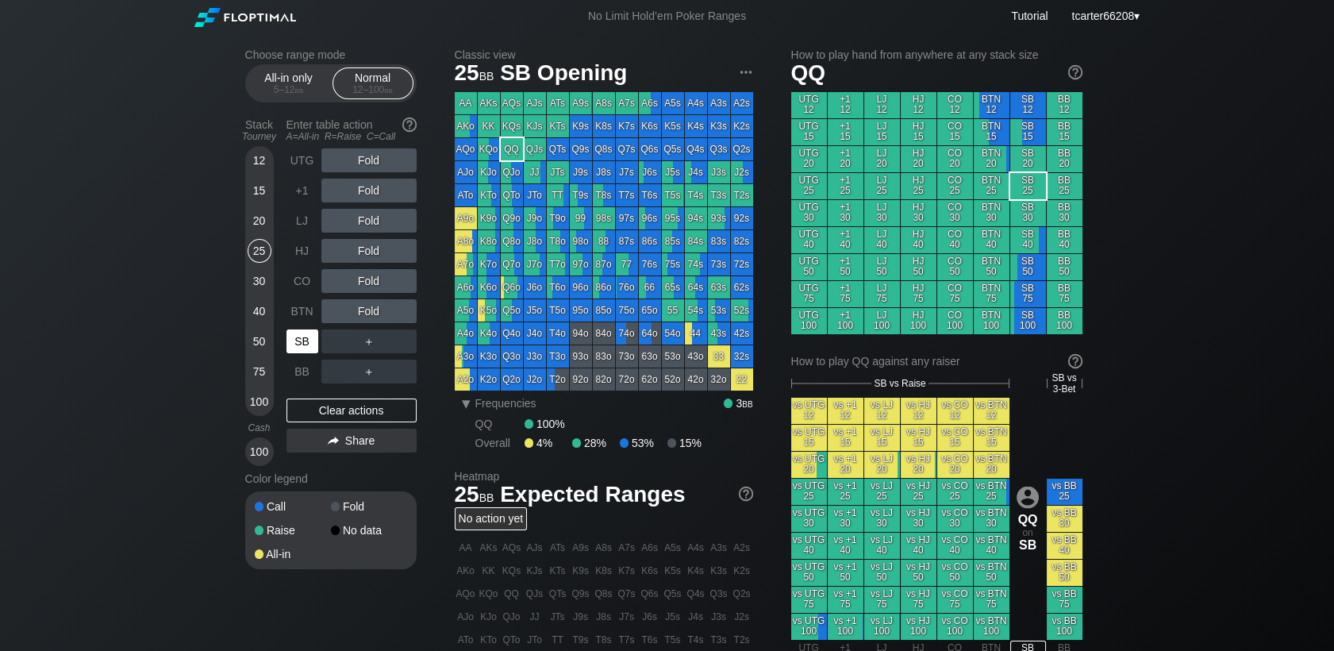
click at [301, 345] on div "SB" at bounding box center [302, 341] width 32 height 24
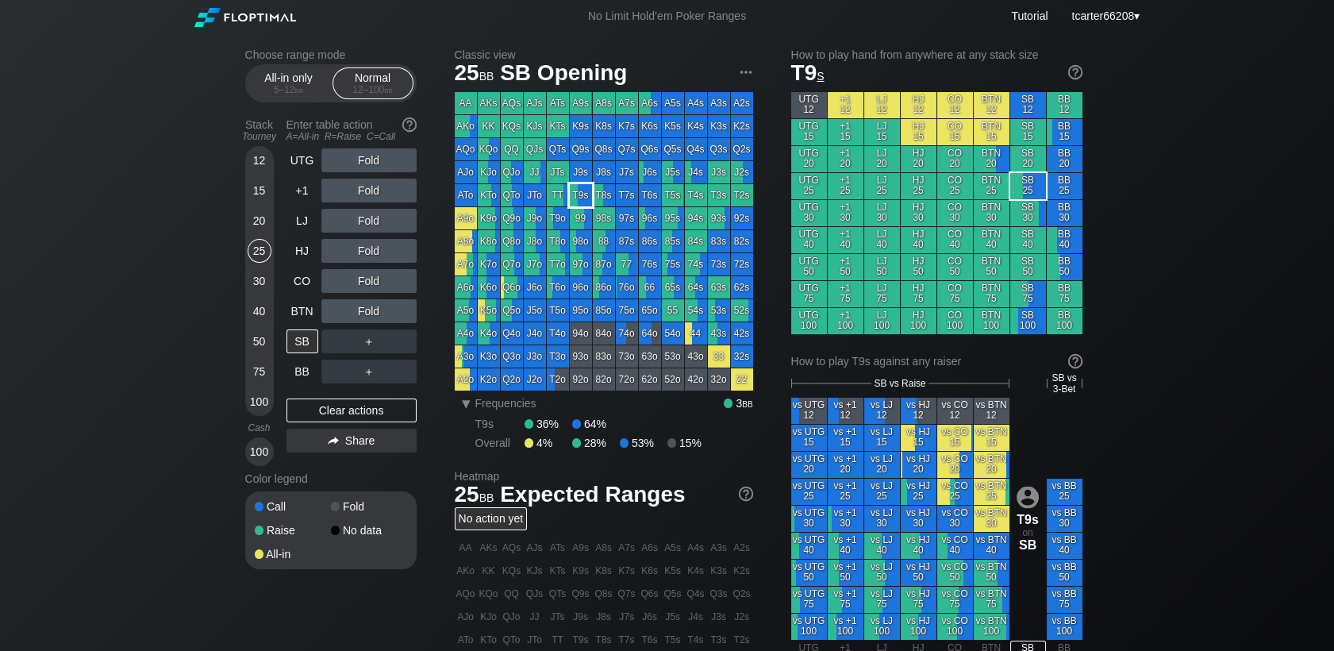
click at [582, 200] on div "T9s" at bounding box center [581, 195] width 22 height 22
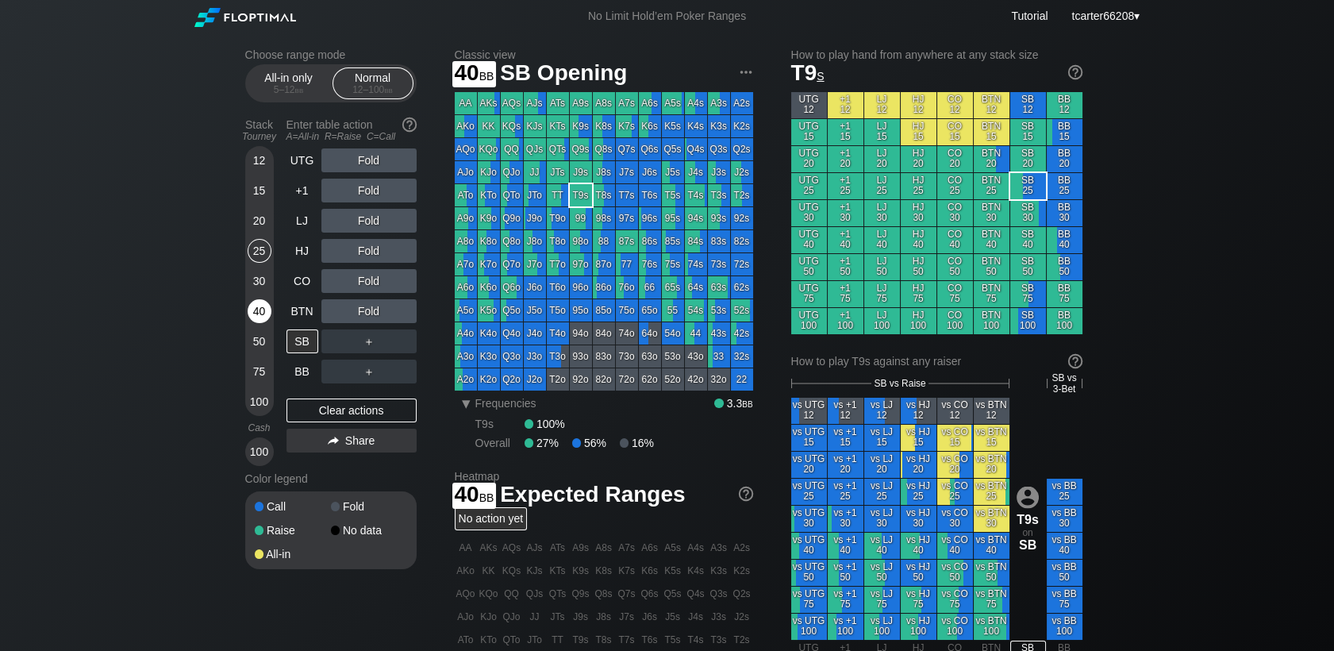
click at [267, 317] on div "40" at bounding box center [260, 311] width 24 height 24
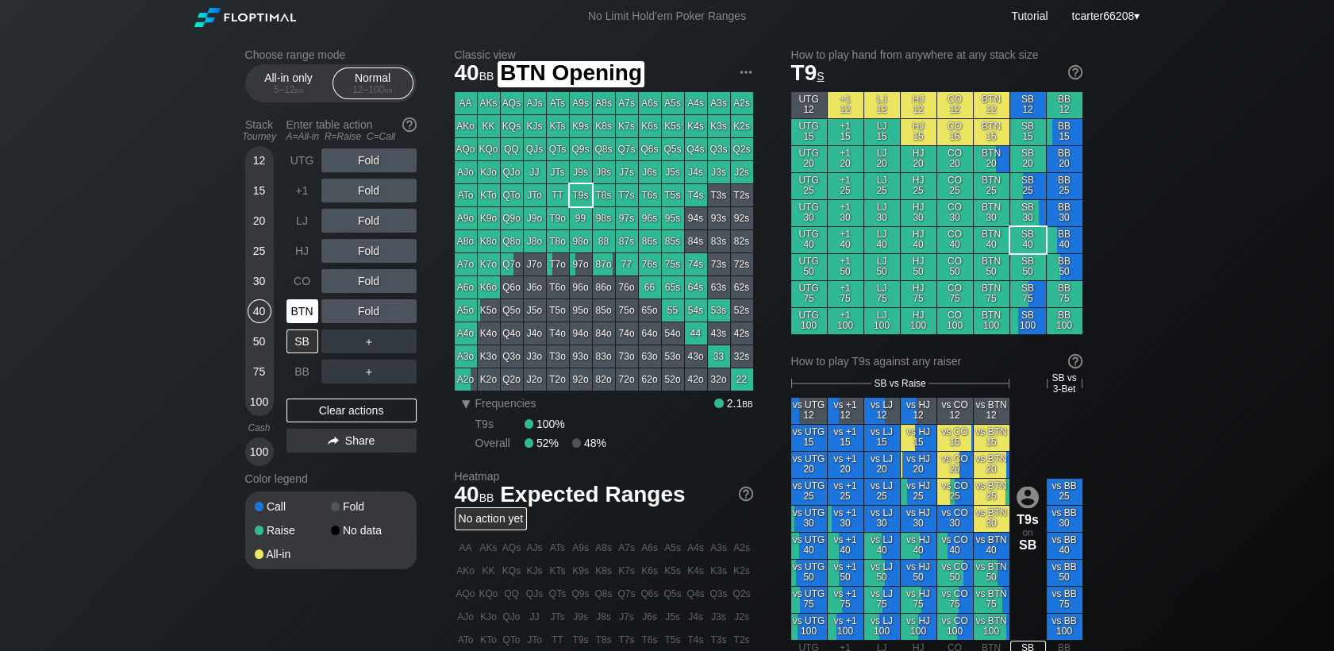
click at [294, 311] on div "BTN" at bounding box center [302, 311] width 32 height 24
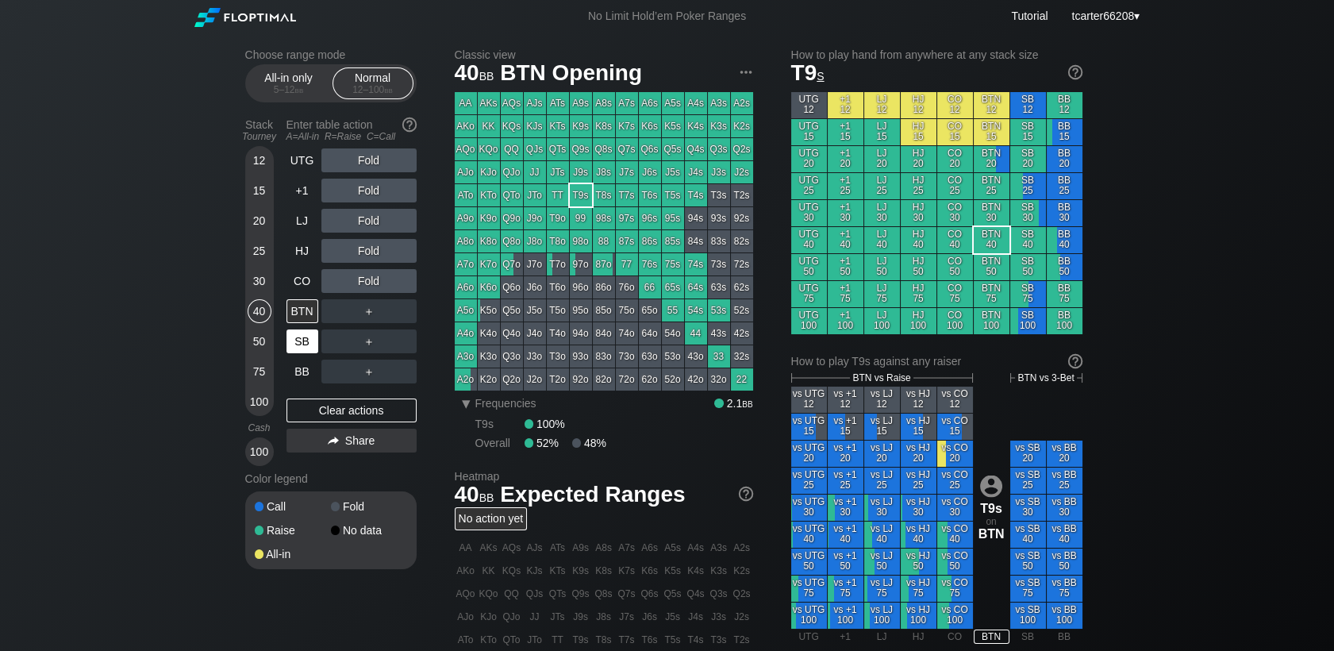
click at [315, 351] on div "SB" at bounding box center [302, 341] width 32 height 24
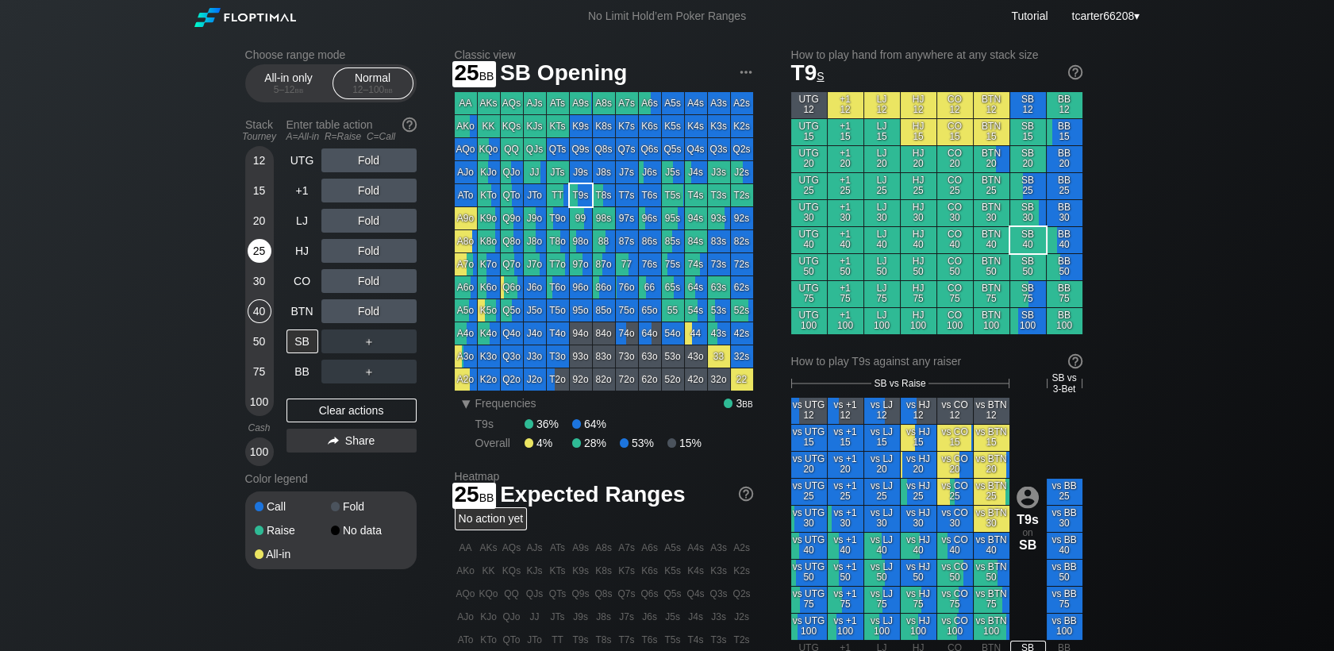
click at [260, 245] on div "25" at bounding box center [260, 251] width 24 height 24
click at [587, 194] on div "T9s" at bounding box center [581, 195] width 22 height 22
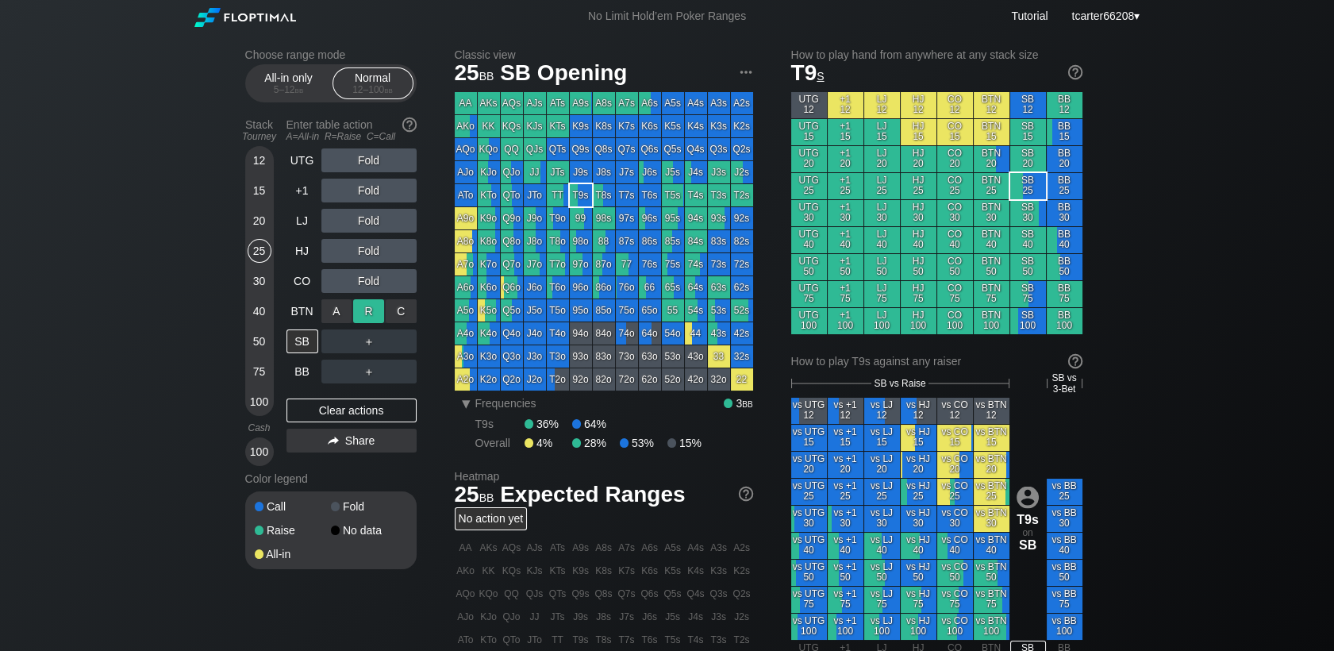
click at [365, 311] on div "R ✕" at bounding box center [368, 311] width 31 height 24
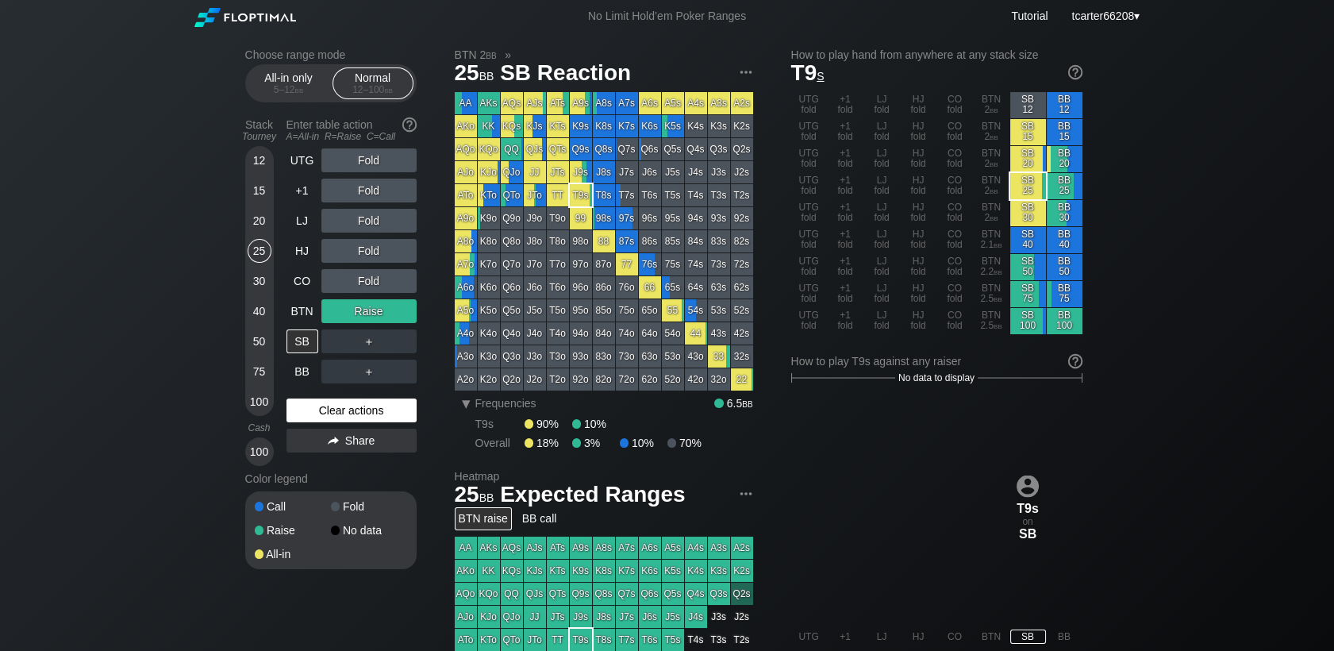
click at [305, 422] on div "Clear actions" at bounding box center [351, 410] width 130 height 24
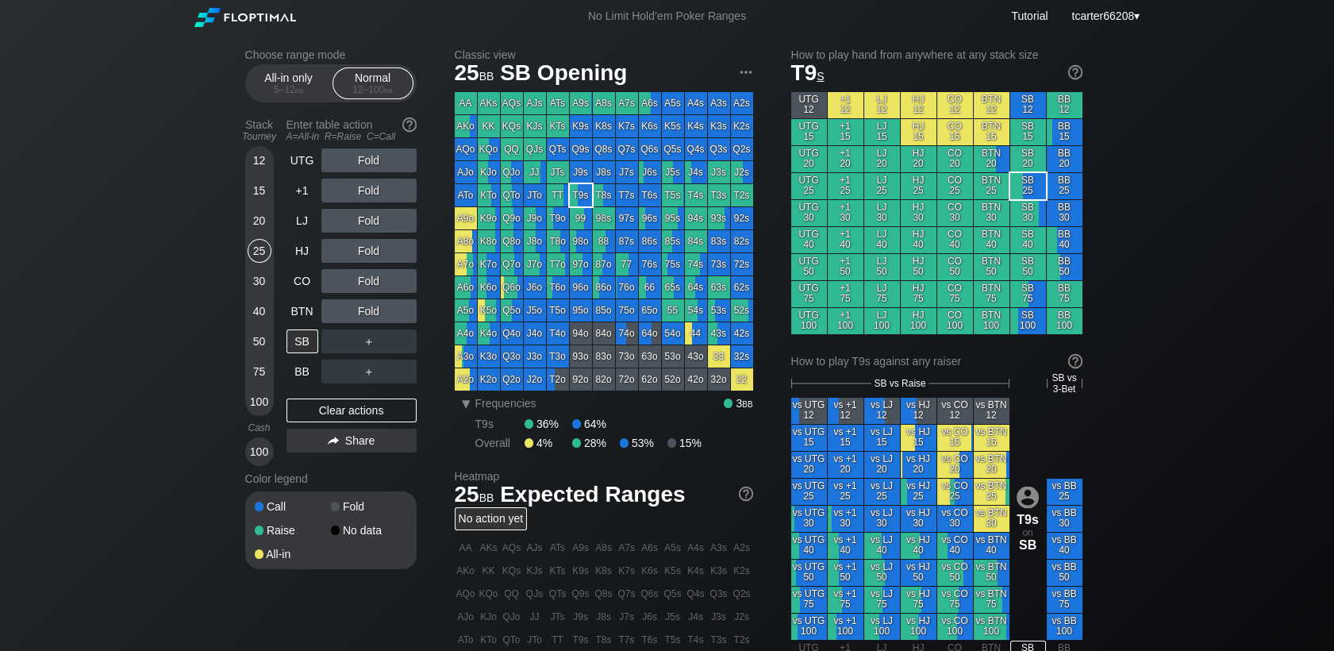
click at [267, 401] on div "100" at bounding box center [260, 402] width 24 height 24
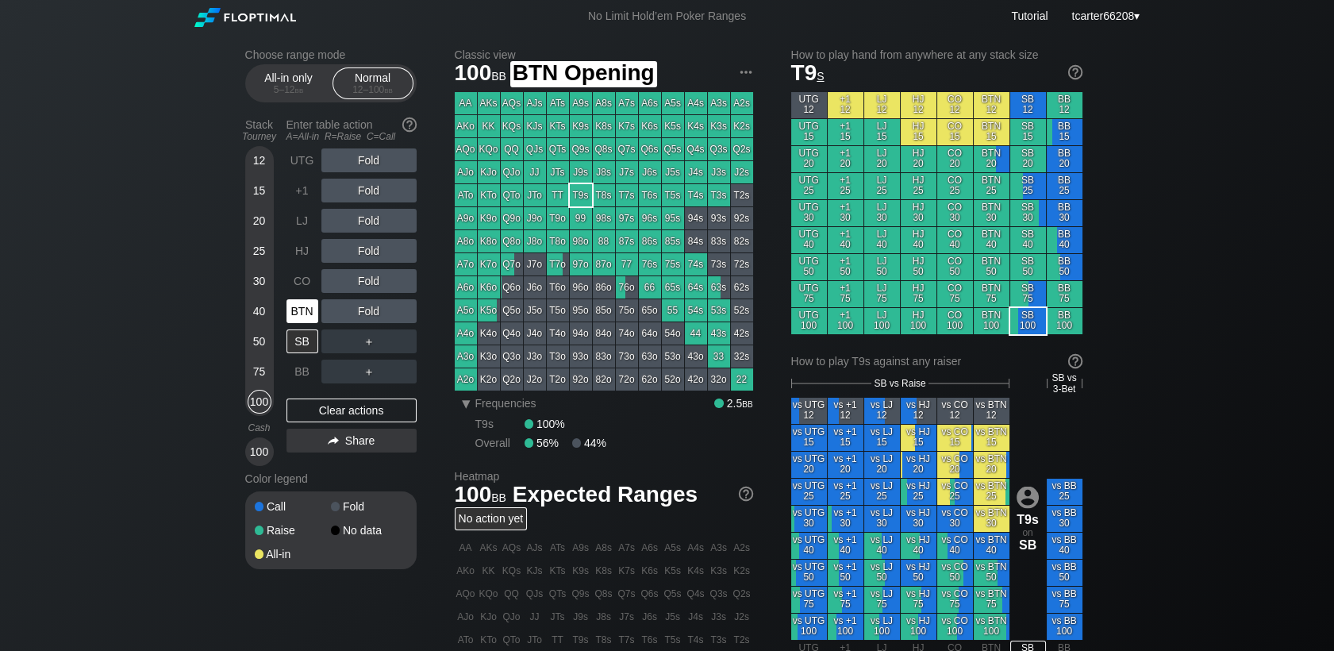
click at [302, 302] on div "BTN" at bounding box center [302, 311] width 32 height 24
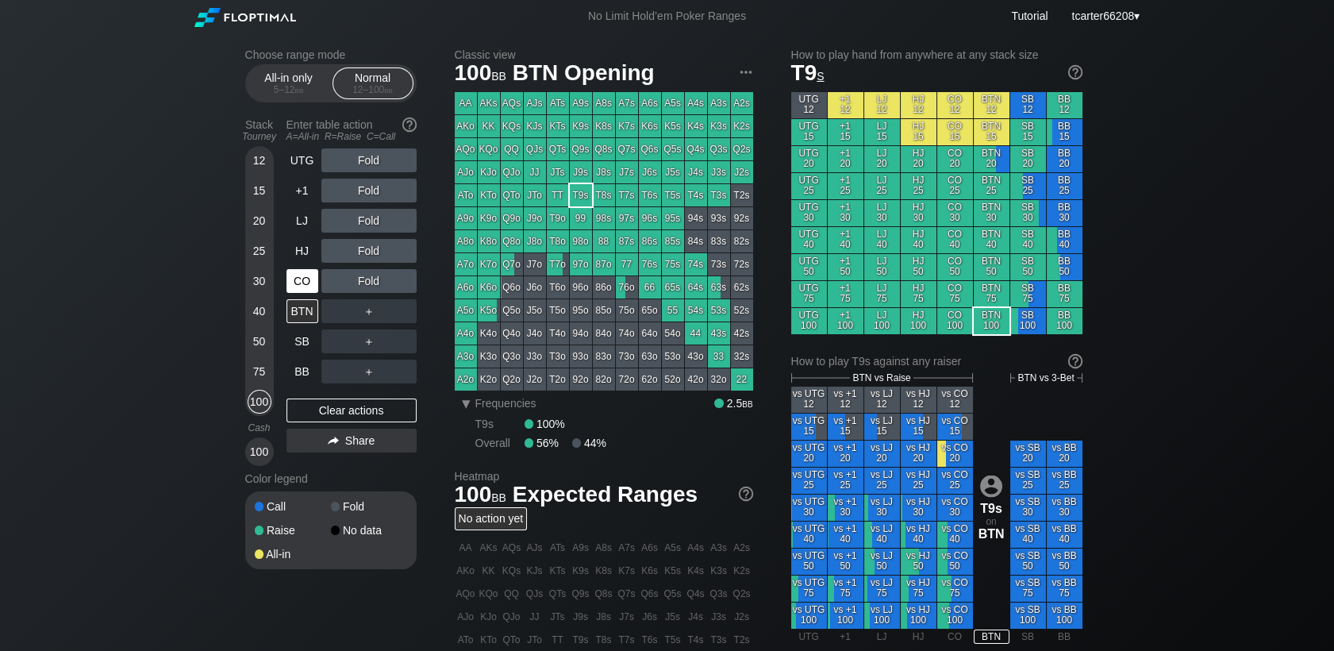
click at [305, 284] on div "CO" at bounding box center [302, 281] width 32 height 24
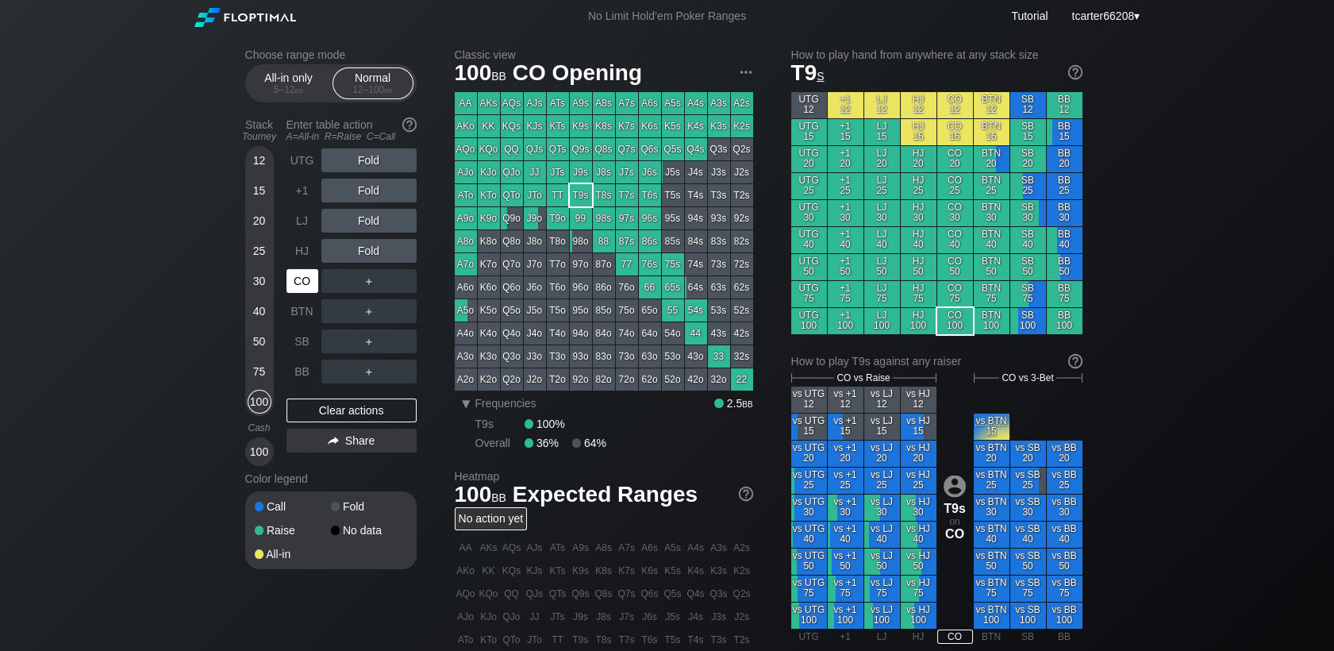
click at [305, 284] on div "CO" at bounding box center [302, 281] width 32 height 24
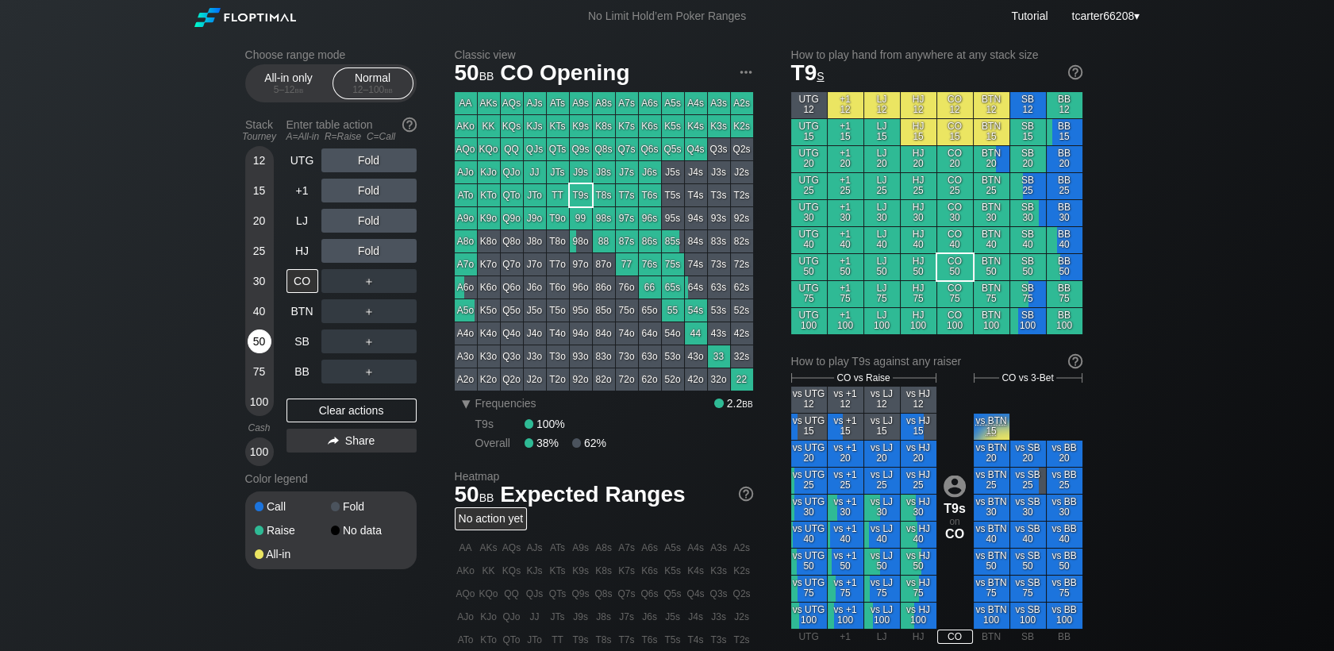
click at [261, 340] on div "50" at bounding box center [260, 341] width 24 height 24
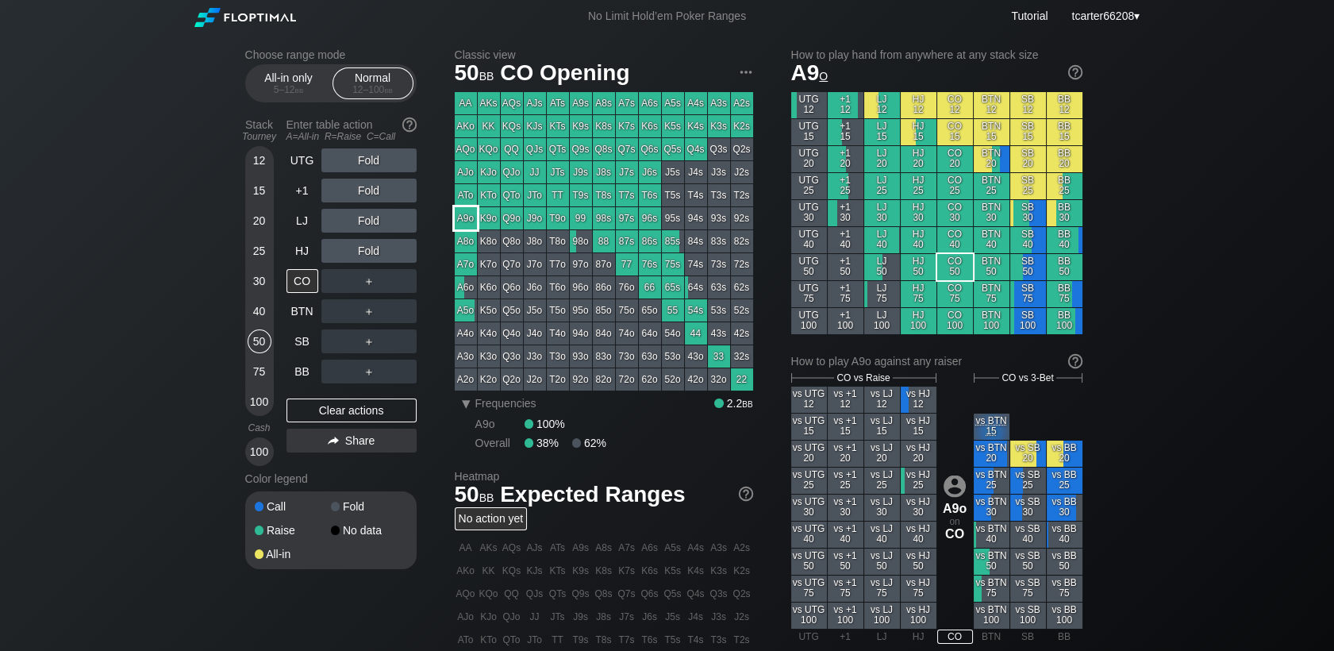
click at [464, 225] on div "A9o" at bounding box center [466, 218] width 22 height 22
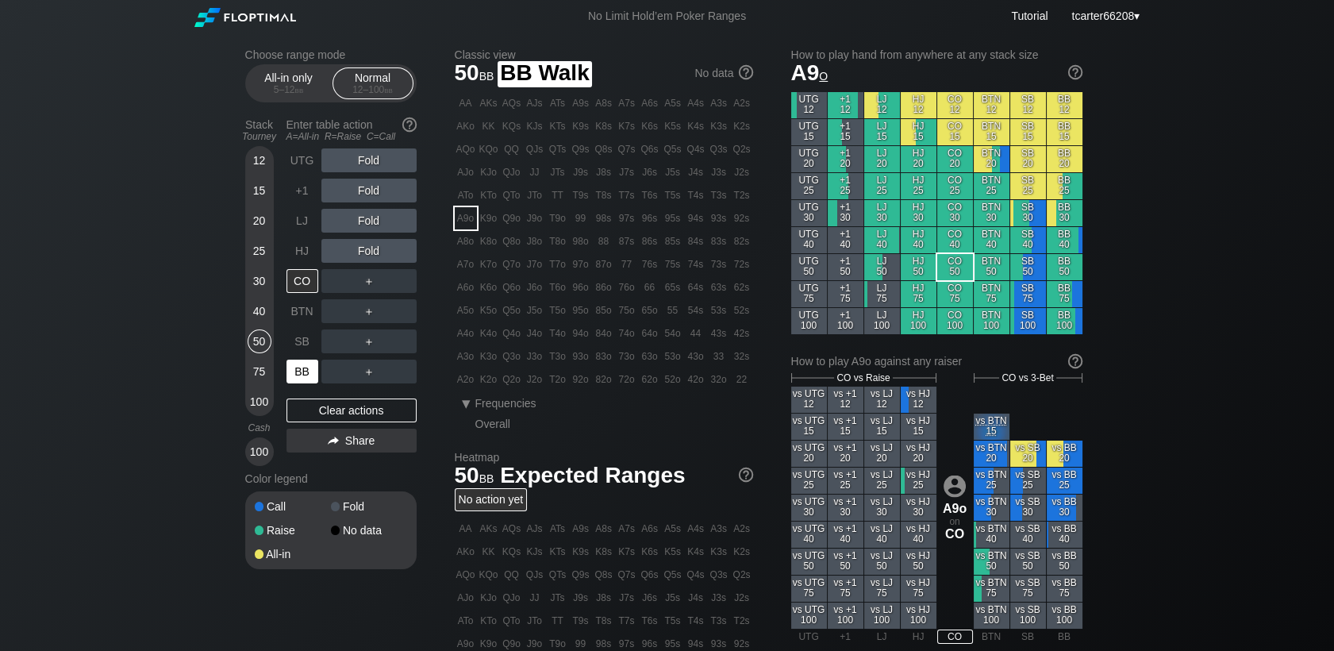
click at [300, 370] on div "BB" at bounding box center [302, 371] width 32 height 24
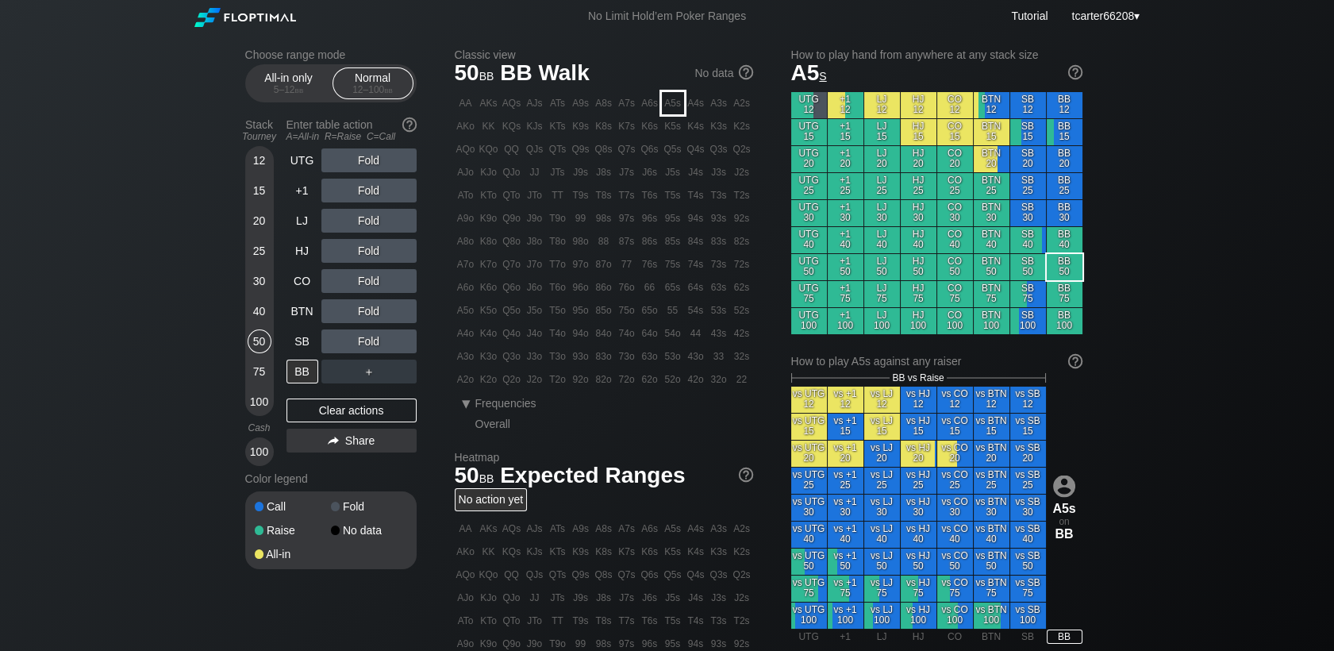
click at [674, 106] on div "A5s" at bounding box center [673, 103] width 22 height 22
click at [374, 221] on div "R ✕" at bounding box center [368, 221] width 31 height 24
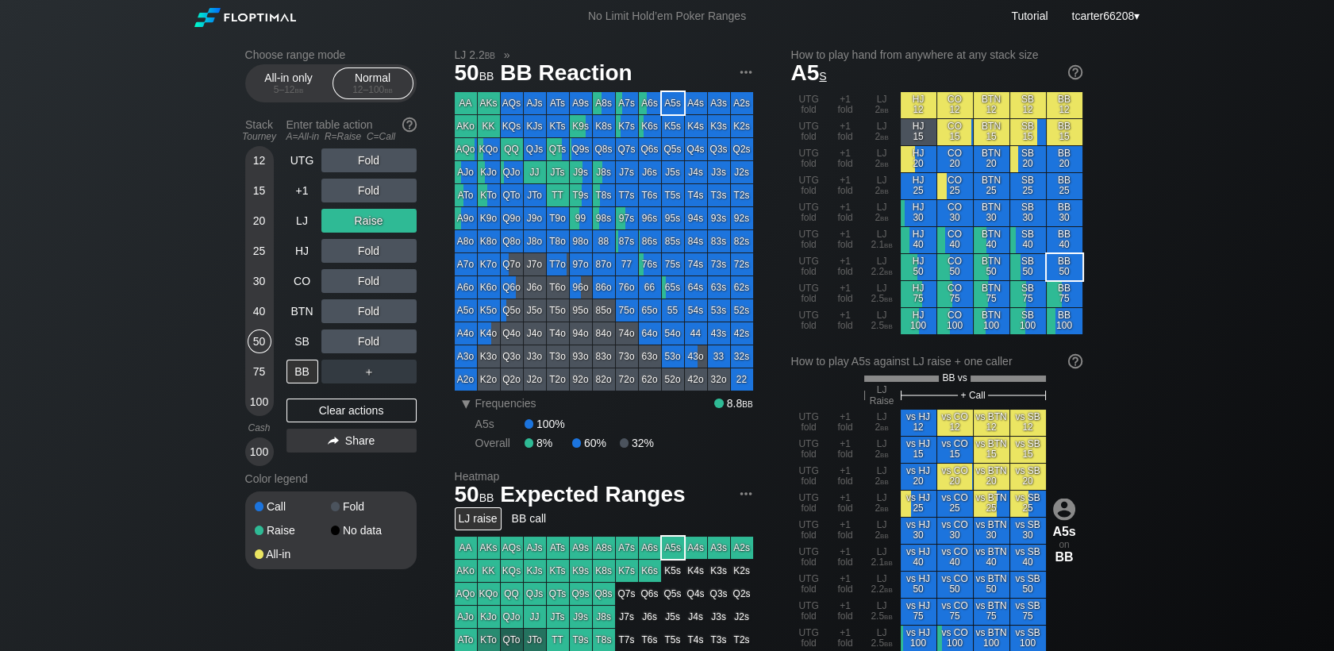
drag, startPoint x: 394, startPoint y: 413, endPoint x: 277, endPoint y: 321, distance: 149.1
click at [394, 413] on div "Clear actions" at bounding box center [351, 410] width 130 height 24
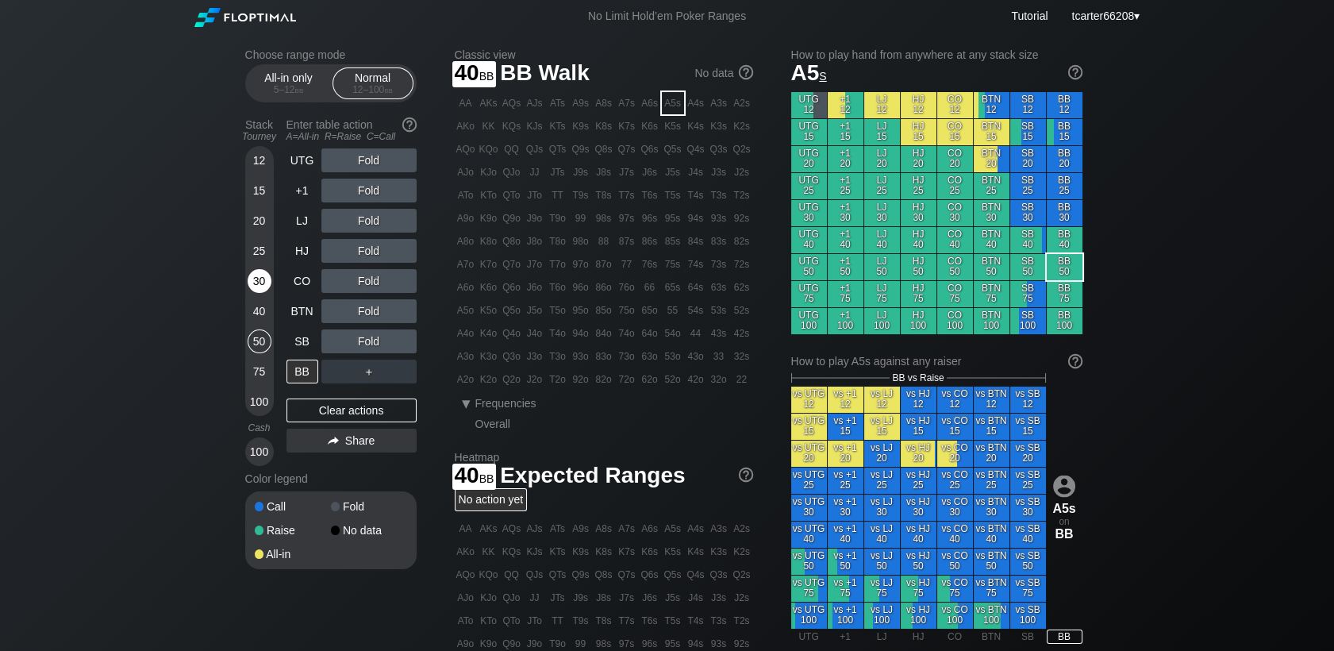
click at [259, 290] on div "30" at bounding box center [260, 281] width 24 height 24
drag, startPoint x: 263, startPoint y: 287, endPoint x: 268, endPoint y: 303, distance: 16.8
click at [263, 287] on div "30" at bounding box center [260, 281] width 24 height 24
click at [252, 409] on div "100" at bounding box center [260, 402] width 24 height 24
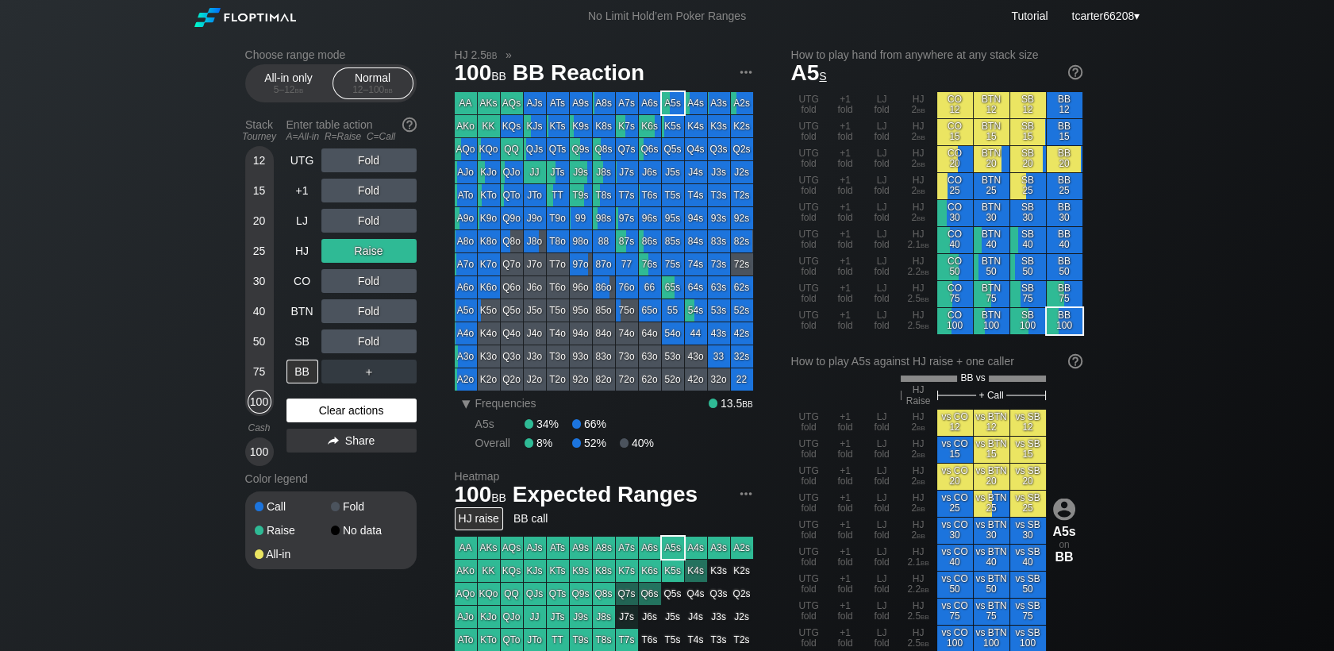
click at [341, 407] on div "Clear actions" at bounding box center [351, 410] width 130 height 24
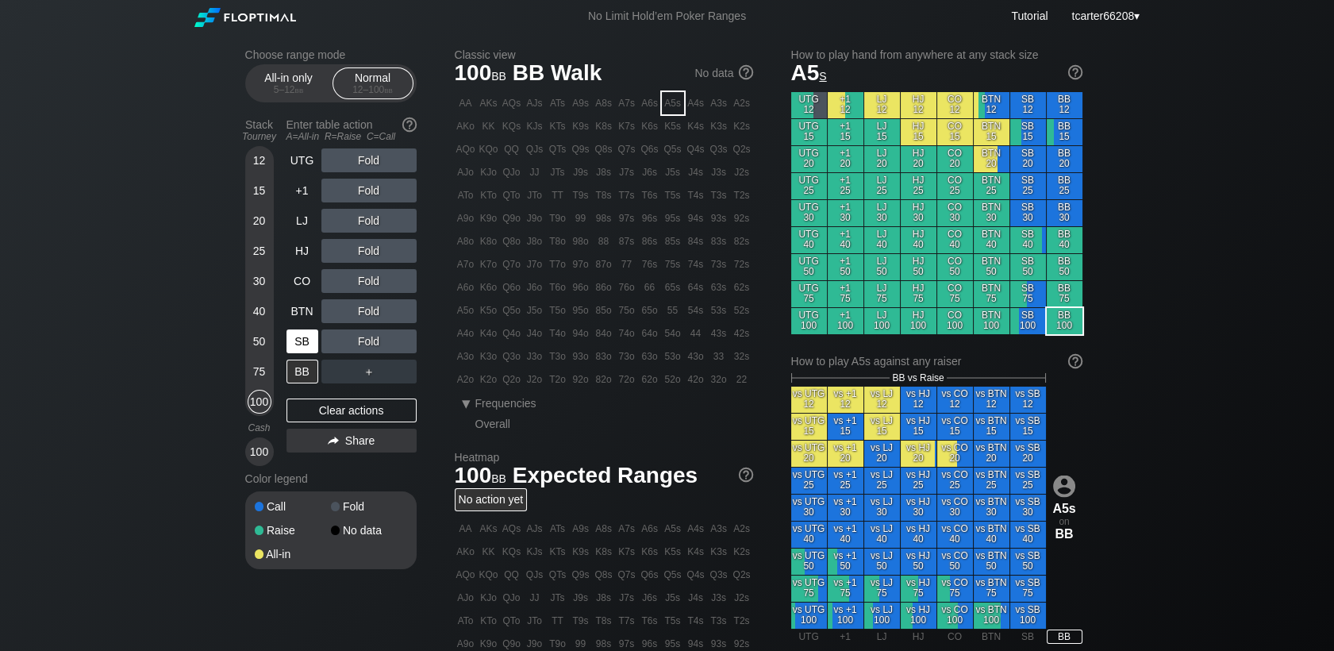
drag, startPoint x: 267, startPoint y: 284, endPoint x: 313, endPoint y: 349, distance: 79.7
click at [267, 284] on div "30" at bounding box center [260, 281] width 24 height 24
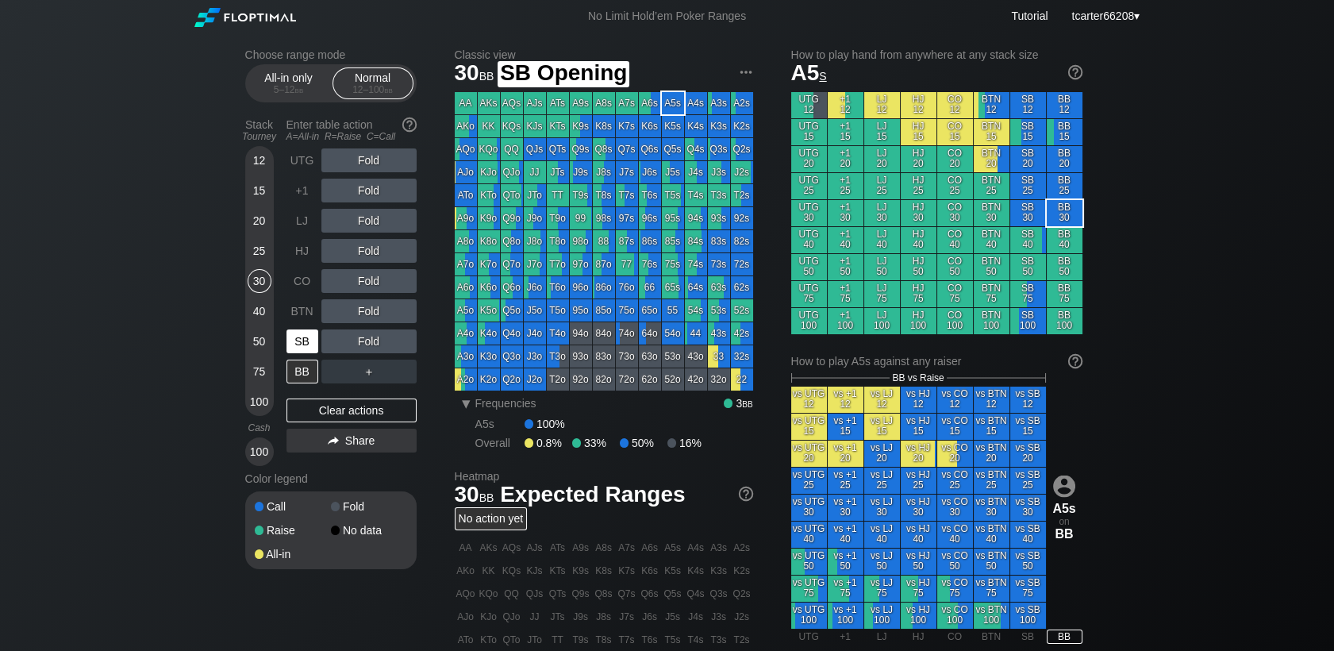
click at [313, 351] on div "SB" at bounding box center [302, 341] width 32 height 24
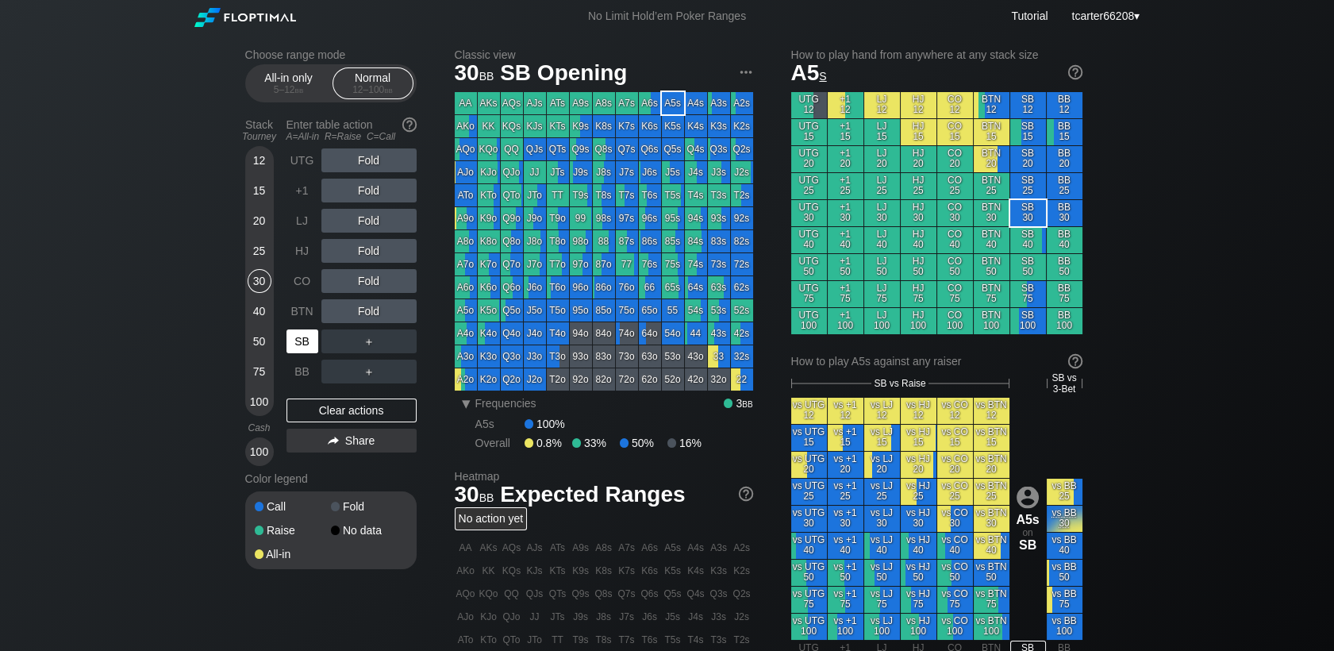
click at [312, 351] on div "SB" at bounding box center [302, 341] width 32 height 24
click at [308, 314] on div "BTN" at bounding box center [302, 311] width 32 height 24
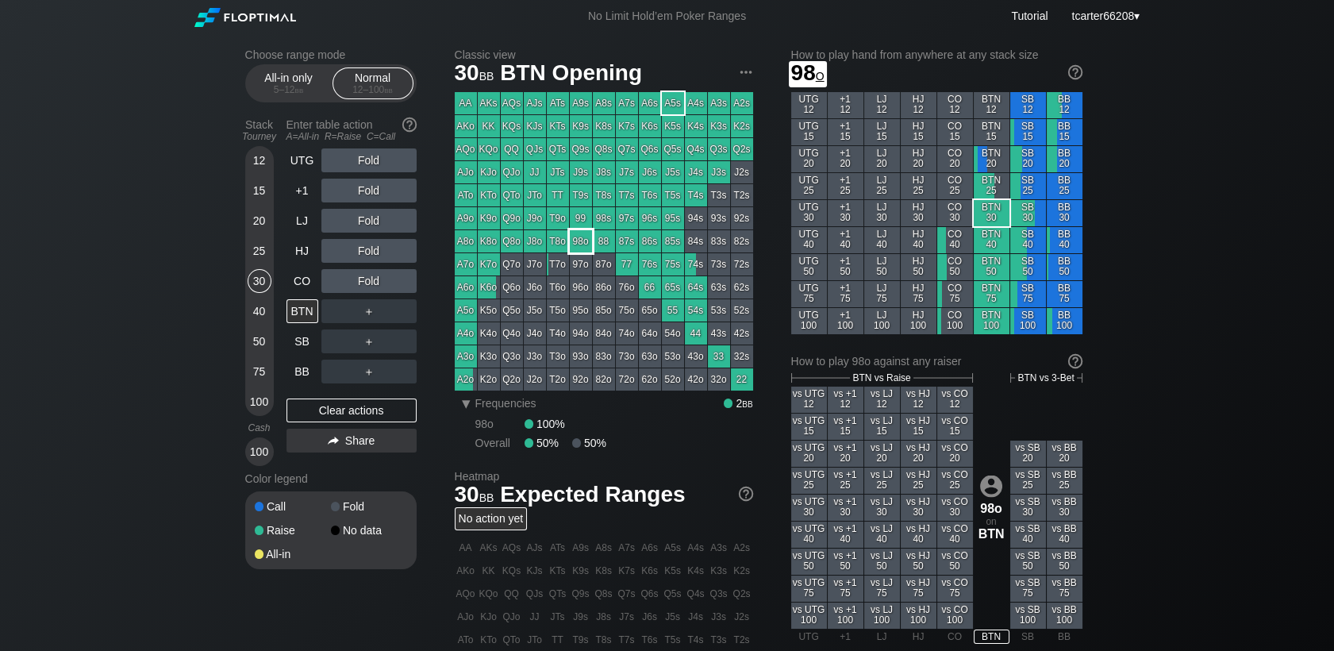
click at [563, 240] on div "T8o" at bounding box center [558, 241] width 22 height 22
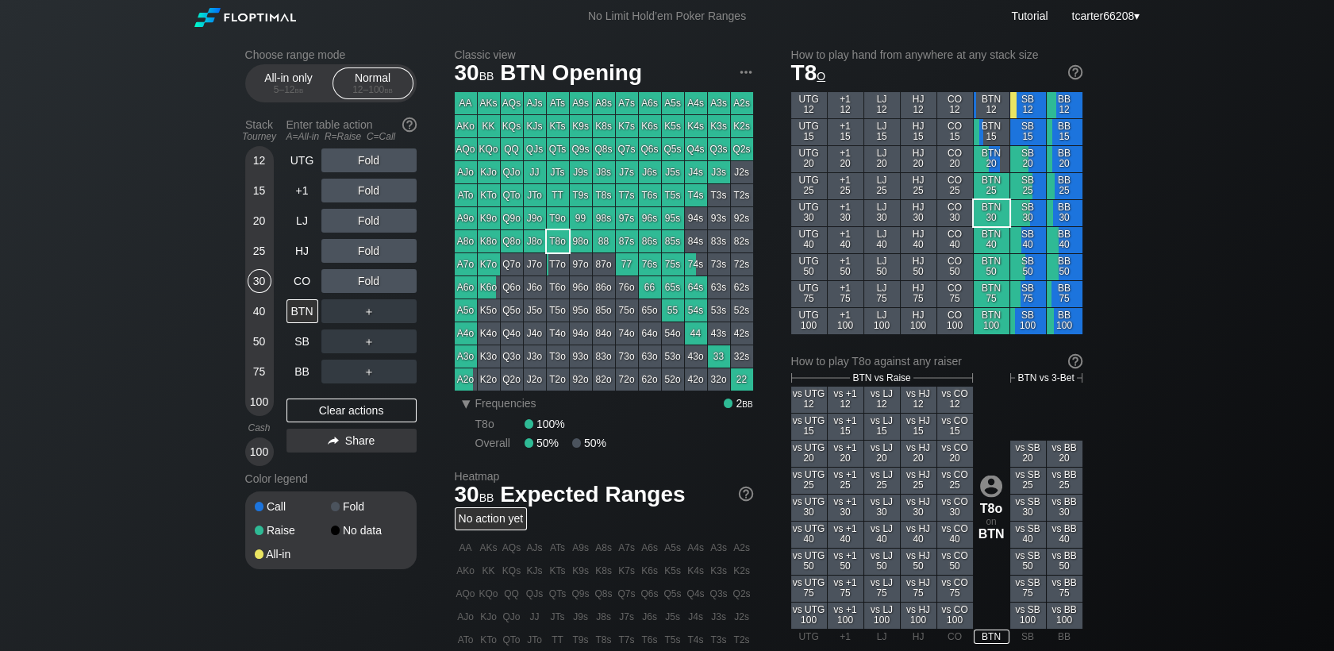
click at [251, 370] on div "75" at bounding box center [260, 371] width 24 height 24
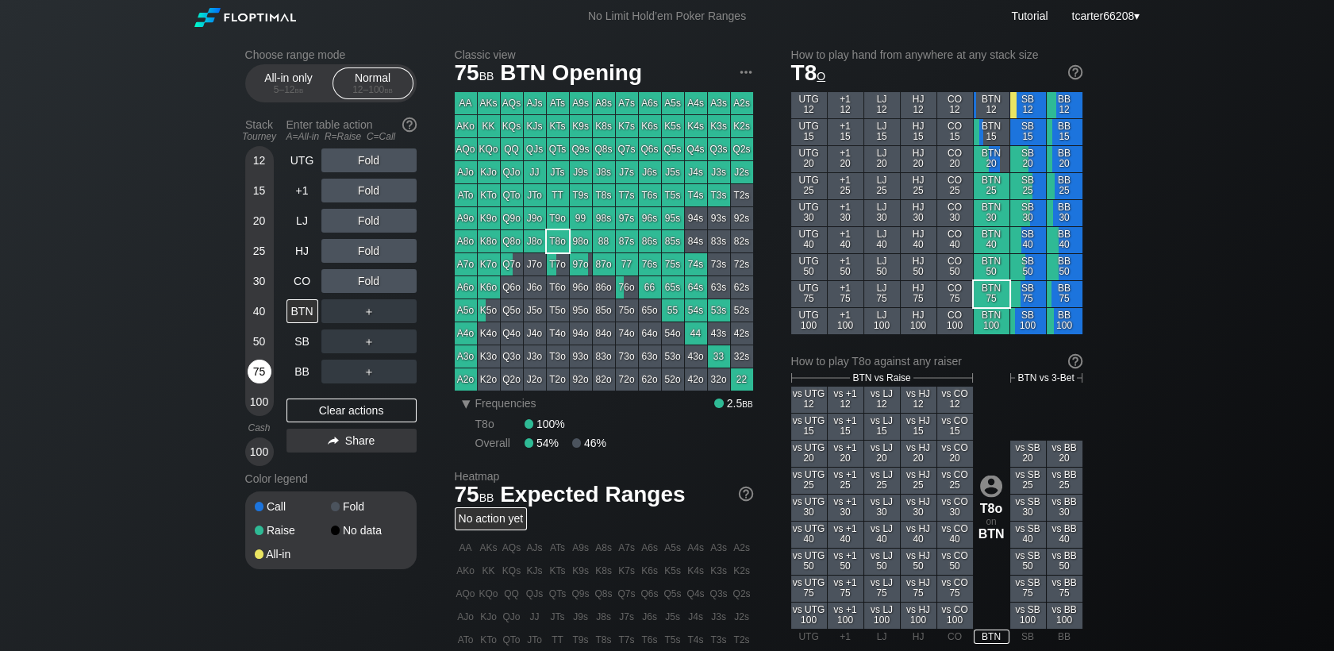
click at [251, 370] on div "75" at bounding box center [260, 371] width 24 height 24
click at [303, 308] on div "BTN" at bounding box center [302, 311] width 32 height 24
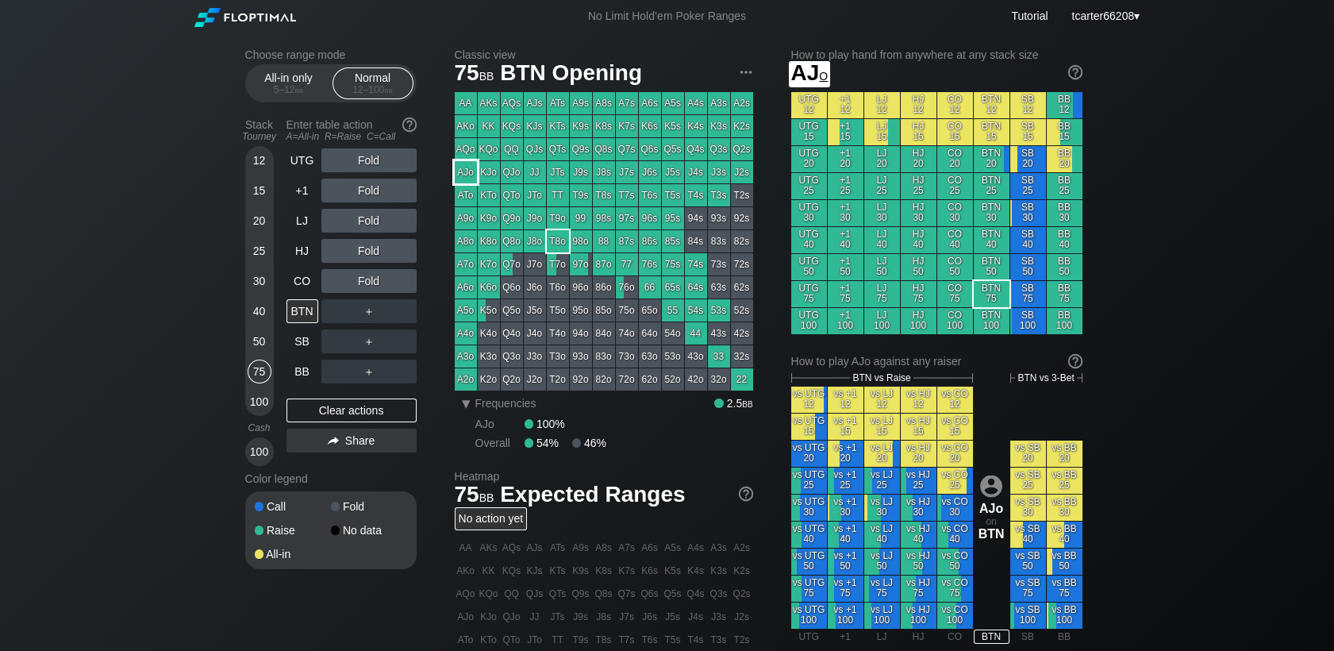
click at [467, 172] on div "AJo" at bounding box center [466, 172] width 22 height 22
drag, startPoint x: 357, startPoint y: 263, endPoint x: 360, endPoint y: 252, distance: 11.6
click at [360, 252] on div "R ✕" at bounding box center [368, 251] width 31 height 24
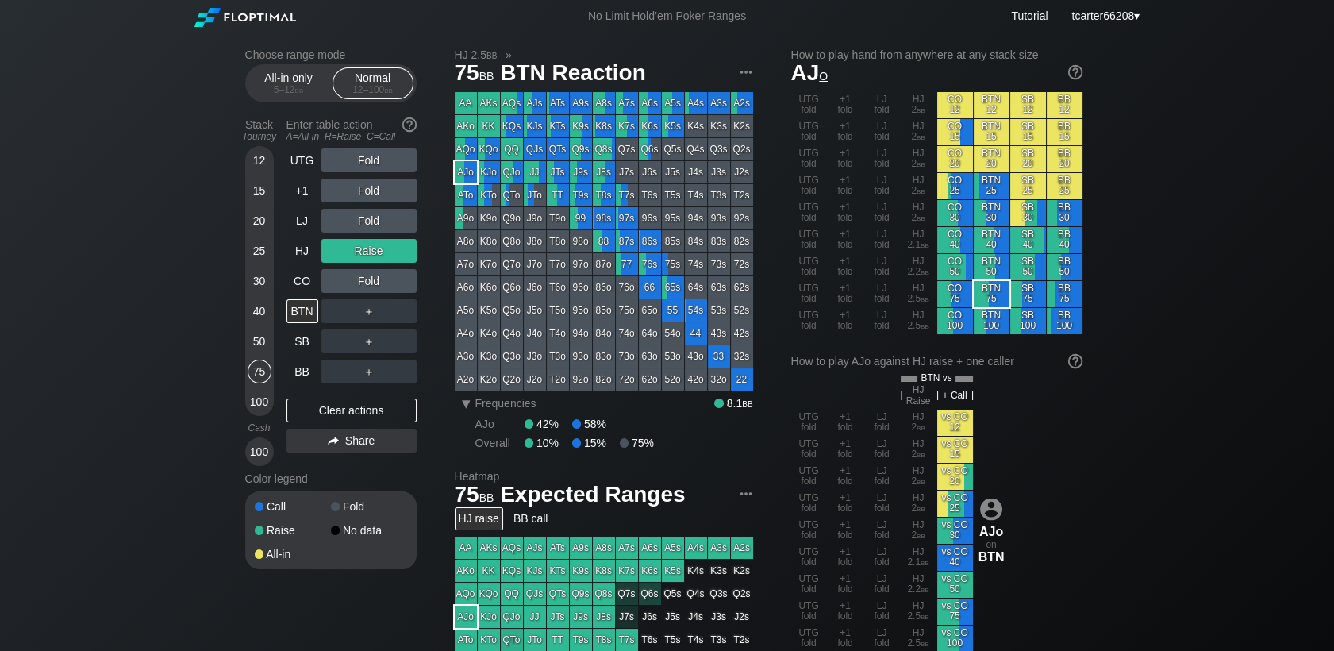
drag, startPoint x: 324, startPoint y: 405, endPoint x: 324, endPoint y: 322, distance: 83.3
click at [324, 405] on div "Clear actions" at bounding box center [351, 410] width 130 height 24
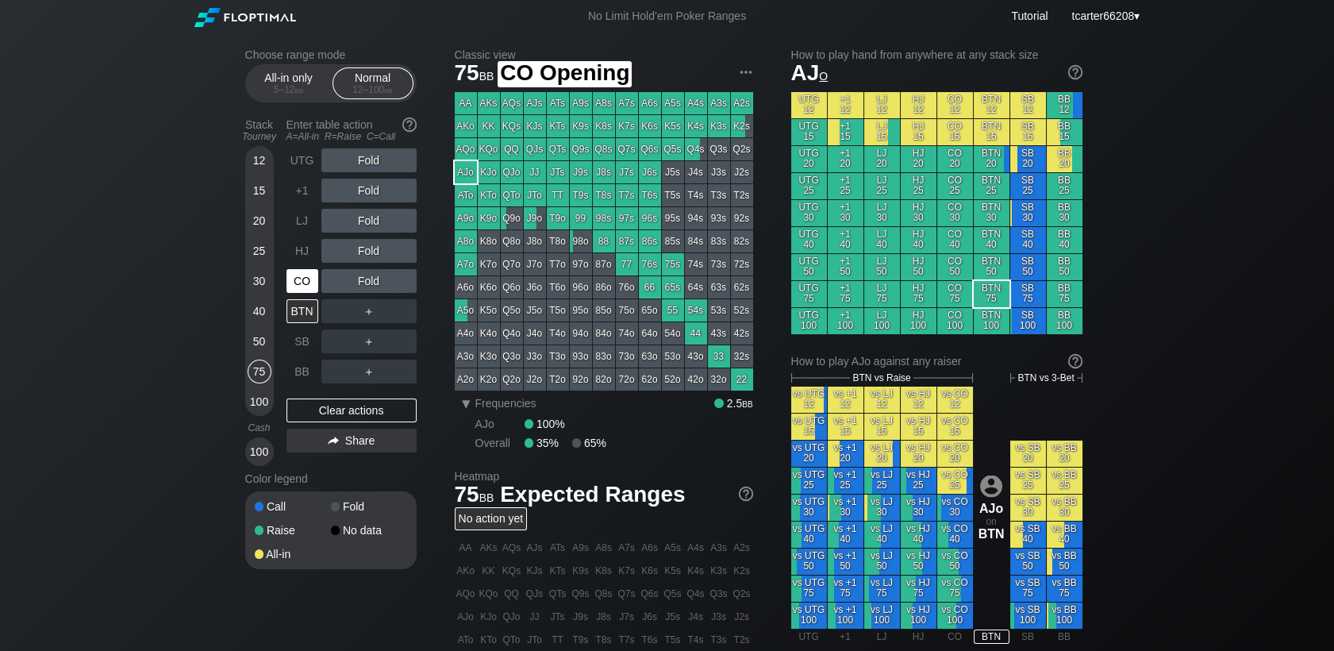
click at [311, 286] on div "CO" at bounding box center [302, 281] width 32 height 24
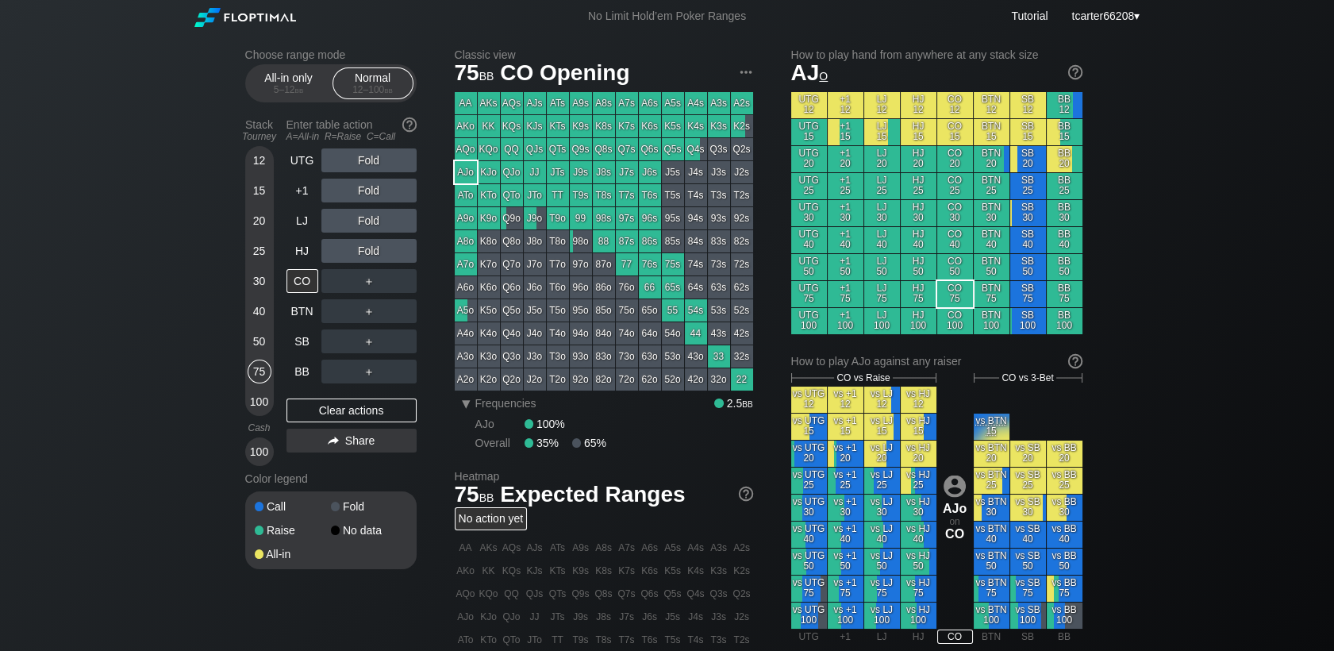
click at [365, 286] on div "＋" at bounding box center [368, 281] width 95 height 24
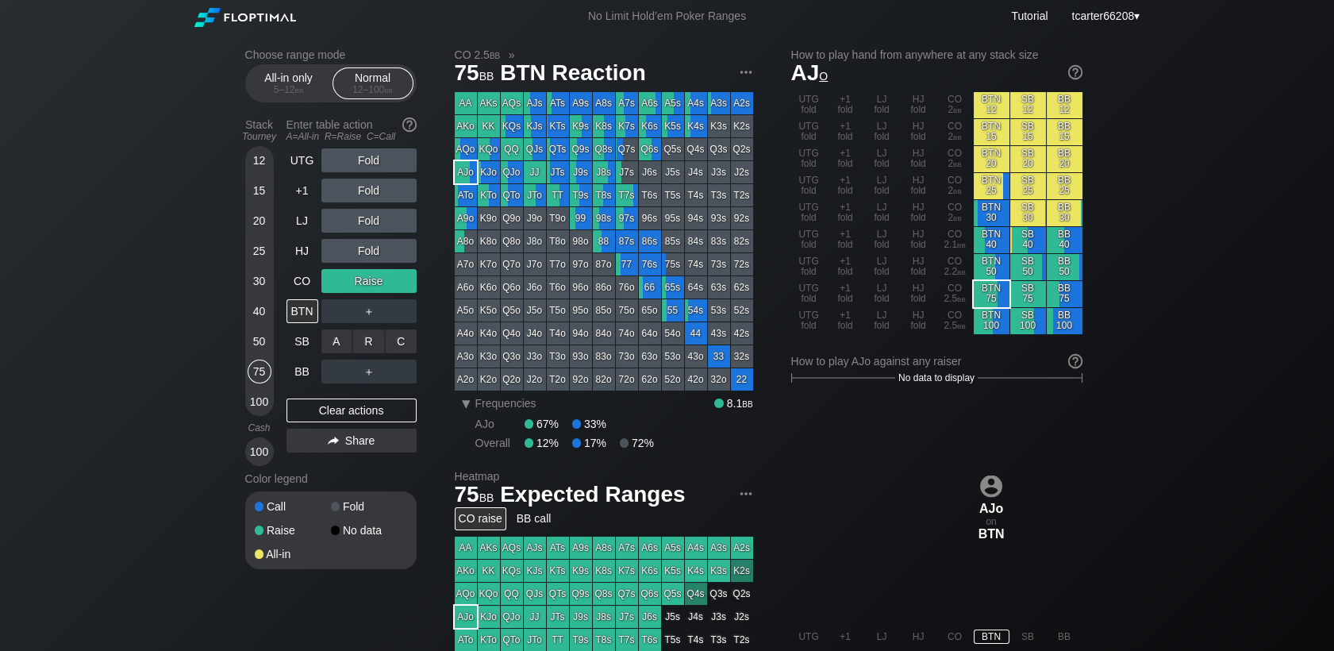
click at [338, 343] on div "A ✕" at bounding box center [336, 341] width 31 height 24
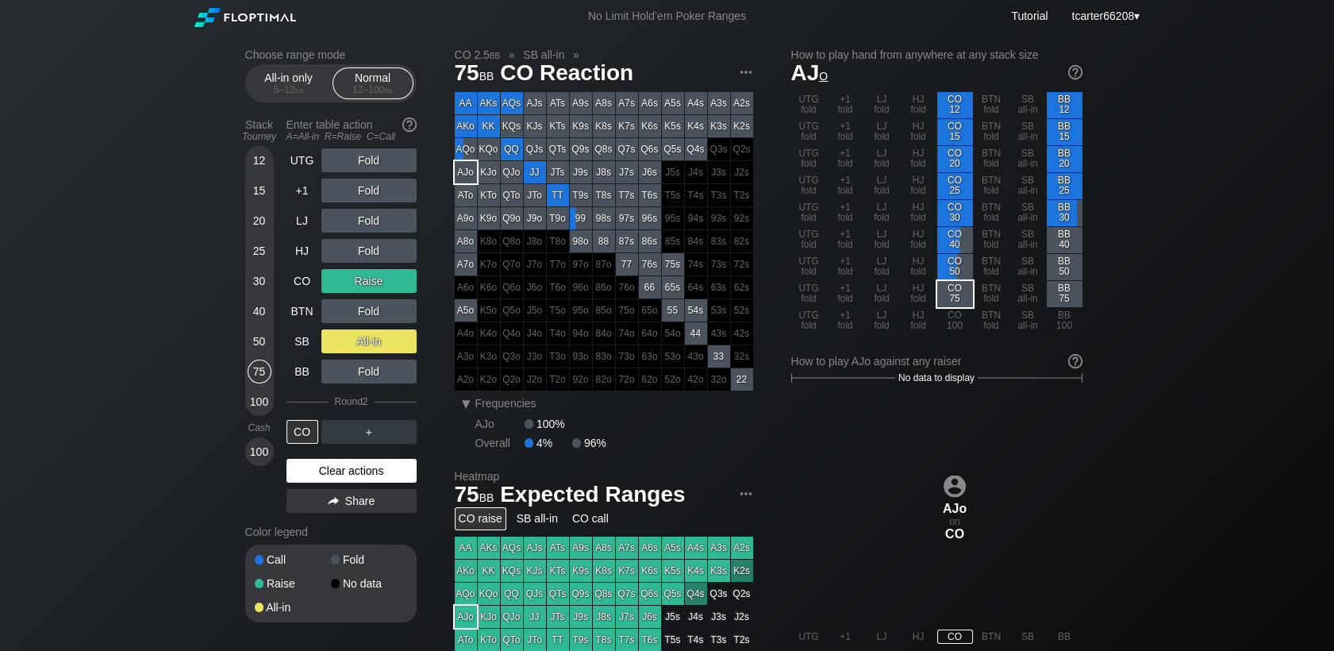
click at [378, 472] on div "Clear actions" at bounding box center [351, 471] width 130 height 24
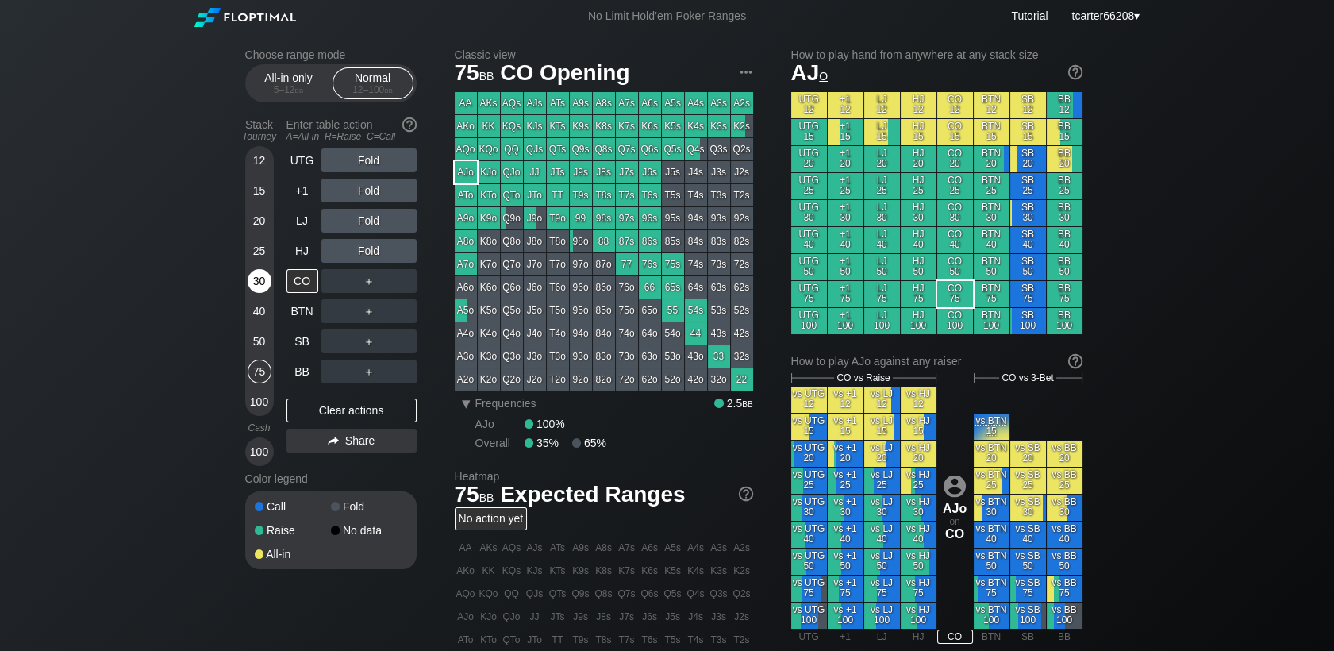
click at [254, 288] on div "30" at bounding box center [260, 281] width 24 height 24
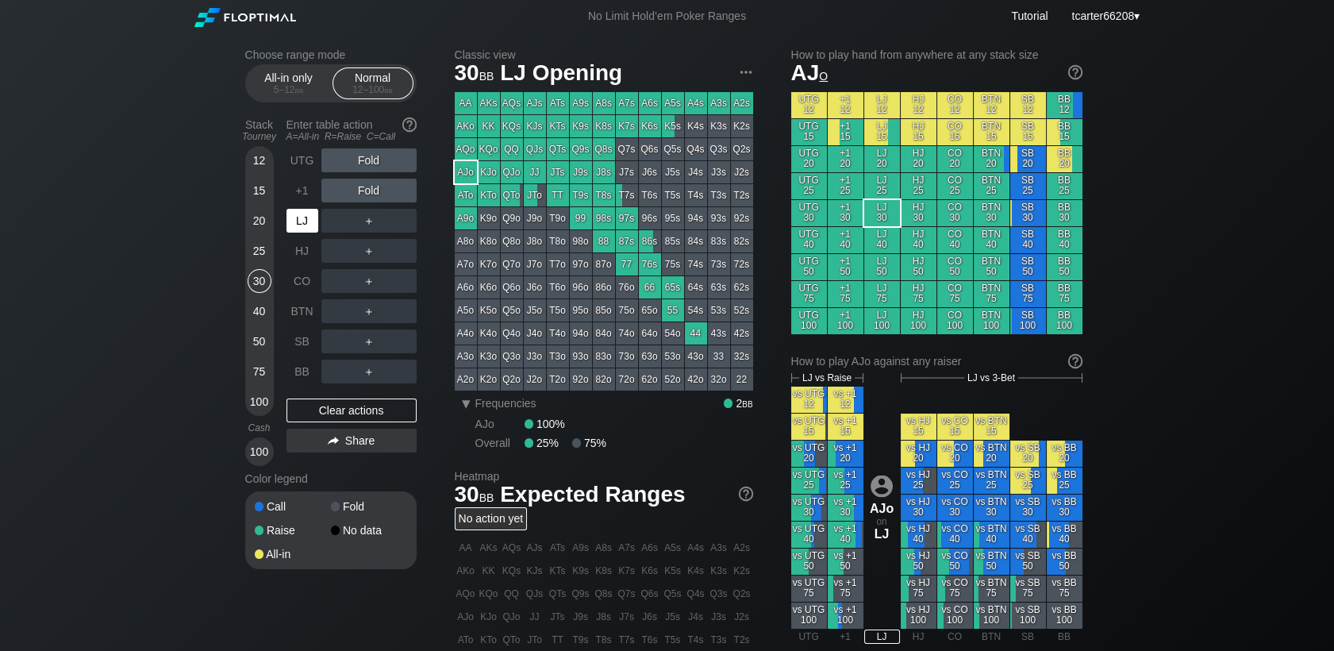
click at [290, 213] on div "LJ" at bounding box center [302, 221] width 32 height 24
click at [297, 221] on div "LJ" at bounding box center [302, 221] width 32 height 24
drag, startPoint x: 250, startPoint y: 245, endPoint x: 257, endPoint y: 252, distance: 9.6
click at [252, 246] on div "25" at bounding box center [260, 251] width 24 height 24
click at [259, 254] on div "25" at bounding box center [260, 251] width 24 height 24
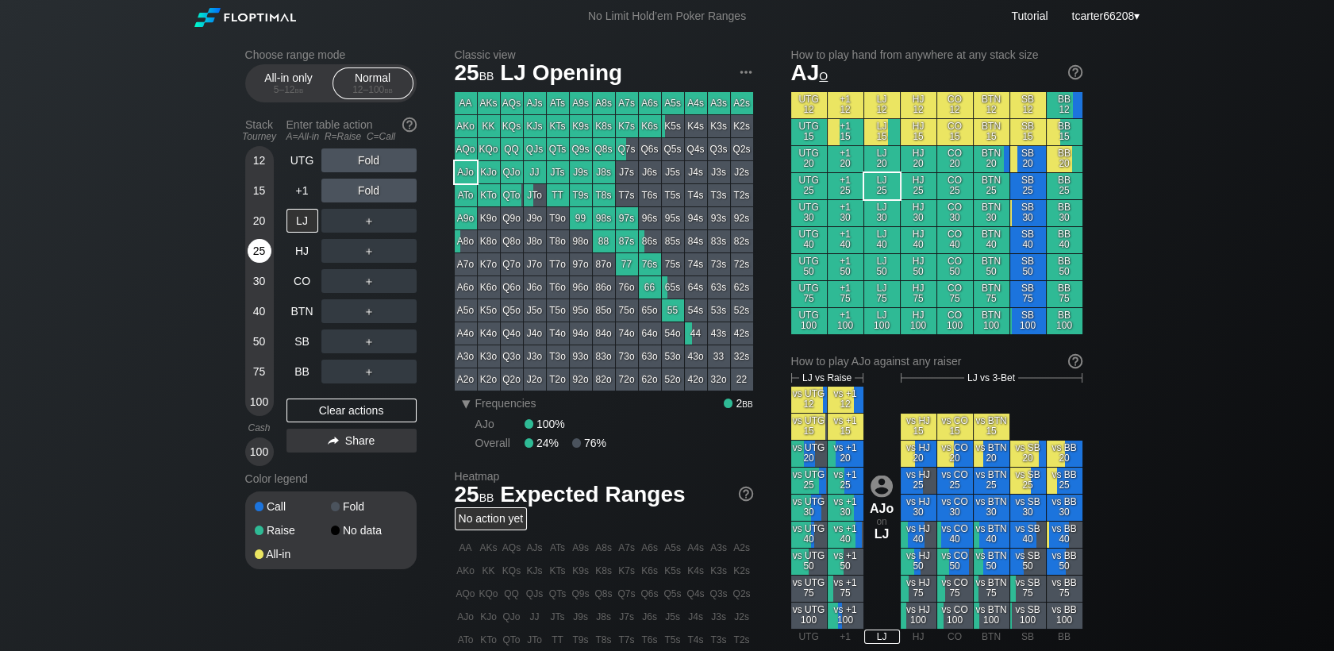
click at [259, 256] on div "25" at bounding box center [260, 251] width 24 height 24
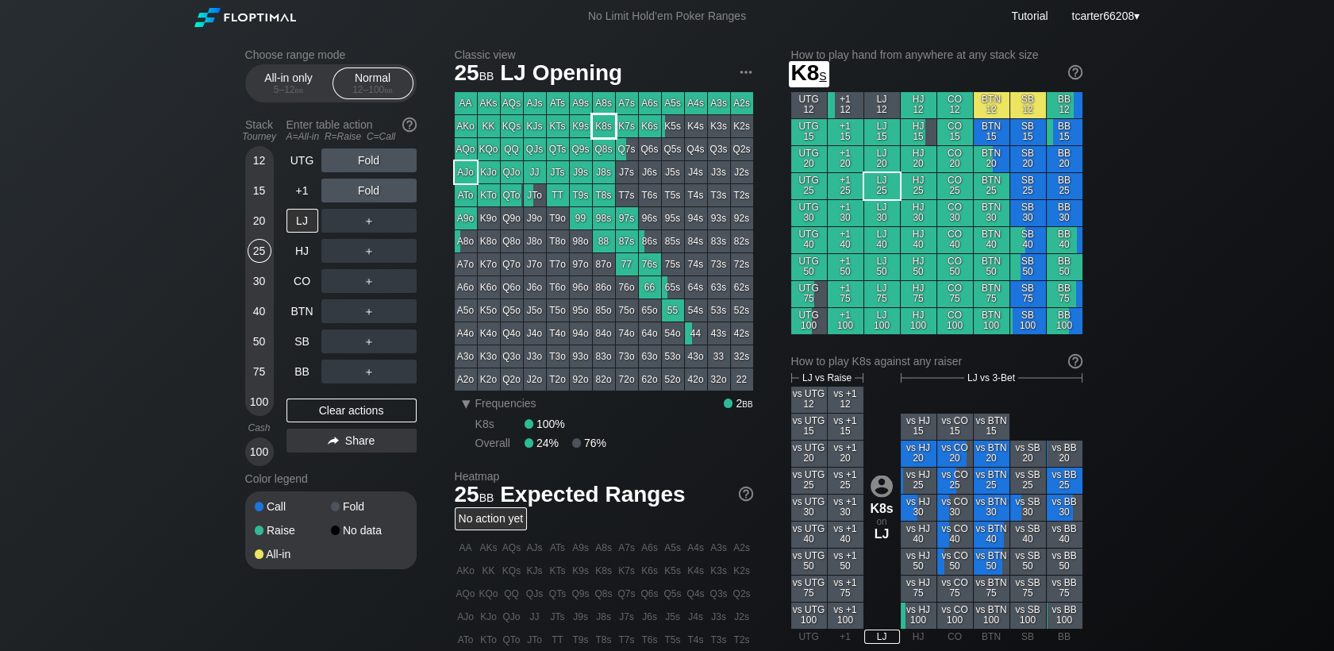
click at [600, 125] on div "K8s" at bounding box center [604, 126] width 22 height 22
drag, startPoint x: 254, startPoint y: 342, endPoint x: 304, endPoint y: 376, distance: 60.5
click at [254, 342] on div "50" at bounding box center [260, 341] width 24 height 24
click at [306, 380] on div "BB" at bounding box center [302, 371] width 32 height 24
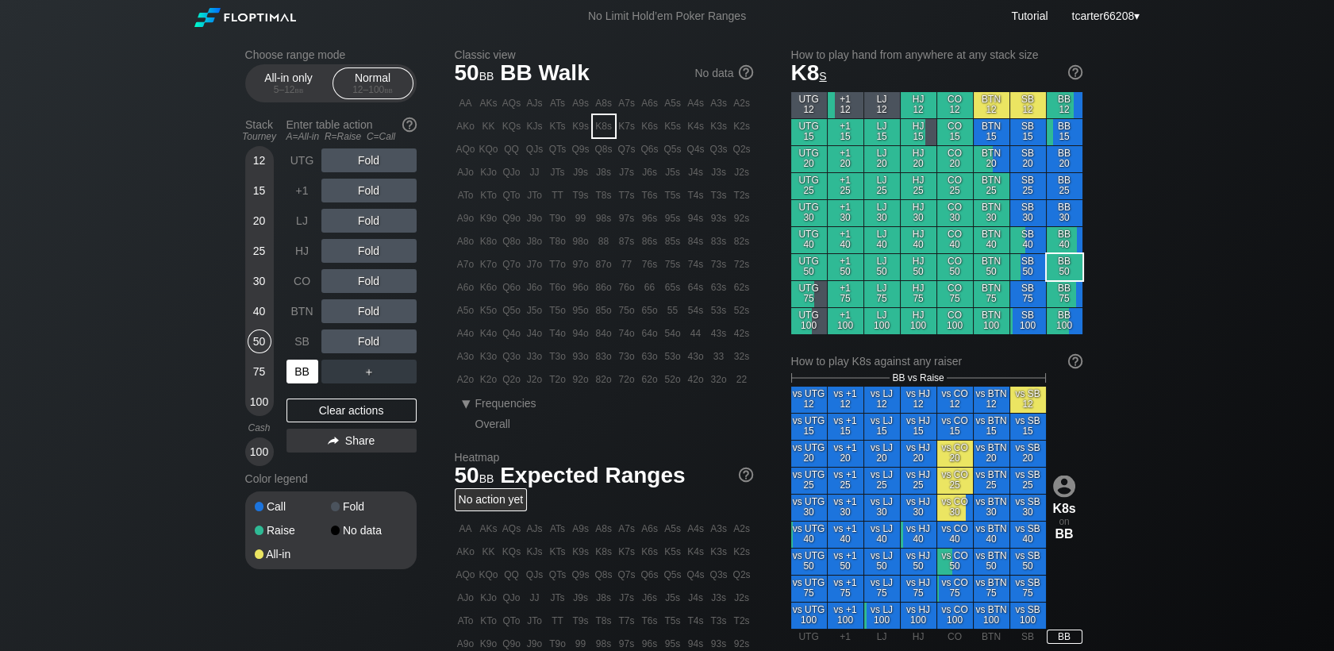
click at [299, 371] on div "BB" at bounding box center [302, 371] width 32 height 24
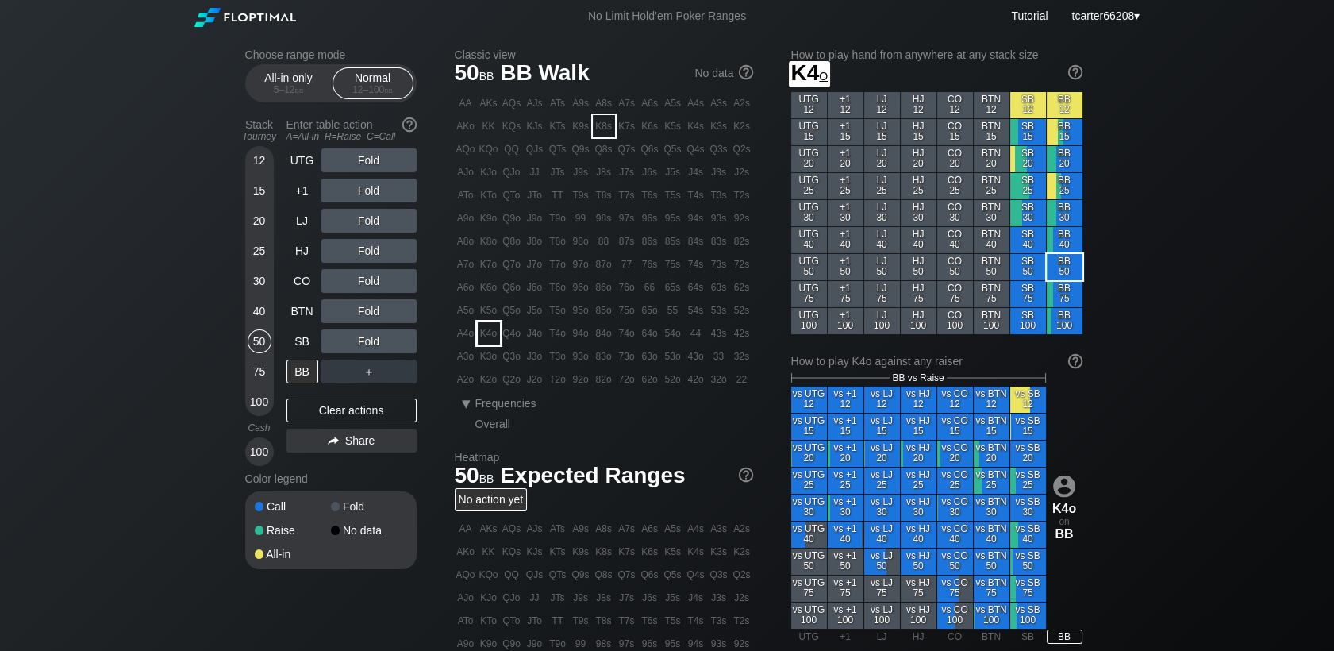
click at [490, 358] on div "K3o" at bounding box center [489, 356] width 22 height 22
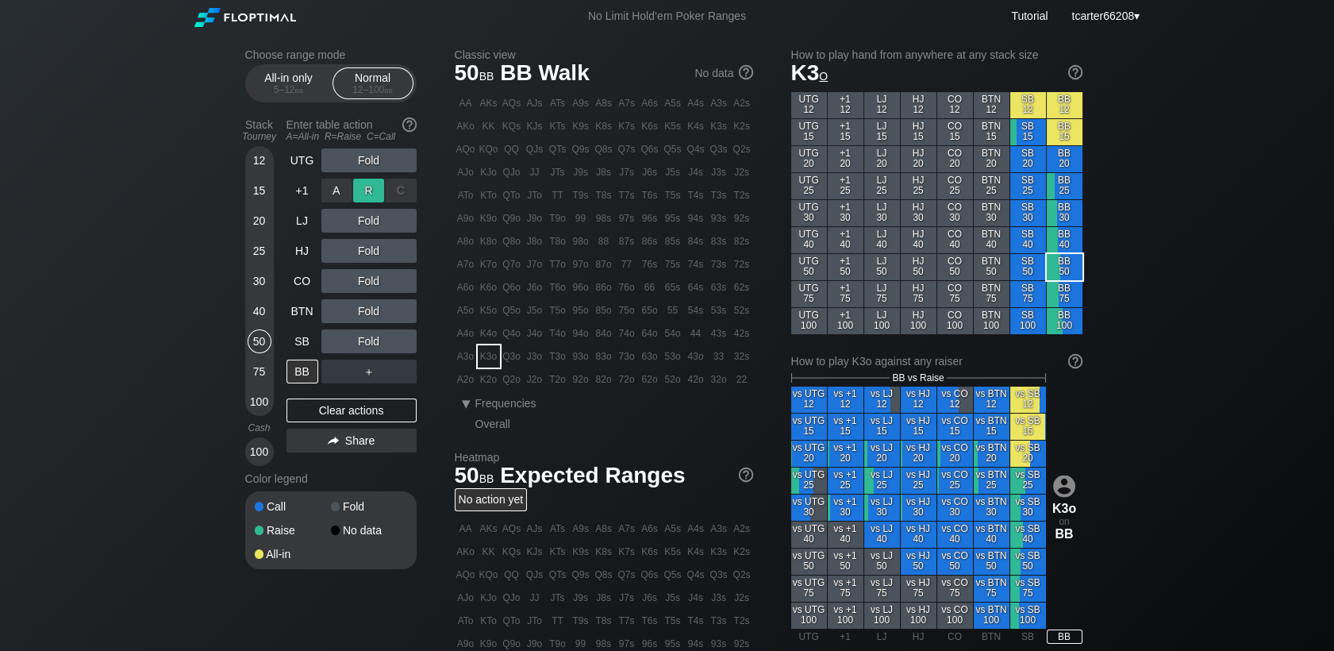
click at [375, 187] on div "R ✕" at bounding box center [368, 191] width 31 height 24
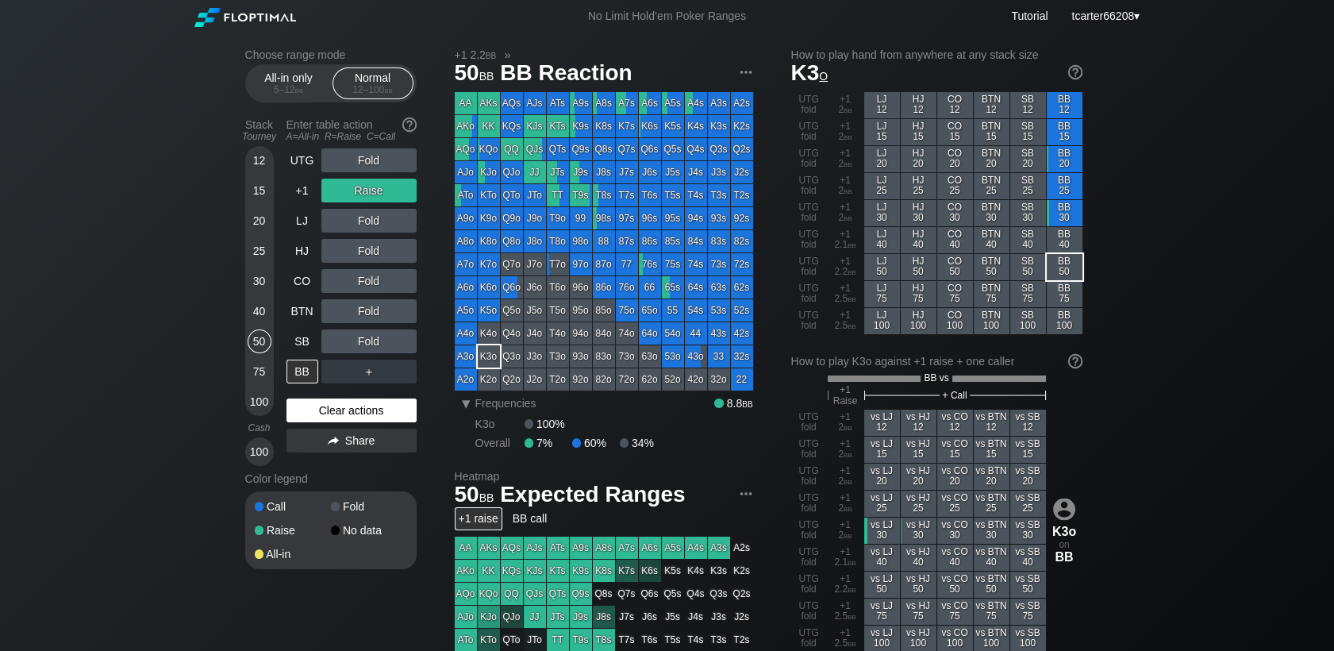
click at [332, 411] on div "Clear actions" at bounding box center [351, 410] width 130 height 24
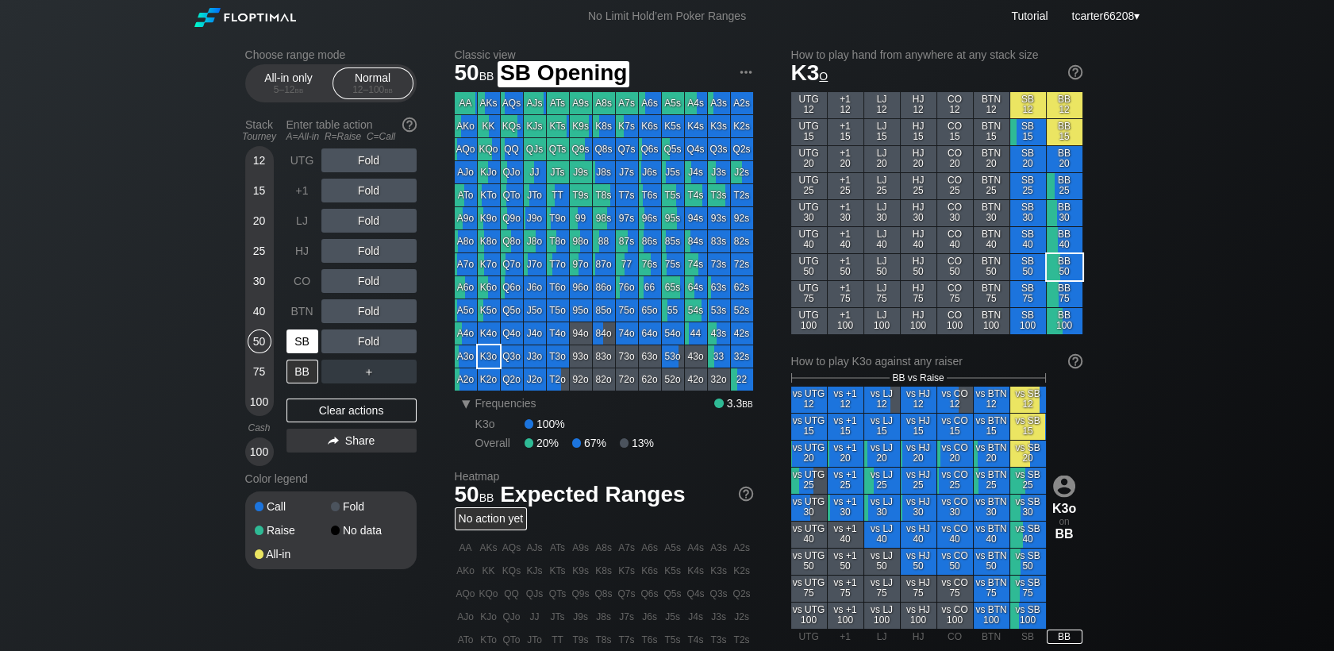
click at [302, 352] on div "SB" at bounding box center [302, 341] width 32 height 24
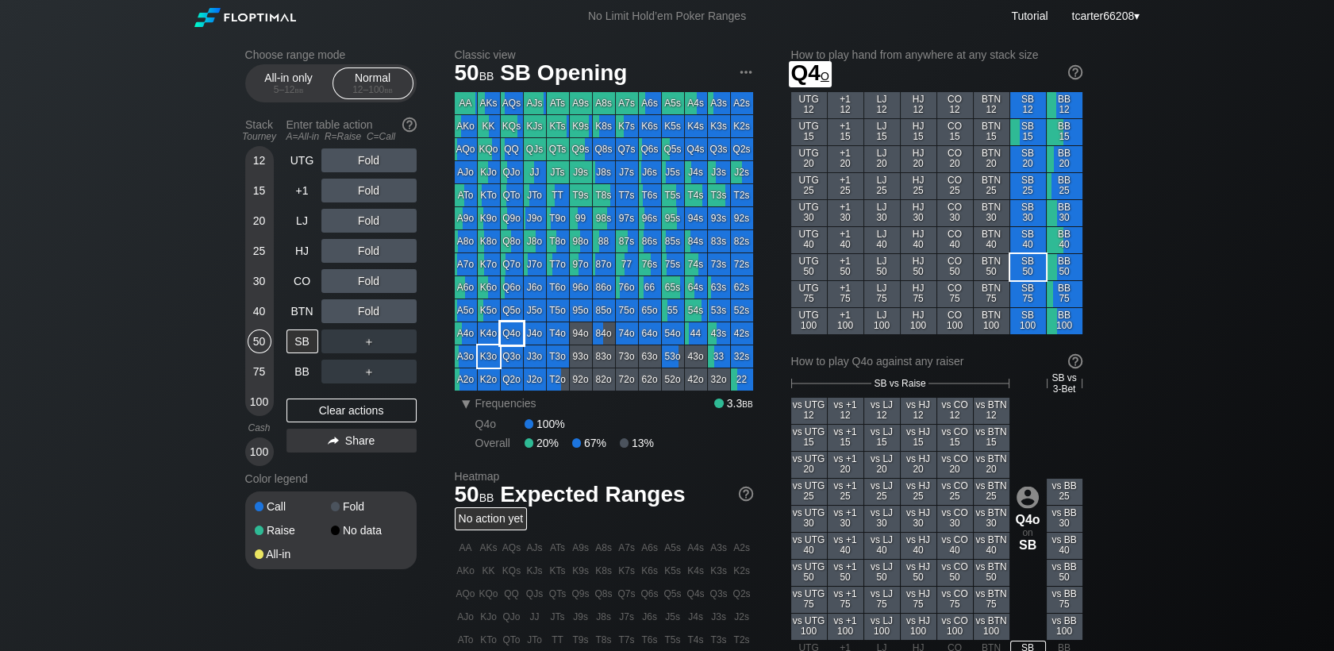
click at [504, 328] on div "Q4o" at bounding box center [512, 333] width 22 height 22
click at [375, 285] on div "Fold" at bounding box center [368, 281] width 95 height 24
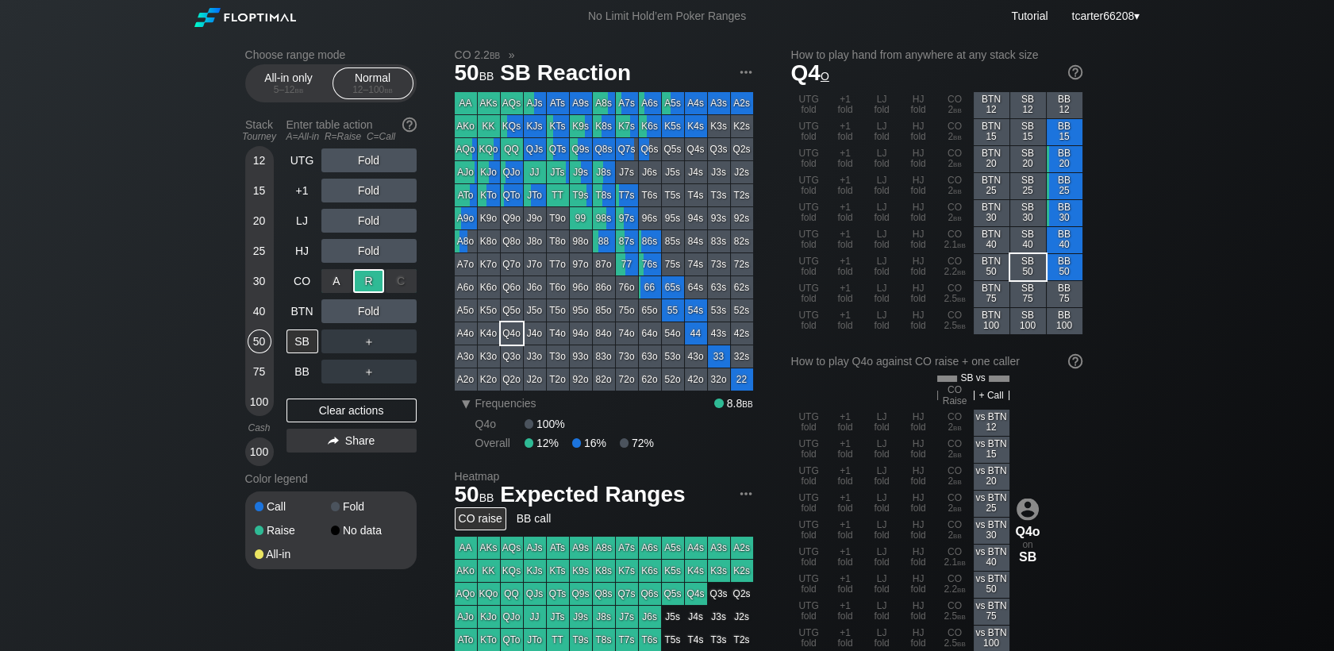
click at [375, 285] on div "R ✕" at bounding box center [368, 281] width 31 height 24
click at [364, 417] on div "Clear actions" at bounding box center [351, 410] width 130 height 24
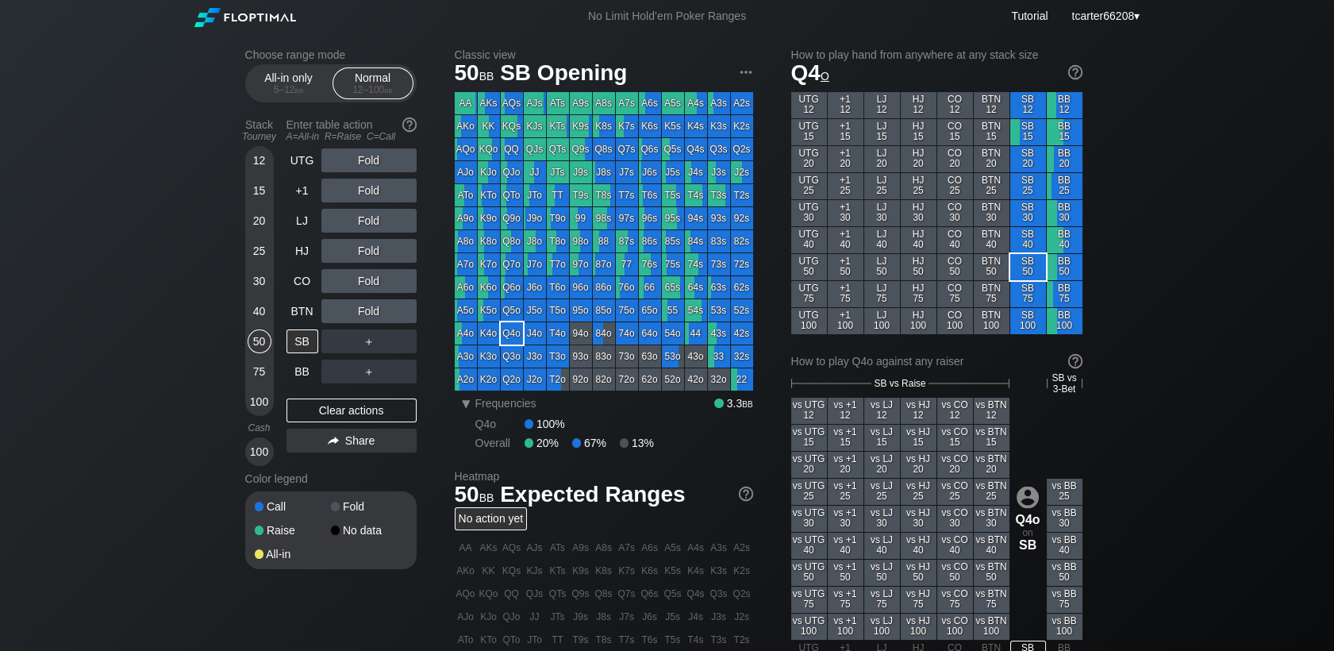
click at [241, 397] on div "Choose range mode All-in only 5 – 12 bb Normal 12 – 100 bb Stack Tourney Enter …" at bounding box center [667, 545] width 870 height 1024
click at [245, 397] on div "12 15 20 25 30 40 50 75 100" at bounding box center [259, 281] width 29 height 270
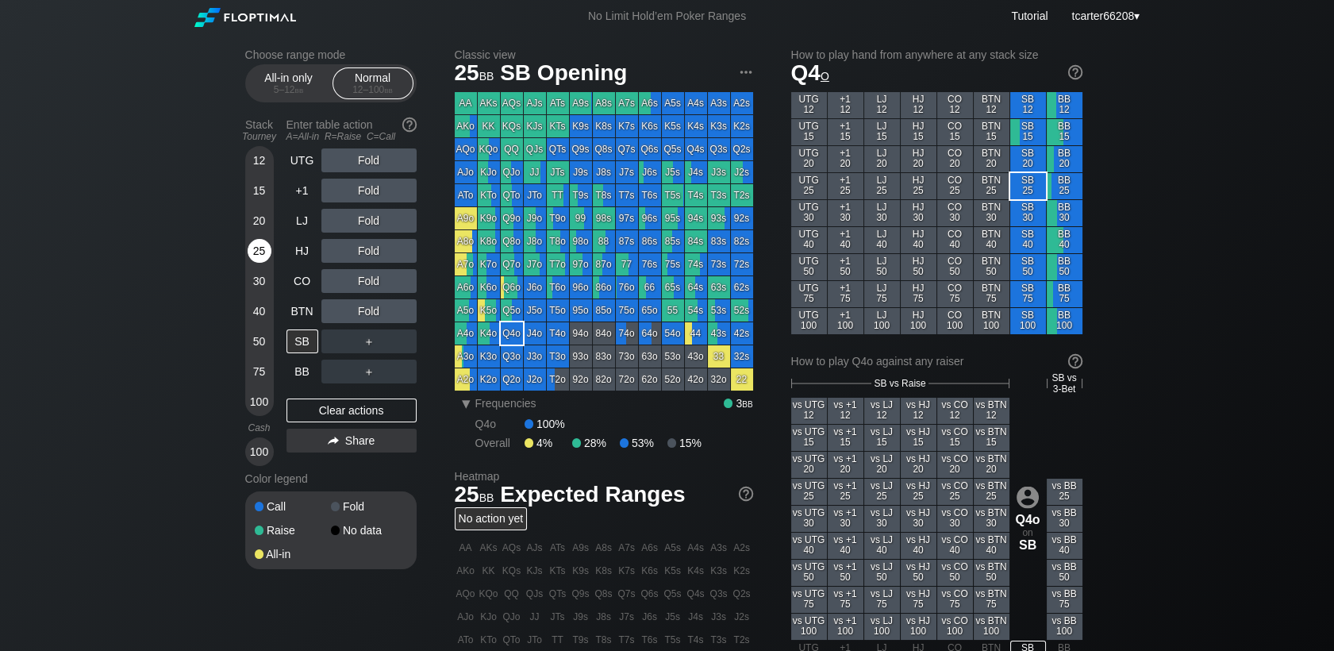
click at [267, 257] on div "25" at bounding box center [260, 251] width 24 height 24
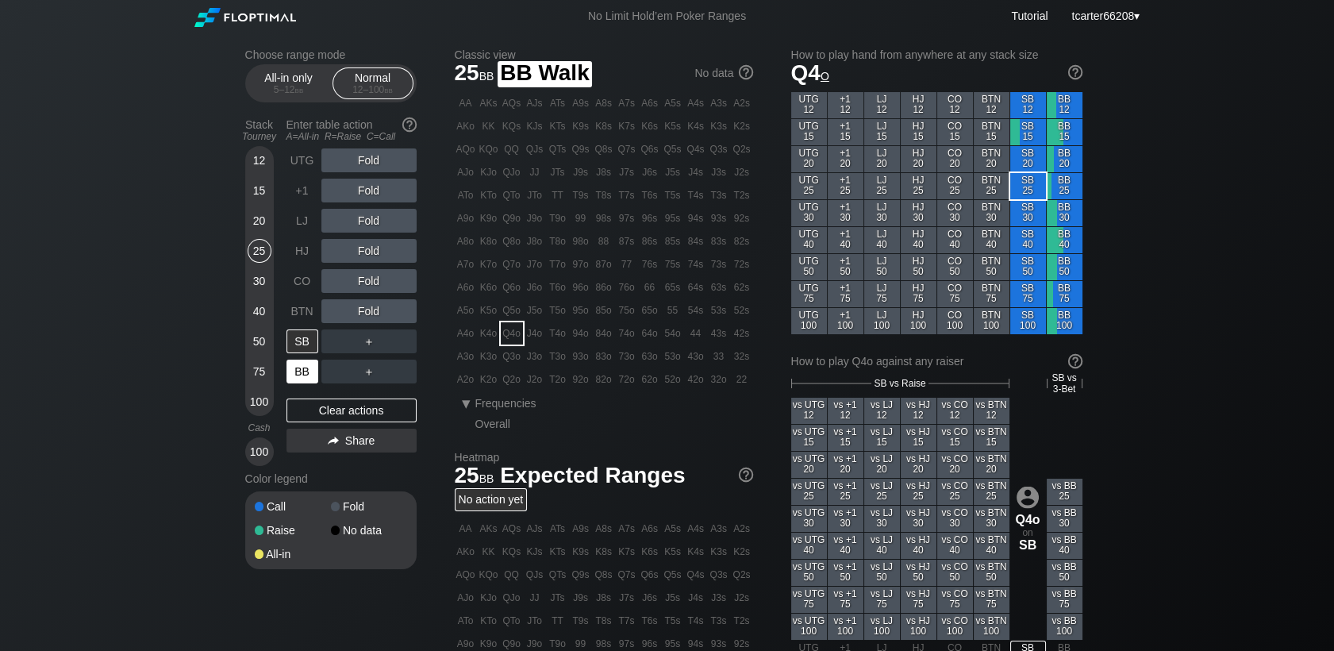
drag, startPoint x: 299, startPoint y: 373, endPoint x: 377, endPoint y: 348, distance: 81.6
click at [300, 373] on div "BB" at bounding box center [302, 371] width 32 height 24
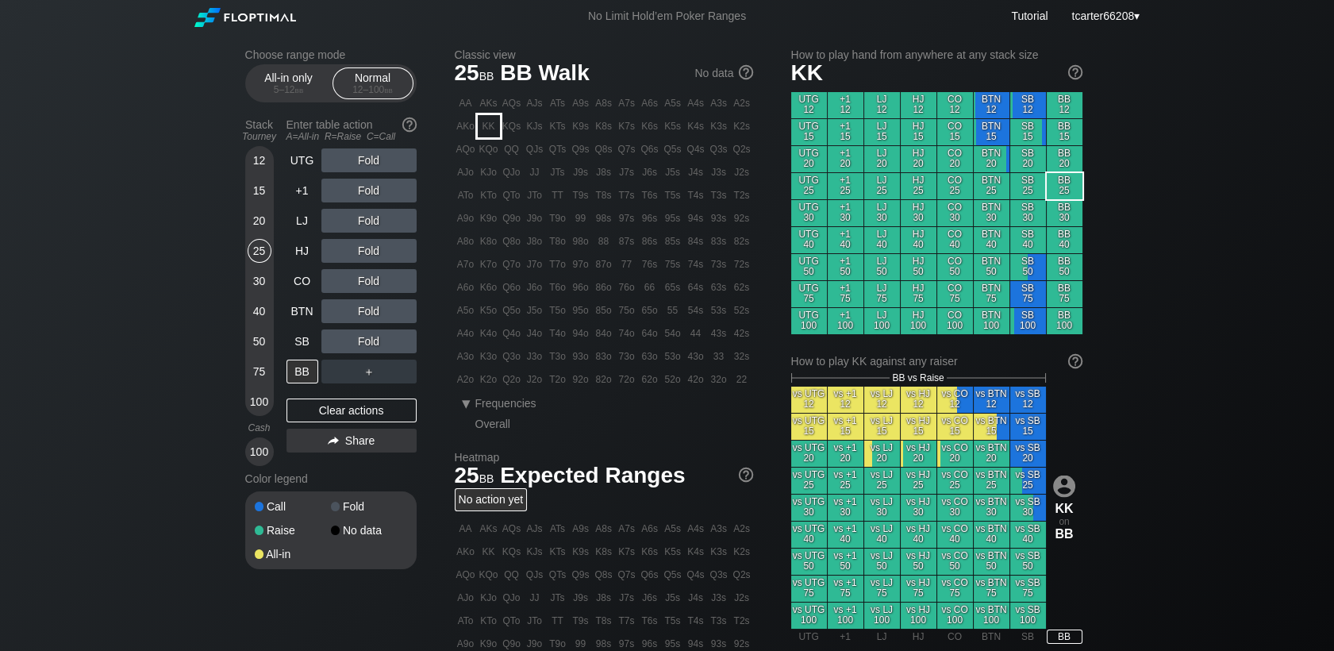
click at [494, 120] on div "KK" at bounding box center [489, 126] width 22 height 22
drag, startPoint x: 259, startPoint y: 284, endPoint x: 302, endPoint y: 254, distance: 51.7
click at [260, 284] on div "30" at bounding box center [260, 281] width 24 height 24
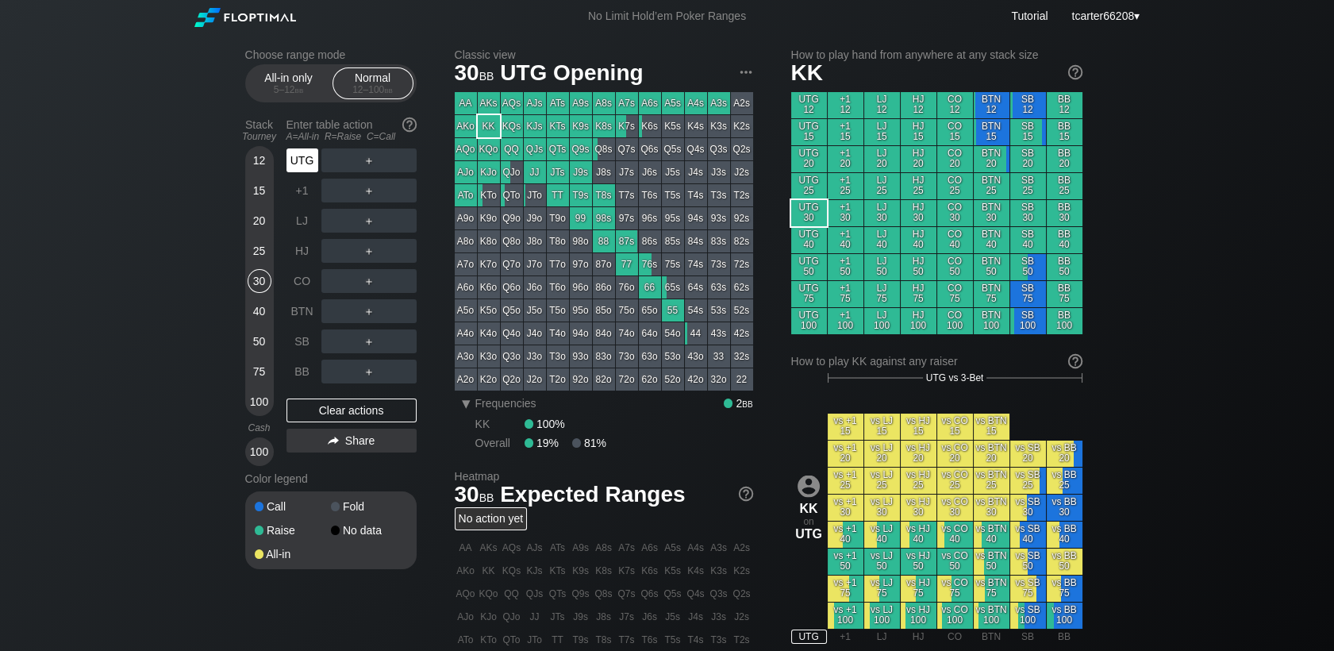
click at [287, 161] on div "UTG" at bounding box center [302, 160] width 32 height 24
drag, startPoint x: 257, startPoint y: 237, endPoint x: 257, endPoint y: 252, distance: 14.3
click at [257, 242] on div "12 15 20 25 30 40 50 75 100" at bounding box center [259, 281] width 29 height 270
click at [257, 252] on div "25" at bounding box center [260, 251] width 24 height 24
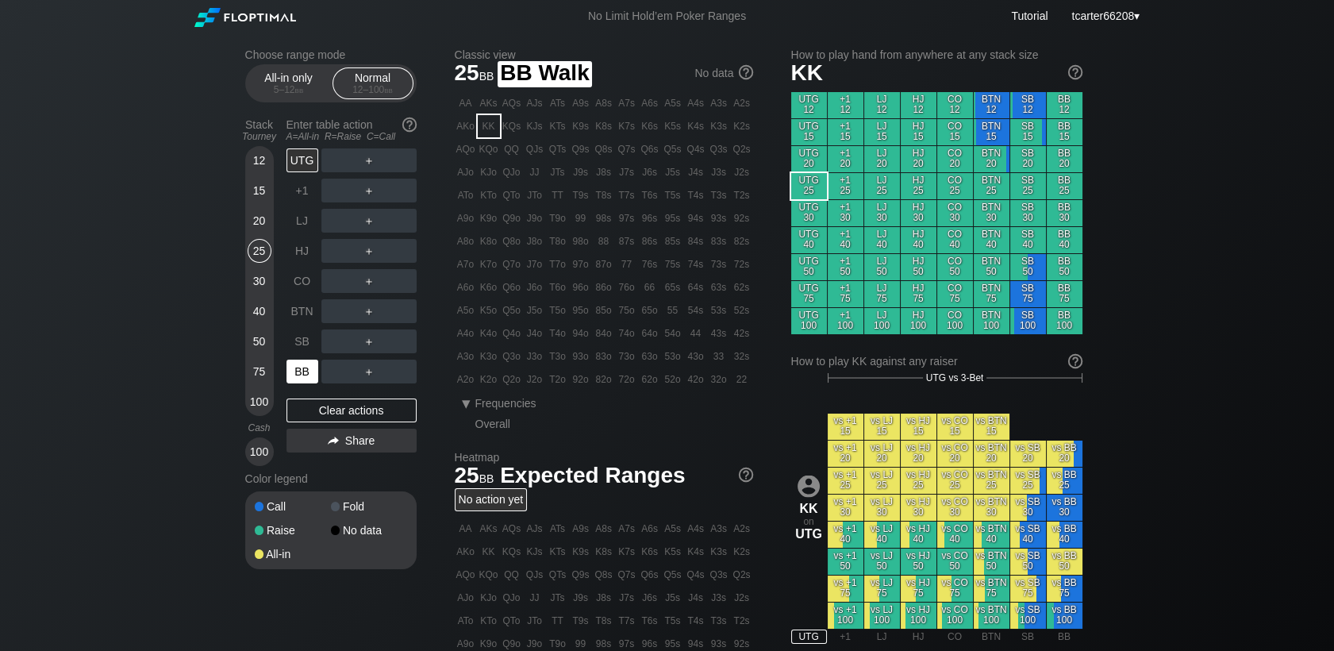
click at [298, 380] on div "BB" at bounding box center [302, 371] width 32 height 24
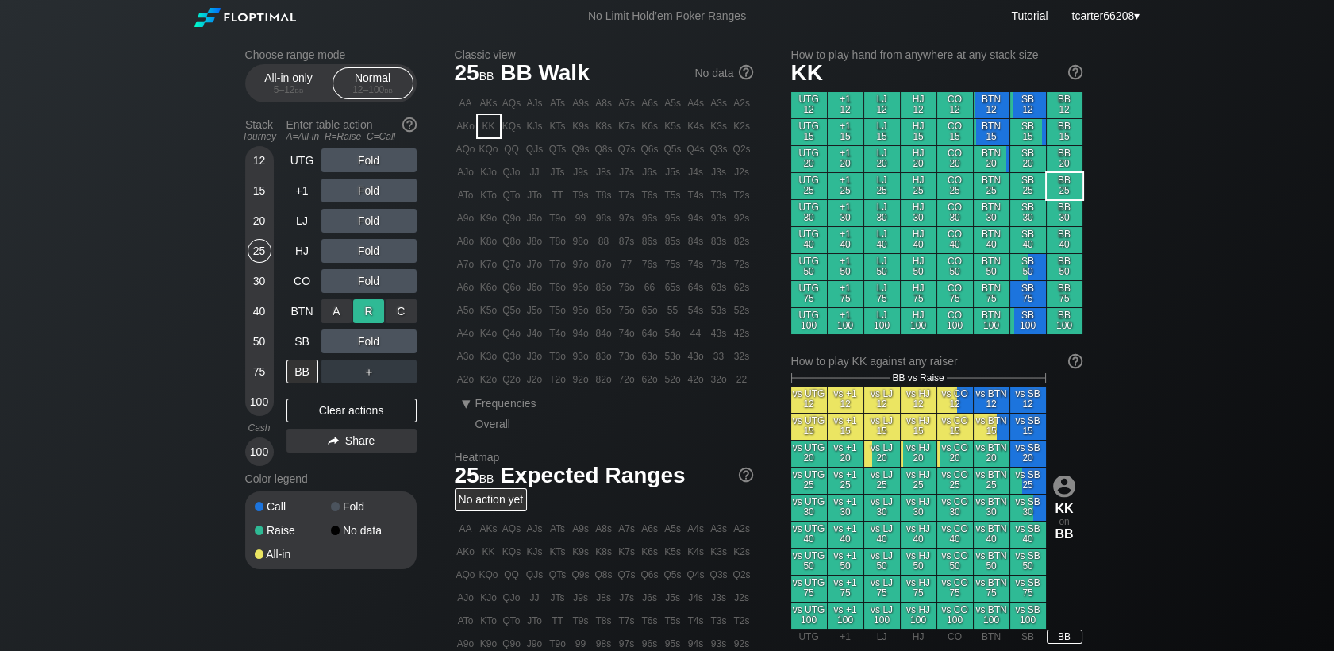
click at [368, 313] on div "R ✕" at bounding box center [368, 311] width 31 height 24
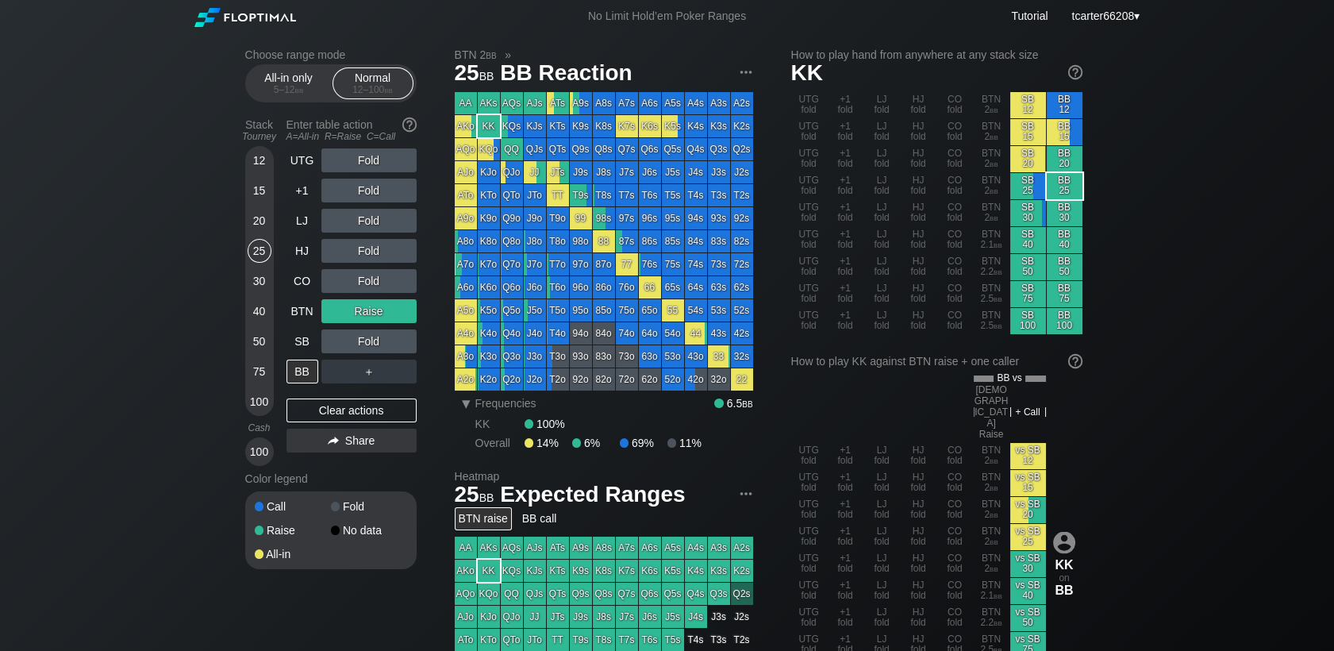
click at [259, 405] on div "100" at bounding box center [260, 402] width 24 height 24
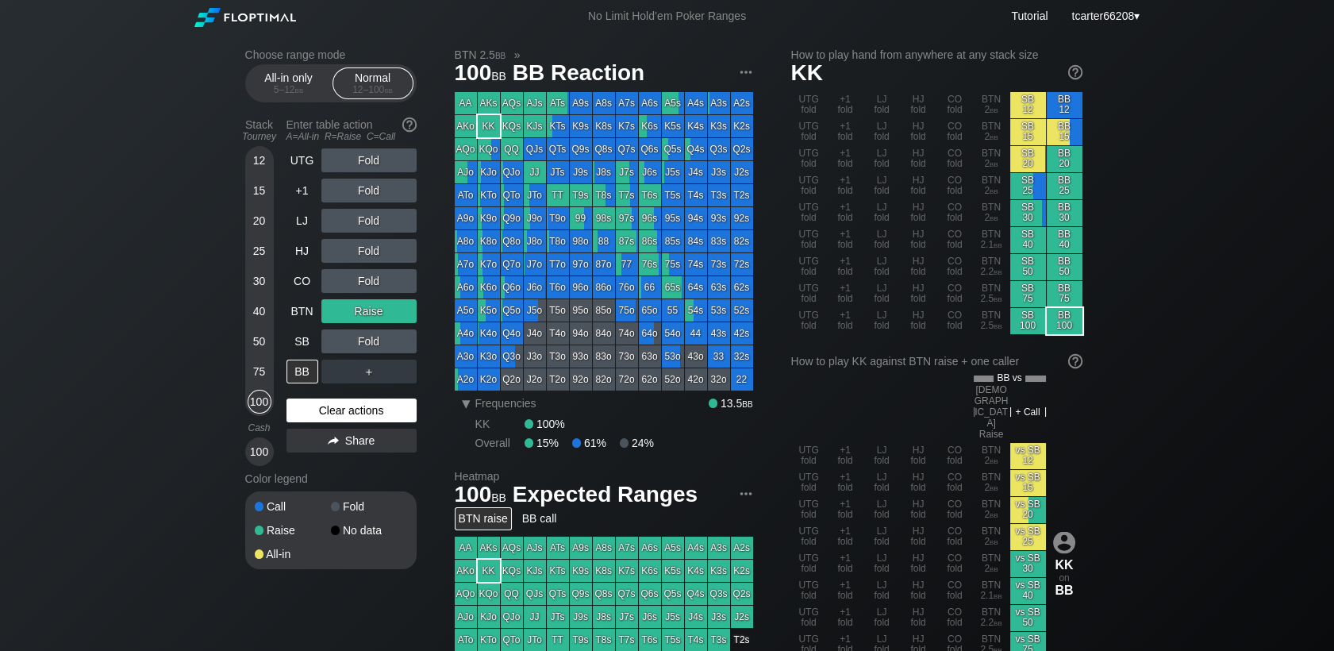
click at [327, 410] on div "Clear actions" at bounding box center [351, 410] width 130 height 24
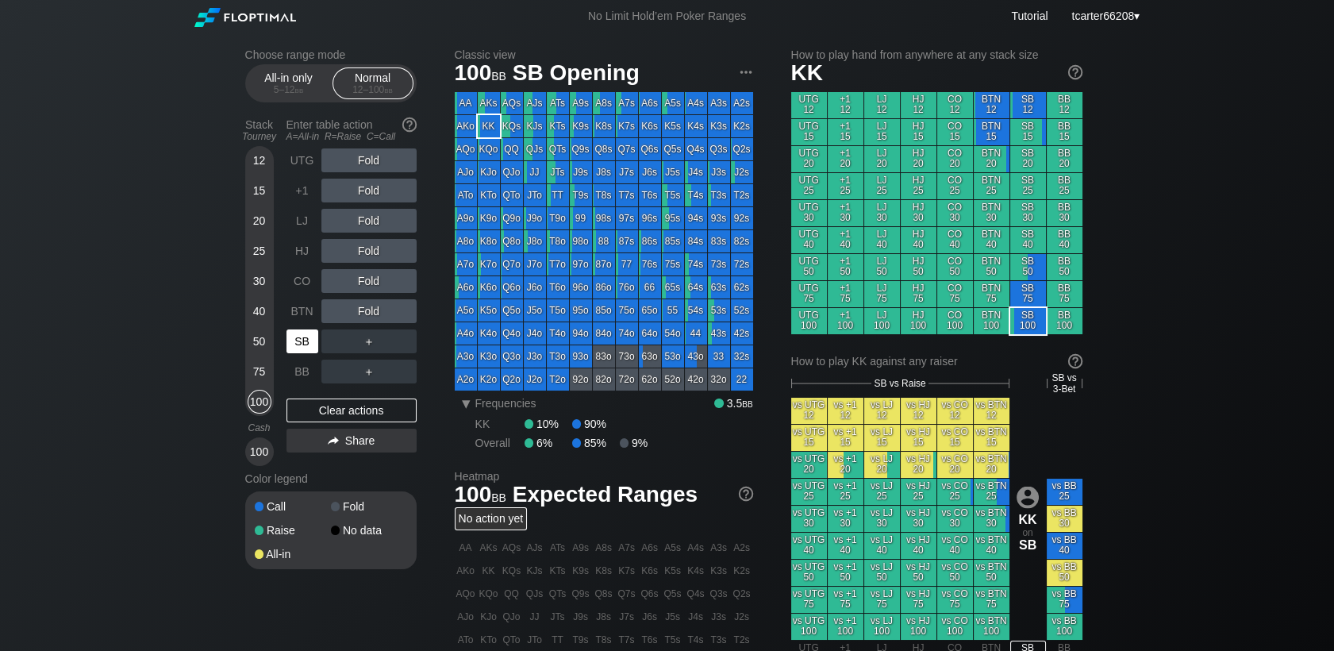
click at [302, 339] on div "SB" at bounding box center [302, 341] width 32 height 24
click at [267, 302] on div "40" at bounding box center [260, 314] width 24 height 30
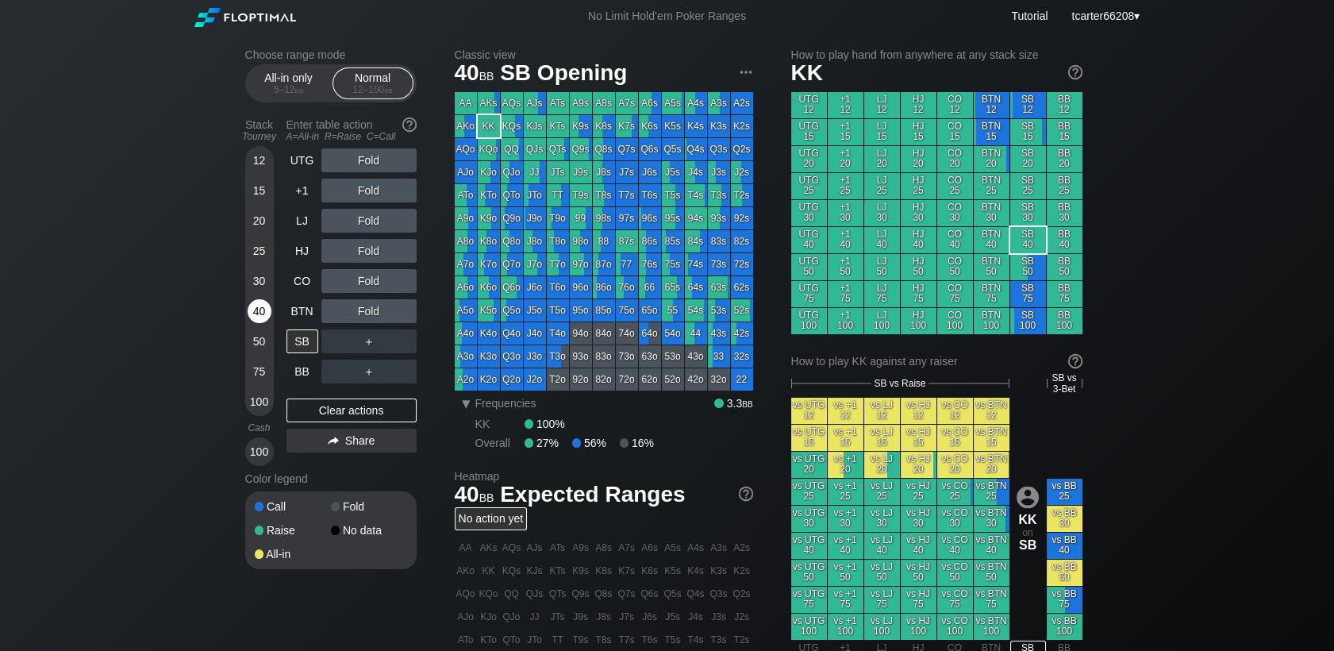
click at [263, 308] on div "40" at bounding box center [260, 311] width 24 height 24
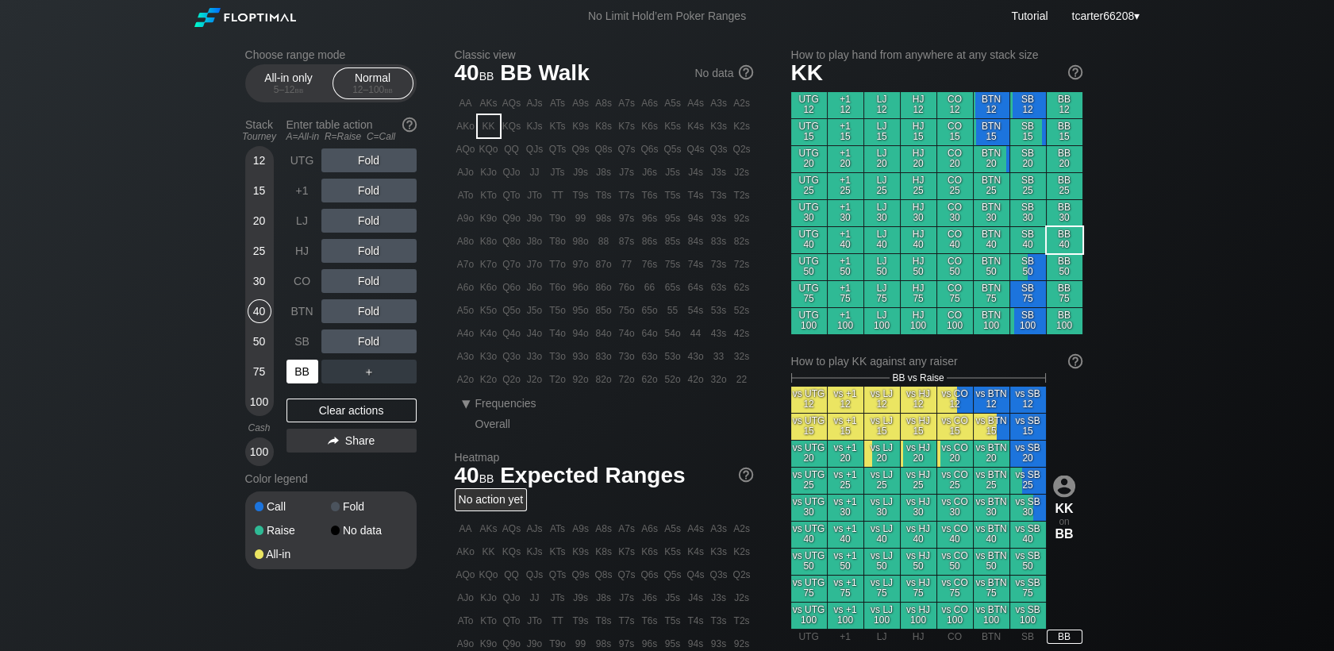
click at [305, 375] on div "BB" at bounding box center [302, 371] width 32 height 24
click at [372, 310] on div "R ✕" at bounding box center [368, 311] width 31 height 24
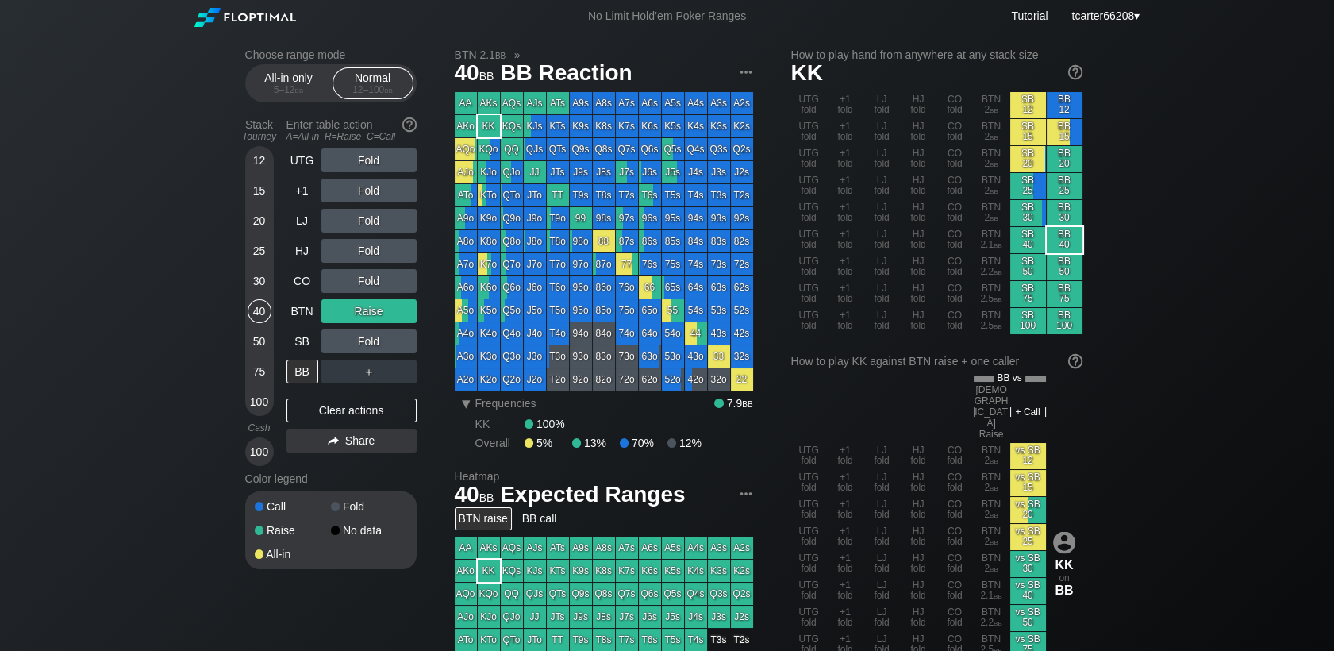
drag, startPoint x: 261, startPoint y: 340, endPoint x: 321, endPoint y: 386, distance: 75.7
click at [261, 340] on div "50" at bounding box center [260, 341] width 24 height 24
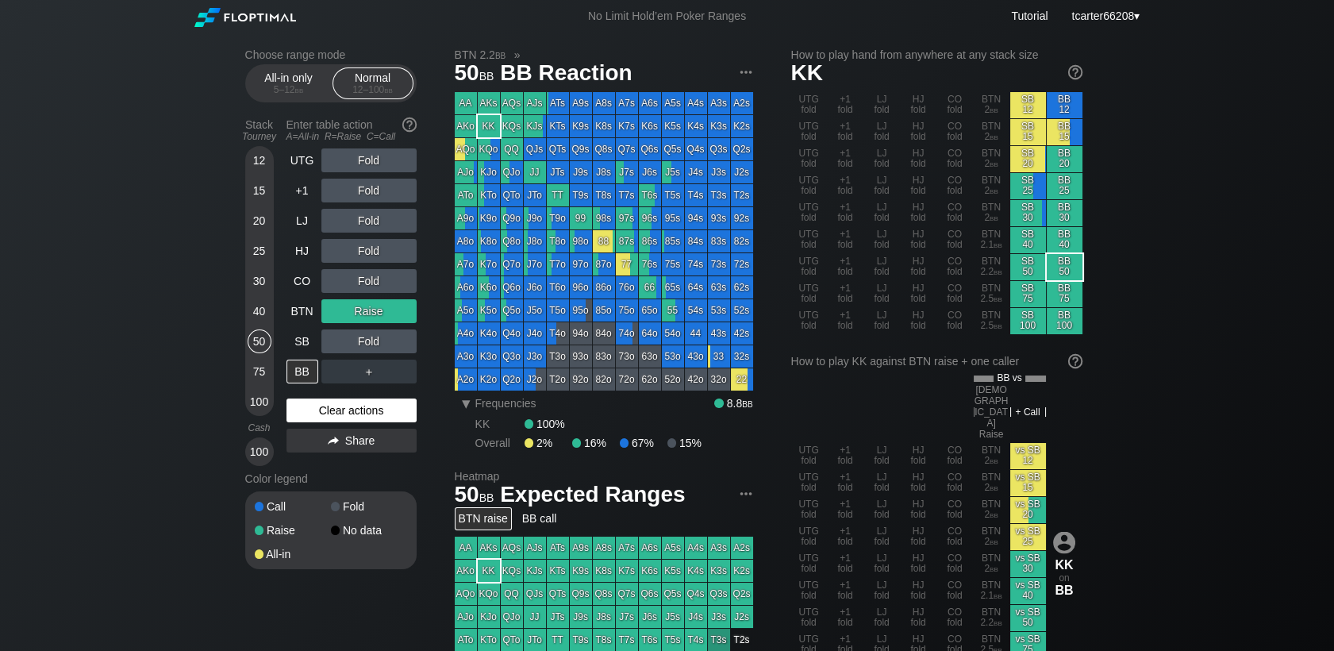
click at [332, 416] on div "Clear actions" at bounding box center [351, 410] width 130 height 24
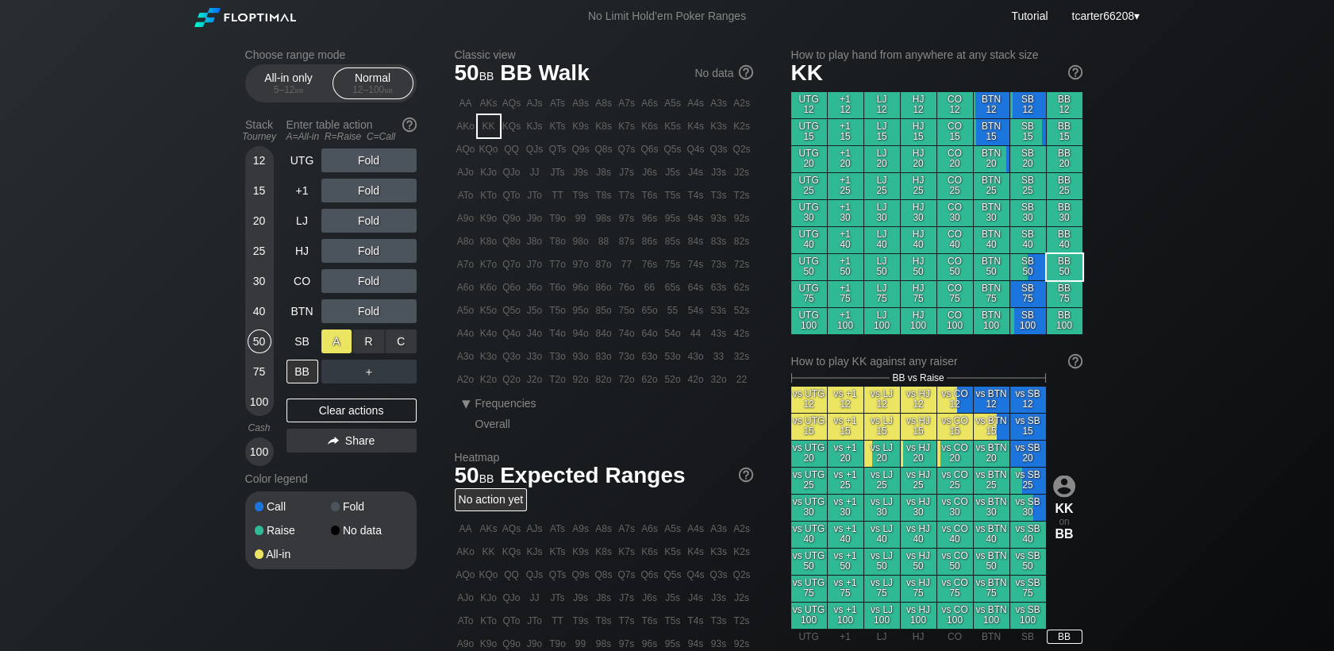
click at [333, 348] on div "A ✕" at bounding box center [336, 341] width 31 height 24
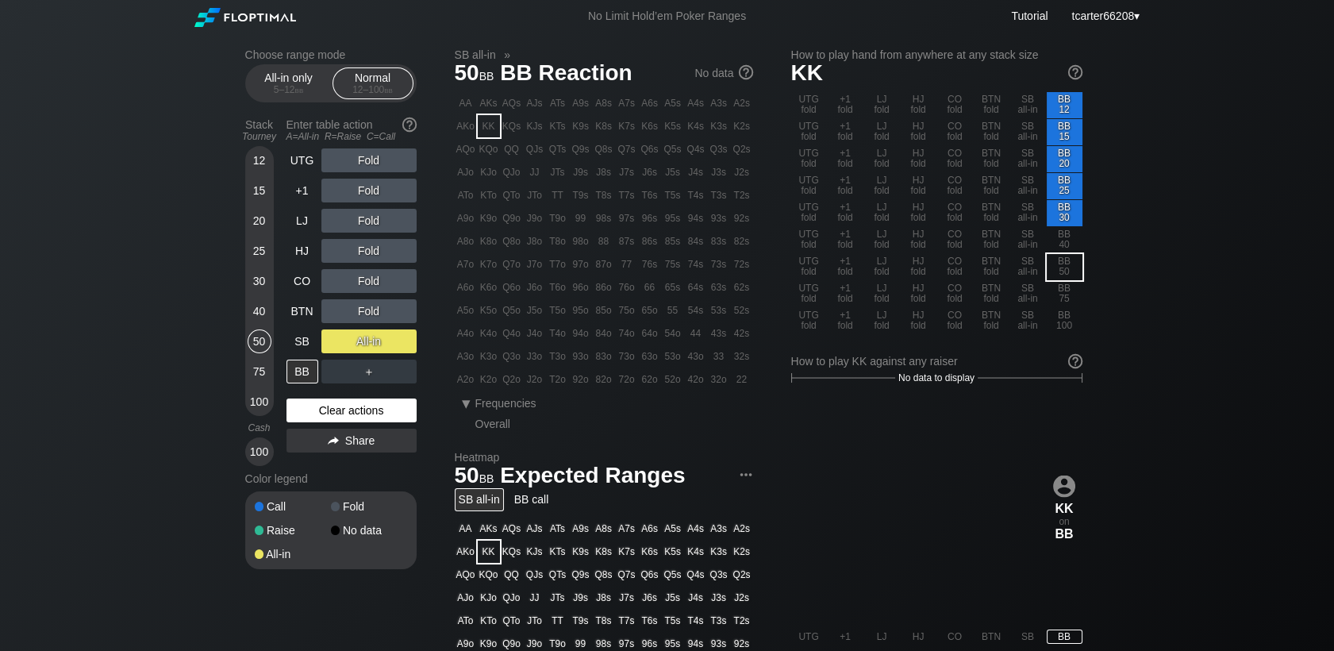
drag, startPoint x: 263, startPoint y: 400, endPoint x: 304, endPoint y: 407, distance: 41.9
click at [263, 400] on div "100" at bounding box center [260, 402] width 24 height 24
drag, startPoint x: 311, startPoint y: 412, endPoint x: 312, endPoint y: 403, distance: 8.8
click at [312, 412] on div "Clear actions" at bounding box center [351, 410] width 130 height 24
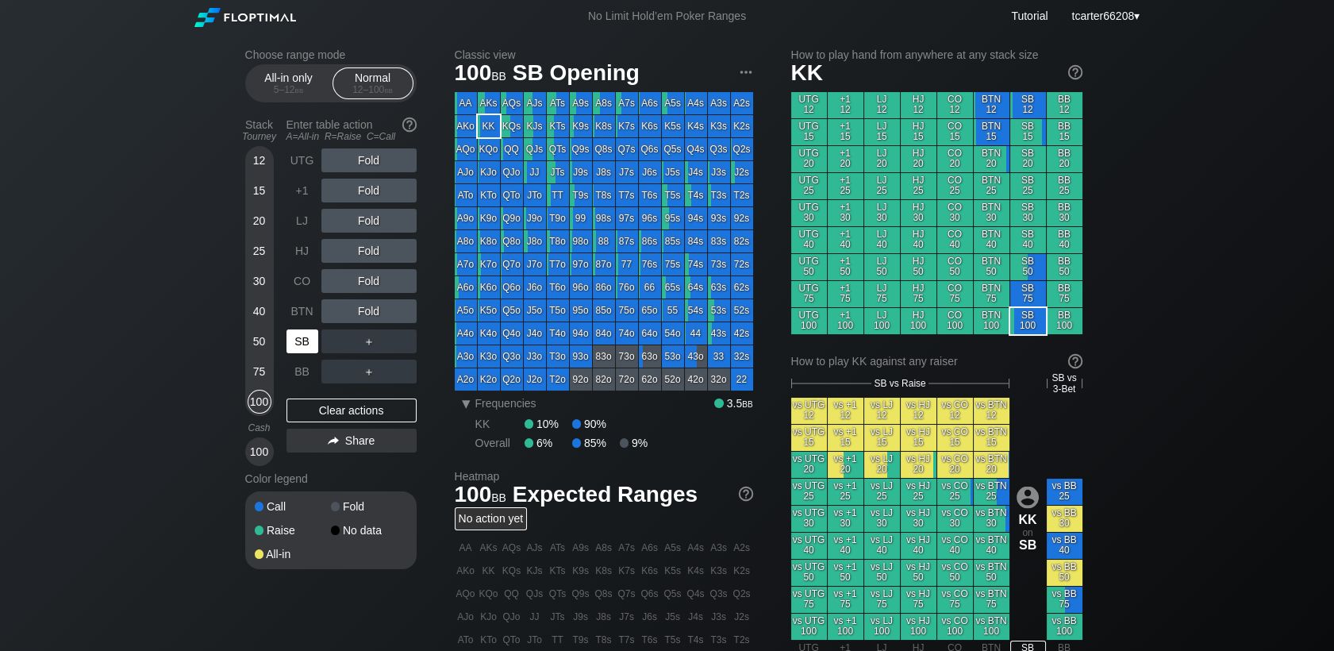
click at [308, 338] on div "SB" at bounding box center [302, 341] width 32 height 24
click at [397, 346] on div "＋" at bounding box center [368, 341] width 95 height 24
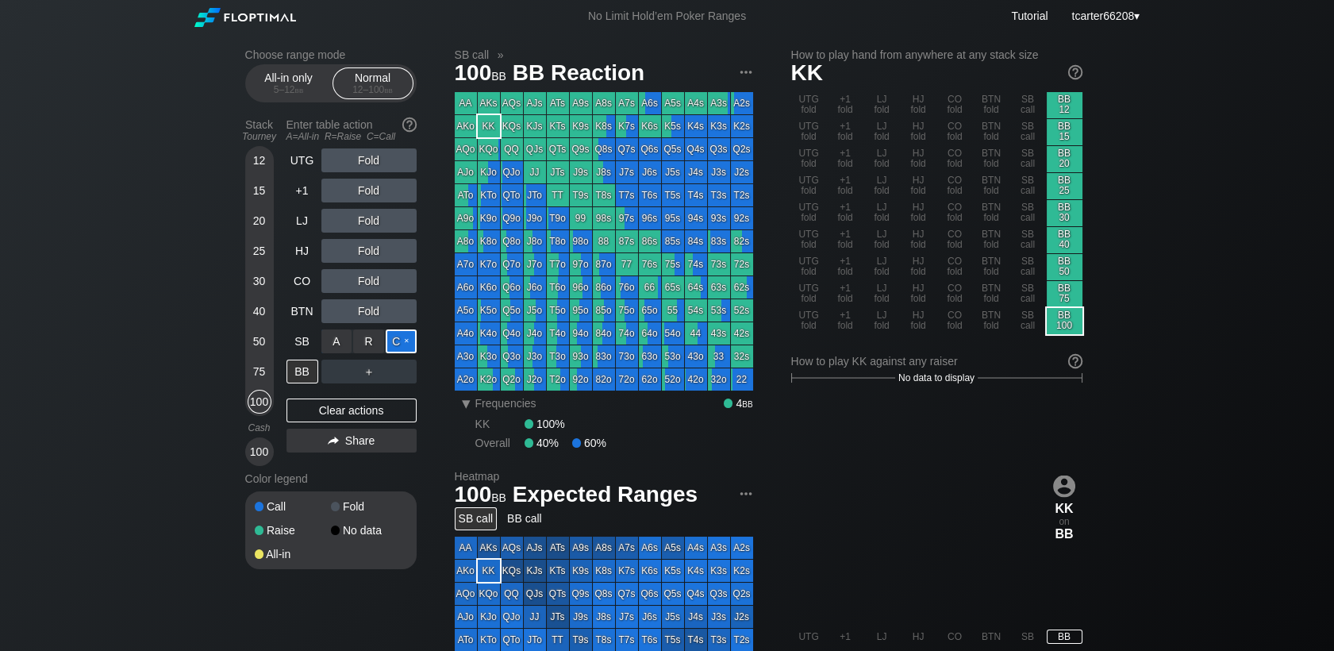
click at [398, 346] on div "C ✕" at bounding box center [401, 341] width 31 height 24
click at [374, 373] on div "R ✕" at bounding box center [368, 371] width 31 height 24
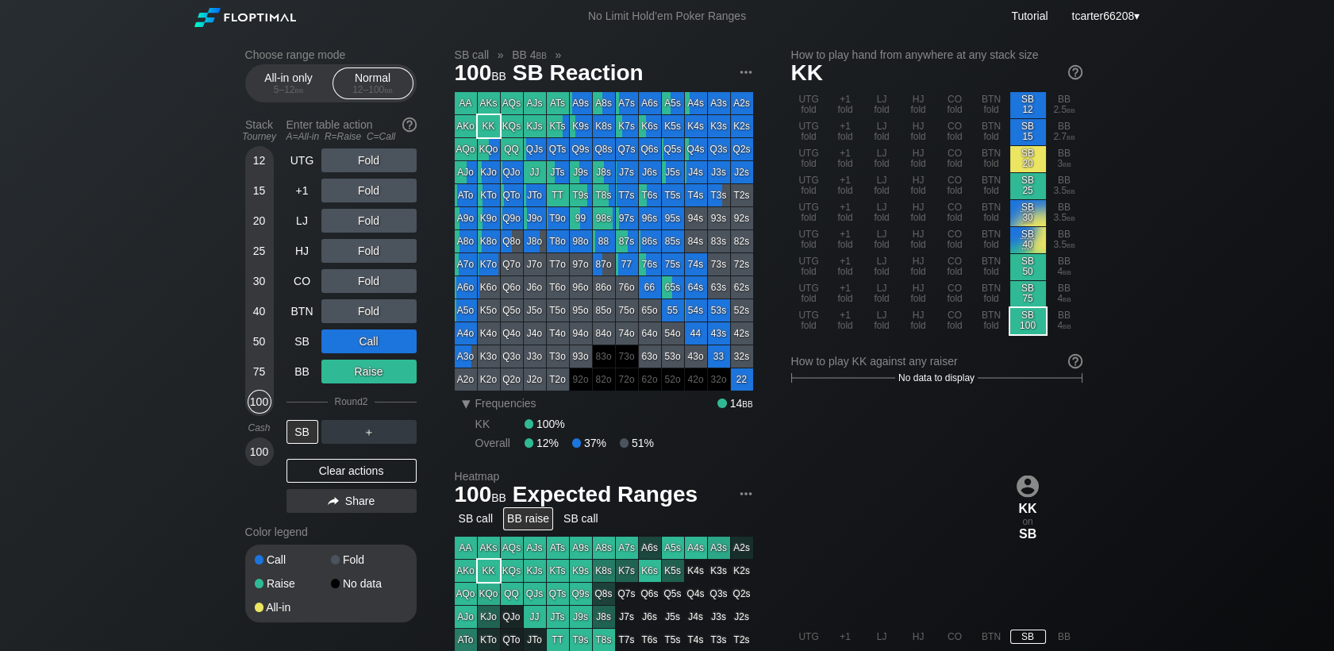
click at [294, 471] on div "Clear actions" at bounding box center [351, 471] width 130 height 24
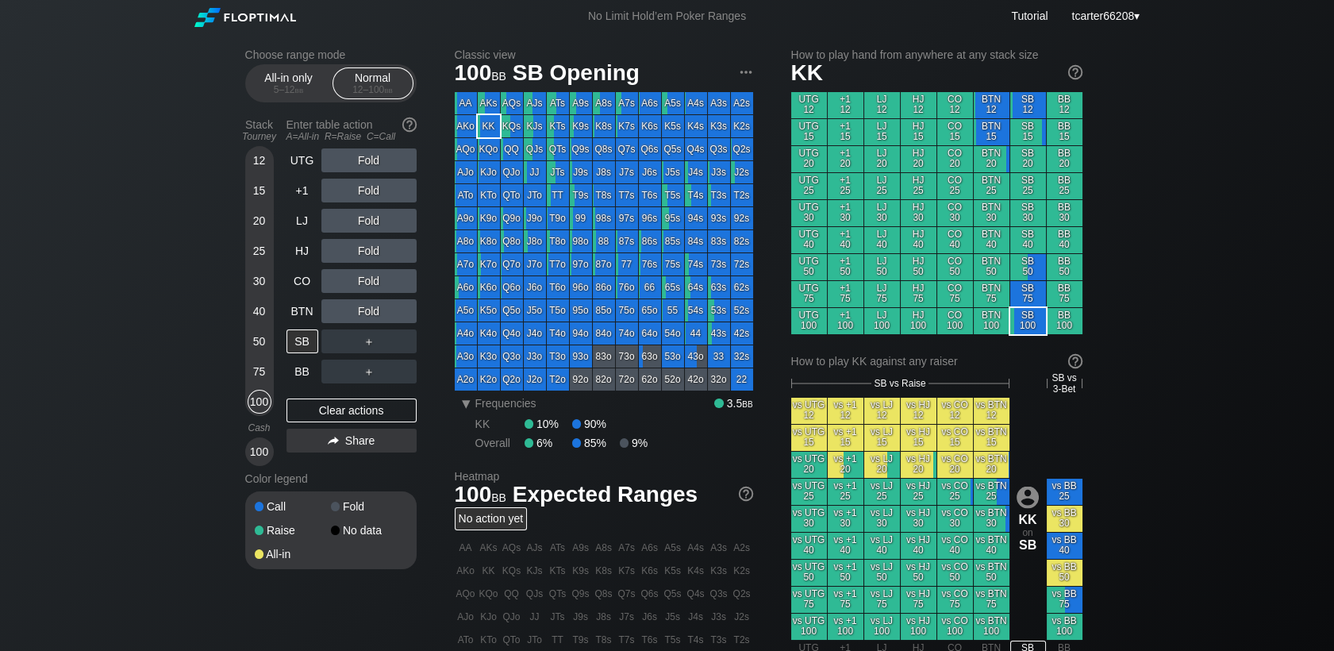
drag, startPoint x: 265, startPoint y: 323, endPoint x: 263, endPoint y: 340, distance: 16.8
click at [265, 322] on div "40" at bounding box center [260, 314] width 24 height 30
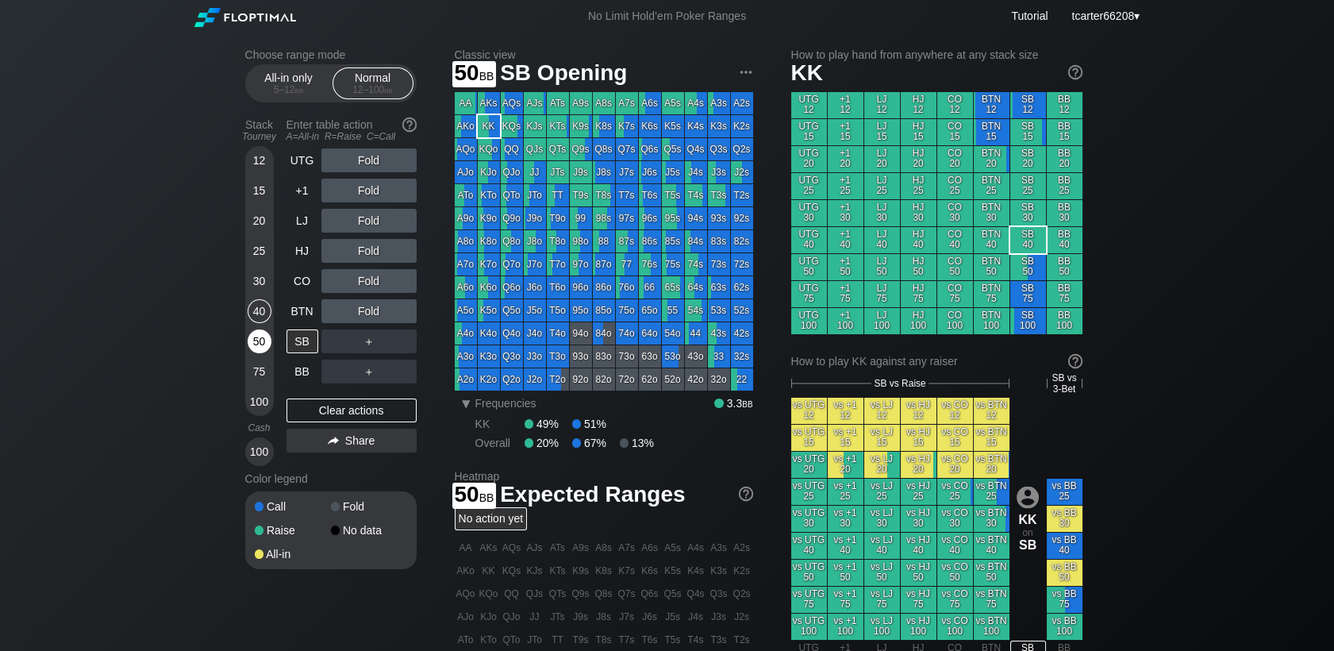
click at [261, 348] on div "50" at bounding box center [260, 341] width 24 height 24
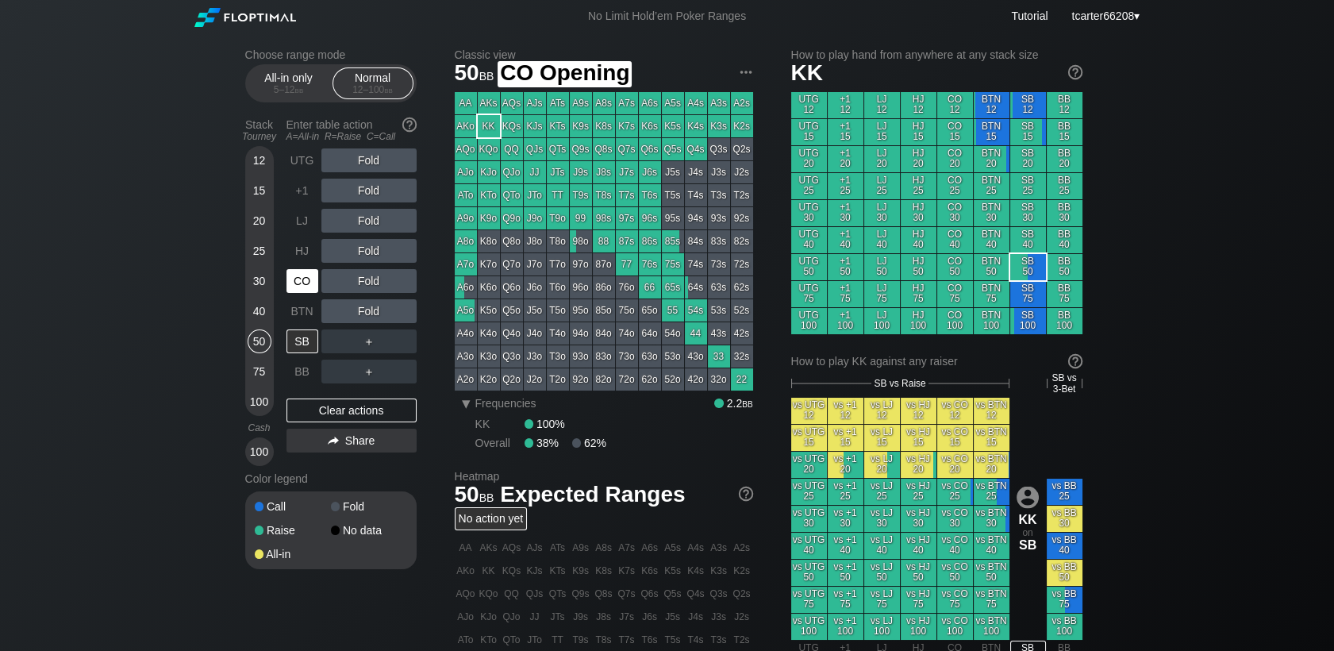
click at [297, 286] on div "CO" at bounding box center [302, 281] width 32 height 24
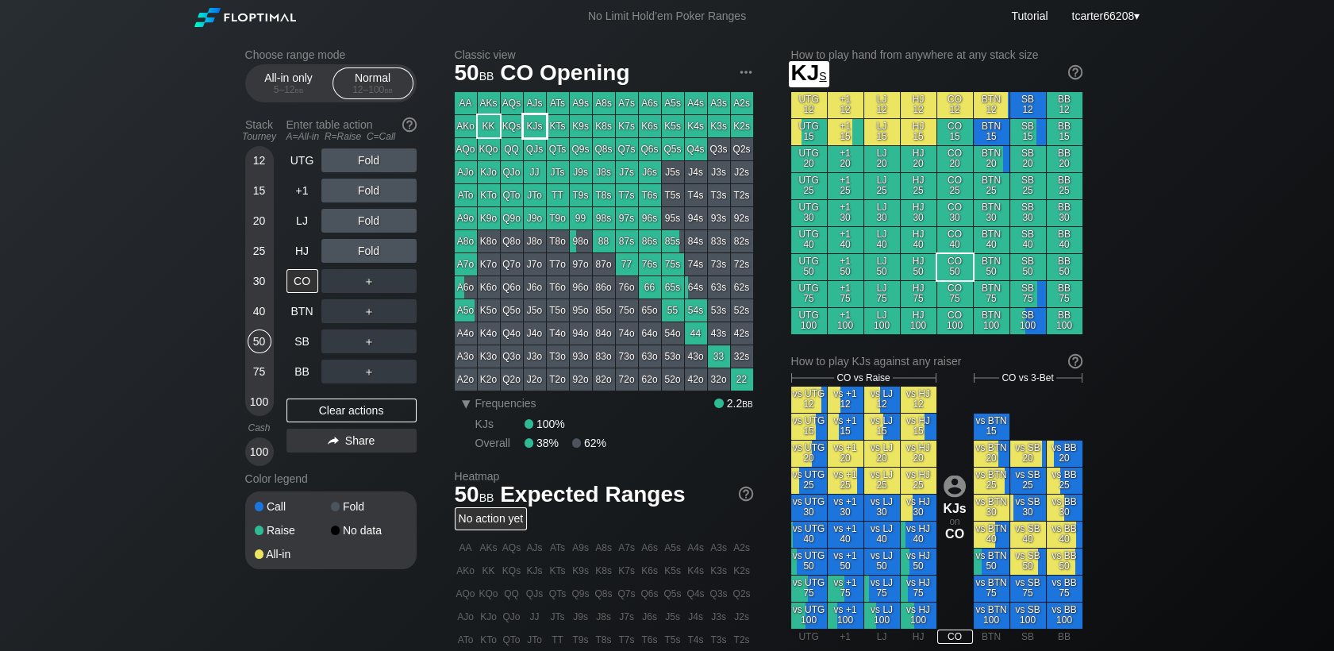
click at [532, 129] on div "KJs" at bounding box center [535, 126] width 22 height 22
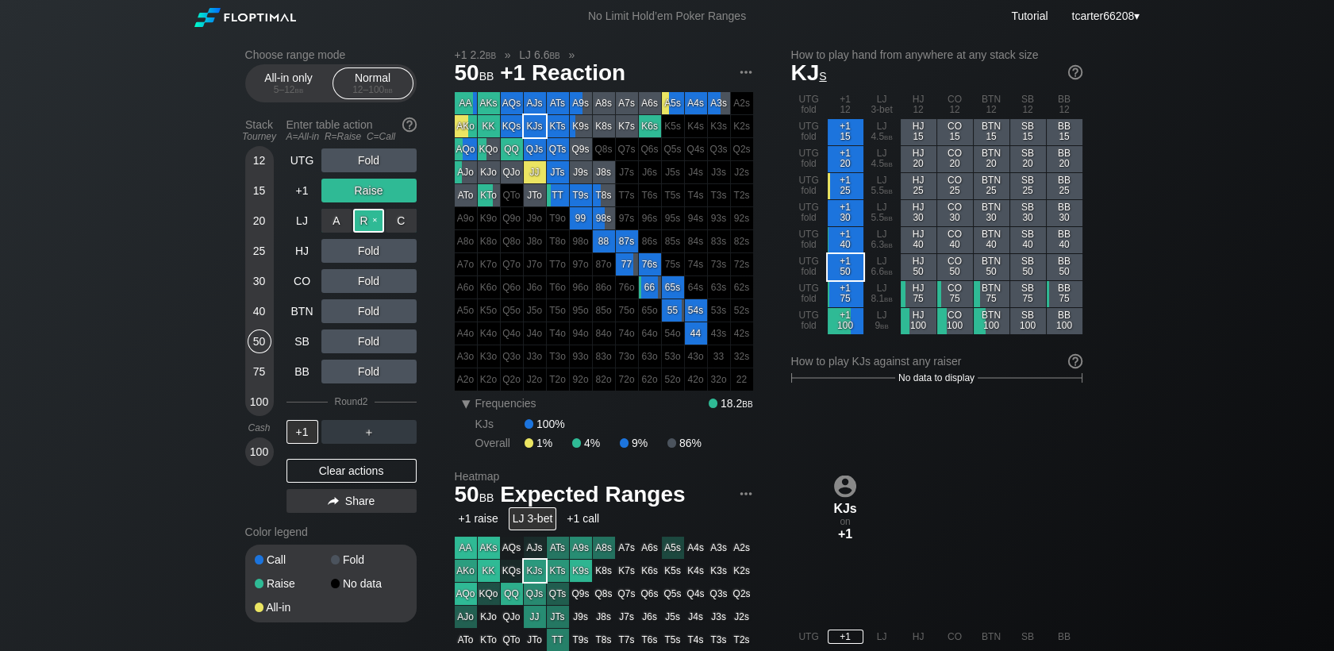
click at [366, 229] on div "R ✕" at bounding box center [368, 221] width 31 height 24
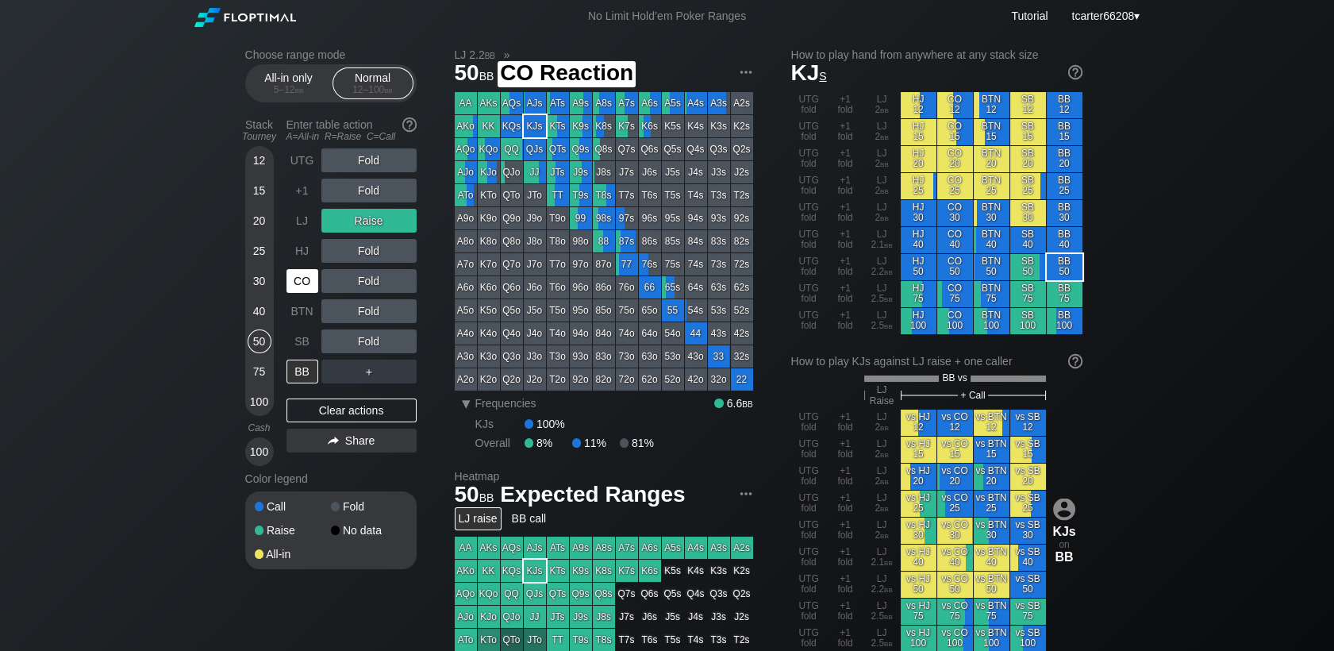
click at [309, 286] on div "CO" at bounding box center [302, 281] width 32 height 24
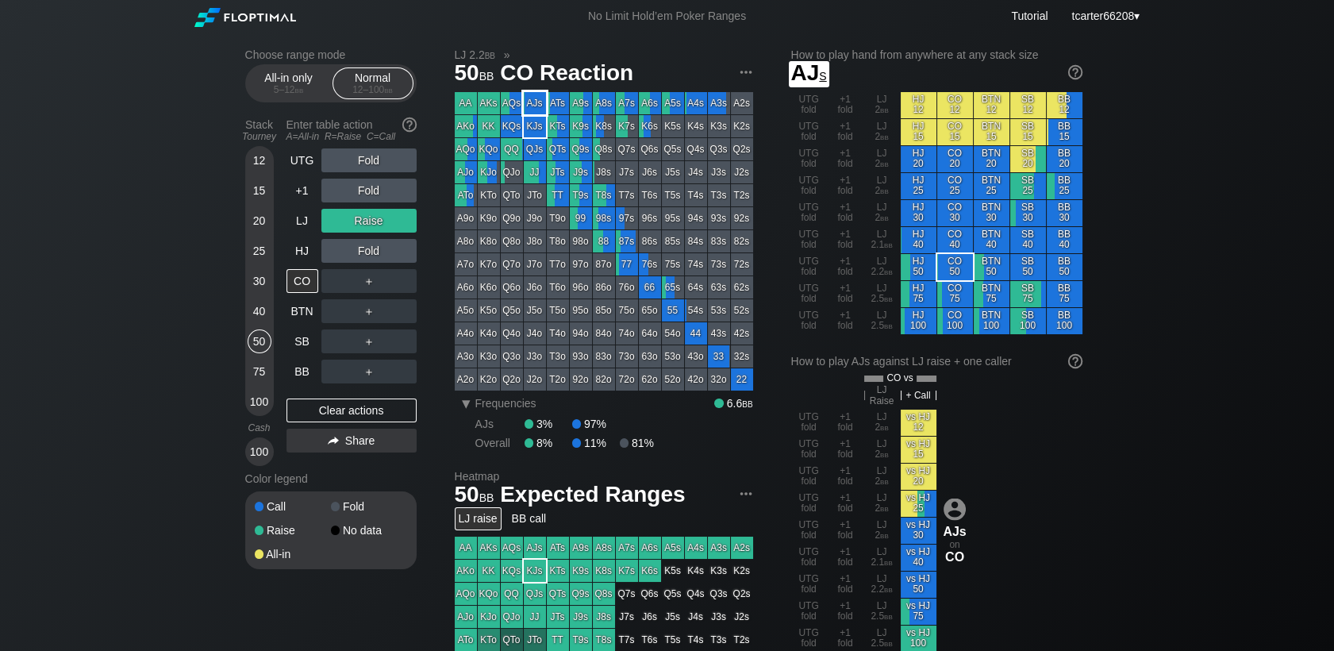
drag, startPoint x: 540, startPoint y: 111, endPoint x: 540, endPoint y: 121, distance: 9.5
click at [540, 111] on div "AJs" at bounding box center [535, 103] width 22 height 22
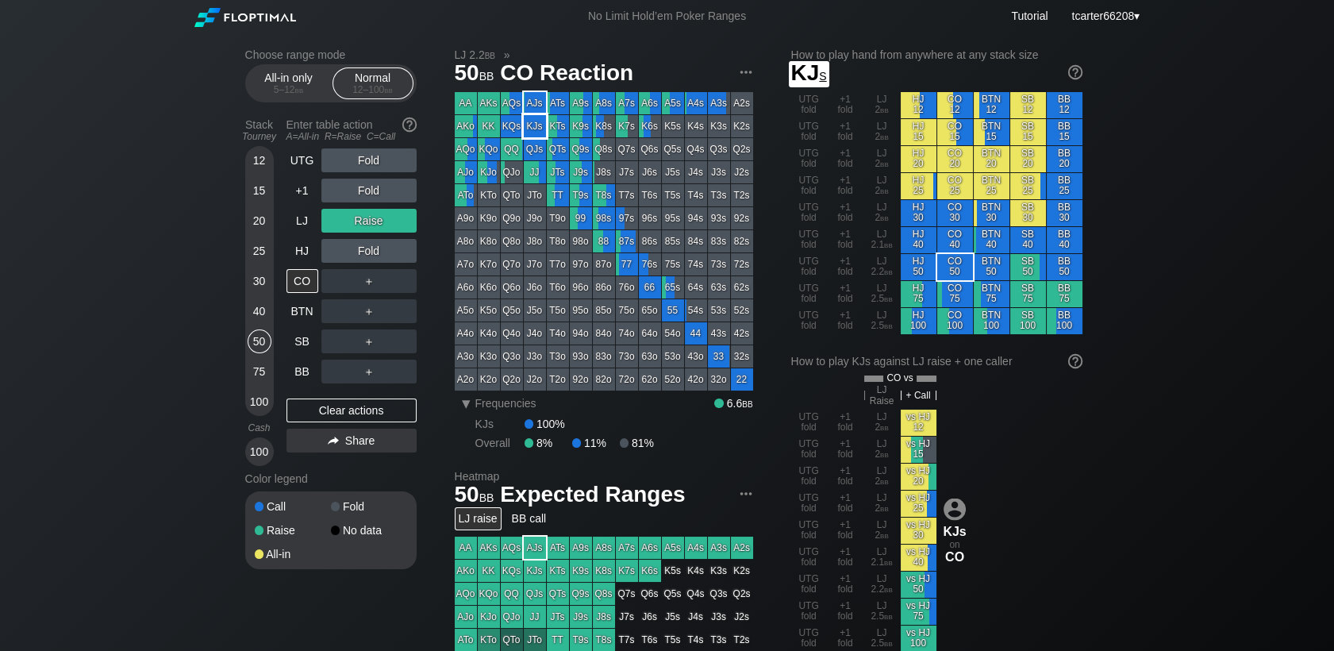
click at [540, 125] on div "KJs" at bounding box center [535, 126] width 22 height 22
drag, startPoint x: 344, startPoint y: 409, endPoint x: 48, endPoint y: 353, distance: 302.1
click at [344, 409] on div "Clear actions" at bounding box center [351, 410] width 130 height 24
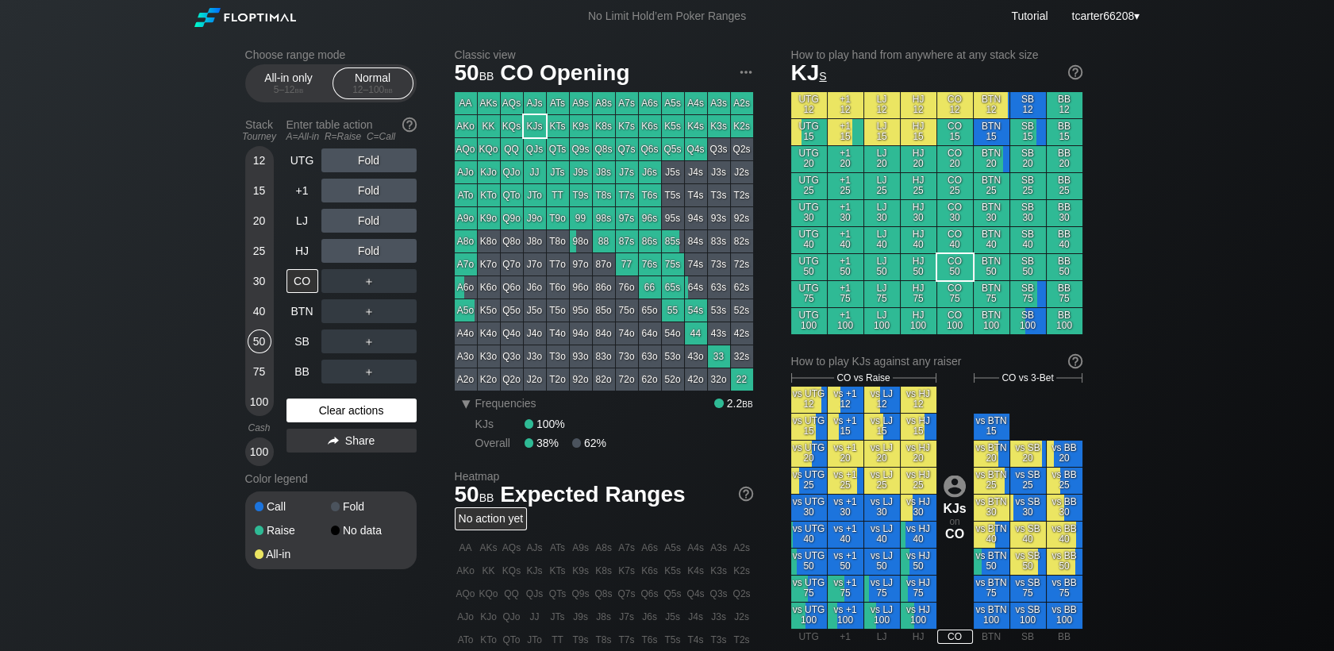
click at [319, 404] on div "Clear actions" at bounding box center [351, 410] width 130 height 24
click at [367, 414] on div "Clear actions" at bounding box center [351, 410] width 130 height 24
click at [267, 310] on div "40" at bounding box center [260, 311] width 24 height 24
click at [265, 311] on div "40" at bounding box center [260, 311] width 24 height 24
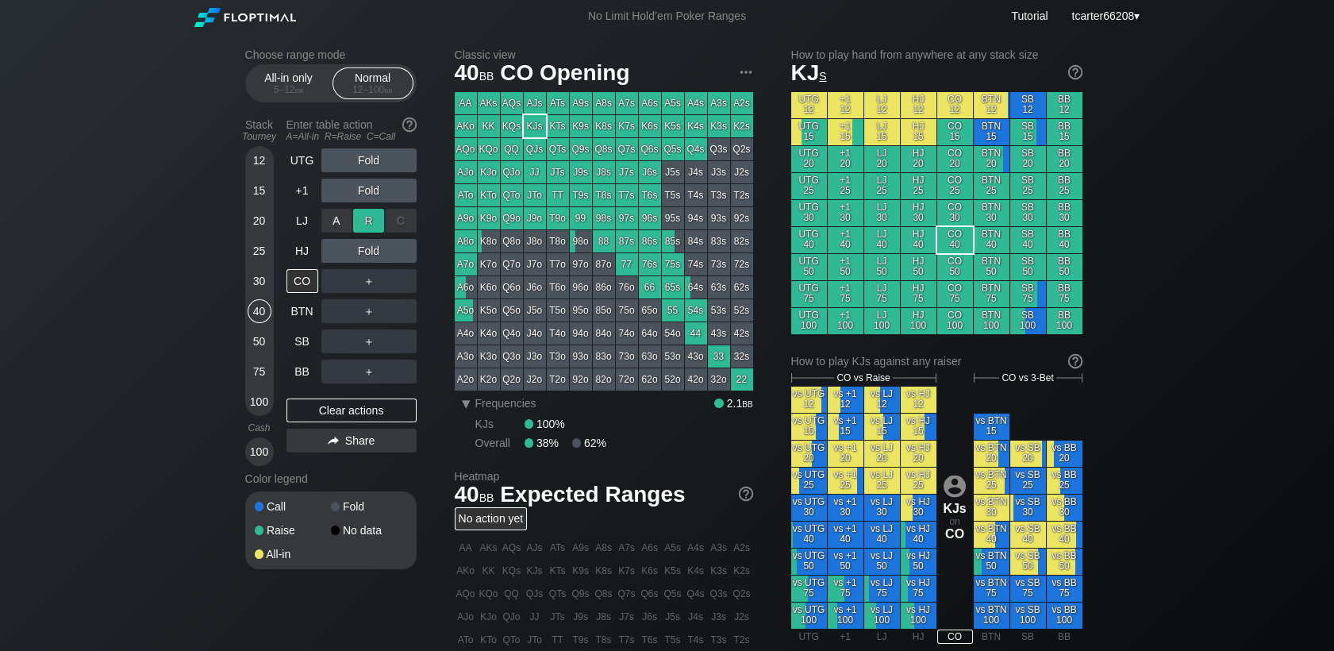
click at [375, 213] on div "R ✕" at bounding box center [368, 221] width 31 height 24
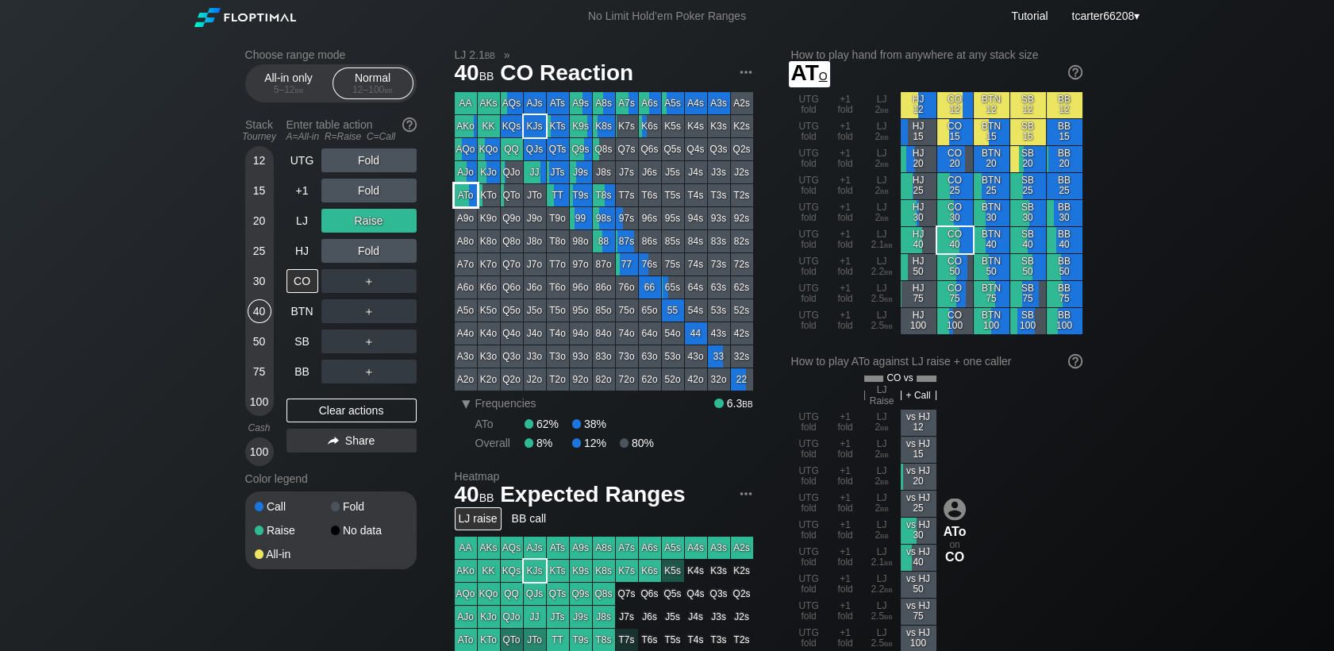
click at [459, 192] on div "ATo" at bounding box center [466, 195] width 22 height 22
click at [303, 411] on div "Clear actions" at bounding box center [351, 410] width 130 height 24
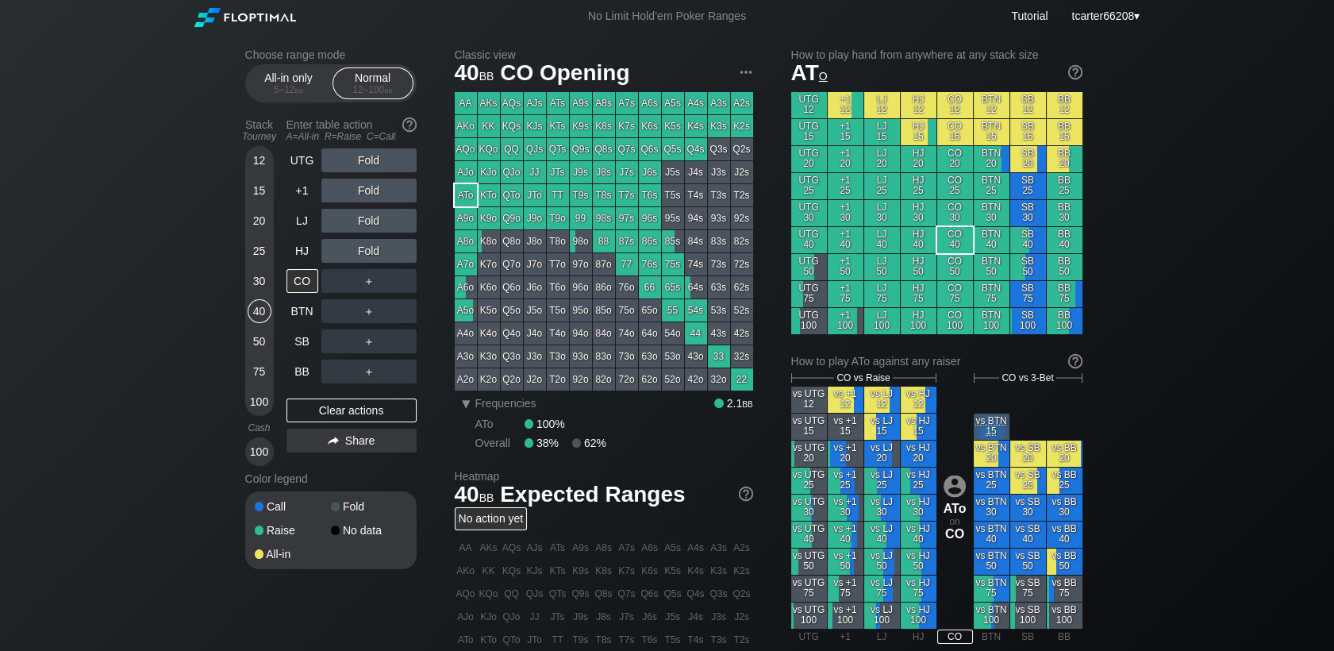
click at [255, 253] on div "25" at bounding box center [260, 251] width 24 height 24
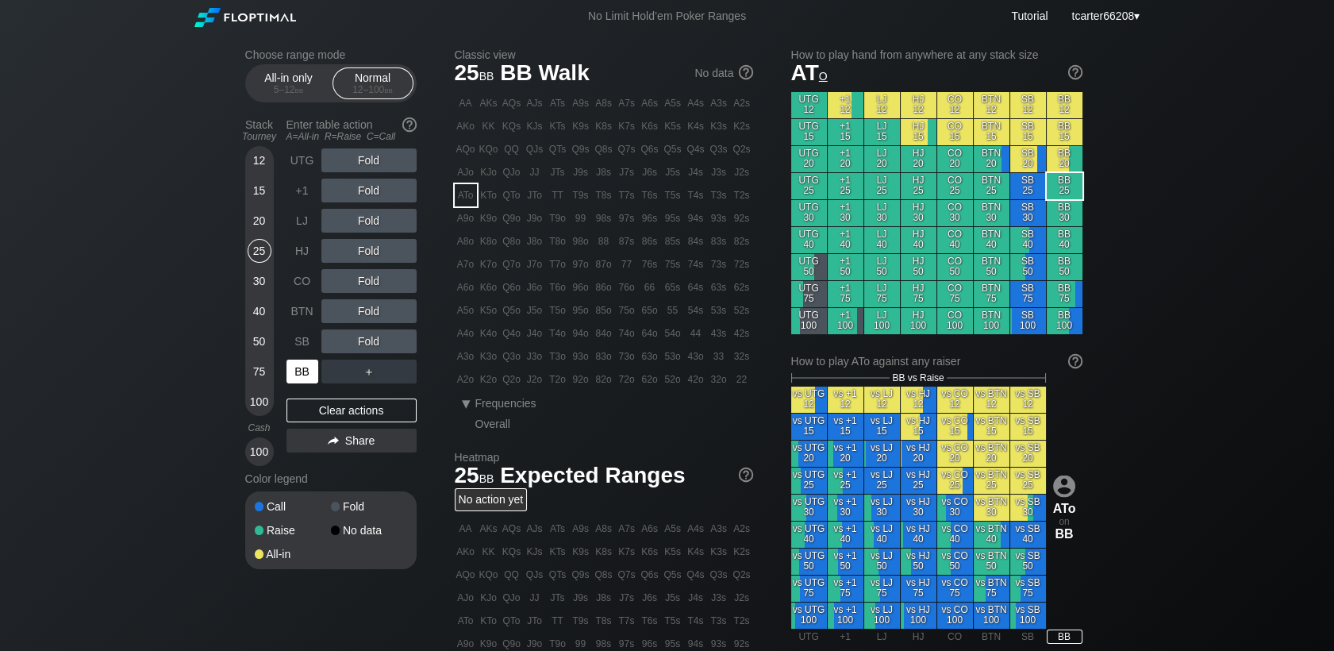
click at [301, 359] on div "BB" at bounding box center [303, 371] width 35 height 30
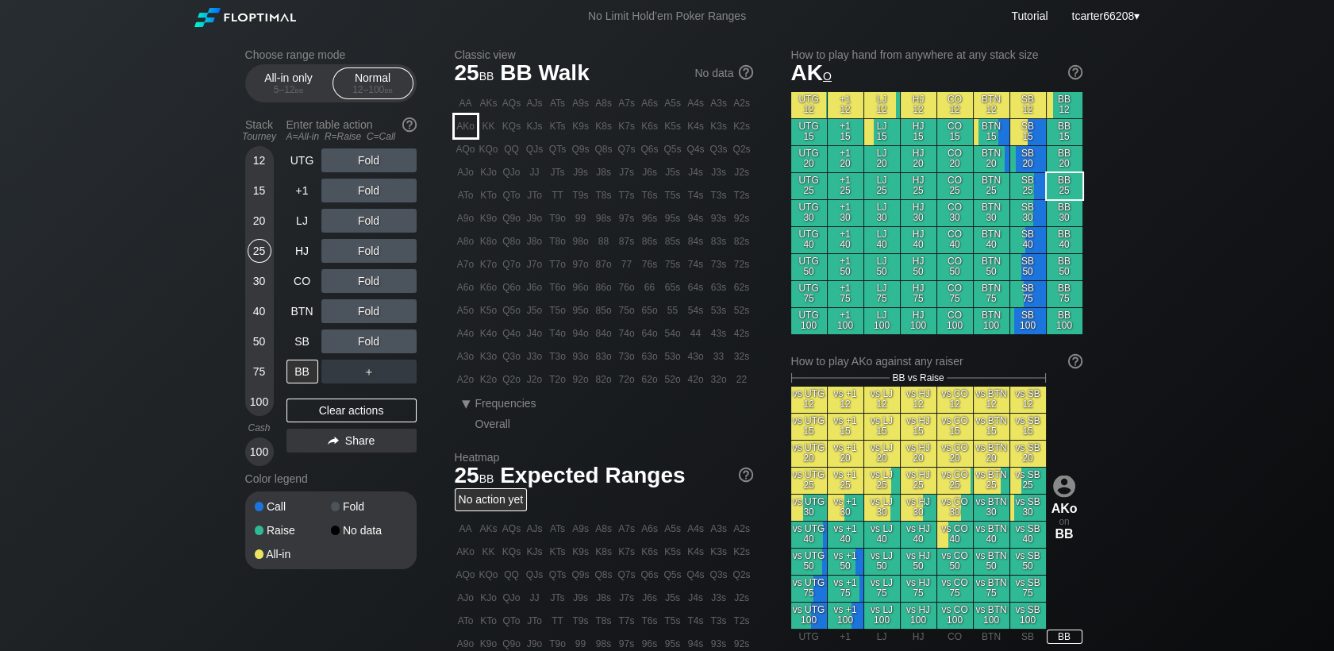
click at [463, 128] on div "AKo" at bounding box center [466, 126] width 22 height 22
drag, startPoint x: 248, startPoint y: 276, endPoint x: 260, endPoint y: 281, distance: 13.6
click at [248, 277] on div "30" at bounding box center [260, 281] width 24 height 24
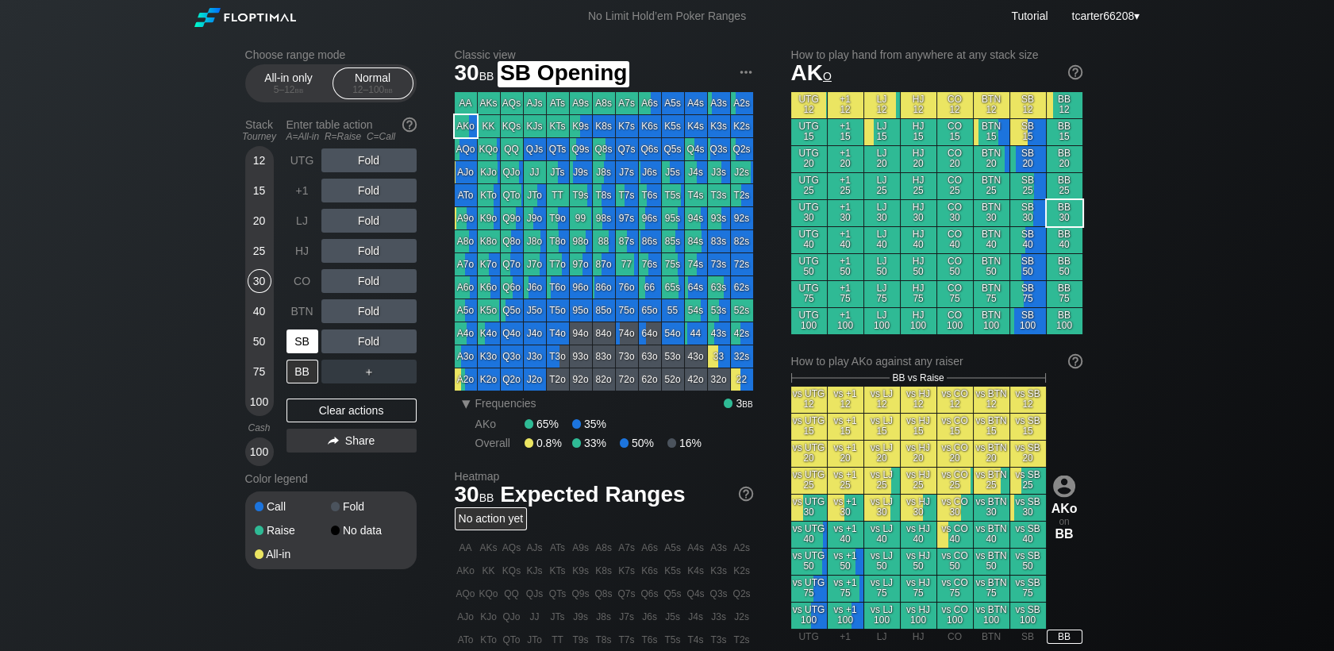
click at [296, 352] on div "SB" at bounding box center [302, 341] width 32 height 24
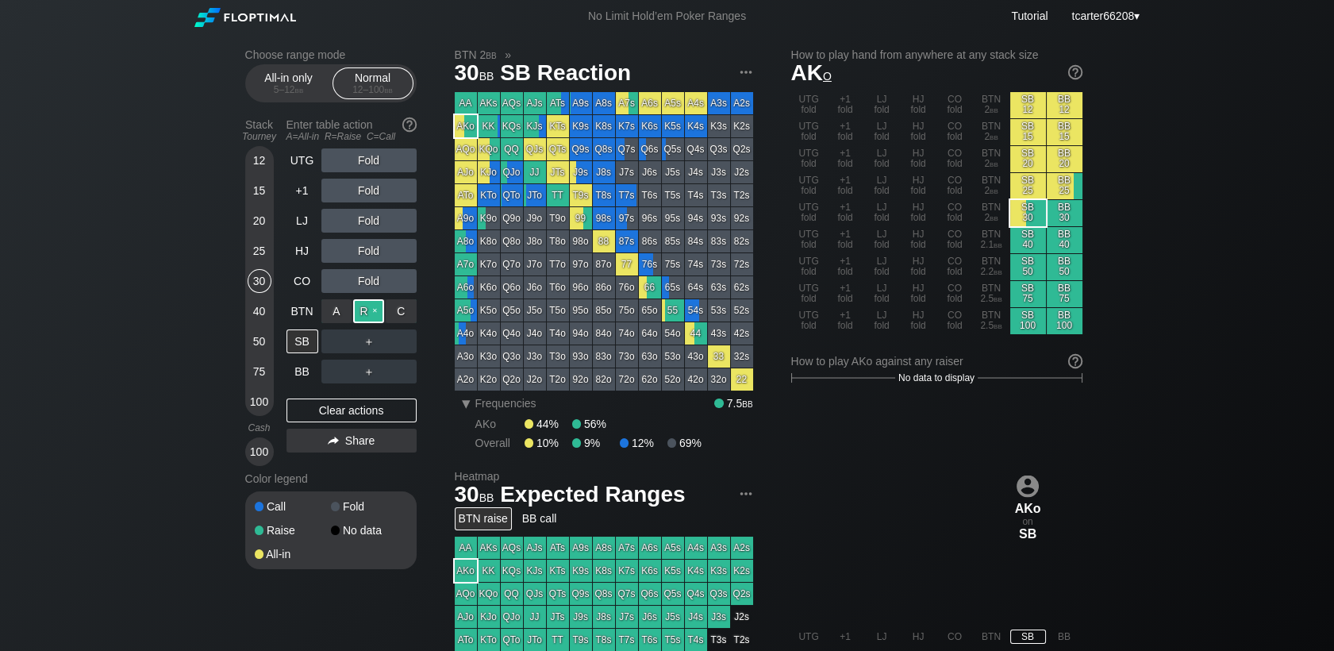
click at [360, 313] on div "R ✕" at bounding box center [368, 311] width 31 height 24
drag, startPoint x: 312, startPoint y: 287, endPoint x: 328, endPoint y: 407, distance: 121.0
click at [312, 287] on div "CO" at bounding box center [302, 281] width 32 height 24
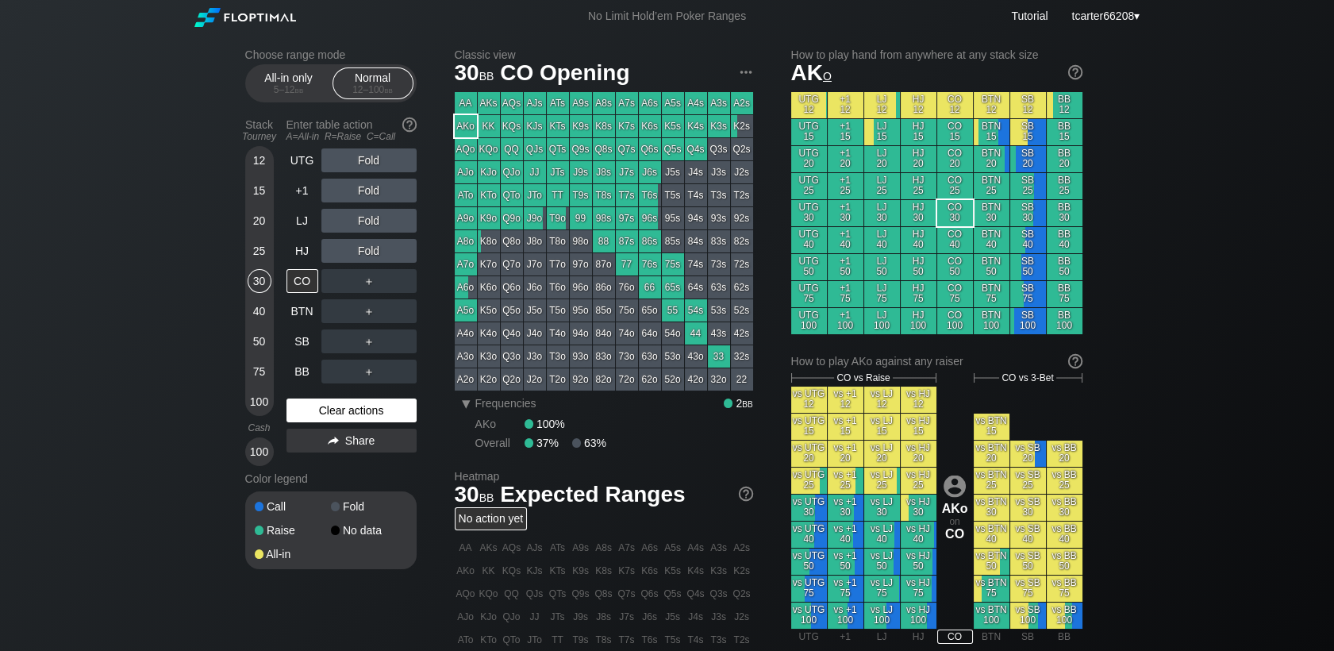
click at [329, 421] on div "Clear actions" at bounding box center [351, 410] width 130 height 24
click at [364, 255] on div "R ✕" at bounding box center [368, 251] width 31 height 24
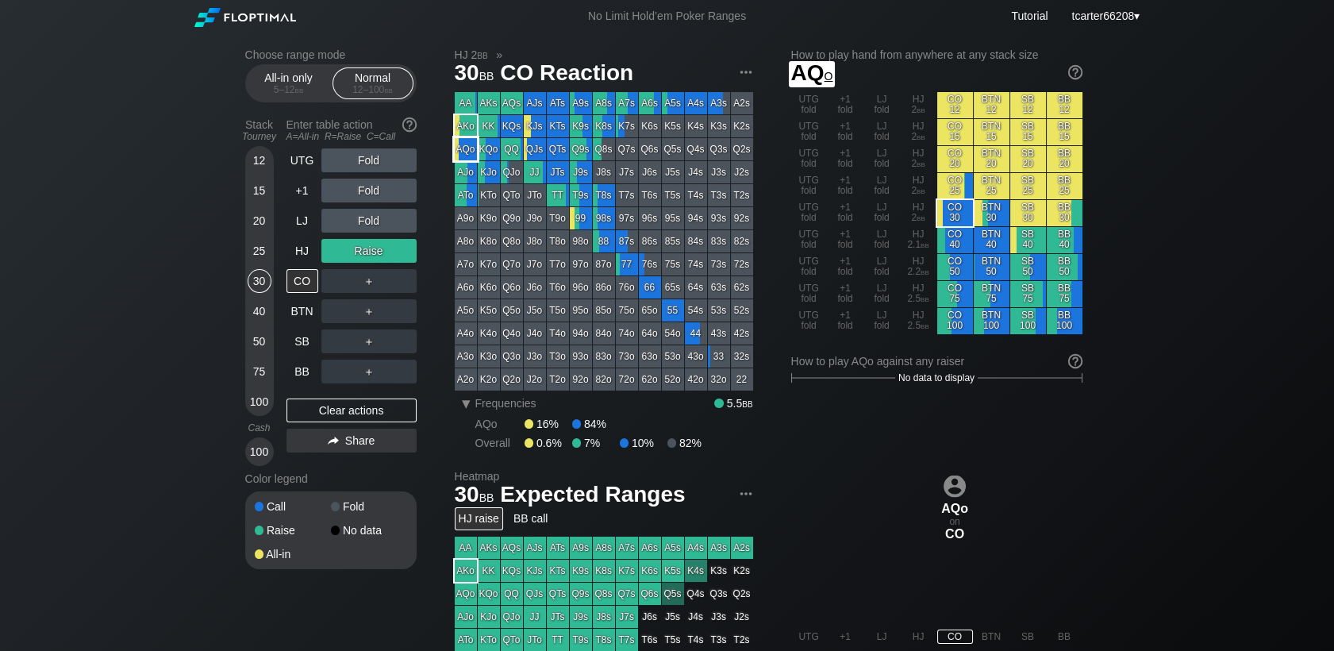
click at [470, 159] on div "AQo" at bounding box center [466, 149] width 22 height 22
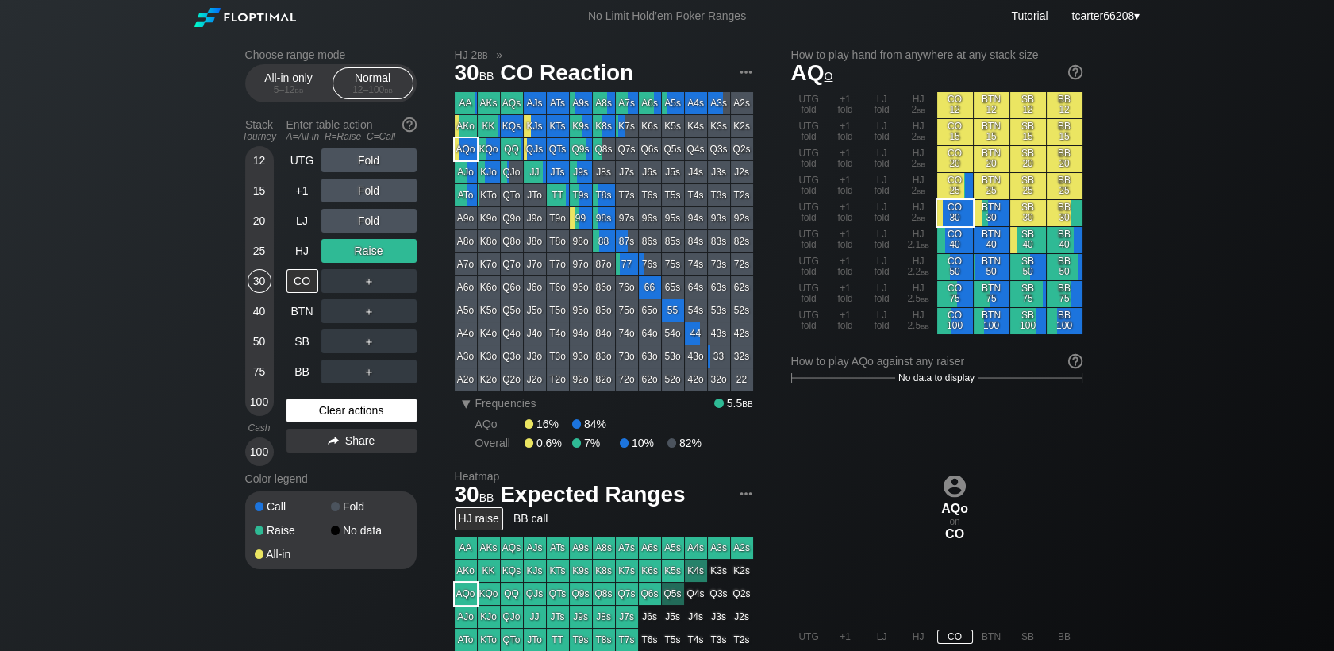
drag, startPoint x: 360, startPoint y: 413, endPoint x: 337, endPoint y: 403, distance: 25.2
click at [360, 413] on div "Clear actions" at bounding box center [351, 410] width 130 height 24
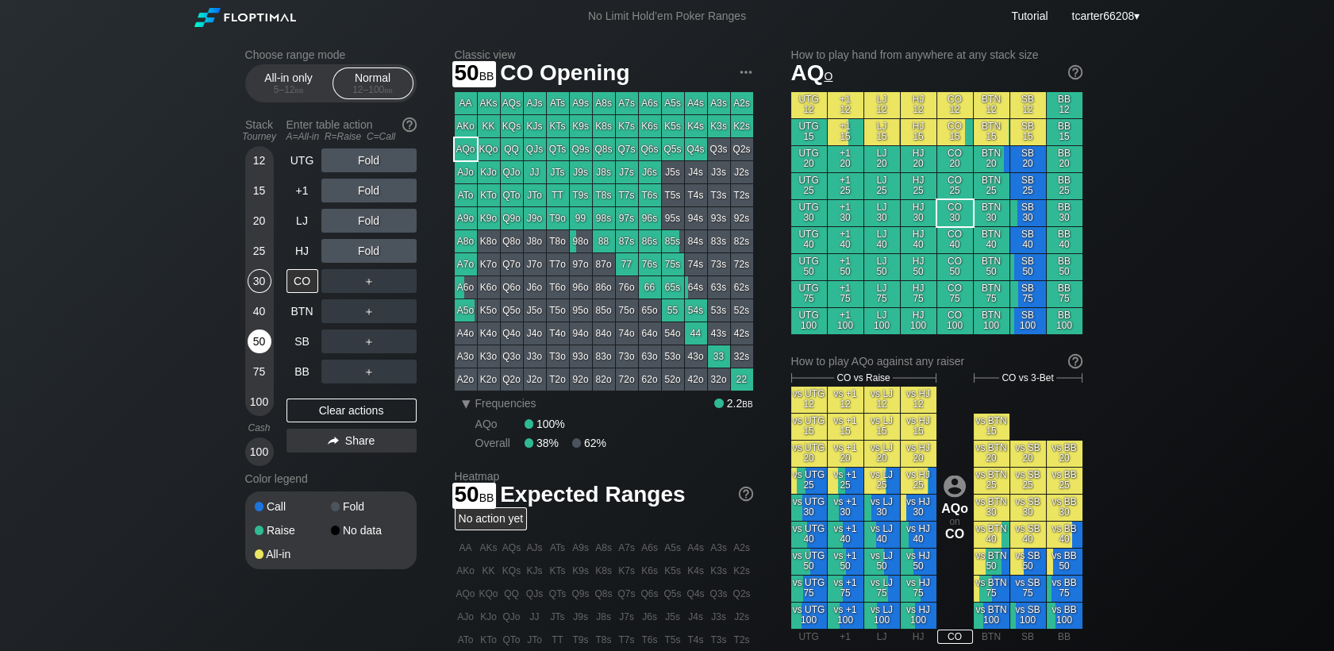
click at [258, 346] on div "50" at bounding box center [260, 341] width 24 height 24
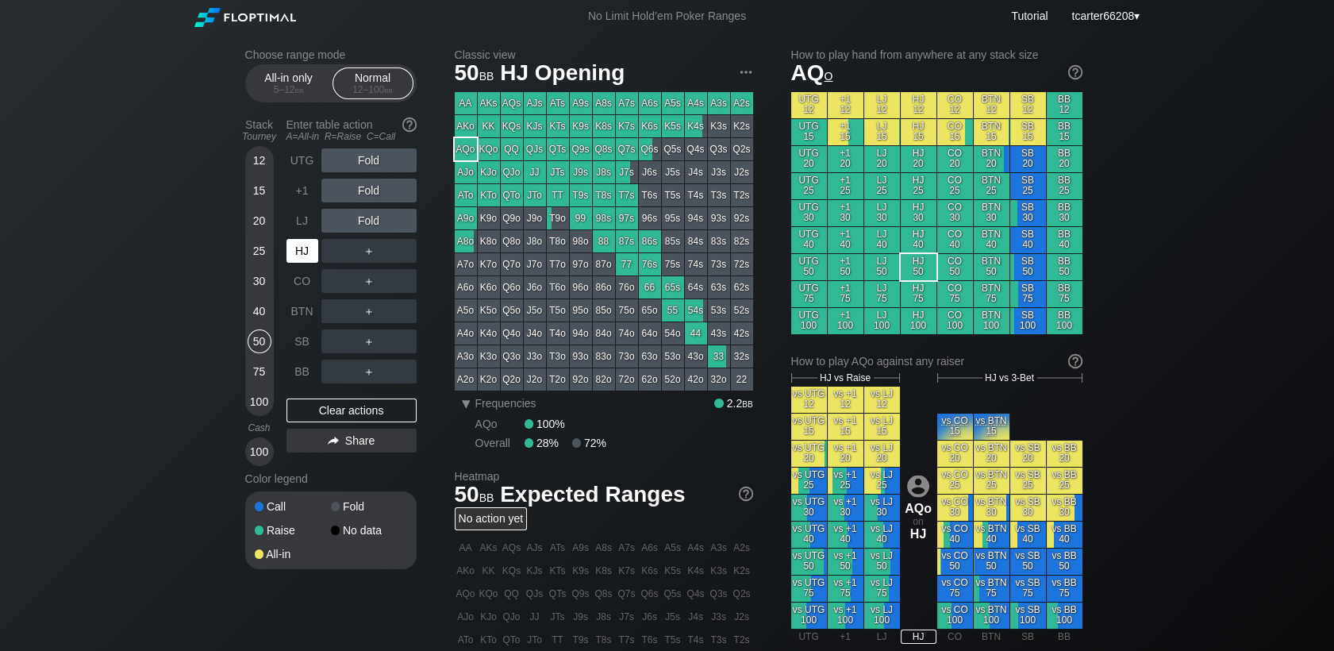
click at [305, 253] on div "HJ" at bounding box center [302, 251] width 32 height 24
click at [324, 404] on div "Clear actions" at bounding box center [351, 410] width 130 height 24
click at [305, 287] on div "CO" at bounding box center [302, 281] width 32 height 24
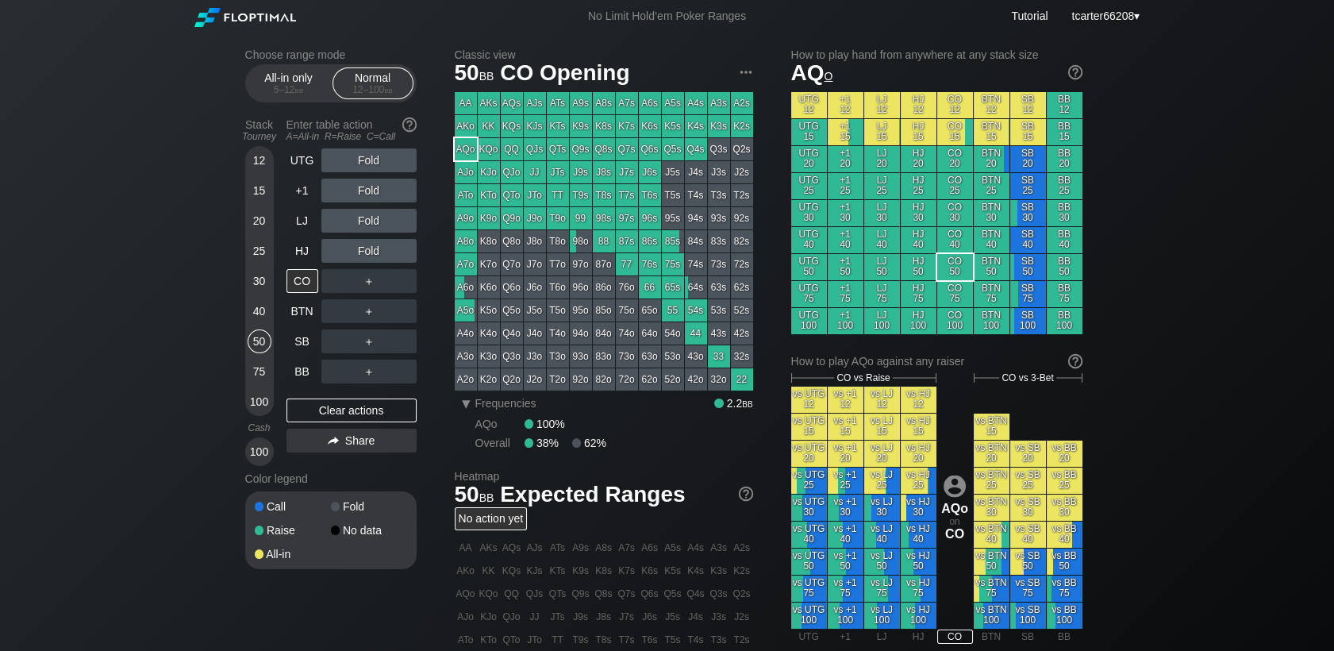
click at [386, 289] on div "＋" at bounding box center [368, 281] width 95 height 24
click at [375, 283] on div "R ✕" at bounding box center [368, 281] width 31 height 24
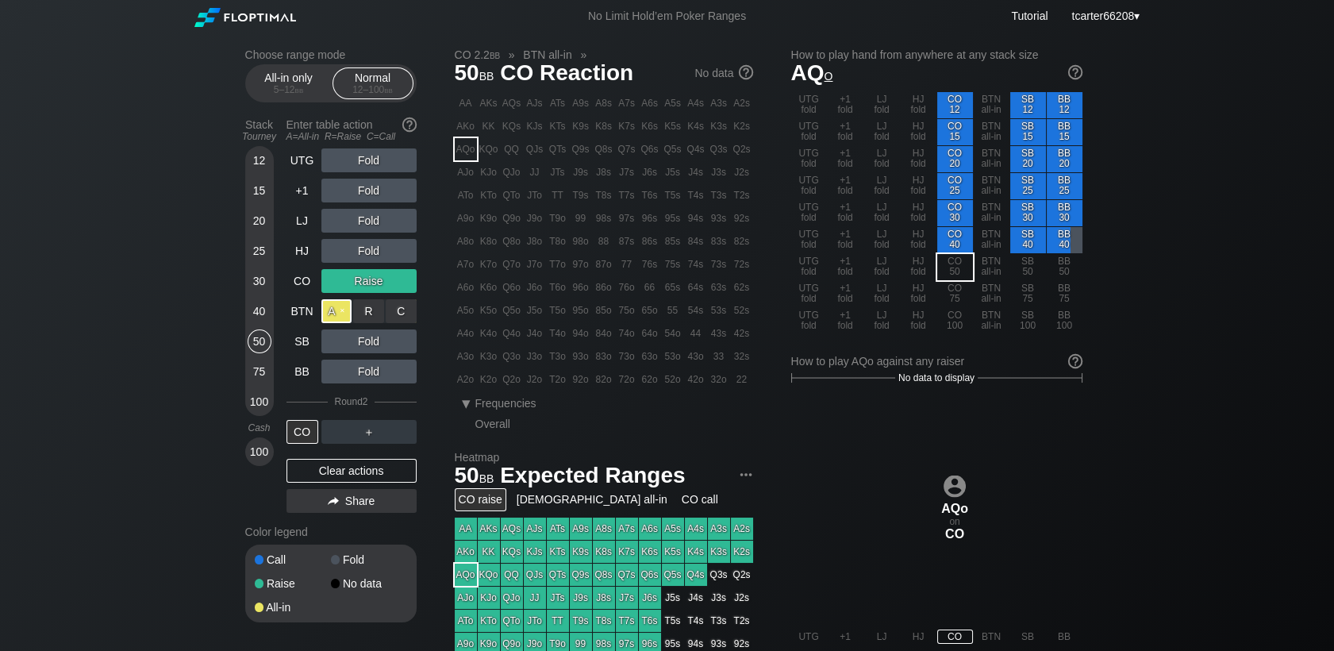
click at [341, 315] on div "A ✕" at bounding box center [336, 311] width 31 height 24
click at [370, 480] on div "Clear actions" at bounding box center [351, 471] width 130 height 24
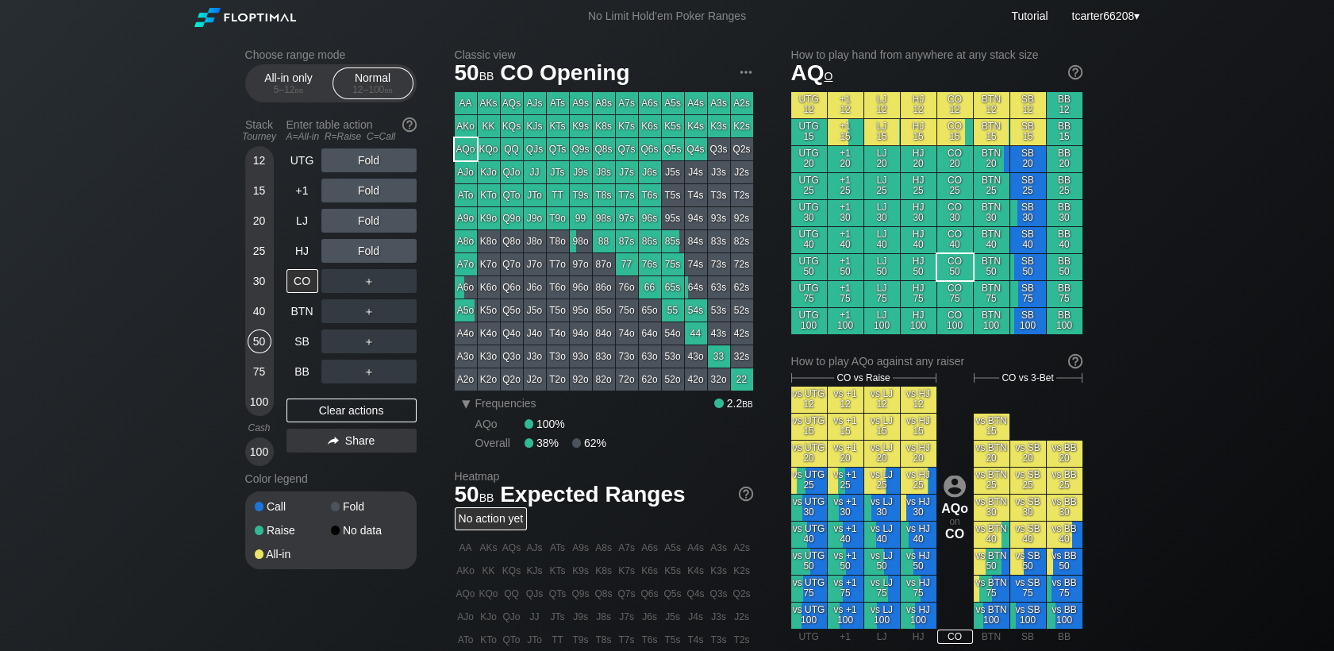
click at [516, 179] on div "QJo" at bounding box center [512, 172] width 22 height 22
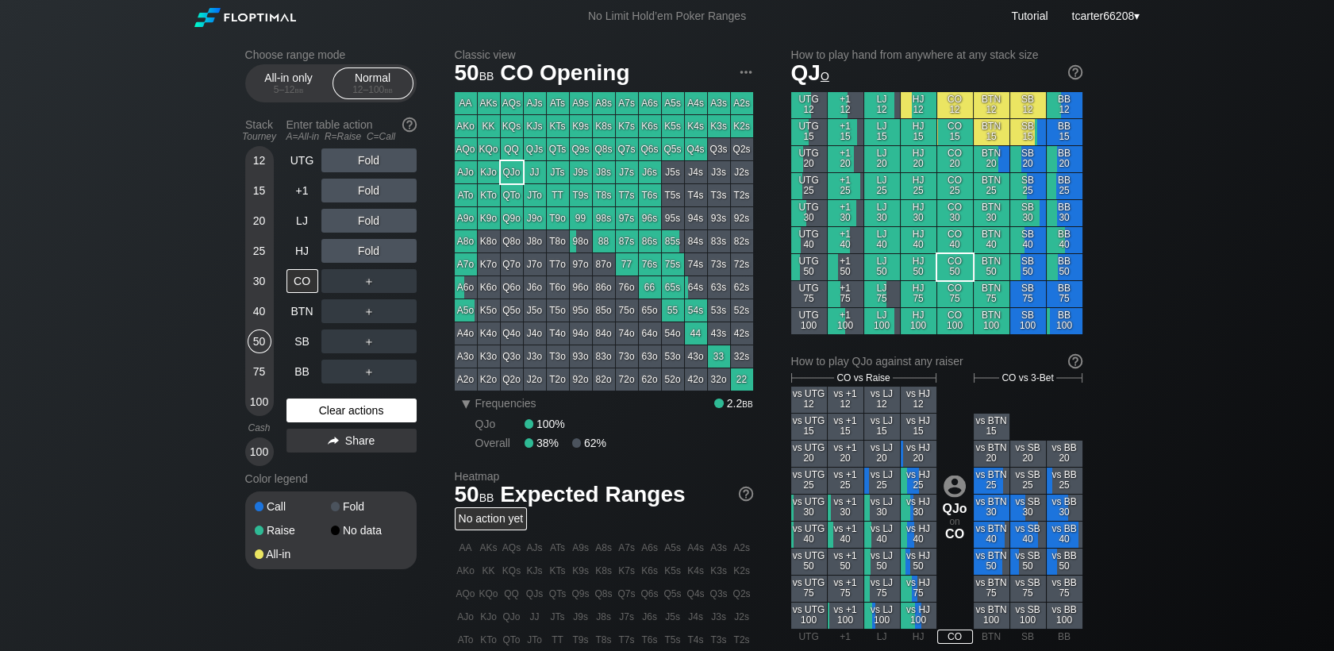
drag, startPoint x: 263, startPoint y: 378, endPoint x: 332, endPoint y: 401, distance: 72.8
click at [263, 378] on div "75" at bounding box center [260, 371] width 24 height 24
click at [332, 401] on div "Clear actions" at bounding box center [351, 410] width 130 height 24
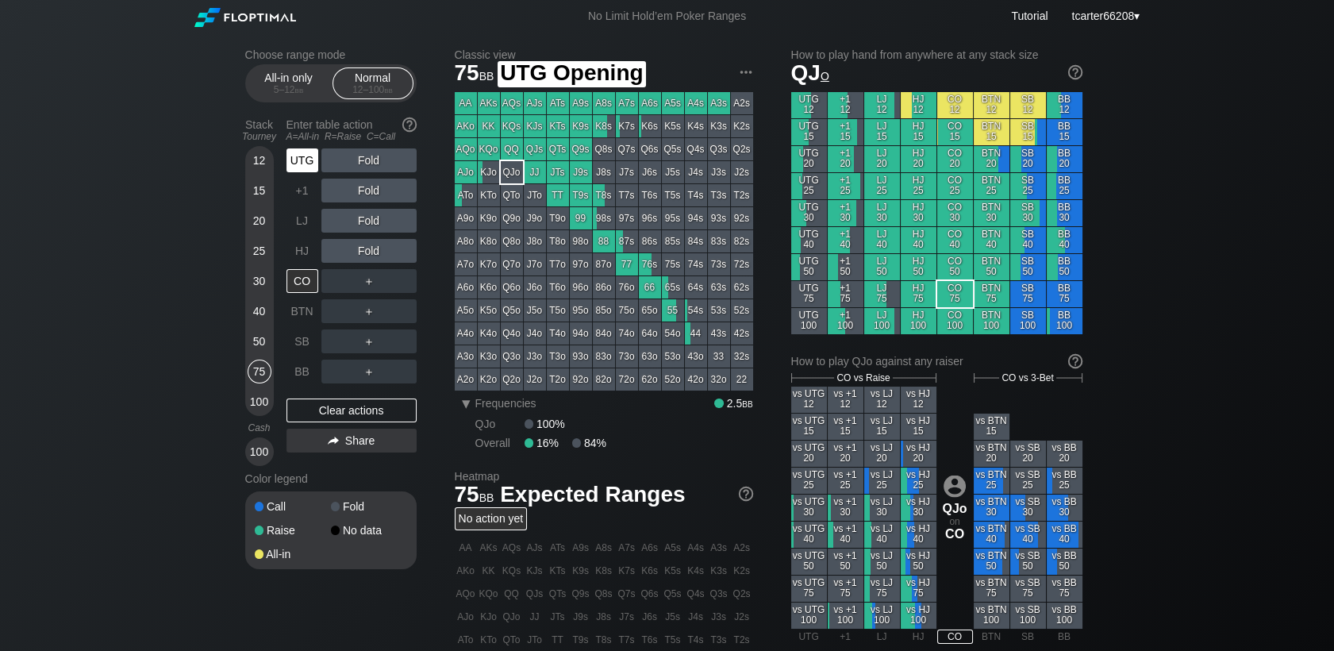
click at [299, 172] on div "UTG" at bounding box center [302, 160] width 32 height 24
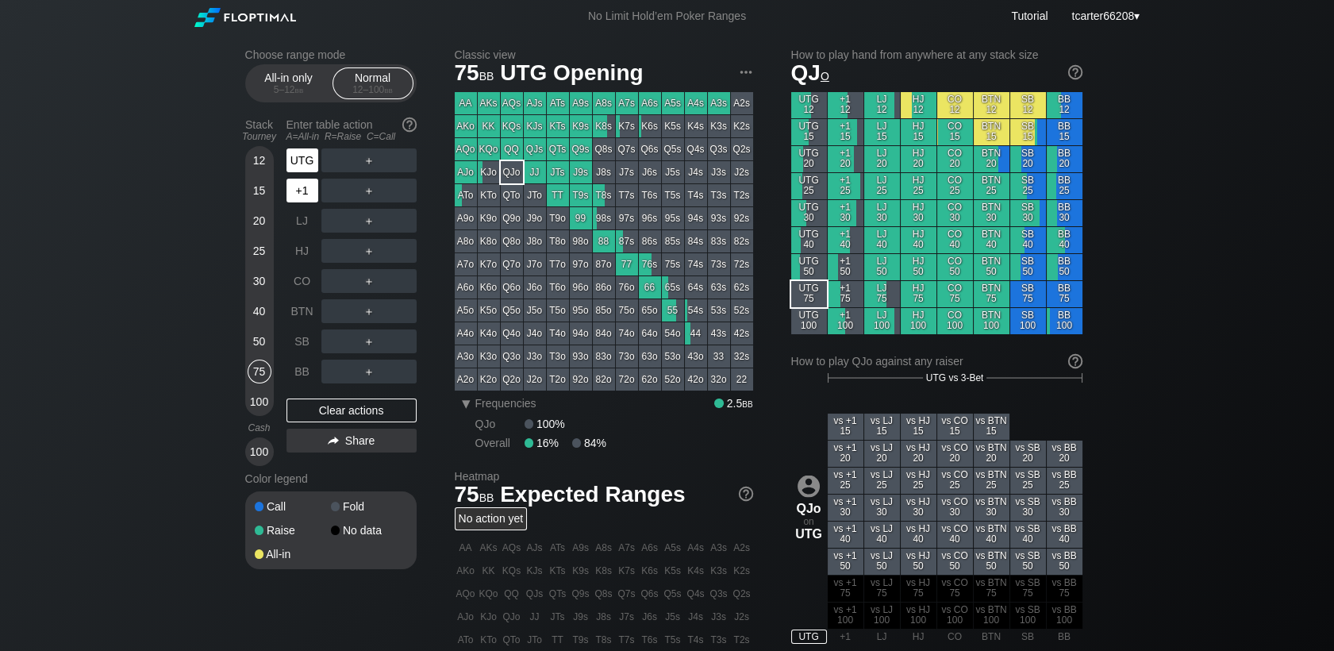
click at [305, 194] on div "+1" at bounding box center [302, 191] width 32 height 24
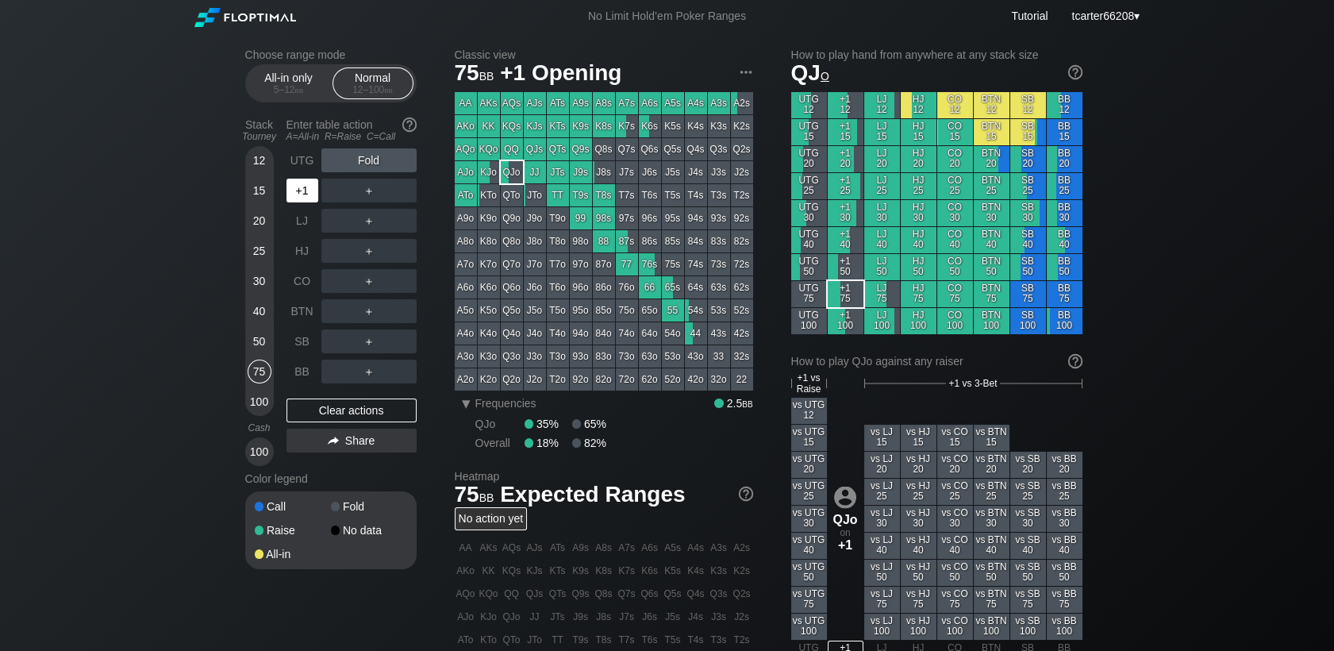
click at [305, 194] on div "+1" at bounding box center [302, 191] width 32 height 24
drag, startPoint x: 289, startPoint y: 375, endPoint x: 300, endPoint y: 368, distance: 13.2
click at [290, 375] on div "BB" at bounding box center [302, 371] width 32 height 24
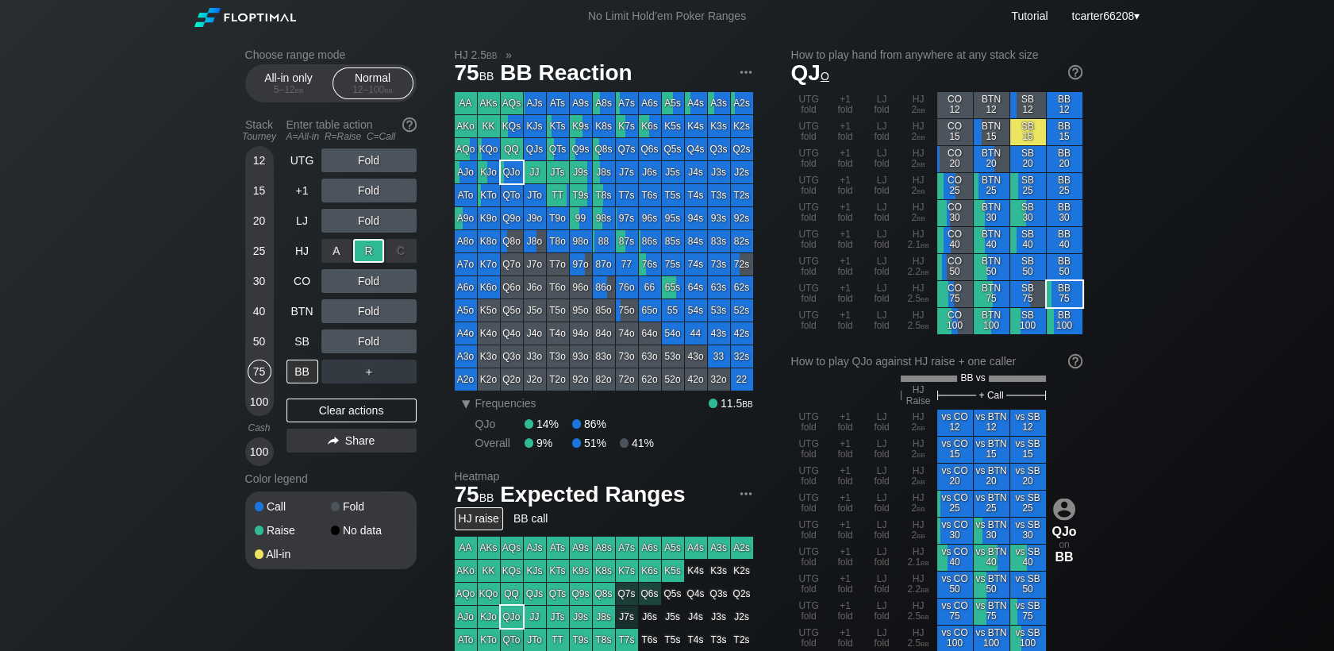
click at [359, 263] on div "R ✕" at bounding box center [368, 251] width 31 height 24
drag, startPoint x: 376, startPoint y: 409, endPoint x: 357, endPoint y: 382, distance: 33.0
click at [376, 409] on div "Clear actions" at bounding box center [351, 410] width 130 height 24
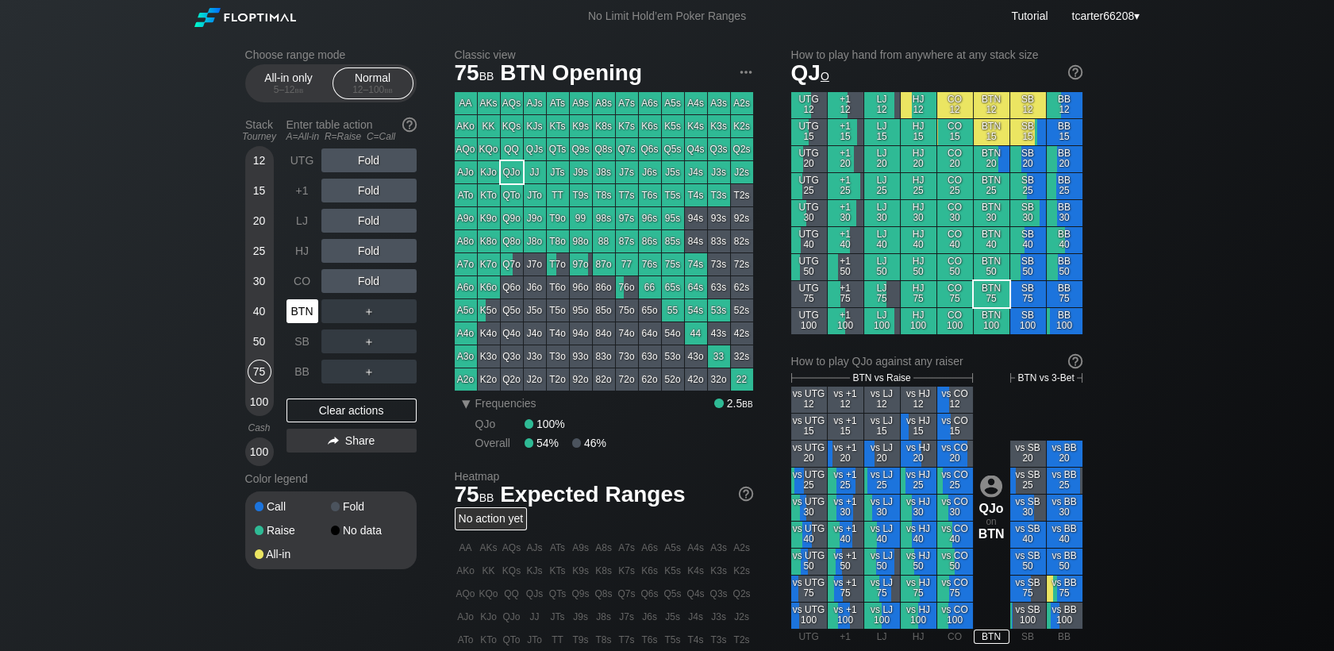
click at [297, 309] on div "BTN" at bounding box center [302, 311] width 32 height 24
click at [303, 289] on div "CO" at bounding box center [302, 281] width 32 height 24
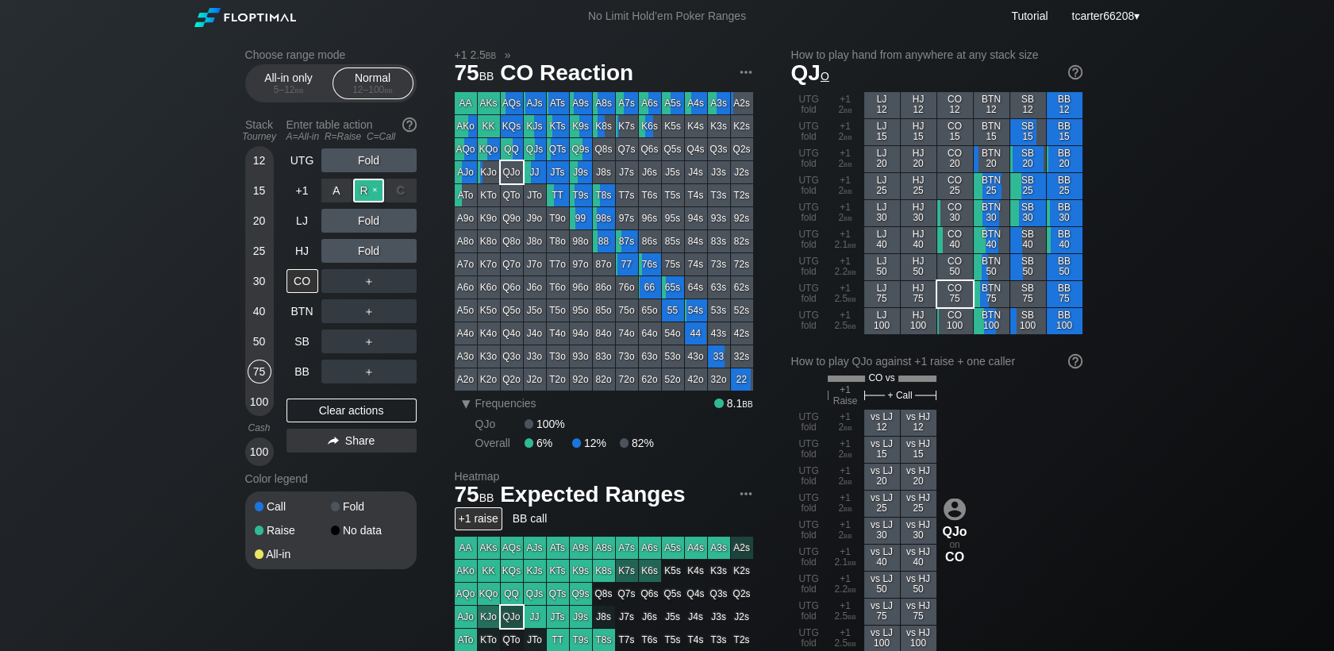
click at [375, 195] on div "R ✕" at bounding box center [368, 191] width 31 height 24
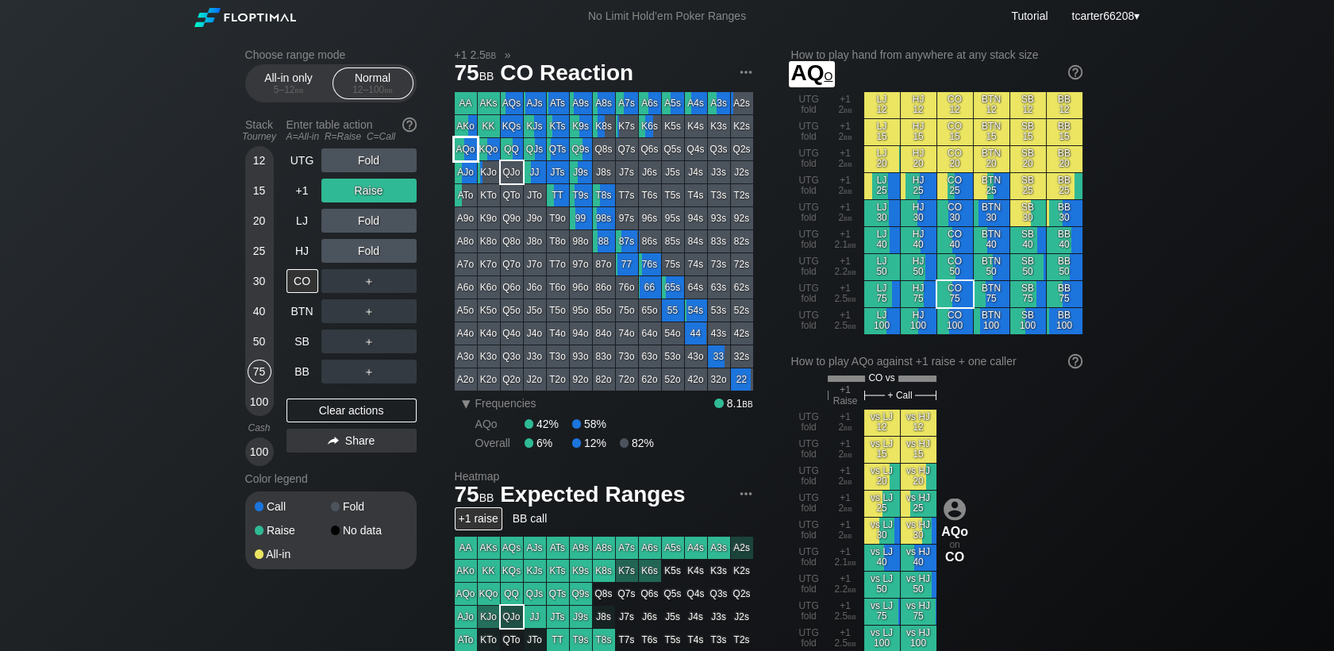
click at [471, 152] on div "AQo" at bounding box center [466, 149] width 22 height 22
click at [264, 338] on div "50" at bounding box center [260, 341] width 24 height 24
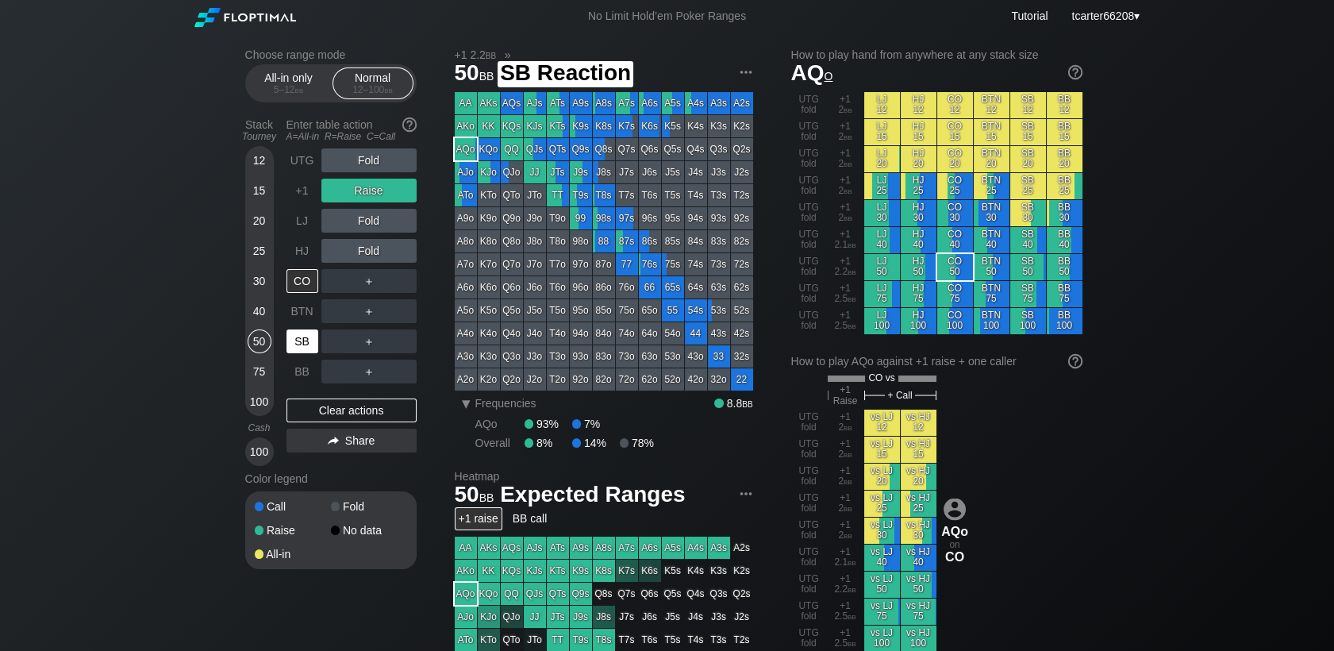
click at [295, 334] on div "SB" at bounding box center [302, 341] width 32 height 24
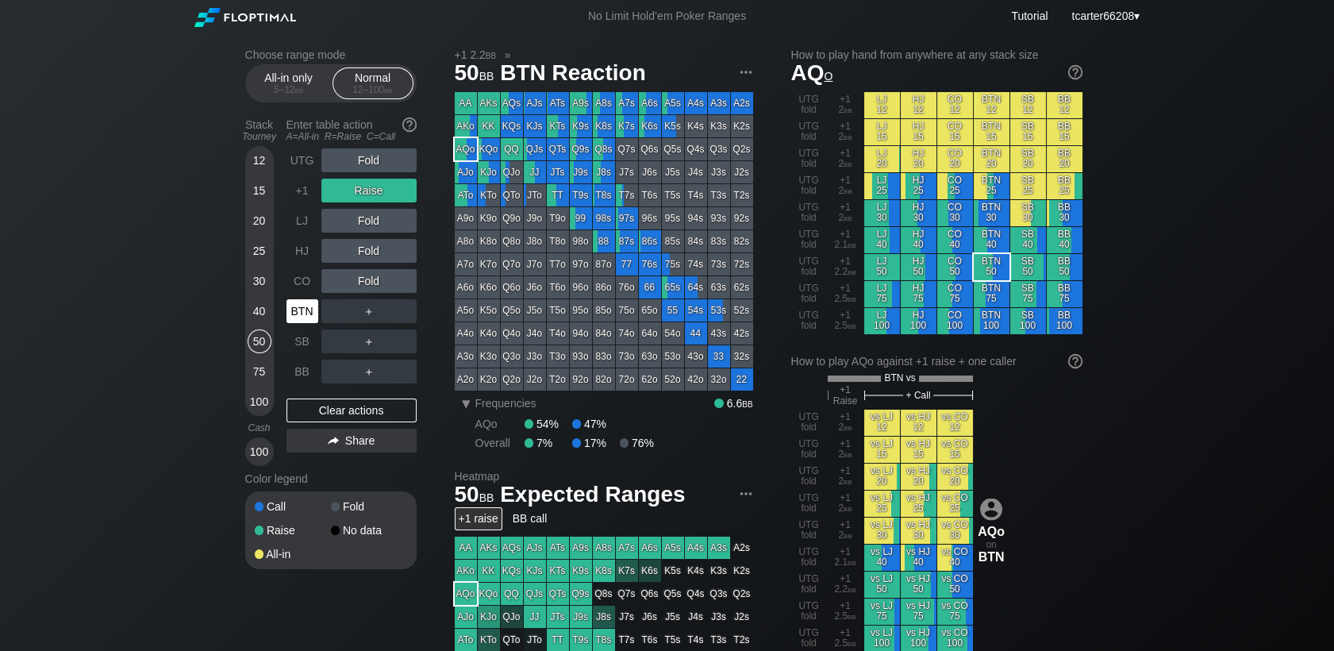
click at [299, 320] on div "BTN" at bounding box center [302, 311] width 32 height 24
click at [335, 413] on div "Clear actions" at bounding box center [351, 410] width 130 height 24
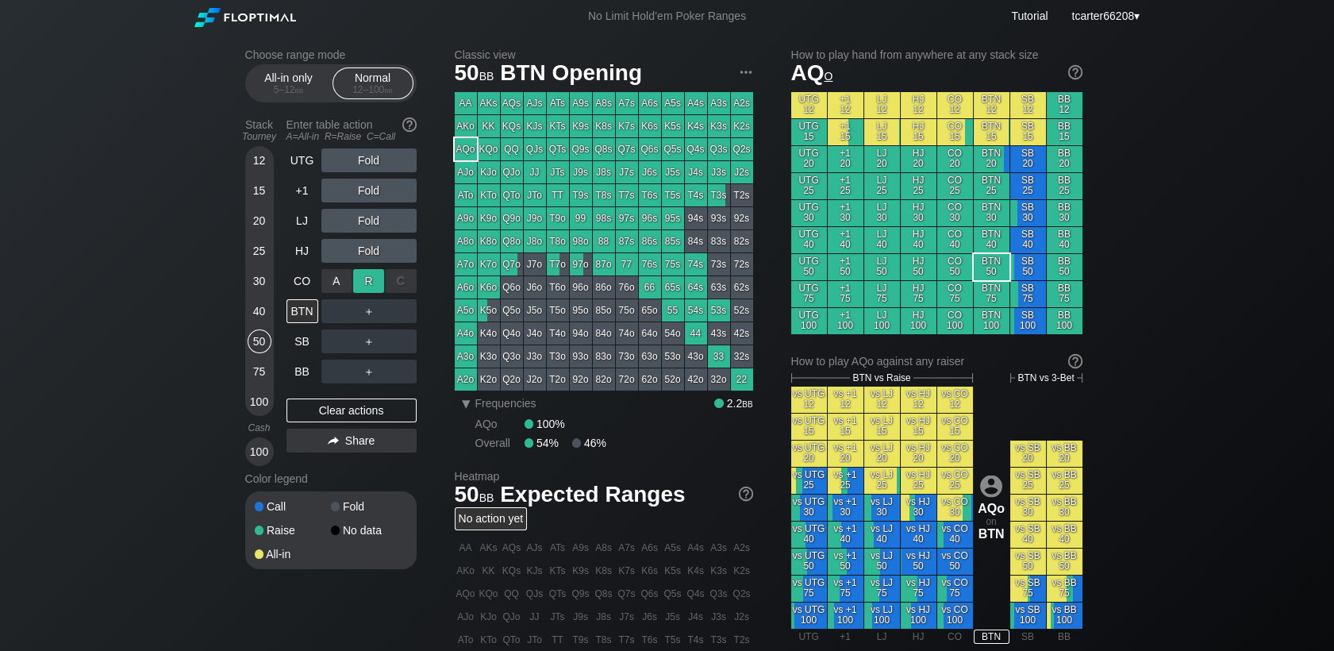
drag, startPoint x: 352, startPoint y: 293, endPoint x: 372, endPoint y: 284, distance: 21.7
click at [372, 284] on div "R ✕" at bounding box center [368, 281] width 31 height 24
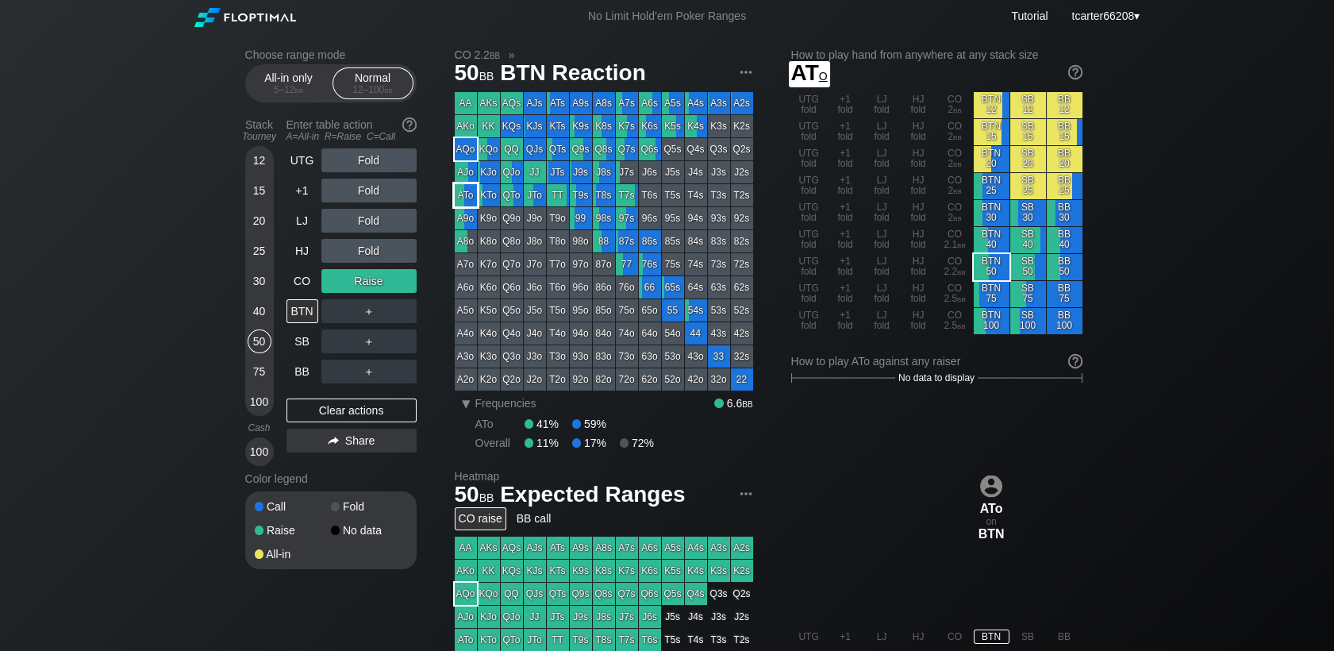
click at [475, 189] on div "ATo" at bounding box center [466, 195] width 22 height 22
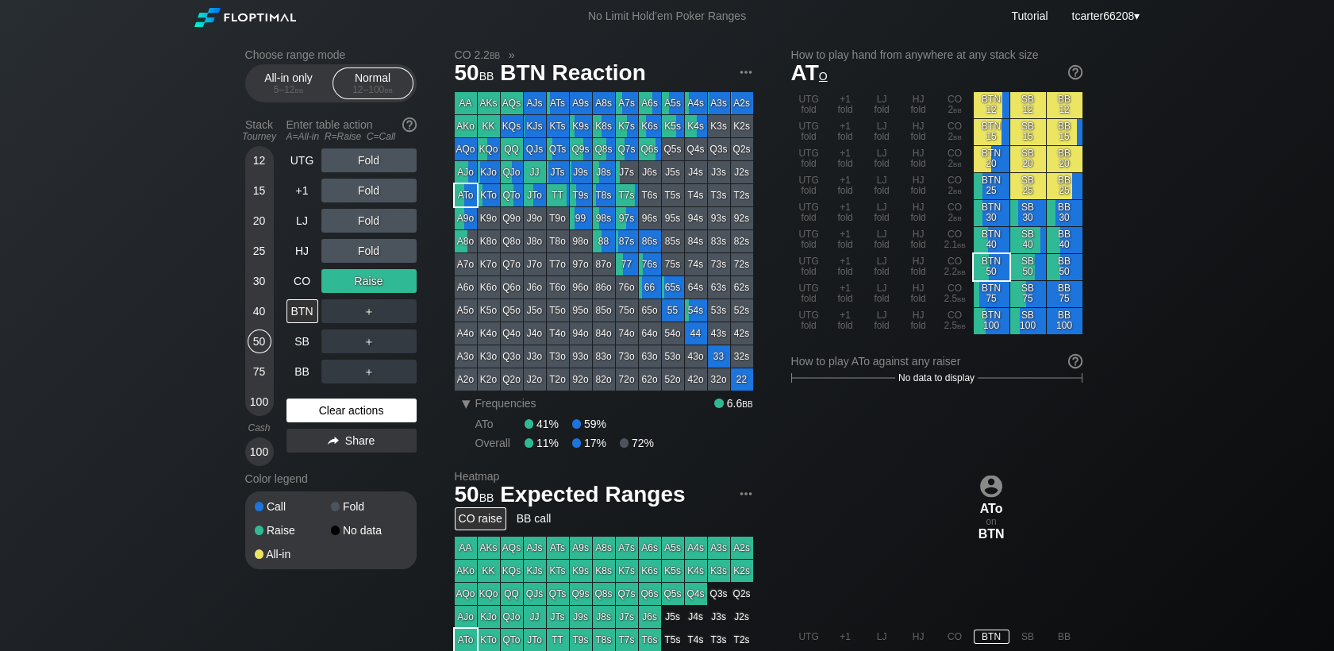
click at [336, 422] on div "Clear actions" at bounding box center [351, 410] width 130 height 24
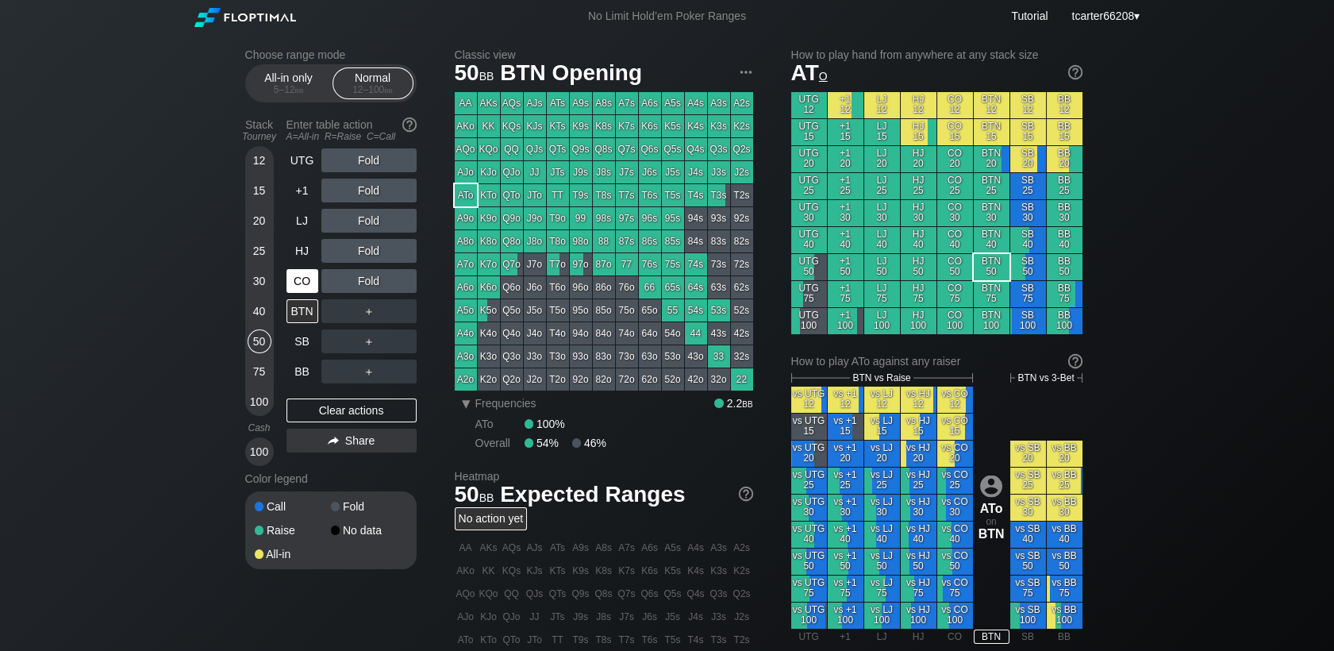
click at [298, 280] on div "CO" at bounding box center [302, 281] width 32 height 24
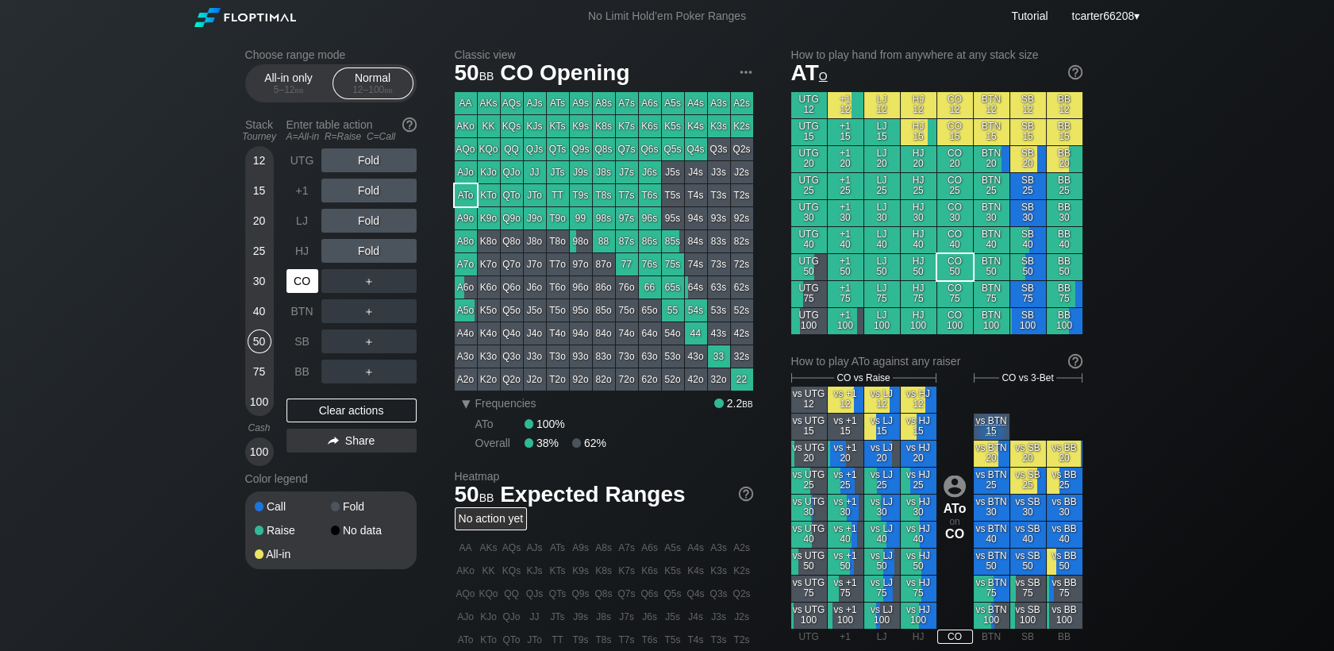
click at [298, 280] on div "CO" at bounding box center [302, 281] width 32 height 24
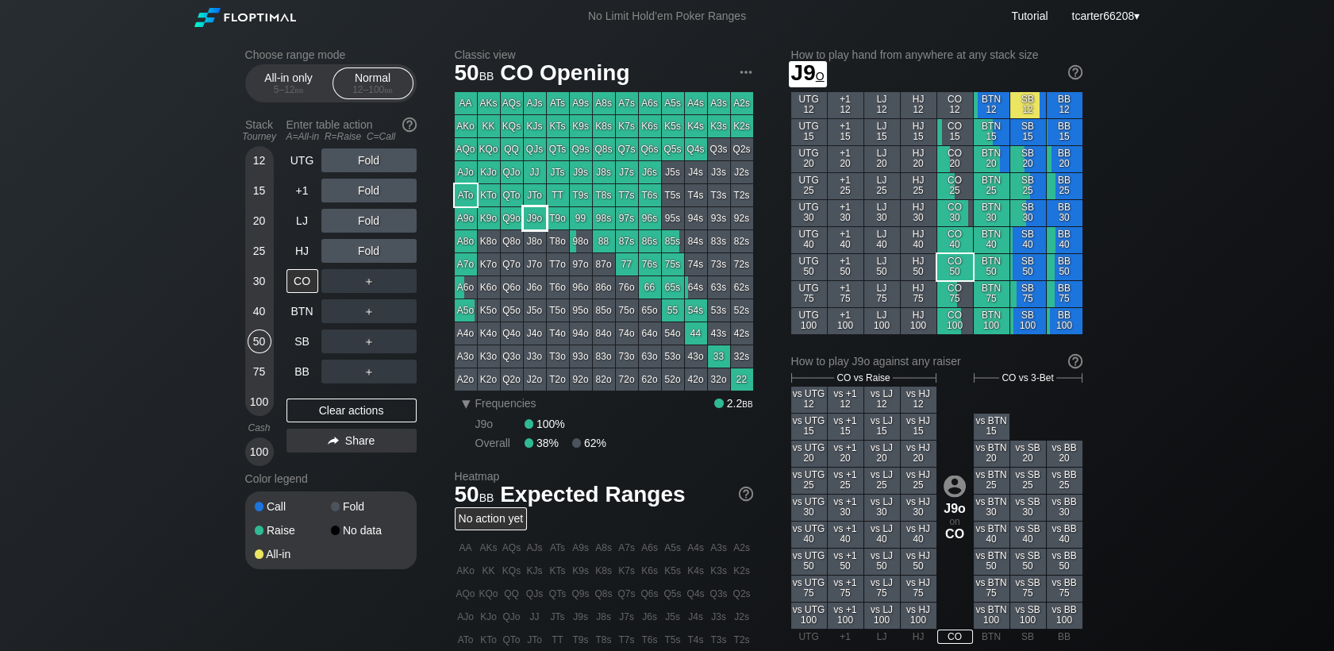
click at [539, 217] on div "J9o" at bounding box center [535, 218] width 22 height 22
click at [311, 248] on div "HJ" at bounding box center [302, 251] width 32 height 24
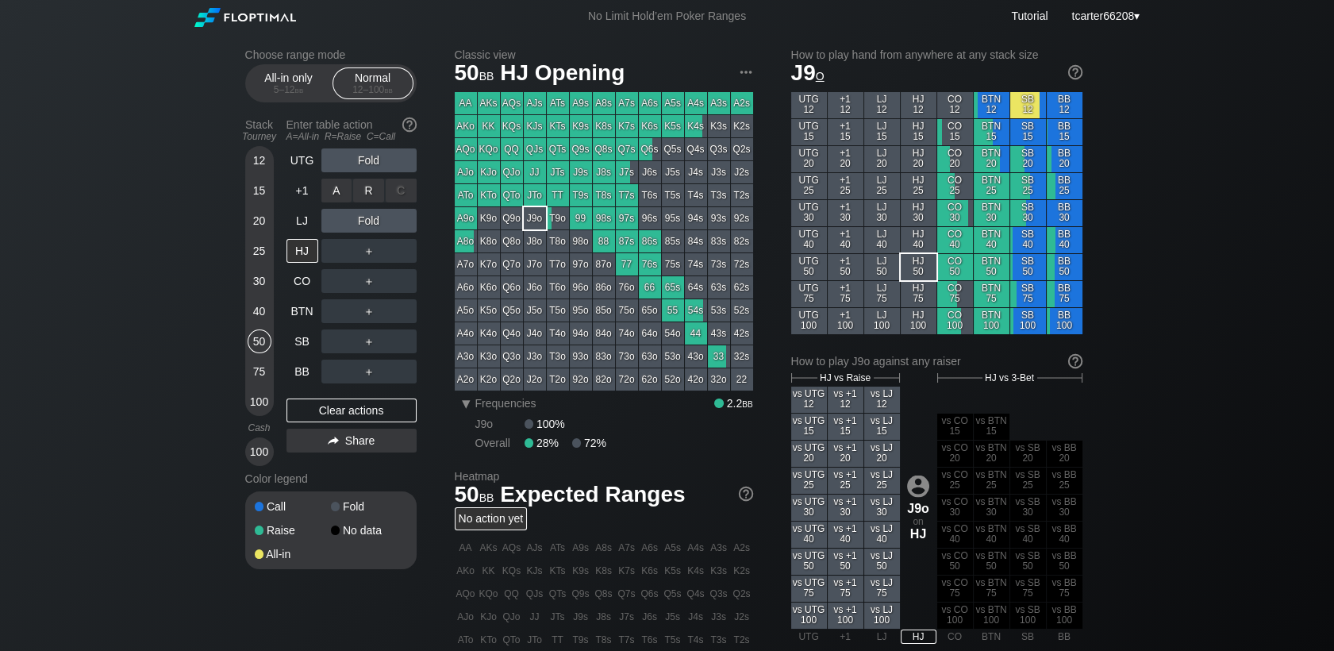
click at [375, 194] on div "R ✕" at bounding box center [368, 191] width 31 height 24
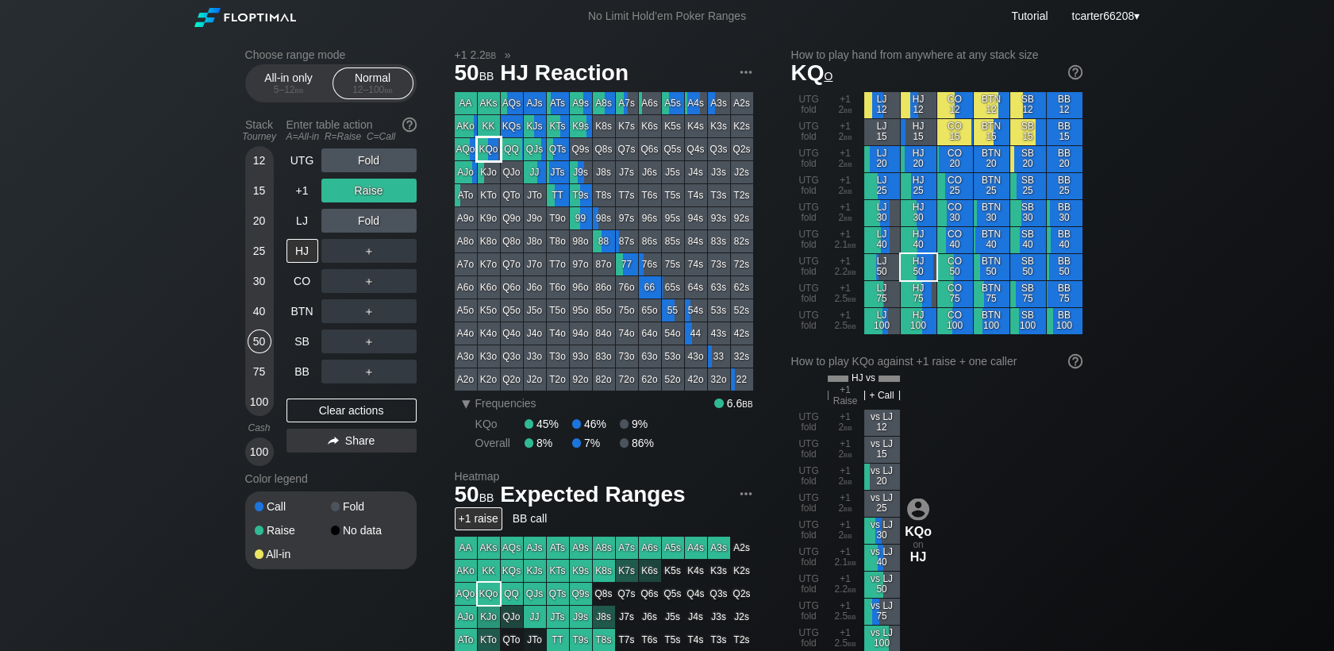
click at [494, 149] on div "KQo" at bounding box center [489, 149] width 22 height 22
drag, startPoint x: 252, startPoint y: 367, endPoint x: 285, endPoint y: 388, distance: 38.5
click at [254, 369] on div "75" at bounding box center [260, 371] width 24 height 24
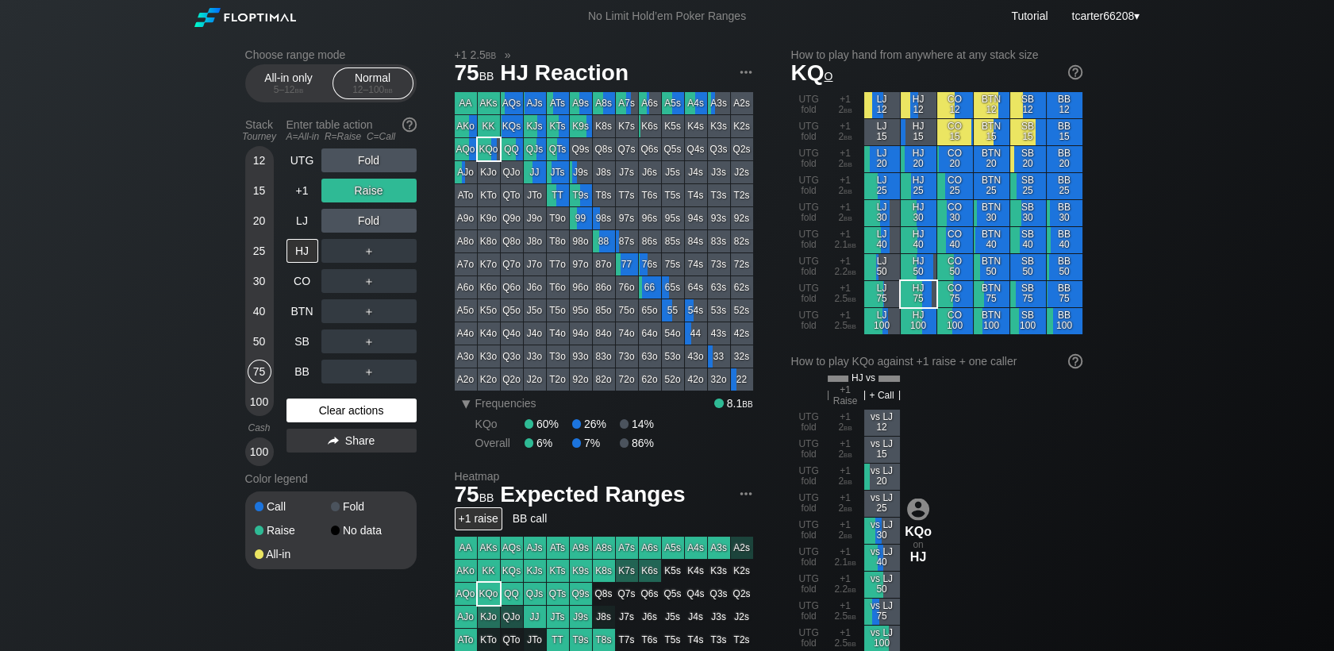
click at [328, 408] on div "Clear actions" at bounding box center [351, 410] width 130 height 24
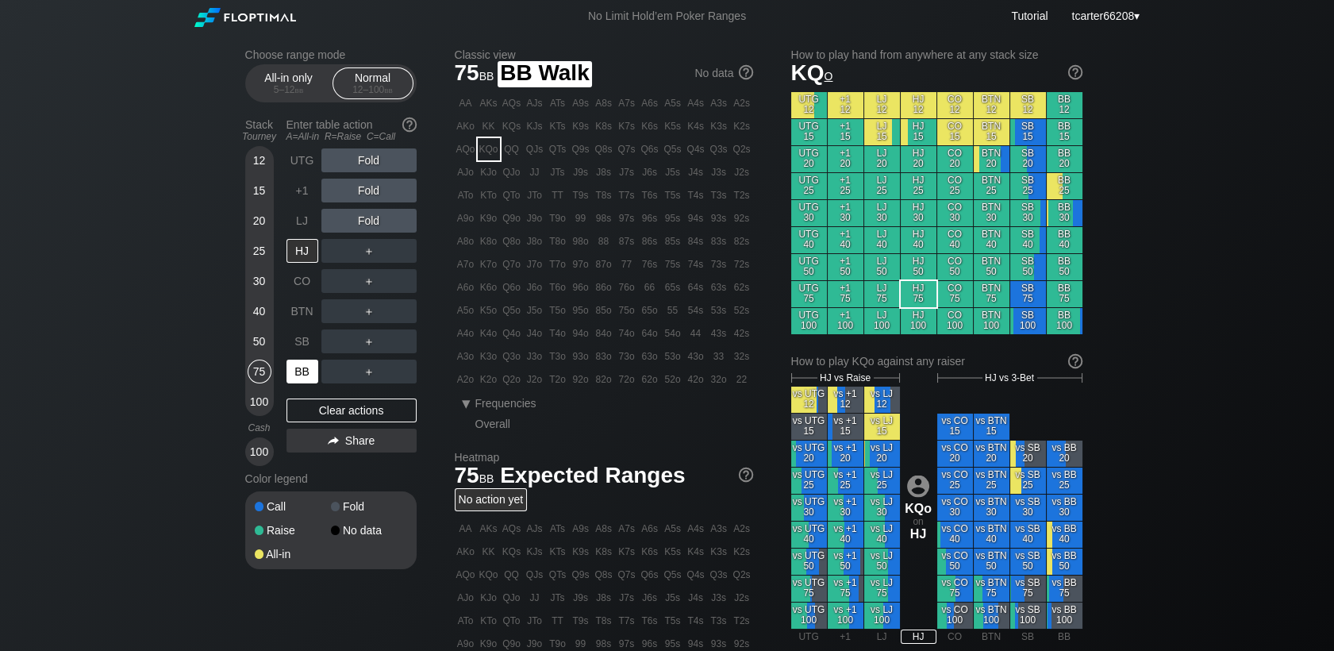
click at [317, 367] on div "BB" at bounding box center [303, 371] width 35 height 30
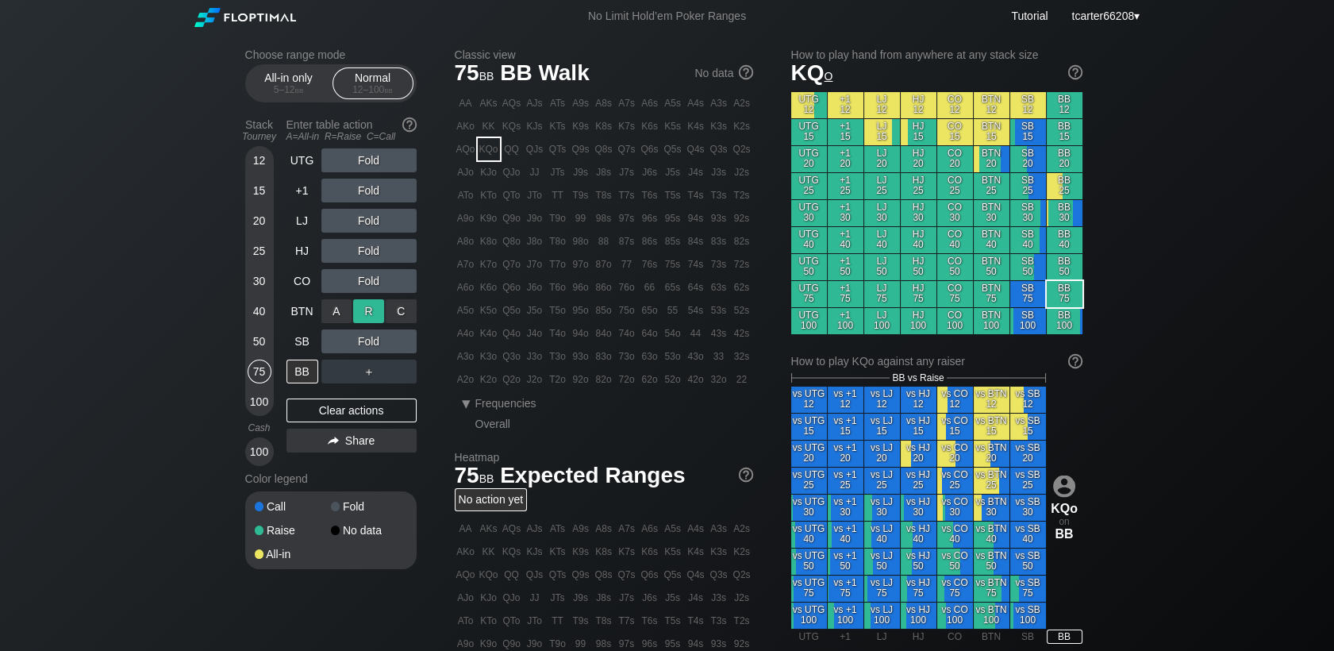
click at [375, 322] on div "R ✕" at bounding box center [368, 311] width 31 height 24
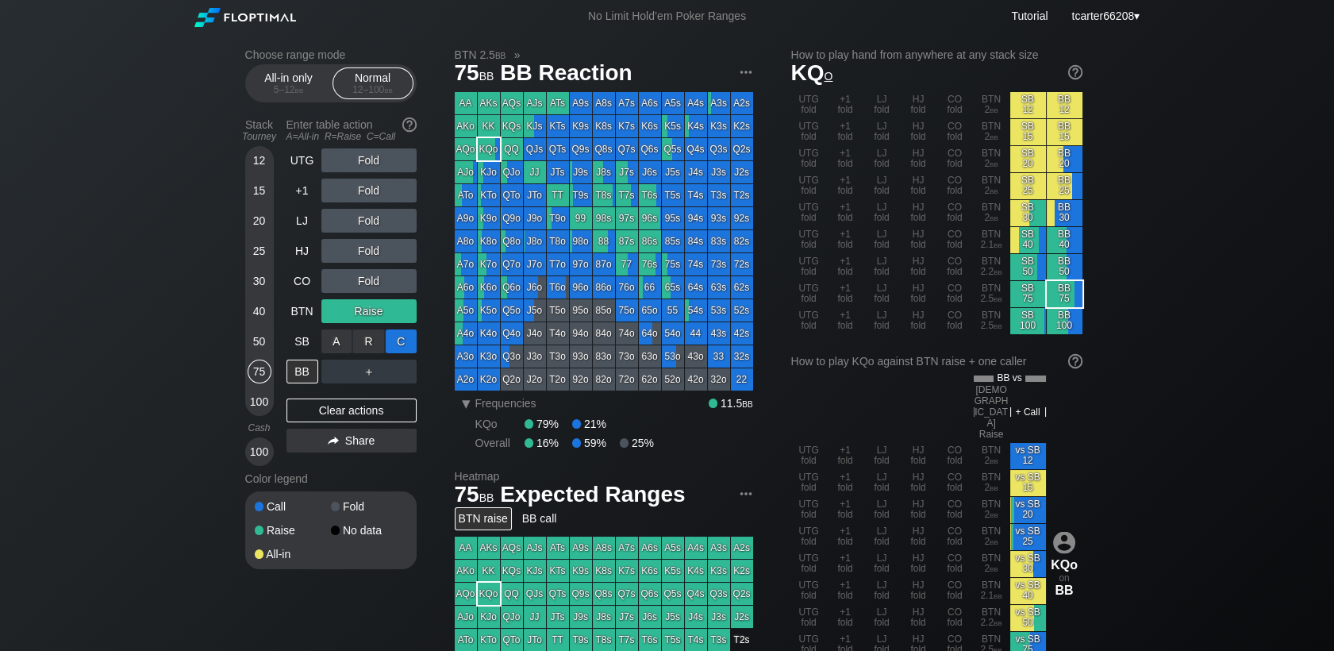
click at [394, 336] on div "C ✕" at bounding box center [401, 341] width 31 height 24
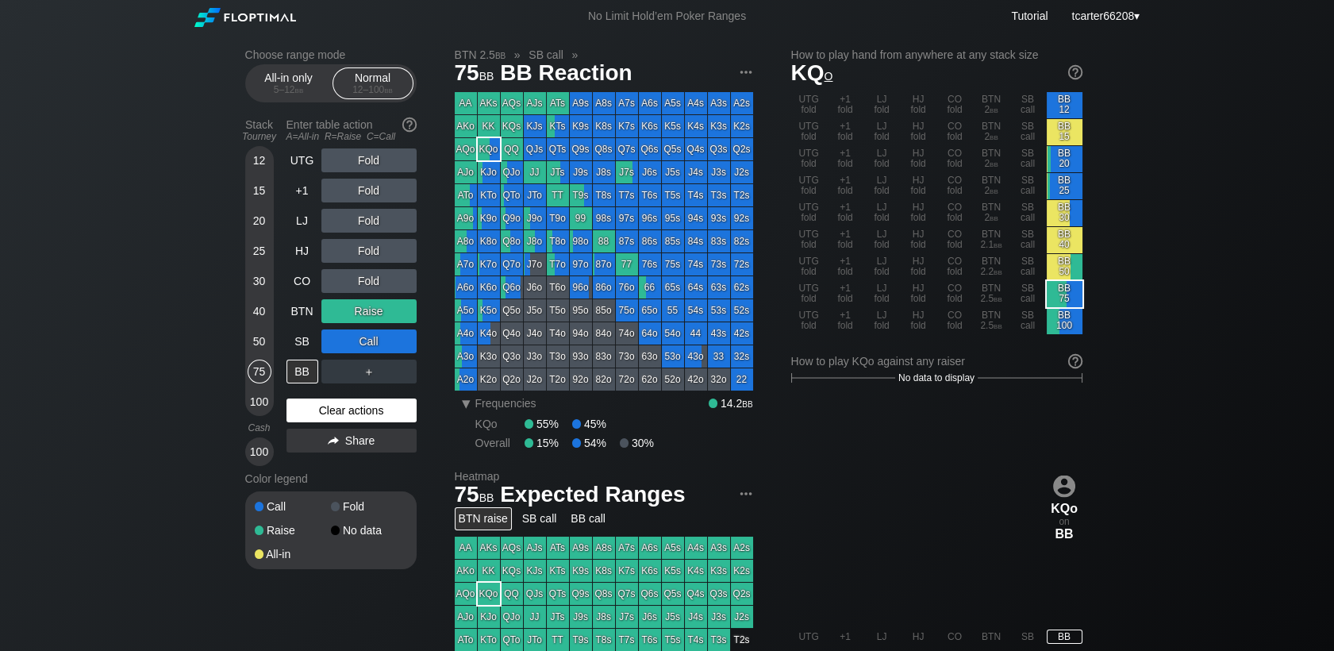
click at [369, 417] on div "Clear actions" at bounding box center [351, 410] width 130 height 24
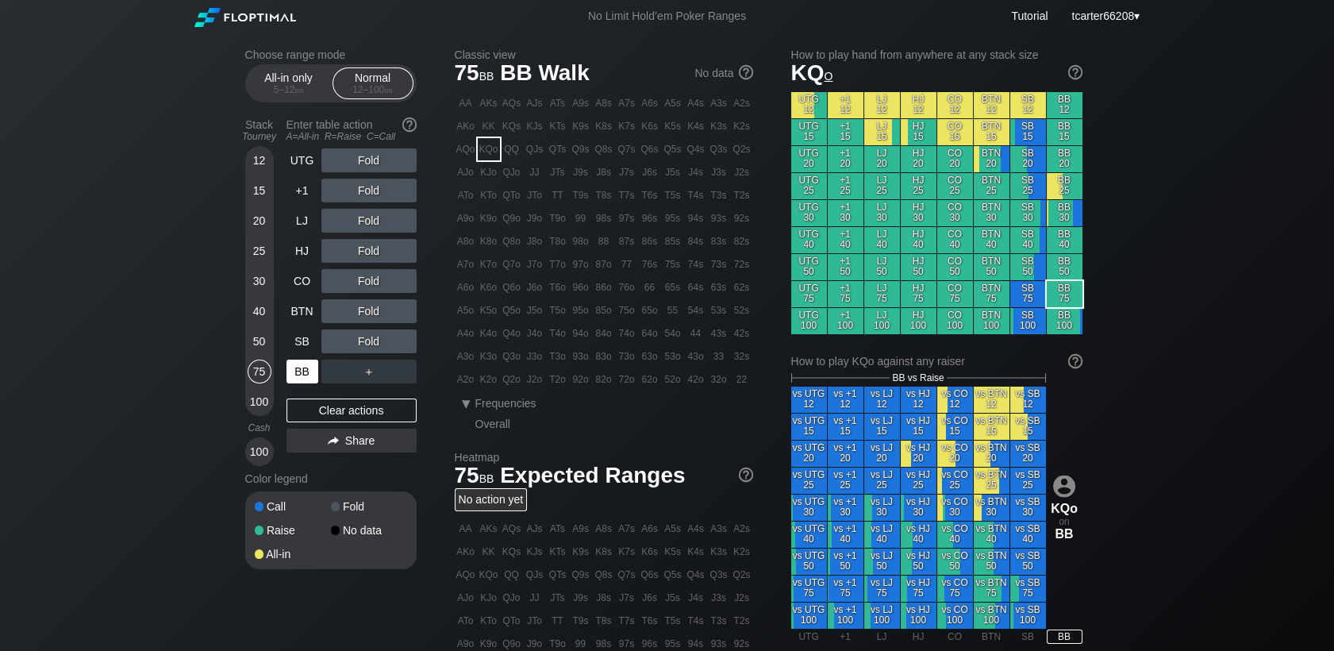
drag, startPoint x: 264, startPoint y: 349, endPoint x: 294, endPoint y: 371, distance: 37.5
click at [264, 349] on div "50" at bounding box center [260, 341] width 24 height 24
click at [295, 371] on div "BB" at bounding box center [302, 371] width 32 height 24
click at [265, 340] on div "50" at bounding box center [260, 341] width 24 height 24
click at [366, 225] on div "R ✕" at bounding box center [368, 221] width 31 height 24
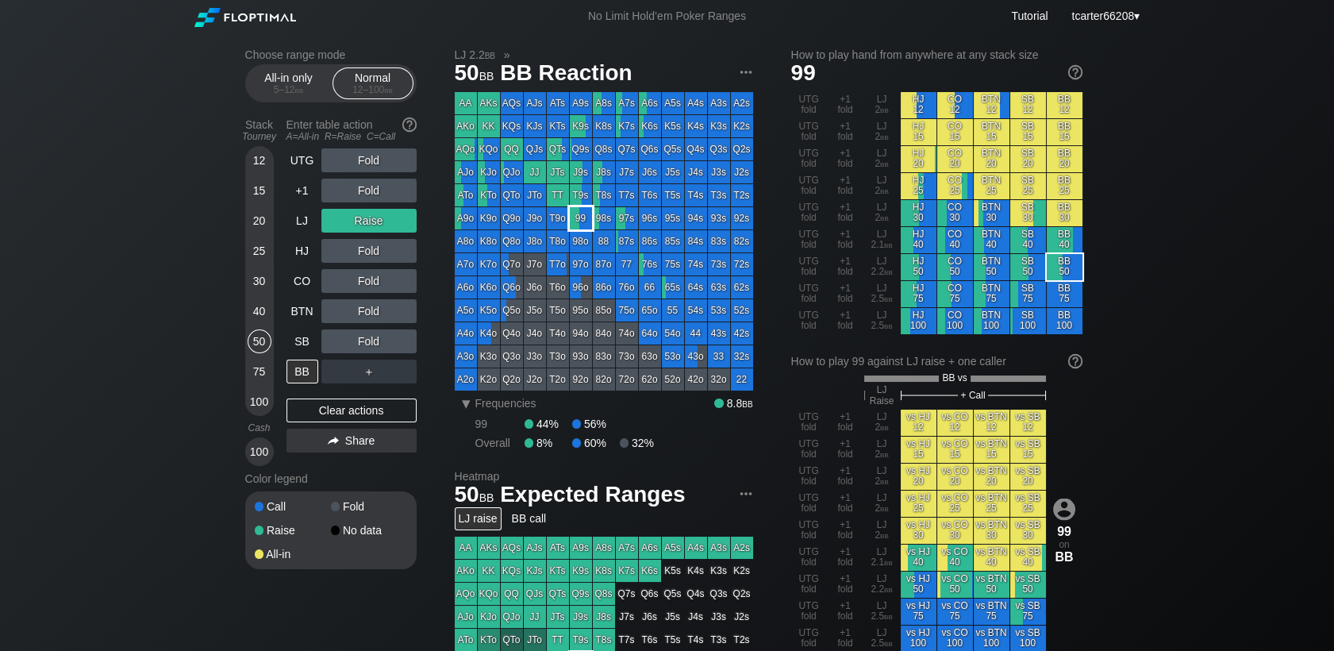
click at [584, 221] on div "99" at bounding box center [581, 218] width 22 height 22
drag, startPoint x: 336, startPoint y: 270, endPoint x: 336, endPoint y: 282, distance: 12.7
click at [336, 282] on div "A ✕" at bounding box center [336, 281] width 31 height 24
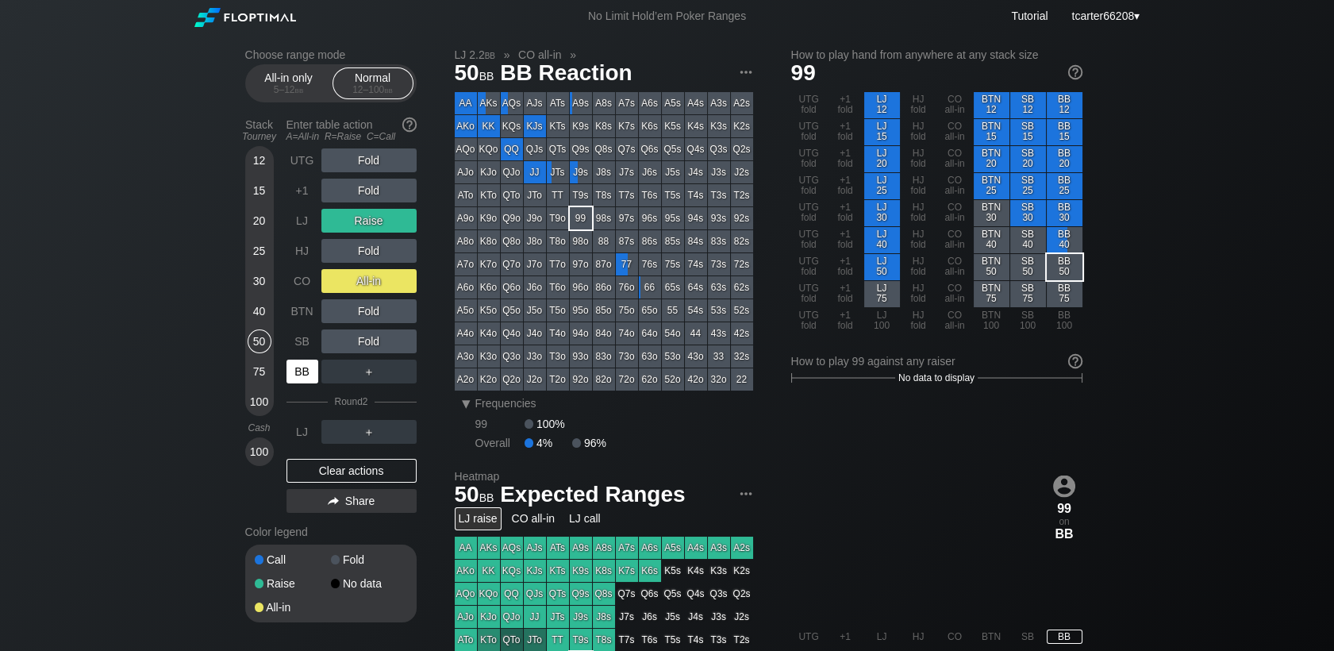
click at [311, 378] on div "BB" at bounding box center [302, 371] width 32 height 24
drag, startPoint x: 347, startPoint y: 469, endPoint x: 317, endPoint y: 429, distance: 49.4
click at [348, 469] on div "Clear actions" at bounding box center [351, 471] width 130 height 24
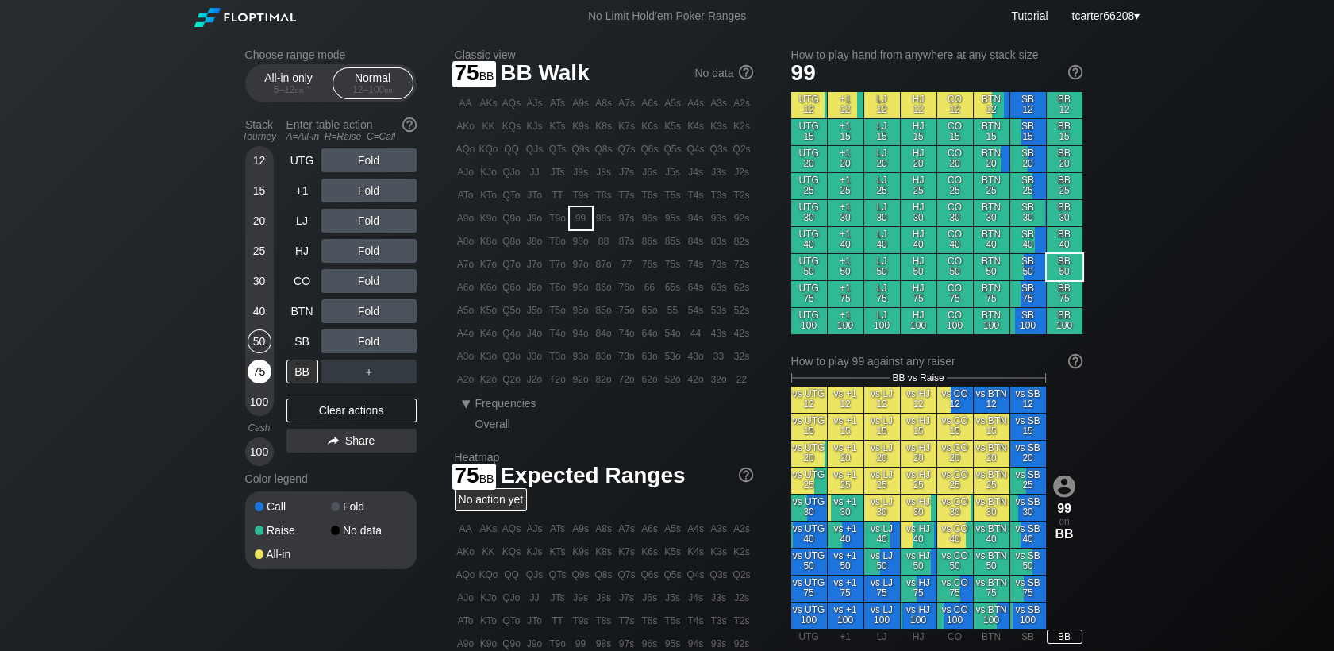
click at [262, 364] on div "75" at bounding box center [260, 371] width 24 height 24
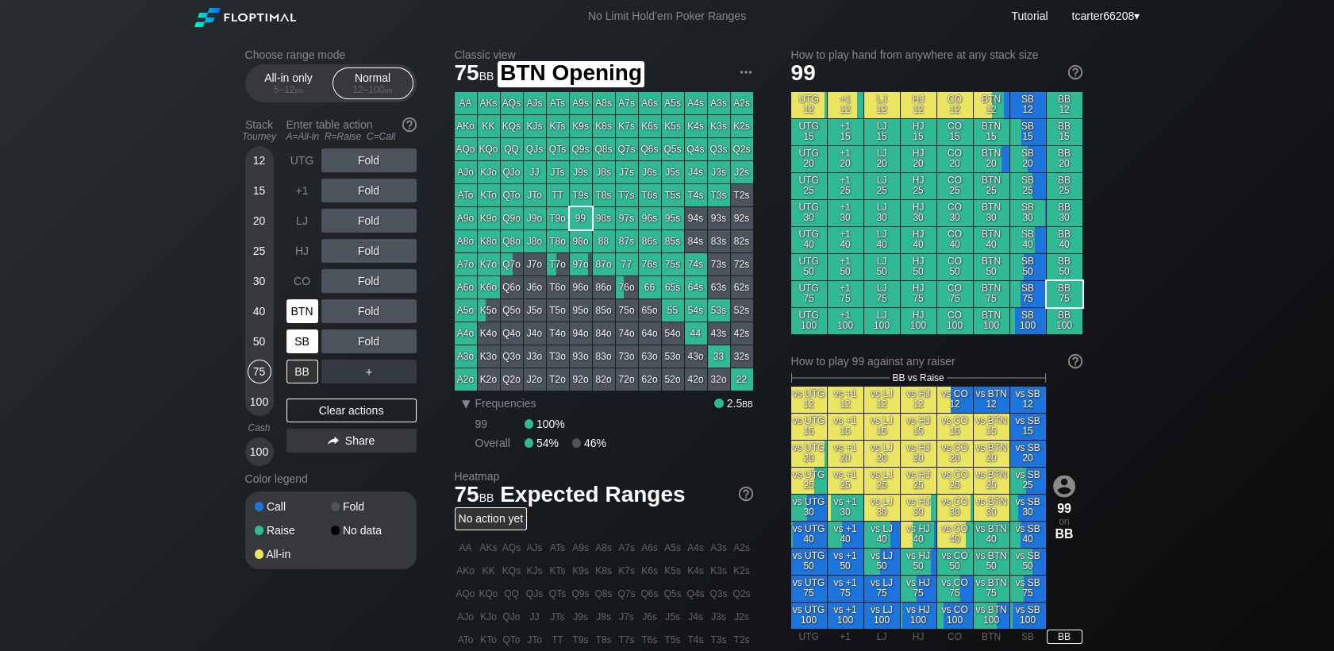
click at [311, 347] on div "SB" at bounding box center [302, 341] width 32 height 24
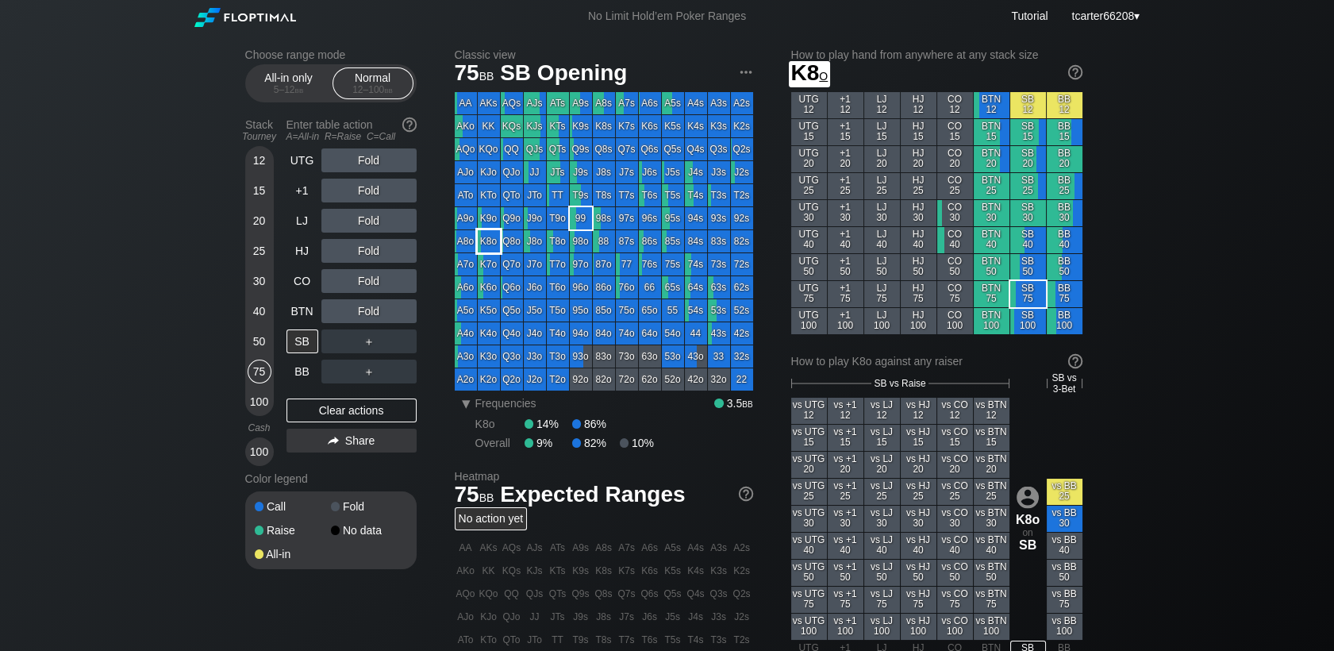
click at [489, 244] on div "K8o" at bounding box center [489, 241] width 22 height 22
click at [401, 332] on div "＋" at bounding box center [368, 341] width 95 height 36
click at [404, 340] on div "C ✕" at bounding box center [401, 341] width 31 height 24
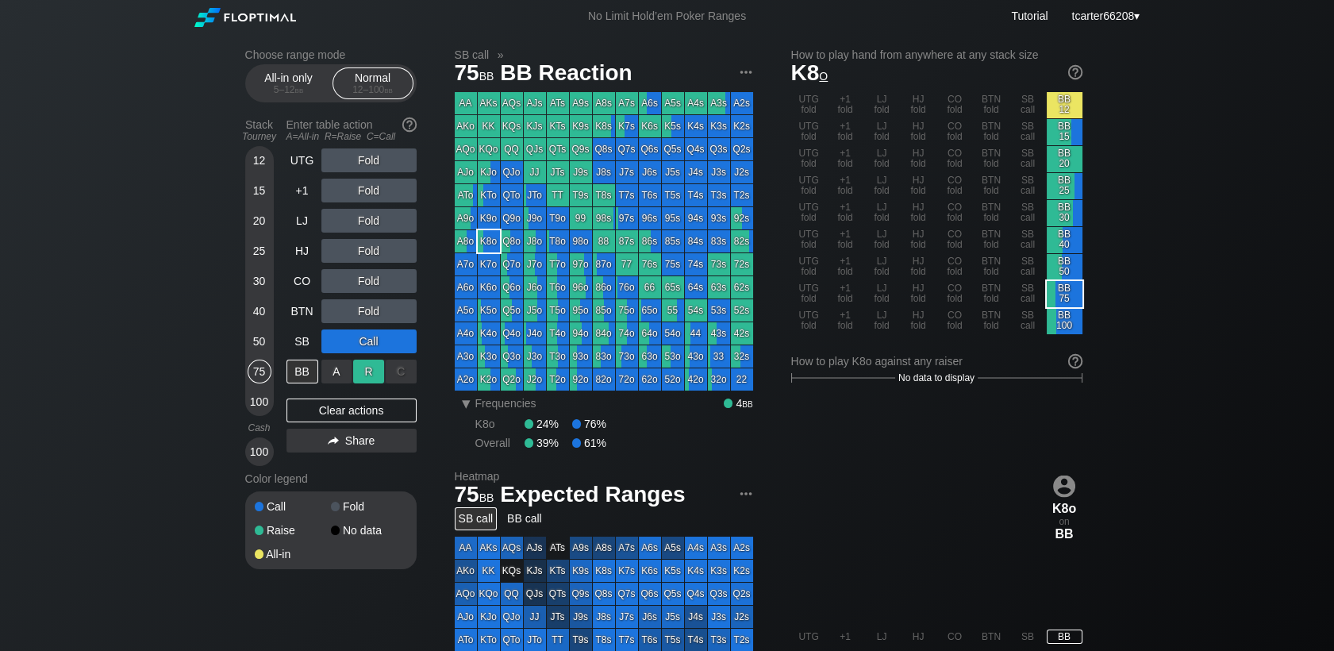
click at [364, 371] on div "R ✕" at bounding box center [368, 371] width 31 height 24
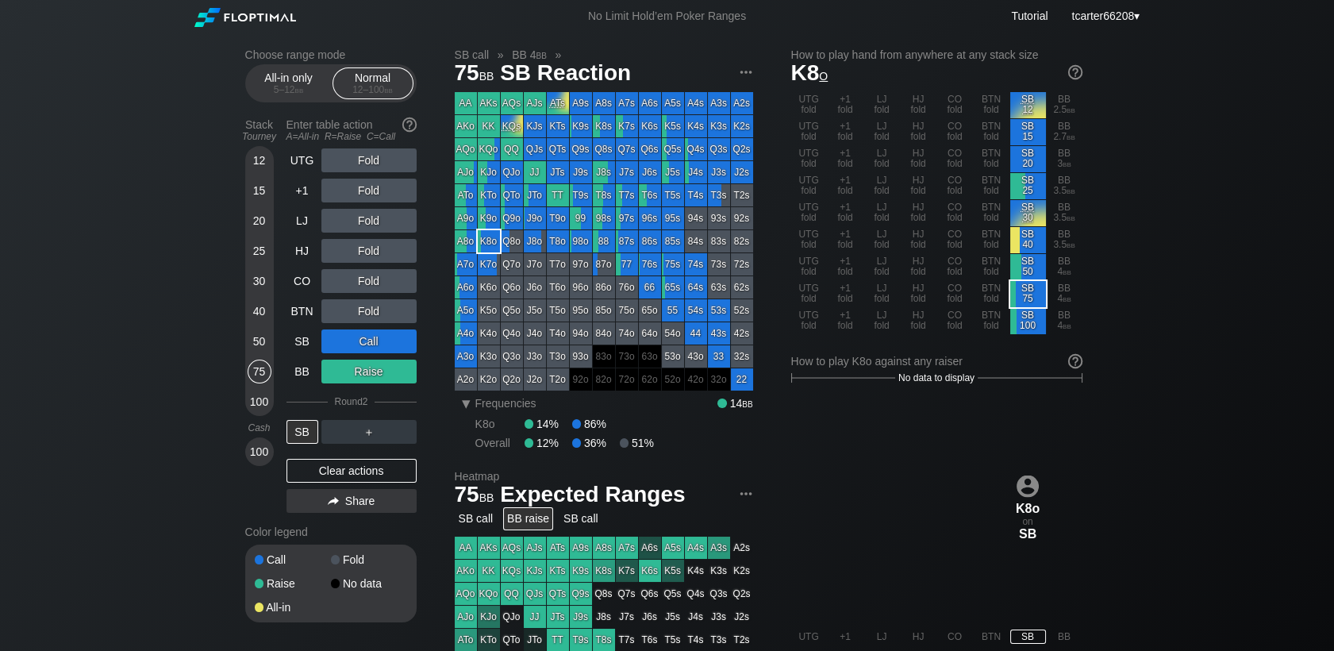
drag, startPoint x: 319, startPoint y: 473, endPoint x: 262, endPoint y: 354, distance: 132.0
click at [317, 471] on div "Clear actions" at bounding box center [351, 471] width 130 height 24
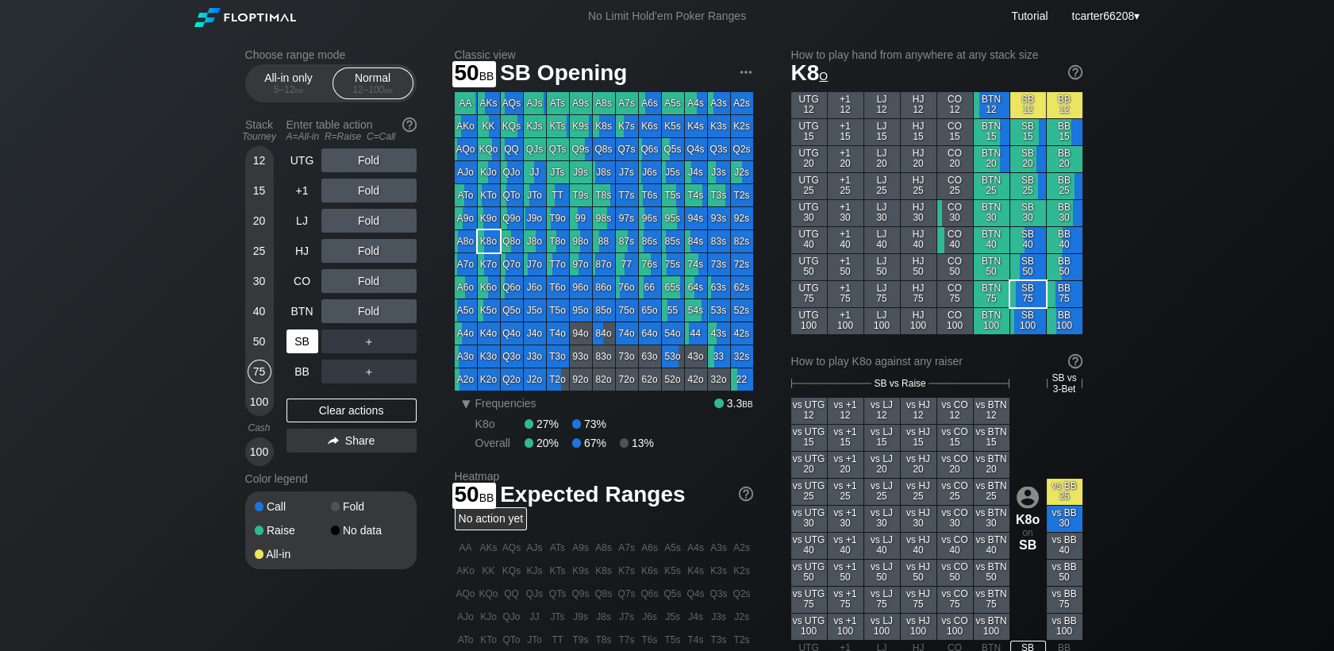
click at [255, 336] on div "50" at bounding box center [260, 341] width 24 height 24
click at [312, 342] on div "SB" at bounding box center [302, 341] width 32 height 24
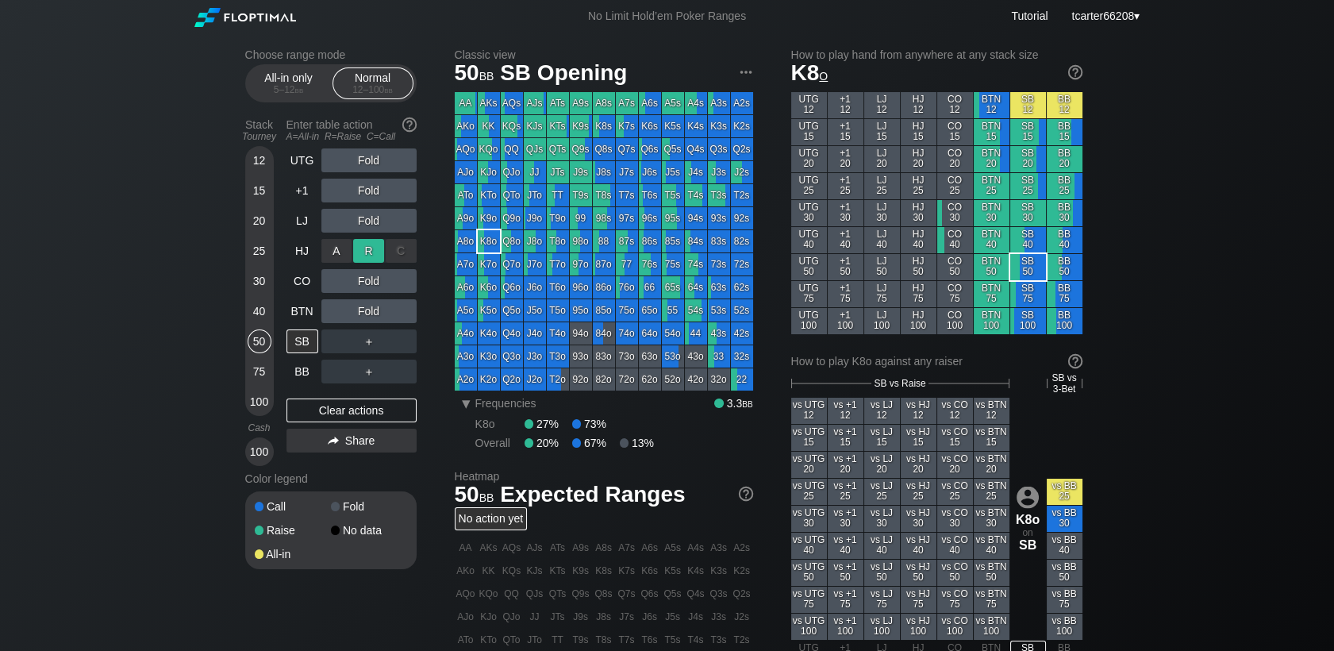
click at [366, 251] on div "R ✕" at bounding box center [368, 251] width 31 height 24
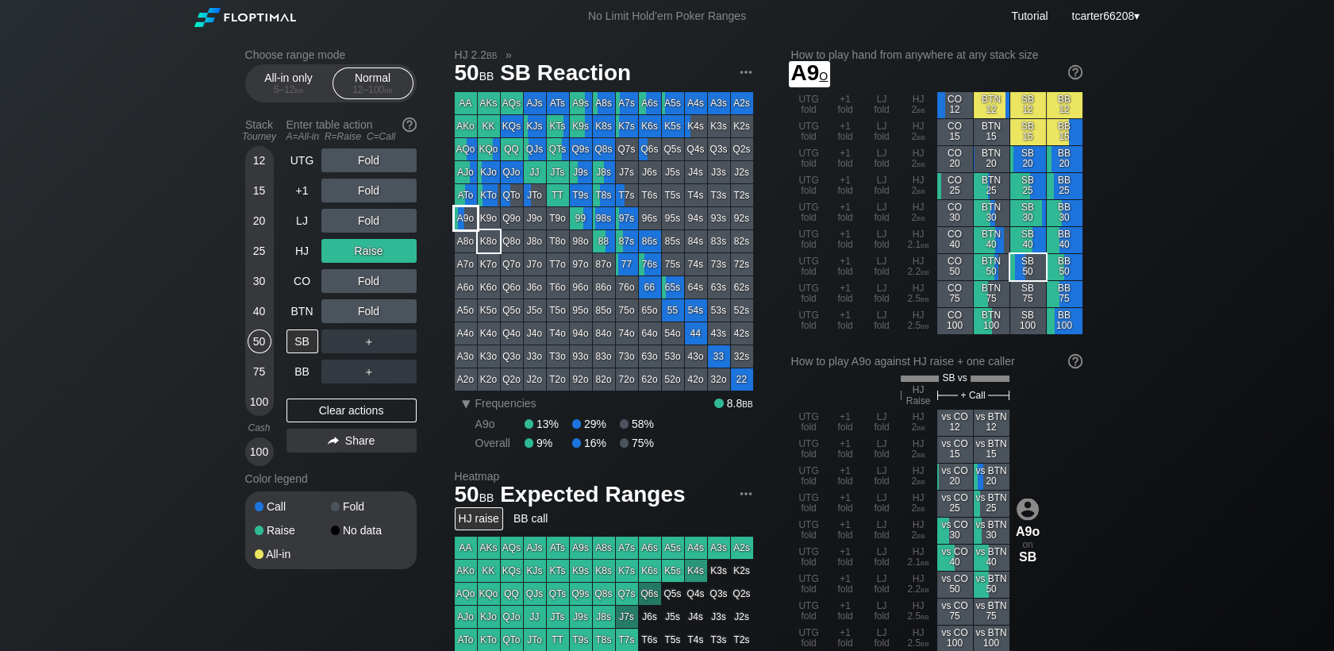
click at [471, 222] on div "A9o" at bounding box center [466, 218] width 22 height 22
drag, startPoint x: 309, startPoint y: 414, endPoint x: 290, endPoint y: 375, distance: 43.3
click at [309, 414] on div "Clear actions" at bounding box center [351, 410] width 130 height 24
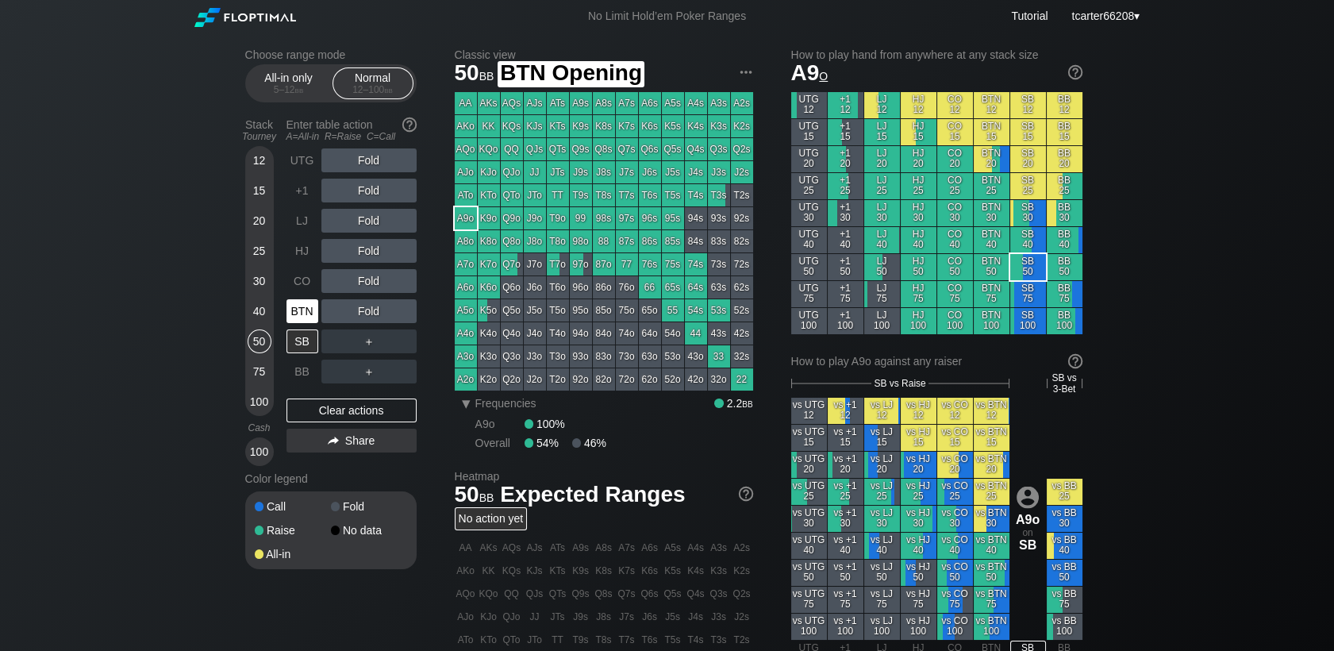
click at [303, 309] on div "BTN" at bounding box center [302, 311] width 32 height 24
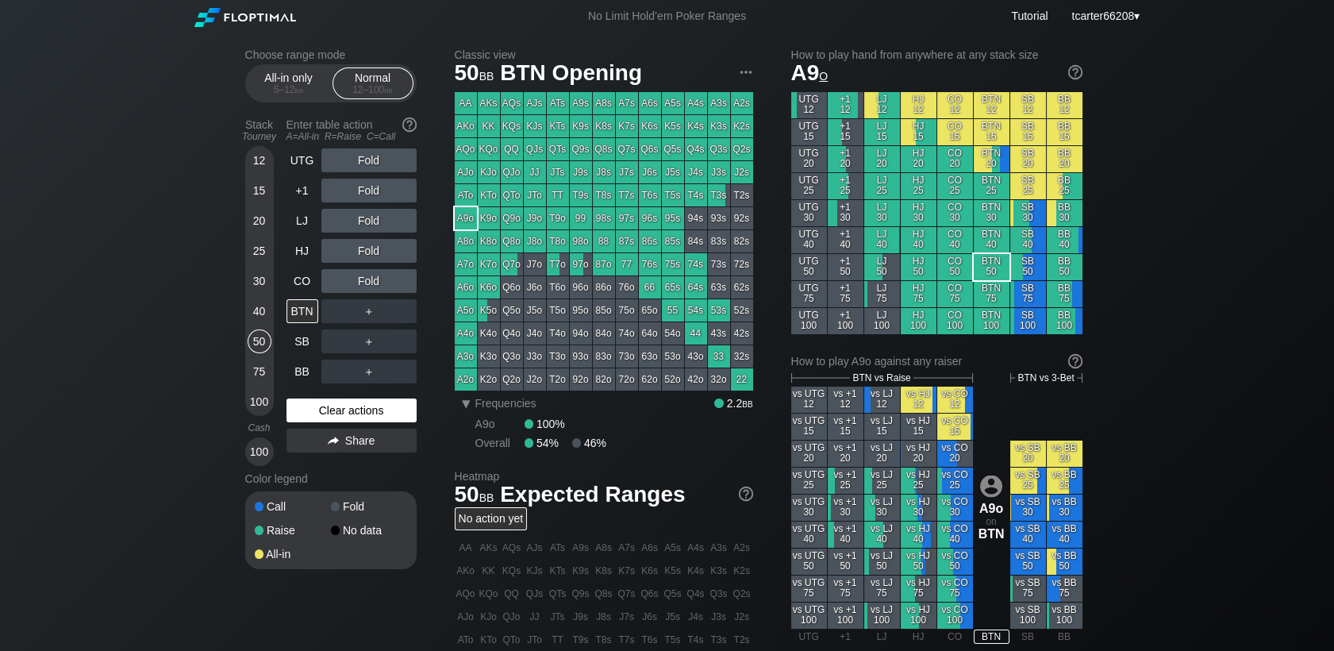
click at [362, 416] on div "Clear actions" at bounding box center [351, 410] width 130 height 24
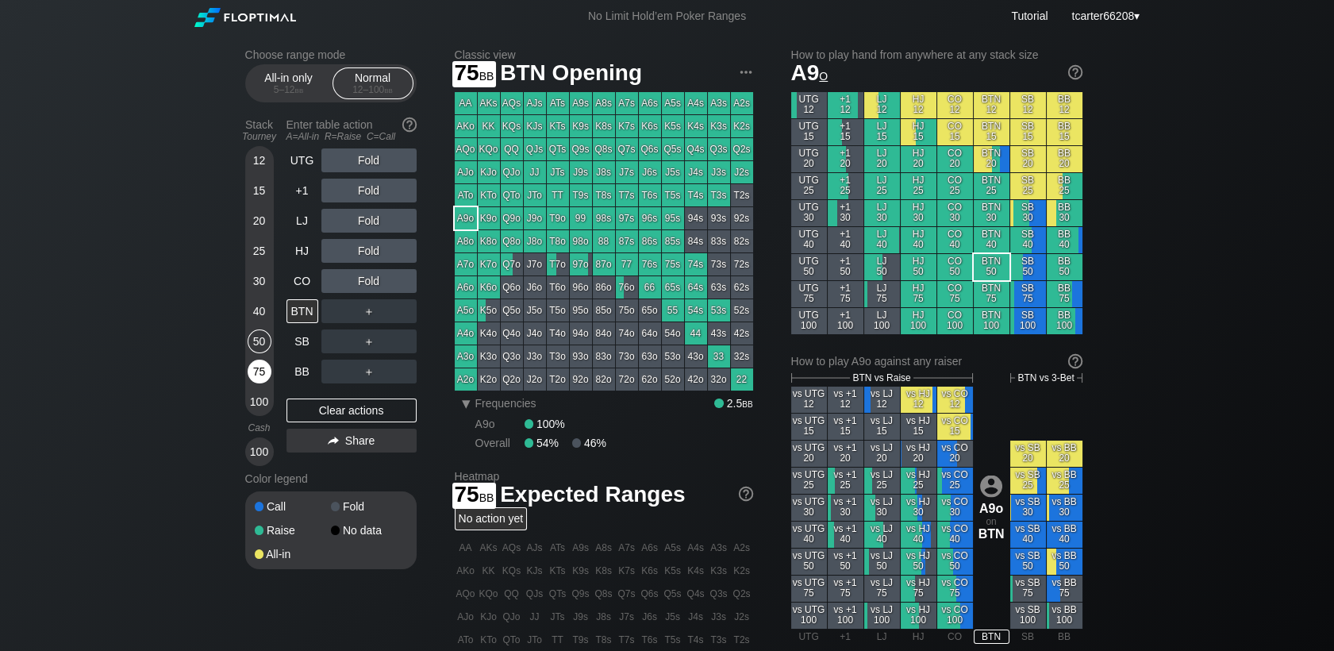
click at [252, 372] on div "75" at bounding box center [260, 371] width 24 height 24
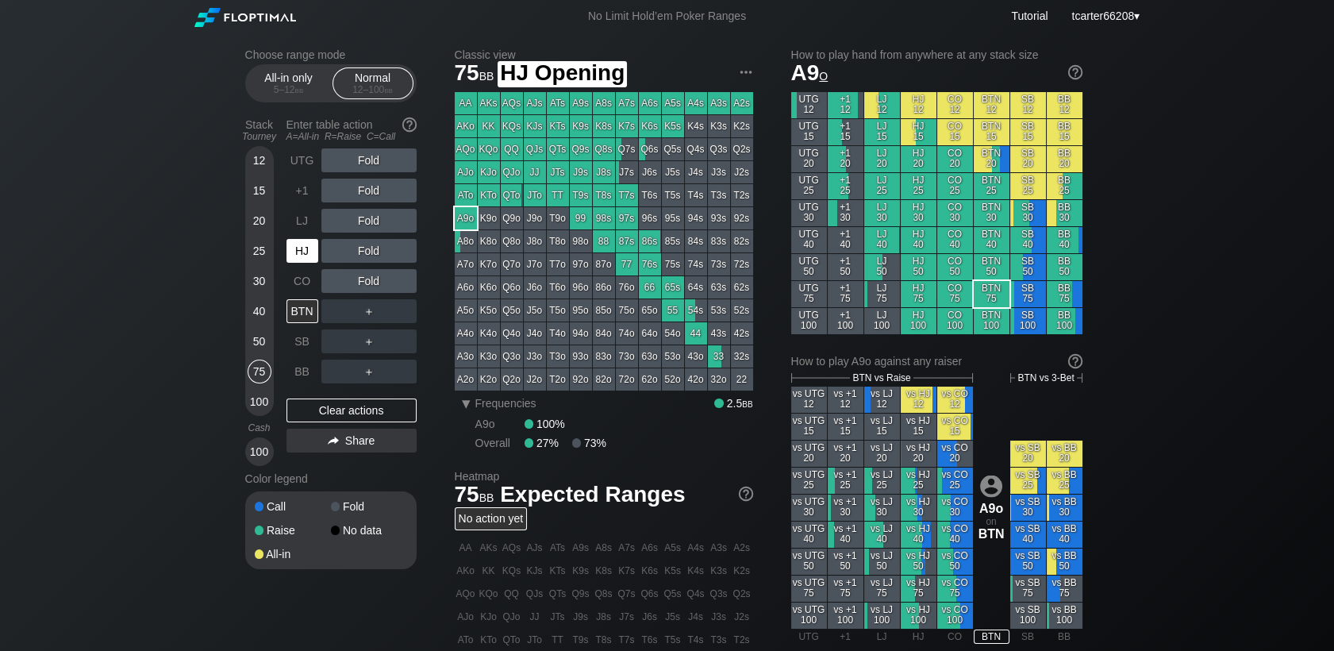
click at [295, 248] on div "HJ" at bounding box center [302, 251] width 32 height 24
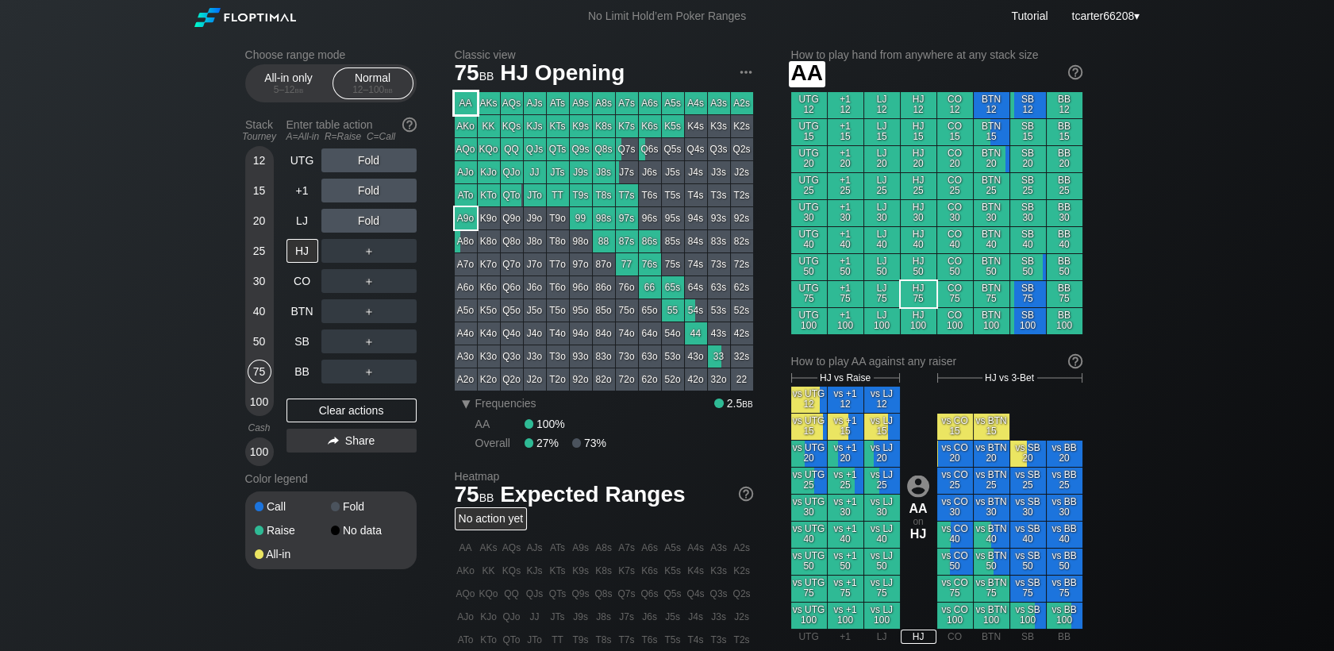
click at [463, 105] on div "AA" at bounding box center [466, 103] width 22 height 22
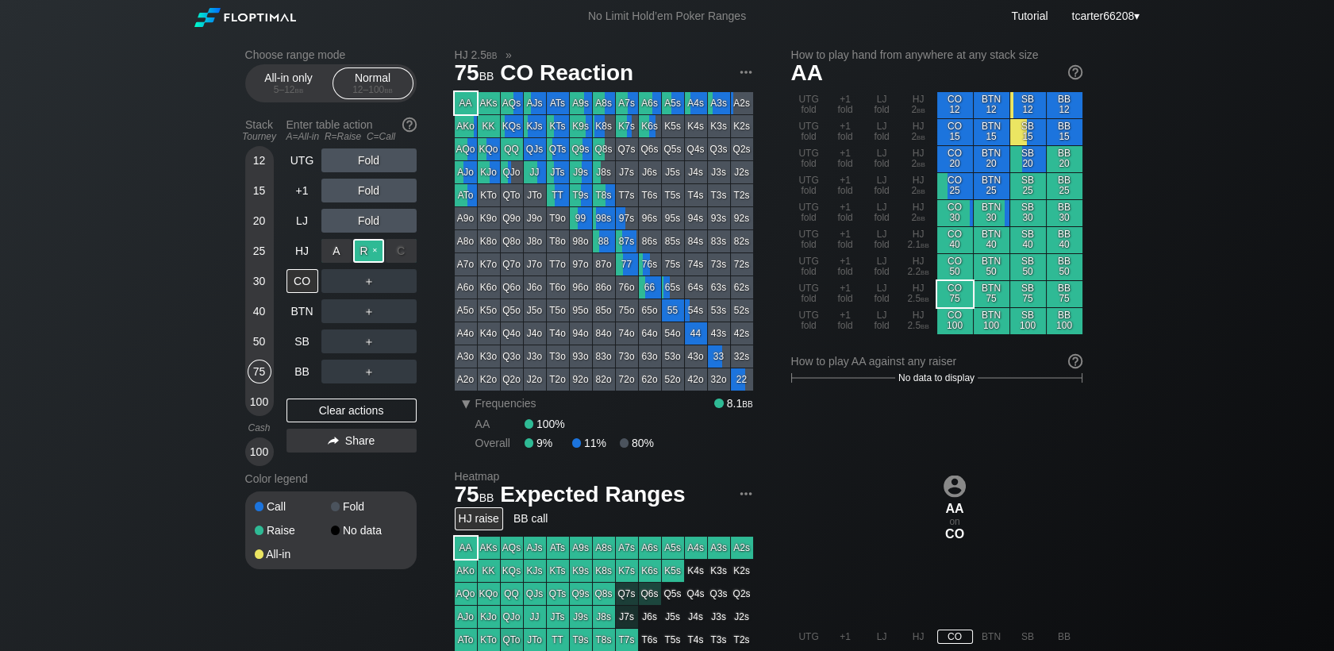
click at [374, 251] on div "R ✕" at bounding box center [368, 251] width 31 height 24
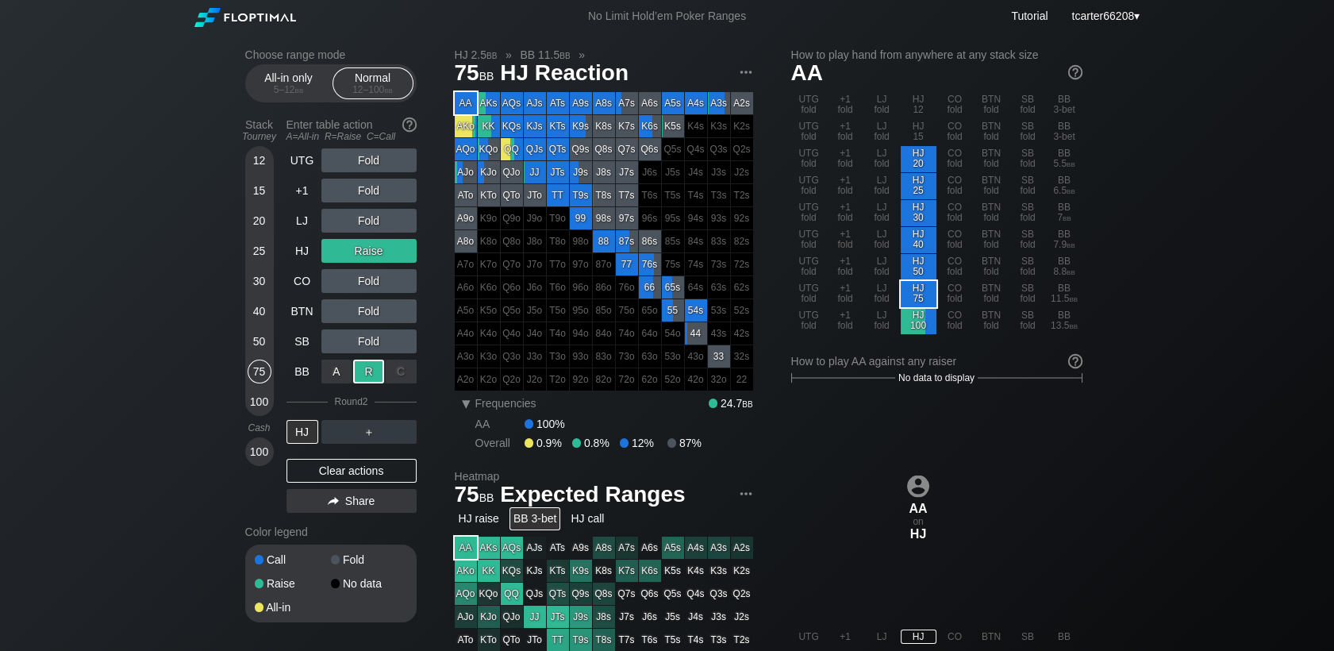
click at [367, 379] on div "R ✕" at bounding box center [368, 371] width 31 height 24
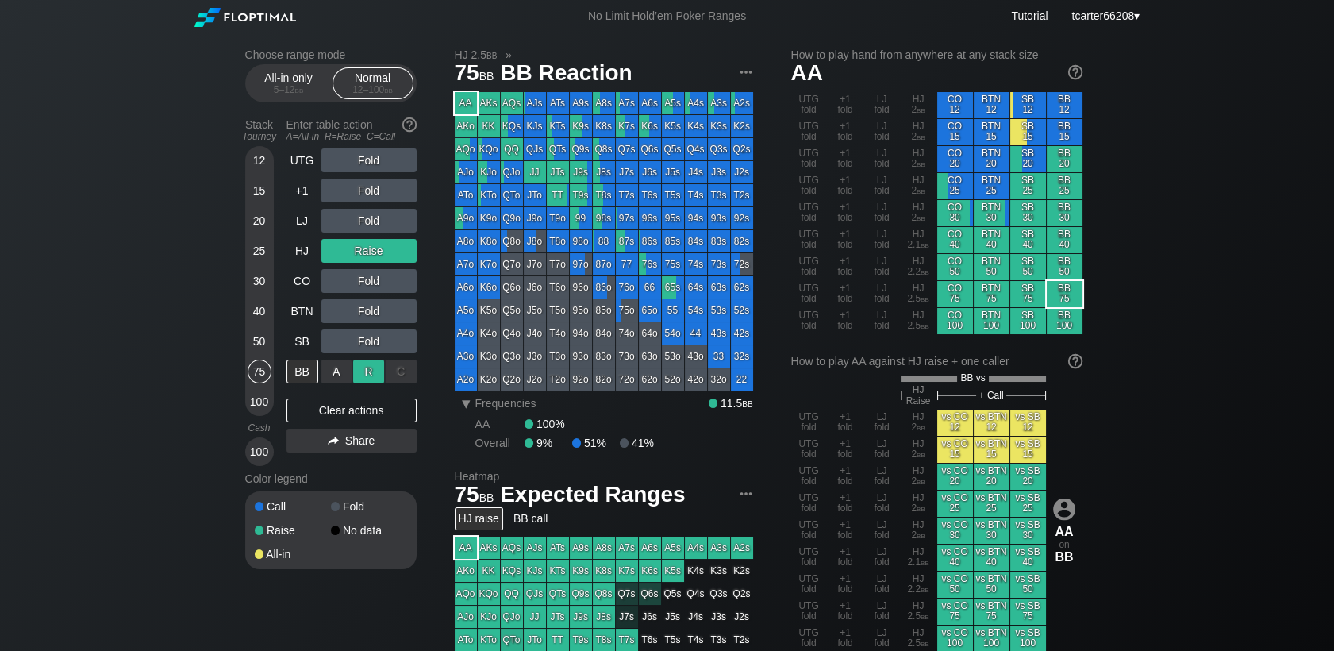
click at [367, 373] on div "R ✕" at bounding box center [368, 371] width 31 height 24
drag, startPoint x: 344, startPoint y: 420, endPoint x: 328, endPoint y: 403, distance: 23.0
click at [344, 422] on div "Clear actions" at bounding box center [351, 410] width 130 height 24
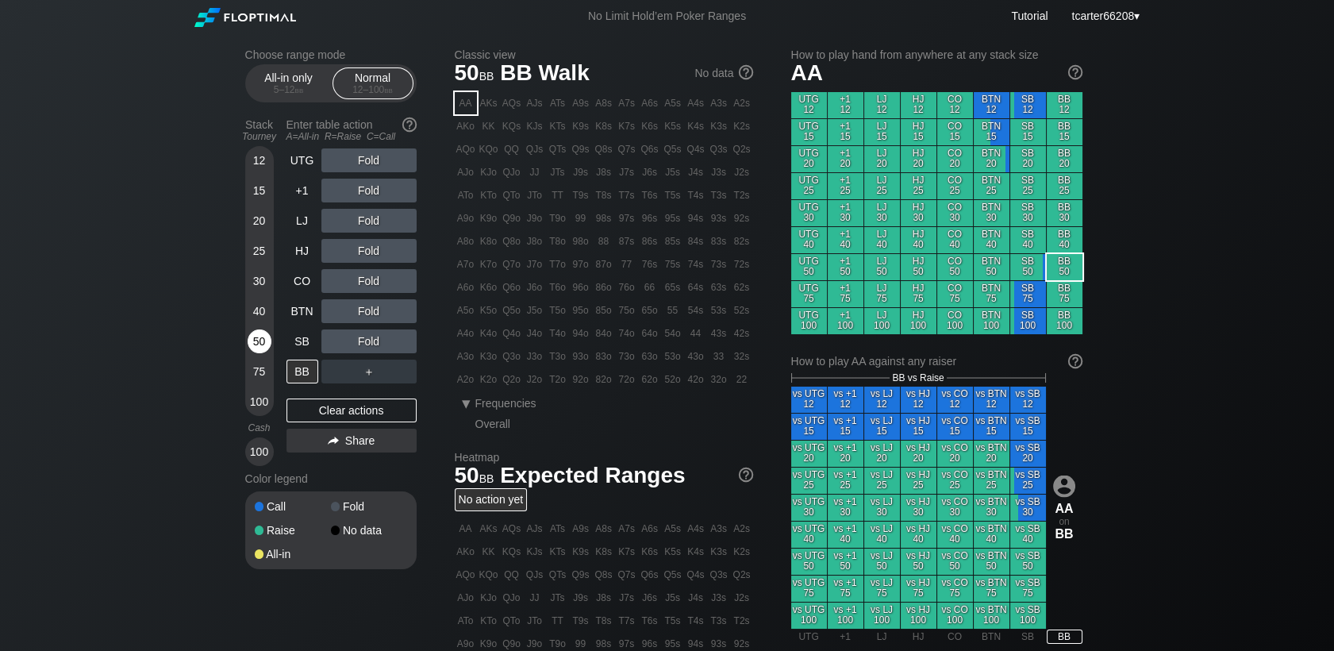
click at [251, 340] on div "50" at bounding box center [260, 341] width 24 height 24
click at [267, 352] on div "50" at bounding box center [260, 344] width 24 height 30
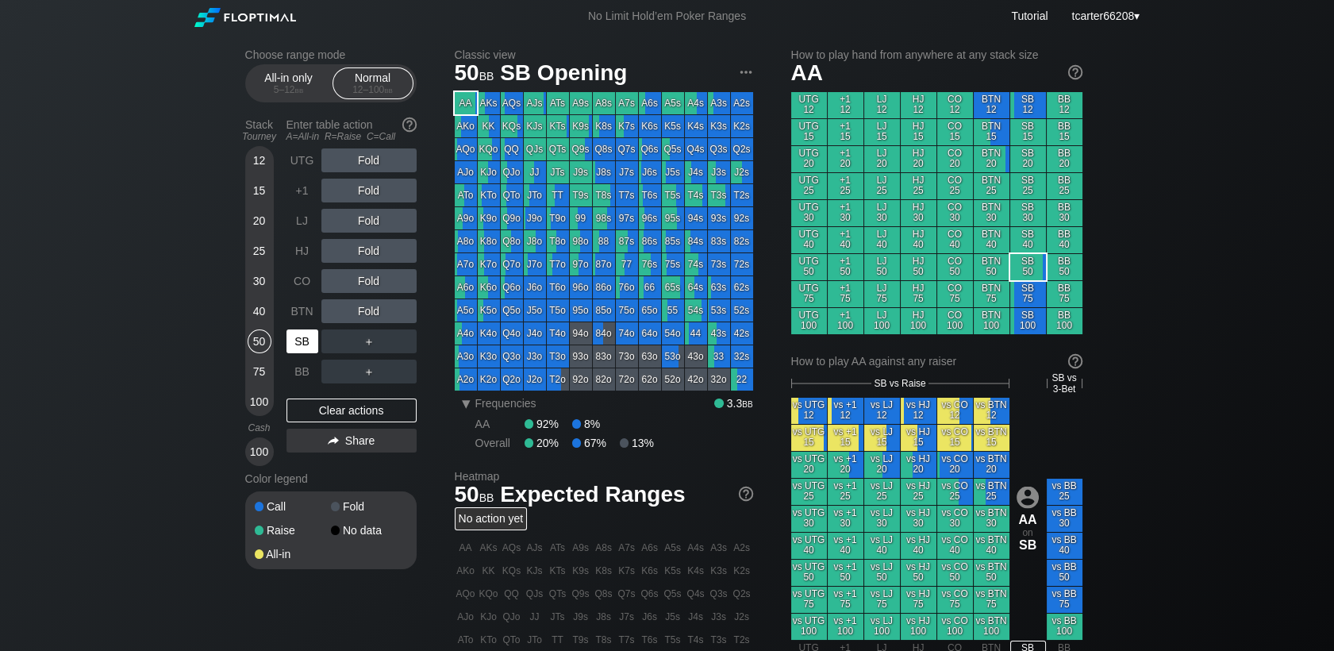
click at [298, 340] on div "SB" at bounding box center [302, 341] width 32 height 24
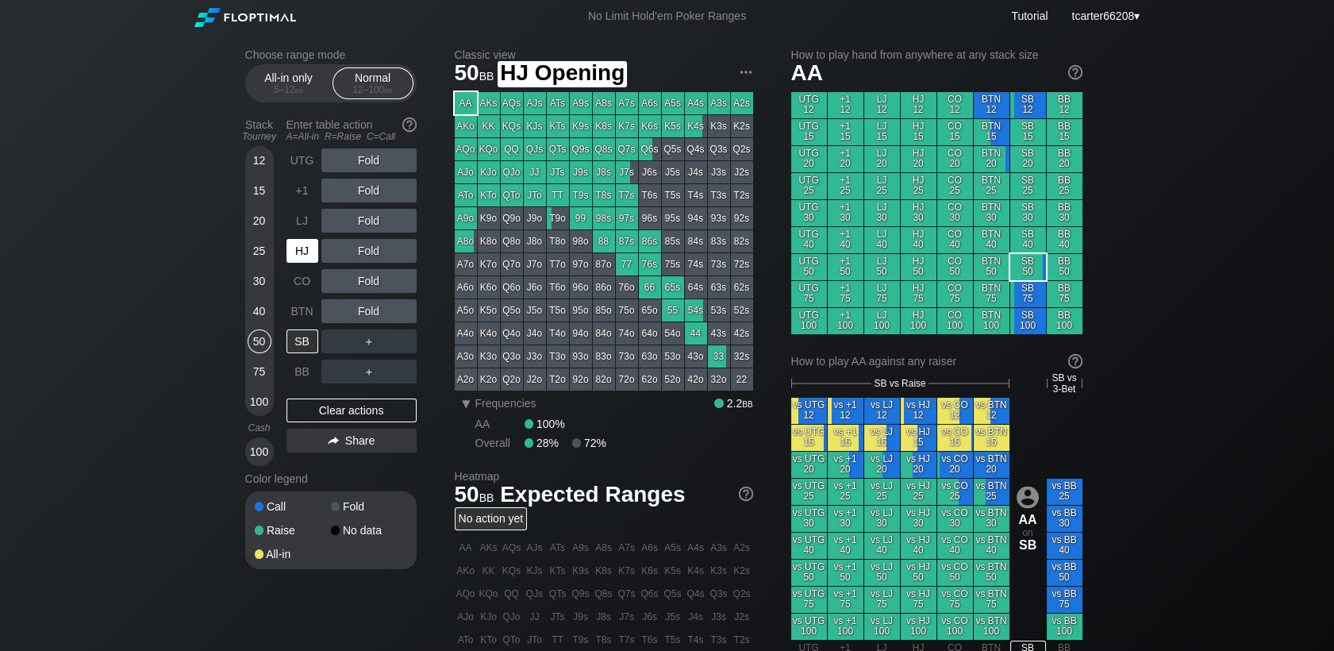
click at [308, 257] on div "HJ" at bounding box center [302, 251] width 32 height 24
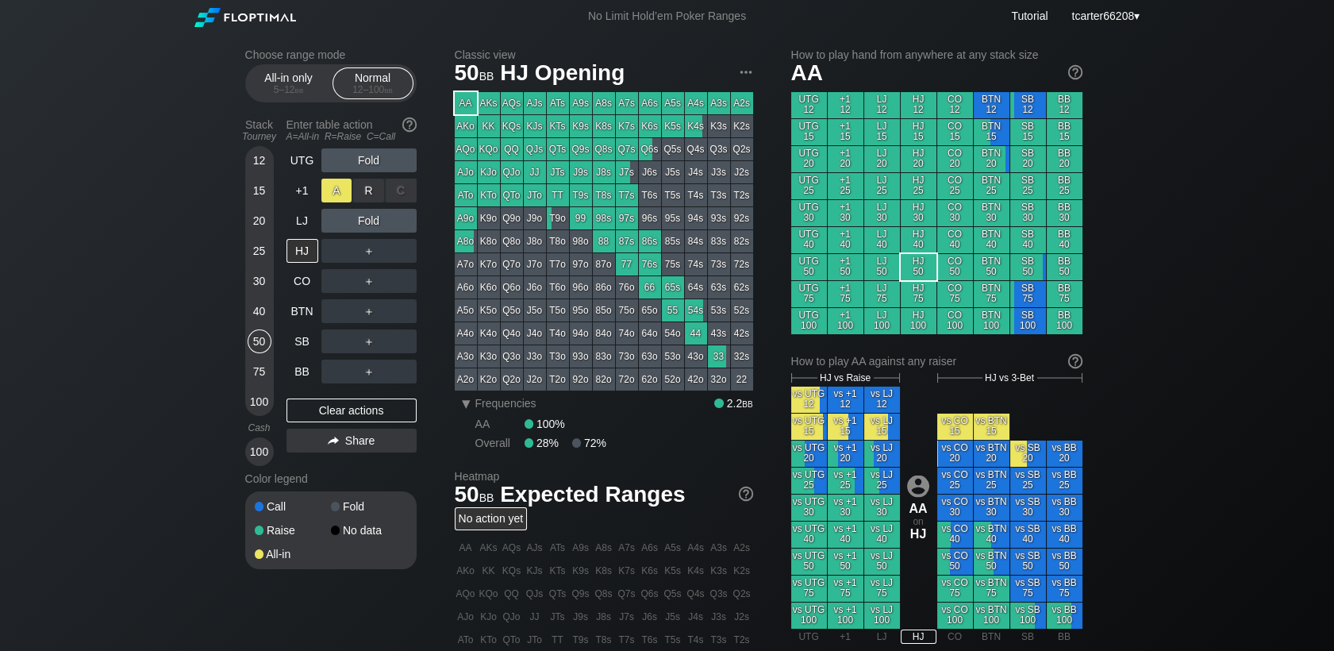
click at [333, 192] on div "A ✕" at bounding box center [336, 191] width 31 height 24
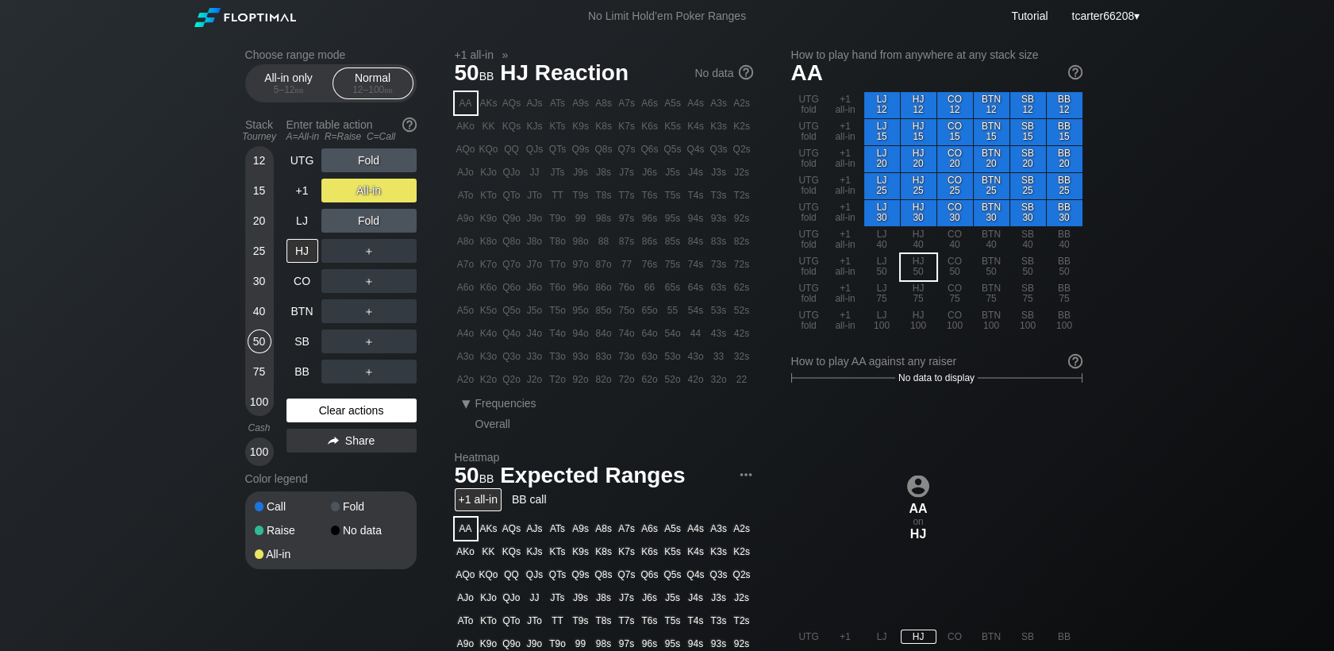
click at [369, 406] on div "Clear actions" at bounding box center [351, 410] width 130 height 24
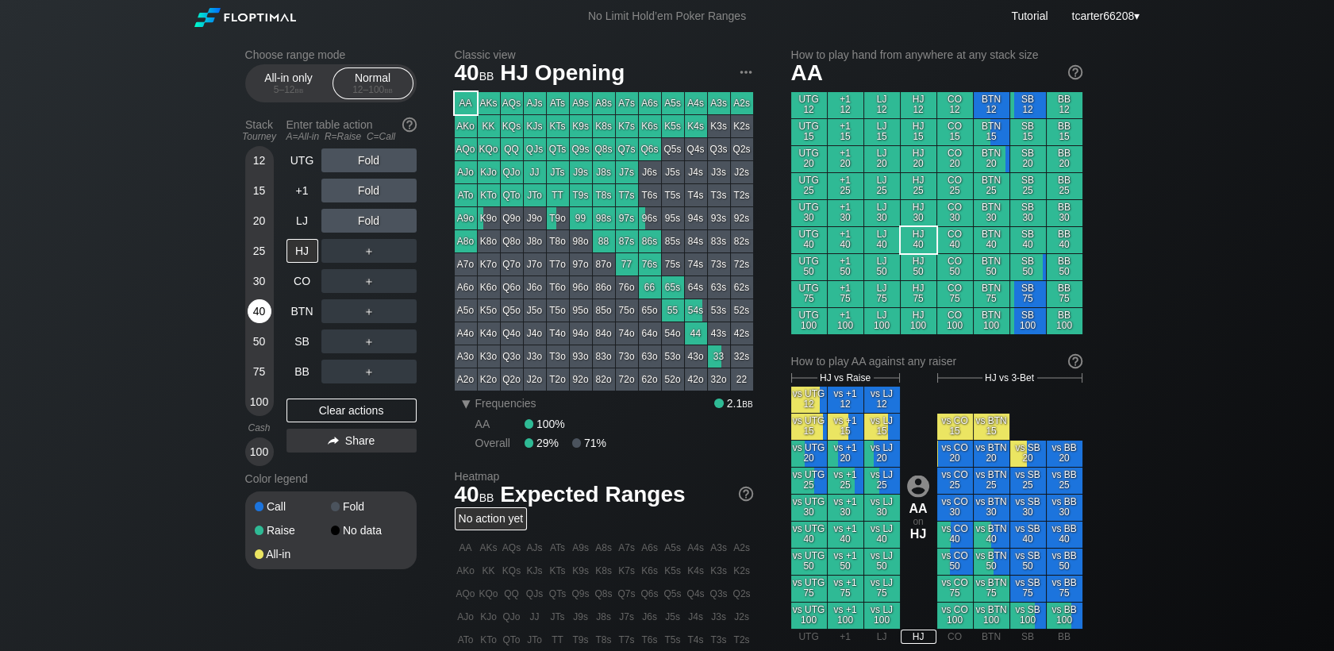
click at [263, 319] on div "40" at bounding box center [260, 311] width 24 height 24
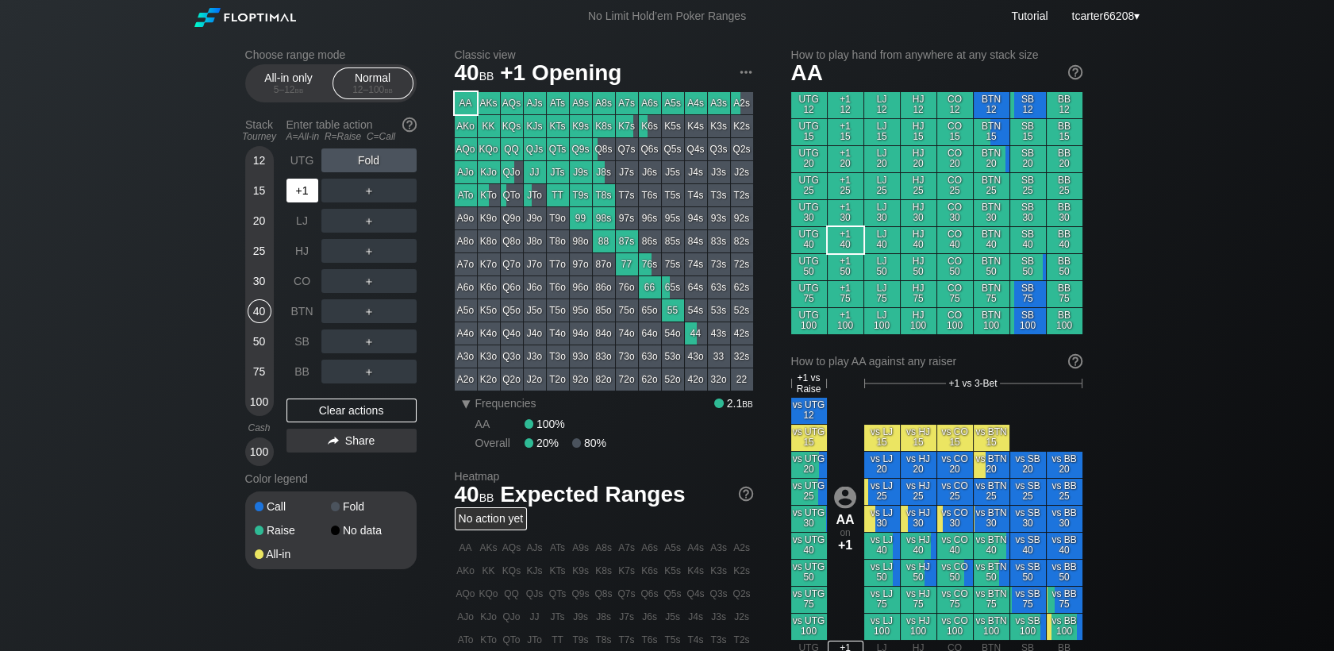
click at [319, 206] on div "+1" at bounding box center [303, 190] width 35 height 30
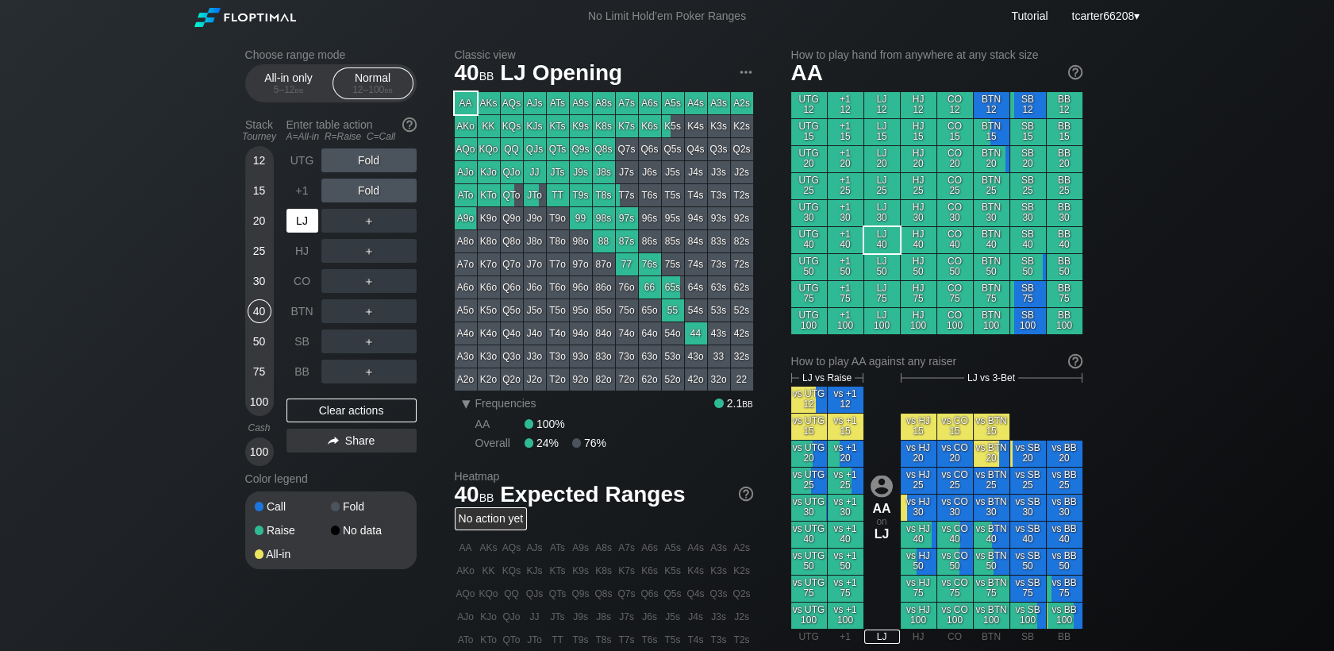
click at [311, 224] on div "LJ" at bounding box center [302, 221] width 32 height 24
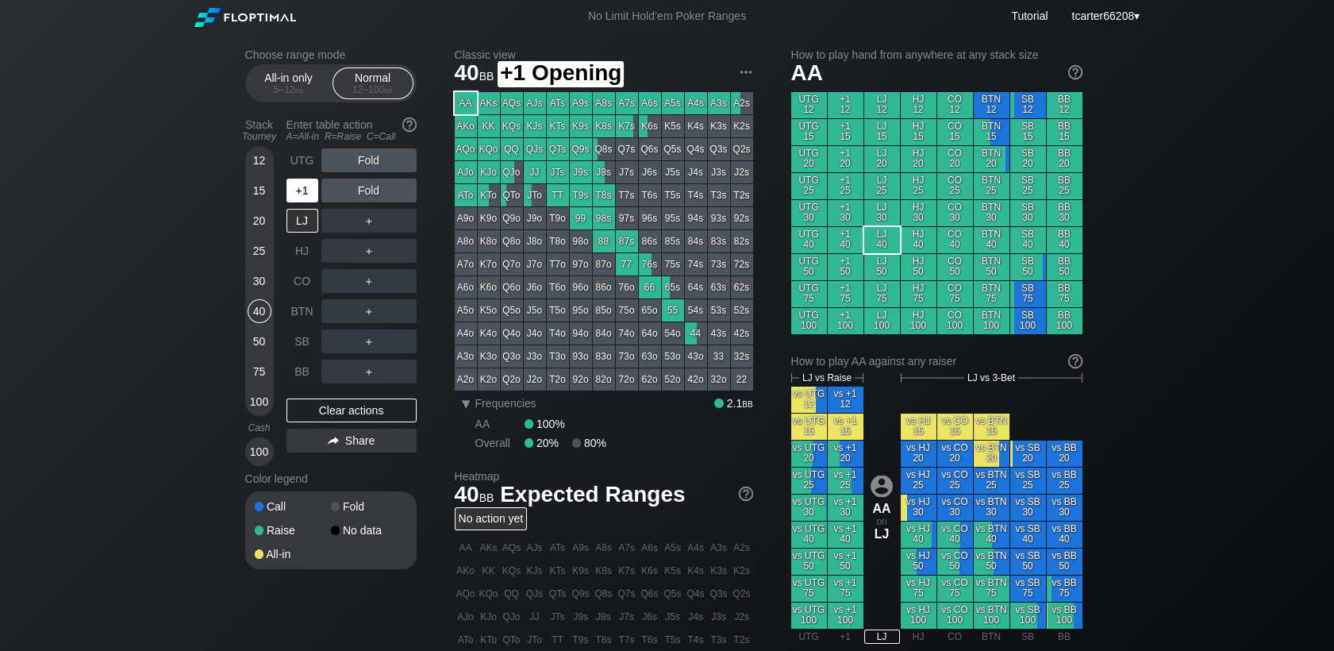
click at [294, 194] on div "+1" at bounding box center [302, 191] width 32 height 24
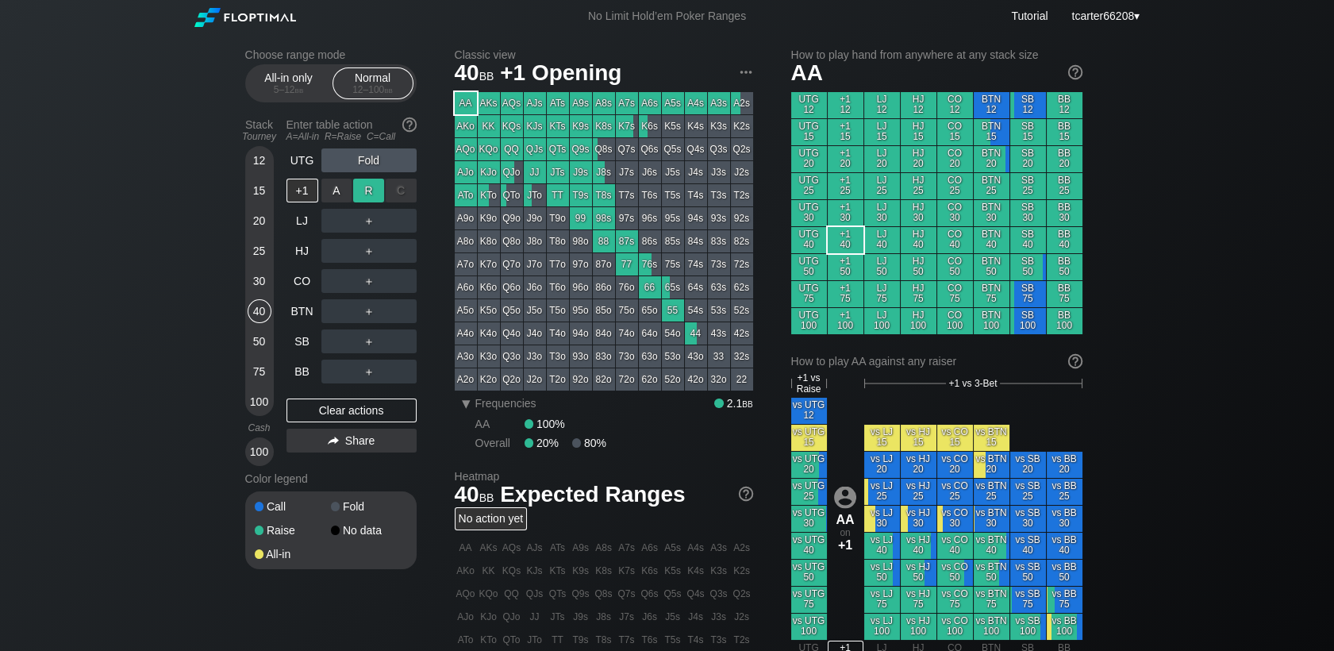
click at [375, 196] on div "R ✕" at bounding box center [368, 191] width 31 height 24
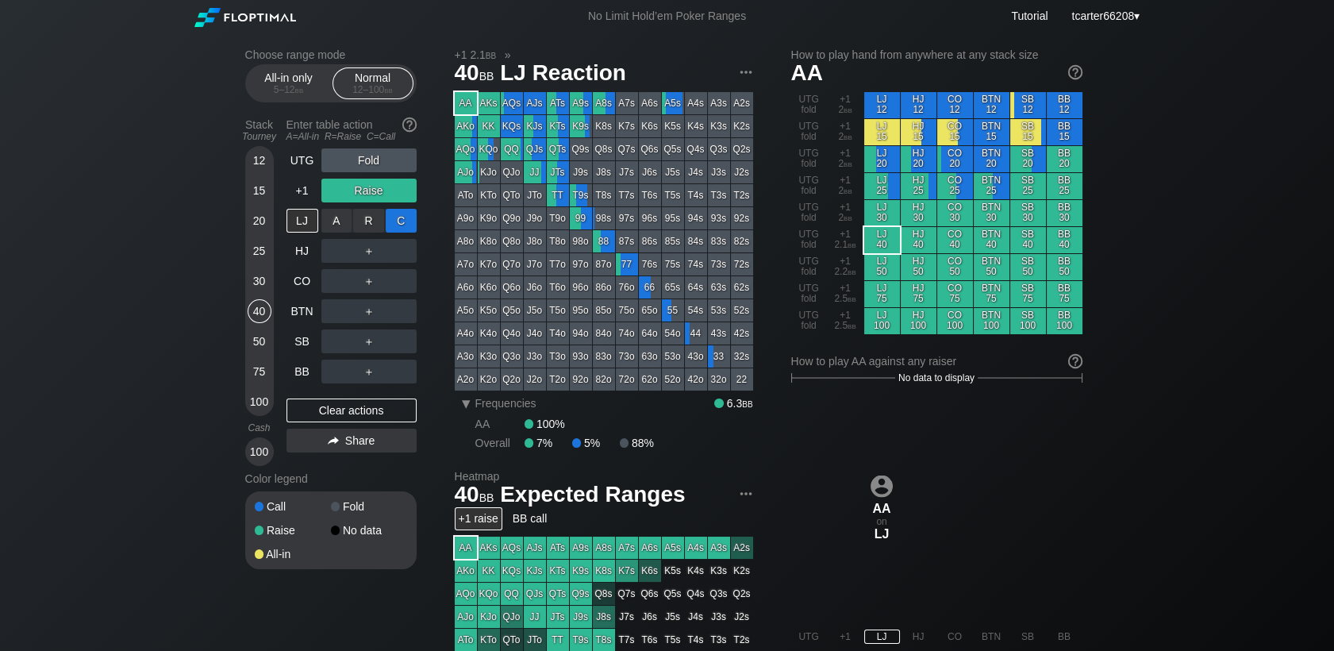
click at [405, 228] on div "C ✕" at bounding box center [401, 221] width 31 height 24
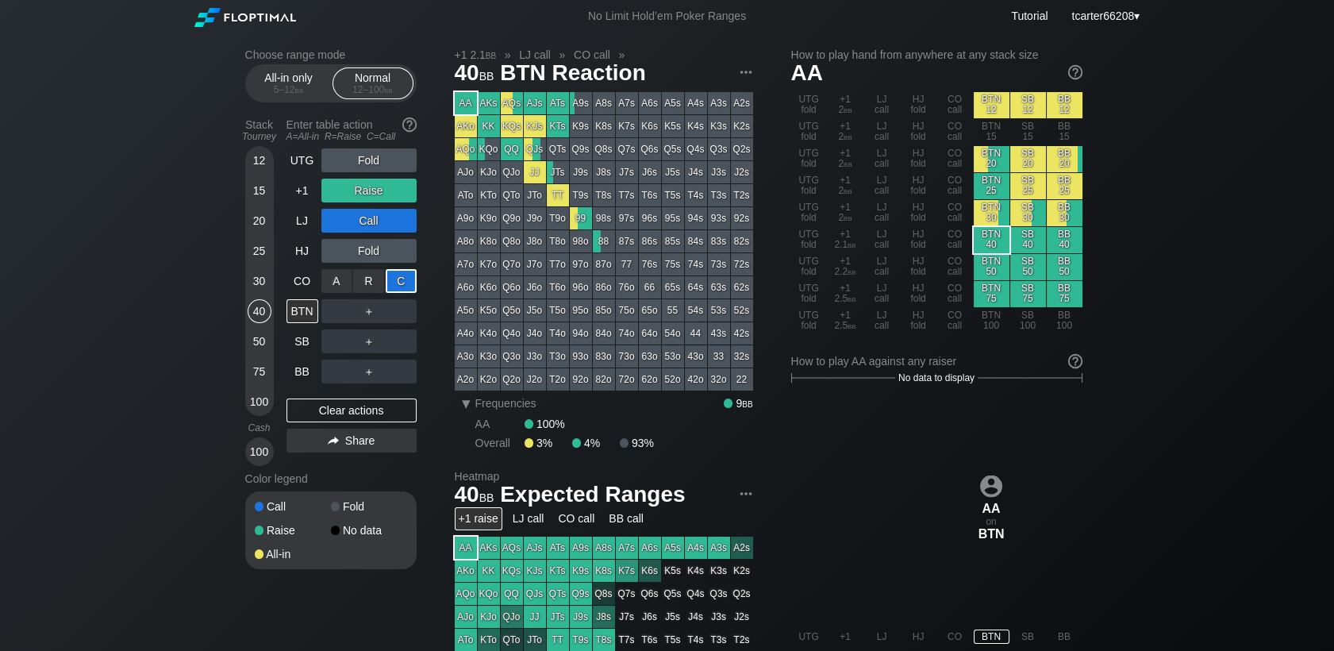
click at [409, 289] on div "C ✕" at bounding box center [401, 281] width 31 height 24
click at [405, 317] on div "＋" at bounding box center [368, 311] width 95 height 24
click at [405, 317] on div "C ✕" at bounding box center [401, 311] width 31 height 24
click at [323, 403] on div "Clear actions" at bounding box center [351, 410] width 130 height 24
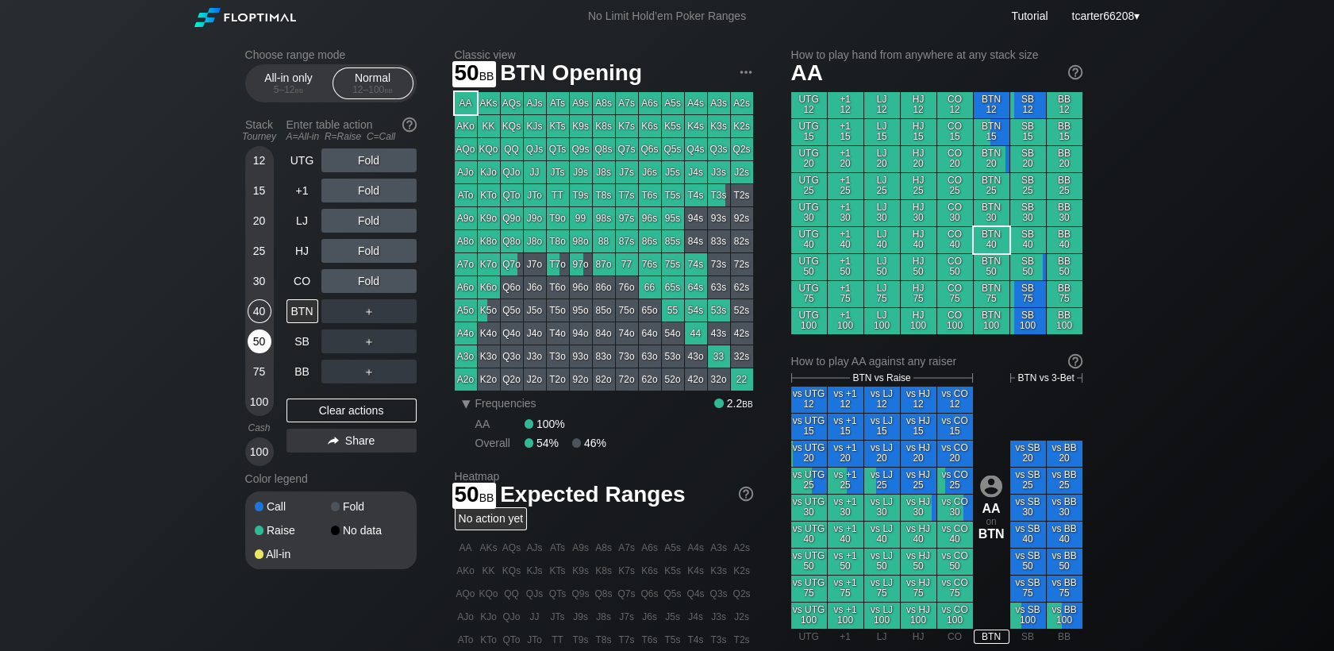
click at [260, 337] on div "50" at bounding box center [260, 341] width 24 height 24
click at [260, 340] on div "50" at bounding box center [260, 341] width 24 height 24
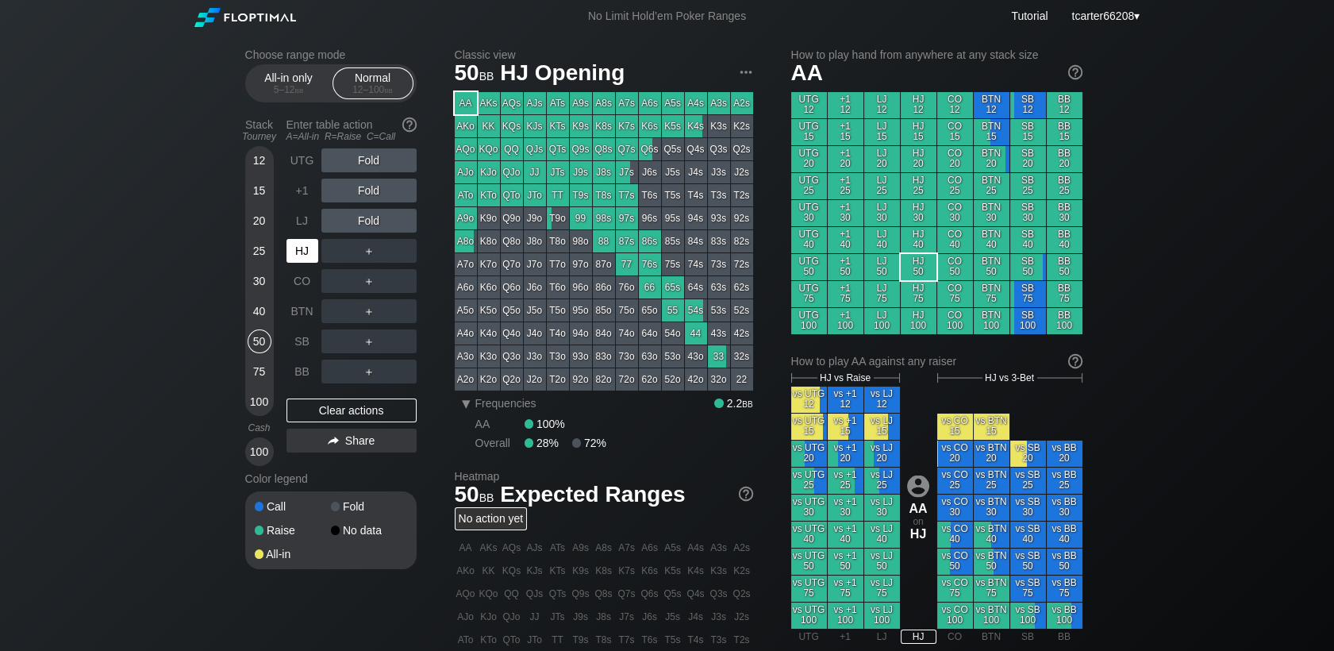
click at [301, 252] on div "HJ" at bounding box center [302, 251] width 32 height 24
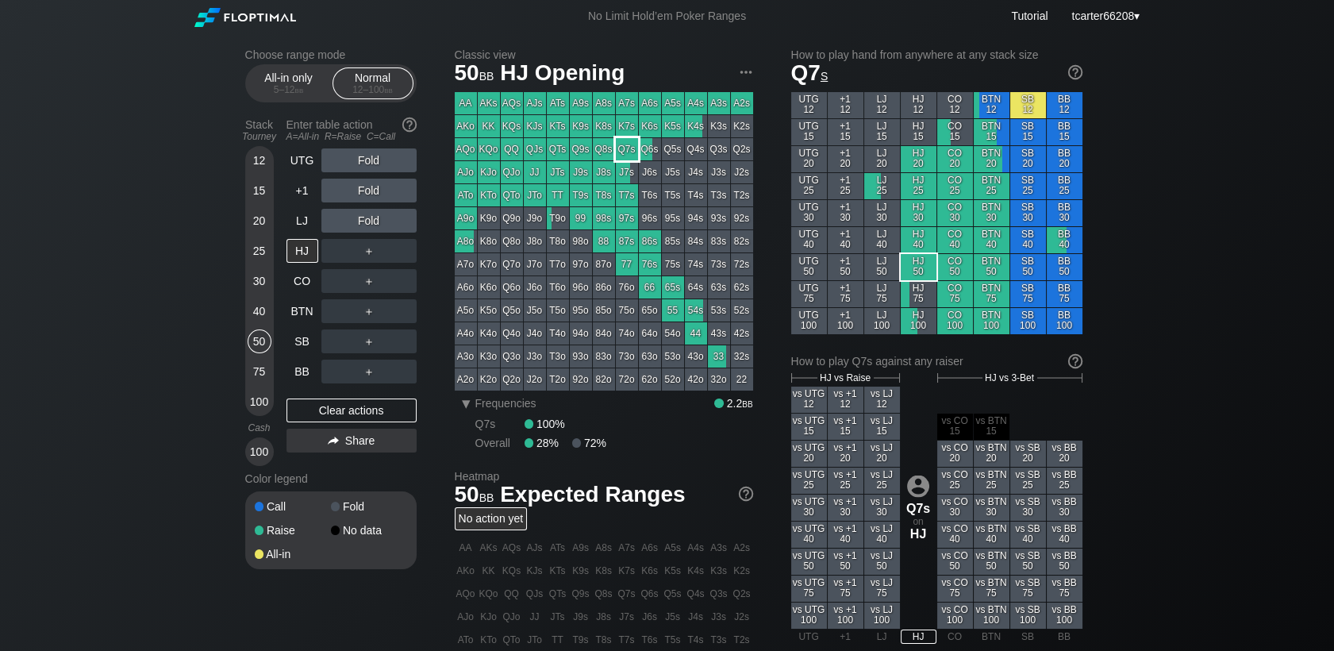
click at [634, 148] on div "Q7s" at bounding box center [627, 149] width 22 height 22
click at [330, 409] on div "Clear actions" at bounding box center [351, 410] width 130 height 24
drag, startPoint x: 268, startPoint y: 308, endPoint x: 302, endPoint y: 367, distance: 68.6
click at [268, 308] on div "40" at bounding box center [260, 311] width 24 height 24
click at [302, 367] on div "BB" at bounding box center [302, 371] width 32 height 24
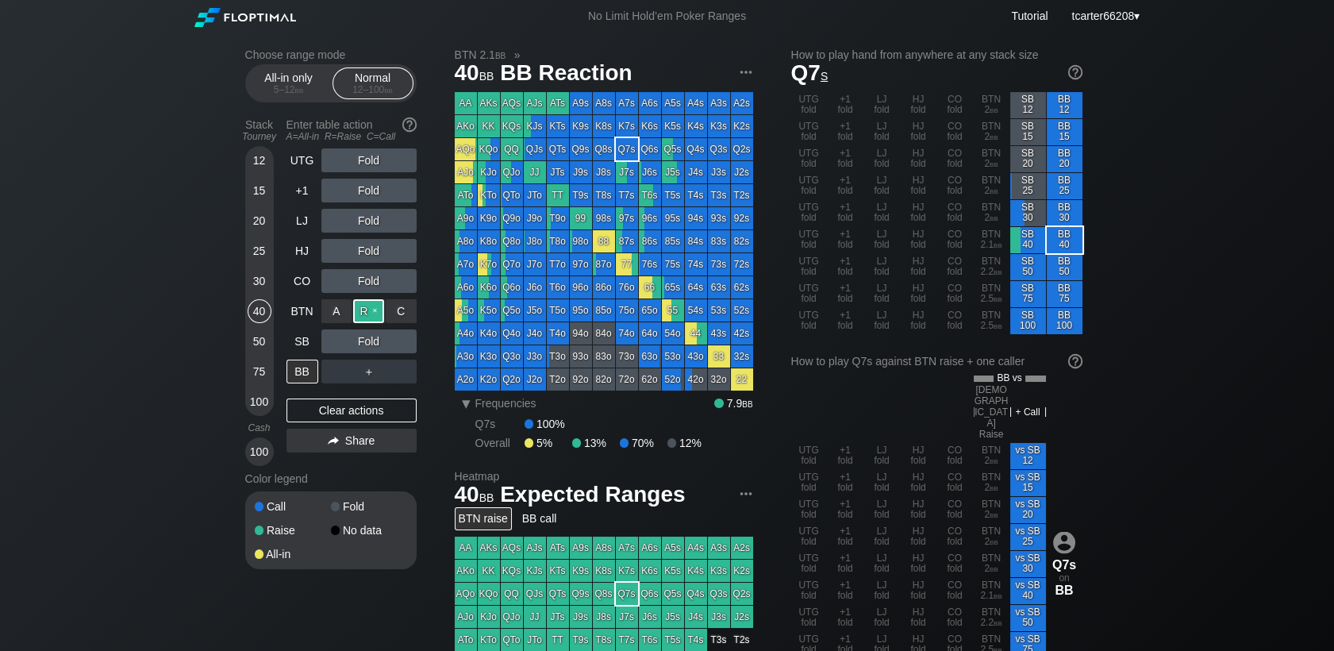
click at [363, 314] on div "R ✕" at bounding box center [368, 311] width 31 height 24
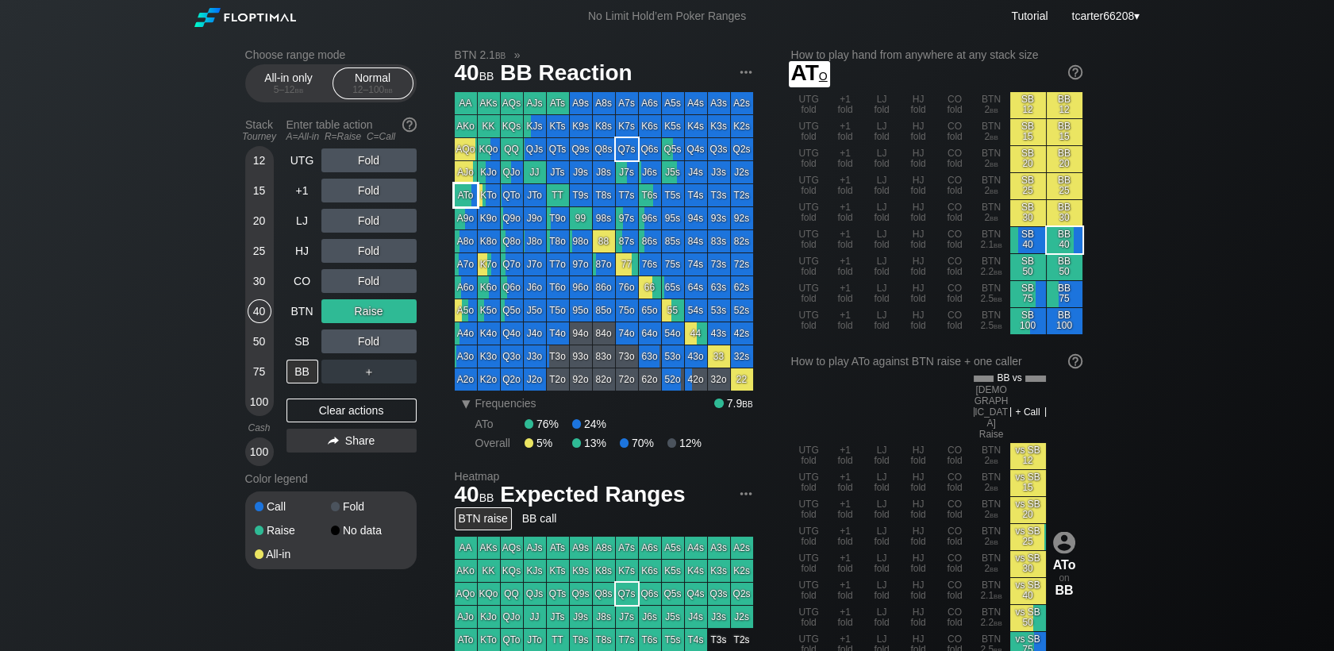
click at [462, 189] on div "ATo" at bounding box center [466, 195] width 22 height 22
click at [374, 377] on div "＋" at bounding box center [368, 371] width 95 height 24
click at [374, 377] on div "R ✕" at bounding box center [368, 371] width 31 height 24
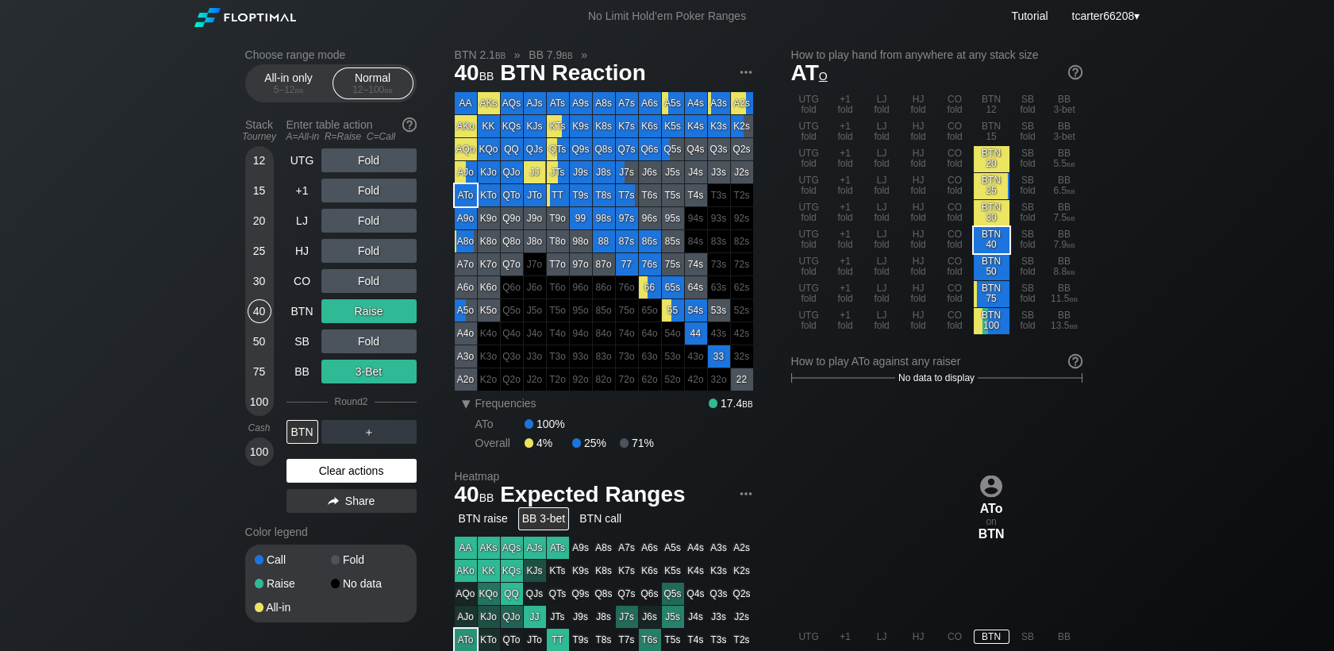
click at [359, 474] on div "Clear actions" at bounding box center [351, 471] width 130 height 24
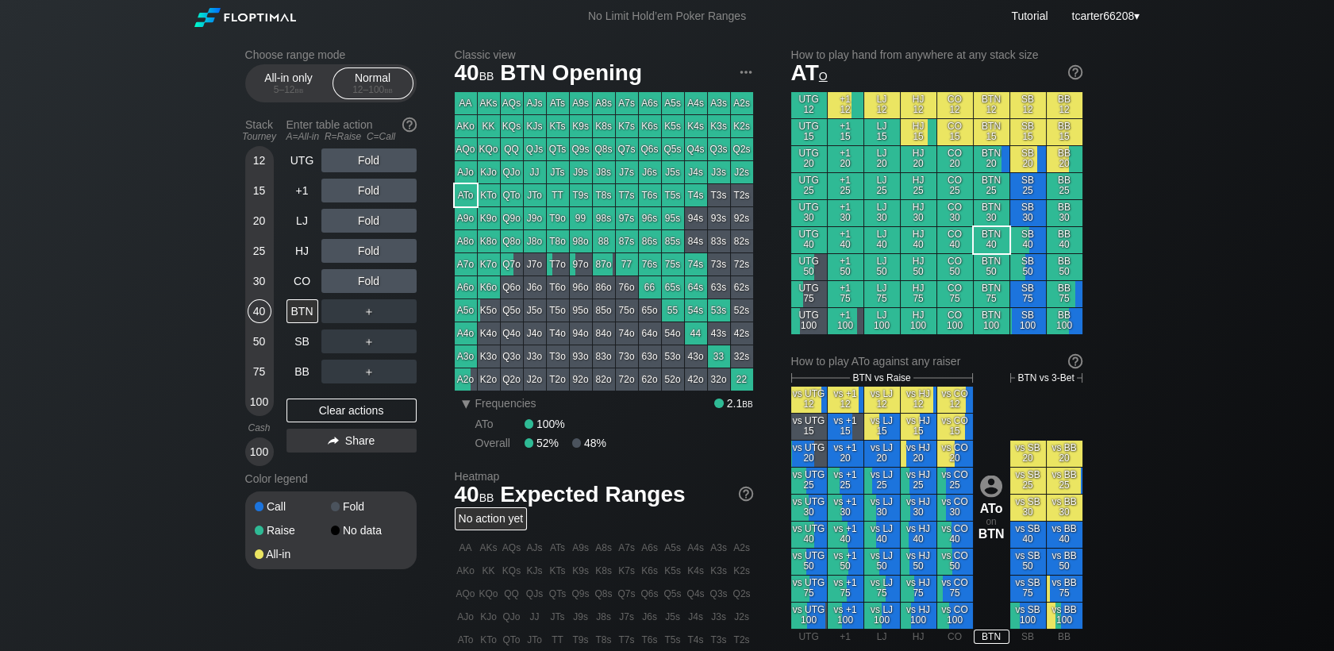
click at [264, 338] on div "50" at bounding box center [260, 341] width 24 height 24
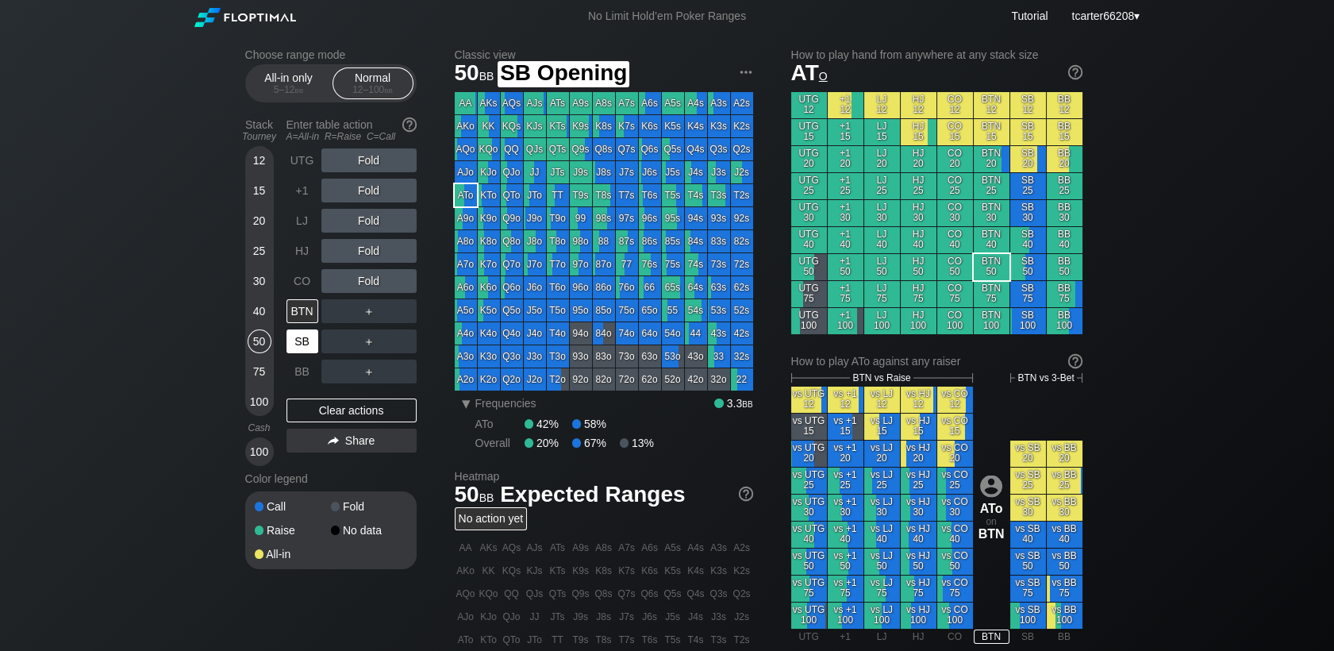
click at [297, 353] on div "SB" at bounding box center [302, 341] width 32 height 24
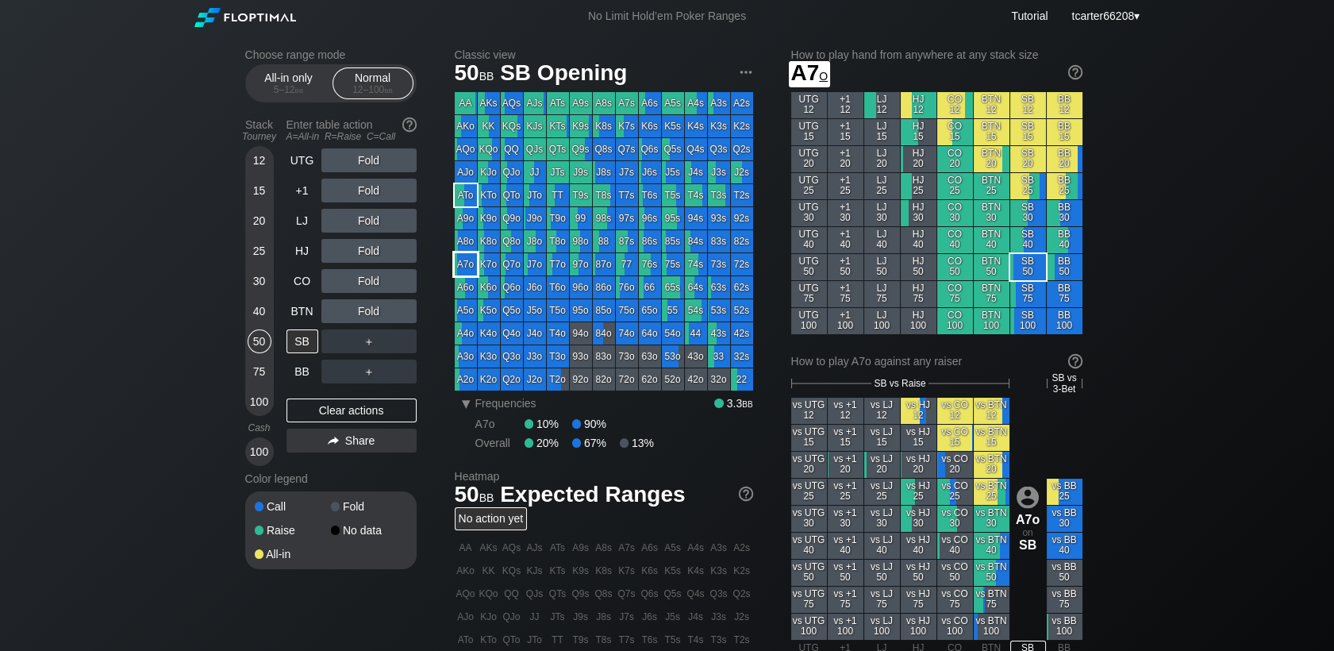
click at [470, 262] on div "A7o" at bounding box center [466, 264] width 22 height 22
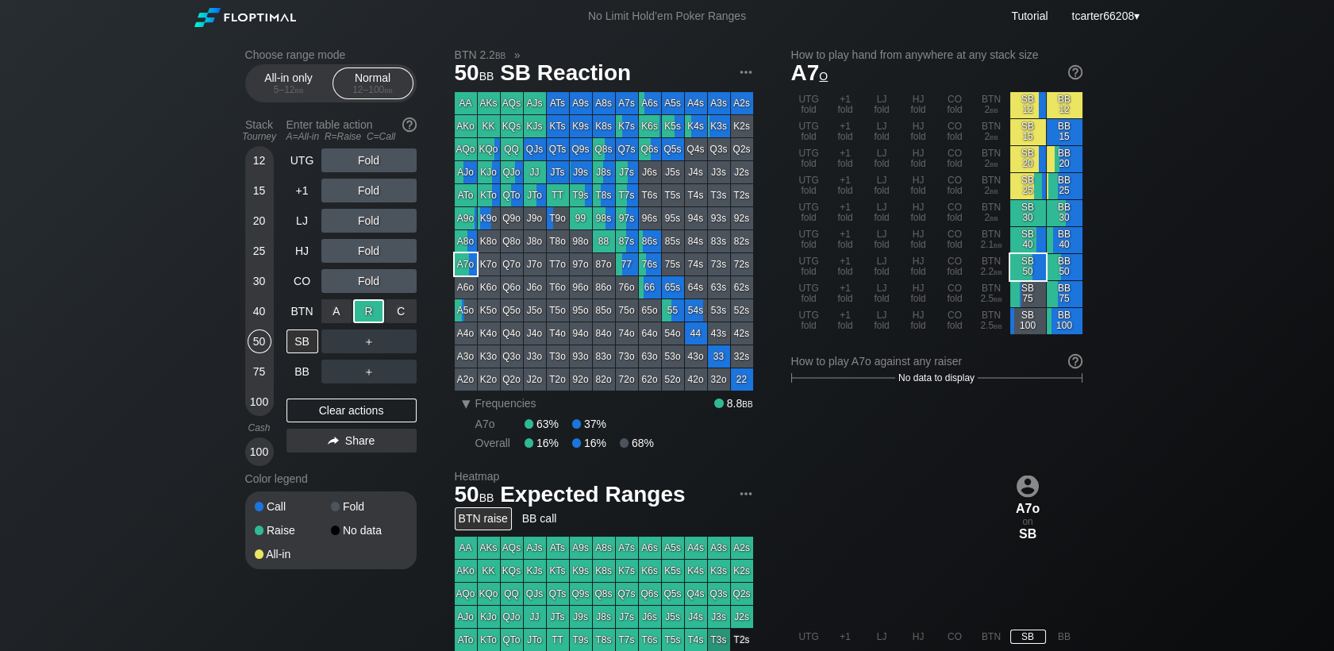
click at [360, 309] on div "R ✕" at bounding box center [368, 311] width 31 height 24
click at [316, 417] on div "Clear actions" at bounding box center [351, 410] width 130 height 24
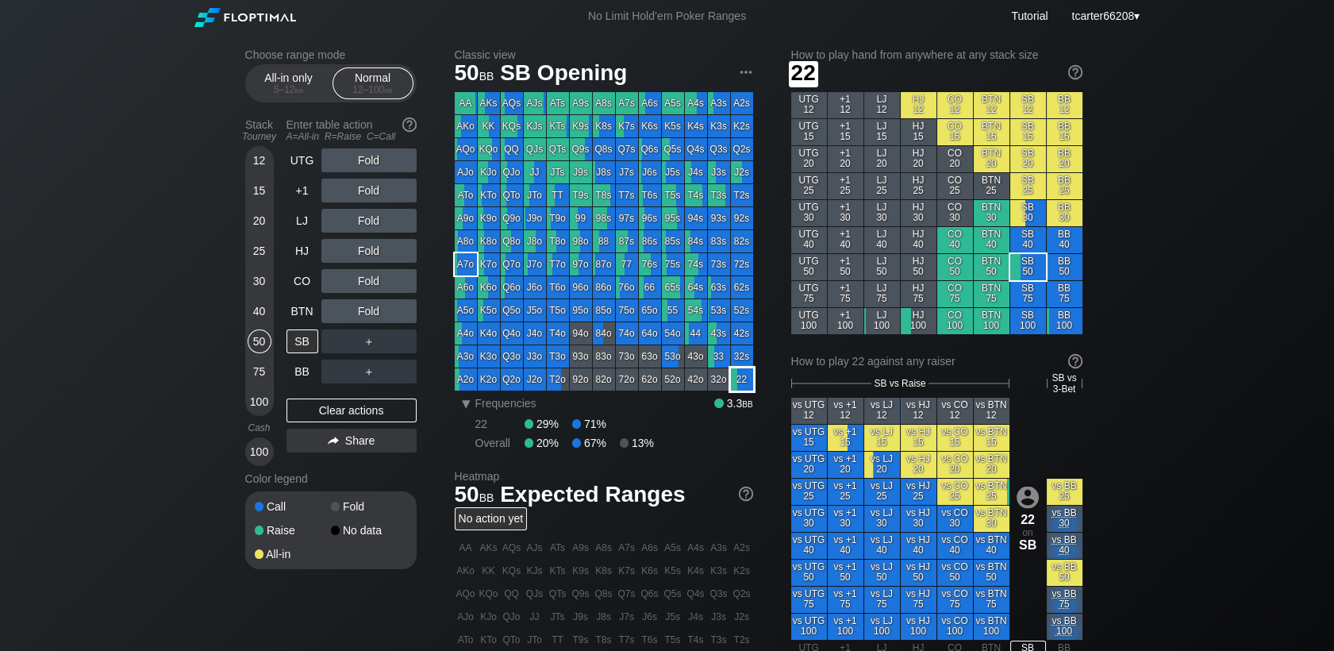
click at [747, 384] on div "22" at bounding box center [742, 379] width 22 height 22
click at [355, 229] on div "R ✕" at bounding box center [368, 221] width 31 height 24
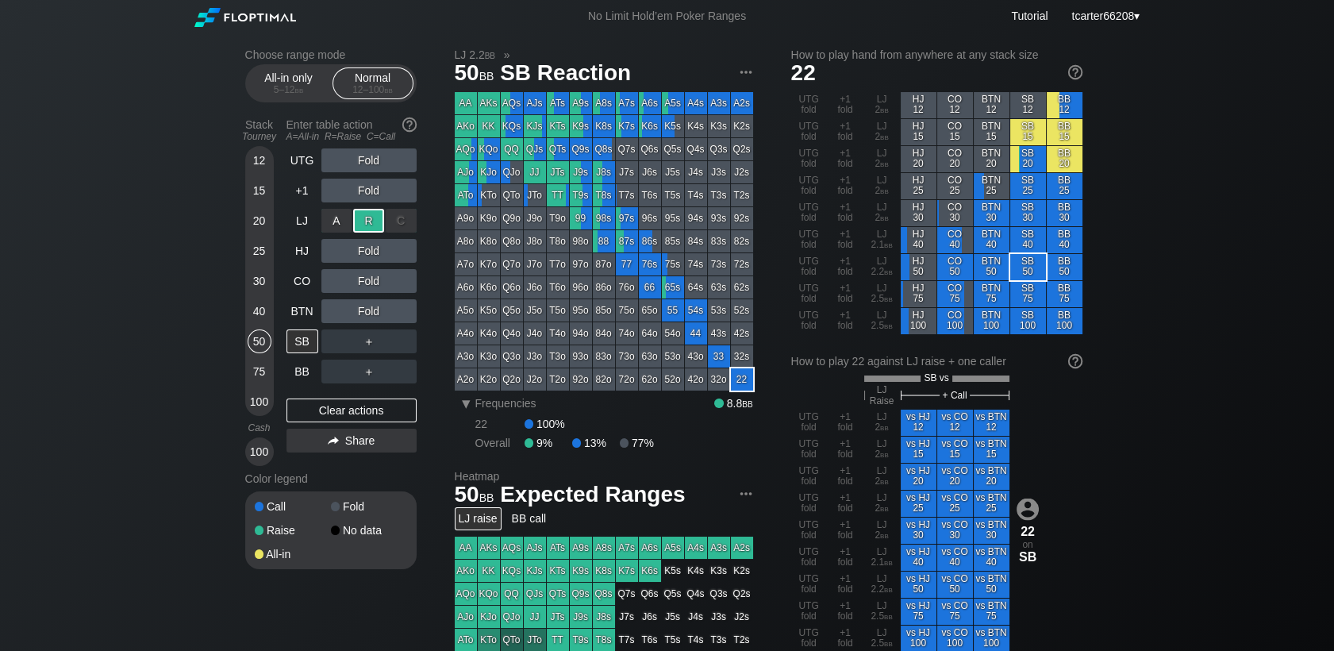
click at [355, 229] on div "R ✕" at bounding box center [368, 221] width 31 height 24
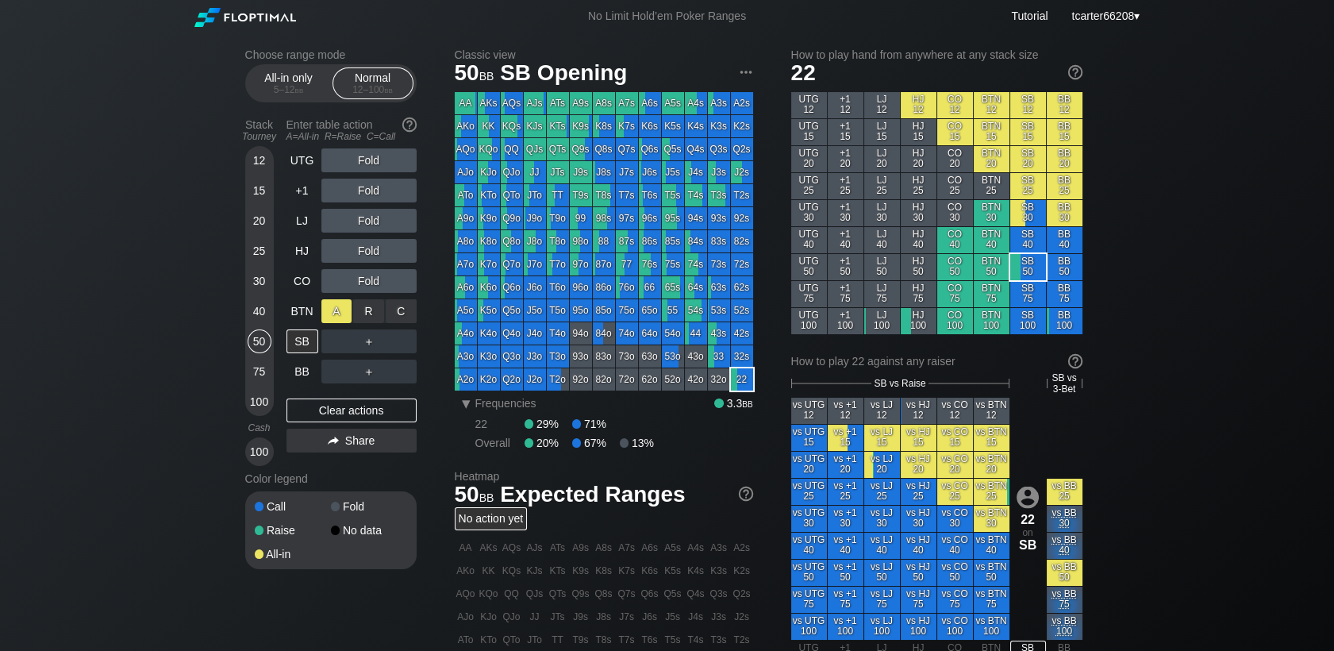
click at [350, 316] on div "A ✕" at bounding box center [336, 311] width 31 height 24
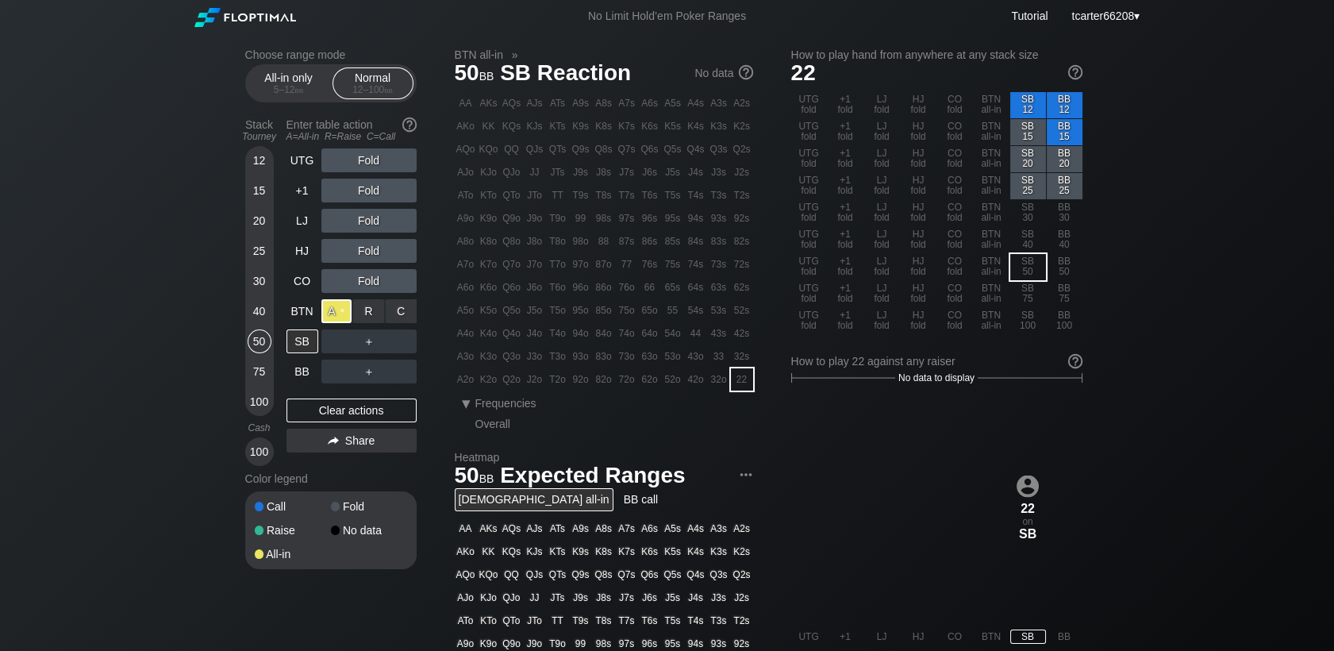
click at [349, 317] on div "A ✕" at bounding box center [336, 311] width 31 height 24
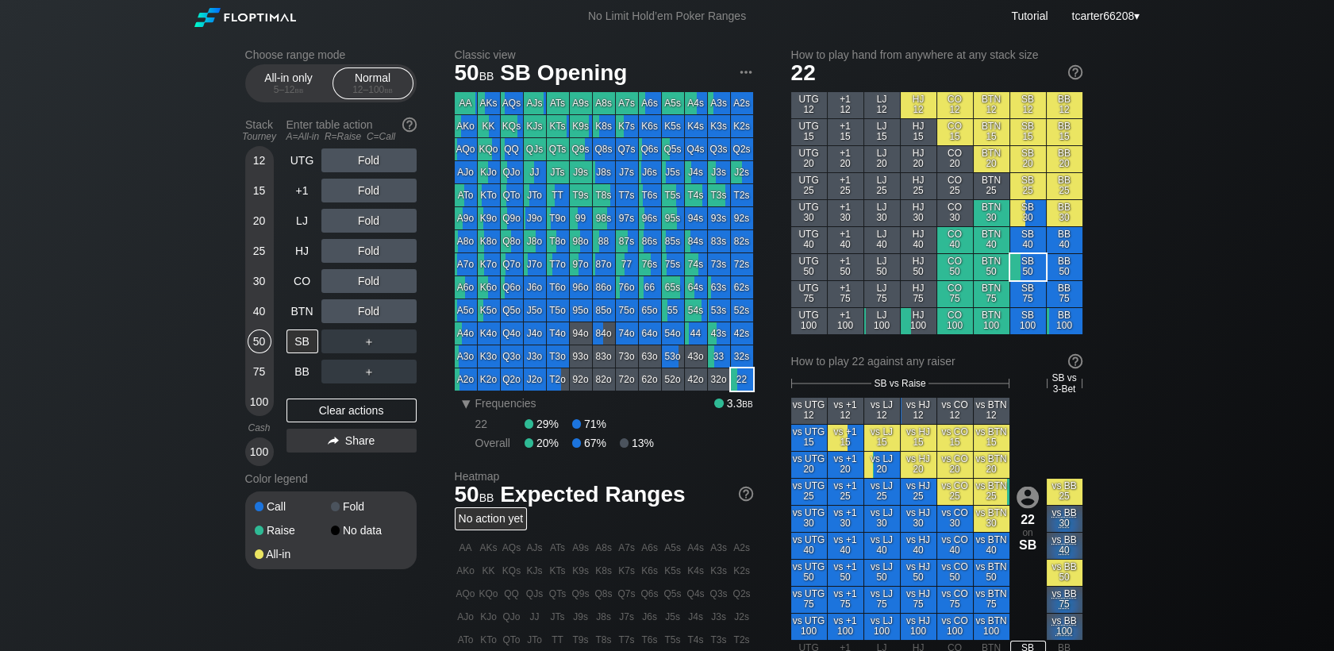
drag, startPoint x: 271, startPoint y: 310, endPoint x: 279, endPoint y: 303, distance: 10.7
click at [271, 310] on div "12 15 20 25 30 40 50 75 100" at bounding box center [259, 281] width 29 height 270
click at [295, 282] on div "CO" at bounding box center [302, 281] width 32 height 24
click at [274, 313] on div "Stack Tourney Enter table action A=All-in R=Raise C=Call 12 15 20 25 30 40 50 7…" at bounding box center [330, 289] width 171 height 354
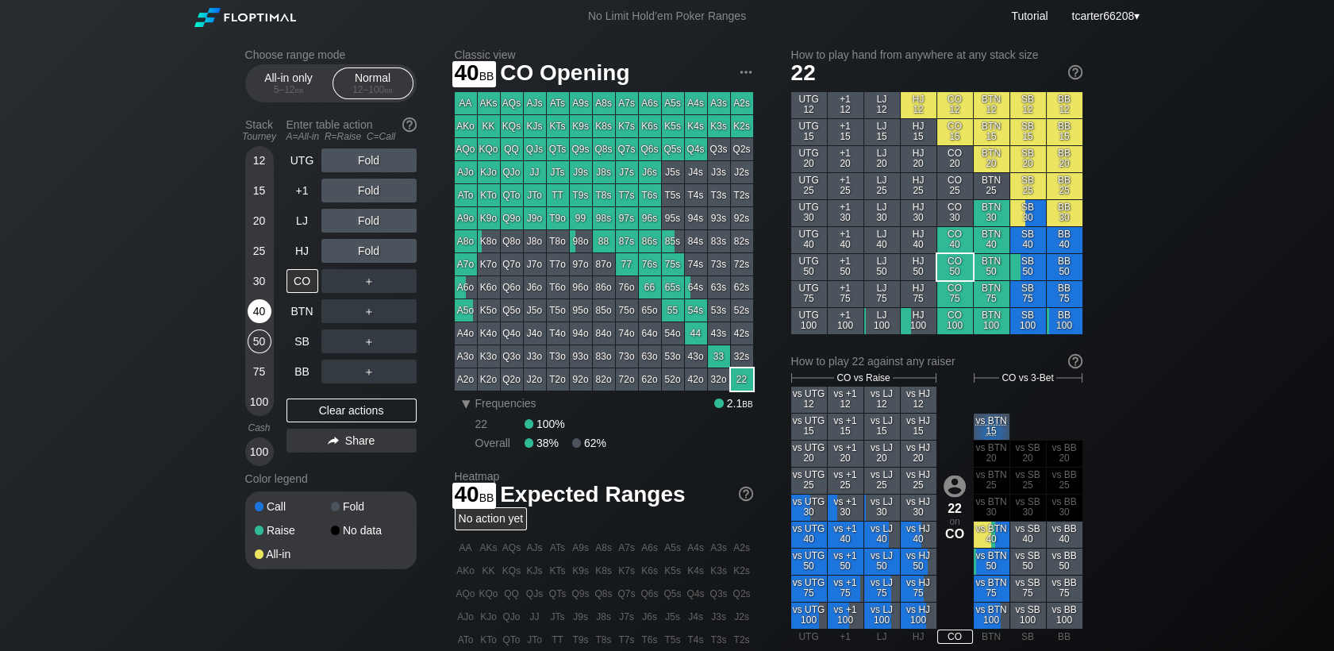
click at [266, 313] on div "40" at bounding box center [260, 311] width 24 height 24
click at [264, 313] on div "40" at bounding box center [260, 311] width 24 height 24
click at [255, 340] on div "50" at bounding box center [260, 341] width 24 height 24
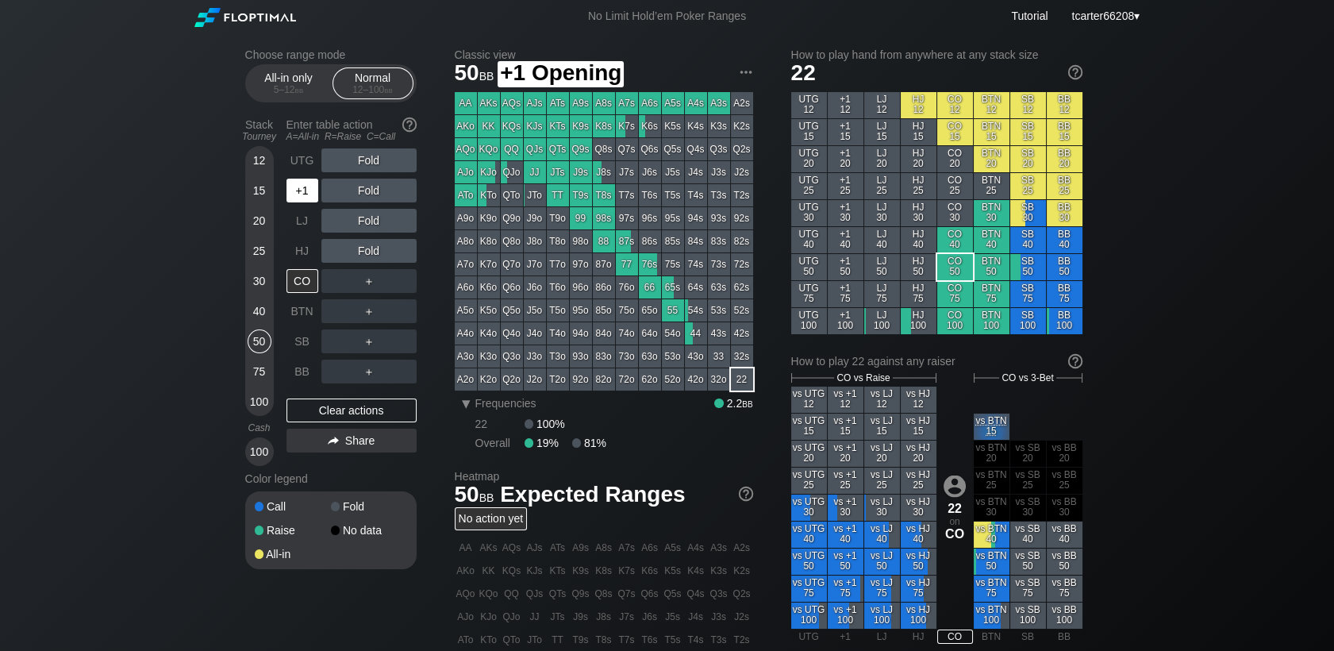
click at [298, 194] on div "+1" at bounding box center [302, 191] width 32 height 24
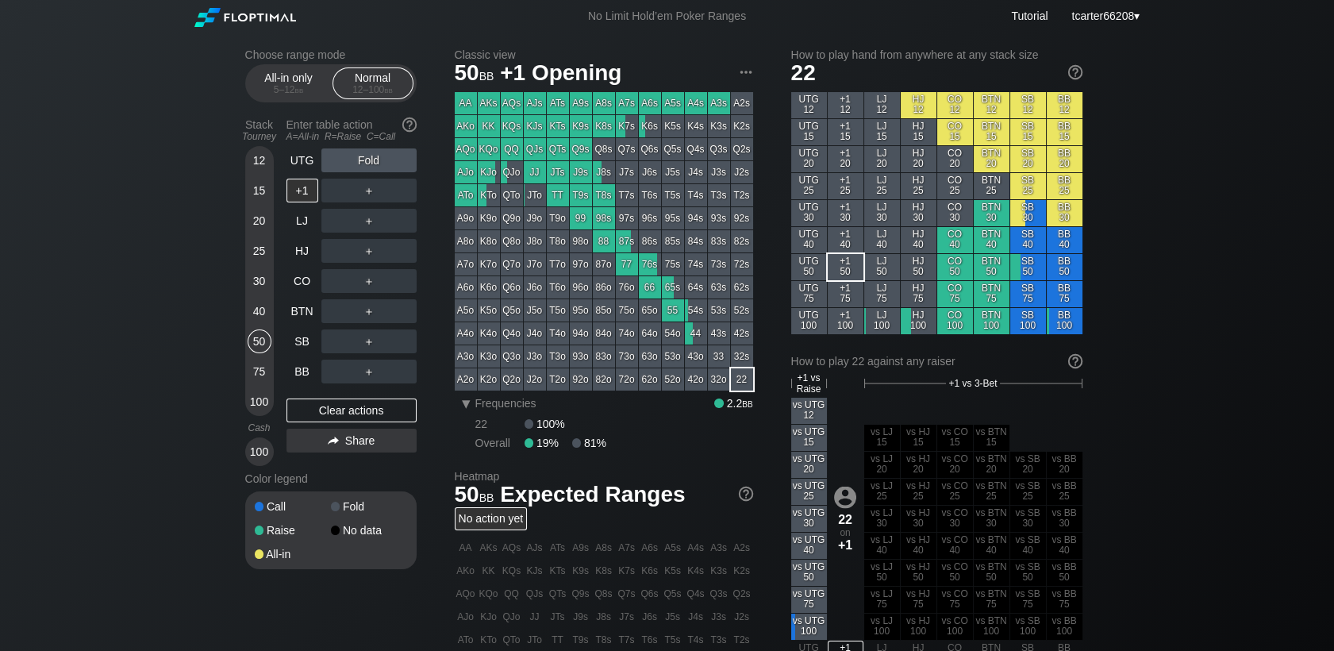
drag, startPoint x: 255, startPoint y: 283, endPoint x: 278, endPoint y: 307, distance: 32.6
click at [255, 283] on div "30" at bounding box center [260, 281] width 24 height 24
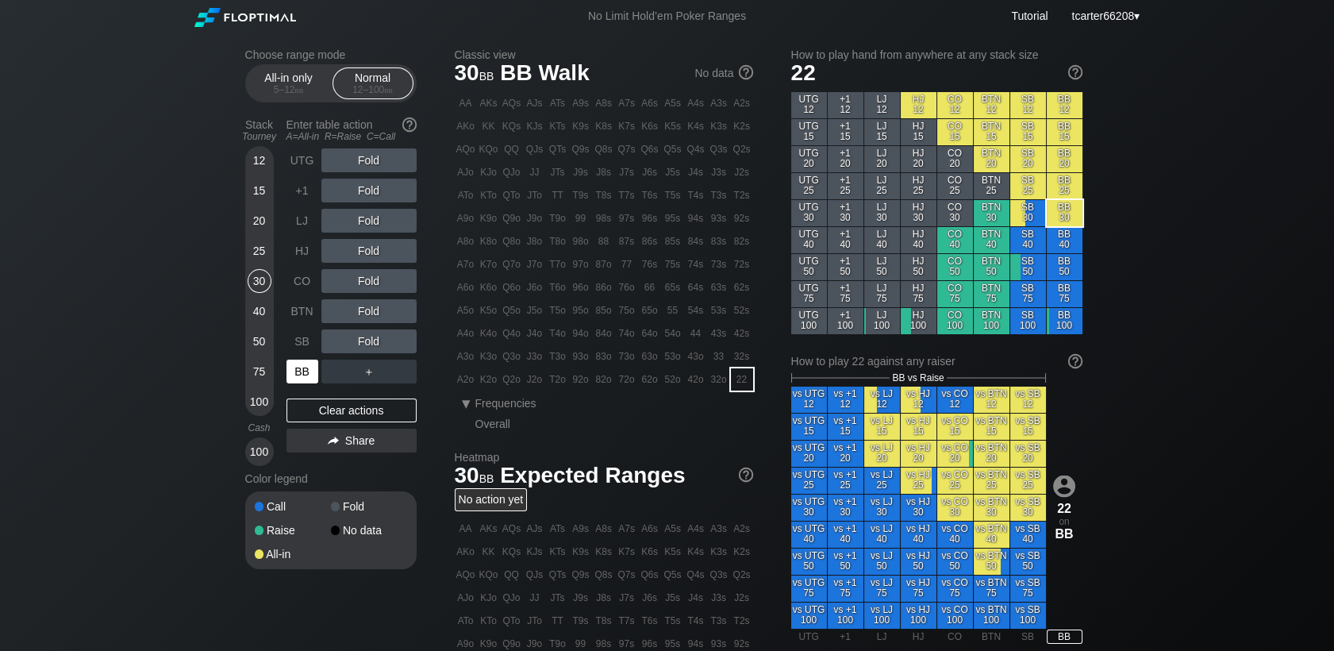
click at [304, 378] on div "BB" at bounding box center [302, 371] width 32 height 24
click at [367, 213] on div "R ✕" at bounding box center [368, 221] width 31 height 24
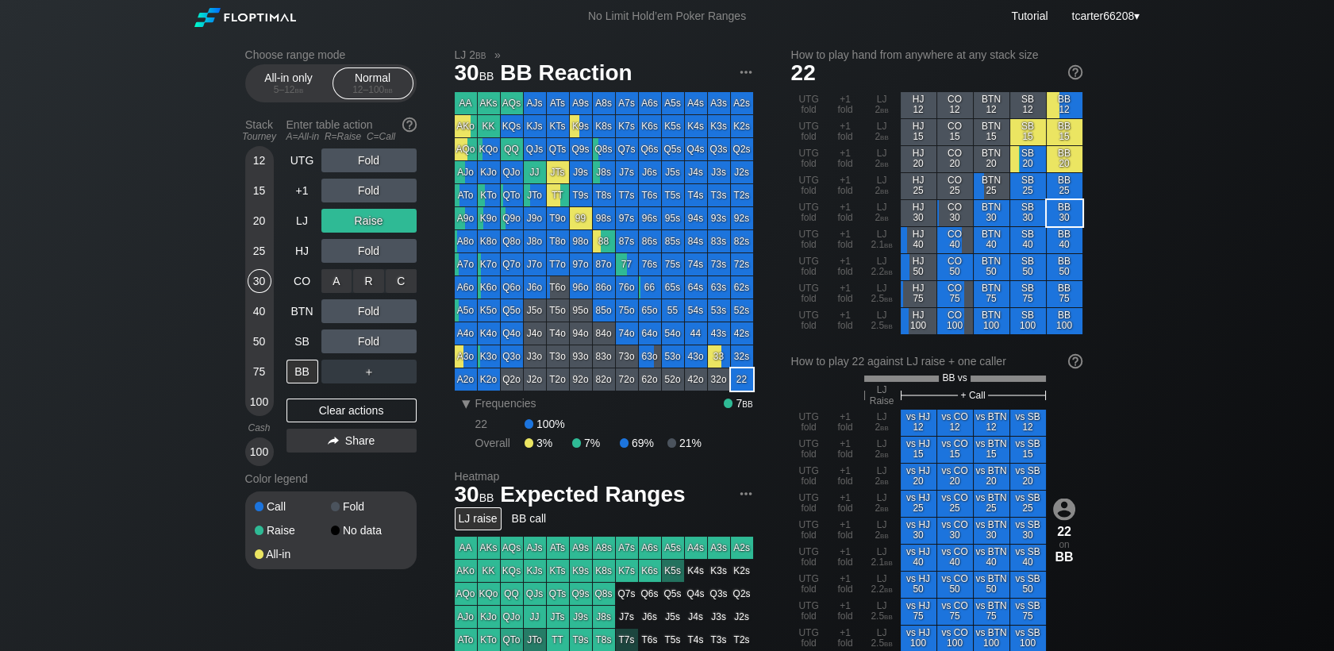
click at [405, 286] on div "C ✕" at bounding box center [401, 281] width 31 height 24
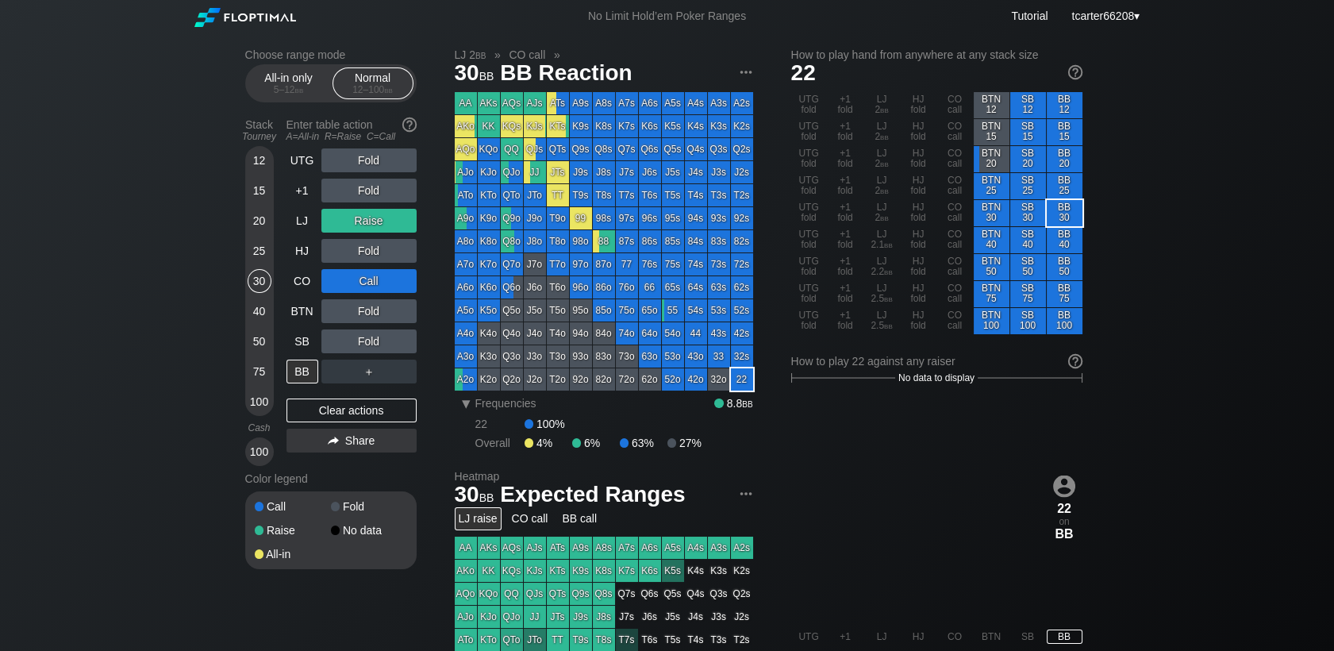
click at [389, 426] on div "UTG Fold +1 Fold LJ Raise HJ Fold CO Call BTN Fold SB Fold BB ＋ Clear actions S…" at bounding box center [351, 306] width 130 height 317
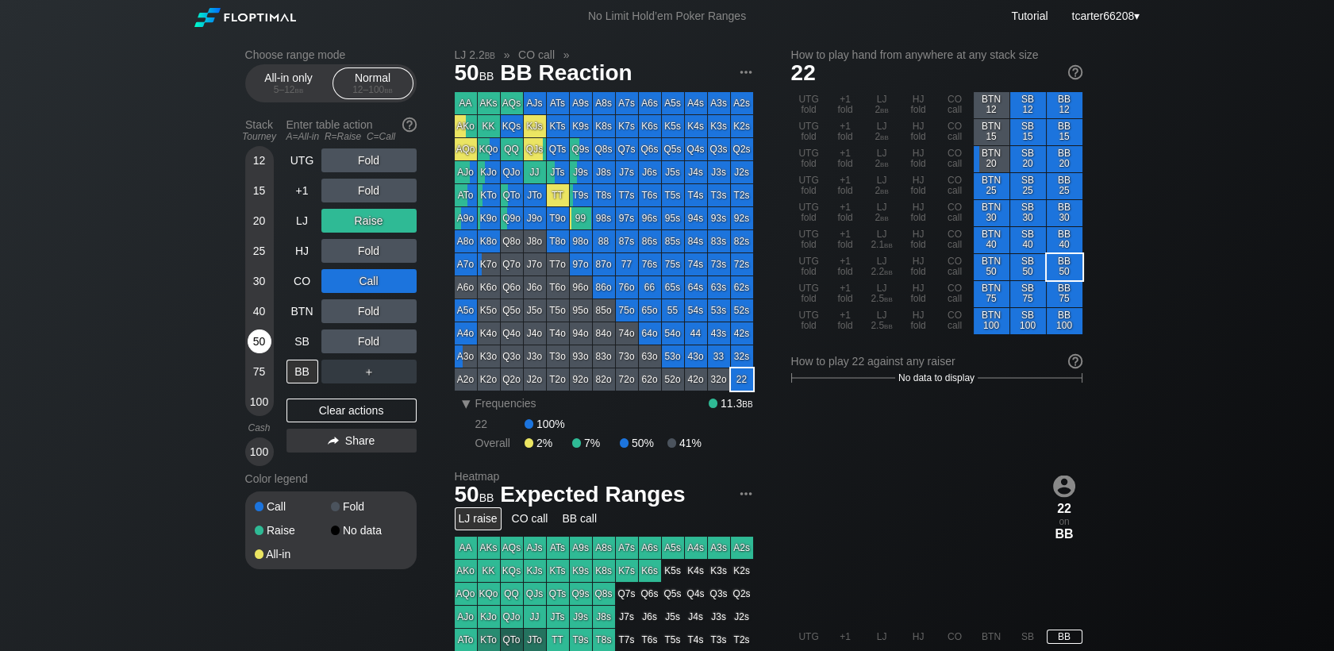
click at [255, 344] on div "50" at bounding box center [260, 341] width 24 height 24
click at [331, 406] on div "Clear actions" at bounding box center [351, 410] width 130 height 24
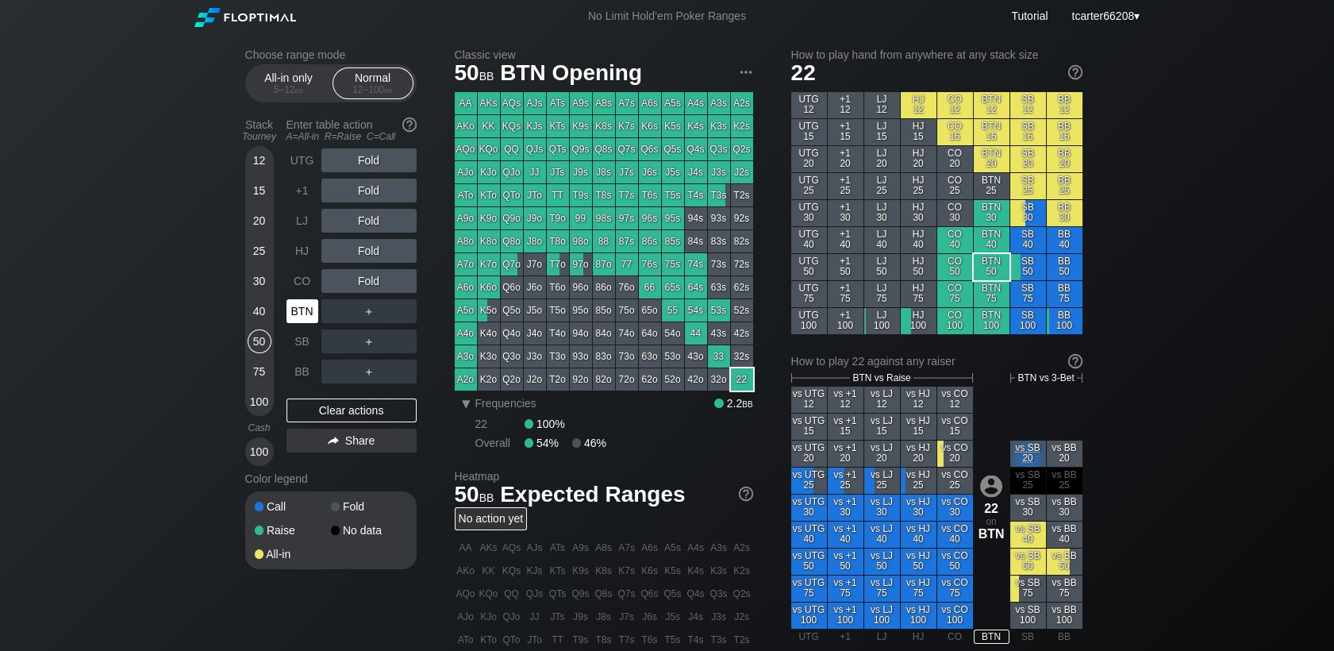
click at [301, 305] on div "BTN" at bounding box center [302, 311] width 32 height 24
click at [363, 309] on div "R ✕" at bounding box center [368, 311] width 31 height 24
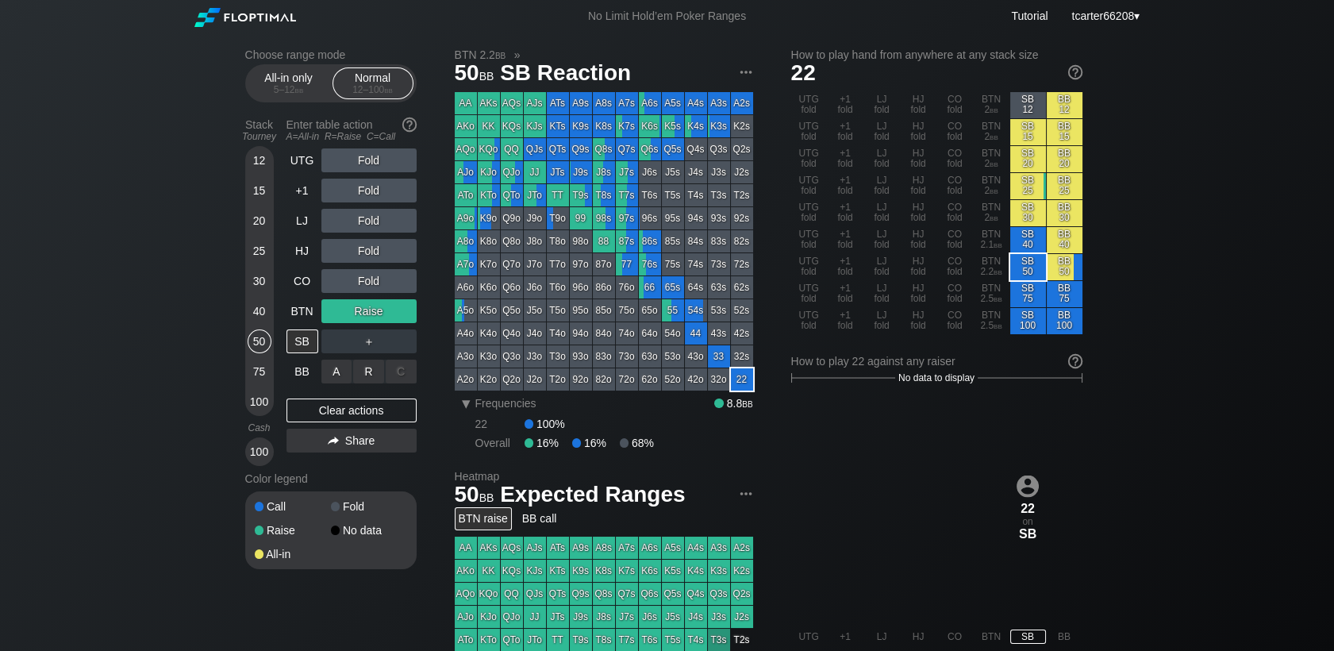
click at [368, 372] on div "R ✕" at bounding box center [368, 371] width 31 height 24
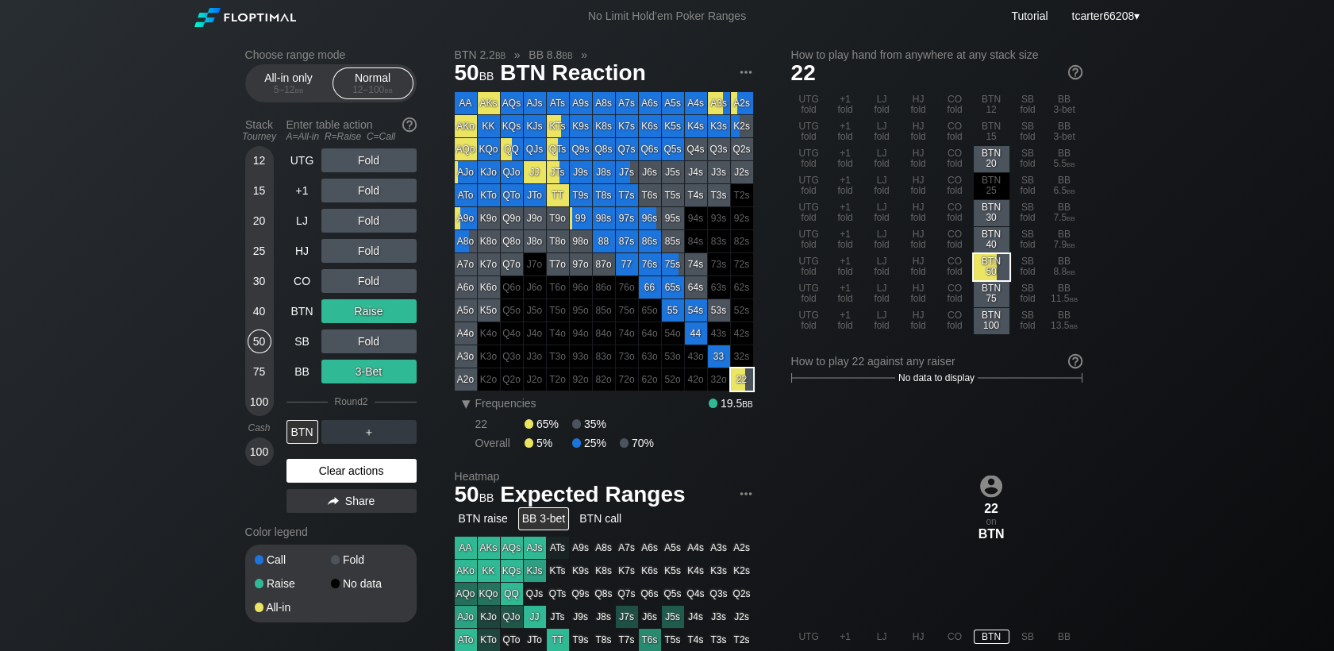
click at [375, 463] on div "Clear actions" at bounding box center [351, 471] width 130 height 24
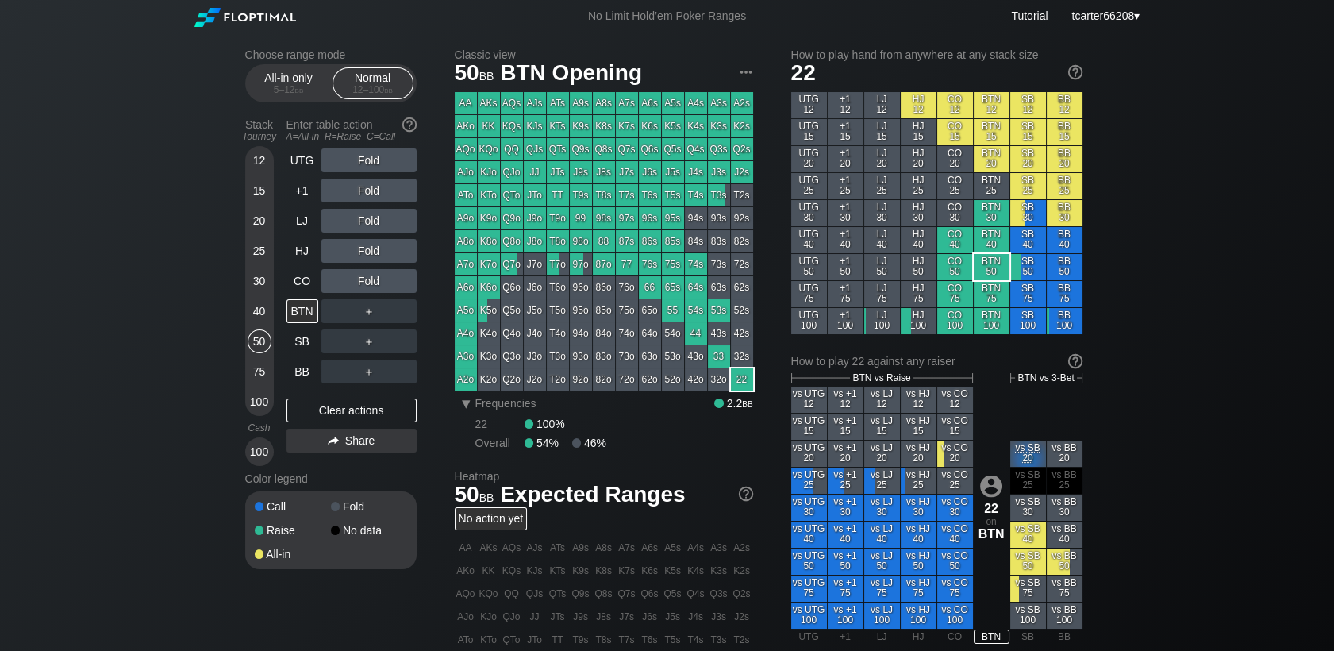
click at [263, 374] on div "75" at bounding box center [260, 371] width 24 height 24
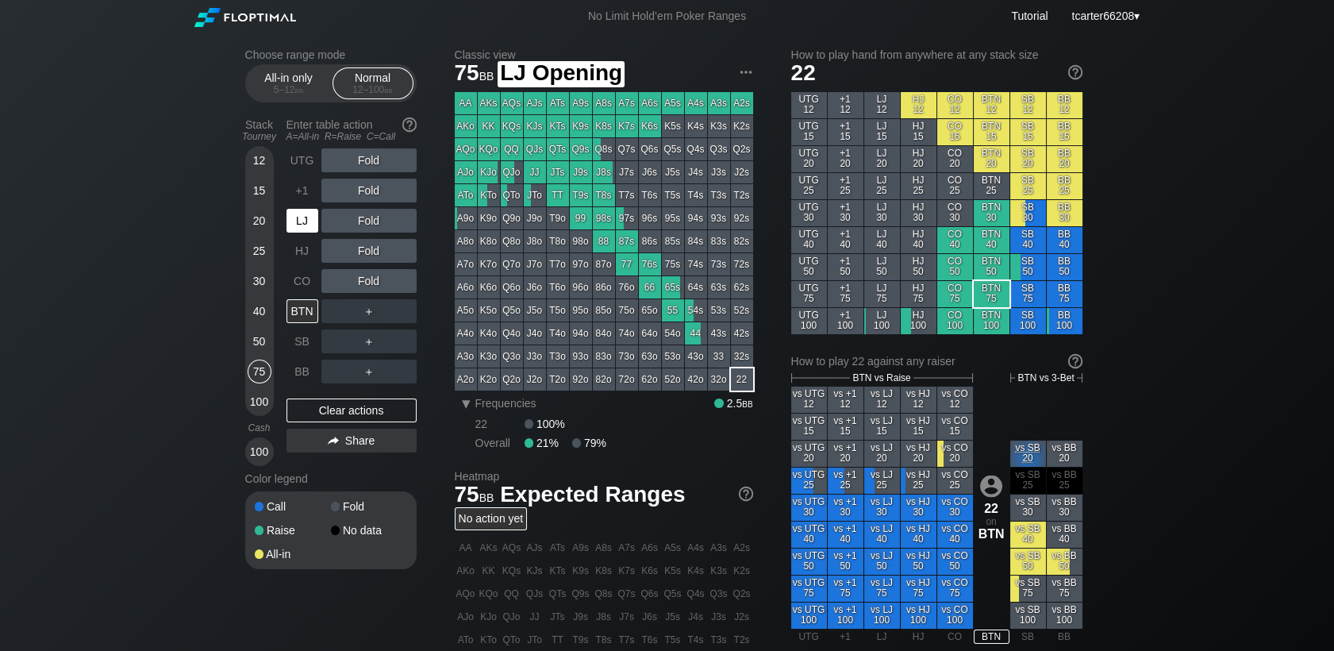
click at [305, 232] on div "LJ" at bounding box center [302, 221] width 32 height 24
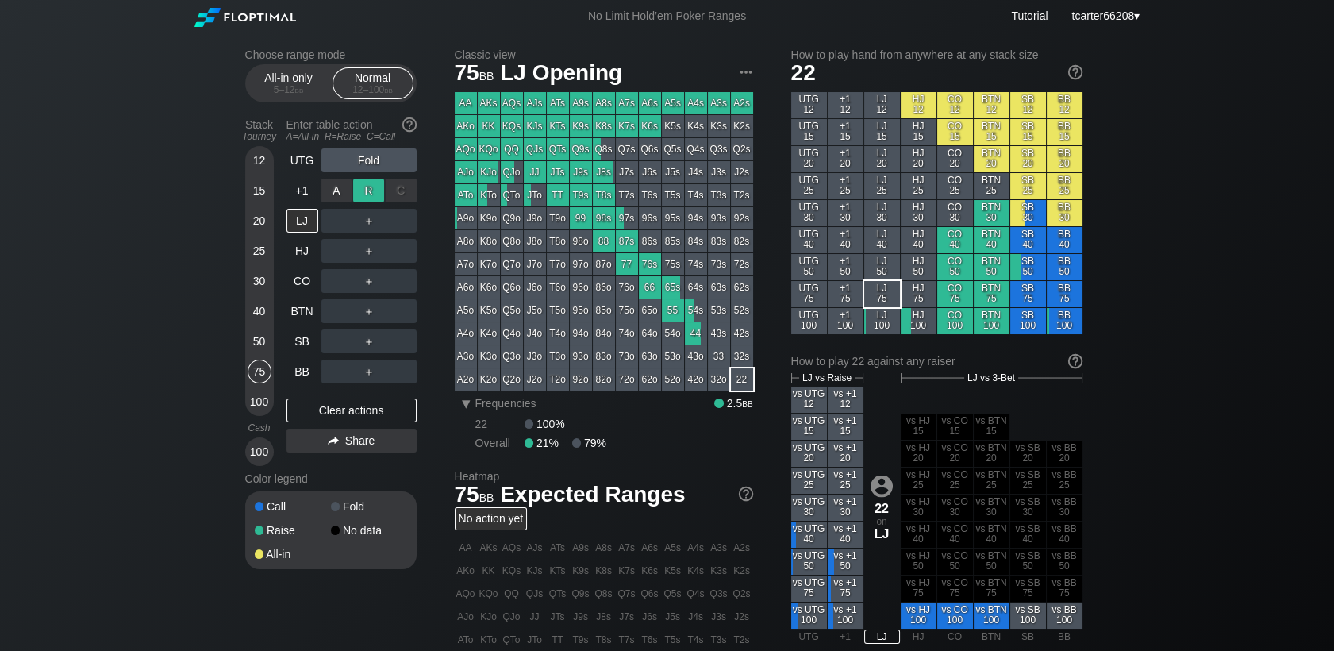
click at [364, 195] on div "R ✕" at bounding box center [368, 191] width 31 height 24
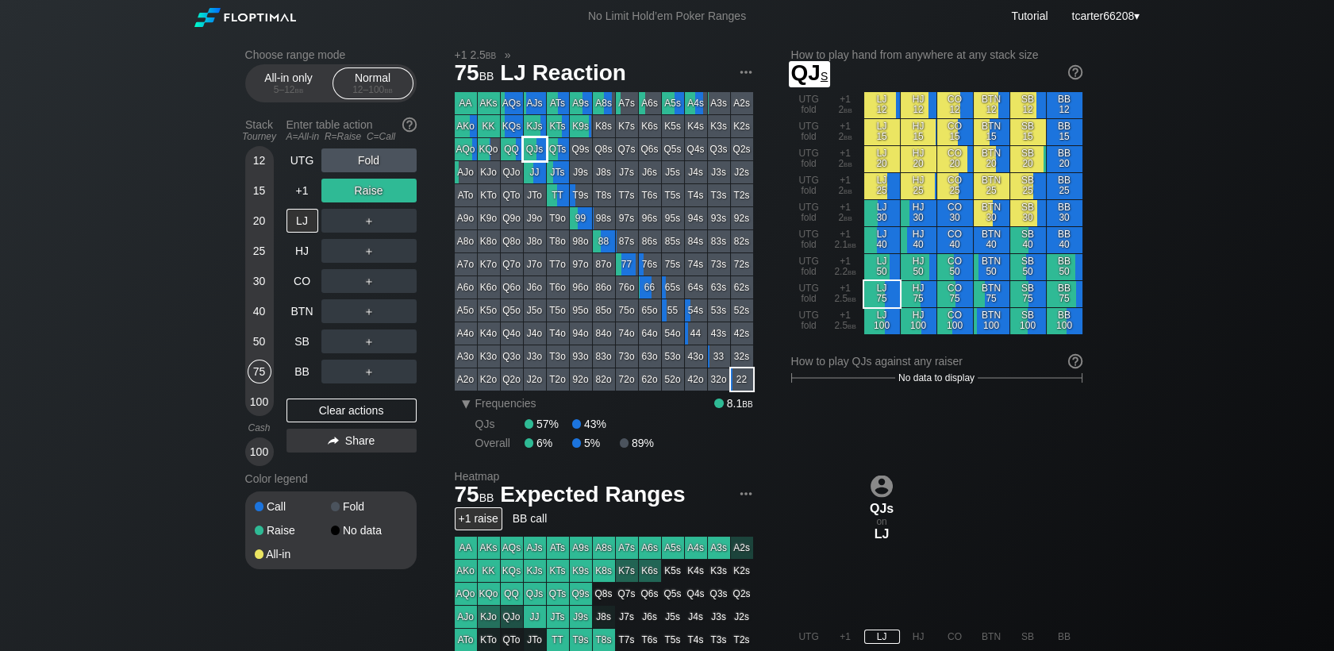
click at [540, 142] on div "QJs" at bounding box center [535, 149] width 22 height 22
click at [291, 414] on div "Clear actions" at bounding box center [351, 410] width 130 height 24
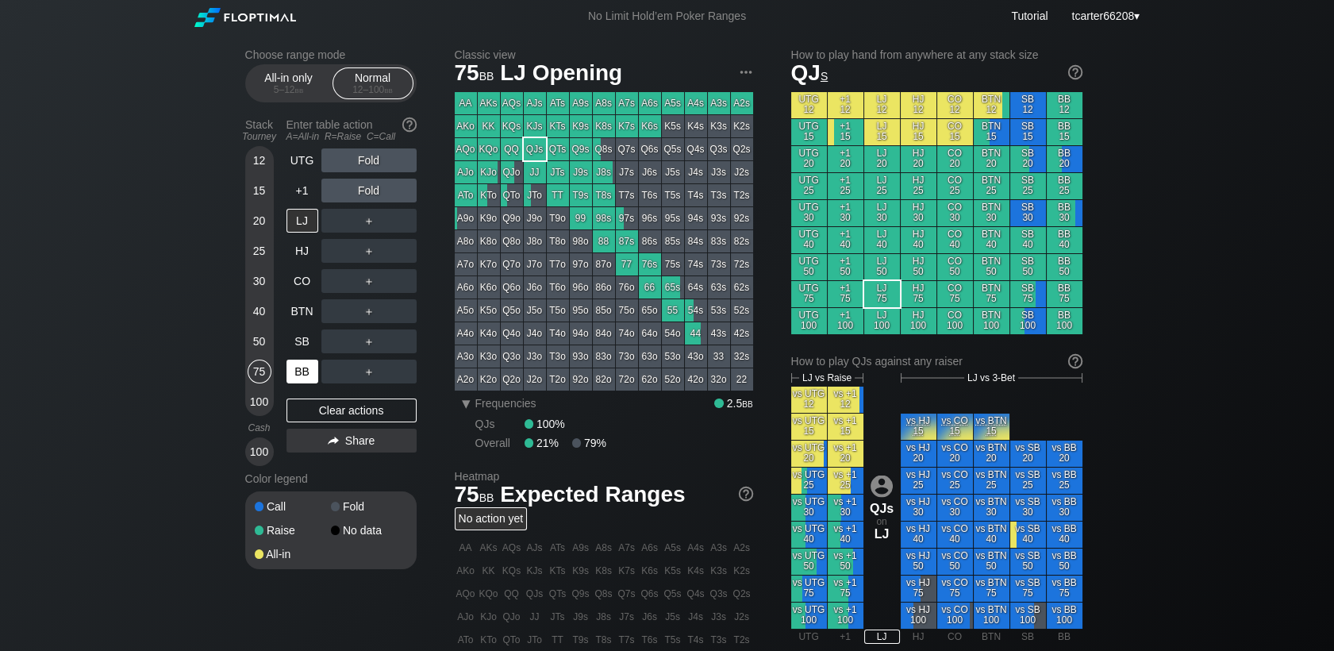
click at [313, 373] on div "BB" at bounding box center [302, 371] width 32 height 24
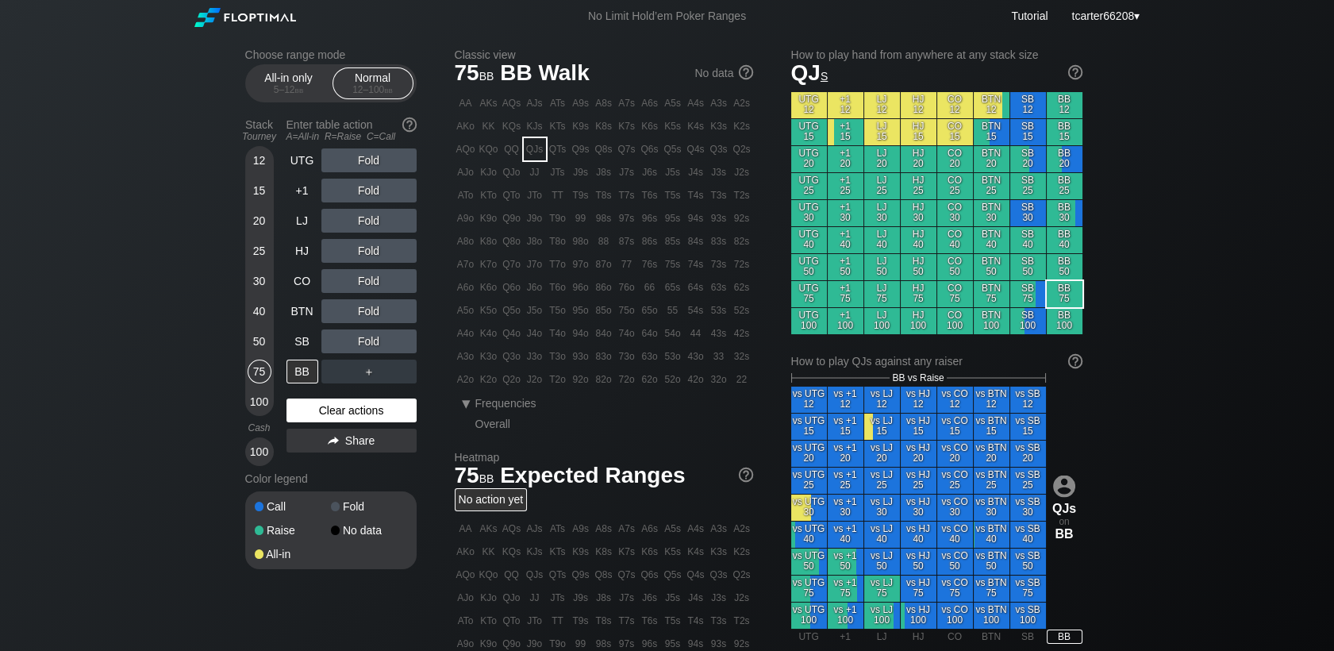
click at [328, 408] on div "Clear actions" at bounding box center [351, 410] width 130 height 24
click at [270, 257] on div "25" at bounding box center [260, 254] width 24 height 30
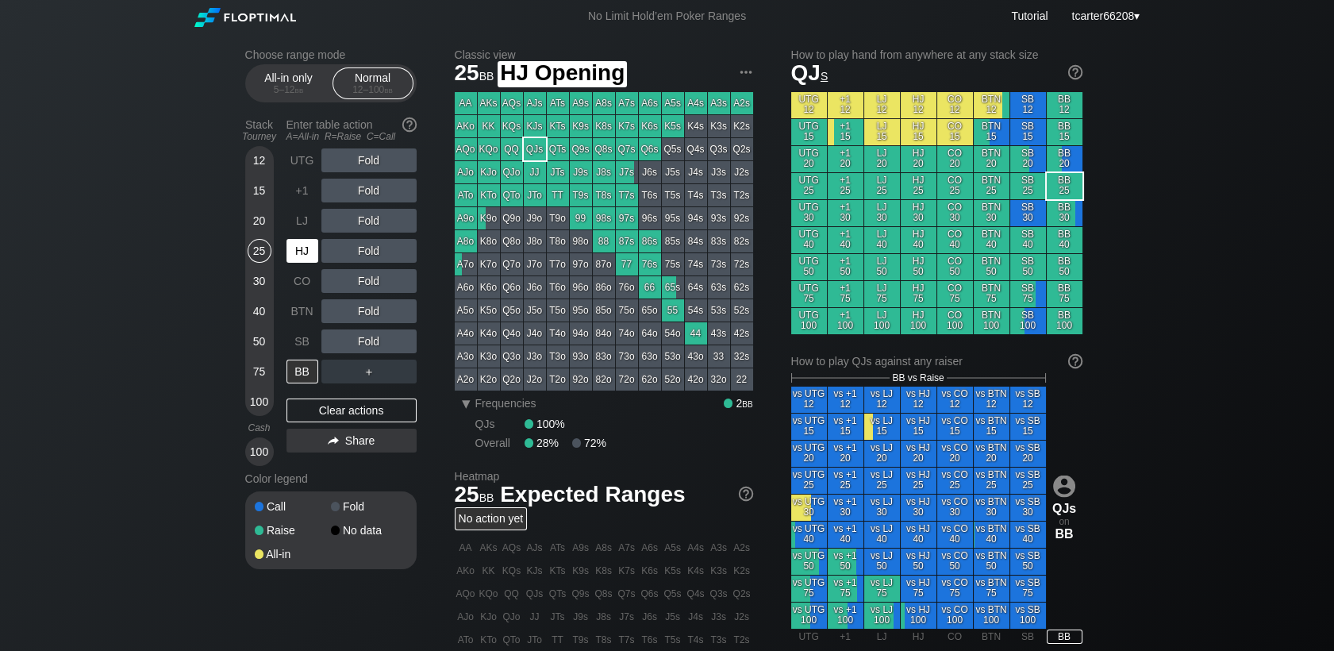
click at [294, 256] on div "HJ" at bounding box center [302, 251] width 32 height 24
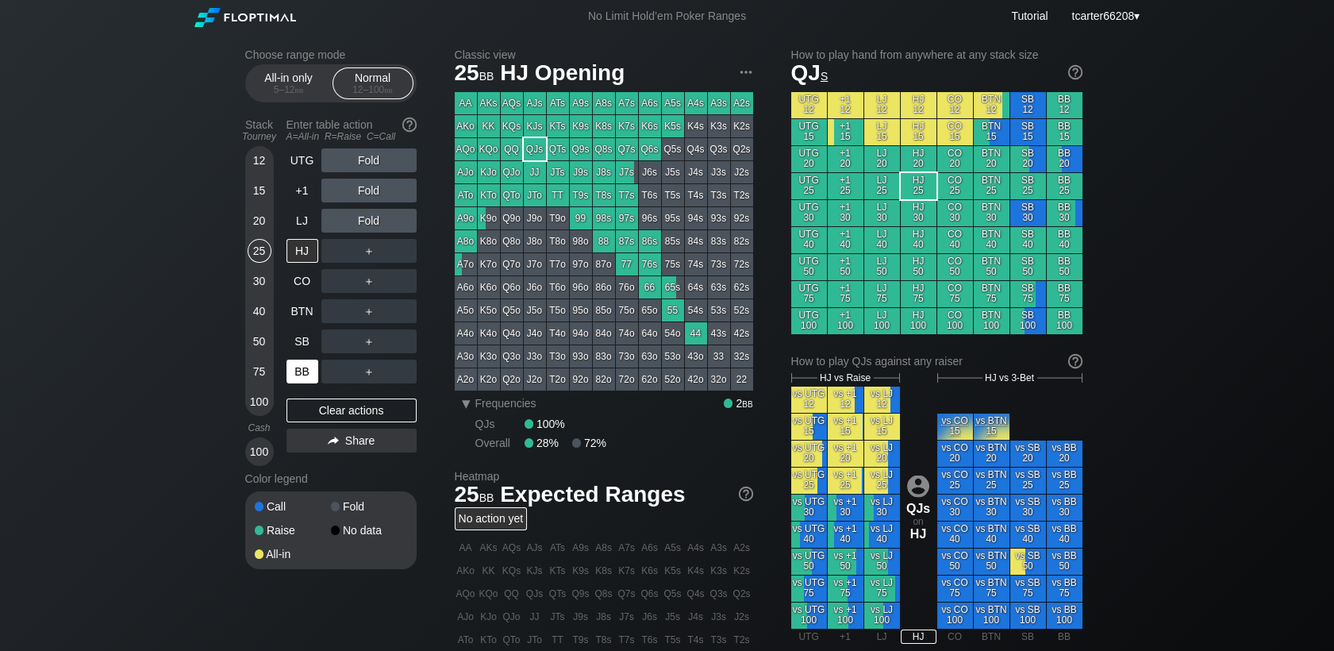
drag, startPoint x: 294, startPoint y: 409, endPoint x: 289, endPoint y: 361, distance: 48.7
click at [294, 409] on div "Clear actions" at bounding box center [351, 410] width 130 height 24
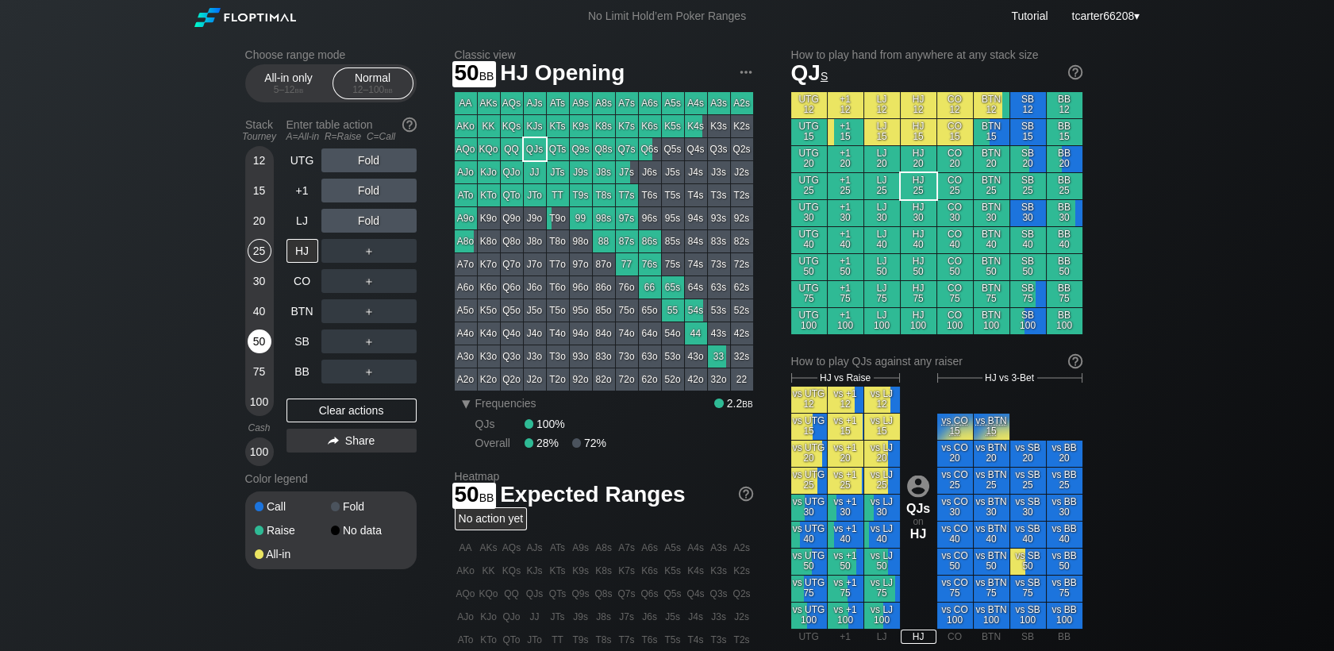
click at [251, 348] on div "50" at bounding box center [260, 341] width 24 height 24
drag, startPoint x: 251, startPoint y: 348, endPoint x: 273, endPoint y: 298, distance: 55.4
click at [252, 348] on div "50" at bounding box center [260, 341] width 24 height 24
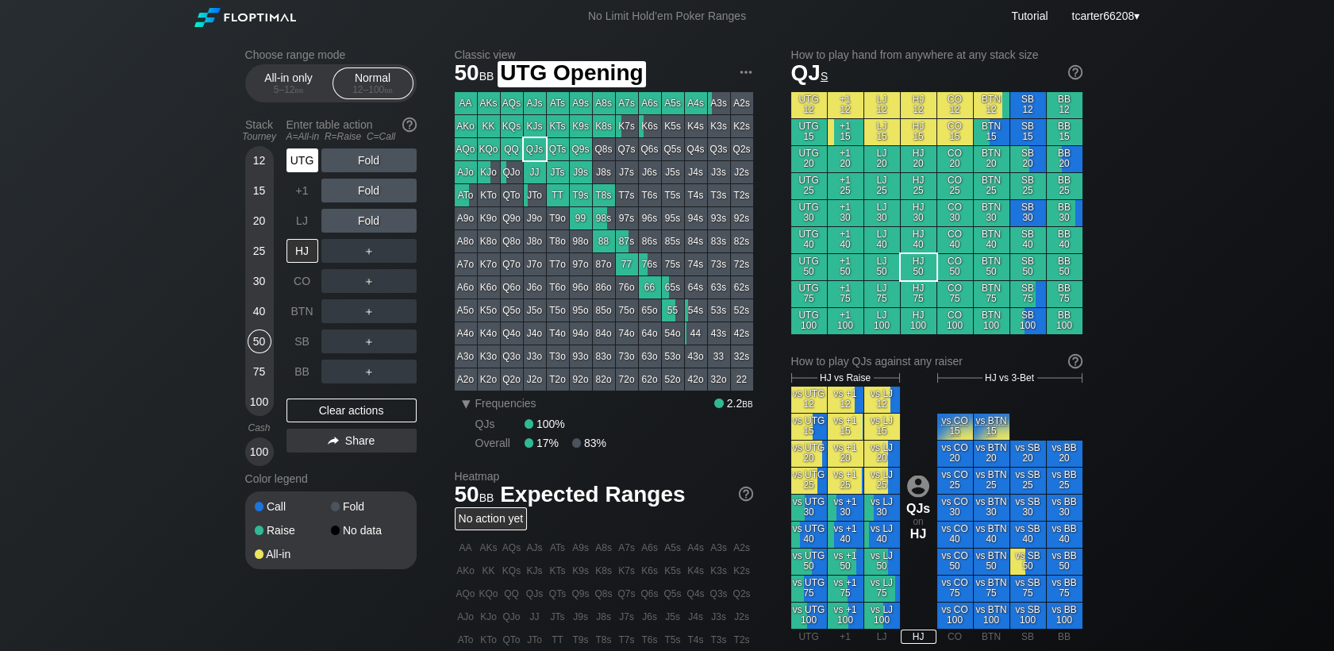
click at [296, 161] on div "UTG" at bounding box center [302, 160] width 32 height 24
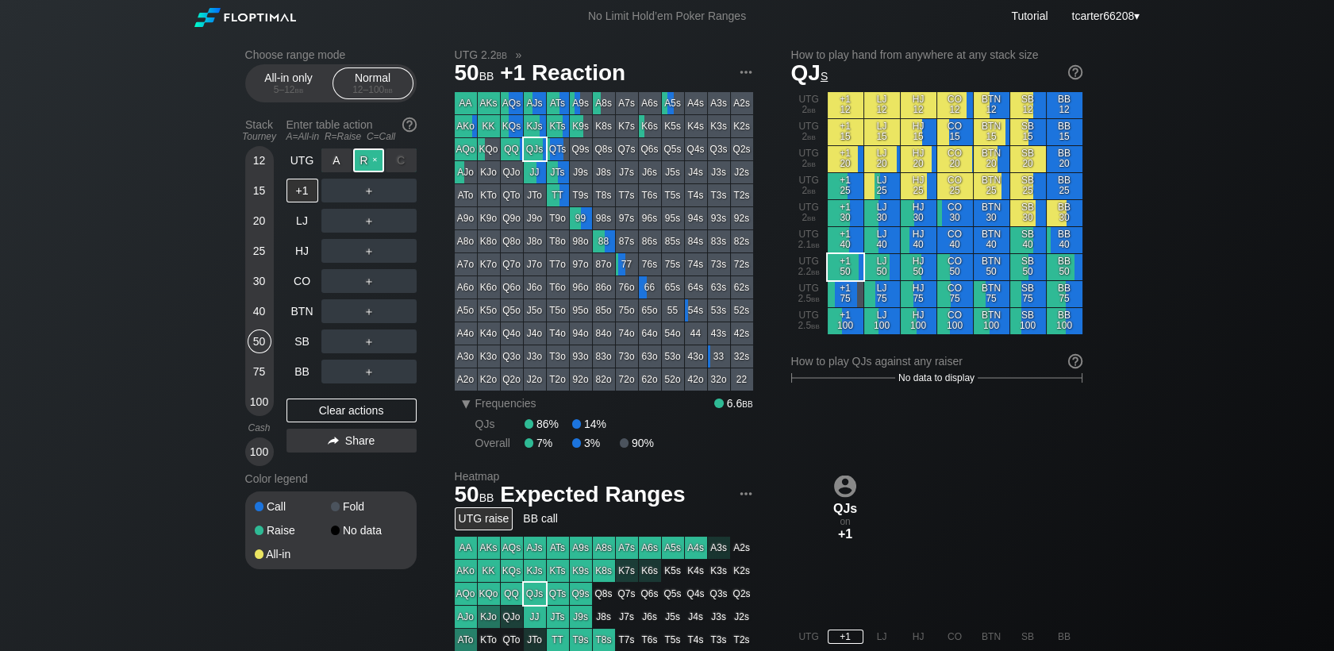
click at [375, 164] on div "R ✕" at bounding box center [368, 160] width 31 height 24
click at [362, 285] on div "R ✕" at bounding box center [368, 281] width 31 height 24
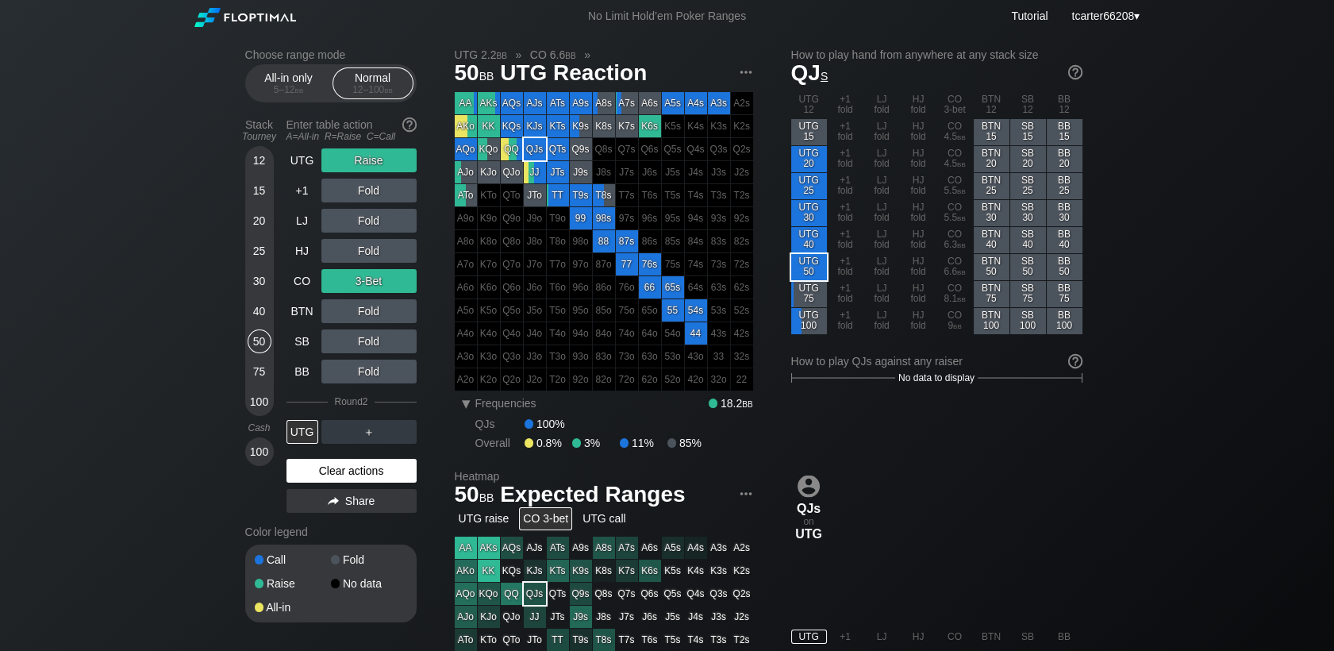
drag, startPoint x: 328, startPoint y: 470, endPoint x: 326, endPoint y: 404, distance: 65.9
click at [328, 470] on div "Clear actions" at bounding box center [351, 471] width 130 height 24
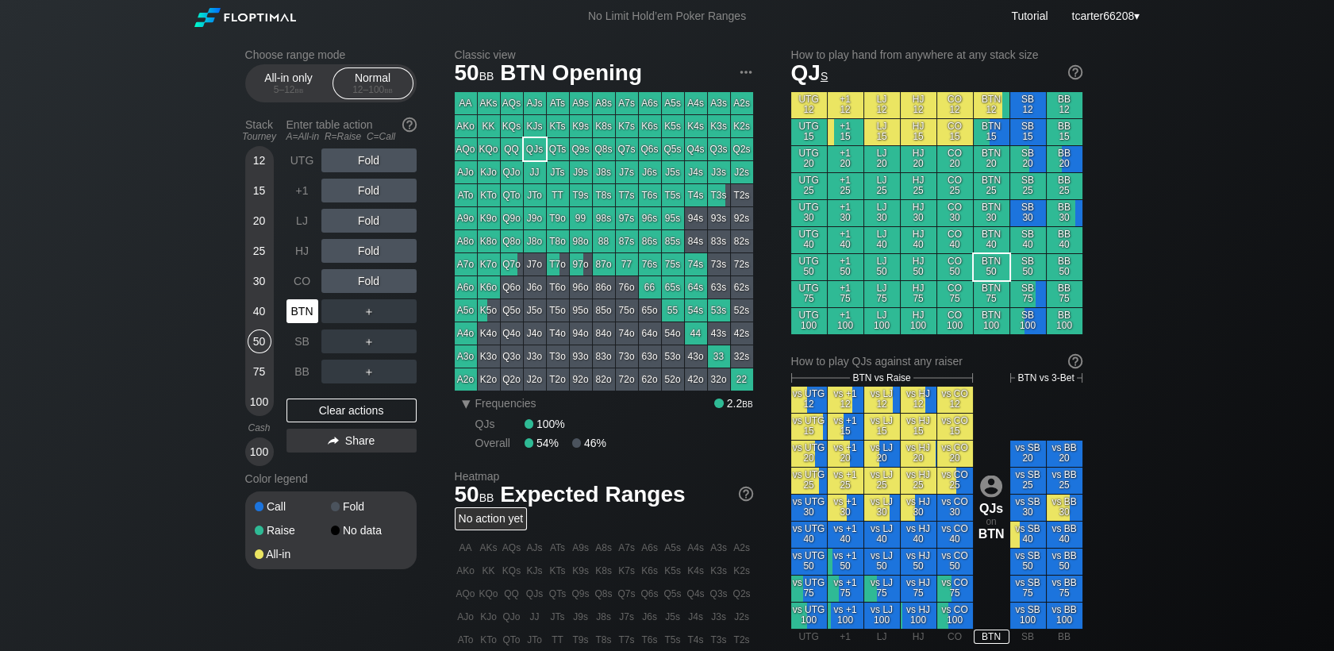
click at [295, 306] on div "BTN" at bounding box center [302, 311] width 32 height 24
click at [358, 157] on div "R ✕" at bounding box center [368, 160] width 31 height 24
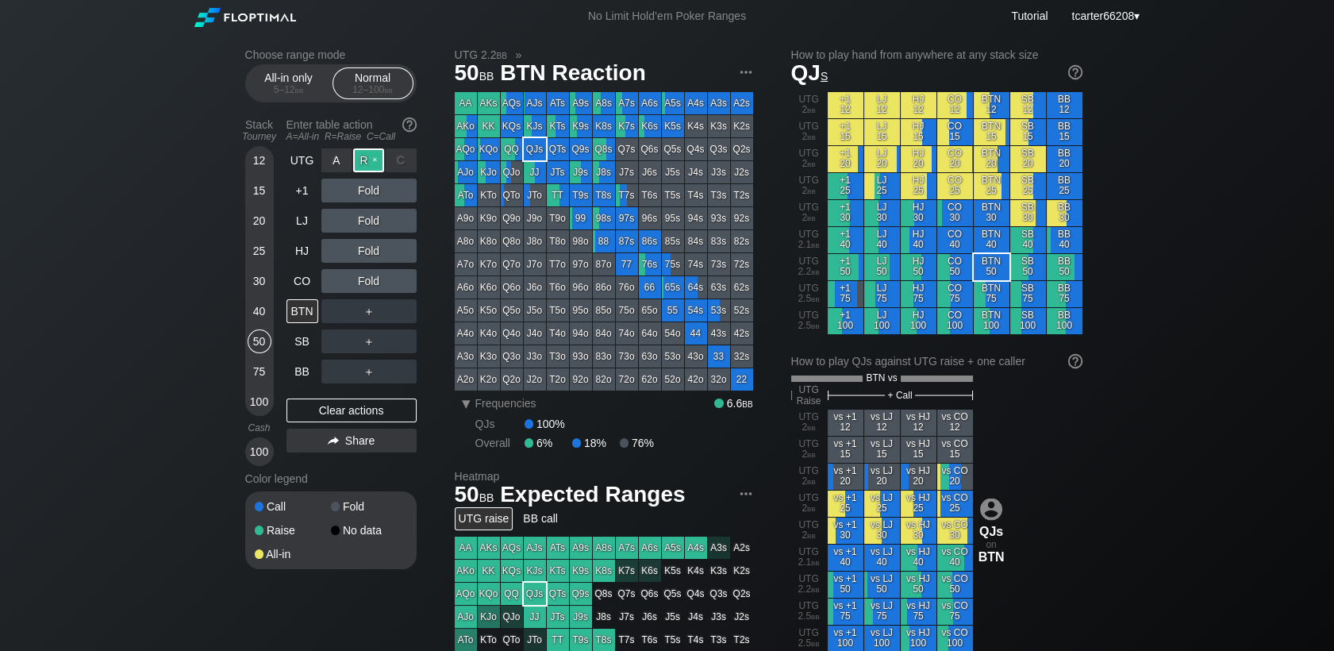
click at [358, 157] on div "R ✕" at bounding box center [368, 160] width 31 height 24
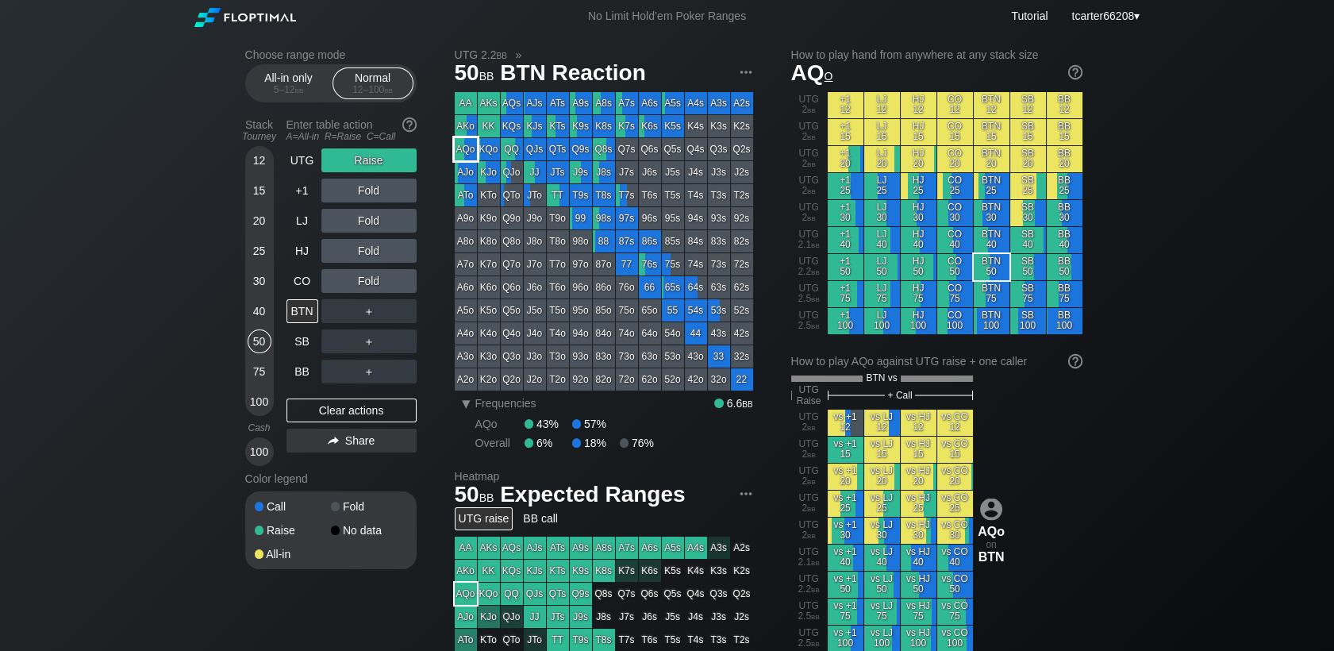
click at [463, 148] on div "AQo" at bounding box center [466, 149] width 22 height 22
click at [305, 409] on div "UTG Raise +1 Fold LJ Fold HJ Fold CO Fold BTN ＋ SB ＋ BB ＋ Clear actions Share" at bounding box center [351, 306] width 130 height 317
click at [307, 411] on div "Clear actions" at bounding box center [351, 410] width 130 height 24
click at [303, 349] on div "SB" at bounding box center [302, 341] width 32 height 24
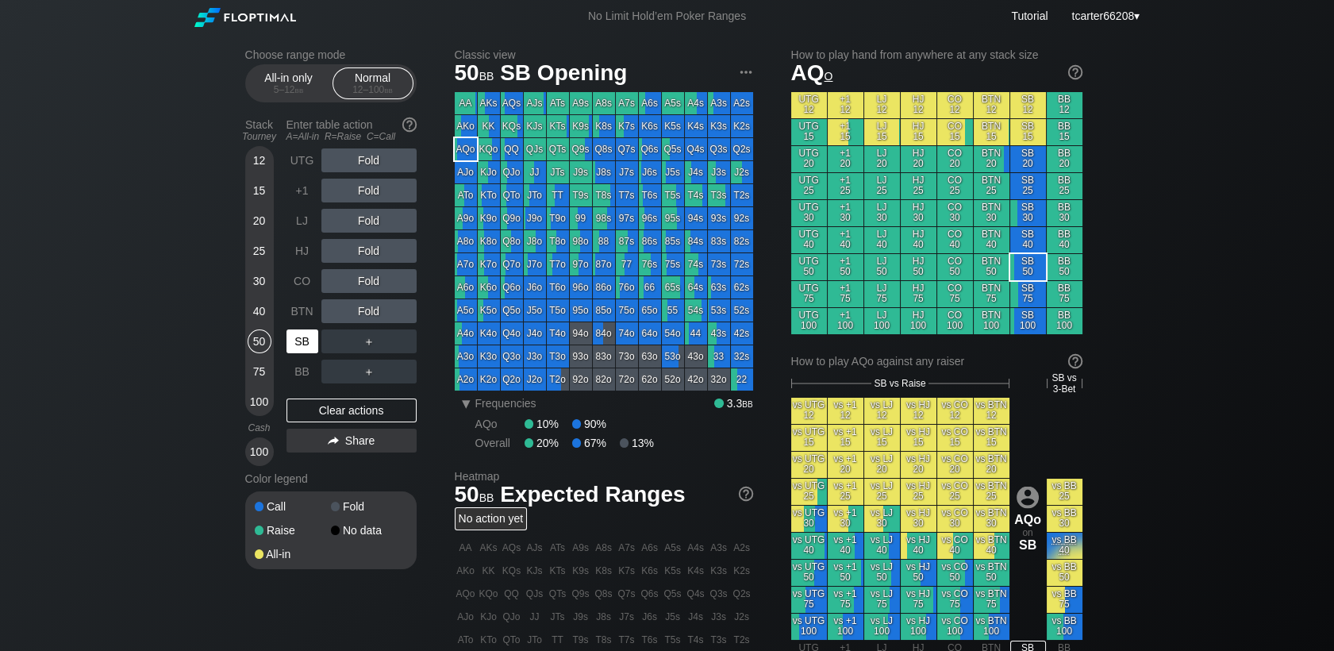
click at [302, 348] on div "SB" at bounding box center [302, 341] width 32 height 24
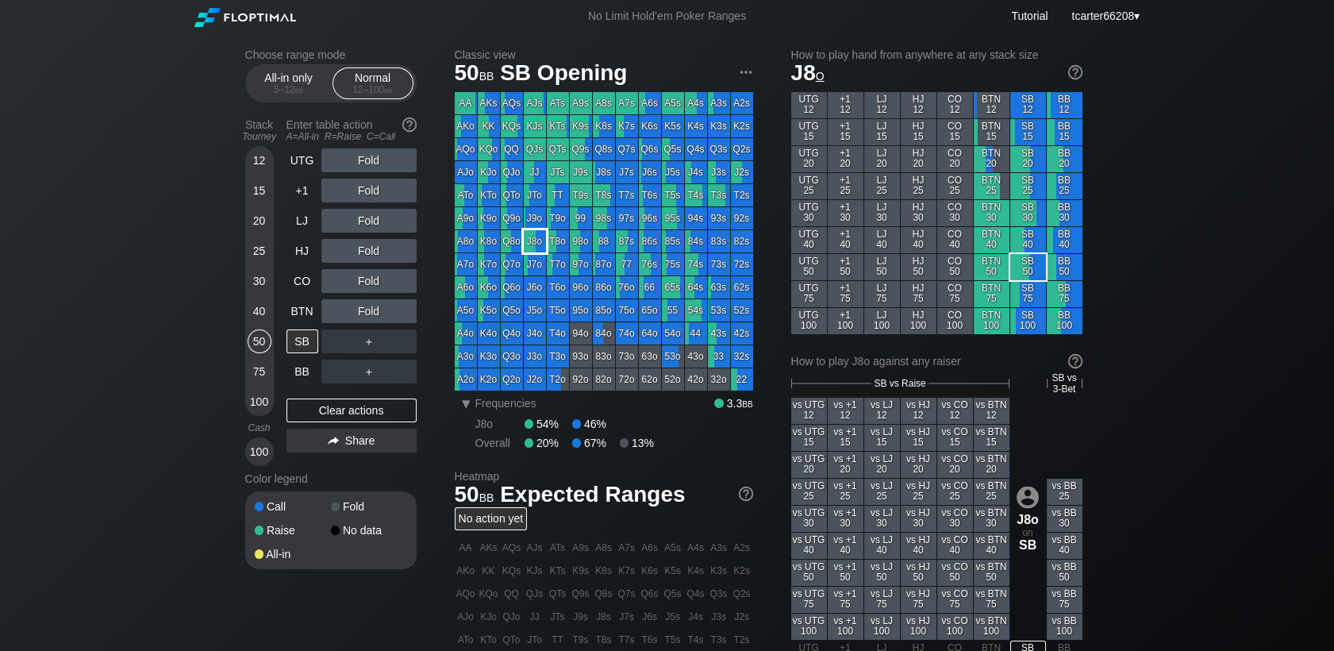
click at [539, 241] on div "J8o" at bounding box center [535, 241] width 22 height 22
click at [364, 317] on div "Fold" at bounding box center [368, 311] width 95 height 24
click at [364, 317] on div "R ✕" at bounding box center [368, 311] width 31 height 24
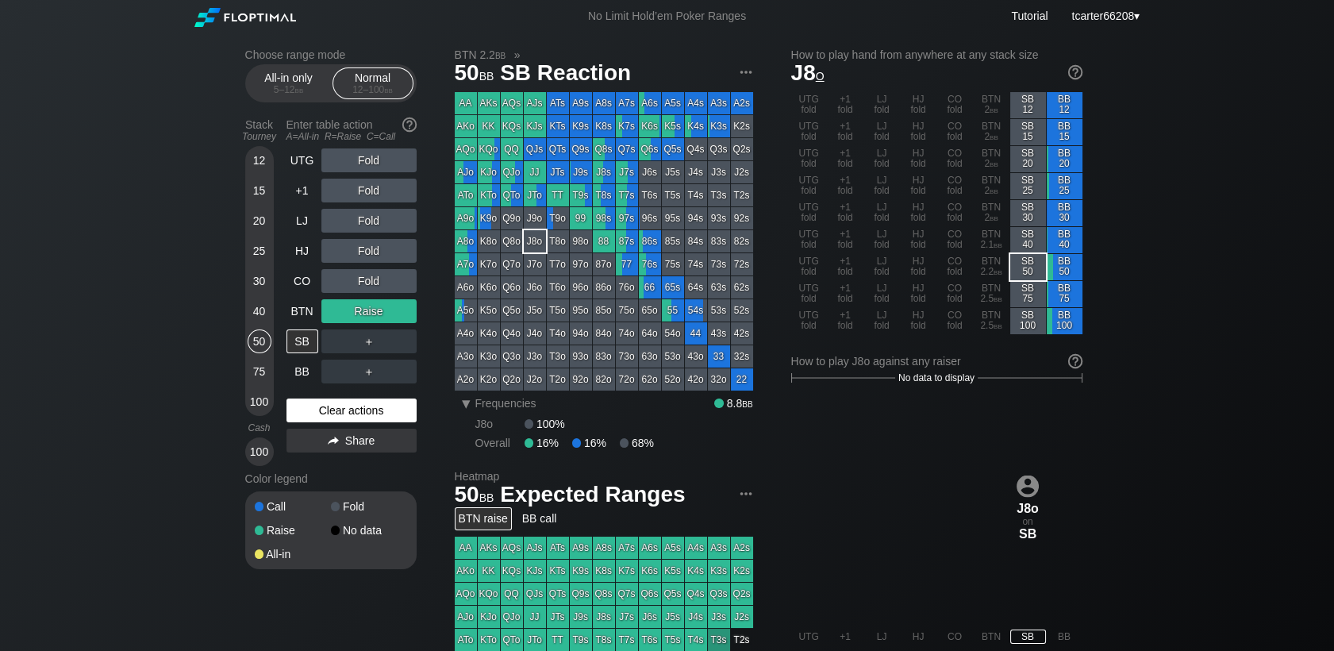
click at [364, 419] on div "Clear actions" at bounding box center [351, 410] width 130 height 24
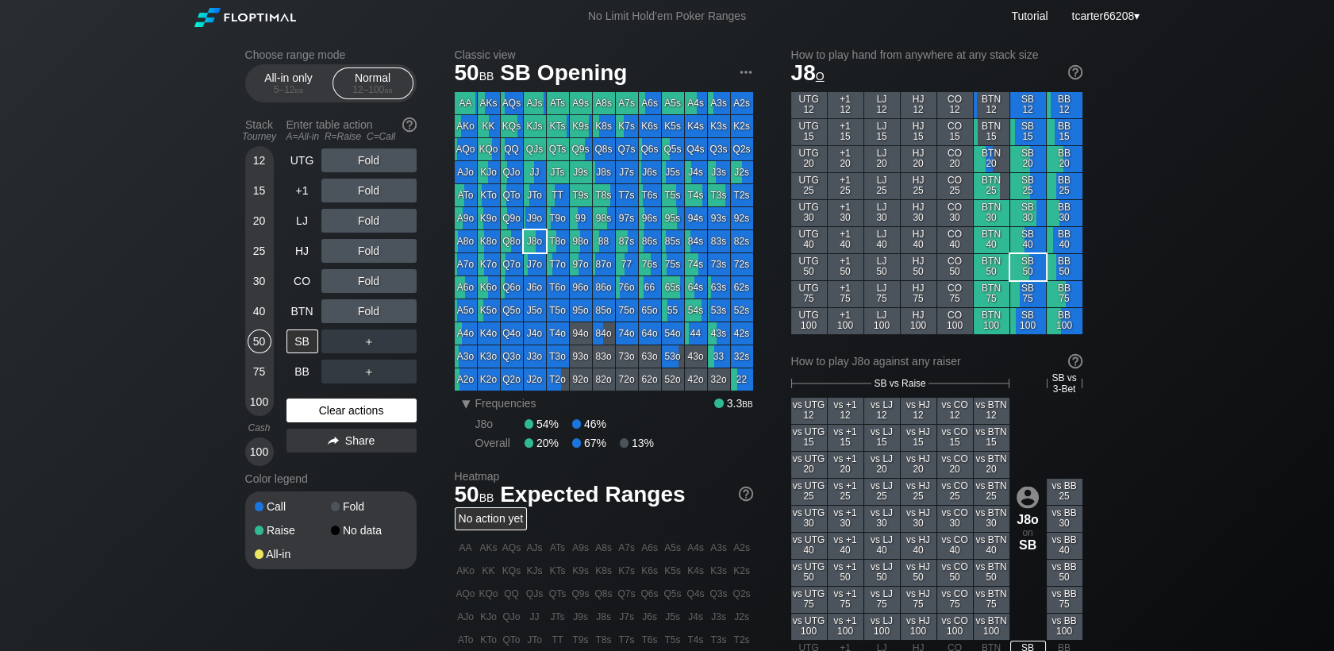
click at [346, 408] on div "Clear actions" at bounding box center [351, 410] width 130 height 24
click at [261, 257] on div "25" at bounding box center [260, 251] width 24 height 24
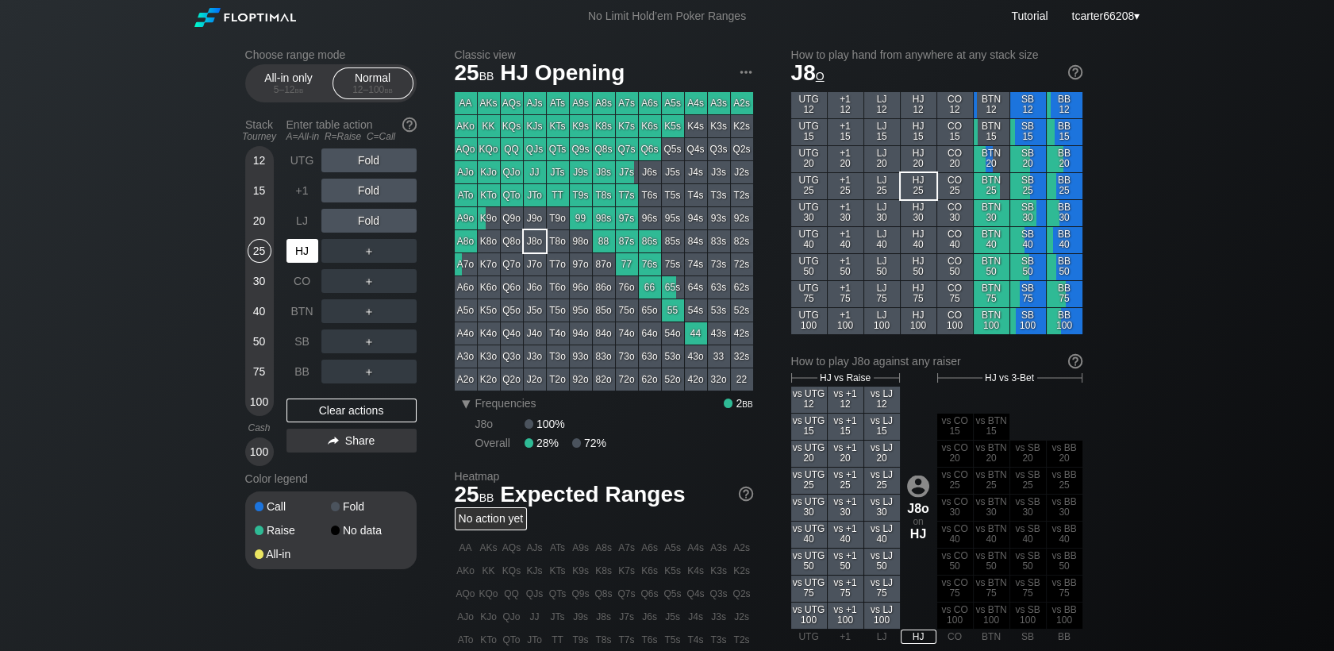
click at [299, 254] on div "HJ" at bounding box center [302, 251] width 32 height 24
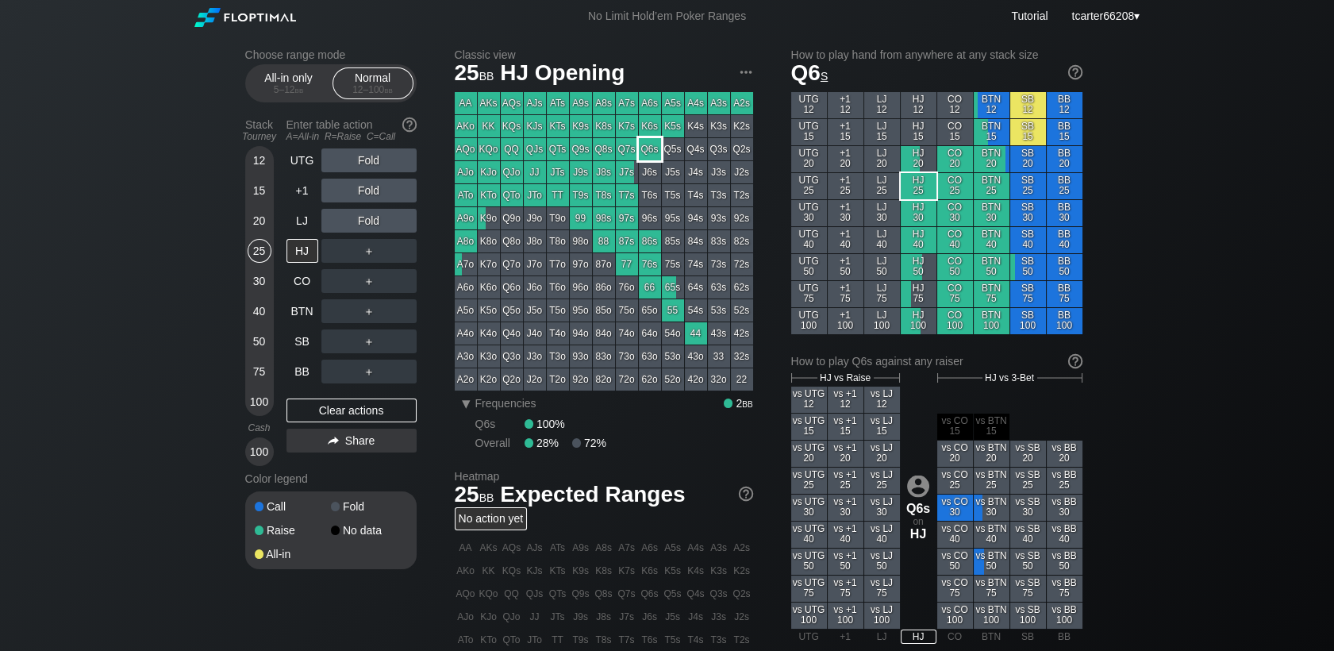
click at [655, 148] on div "Q6s" at bounding box center [650, 149] width 22 height 22
click at [244, 371] on div "Choose range mode All-in only 5 – 12 bb Normal 12 – 100 bb Stack Tourney Enter …" at bounding box center [667, 539] width 870 height 1013
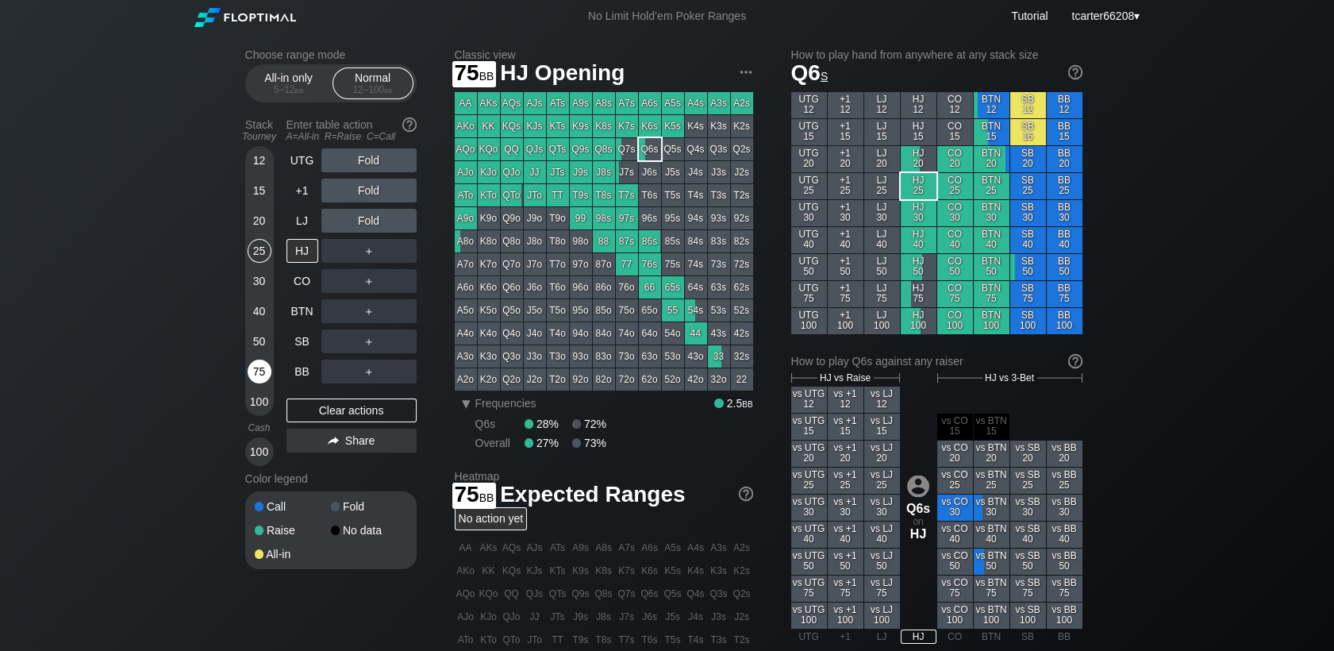
click at [252, 369] on div "75" at bounding box center [260, 371] width 24 height 24
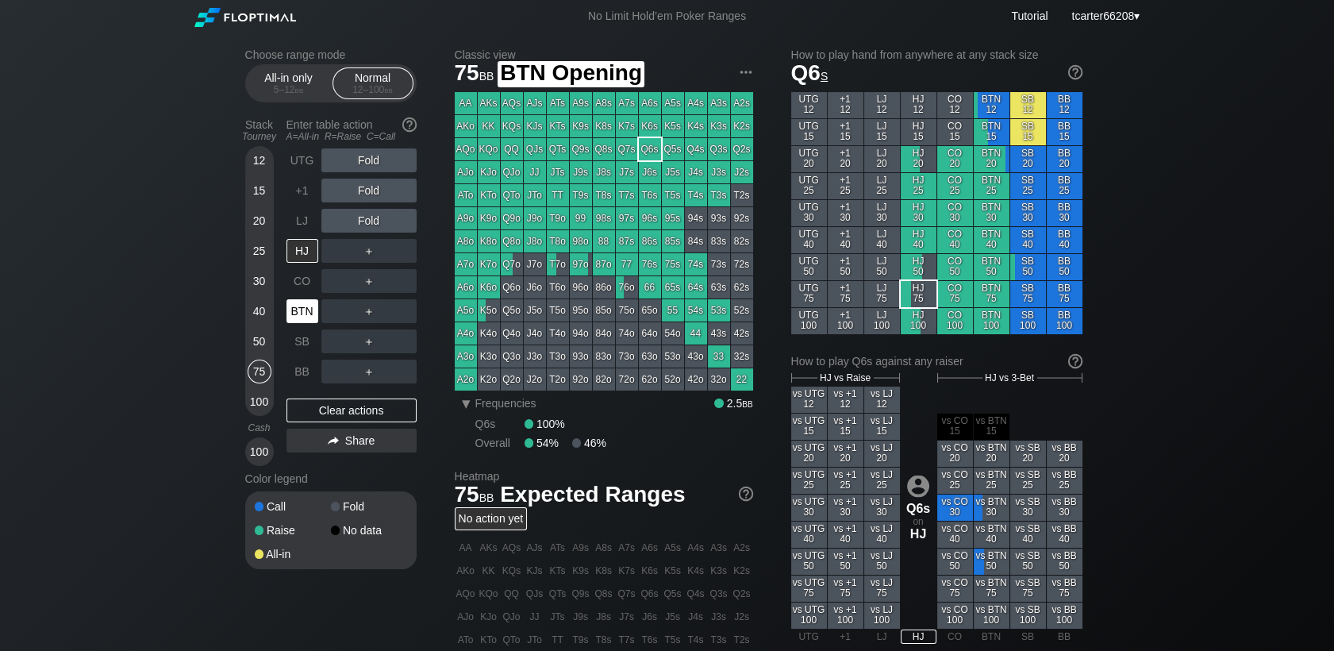
click at [305, 309] on div "BTN" at bounding box center [302, 311] width 32 height 24
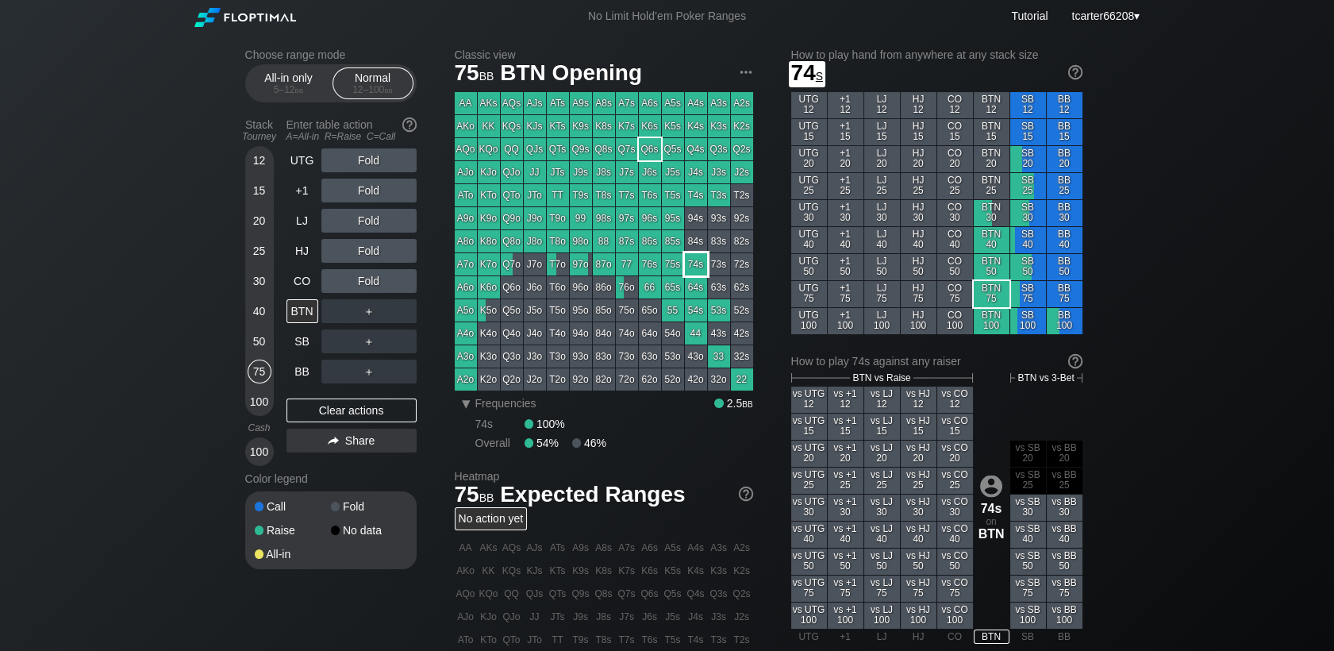
click at [696, 263] on div "74s" at bounding box center [696, 264] width 22 height 22
click at [265, 225] on div "20" at bounding box center [260, 221] width 24 height 24
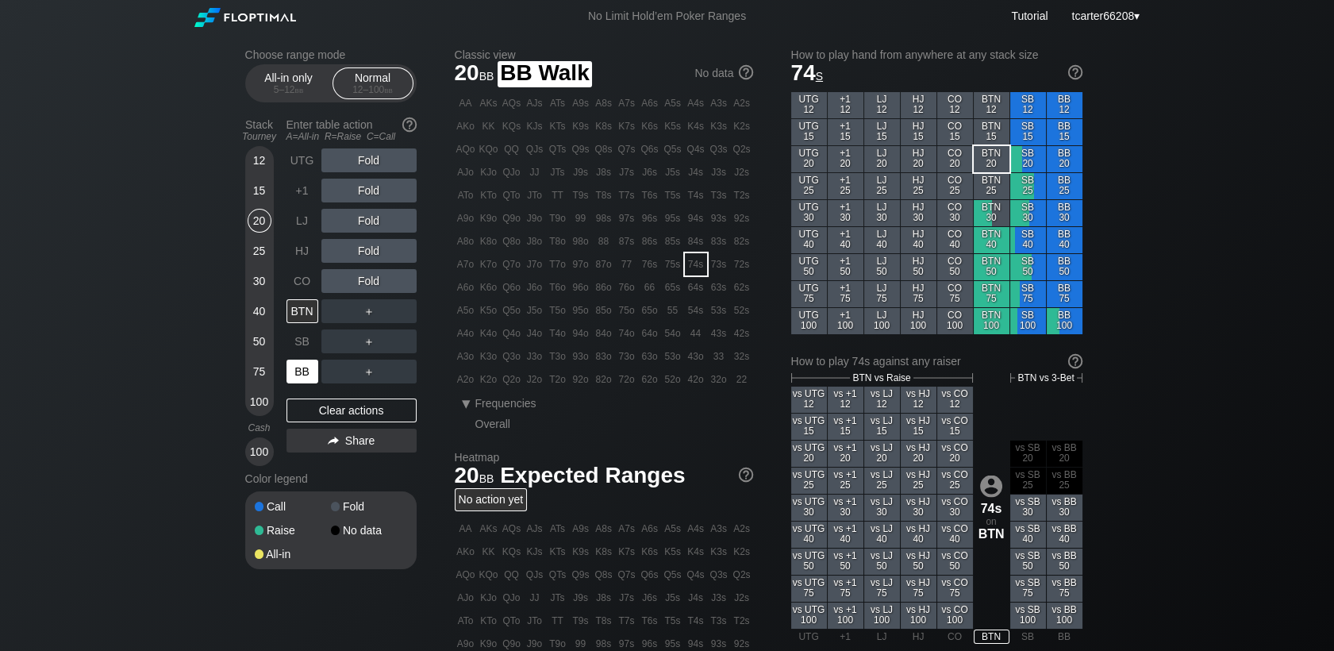
click at [298, 370] on div "BB" at bounding box center [302, 371] width 32 height 24
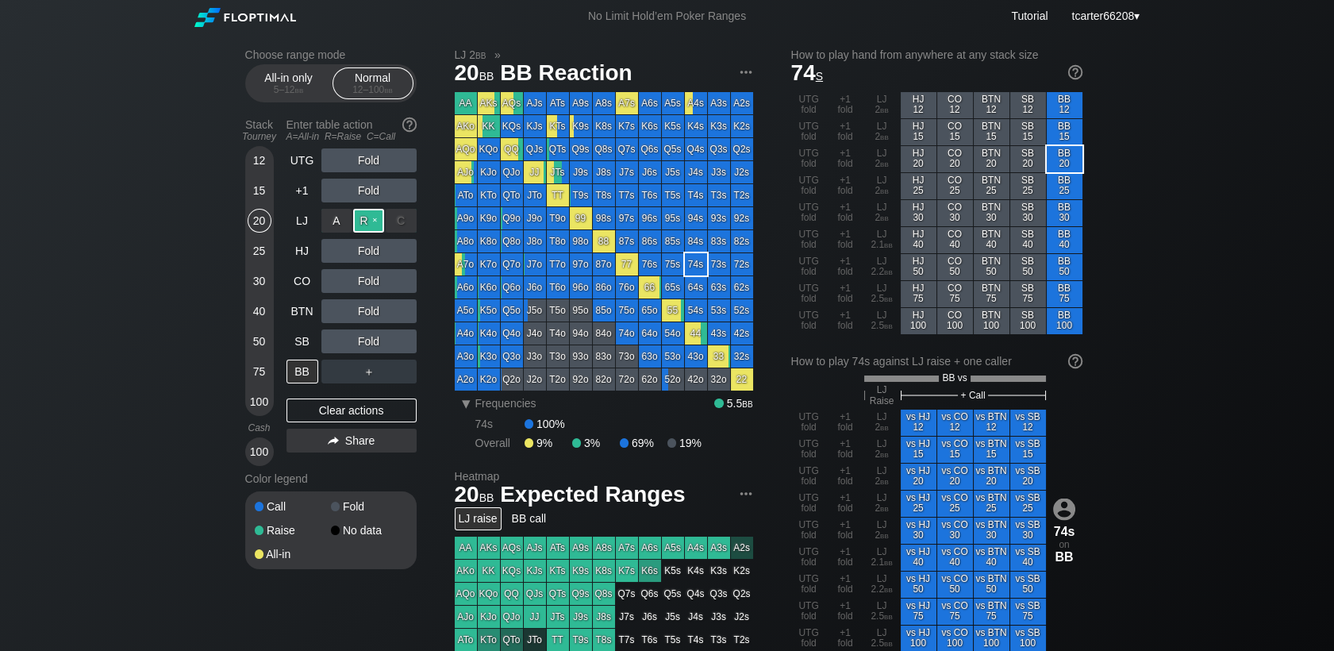
click at [369, 219] on div "R ✕" at bounding box center [368, 221] width 31 height 24
click at [515, 125] on div "KQs" at bounding box center [512, 126] width 22 height 22
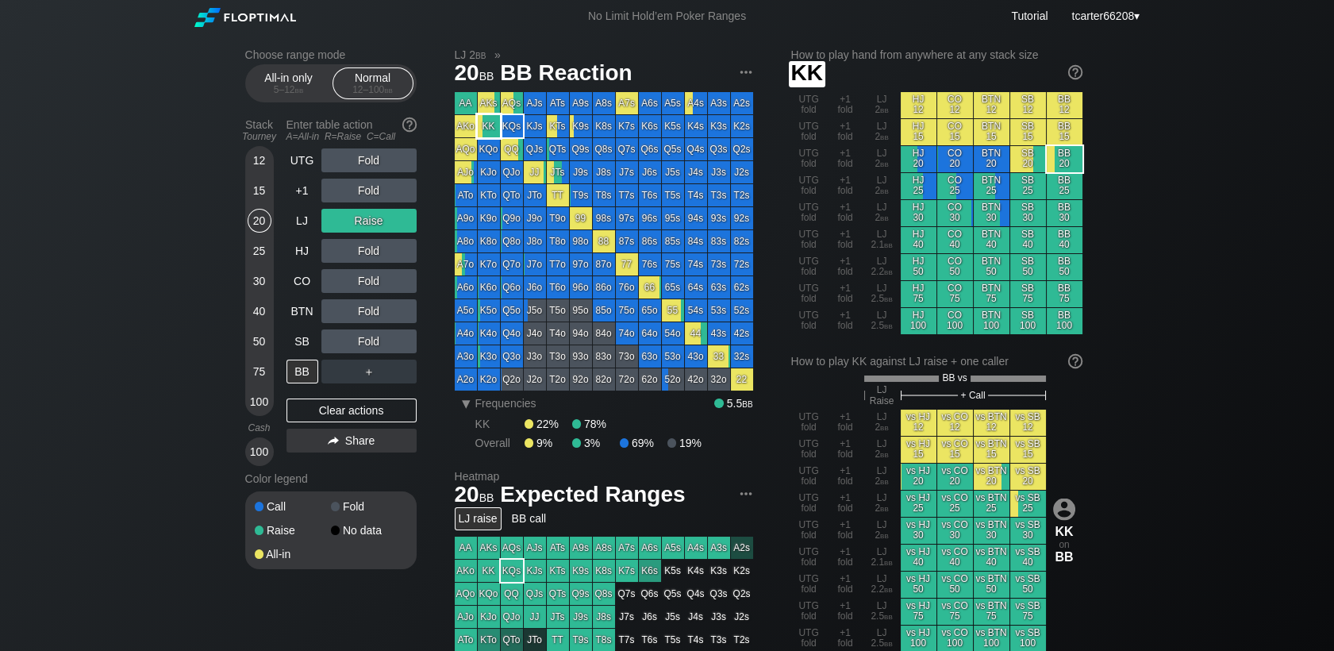
click at [495, 130] on div "KK" at bounding box center [489, 126] width 22 height 22
click at [322, 413] on div "Clear actions" at bounding box center [351, 410] width 130 height 24
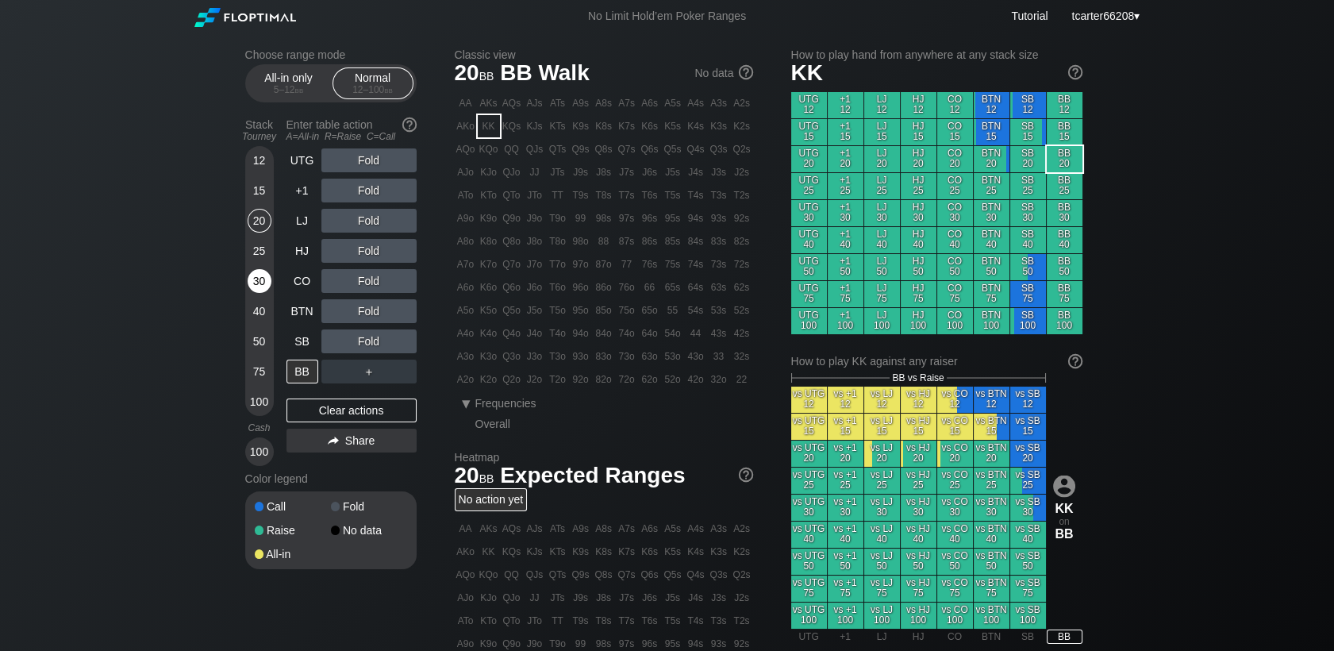
click at [260, 282] on div "30" at bounding box center [260, 281] width 24 height 24
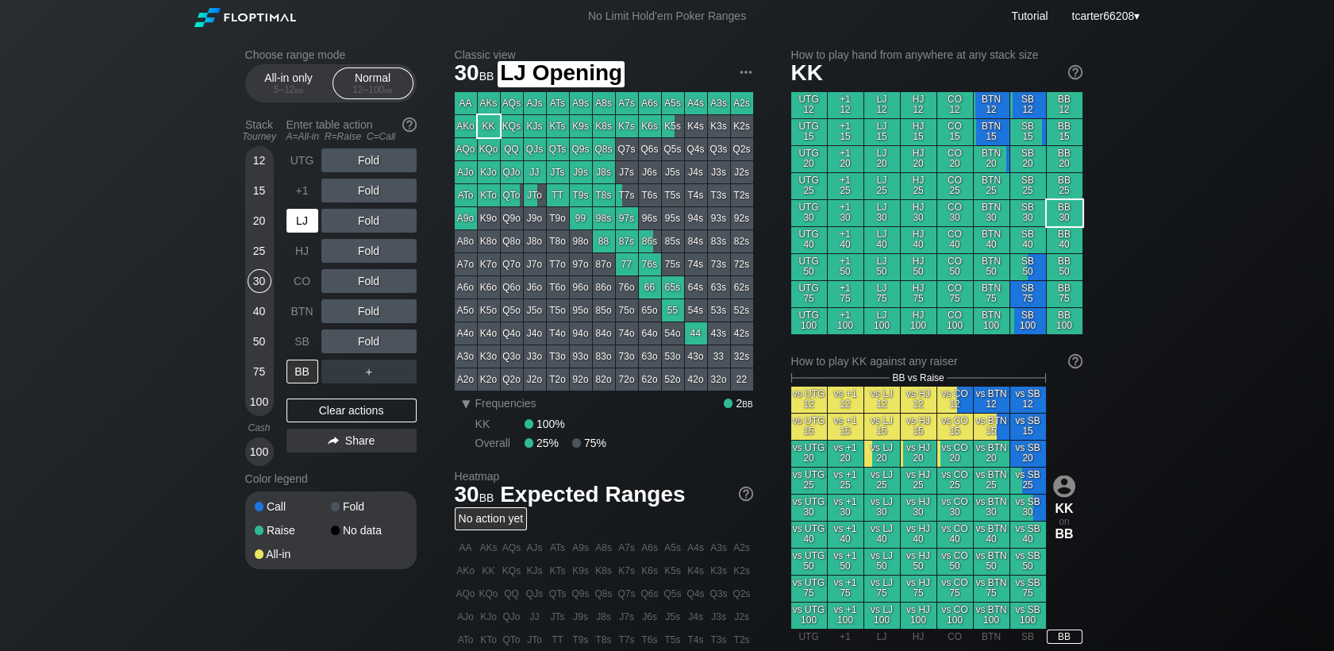
click at [305, 219] on div "LJ" at bounding box center [302, 221] width 32 height 24
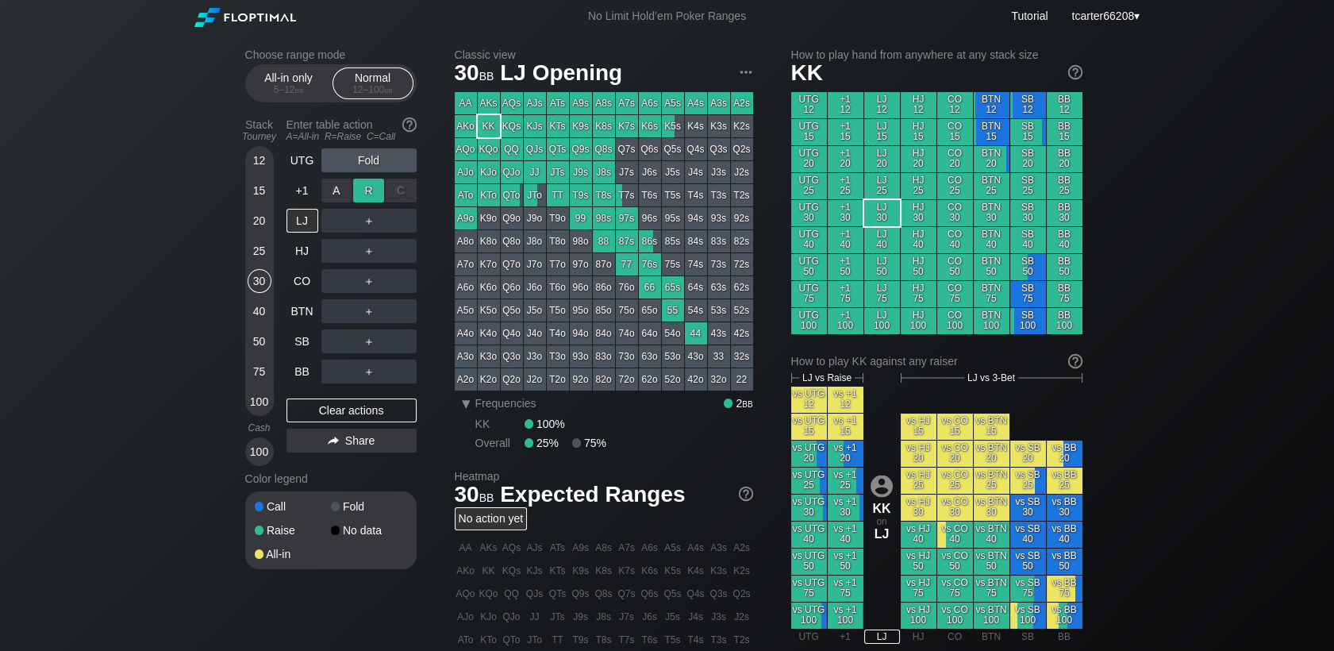
click at [359, 193] on div "R ✕" at bounding box center [368, 191] width 31 height 24
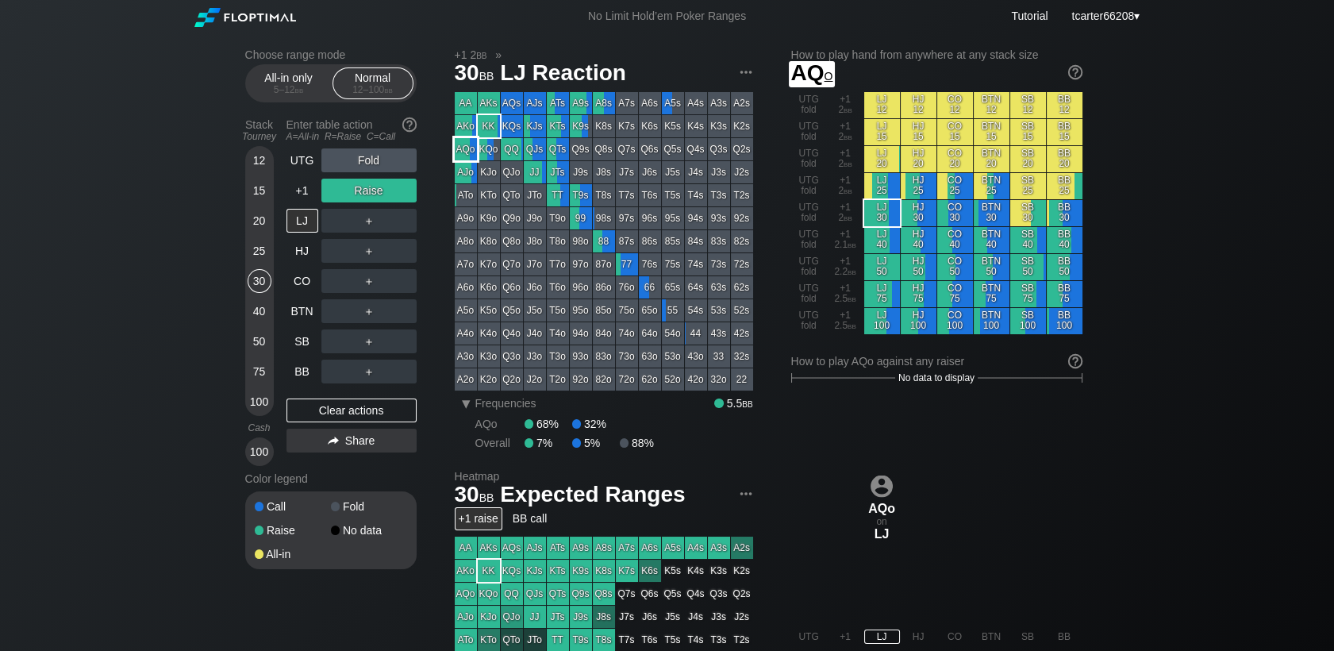
click at [468, 156] on div "AQo" at bounding box center [466, 149] width 22 height 22
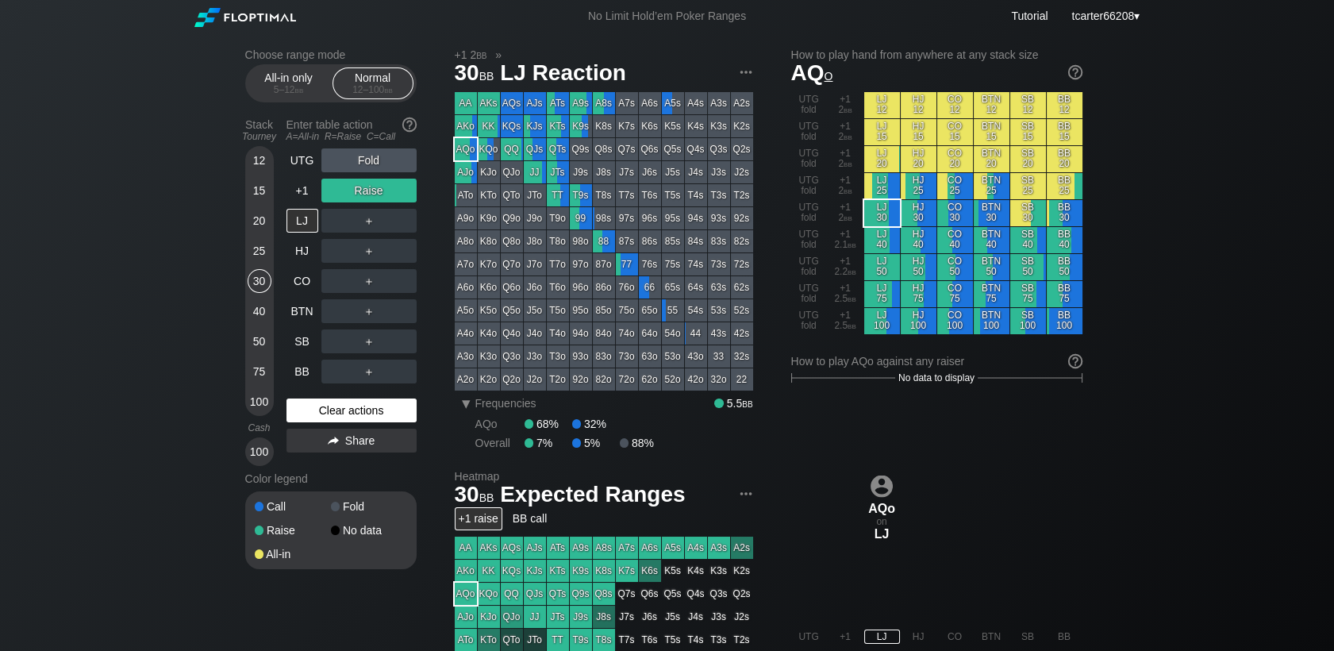
drag, startPoint x: 304, startPoint y: 412, endPoint x: 305, endPoint y: 402, distance: 9.6
click at [305, 412] on div "Clear actions" at bounding box center [351, 410] width 130 height 24
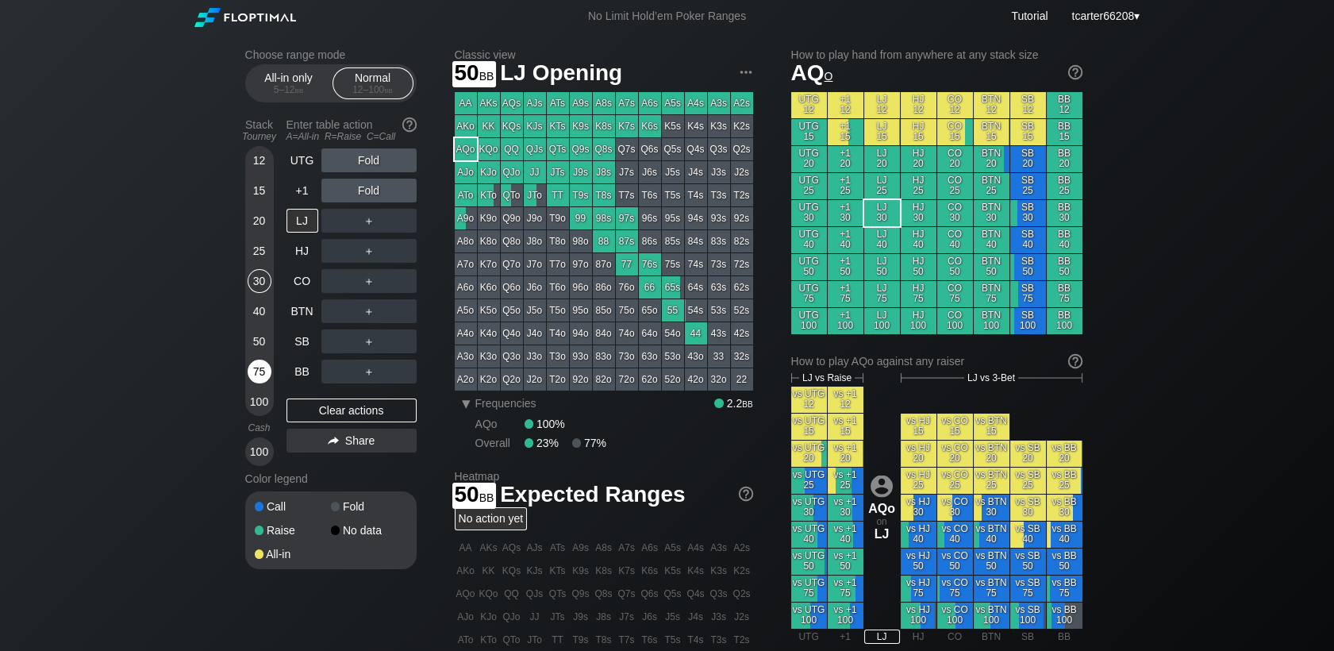
click at [253, 368] on div "75" at bounding box center [260, 371] width 24 height 24
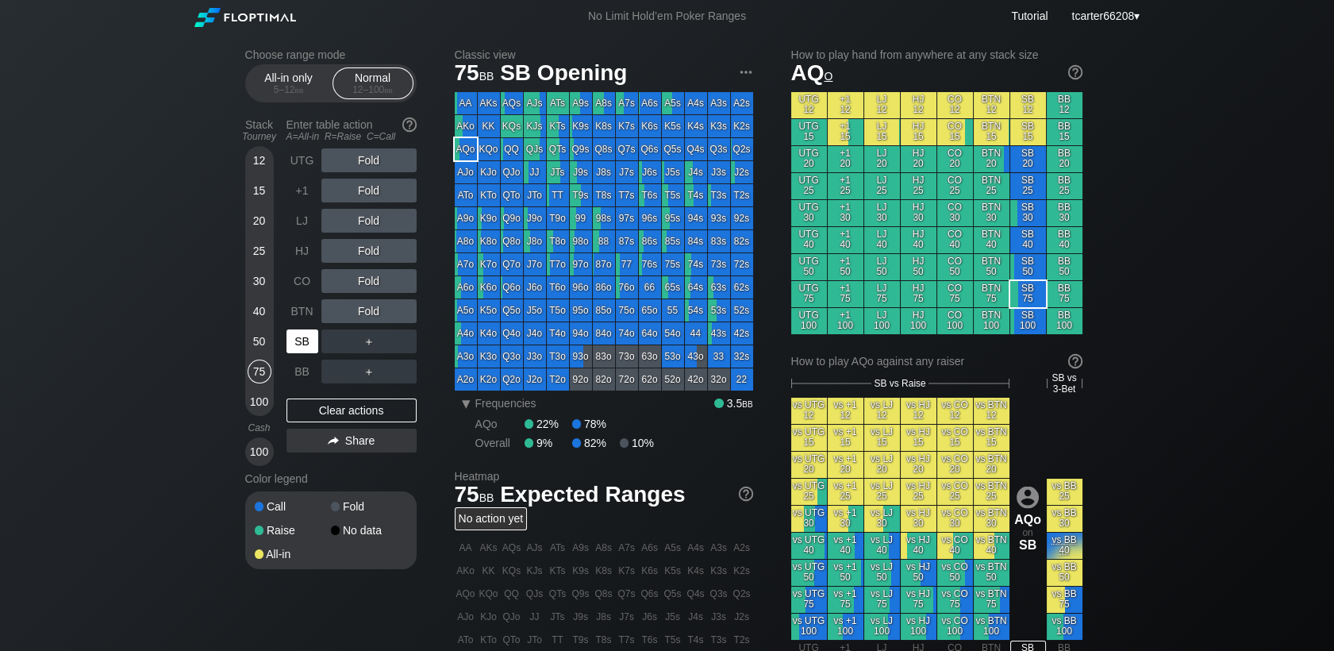
click at [300, 339] on div "SB" at bounding box center [302, 341] width 32 height 24
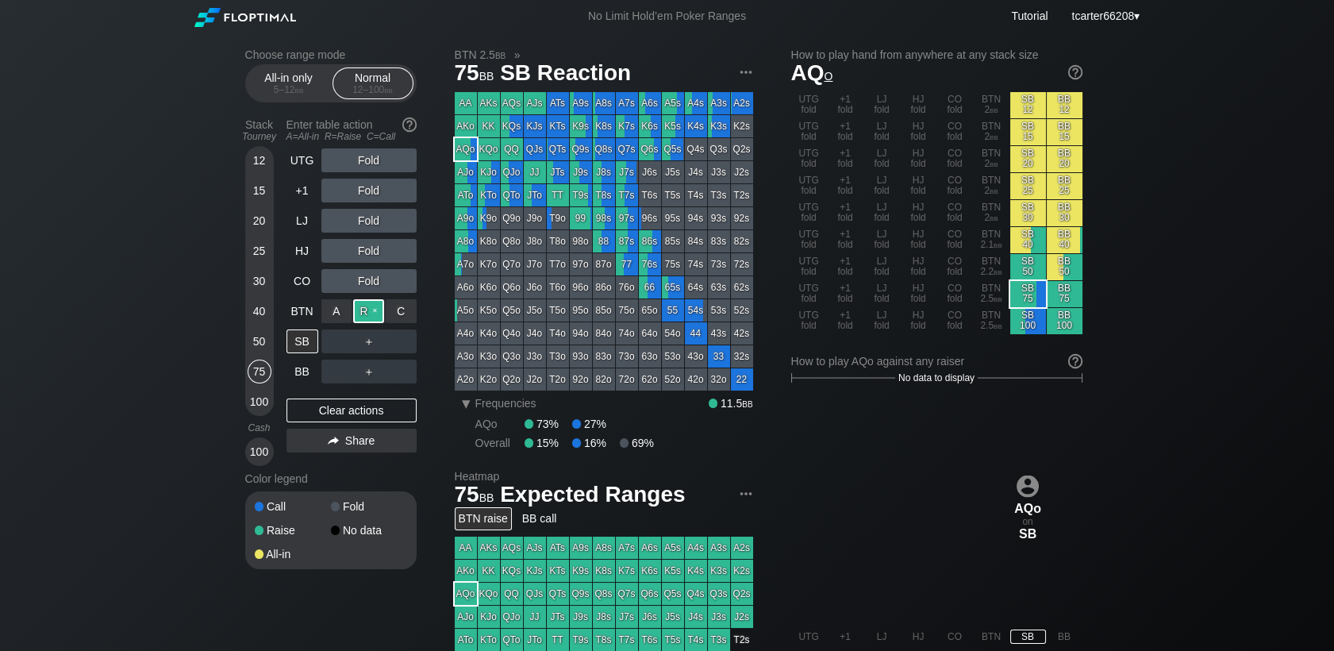
click at [367, 313] on div "R ✕" at bounding box center [368, 311] width 31 height 24
drag, startPoint x: 364, startPoint y: 415, endPoint x: 30, endPoint y: 355, distance: 339.3
click at [364, 414] on div "Clear actions" at bounding box center [351, 410] width 130 height 24
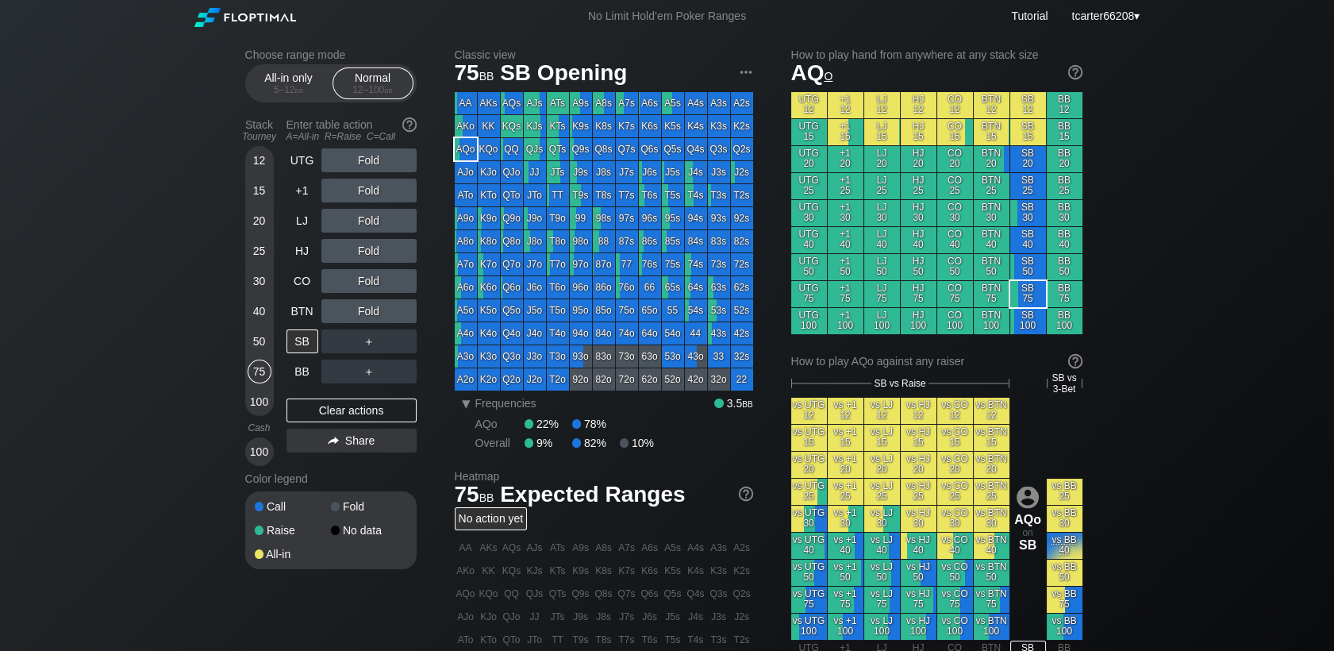
drag, startPoint x: 257, startPoint y: 288, endPoint x: 271, endPoint y: 320, distance: 34.8
click at [257, 288] on div "30" at bounding box center [260, 281] width 24 height 24
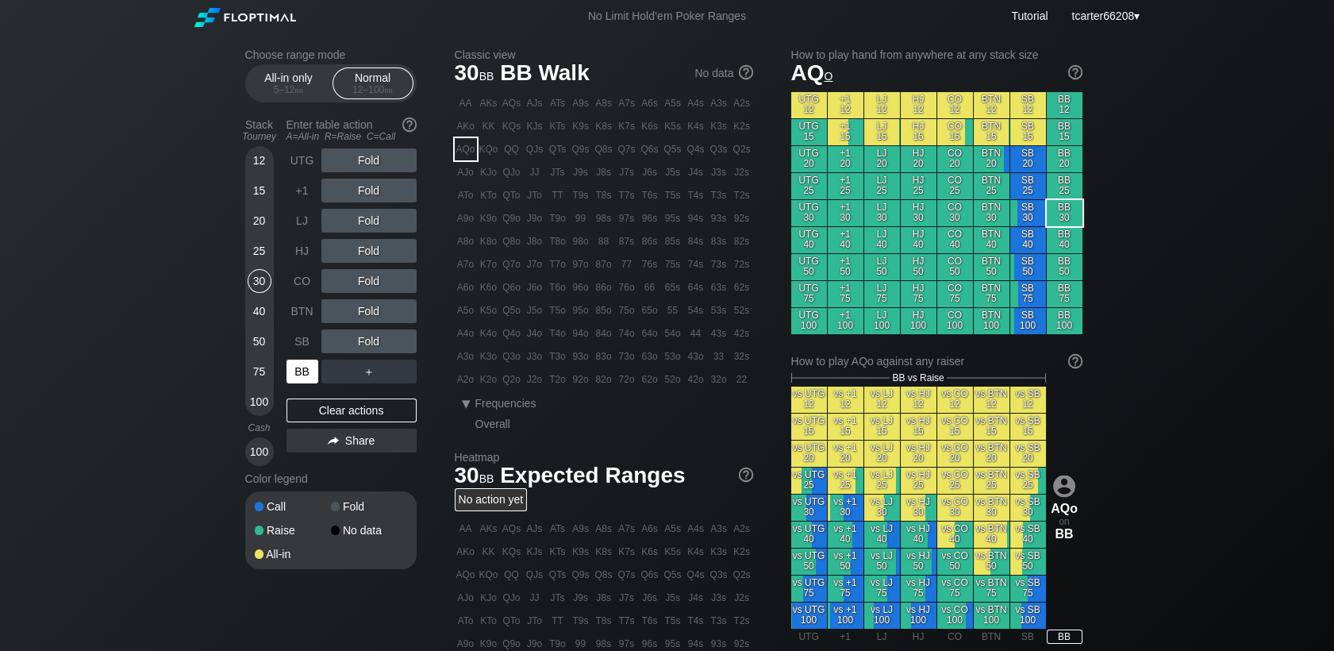
click at [290, 373] on div "BB" at bounding box center [302, 371] width 32 height 24
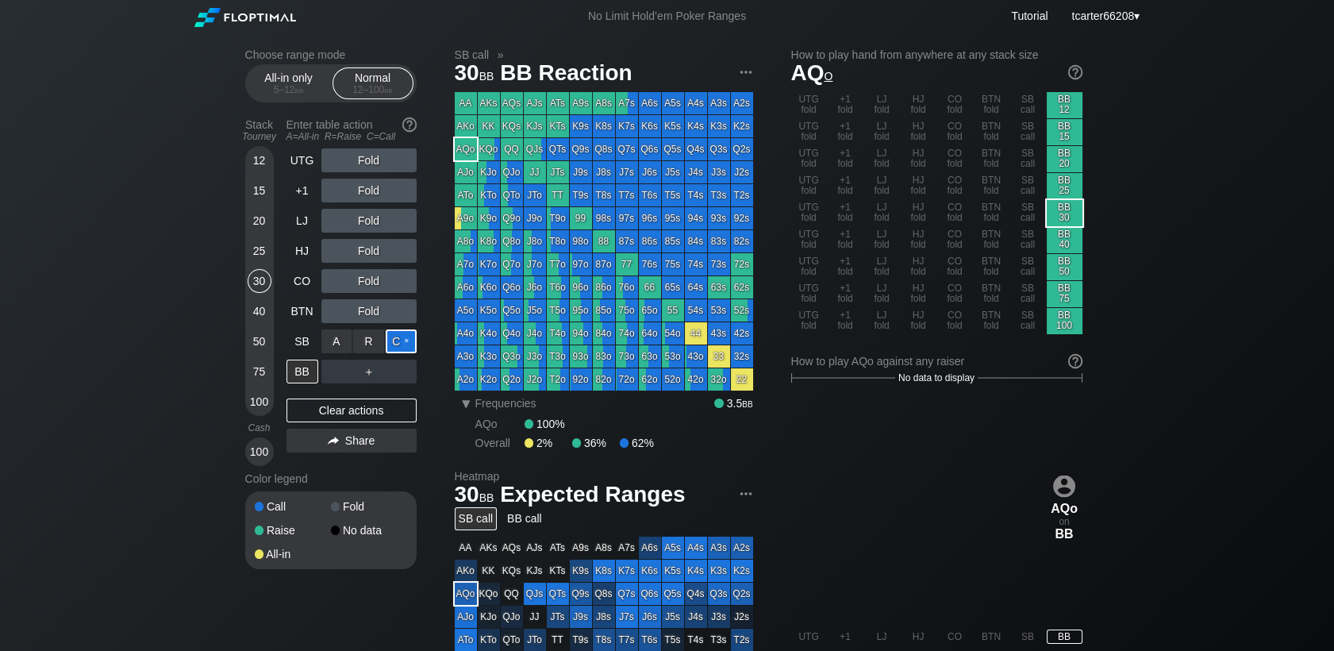
click at [400, 342] on div "C ✕" at bounding box center [401, 341] width 31 height 24
drag, startPoint x: 300, startPoint y: 339, endPoint x: 317, endPoint y: 352, distance: 22.1
click at [300, 339] on div "SB" at bounding box center [302, 341] width 32 height 24
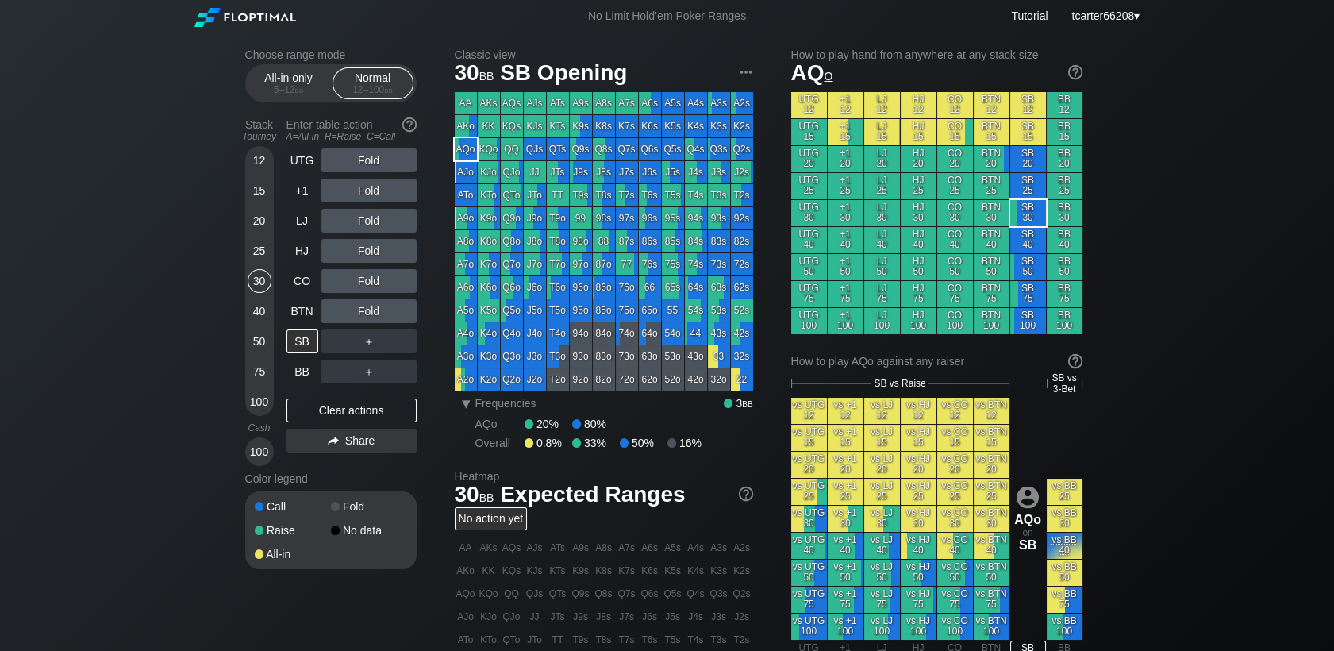
click at [252, 332] on div "50" at bounding box center [260, 344] width 24 height 30
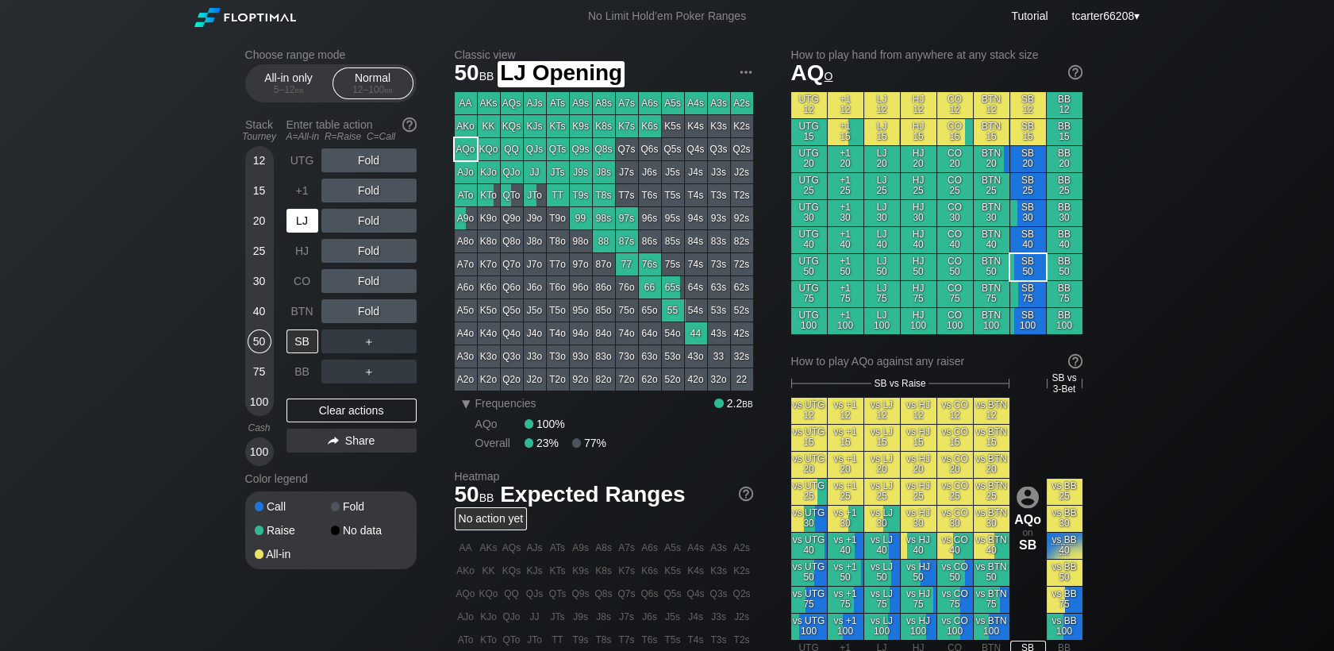
click at [305, 232] on div "LJ" at bounding box center [302, 221] width 32 height 24
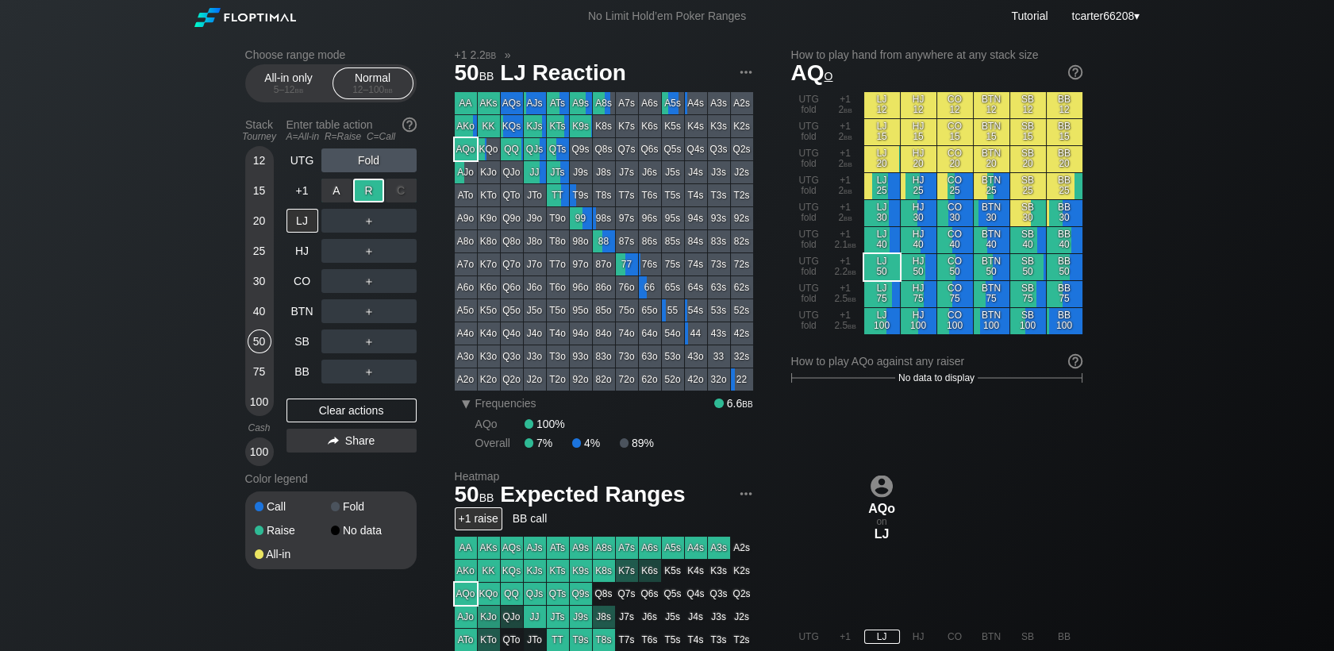
click at [363, 194] on div "R ✕" at bounding box center [368, 191] width 31 height 24
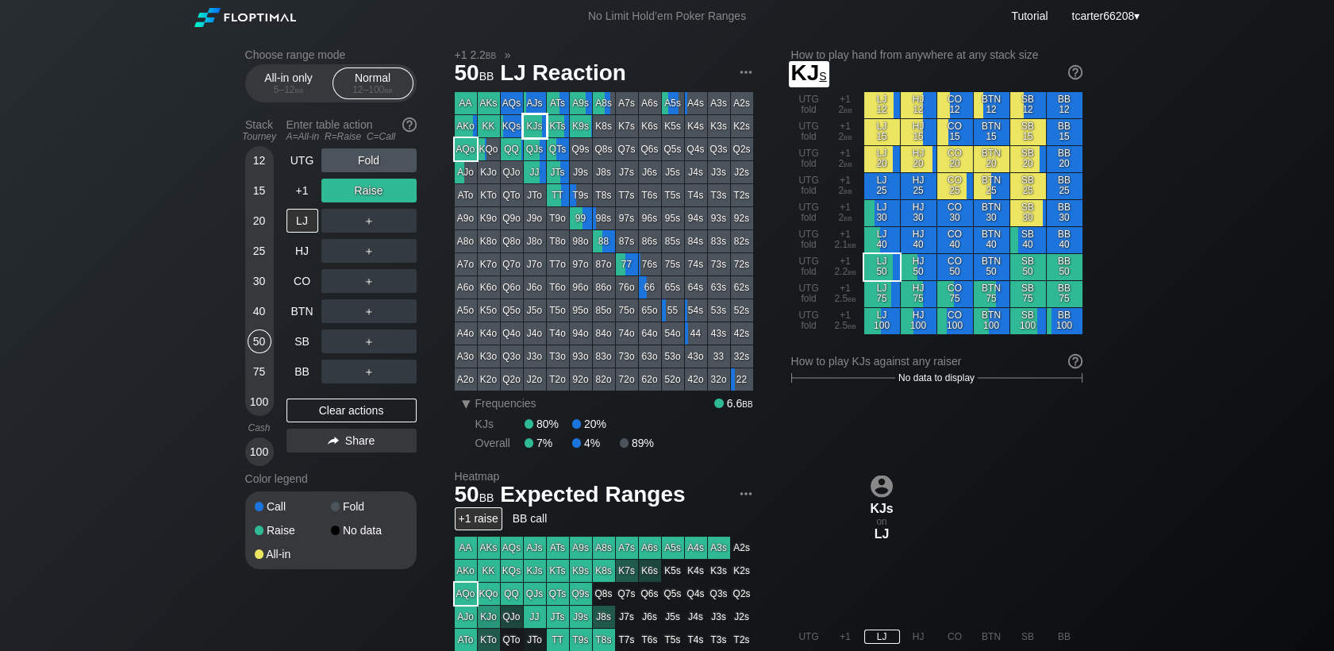
click at [537, 127] on div "KJs" at bounding box center [535, 126] width 22 height 22
click at [363, 227] on div "＋" at bounding box center [368, 221] width 95 height 24
click at [367, 224] on div "R ✕" at bounding box center [368, 221] width 31 height 24
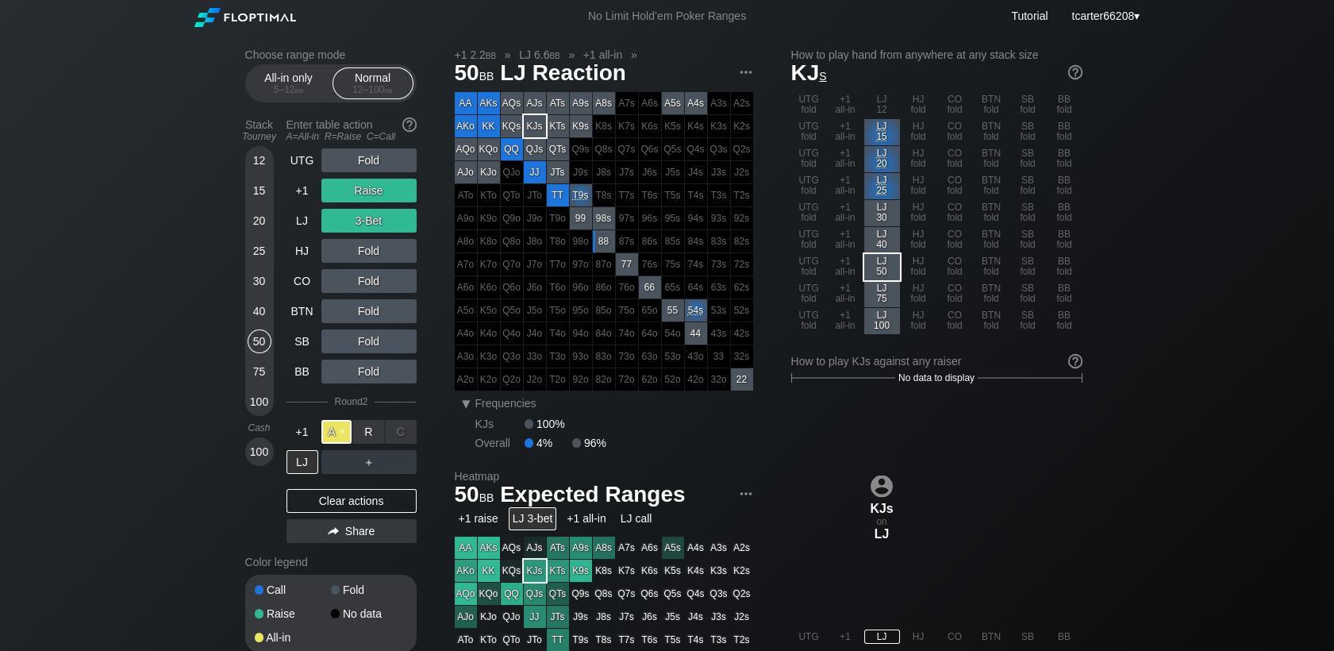
click at [337, 433] on div "A ✕" at bounding box center [336, 432] width 31 height 24
click at [344, 513] on div "Clear actions" at bounding box center [351, 501] width 130 height 24
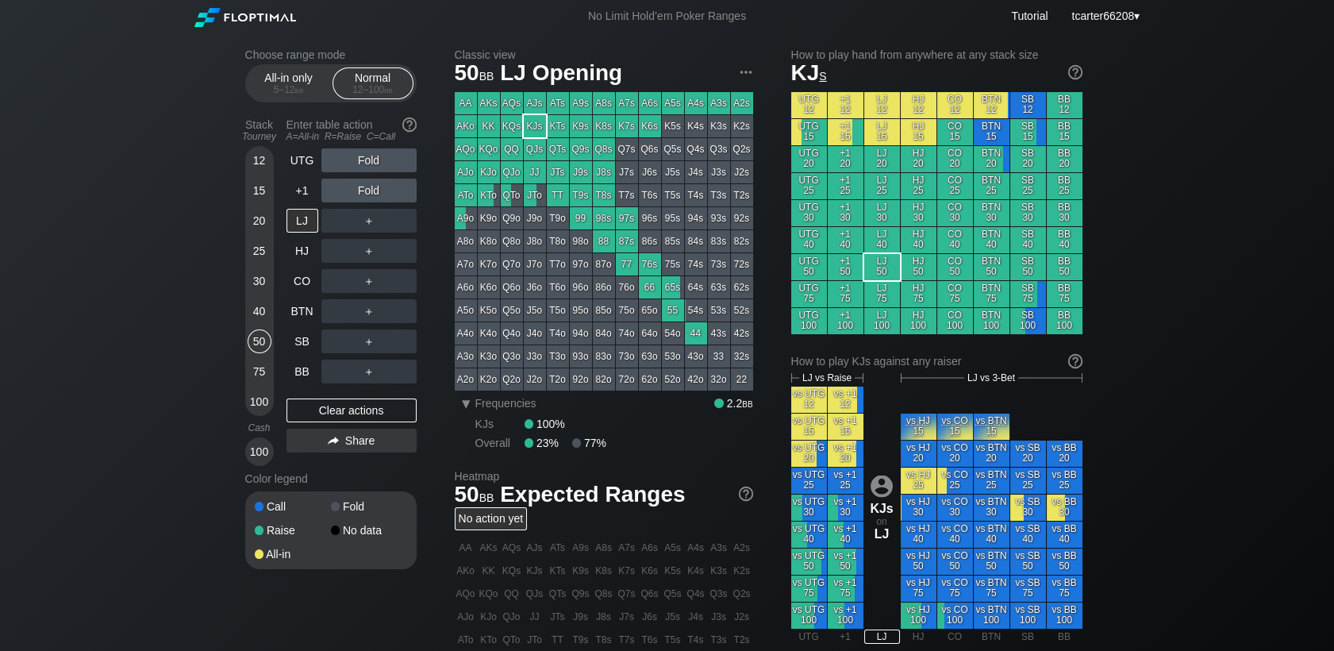
click at [253, 248] on div "25" at bounding box center [260, 251] width 24 height 24
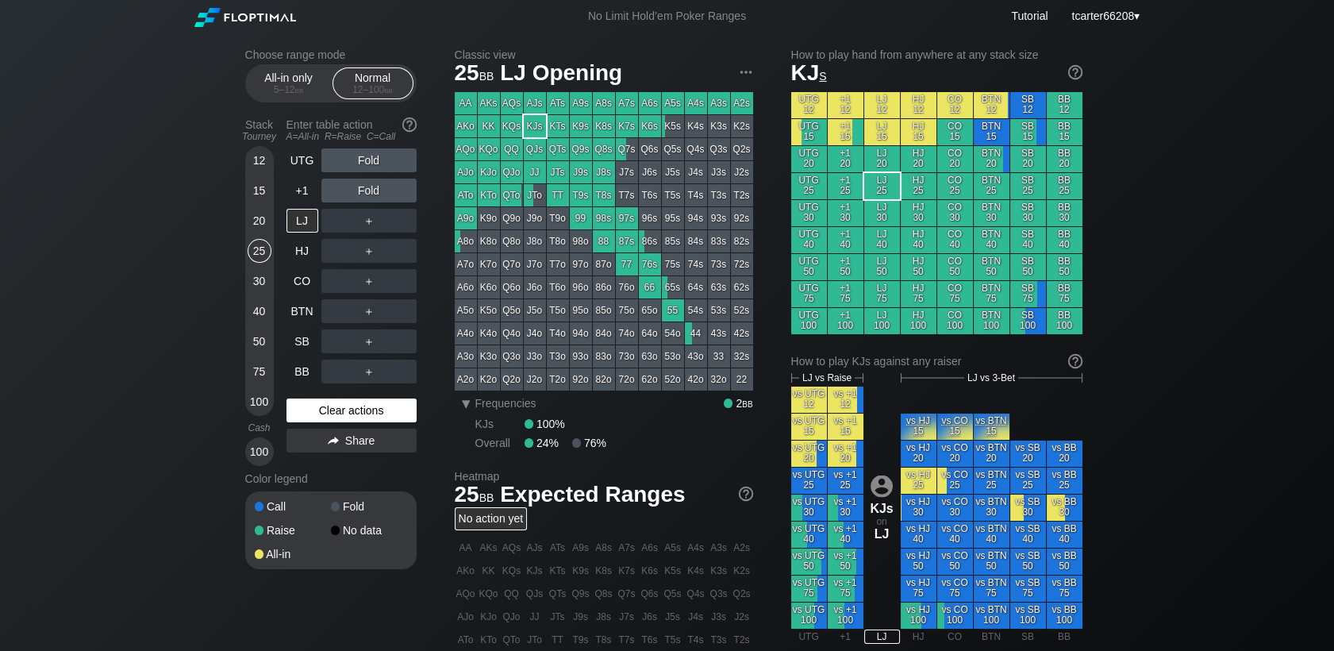
drag, startPoint x: 313, startPoint y: 423, endPoint x: 290, endPoint y: 416, distance: 24.1
click at [313, 422] on div "Clear actions" at bounding box center [351, 410] width 130 height 24
click at [252, 225] on div "20" at bounding box center [260, 221] width 24 height 24
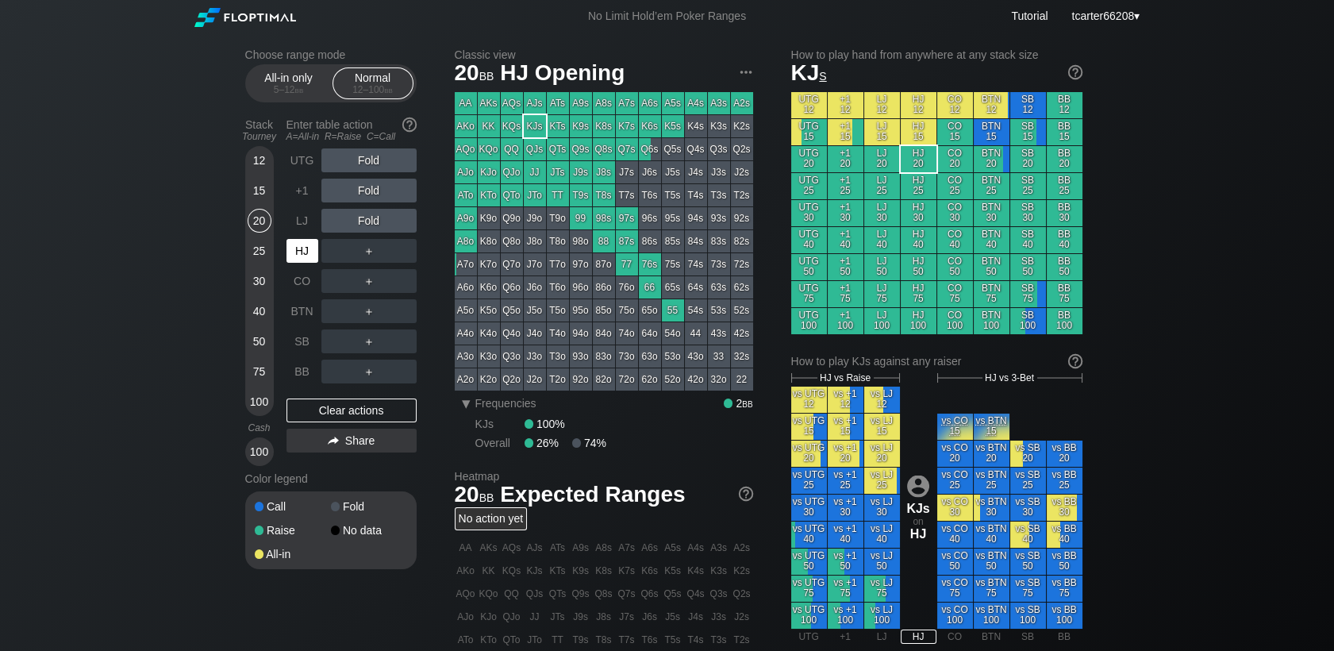
click at [305, 265] on div "HJ" at bounding box center [303, 251] width 35 height 30
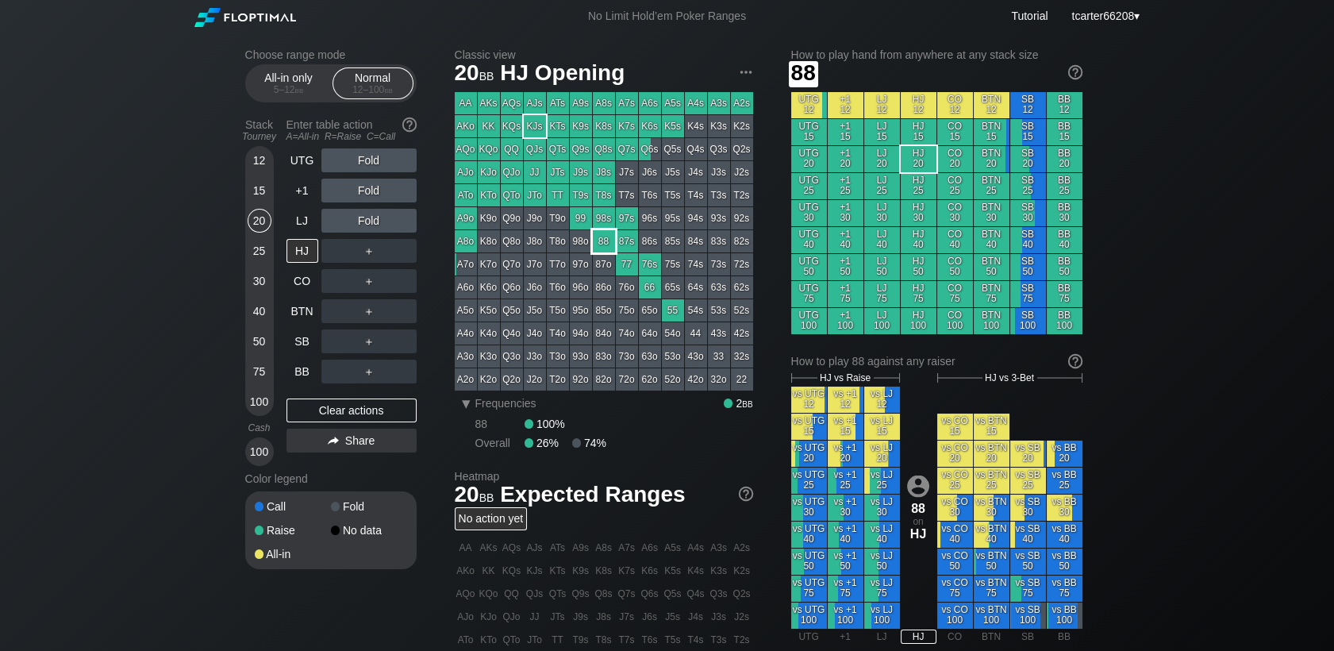
click at [597, 241] on div "88" at bounding box center [604, 241] width 22 height 22
click at [368, 225] on div "Fold" at bounding box center [368, 221] width 95 height 24
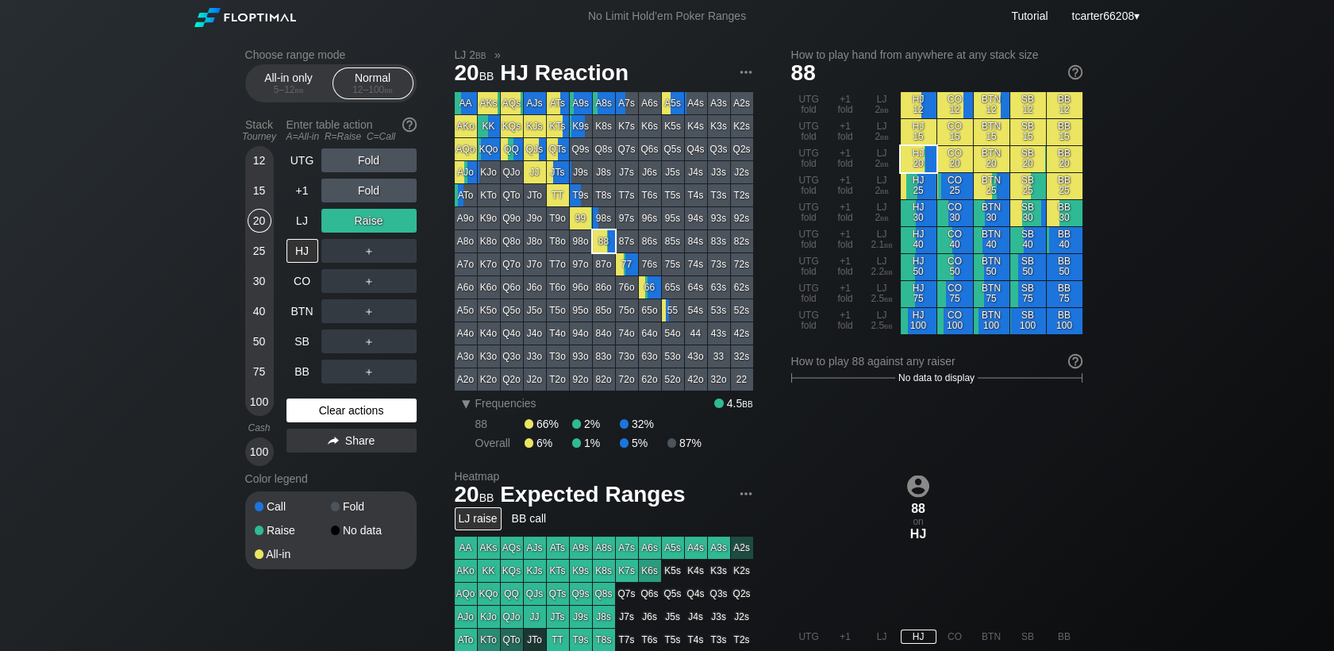
click at [334, 410] on div "Clear actions" at bounding box center [351, 410] width 130 height 24
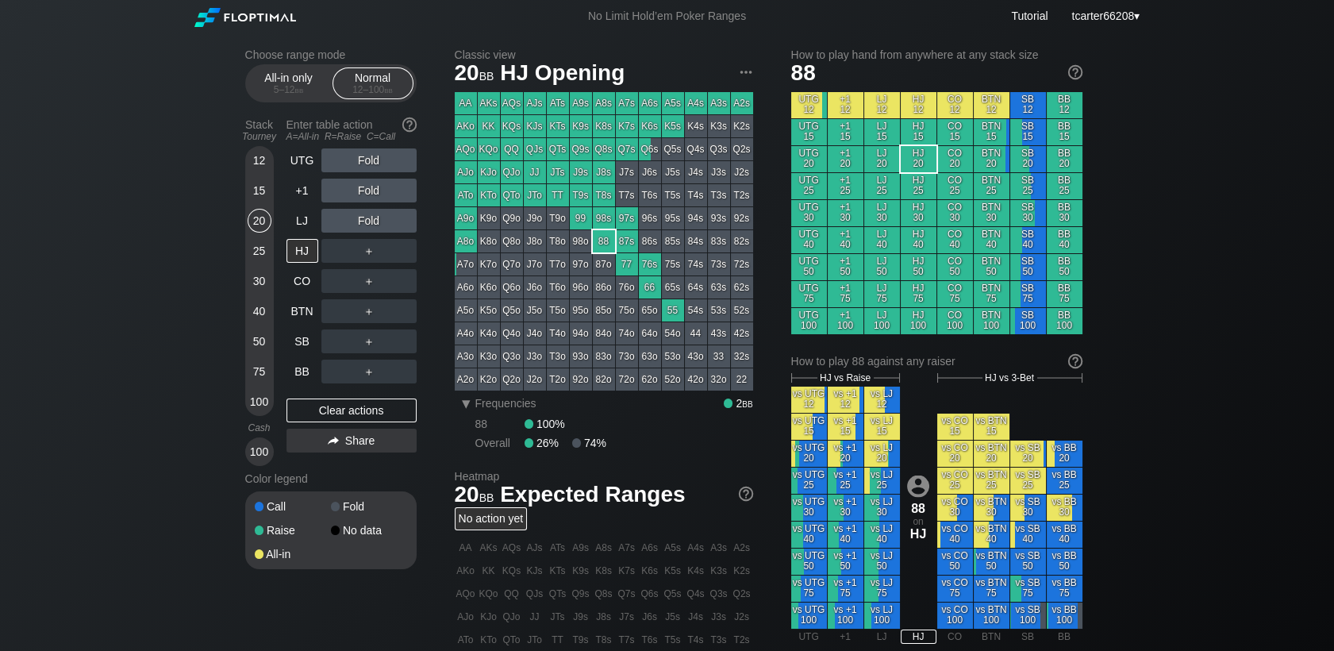
drag, startPoint x: 265, startPoint y: 285, endPoint x: 267, endPoint y: 261, distance: 23.9
click at [265, 285] on div "30" at bounding box center [260, 281] width 24 height 24
click at [267, 262] on div "25" at bounding box center [260, 251] width 24 height 24
click at [266, 254] on div "25" at bounding box center [260, 251] width 24 height 24
click at [291, 305] on div "BTN" at bounding box center [302, 311] width 32 height 24
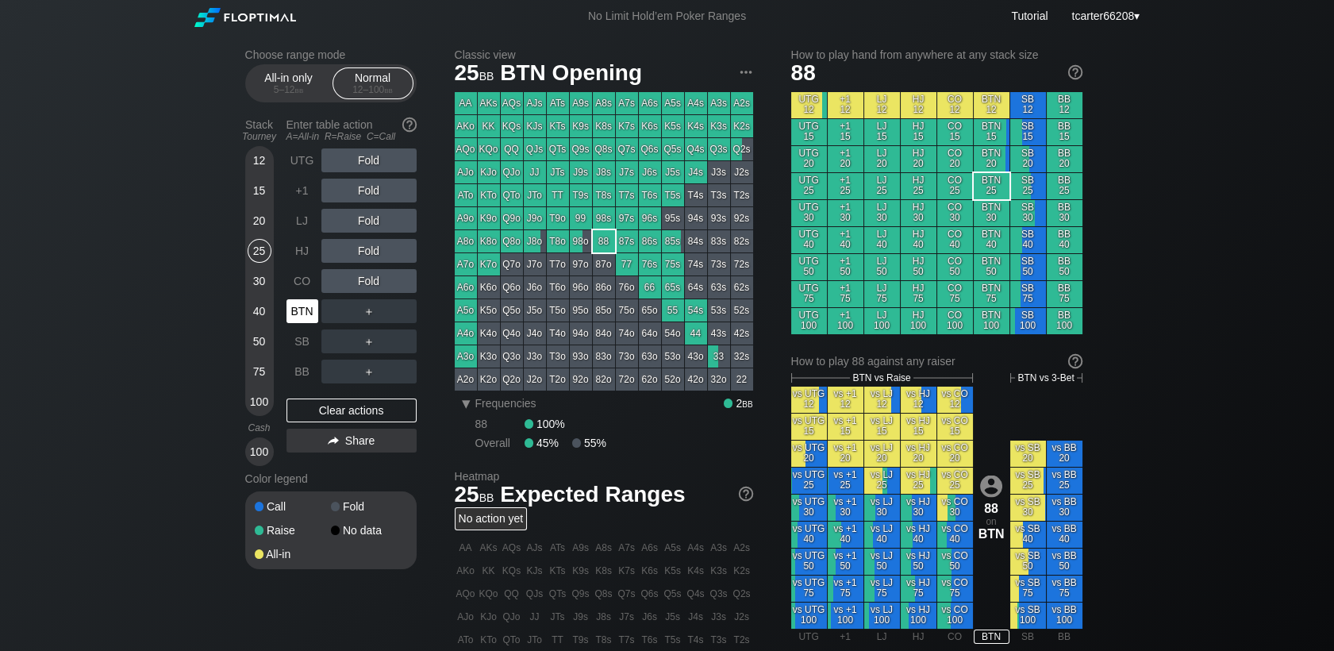
click at [292, 306] on div "BTN" at bounding box center [302, 311] width 32 height 24
click at [326, 432] on div "Share" at bounding box center [351, 440] width 130 height 24
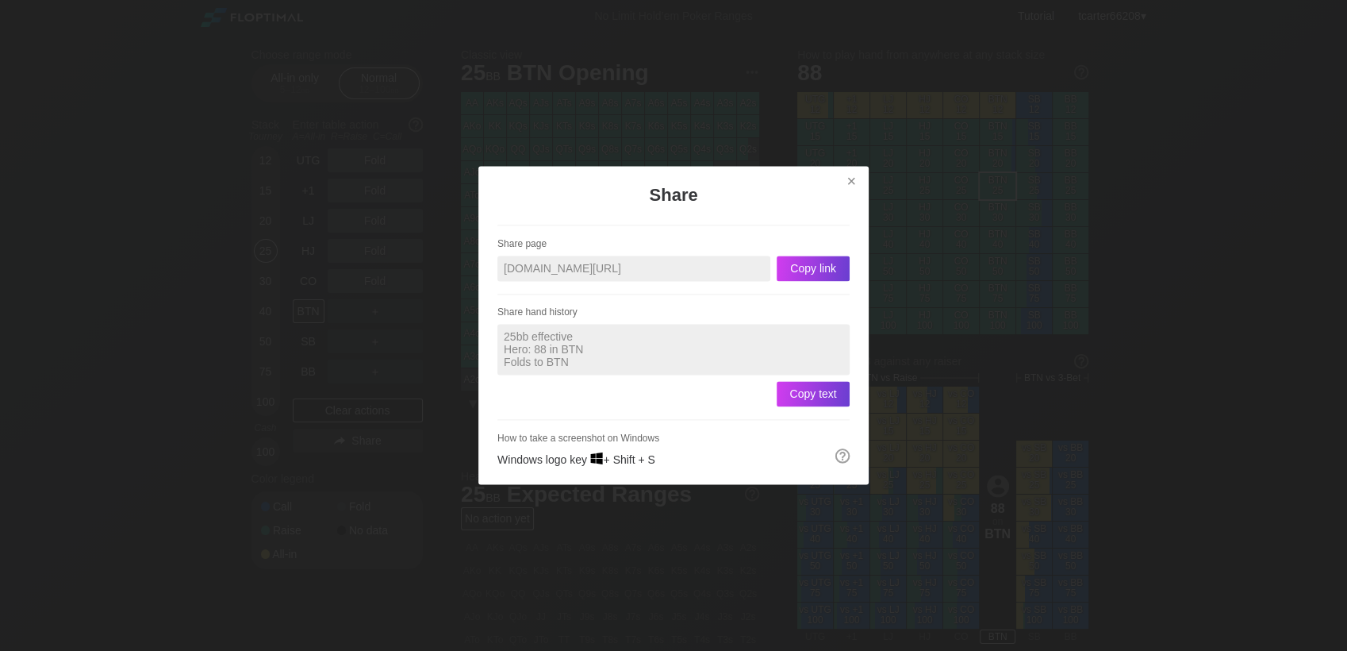
click at [326, 417] on div at bounding box center [673, 325] width 1347 height 651
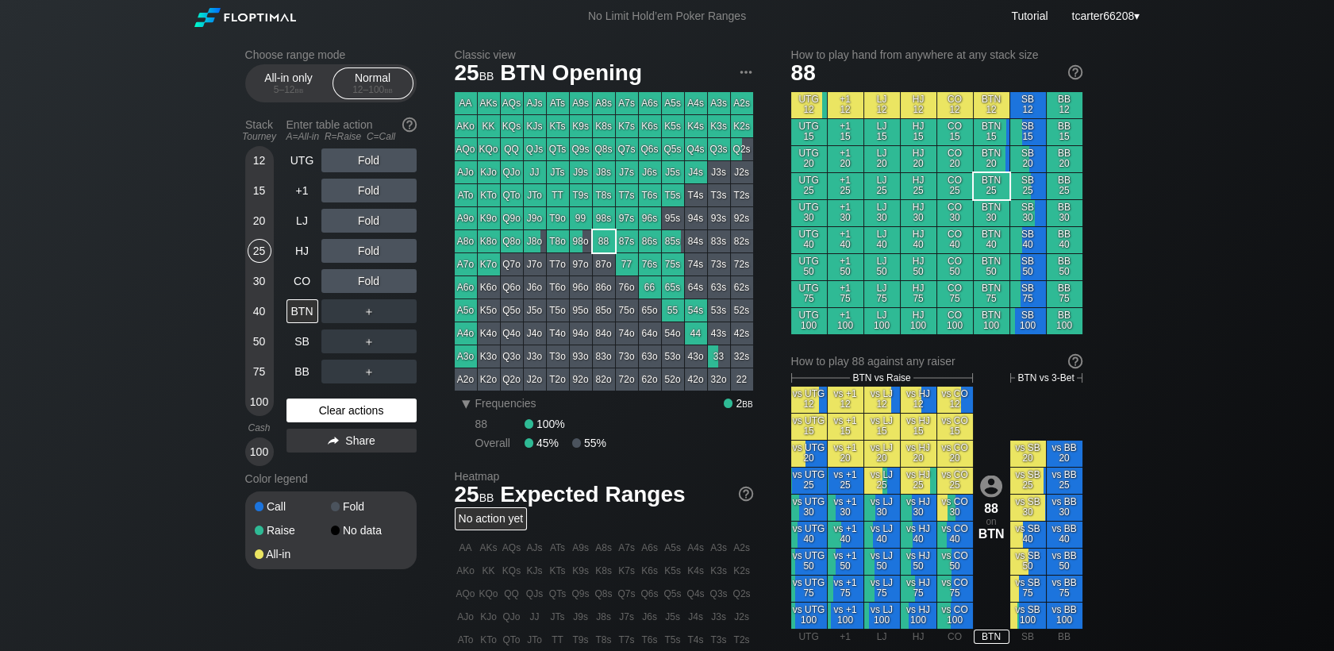
click at [333, 413] on div "Clear actions" at bounding box center [351, 410] width 130 height 24
click at [333, 412] on div "Clear actions" at bounding box center [351, 410] width 130 height 24
click at [333, 411] on div "Clear actions" at bounding box center [351, 410] width 130 height 24
click at [255, 346] on div "50" at bounding box center [260, 341] width 24 height 24
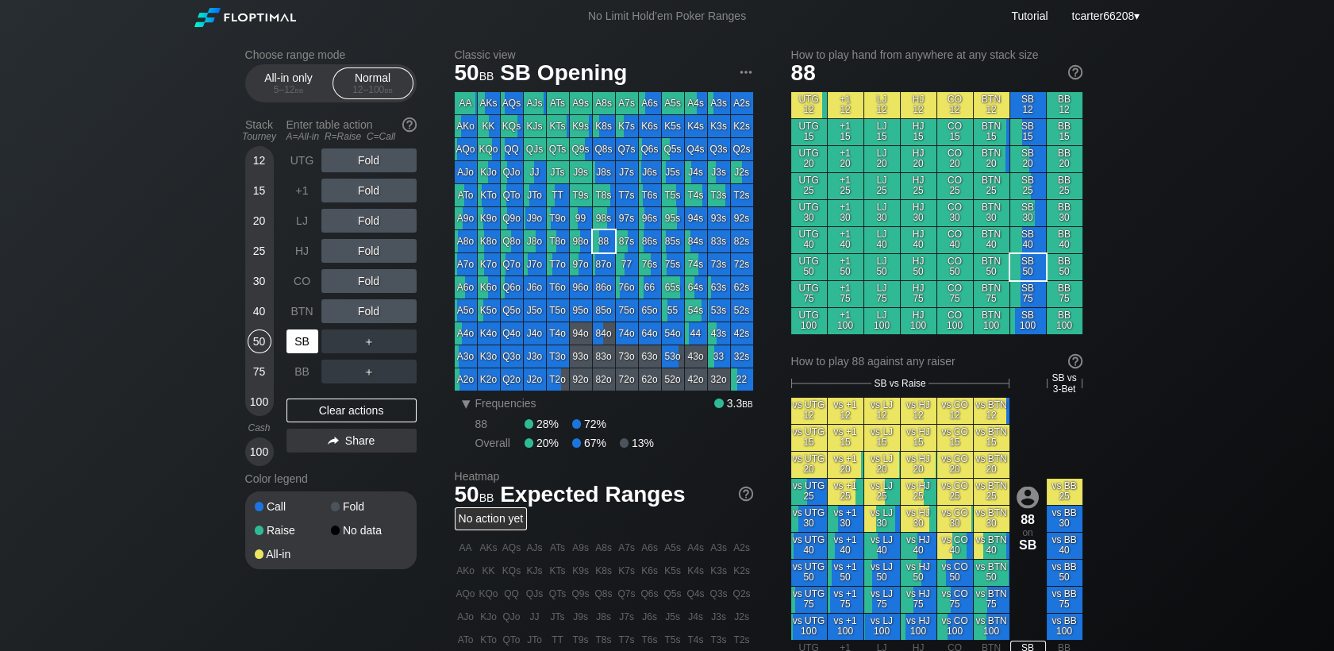
click at [310, 347] on div "SB" at bounding box center [302, 341] width 32 height 24
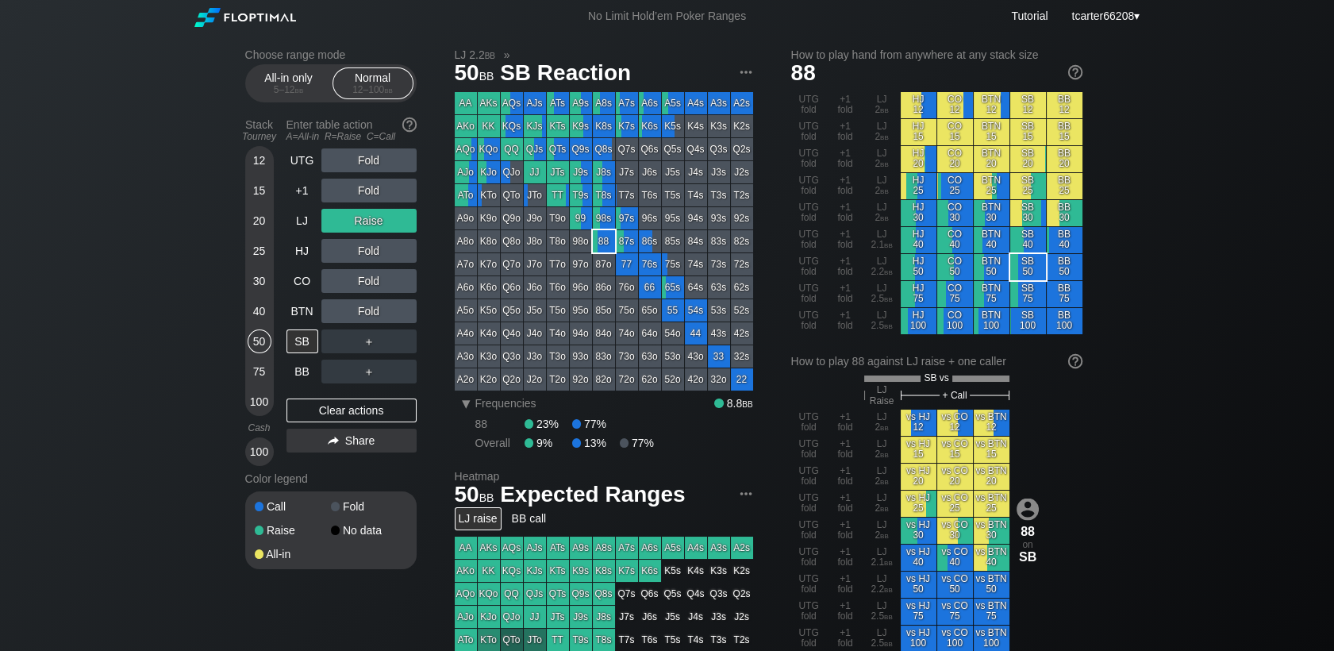
drag, startPoint x: 352, startPoint y: 401, endPoint x: 345, endPoint y: 397, distance: 8.6
click at [352, 401] on div "Clear actions" at bounding box center [351, 410] width 130 height 24
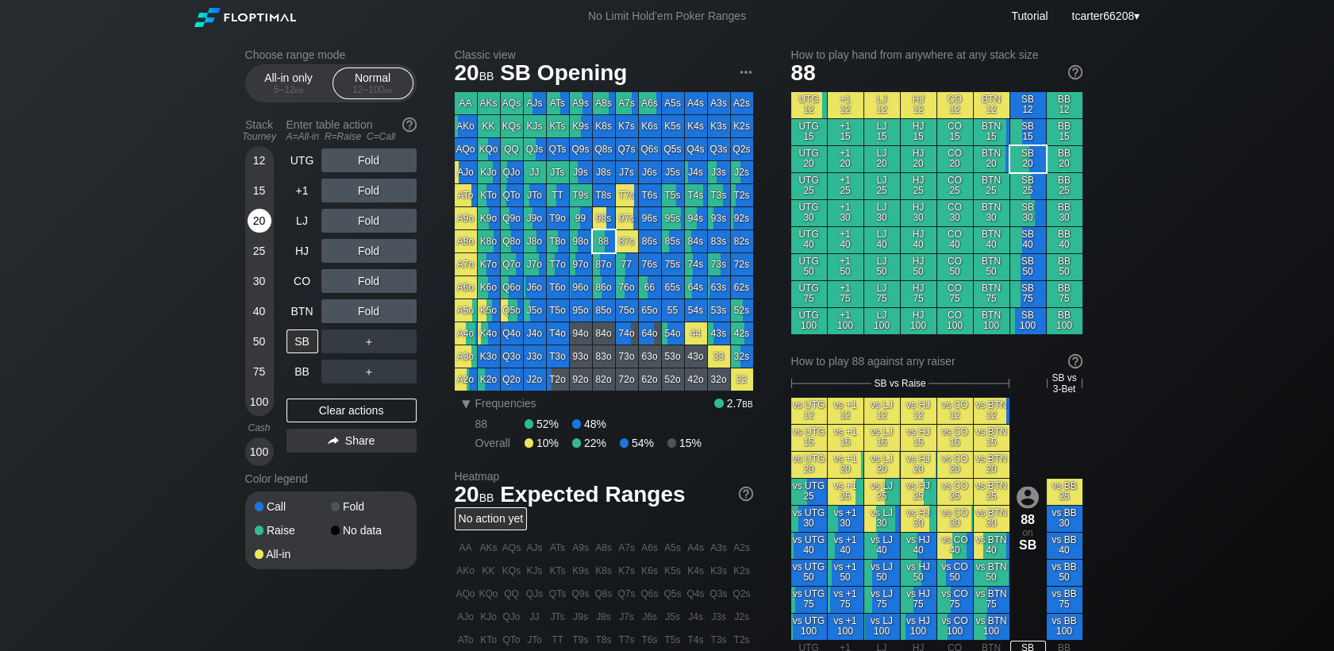
click at [256, 232] on div "20" at bounding box center [260, 221] width 24 height 24
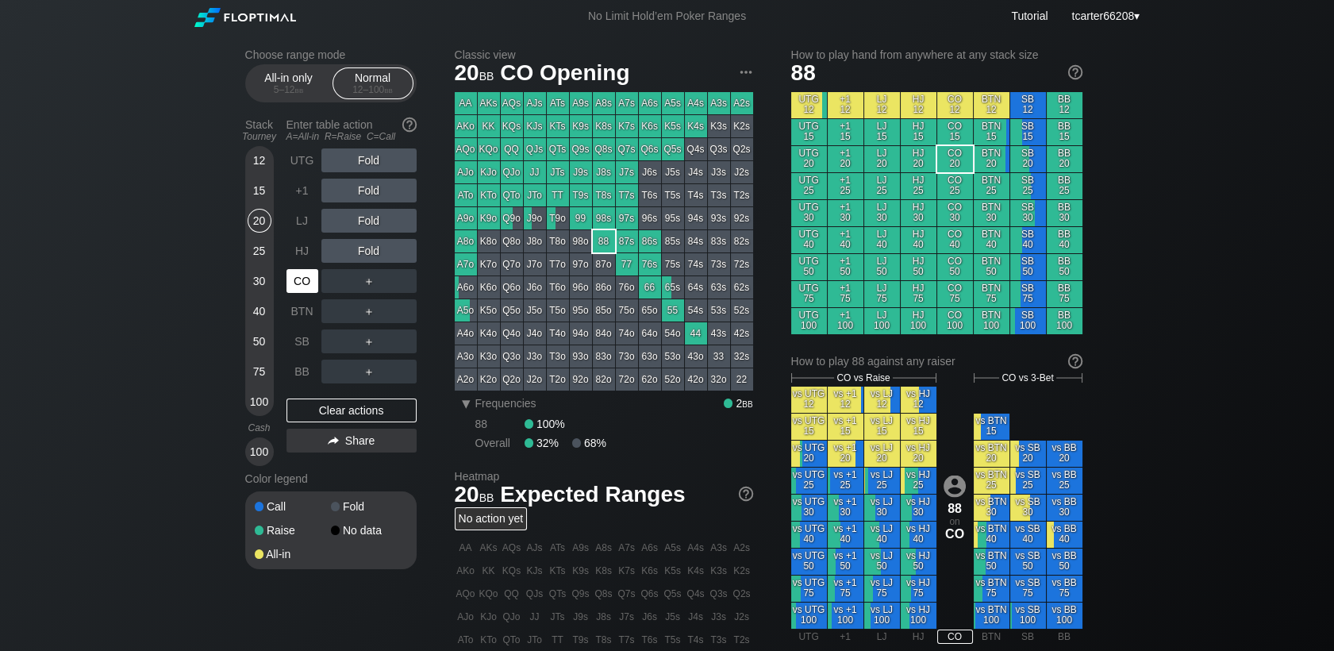
click at [298, 282] on div "CO" at bounding box center [302, 281] width 32 height 24
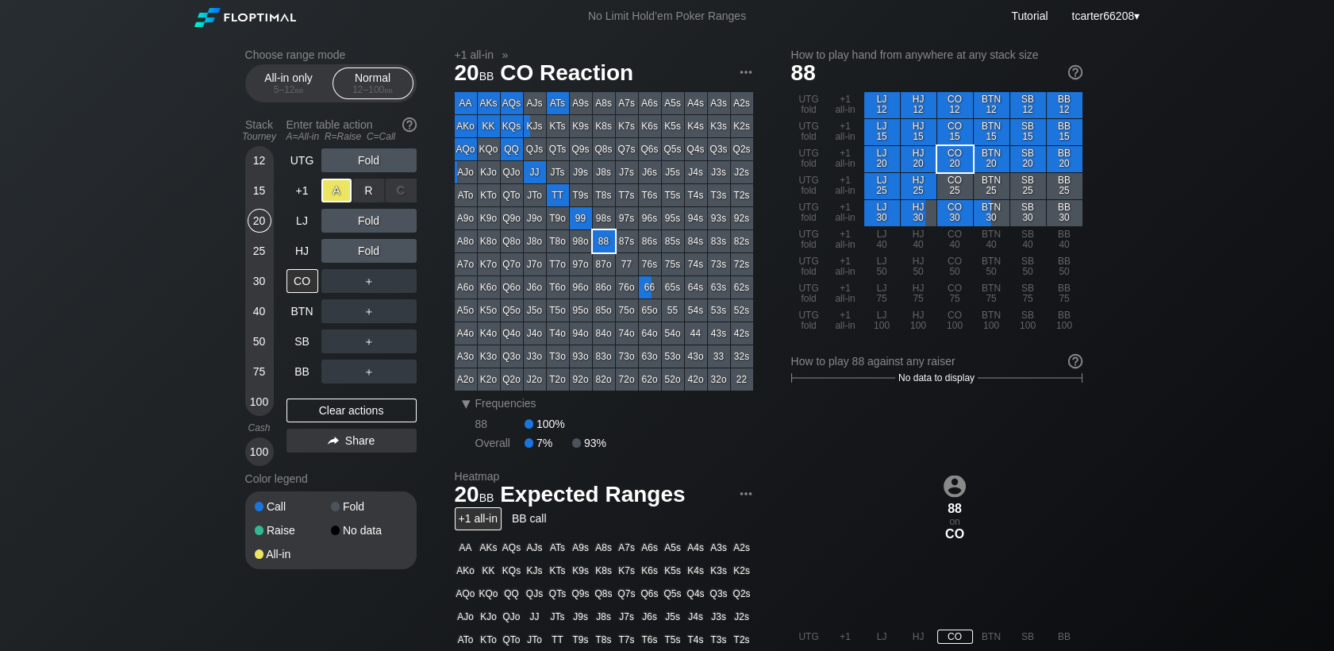
click at [328, 198] on div "A ✕" at bounding box center [336, 191] width 31 height 24
click at [328, 199] on div "A ✕" at bounding box center [336, 191] width 31 height 24
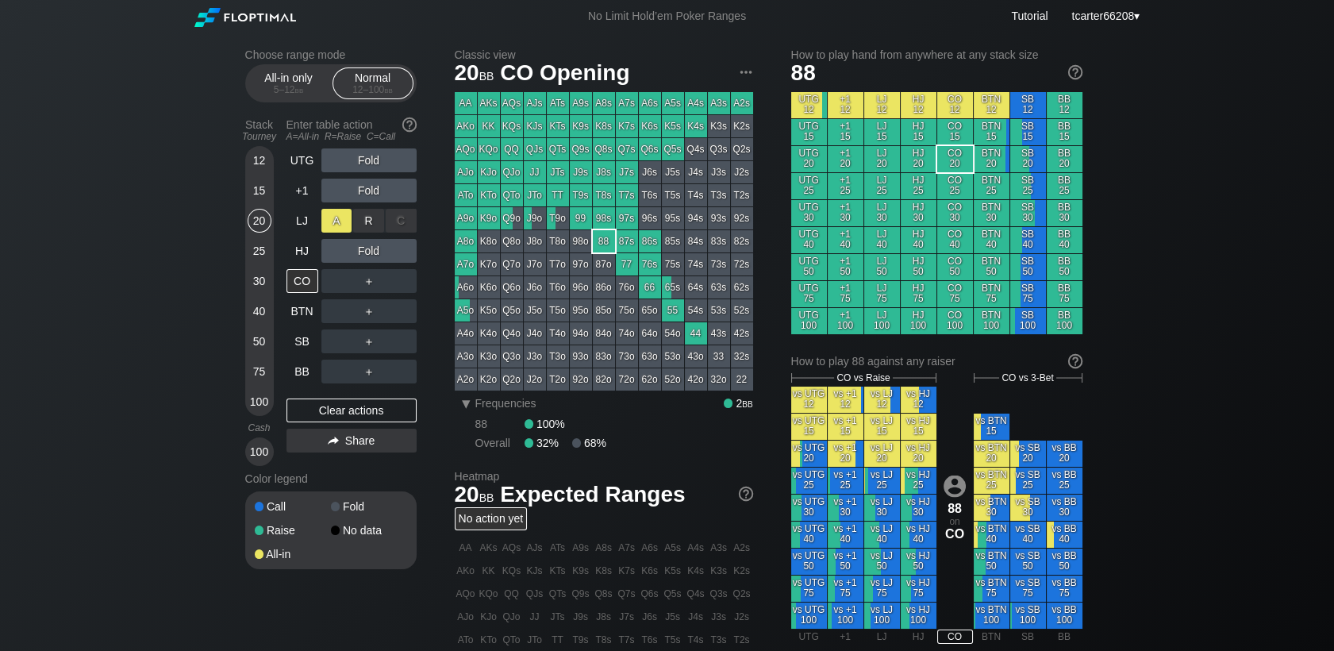
click at [333, 221] on div "A ✕" at bounding box center [336, 221] width 31 height 24
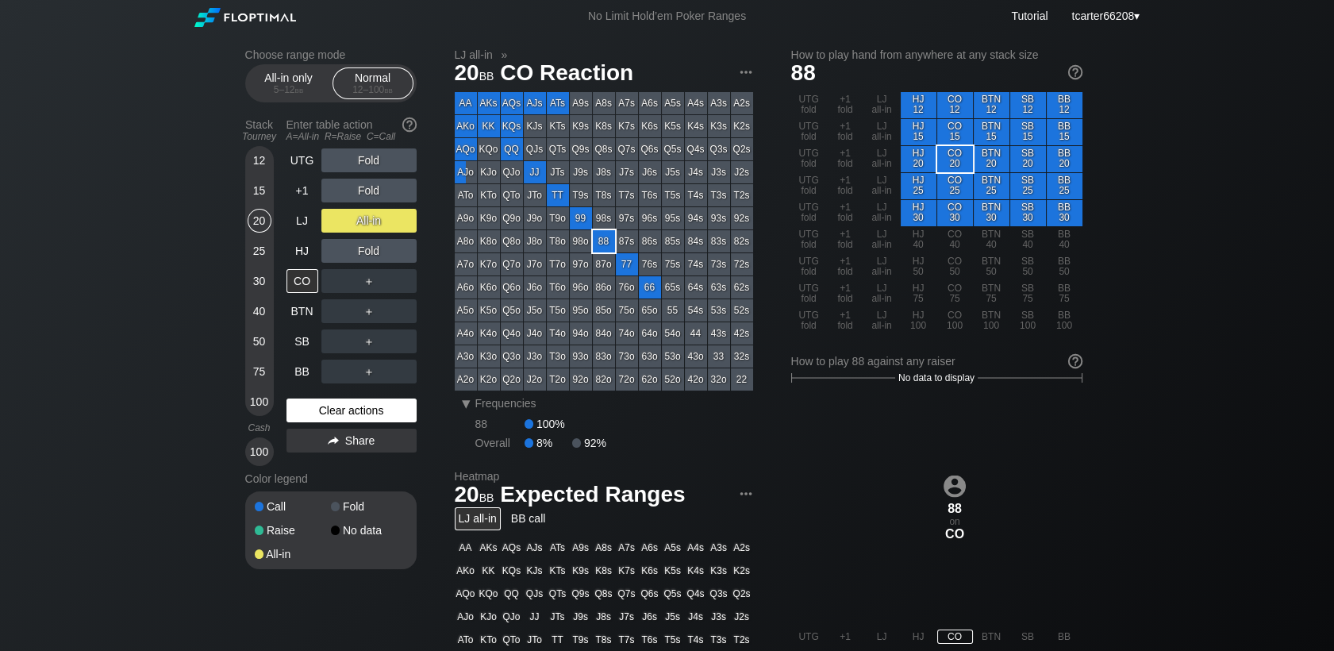
click at [378, 415] on div "Clear actions" at bounding box center [351, 410] width 130 height 24
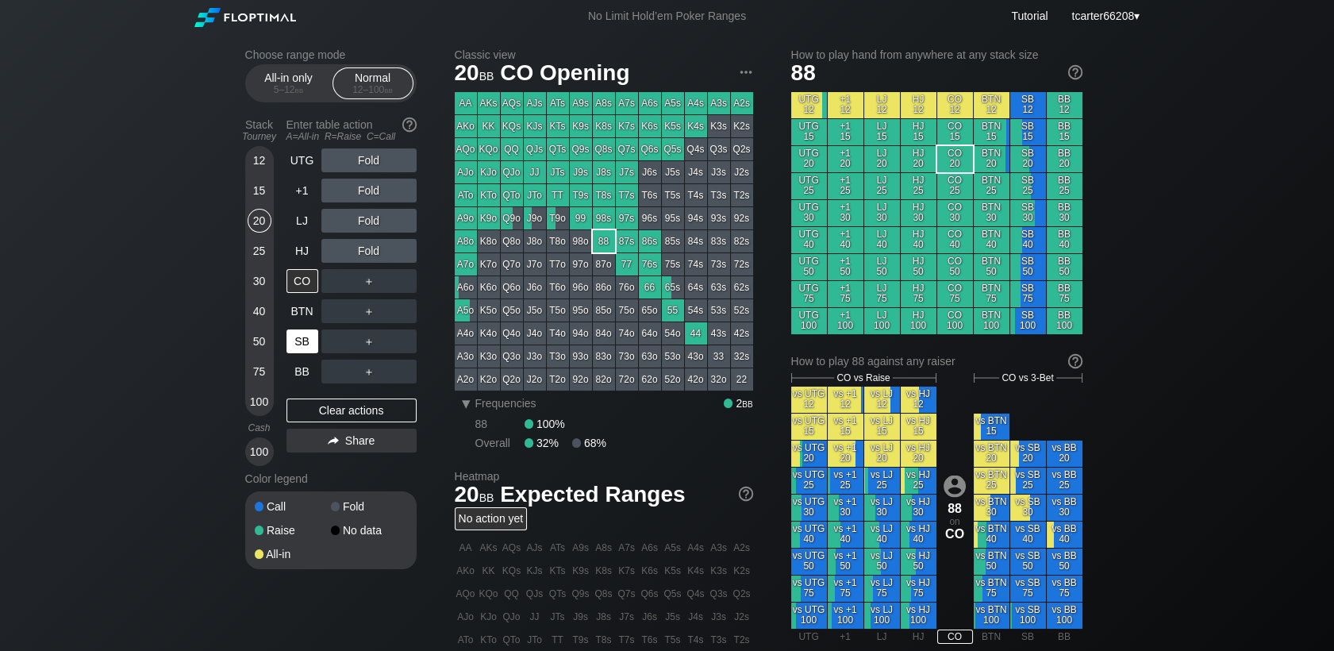
drag, startPoint x: 263, startPoint y: 340, endPoint x: 298, endPoint y: 340, distance: 34.9
click at [263, 340] on div "50" at bounding box center [260, 341] width 24 height 24
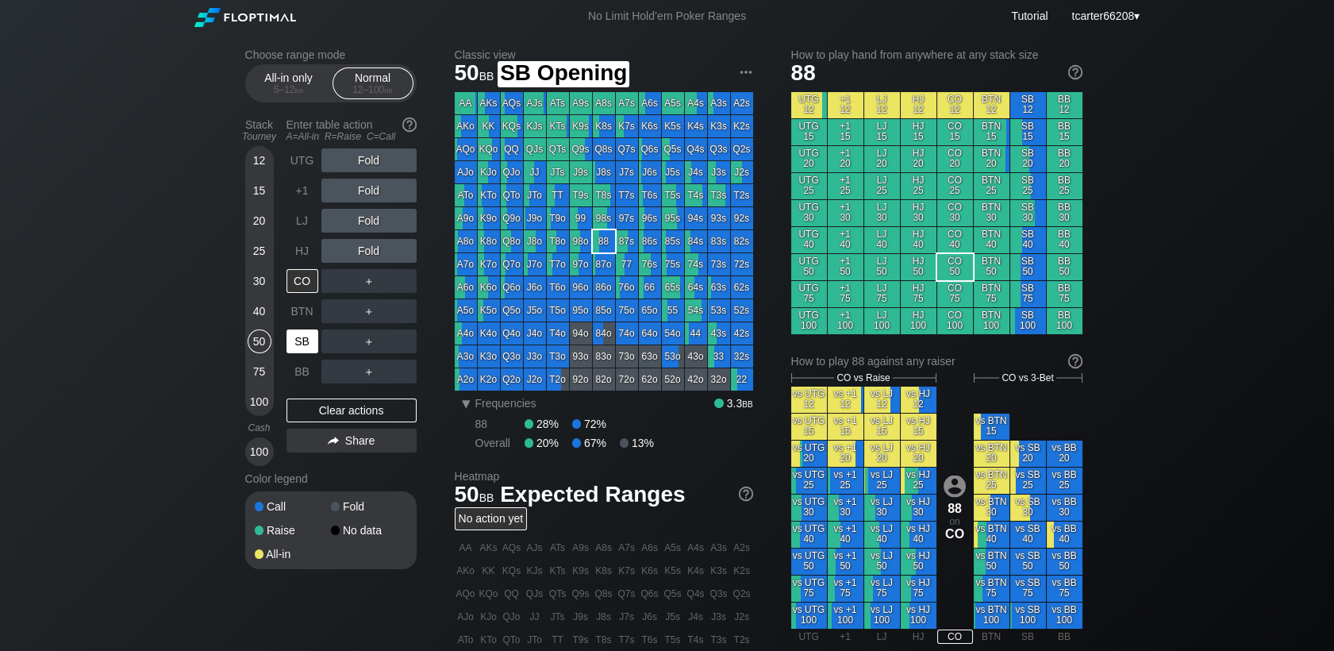
click at [299, 340] on div "SB" at bounding box center [302, 341] width 32 height 24
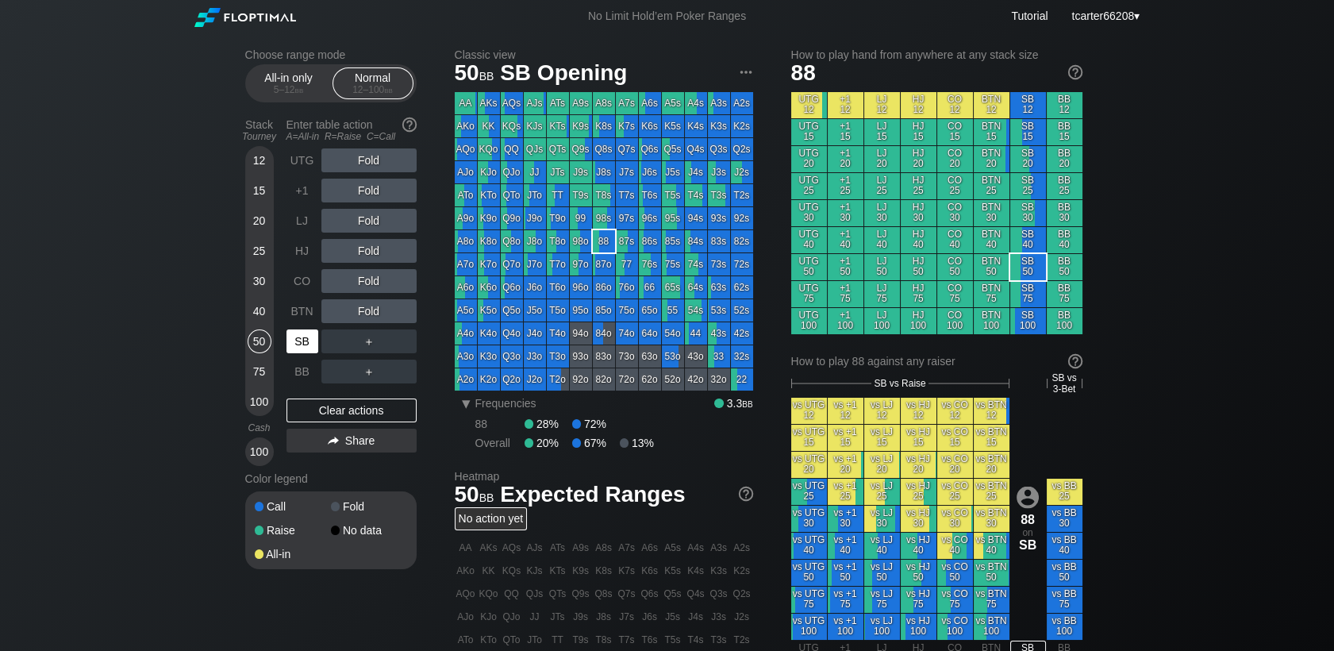
click at [300, 340] on div "SB" at bounding box center [302, 341] width 32 height 24
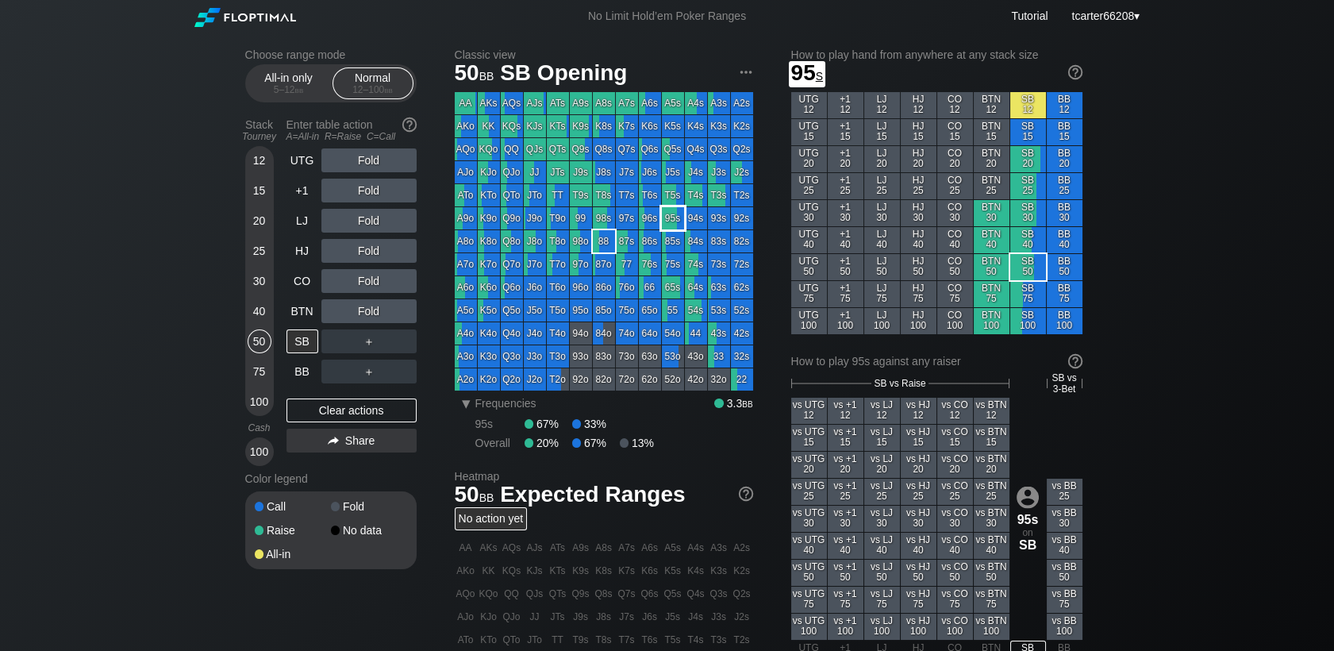
click at [673, 219] on div "95s" at bounding box center [673, 218] width 22 height 22
click at [321, 413] on div "Clear actions" at bounding box center [351, 410] width 130 height 24
click at [251, 279] on div "30" at bounding box center [260, 281] width 24 height 24
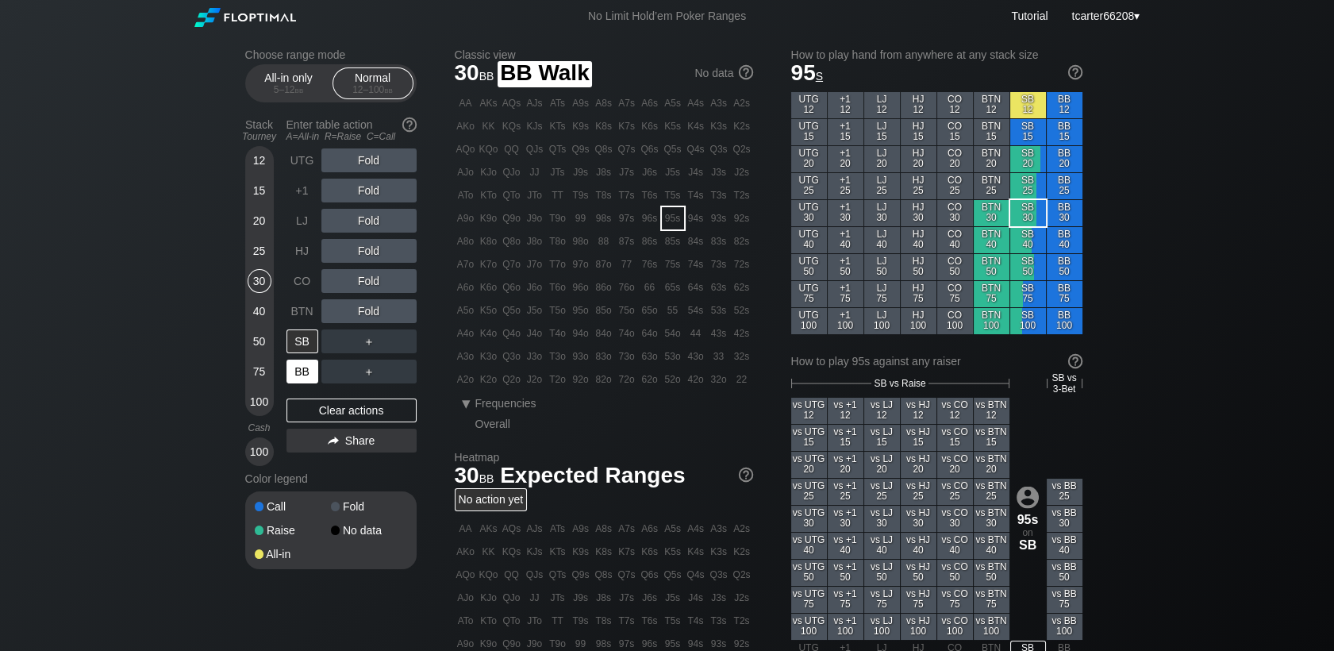
click at [294, 373] on div "BB" at bounding box center [302, 371] width 32 height 24
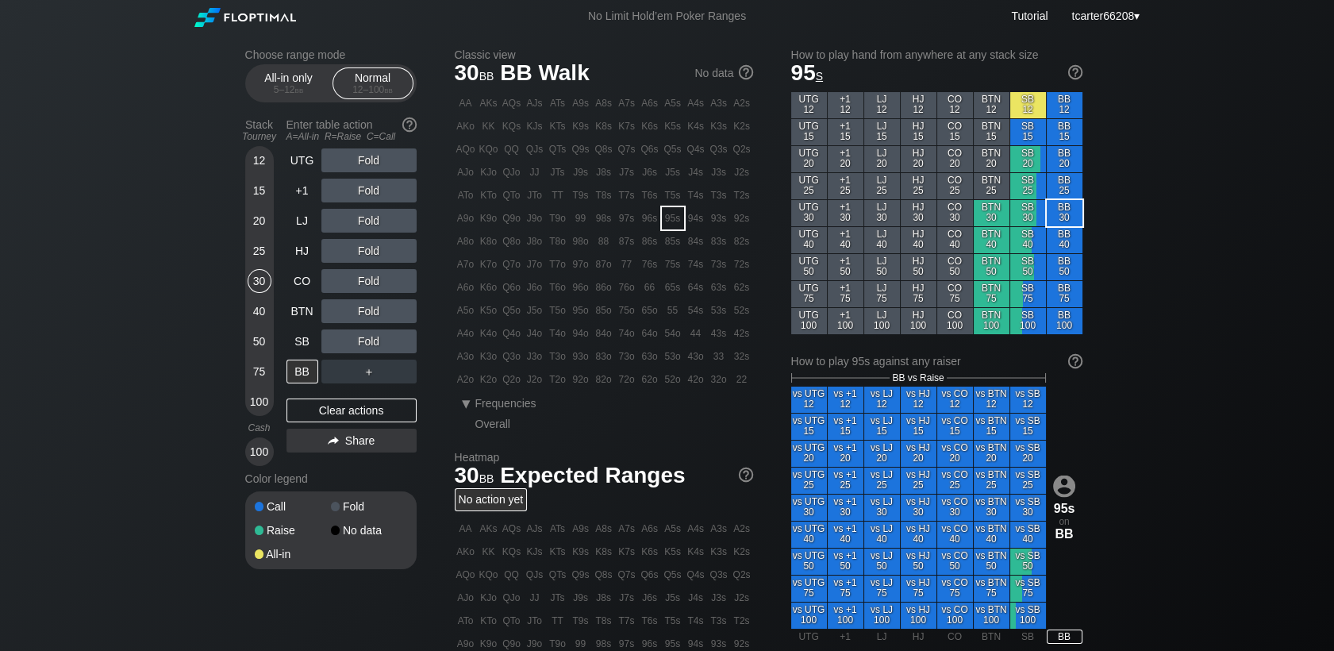
click at [256, 165] on div "12" at bounding box center [260, 160] width 24 height 24
click at [100, 232] on div "Choose range mode All-in only 5 – 12 bb Normal 12 – 100 bb Stack Tourney Enter …" at bounding box center [667, 539] width 1334 height 1013
